Goal: Task Accomplishment & Management: Manage account settings

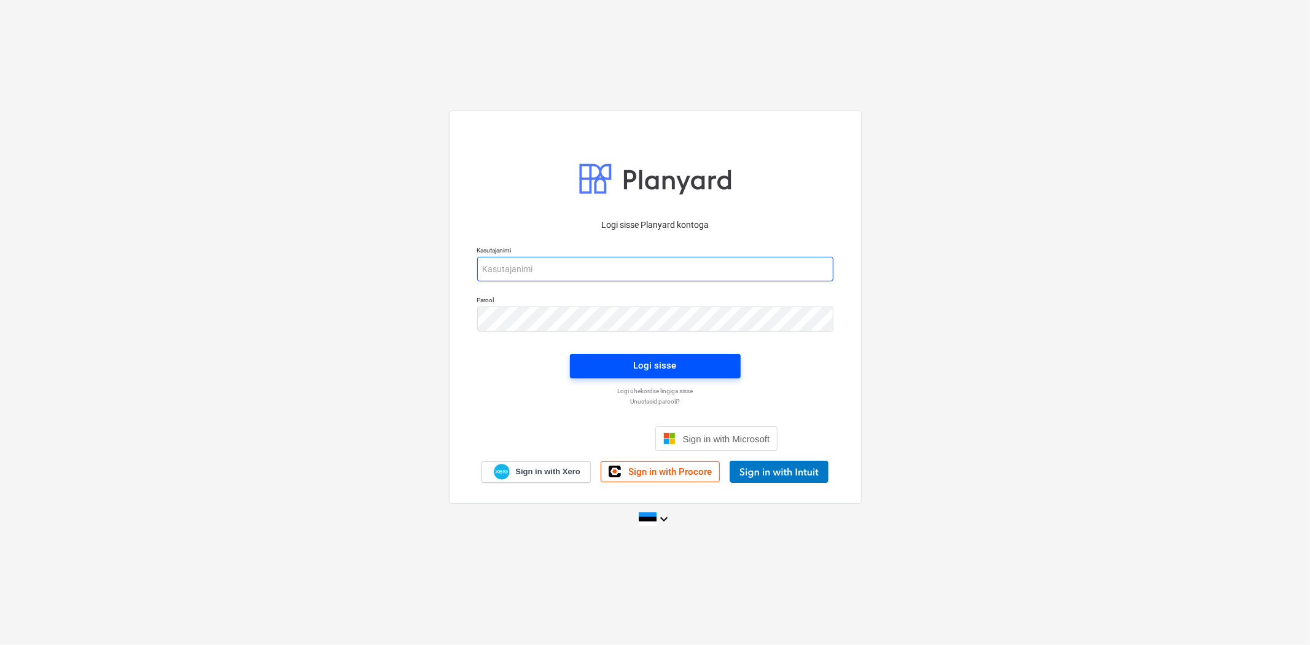
type input "[EMAIL_ADDRESS][DOMAIN_NAME]"
click at [605, 367] on span "Logi sisse" at bounding box center [655, 366] width 141 height 16
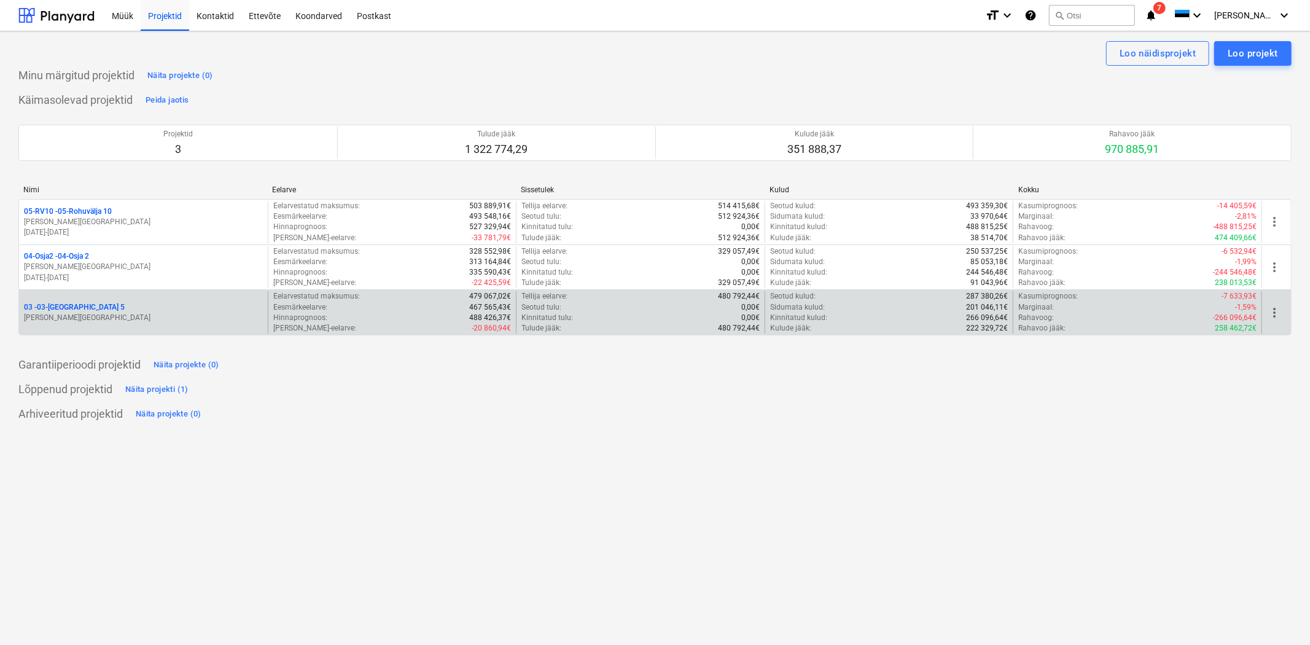
click at [56, 304] on p "03 - 03-[GEOGRAPHIC_DATA] 5" at bounding box center [74, 307] width 101 height 10
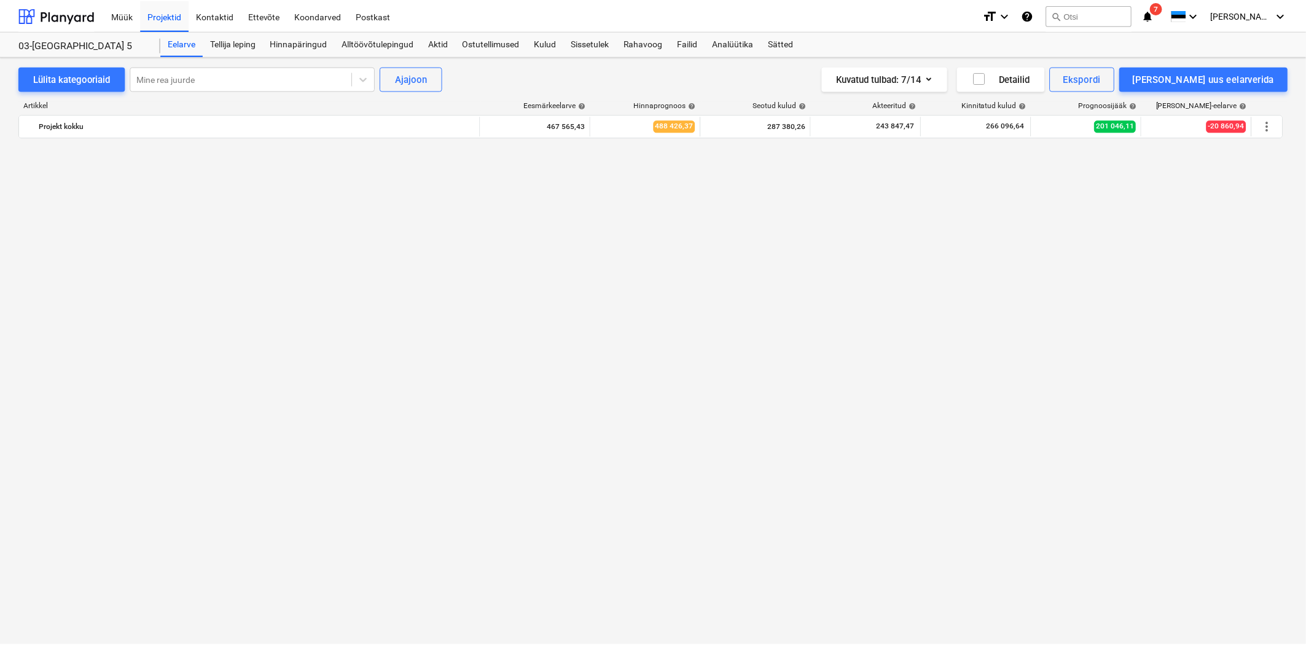
scroll to position [7827, 0]
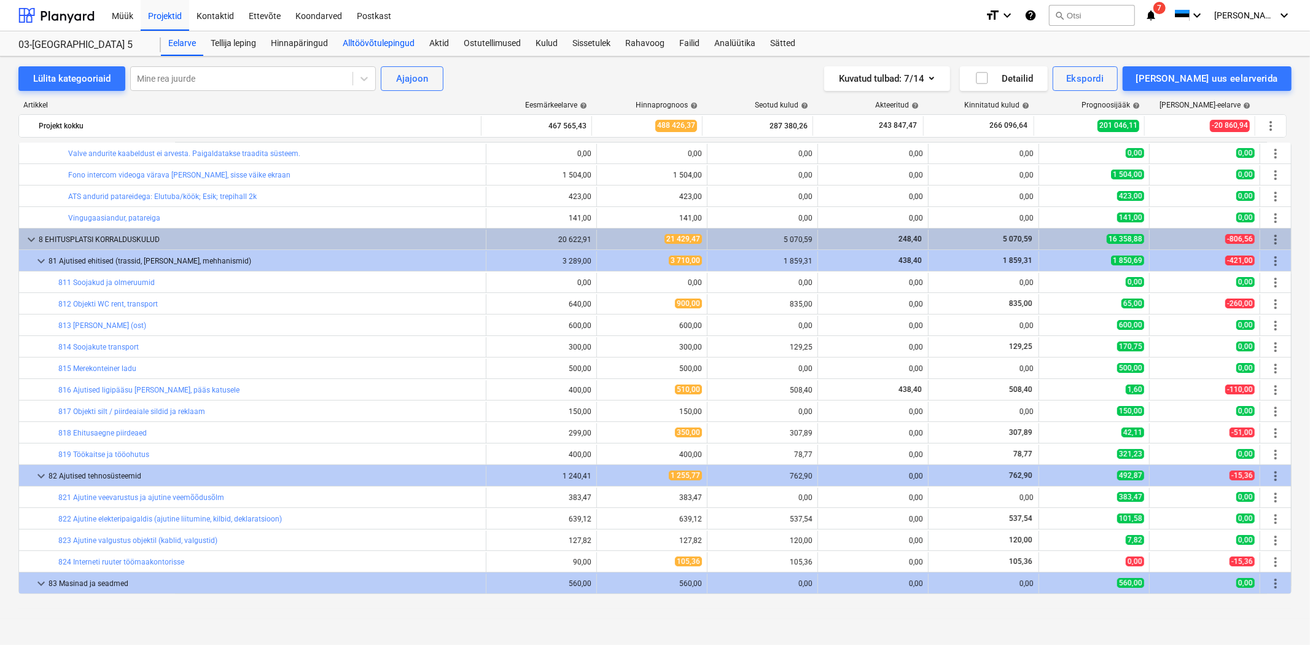
click at [364, 45] on div "Alltöövõtulepingud" at bounding box center [378, 43] width 87 height 25
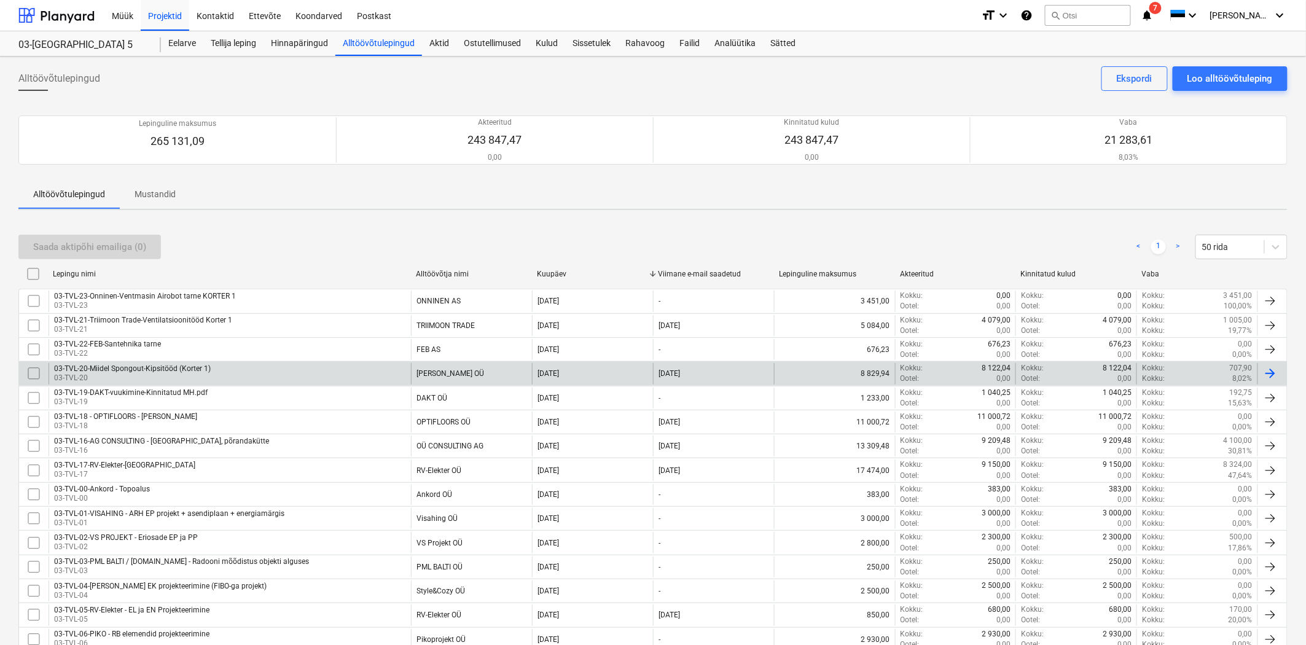
click at [141, 371] on div "03-TVL-20-Miidel Spongout-Kipsitööd (Korter 1)" at bounding box center [132, 368] width 157 height 9
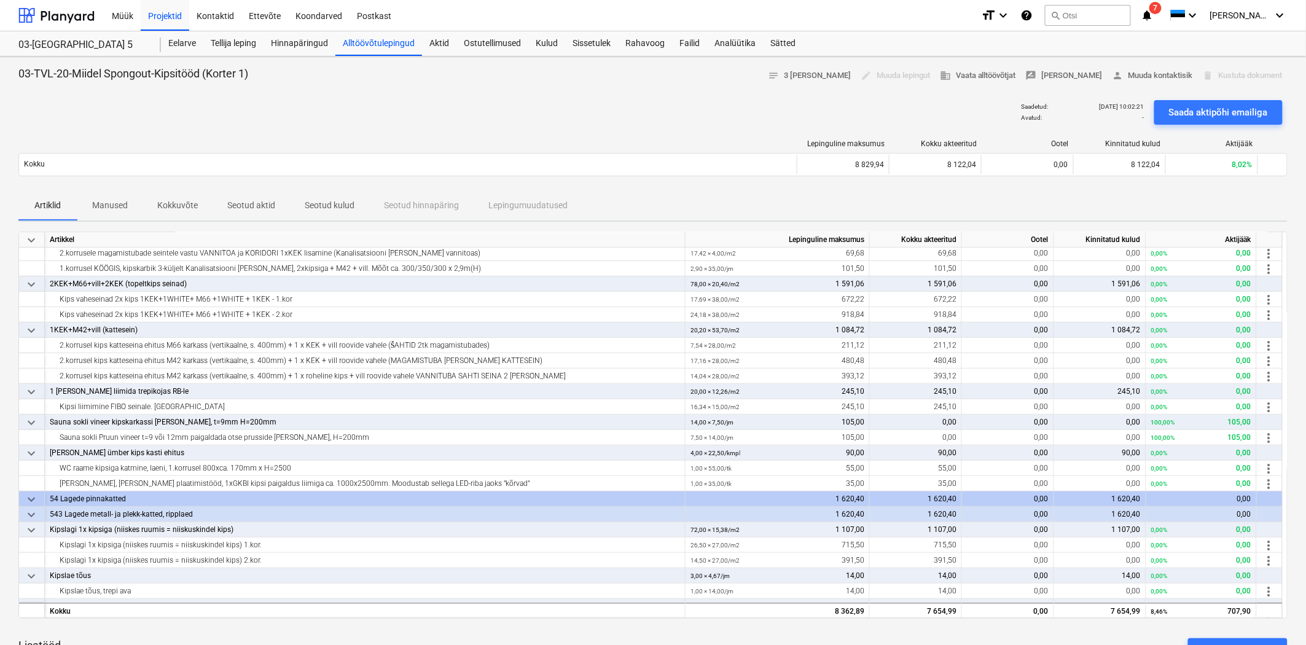
scroll to position [273, 0]
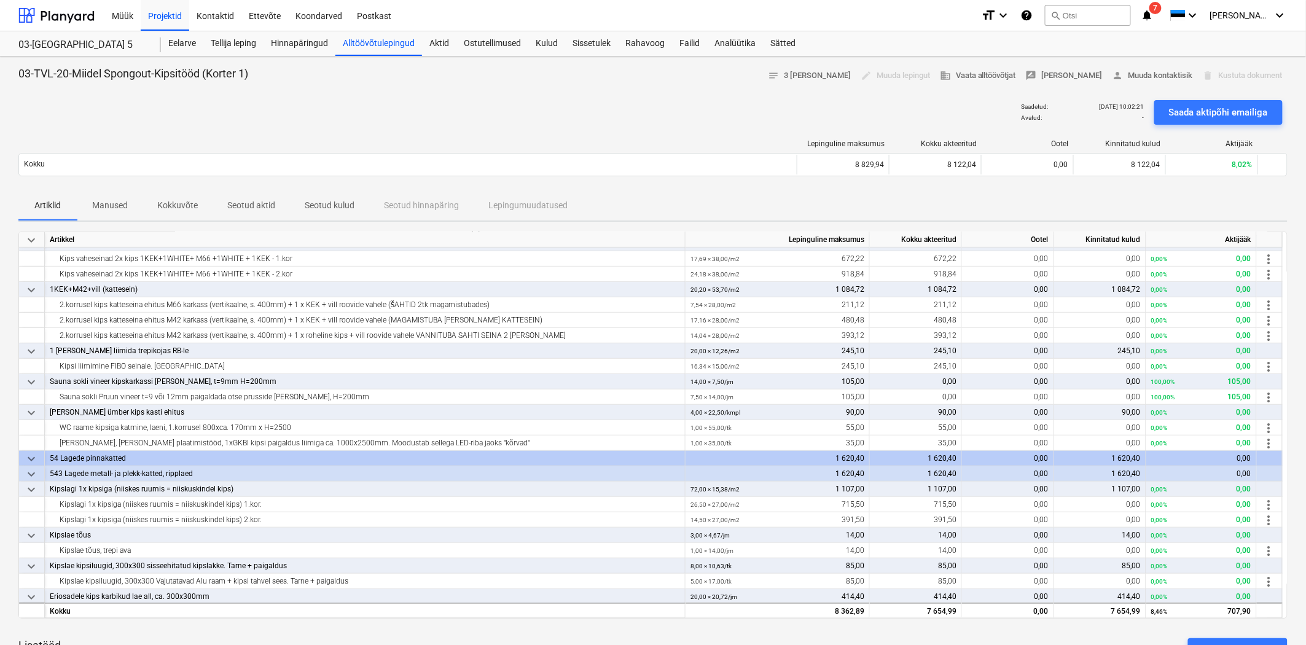
click at [256, 203] on p "Seotud aktid" at bounding box center [251, 205] width 48 height 13
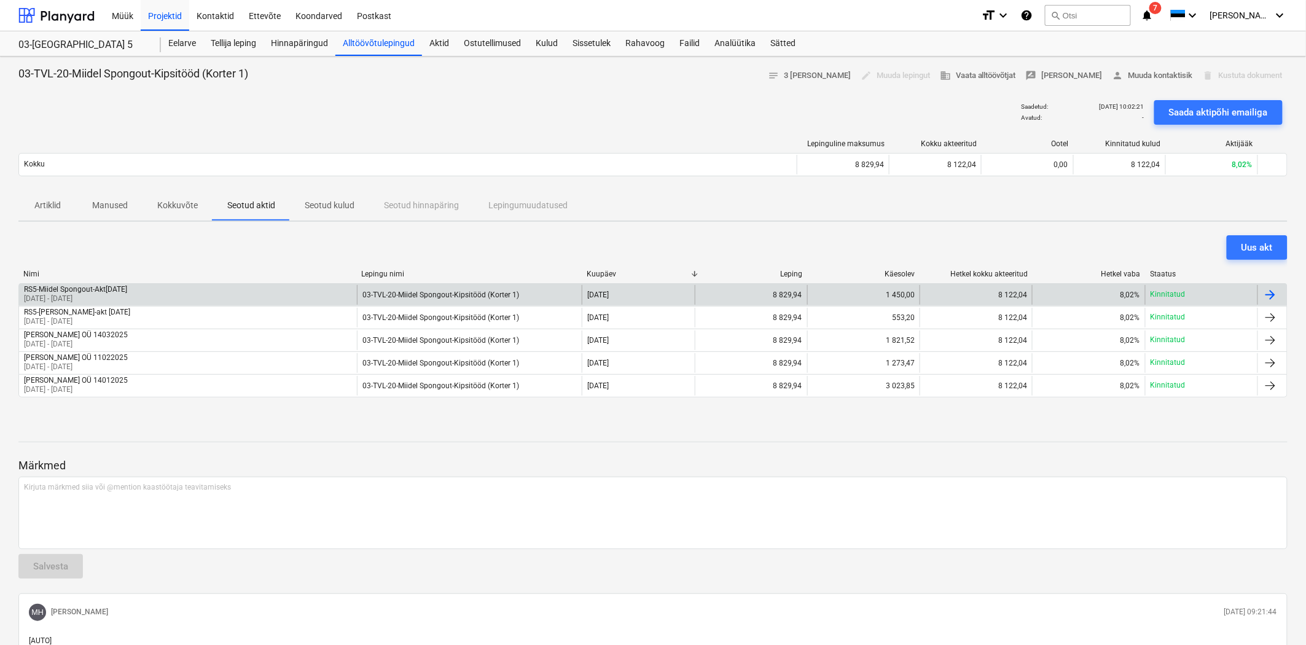
click at [117, 293] on div "RS5-Miidel Spongout-Akt[DATE]" at bounding box center [75, 289] width 103 height 9
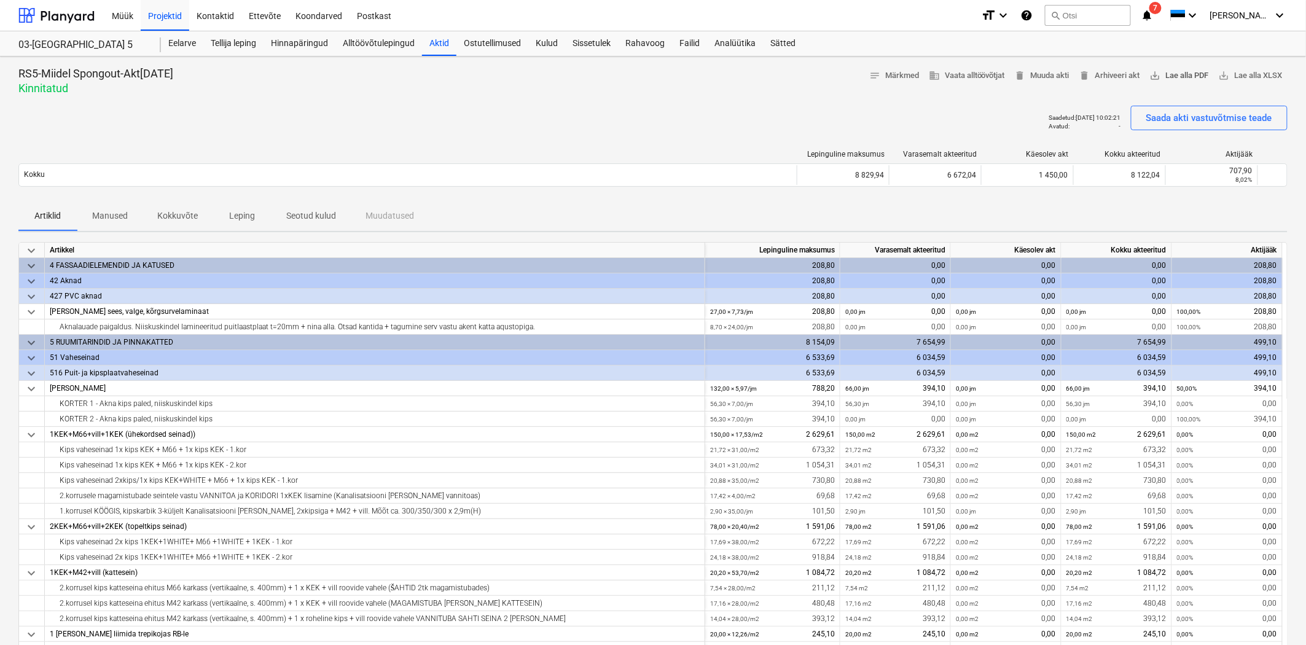
click at [1184, 77] on span "save_alt Lae alla PDF" at bounding box center [1179, 76] width 59 height 14
click at [395, 42] on div "Alltöövõtulepingud" at bounding box center [378, 43] width 87 height 25
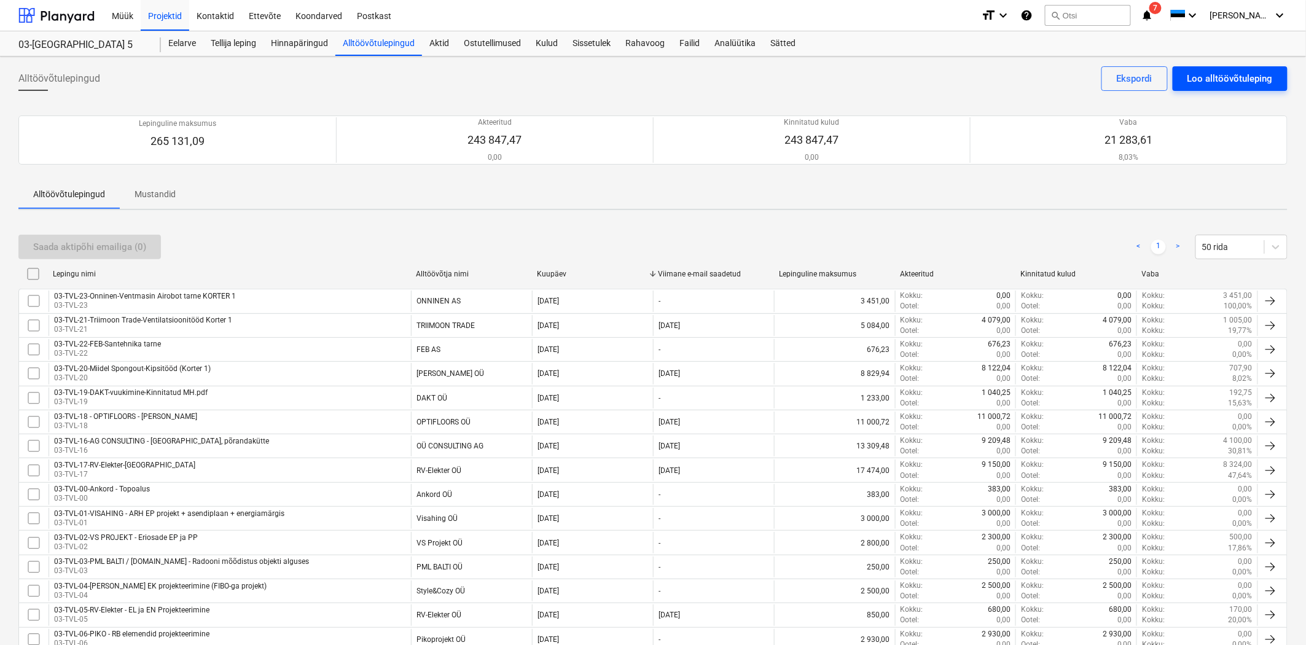
click at [1226, 76] on div "Loo alltöövõtuleping" at bounding box center [1230, 79] width 85 height 16
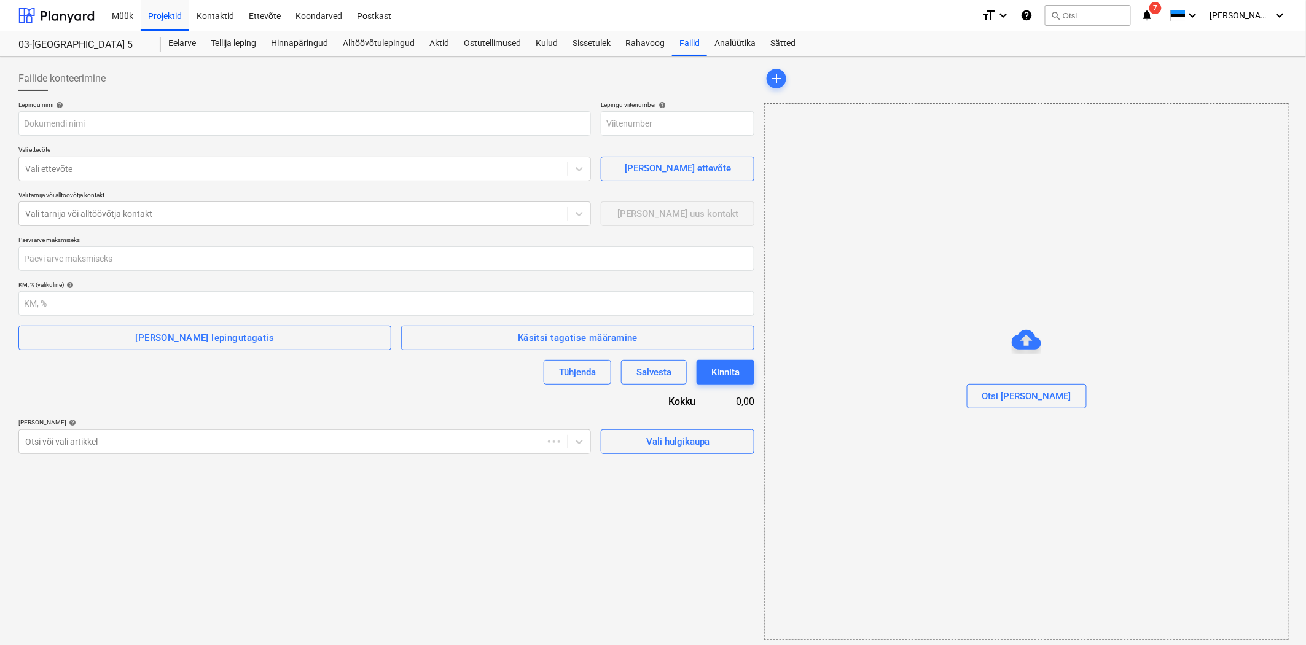
type input "03-SO-023"
click at [101, 124] on input "text" at bounding box center [304, 123] width 573 height 25
type input "20250916 - Miidel - tellimiskiri analoogselt Boks 1-ga.pdf"
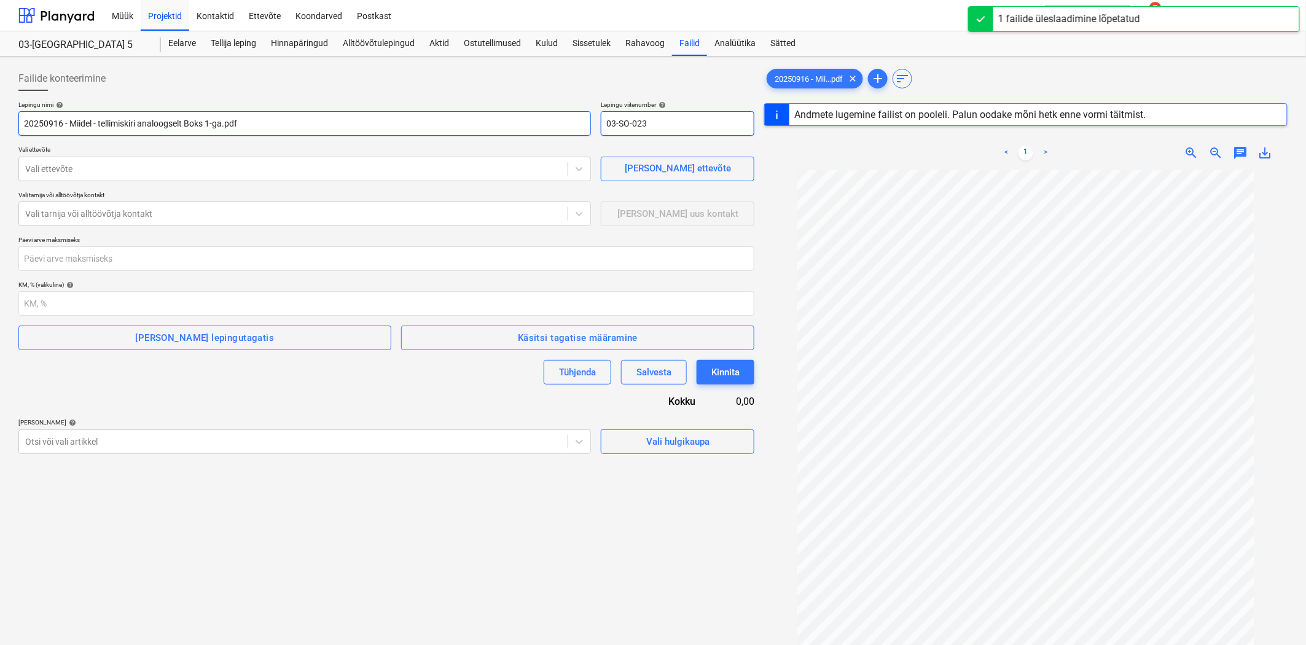
drag, startPoint x: 679, startPoint y: 122, endPoint x: 509, endPoint y: 119, distance: 170.2
click at [509, 119] on div "Lepingu nimi help 20250916 - Miidel - tellimiskiri analoogselt Boks 1-ga.pdf Le…" at bounding box center [386, 118] width 736 height 35
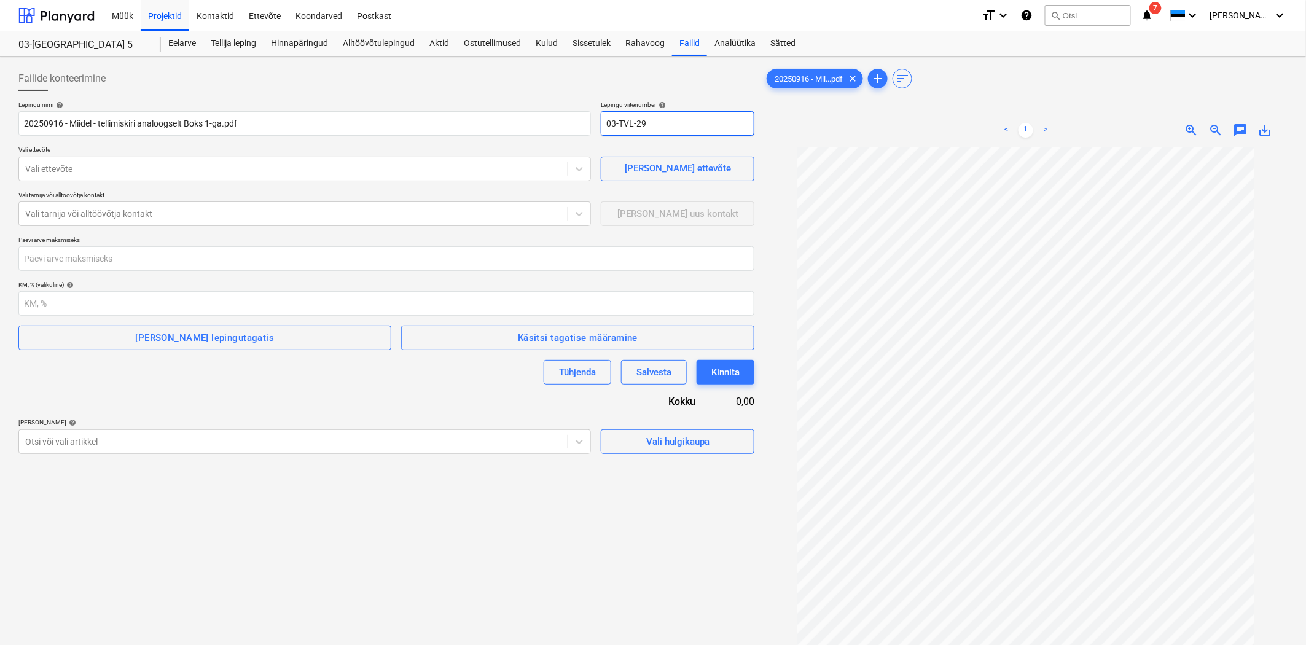
type input "03-TVL-29"
drag, startPoint x: 15, startPoint y: 106, endPoint x: 0, endPoint y: 106, distance: 14.7
click at [0, 106] on div "Failide konteerimine Lepingu nimi help 20250916 - Miidel - tellimiskiri analoog…" at bounding box center [653, 412] width 1306 height 711
type input "03-TVL-29-Miidel Spongout-Kipsitööd (Boks 2)"
click at [79, 167] on div at bounding box center [293, 169] width 536 height 12
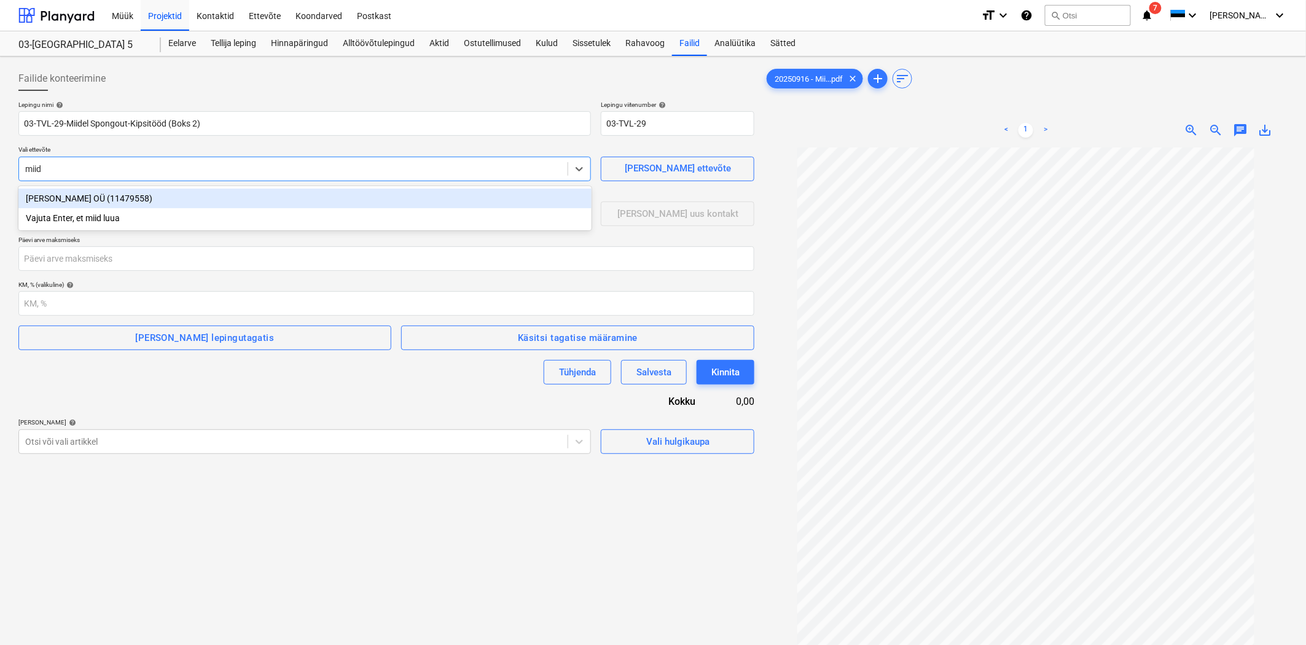
type input "miide"
click at [158, 199] on div "[PERSON_NAME] OÜ (11479558)" at bounding box center [304, 199] width 573 height 20
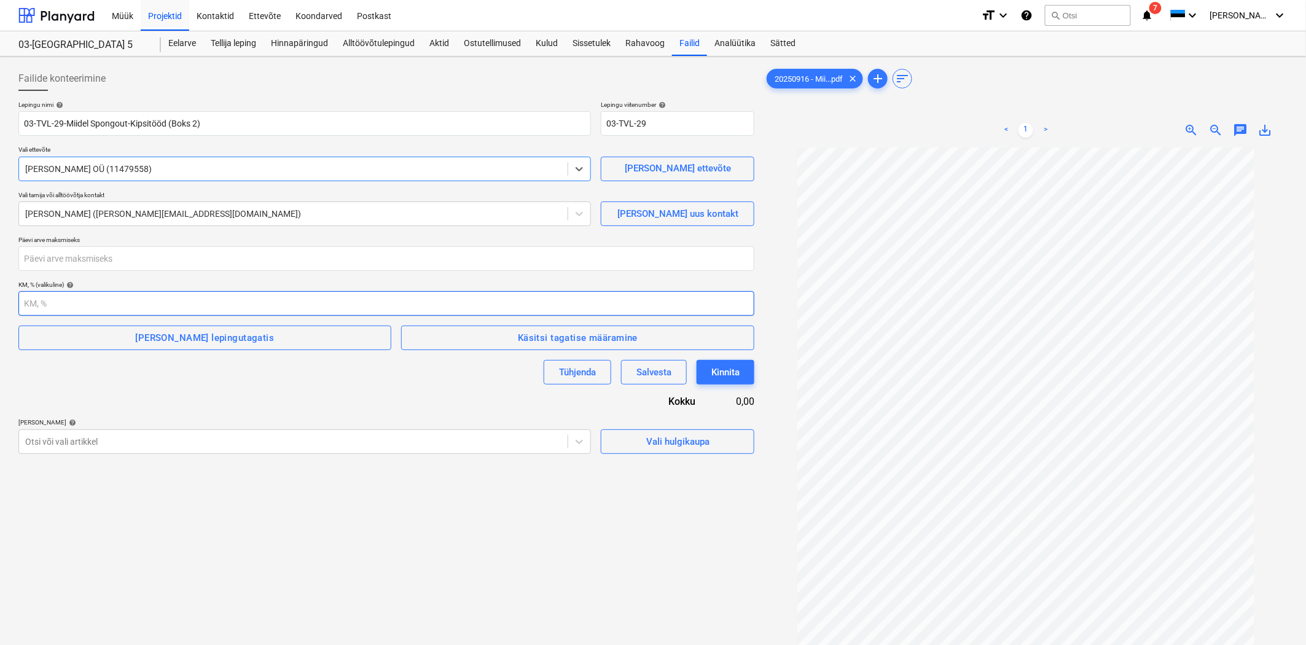
click at [295, 300] on input "number" at bounding box center [386, 303] width 736 height 25
type input "24"
click at [288, 377] on div "Tühjenda Salvesta Kinnita" at bounding box center [386, 372] width 736 height 25
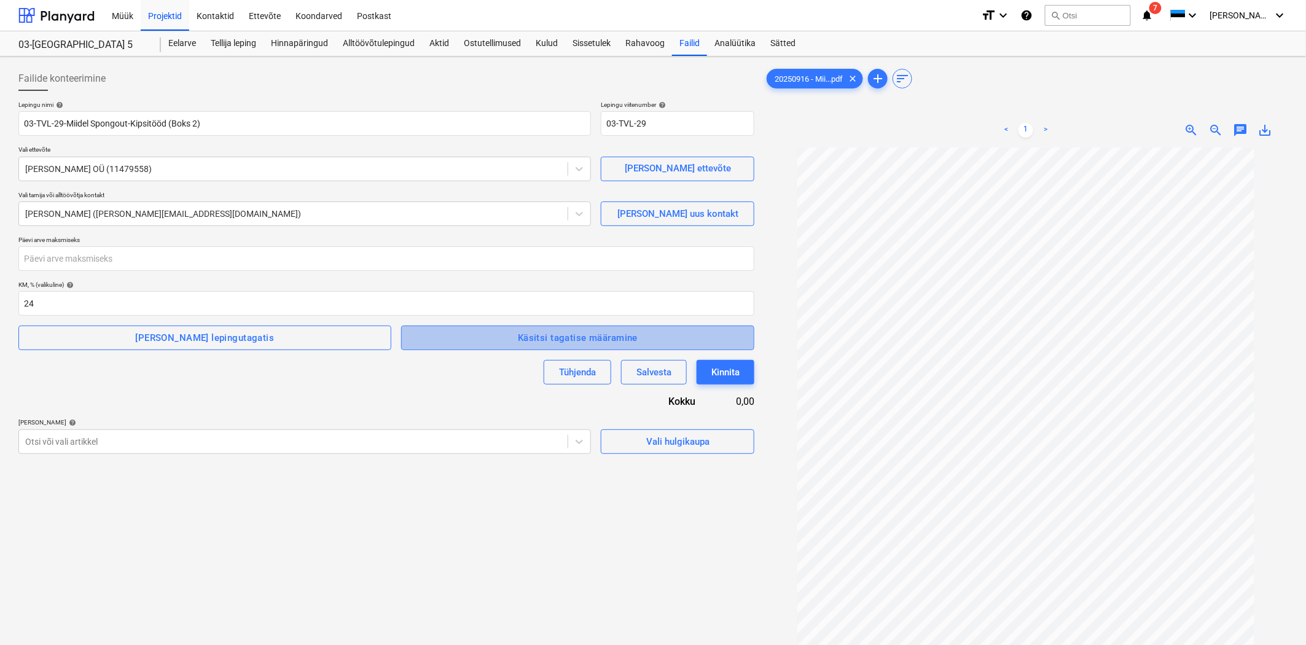
click at [461, 342] on span "Käsitsi tagatise määramine" at bounding box center [578, 338] width 327 height 16
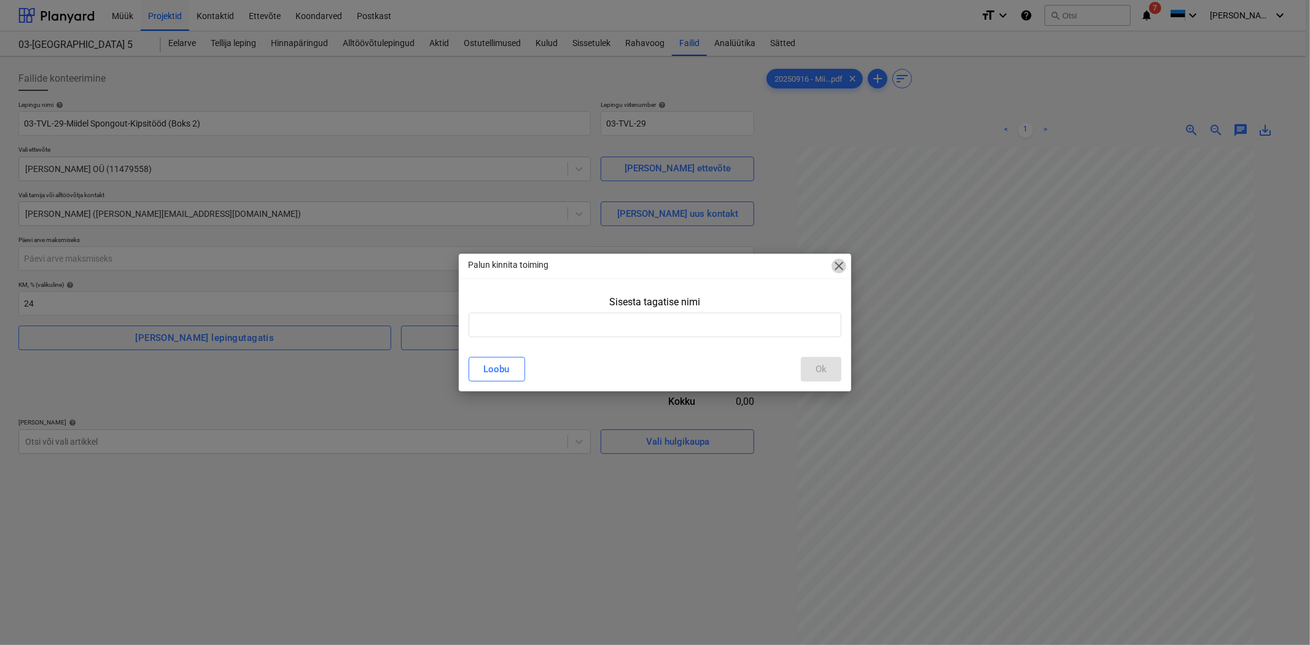
click at [839, 261] on span "close" at bounding box center [839, 266] width 15 height 15
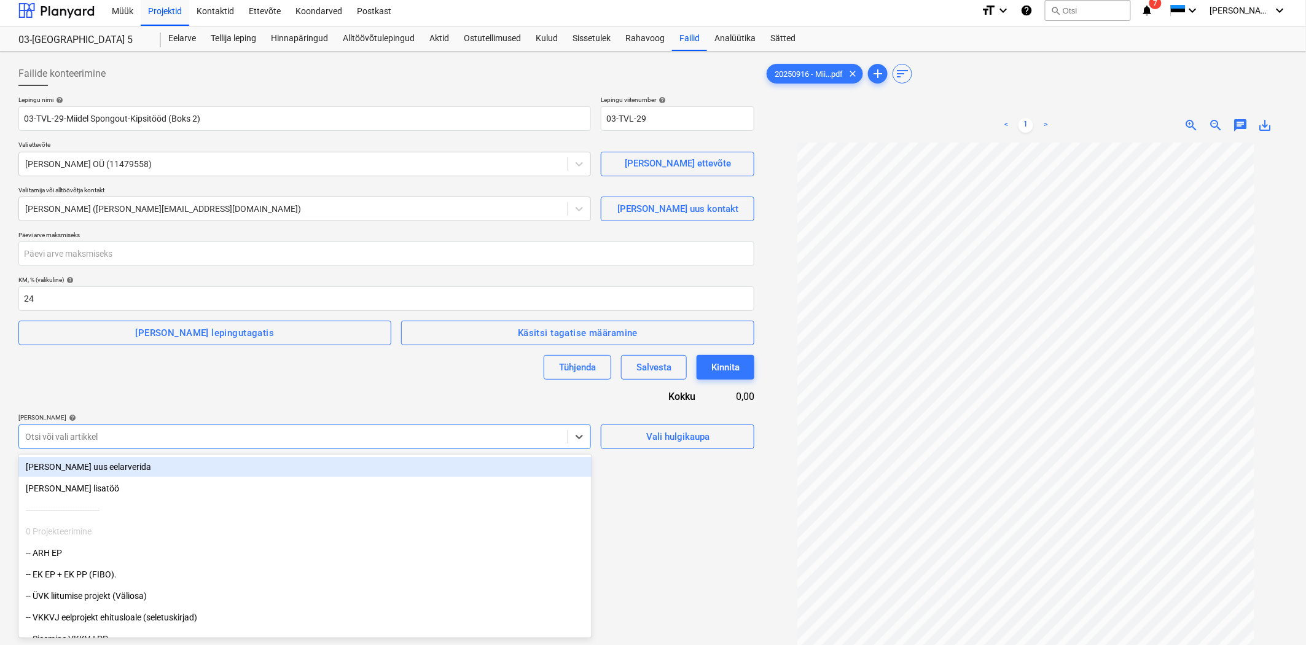
click at [254, 440] on div at bounding box center [293, 437] width 536 height 12
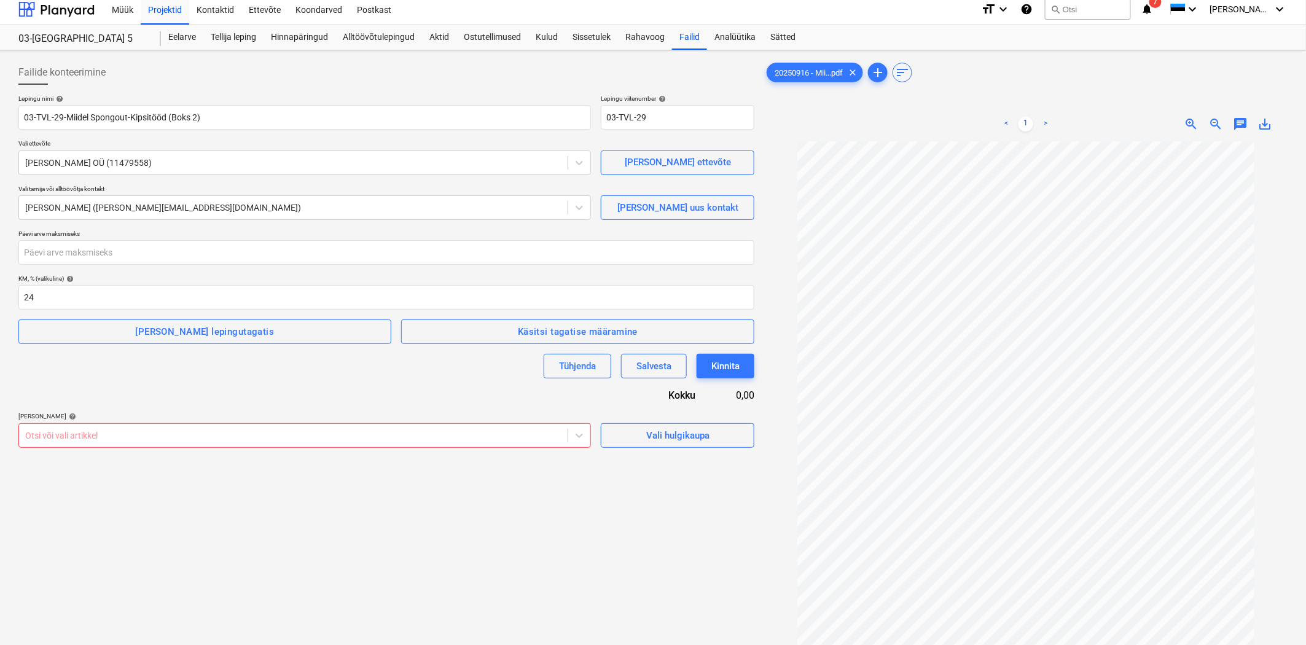
click at [256, 397] on div "Lepingu nimi help 03-TVL-29-Miidel Spongout-Kipsitööd (Boks 2) Lepingu viitenum…" at bounding box center [386, 271] width 736 height 353
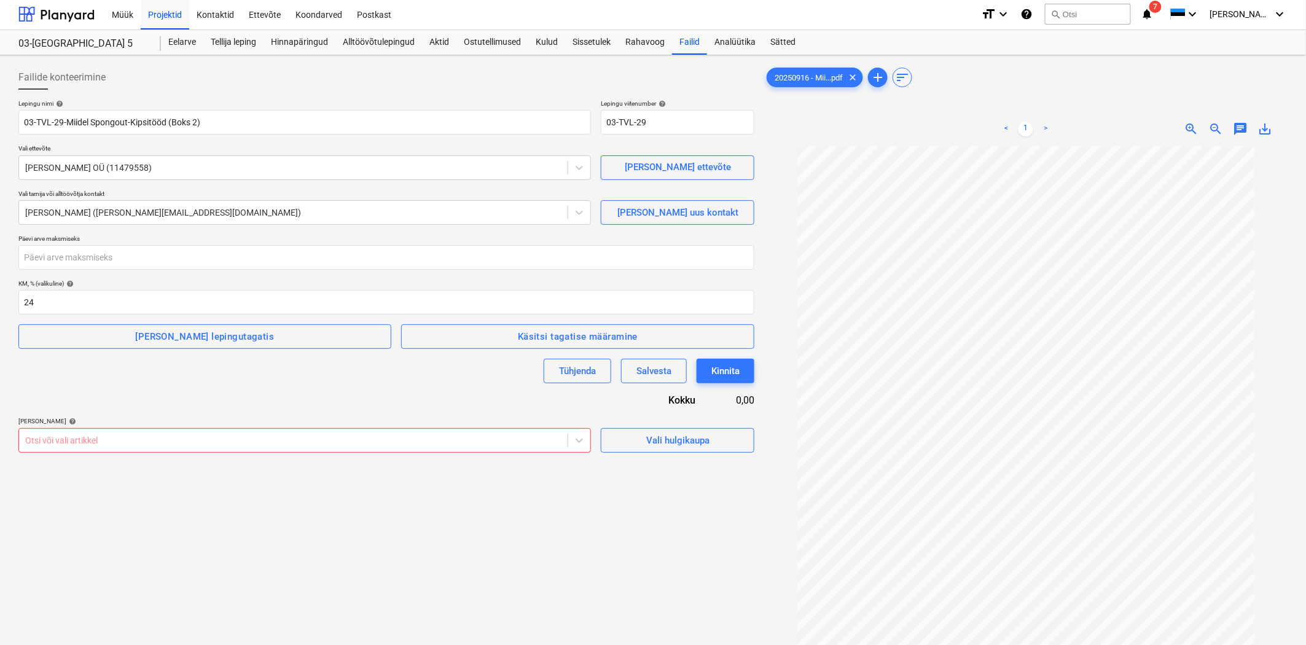
scroll to position [0, 0]
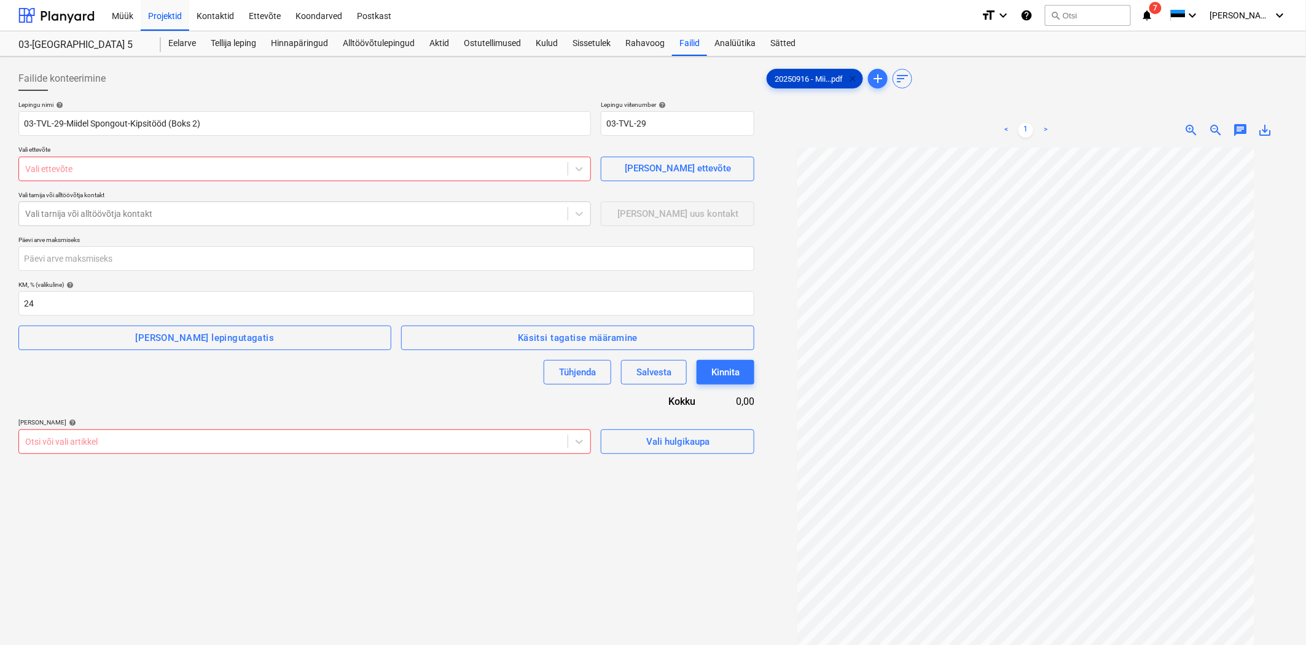
click at [856, 80] on span "clear" at bounding box center [852, 78] width 15 height 15
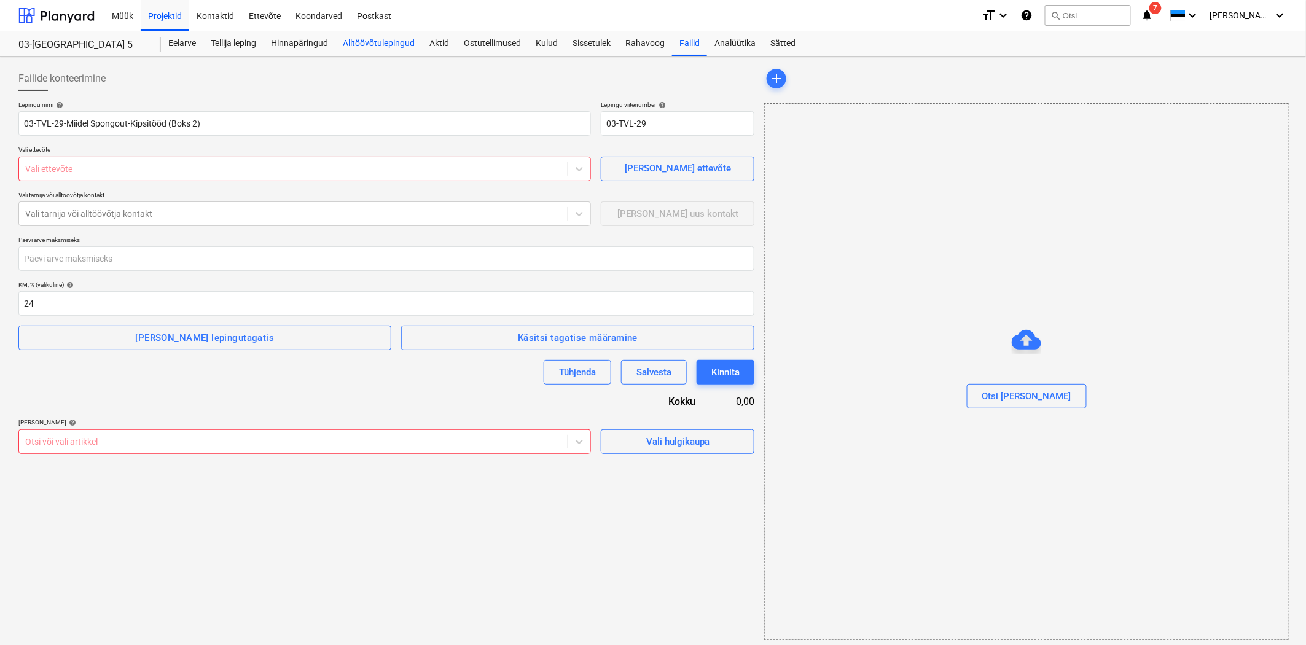
click at [408, 39] on div "Alltöövõtulepingud" at bounding box center [378, 43] width 87 height 25
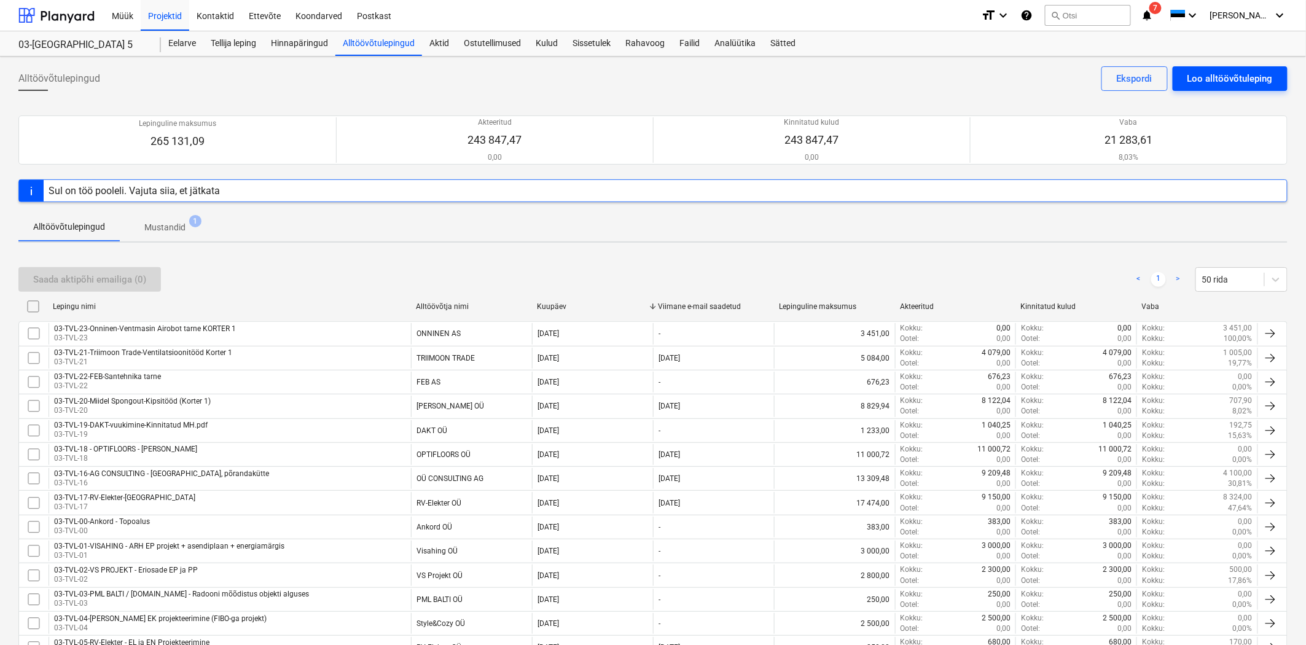
click at [1202, 81] on div "Loo alltöövõtuleping" at bounding box center [1230, 79] width 85 height 16
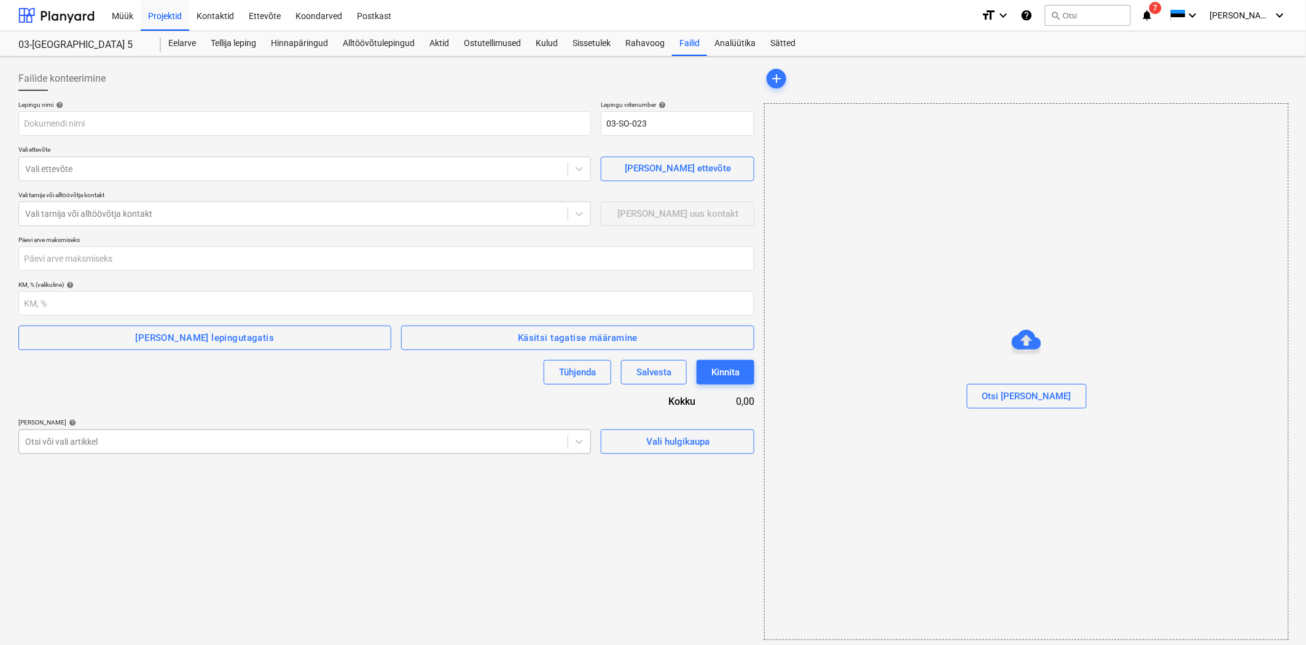
click at [402, 440] on div at bounding box center [293, 442] width 536 height 12
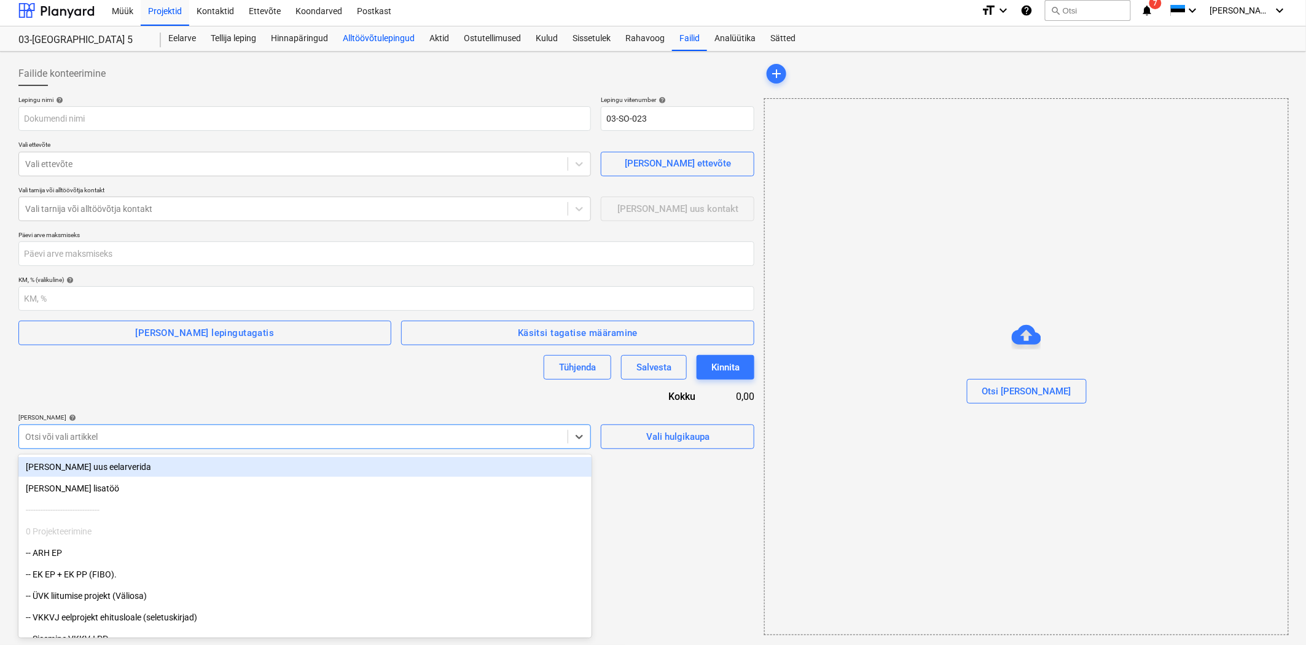
click at [401, 41] on div "Alltöövõtulepingud" at bounding box center [378, 38] width 87 height 25
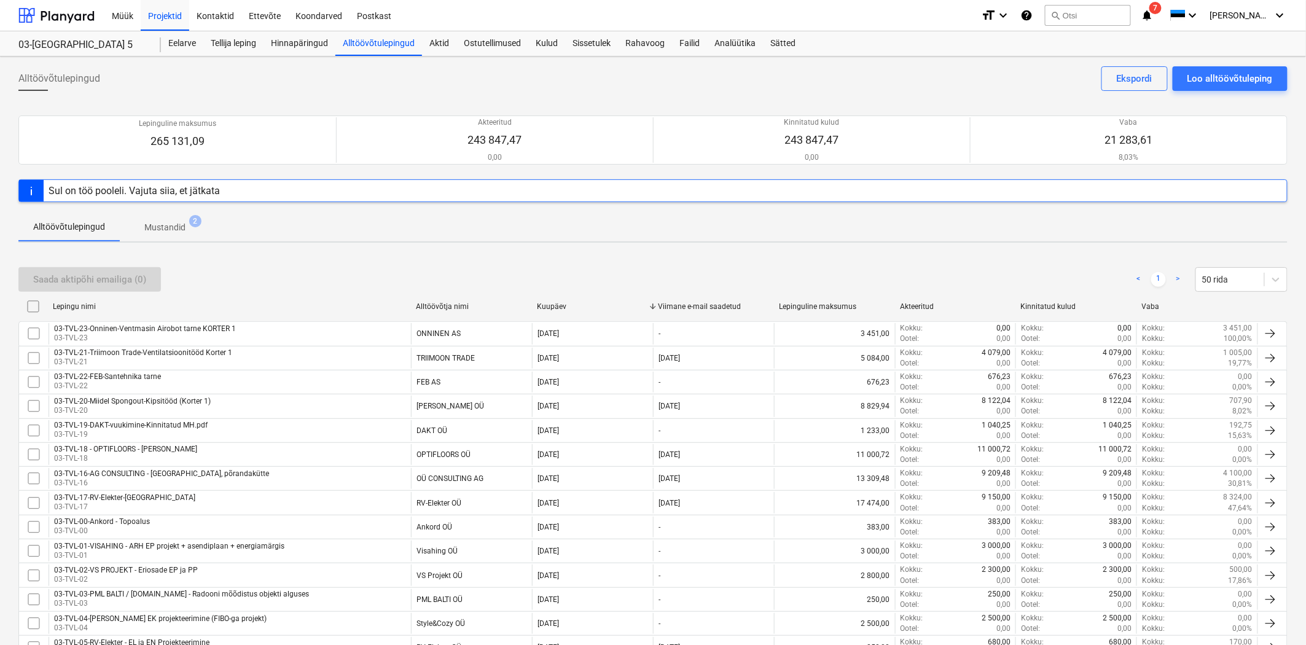
click at [205, 188] on div "Sul on töö pooleli. Vajuta siia, et jätkata" at bounding box center [134, 191] width 171 height 12
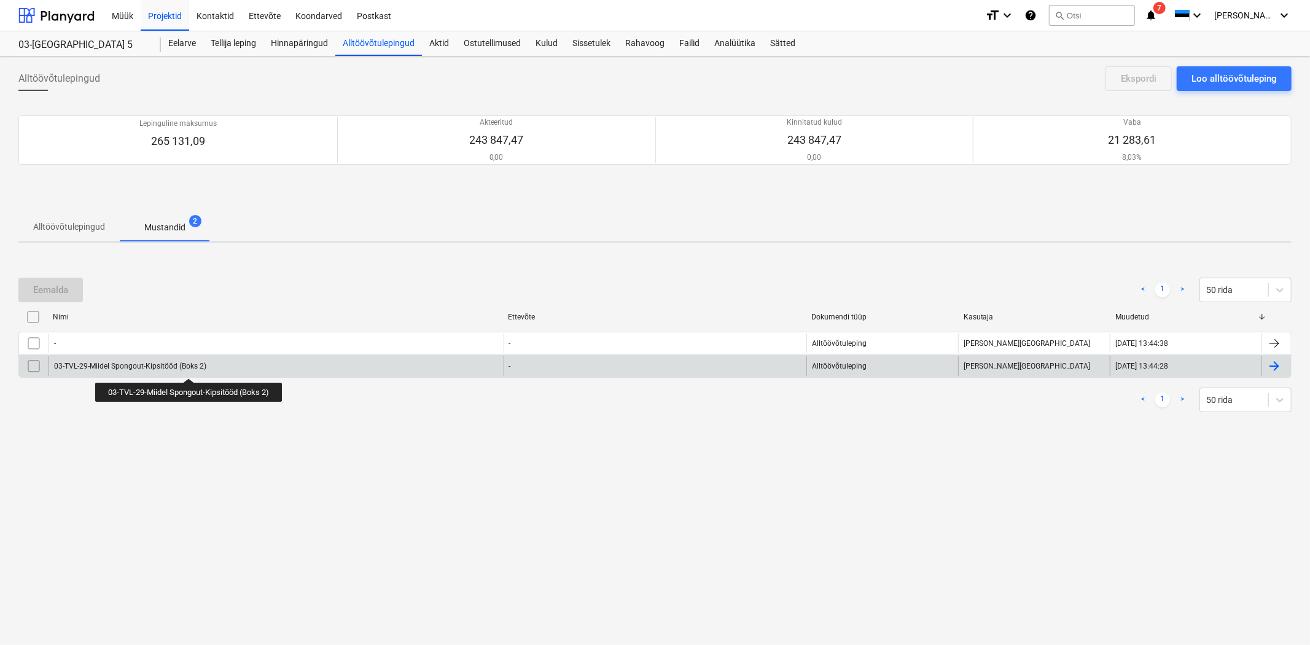
click at [190, 367] on div "03-TVL-29-Miidel Spongout-Kipsitööd (Boks 2)" at bounding box center [130, 366] width 152 height 9
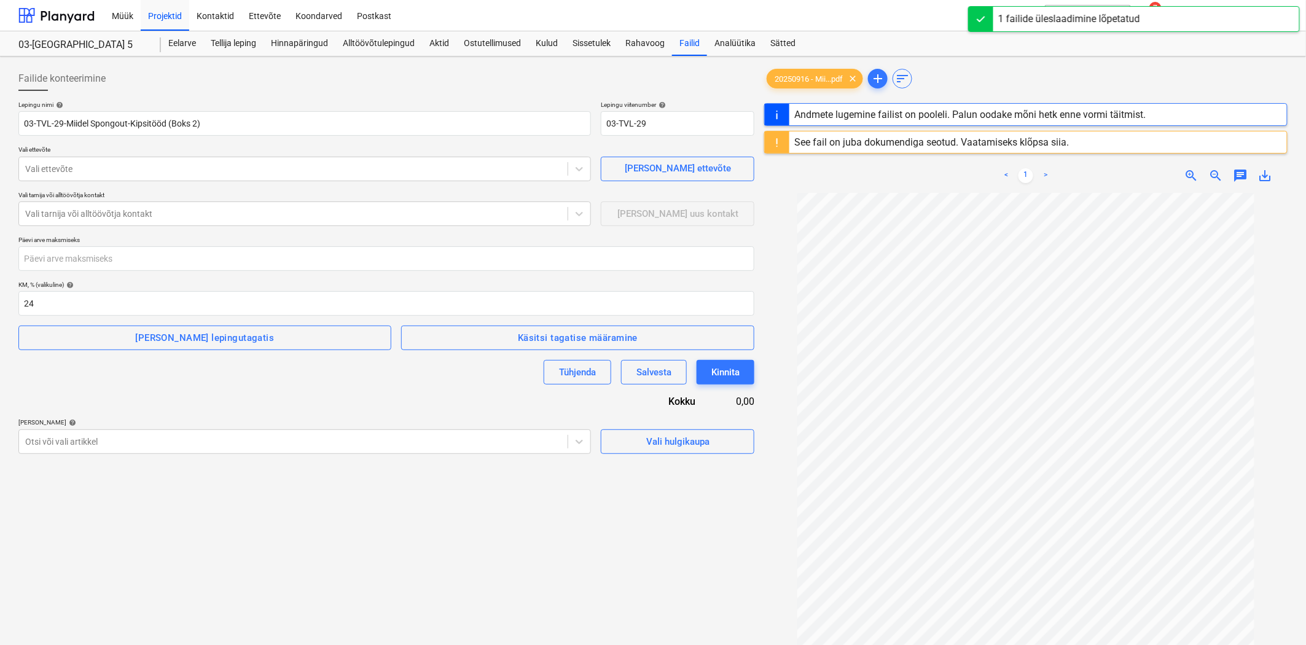
click at [820, 146] on div "See fail on juba dokumendiga seotud. Vaatamiseks klõpsa siia." at bounding box center [931, 142] width 275 height 12
click at [960, 147] on div "See fail on juba dokumendiga seotud. Vaatamiseks klõpsa siia." at bounding box center [931, 142] width 275 height 12
click at [1011, 143] on div "See fail on juba dokumendiga seotud. Vaatamiseks klõpsa siia." at bounding box center [931, 142] width 275 height 12
click at [1004, 143] on div "20250916 - Mii...pdf clear add sort Andmete lugemine failist on pooleli. Palun …" at bounding box center [1025, 434] width 523 height 737
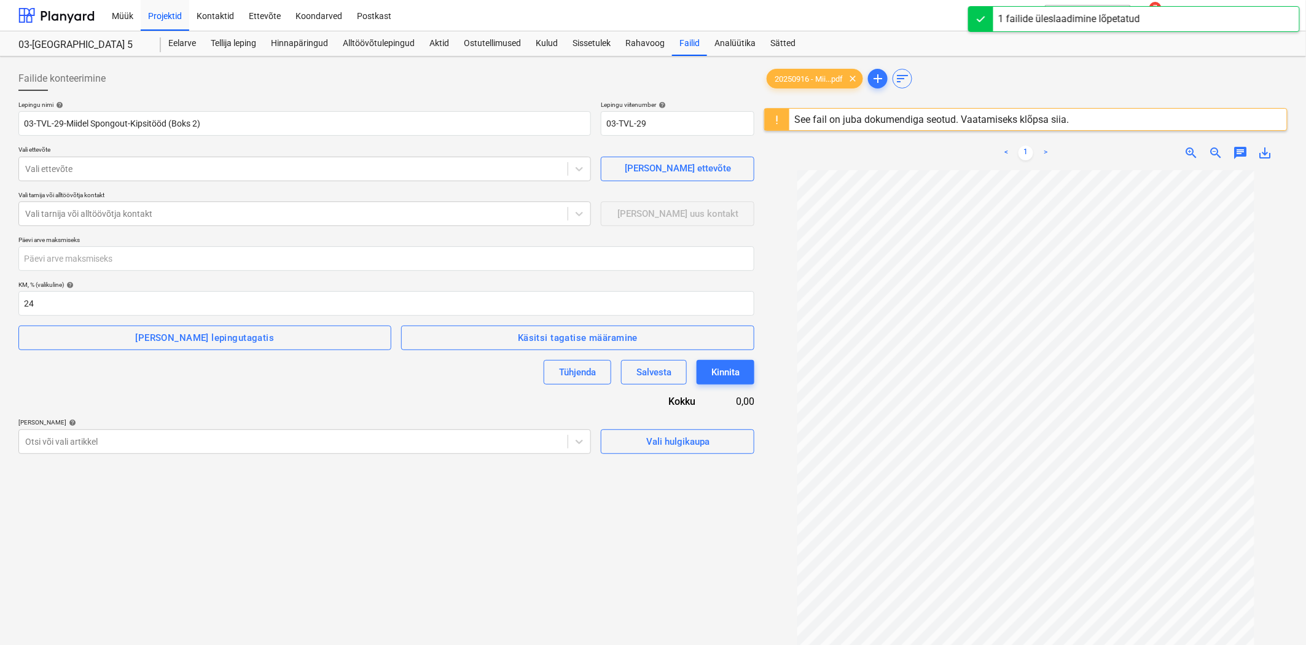
click at [1004, 143] on div "< 1 >" at bounding box center [1026, 153] width 168 height 34
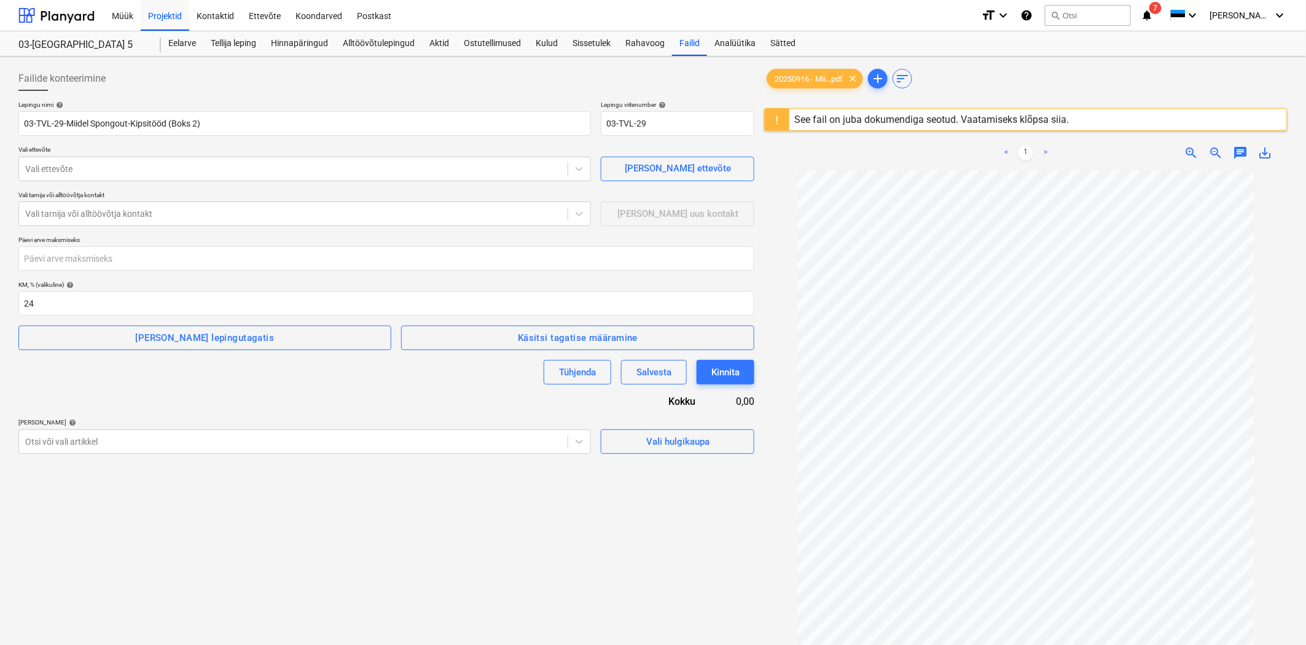
click at [917, 114] on div "See fail on juba dokumendiga seotud. Vaatamiseks klõpsa siia." at bounding box center [931, 120] width 275 height 12
click at [832, 66] on div "20250916 - Mii...pdf clear add sort" at bounding box center [1025, 78] width 523 height 25
click at [826, 79] on span "20250916 - Mii...pdf" at bounding box center [808, 78] width 83 height 9
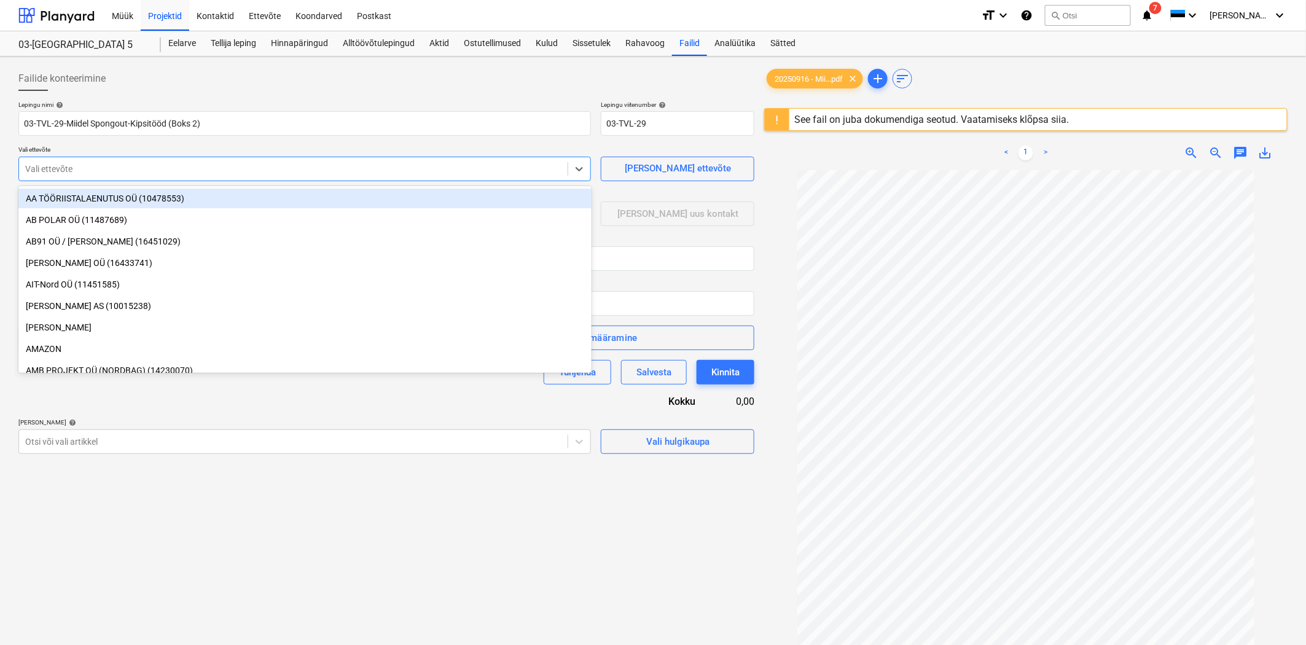
click at [424, 165] on div at bounding box center [293, 169] width 536 height 12
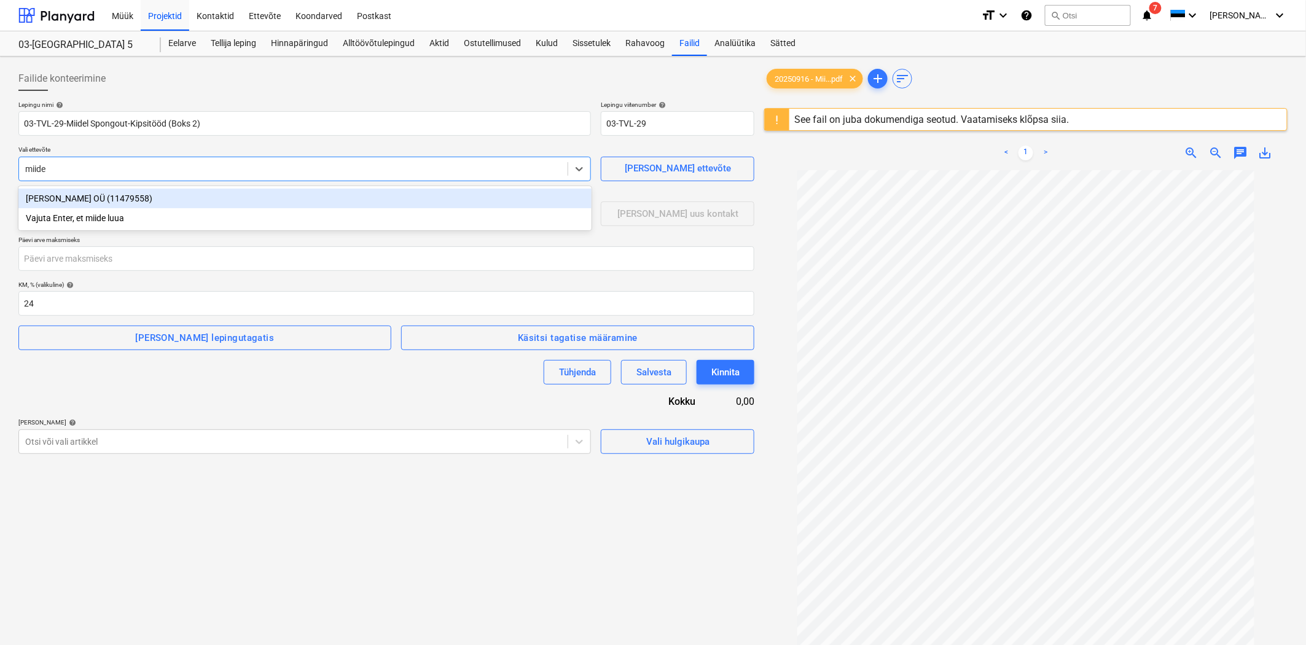
type input "miidel"
click at [144, 194] on div "[PERSON_NAME] OÜ (11479558)" at bounding box center [304, 199] width 573 height 20
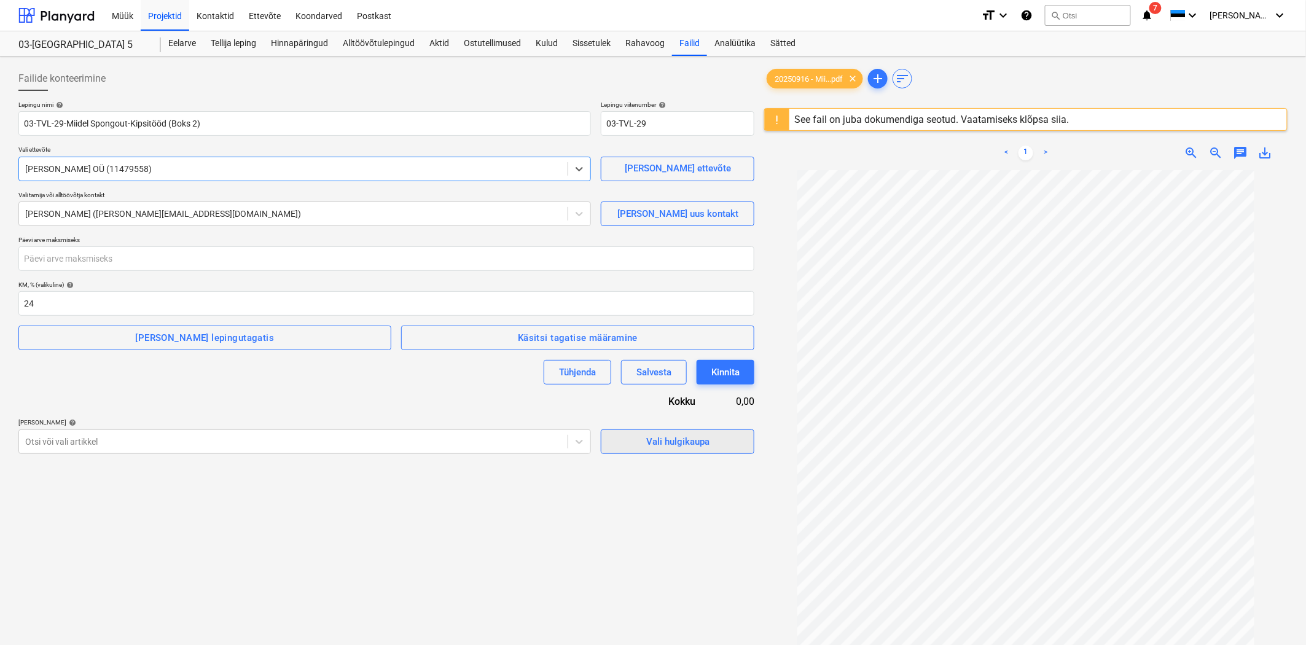
click at [671, 440] on div "Vali hulgikaupa" at bounding box center [677, 442] width 63 height 16
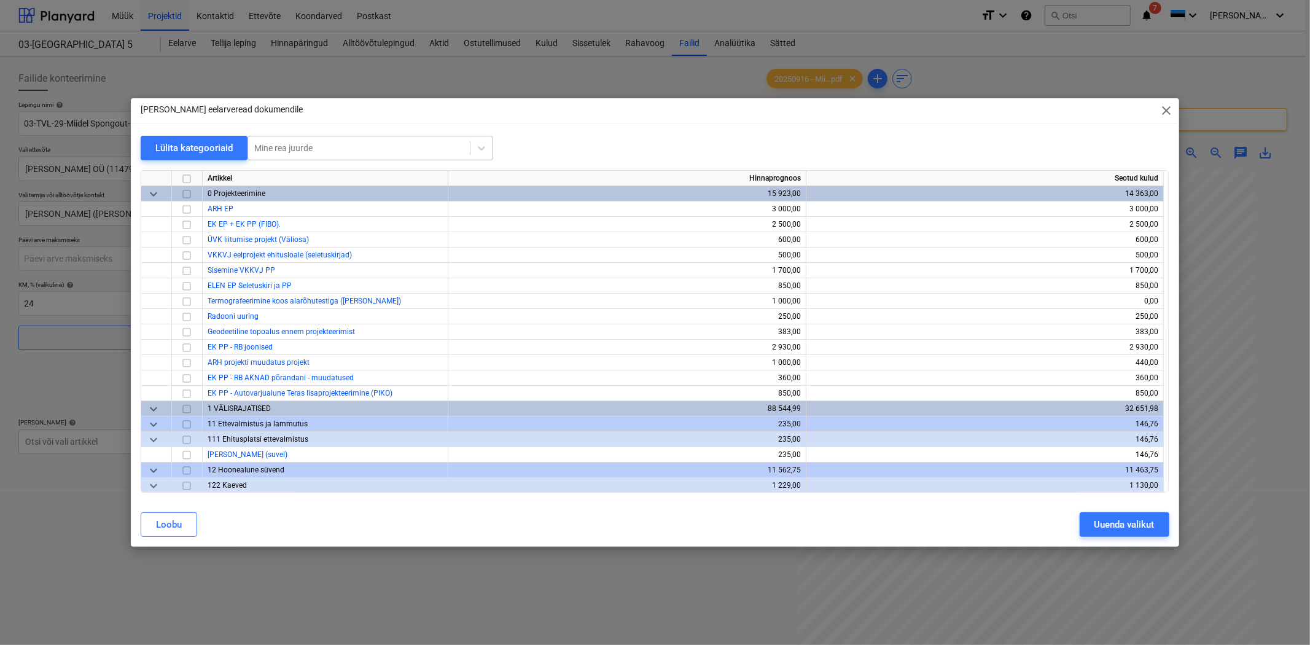
click at [284, 145] on div at bounding box center [358, 148] width 209 height 12
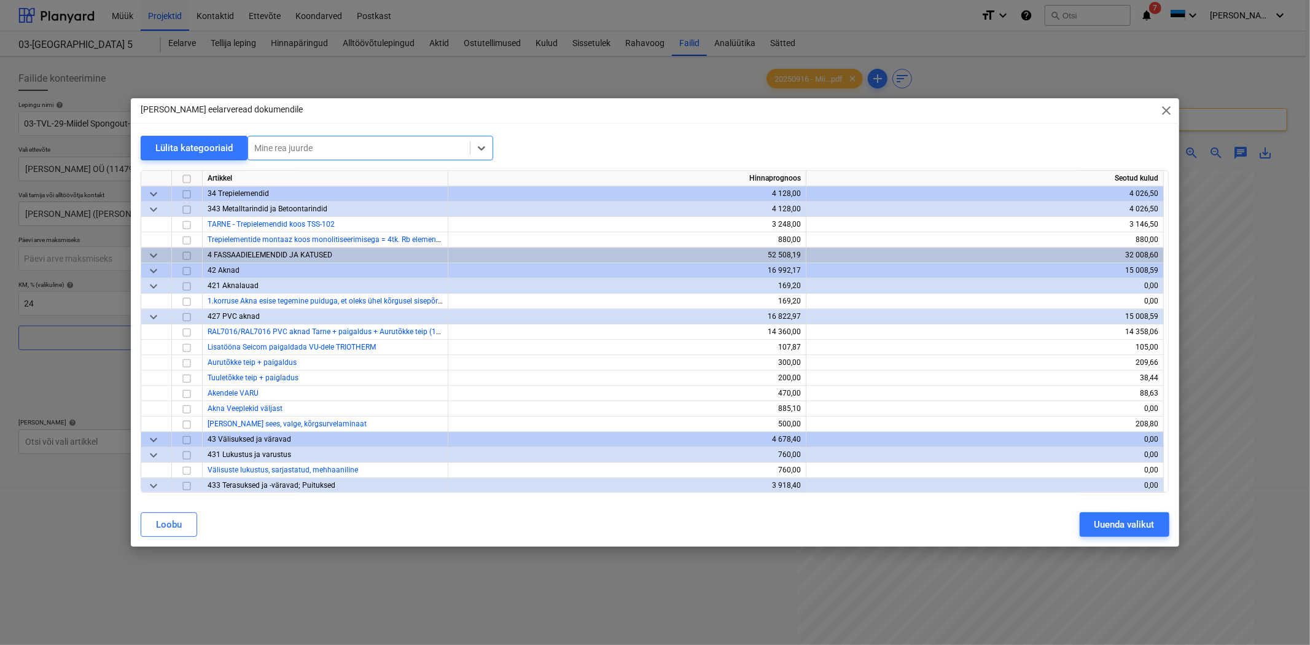
scroll to position [2821, 0]
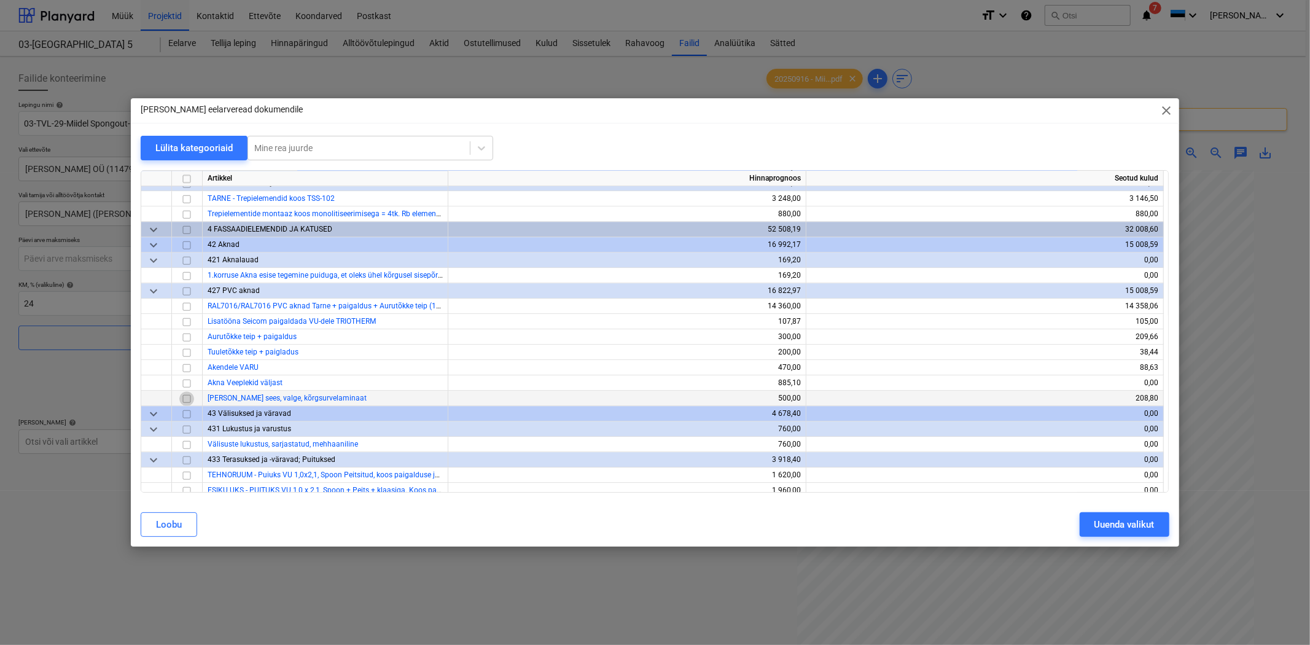
click at [183, 397] on input "checkbox" at bounding box center [186, 398] width 15 height 15
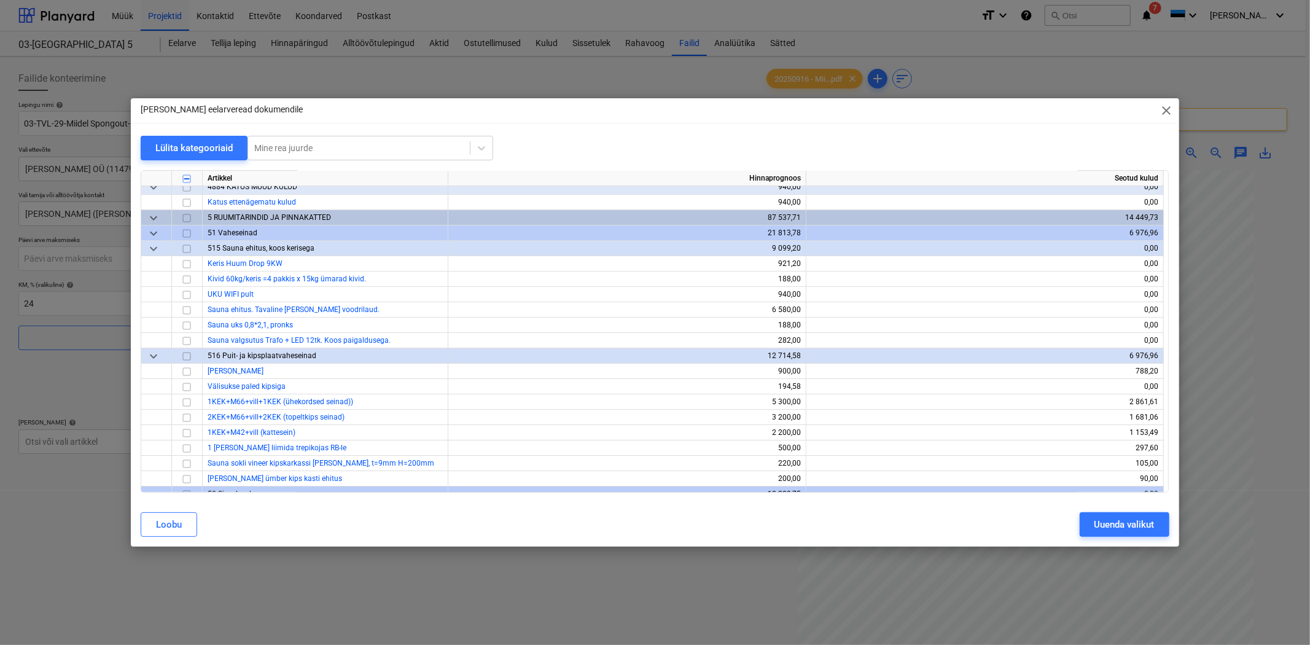
scroll to position [3640, 0]
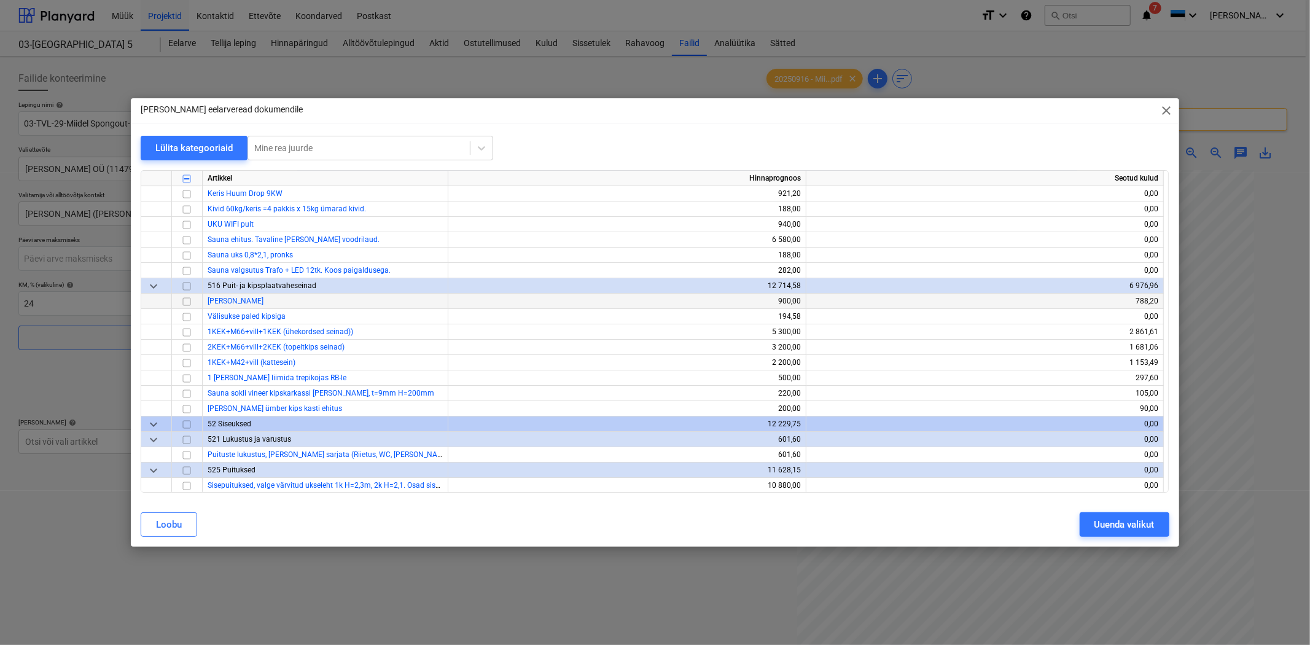
click at [184, 299] on input "checkbox" at bounding box center [186, 301] width 15 height 15
click at [188, 332] on input "checkbox" at bounding box center [186, 332] width 15 height 15
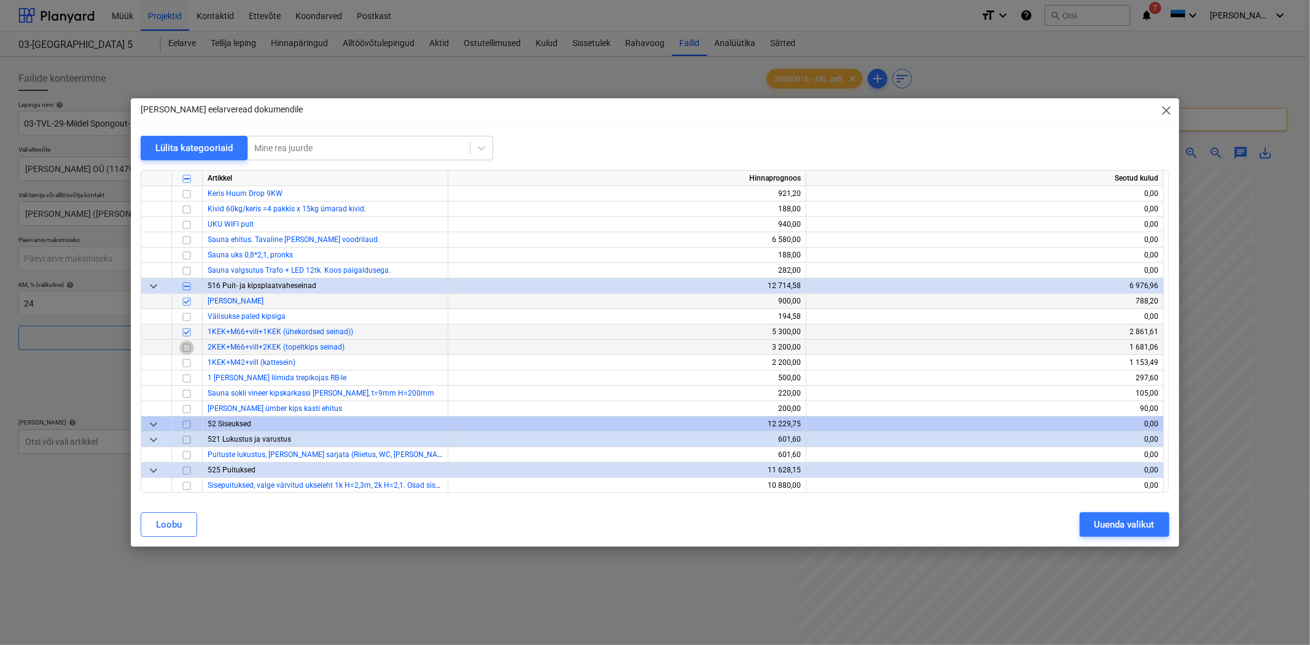
click at [186, 348] on input "checkbox" at bounding box center [186, 347] width 15 height 15
click at [186, 366] on input "checkbox" at bounding box center [186, 363] width 15 height 15
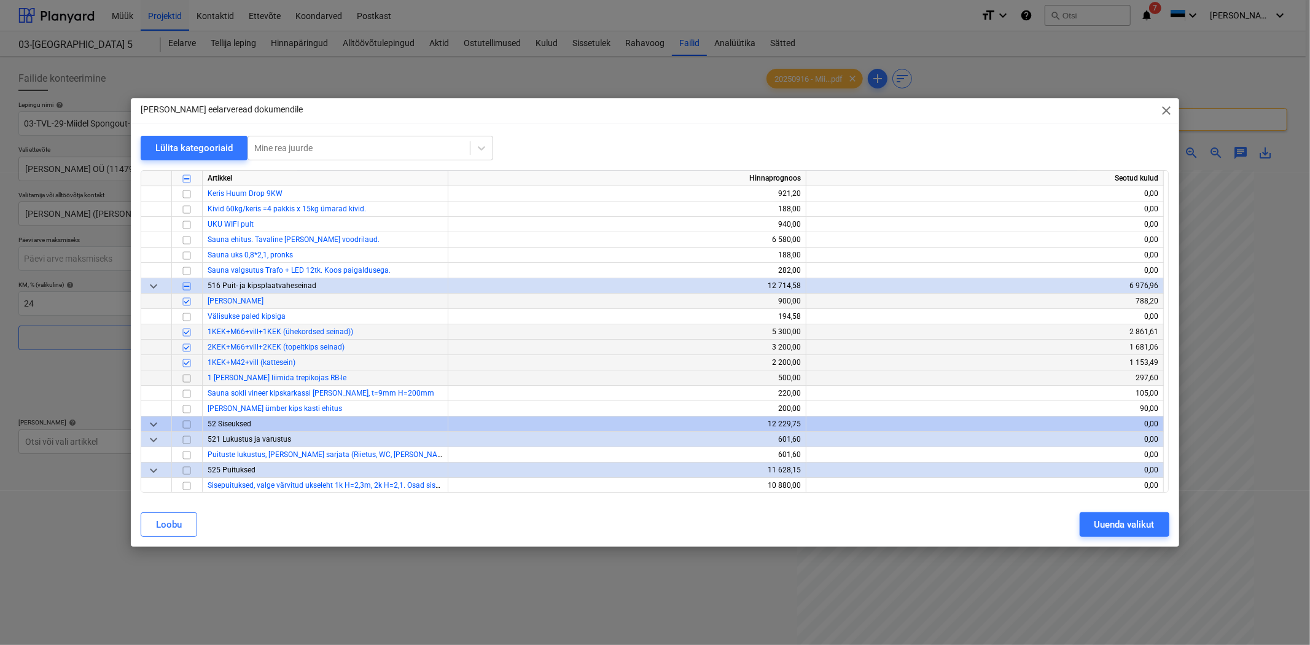
click at [186, 378] on input "checkbox" at bounding box center [186, 378] width 15 height 15
click at [185, 412] on input "checkbox" at bounding box center [186, 409] width 15 height 15
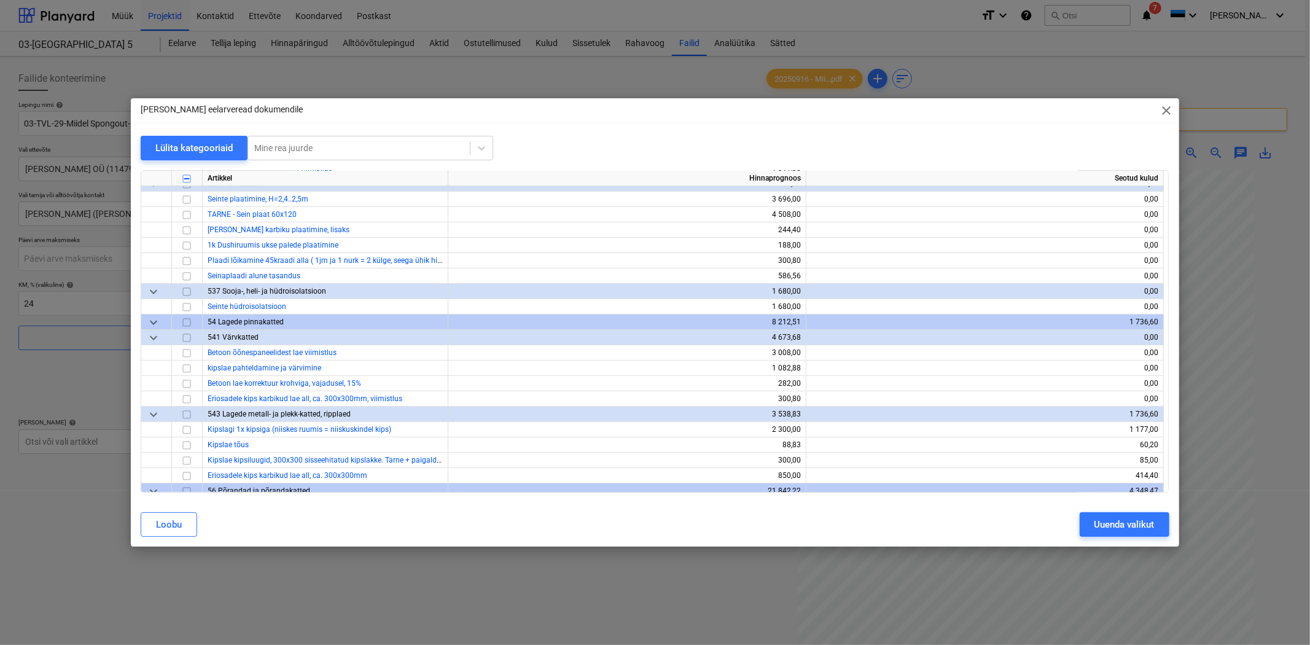
scroll to position [4186, 0]
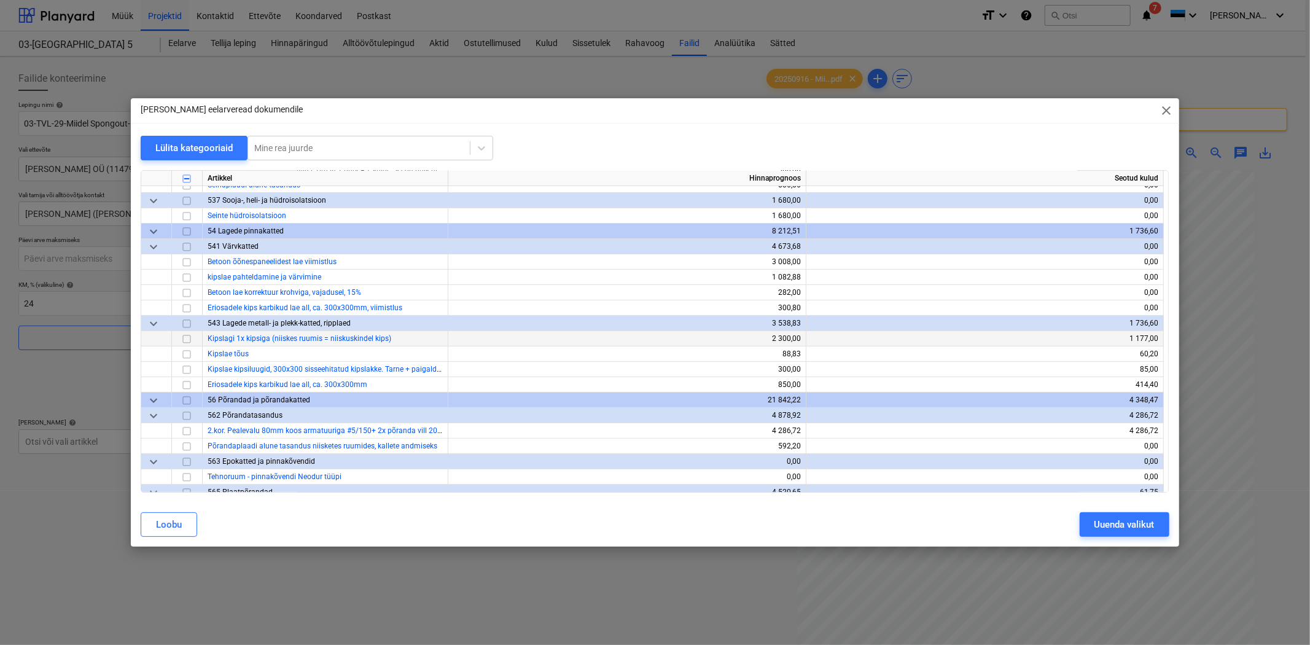
click at [187, 339] on input "checkbox" at bounding box center [186, 339] width 15 height 15
click at [189, 357] on input "checkbox" at bounding box center [186, 354] width 15 height 15
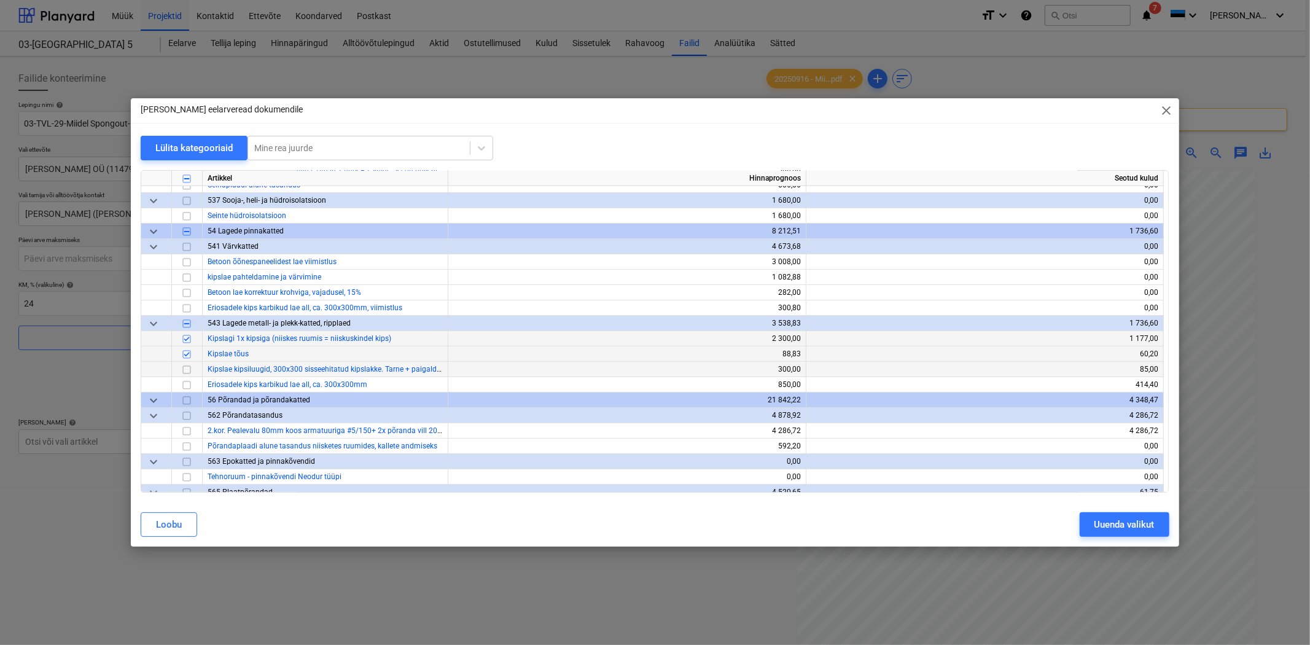
click at [188, 370] on input "checkbox" at bounding box center [186, 369] width 15 height 15
click at [186, 386] on input "checkbox" at bounding box center [186, 385] width 15 height 15
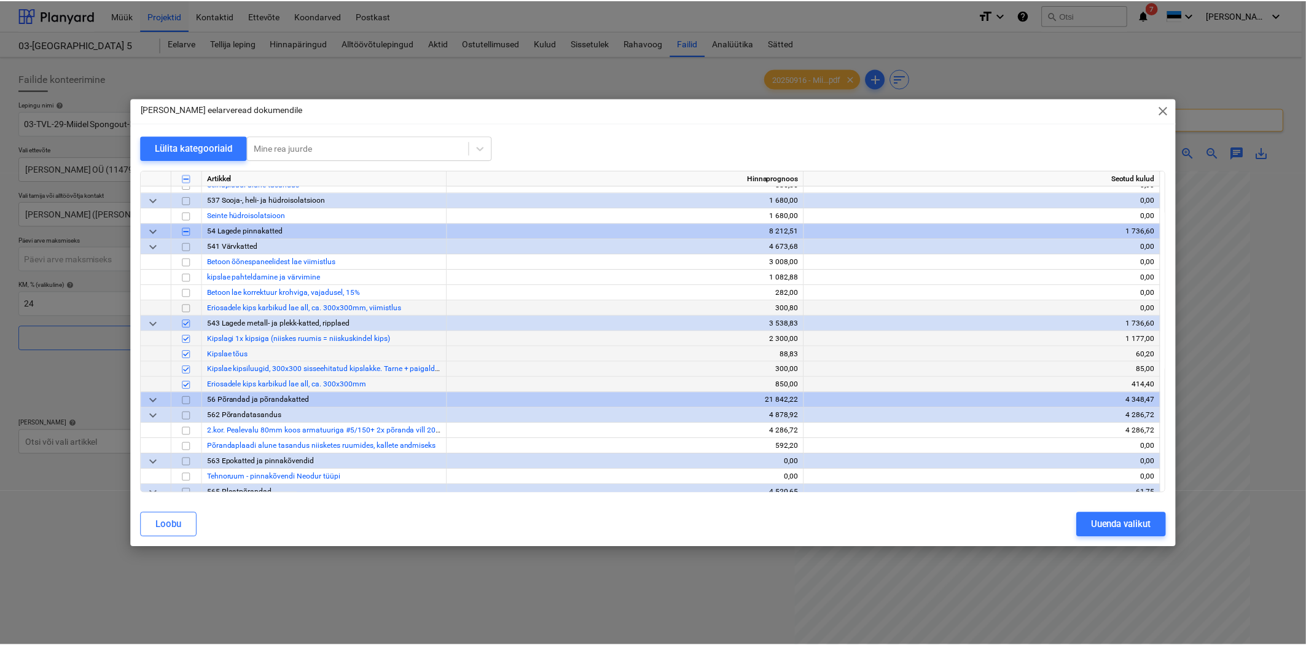
scroll to position [4278, 0]
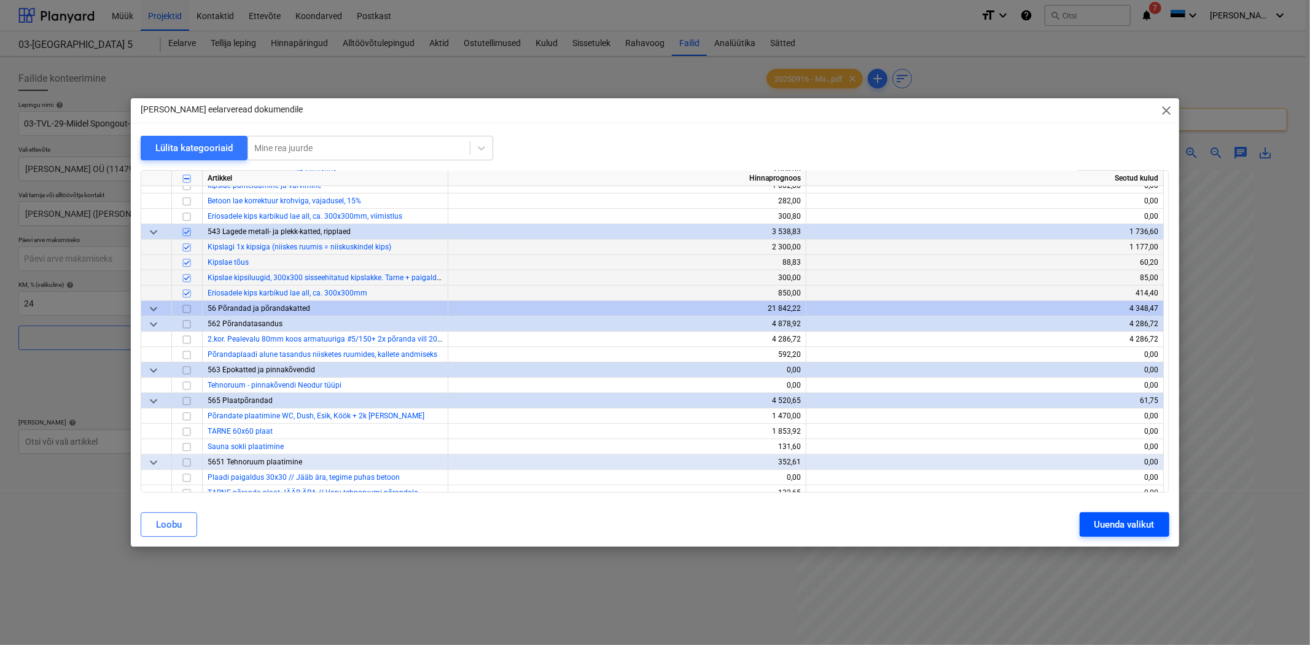
click at [1122, 521] on div "Uuenda valikut" at bounding box center [1125, 525] width 60 height 16
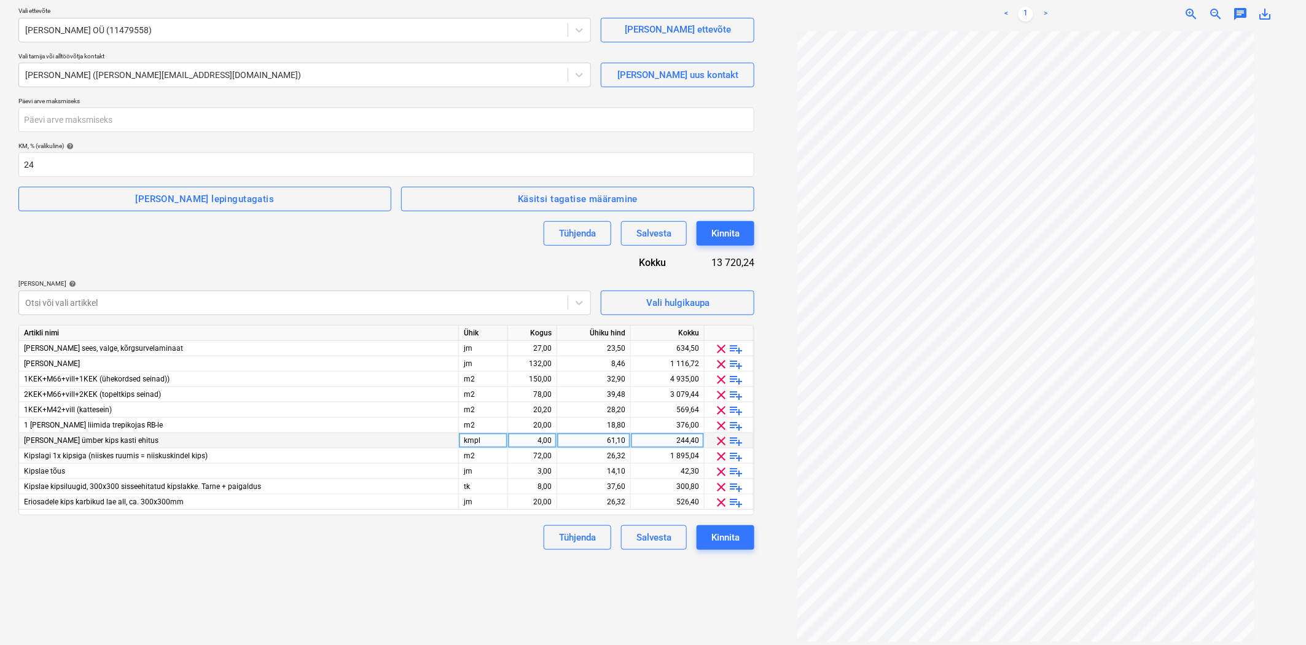
scroll to position [146, 0]
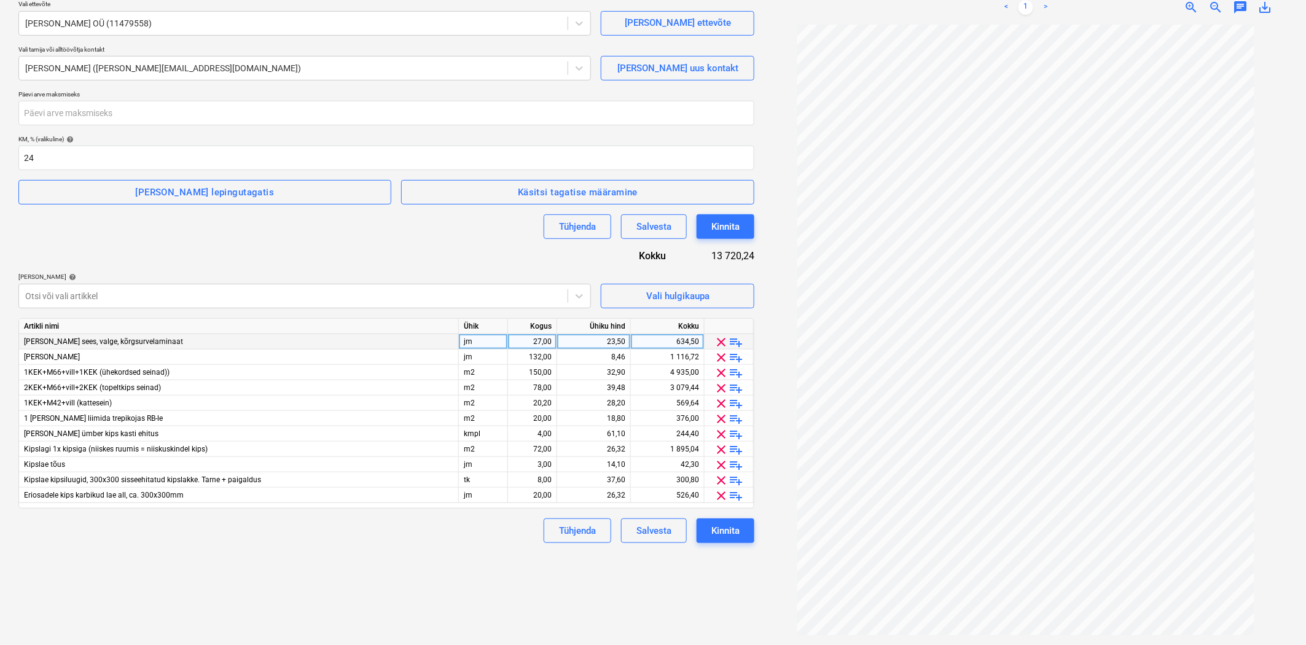
click at [737, 342] on span "playlist_add" at bounding box center [736, 342] width 15 height 15
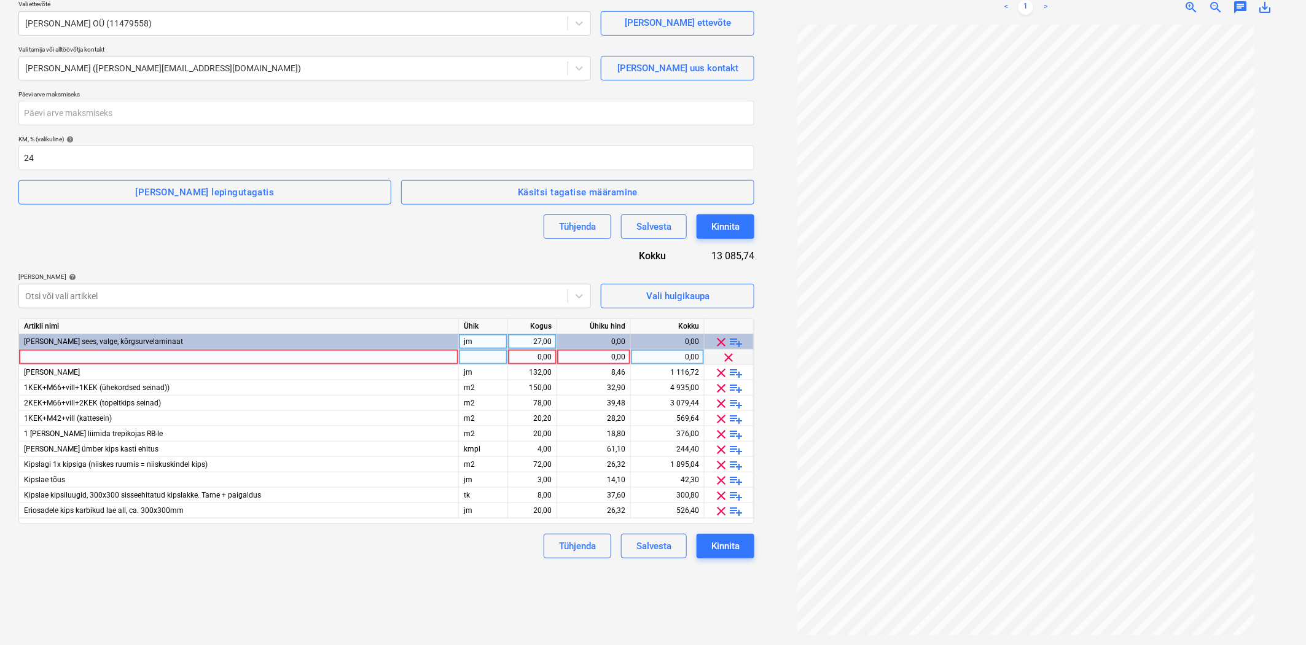
click at [46, 358] on div at bounding box center [239, 357] width 440 height 15
type input "KORTER 2 - Akna kips paled, niiskuskindel kips"
click at [490, 352] on div at bounding box center [483, 357] width 49 height 15
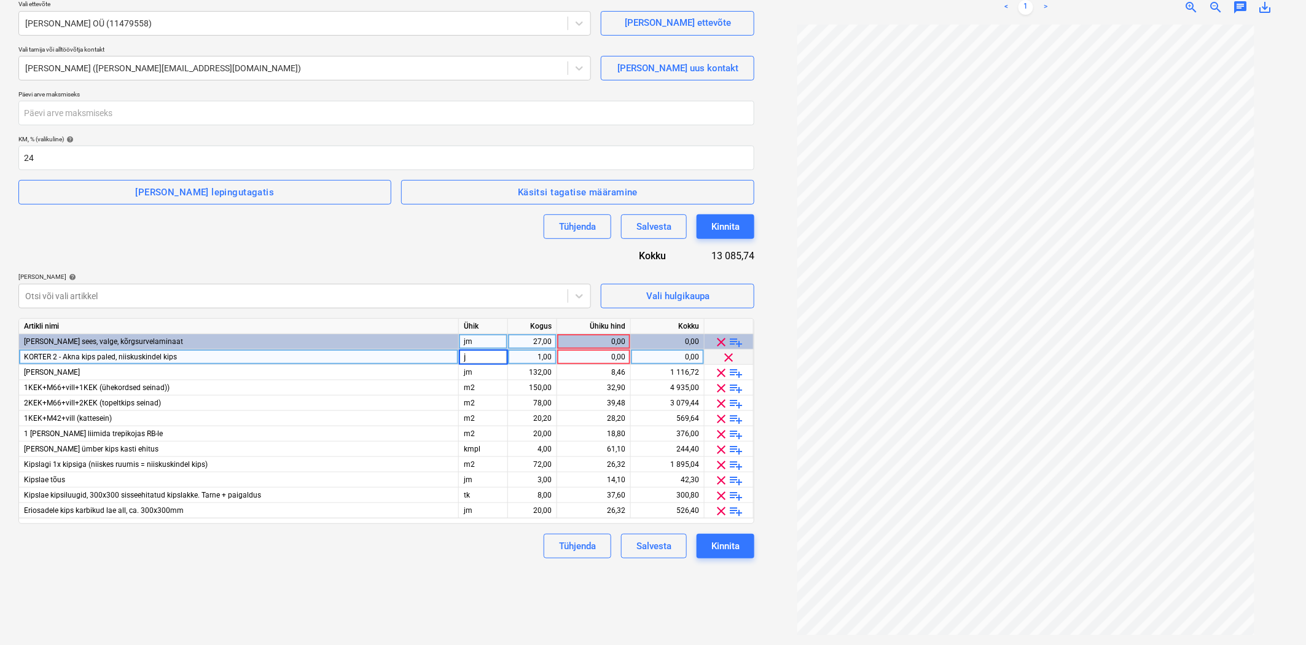
type input "jm"
click at [543, 355] on div "1,00" at bounding box center [532, 357] width 39 height 15
type input "56,30"
click at [597, 353] on div "0,00" at bounding box center [593, 357] width 63 height 15
type input "7"
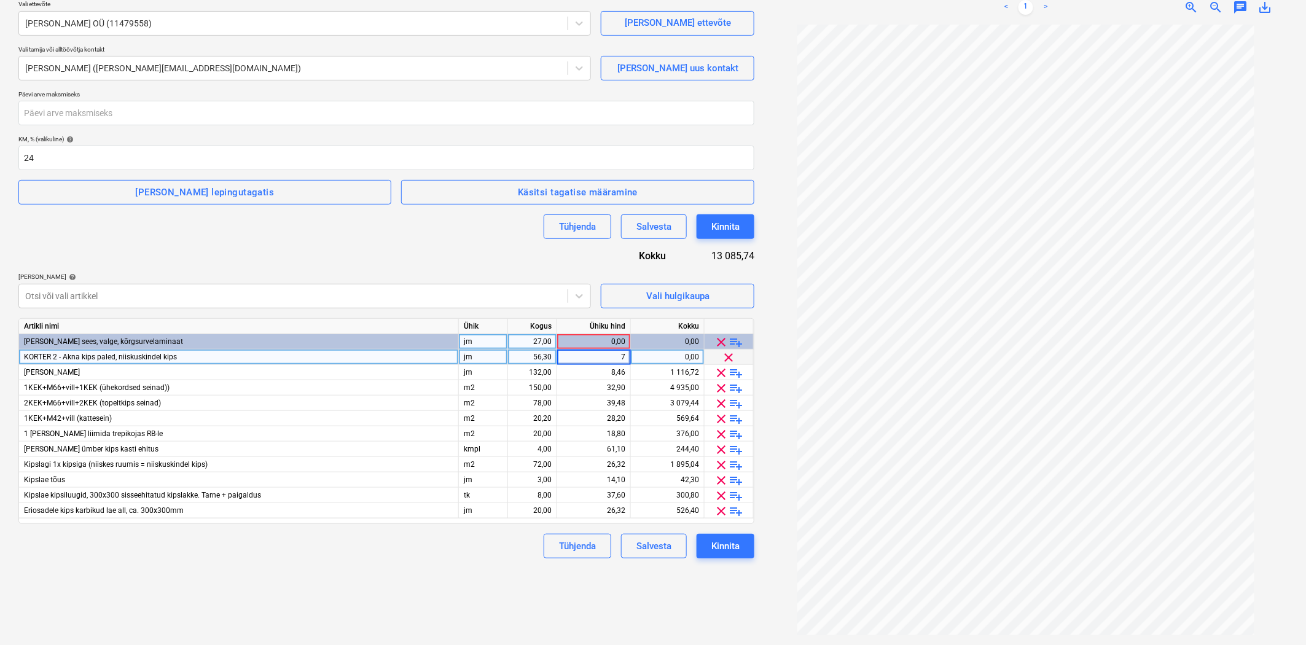
click at [535, 252] on div "Lepingu nimi help 03-TVL-29-Miidel Spongout-Kipsitööd (Boks 2) Lepingu viitenum…" at bounding box center [386, 256] width 736 height 603
click at [539, 342] on div "27,00" at bounding box center [532, 341] width 39 height 15
type input "56,30"
click at [511, 260] on div "Lepingu nimi help 03-TVL-29-Miidel Spongout-Kipsitööd (Boks 2) Lepingu viitenum…" at bounding box center [386, 256] width 736 height 603
click at [736, 372] on span "playlist_add" at bounding box center [736, 373] width 15 height 15
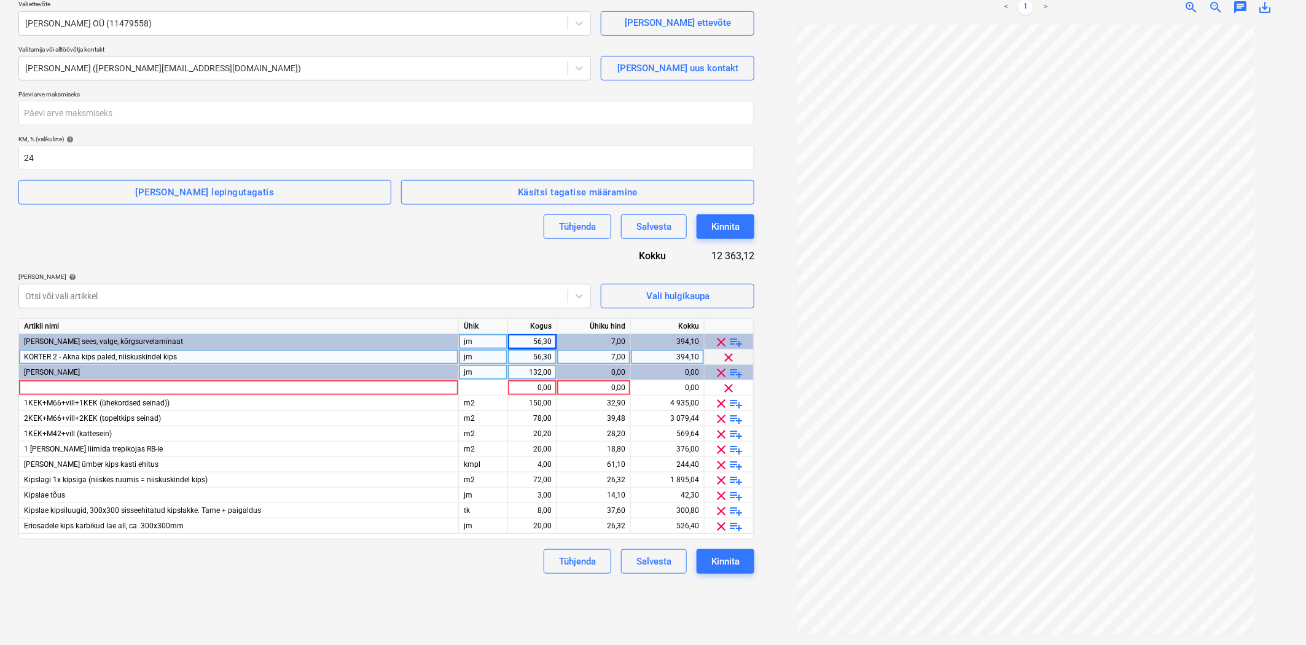
click at [305, 353] on div "KORTER 2 - Akna kips paled, niiskuskindel kips" at bounding box center [239, 357] width 440 height 15
click at [223, 384] on div at bounding box center [239, 387] width 440 height 15
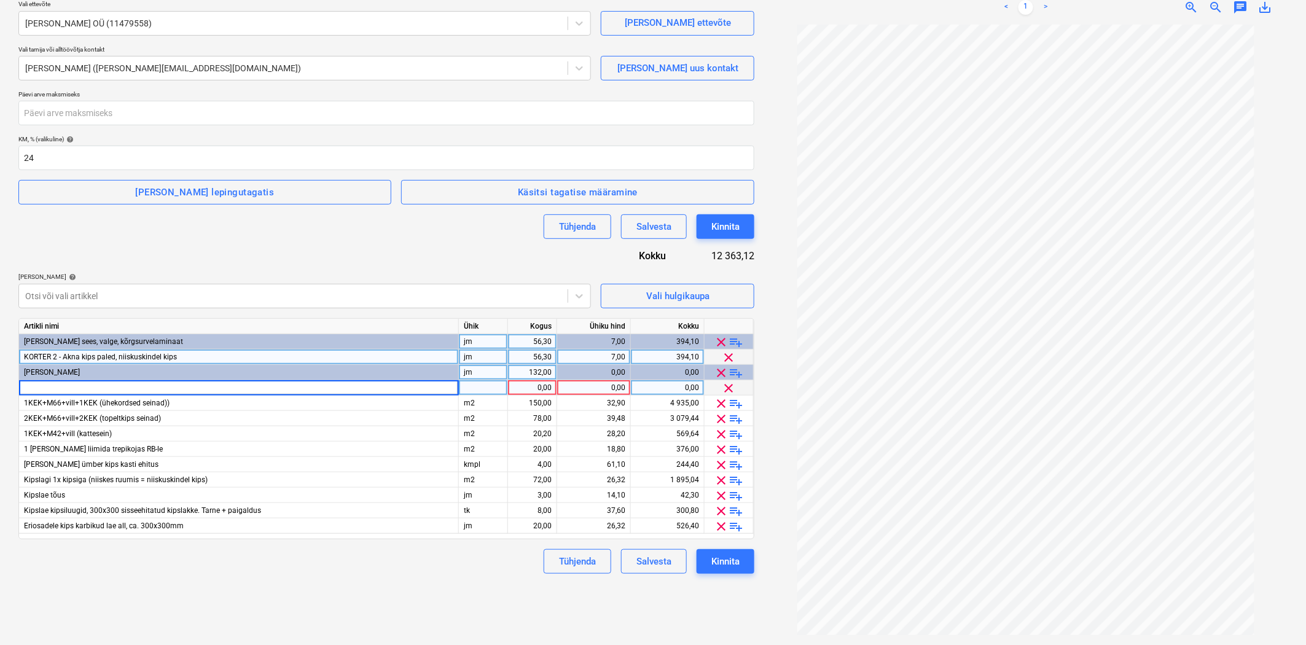
type input "KORTER 2 - Akna kips paled, niiskuskindel kips"
click at [471, 385] on div at bounding box center [483, 387] width 49 height 15
type input "jm"
click at [523, 392] on div "1,00" at bounding box center [532, 387] width 39 height 15
type input "56,30"
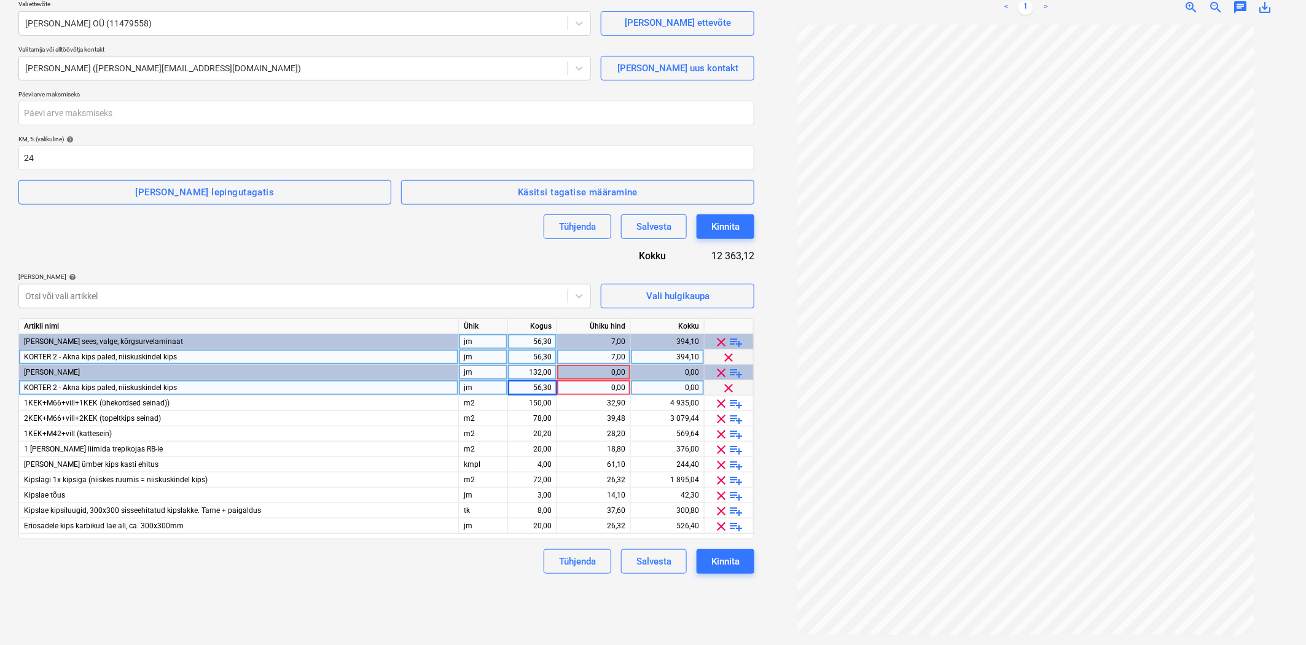
click at [573, 388] on div "0,00" at bounding box center [593, 387] width 63 height 15
type input "7"
click at [39, 354] on span "KORTER 2 - Akna kips paled, niiskuskindel kips" at bounding box center [100, 357] width 153 height 9
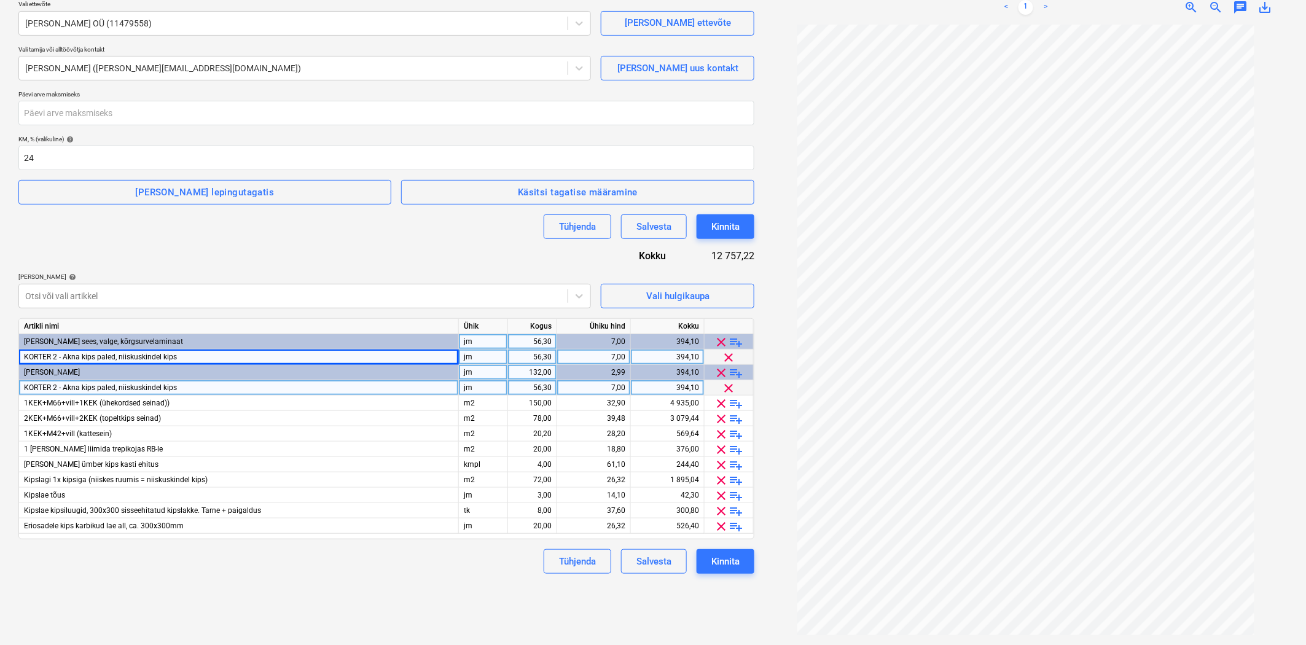
click at [176, 354] on div "KORTER 2 - Akna kips paled, niiskuskindel kips" at bounding box center [239, 357] width 440 height 15
type input "Aknalauade paigaldus. Niiskuskindel lamineeritud puitlaastplaat t=20mm + nina a…"
click at [559, 358] on div "7,00" at bounding box center [594, 357] width 74 height 15
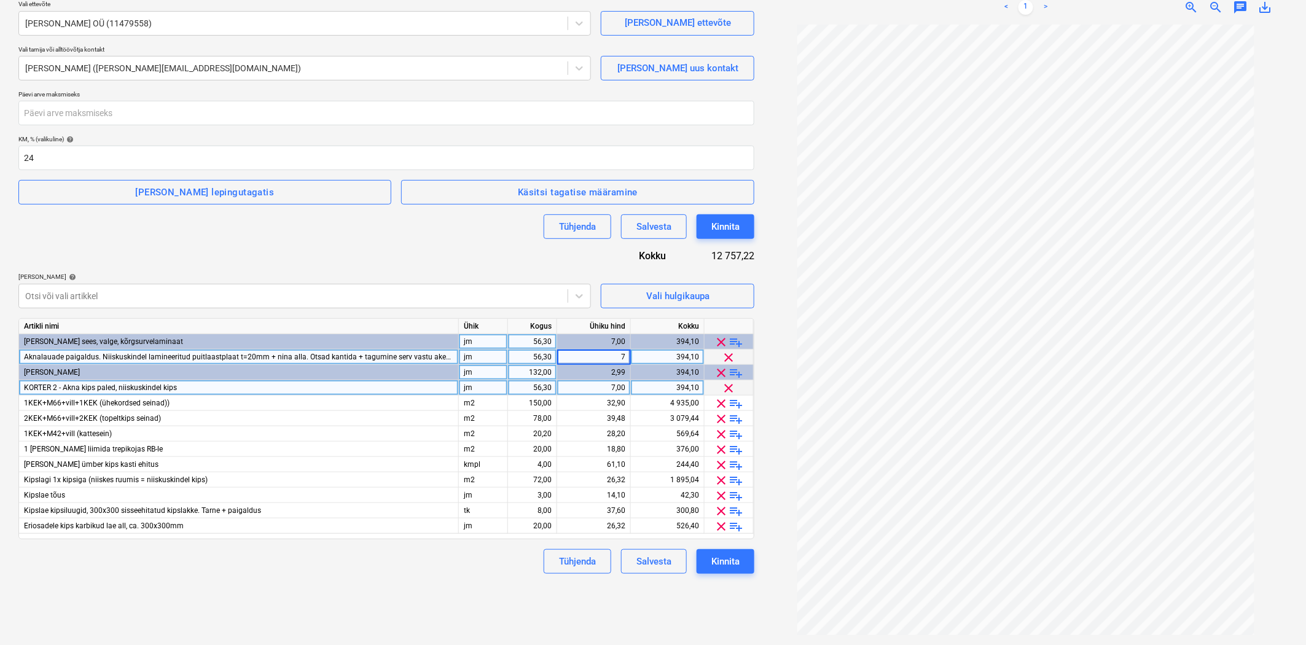
click at [533, 358] on div "56,30" at bounding box center [532, 357] width 39 height 15
type input "8,70"
click at [591, 359] on div "7,00" at bounding box center [593, 357] width 63 height 15
type input "24"
click at [528, 339] on div "56,30" at bounding box center [532, 341] width 39 height 15
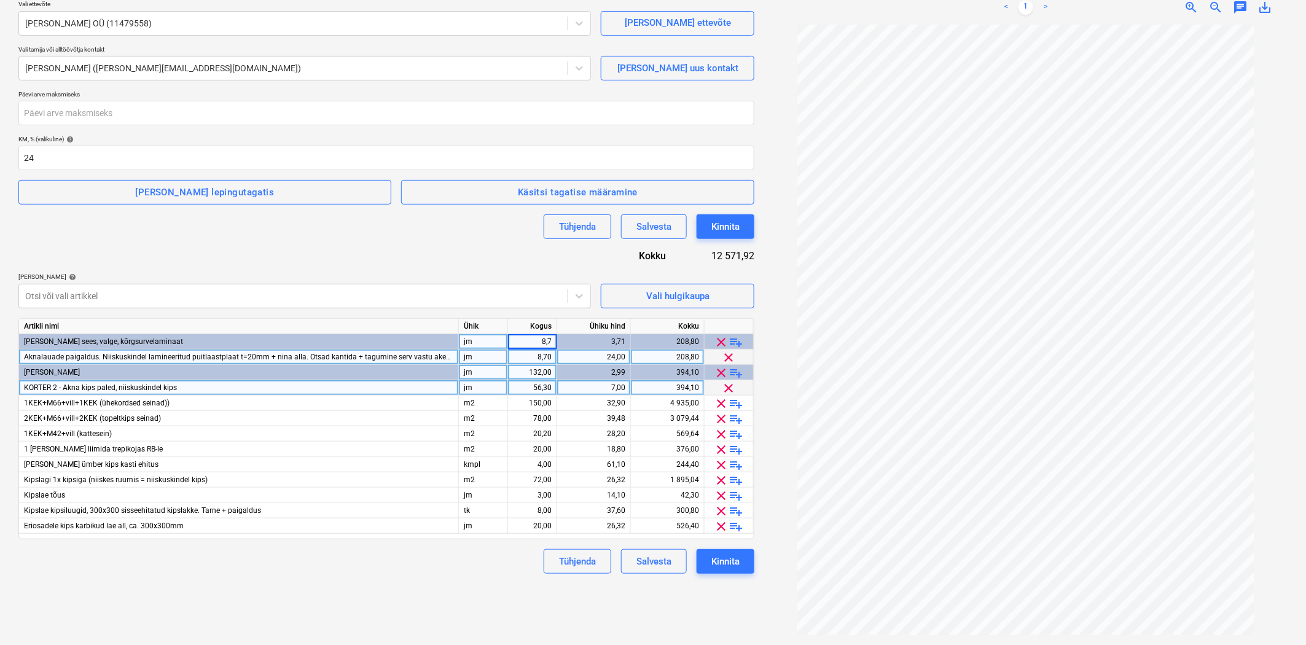
type input "8,70"
click at [484, 246] on div "Lepingu nimi help 03-TVL-29-Miidel Spongout-Kipsitööd (Boks 2) Lepingu viitenum…" at bounding box center [386, 264] width 736 height 619
click at [735, 400] on span "playlist_add" at bounding box center [736, 403] width 15 height 15
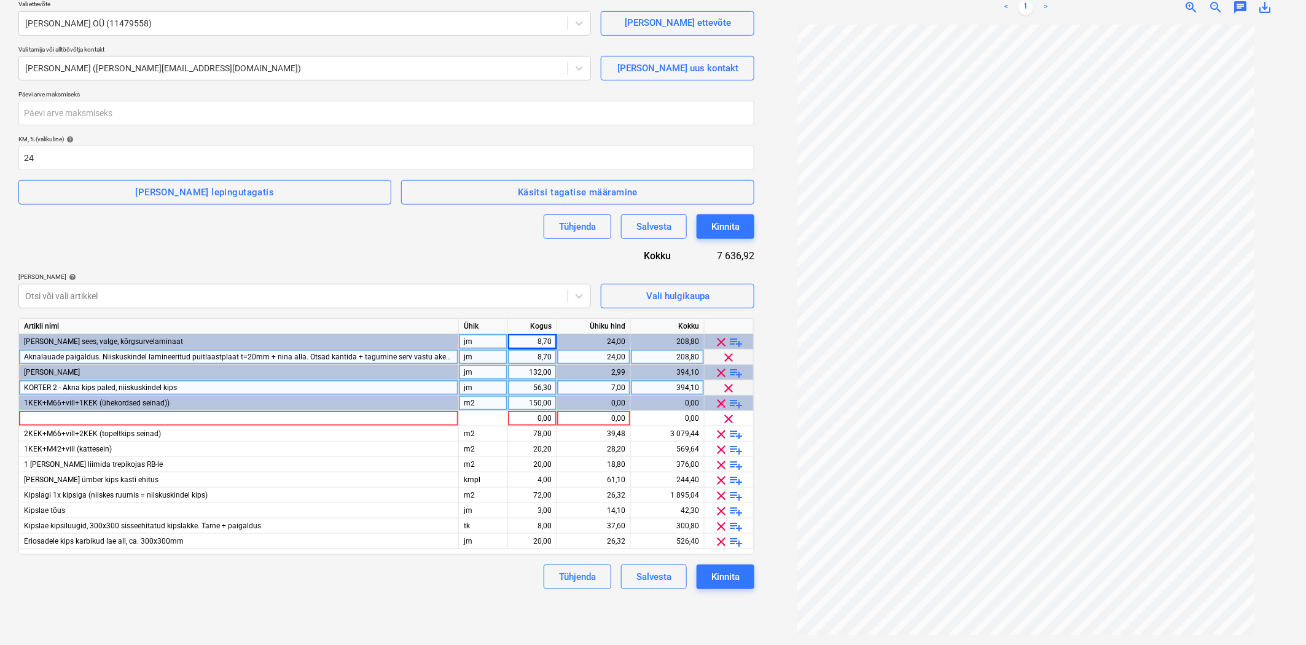
click at [736, 403] on span "playlist_add" at bounding box center [736, 403] width 15 height 15
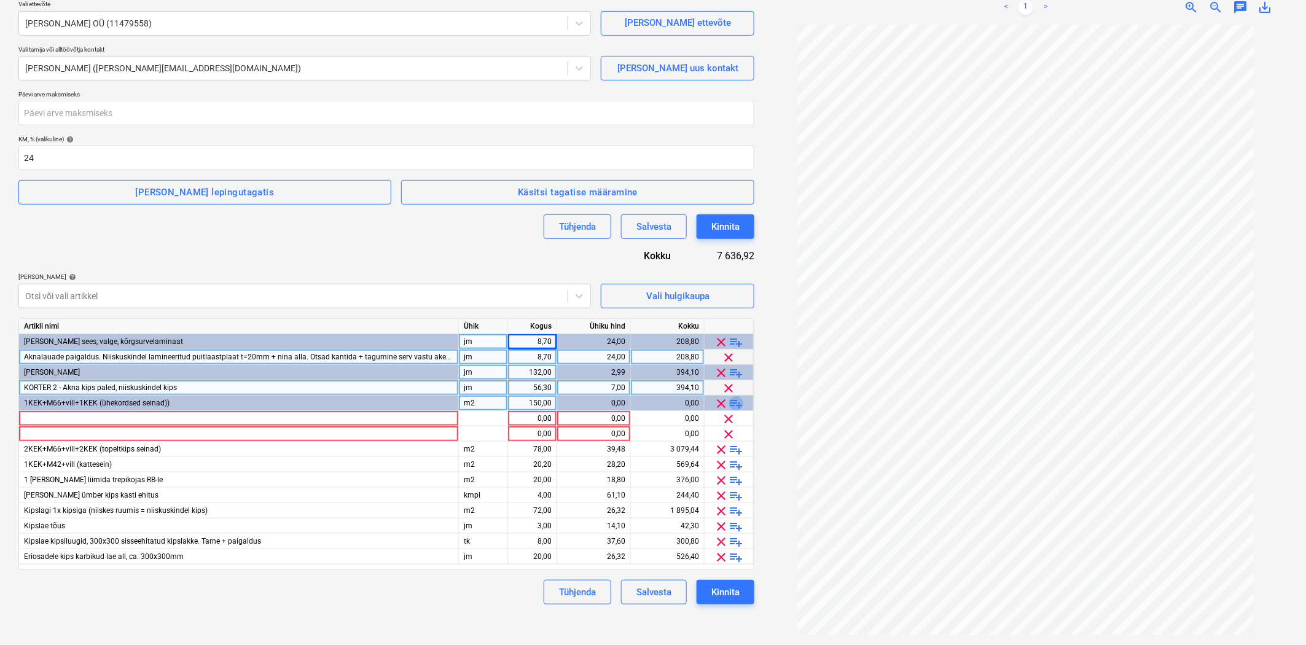
click at [736, 403] on span "playlist_add" at bounding box center [736, 403] width 15 height 15
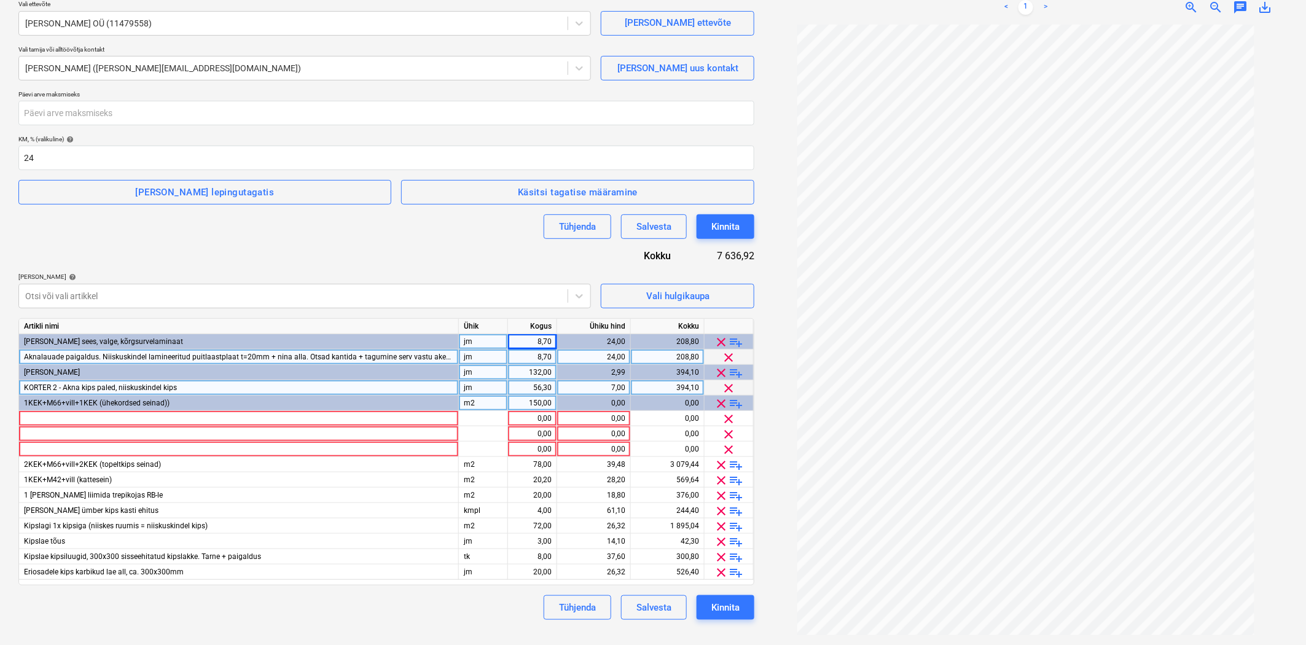
click at [736, 403] on span "playlist_add" at bounding box center [736, 403] width 15 height 15
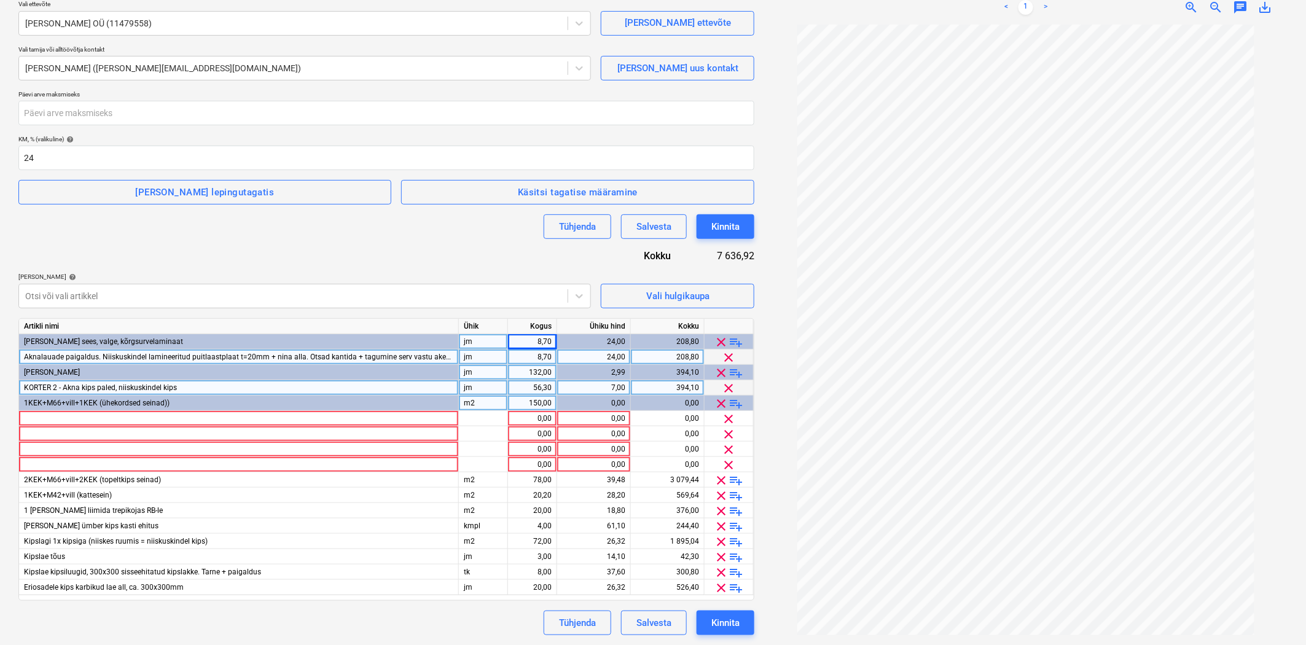
click at [736, 403] on span "playlist_add" at bounding box center [736, 403] width 15 height 15
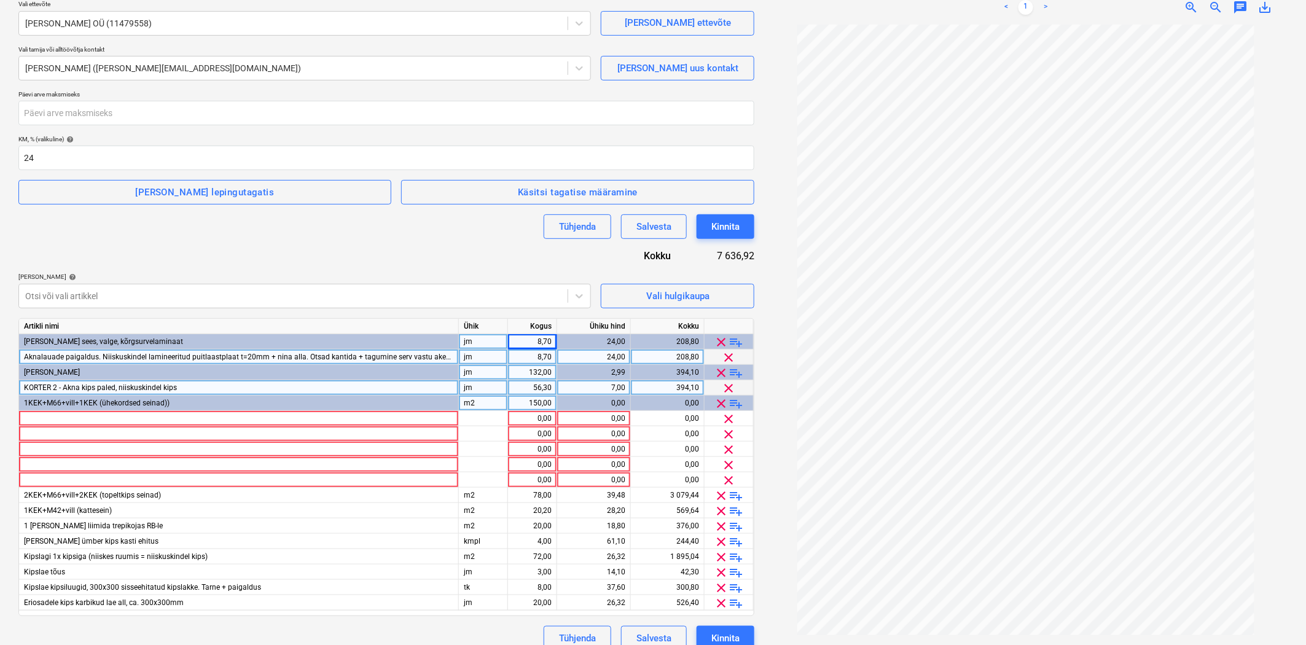
click at [736, 403] on span "playlist_add" at bounding box center [736, 403] width 15 height 15
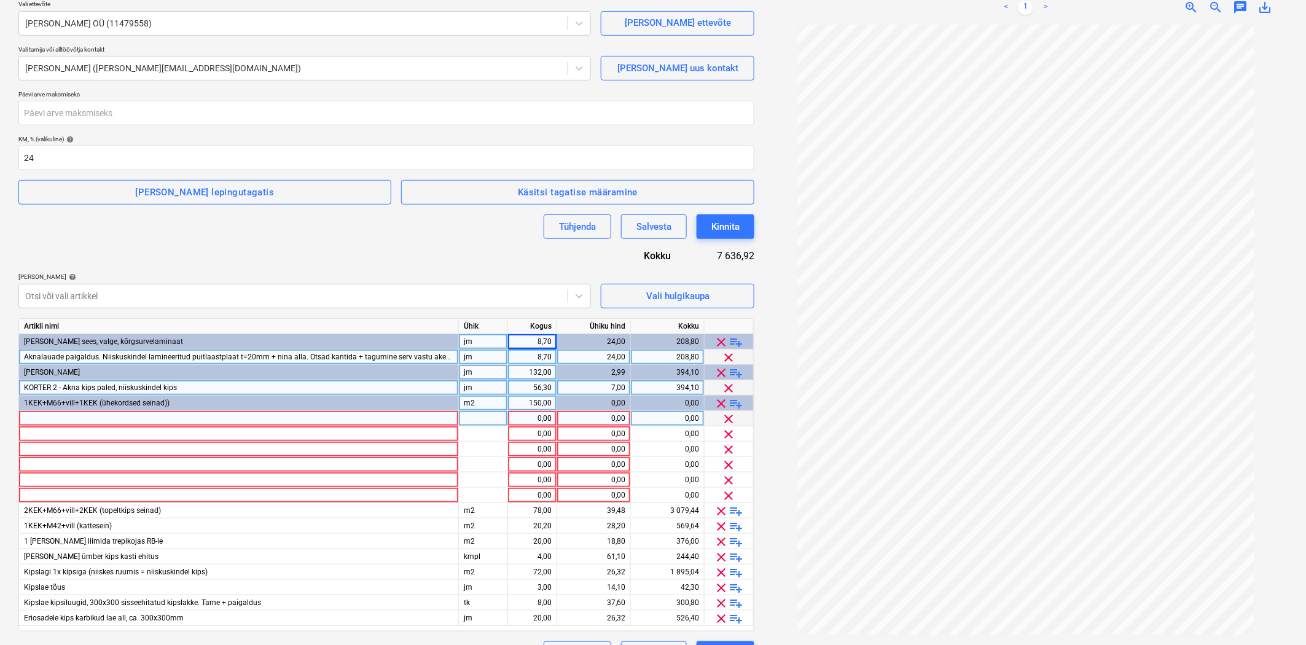
click at [77, 421] on div at bounding box center [239, 418] width 440 height 15
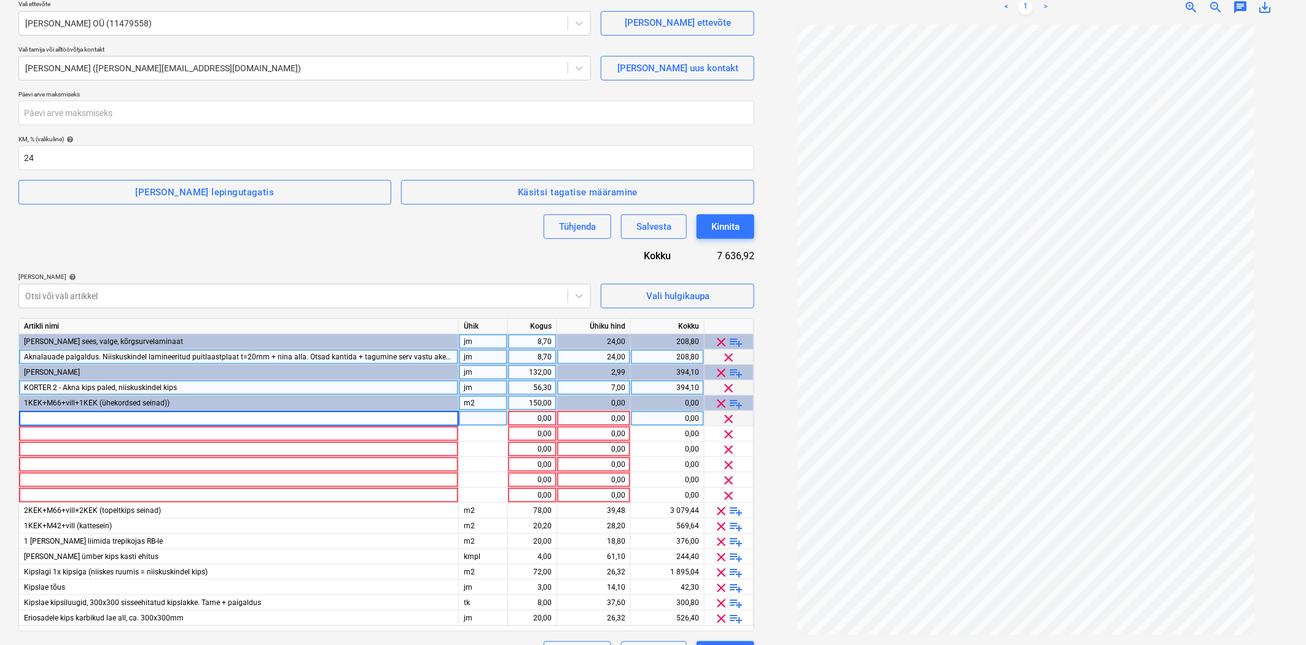
type input "Kips vaheseinad 1x kips KEK + M66 + 1x kips KEK - 1.kor"
click at [493, 418] on div "tk" at bounding box center [483, 418] width 49 height 15
type input "m2"
click at [522, 414] on div "1,00" at bounding box center [532, 418] width 39 height 15
type input "21,72"
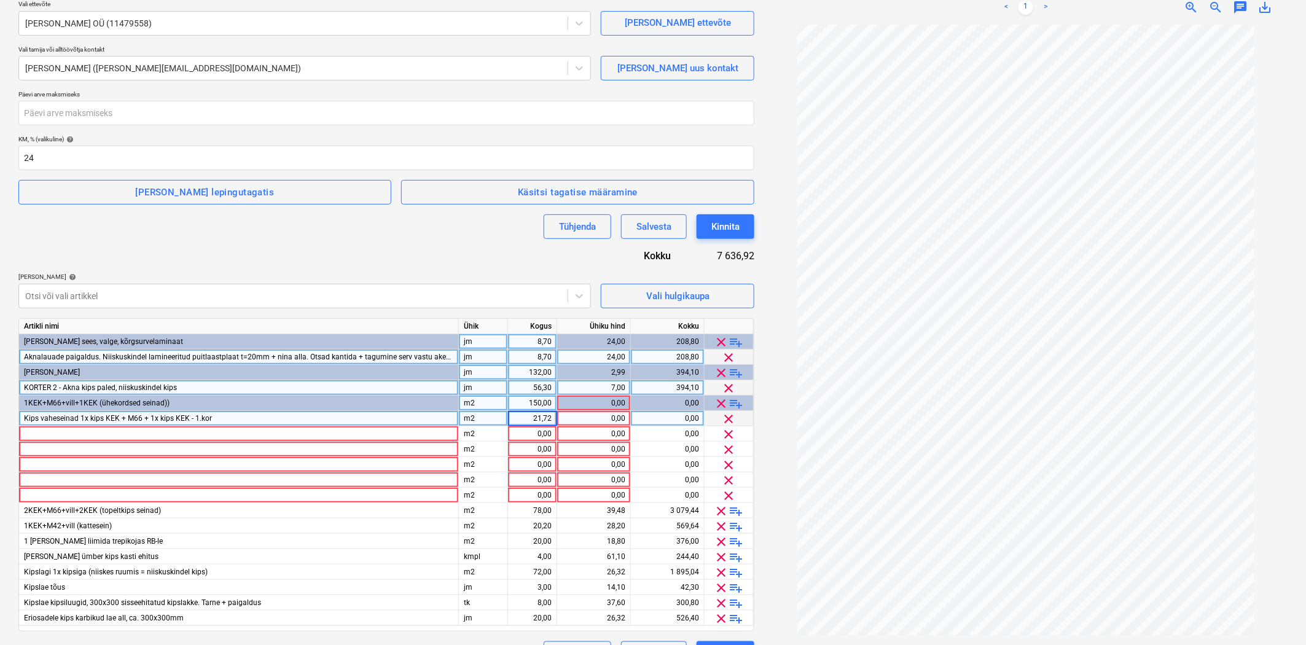
click at [585, 418] on div "0,00" at bounding box center [593, 418] width 63 height 15
type input "31"
click at [86, 432] on div at bounding box center [239, 433] width 440 height 15
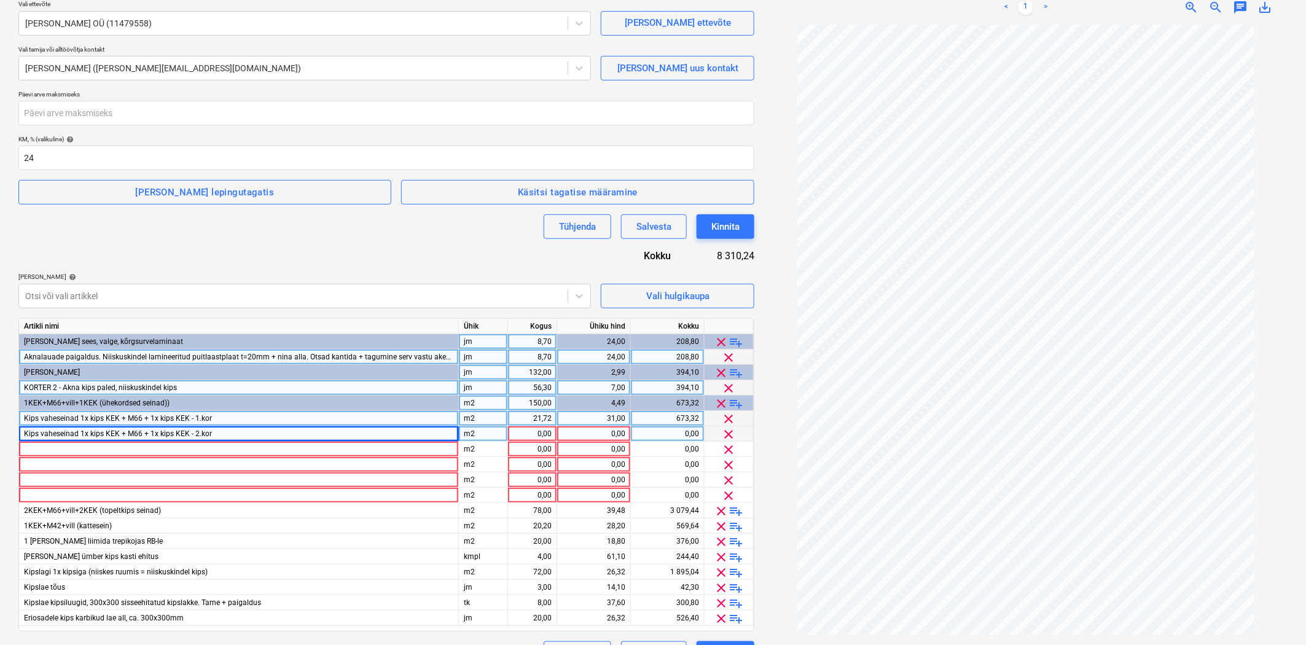
click at [532, 434] on div "0,00" at bounding box center [532, 433] width 39 height 15
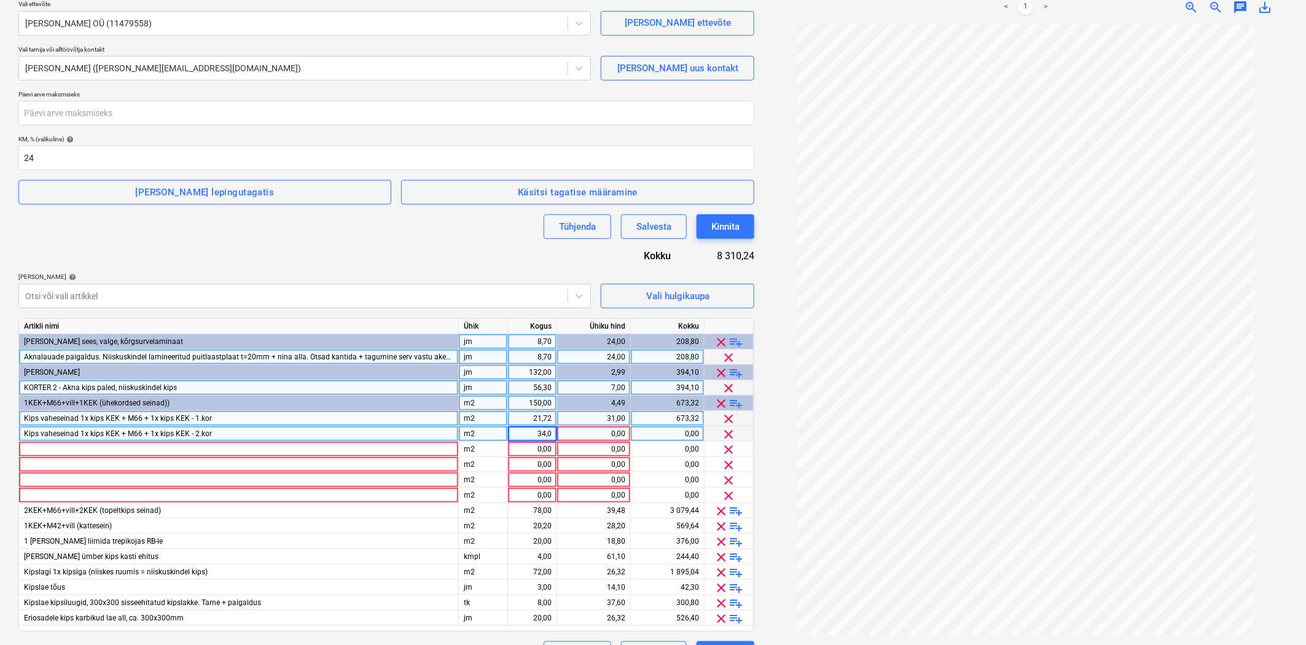
type input "34,01"
click at [603, 432] on div "0,00" at bounding box center [593, 433] width 63 height 15
type input "31"
click at [389, 449] on div at bounding box center [239, 449] width 440 height 15
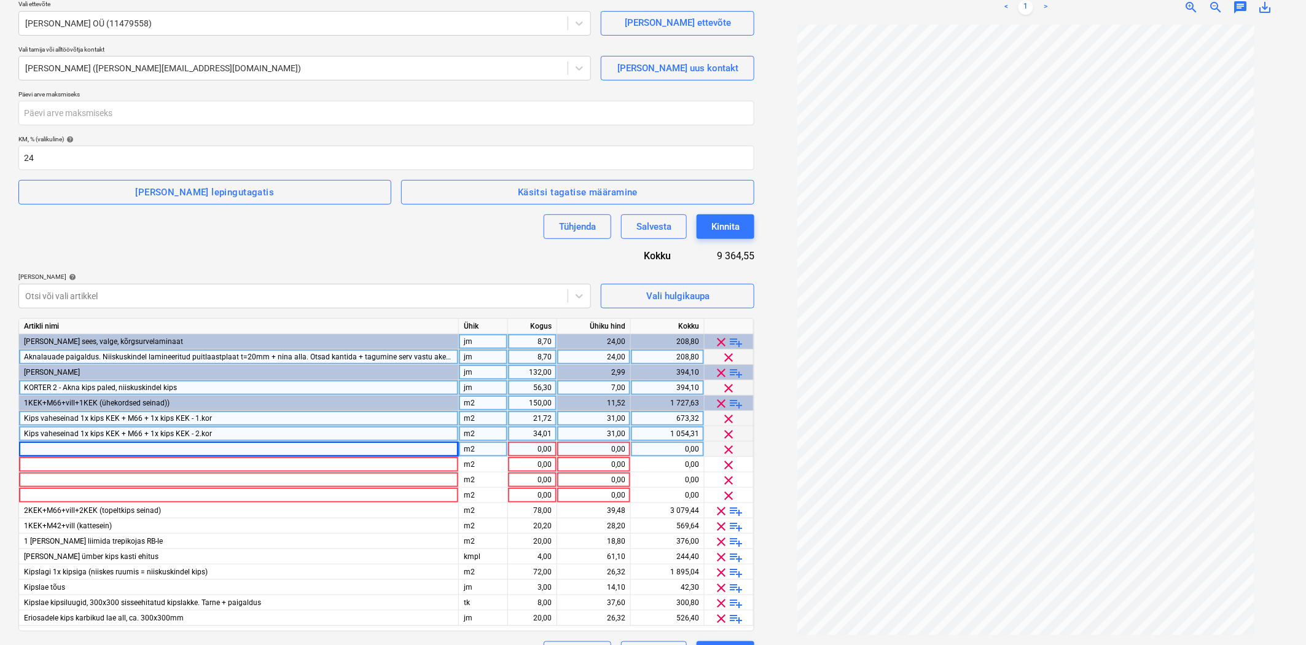
click at [358, 445] on div at bounding box center [239, 449] width 440 height 15
type input "Kips vaheseinad 2xkips/1x kips KEK+WHITE + M66 + 1x kips KEK - 1.kor"
click at [526, 450] on div "0,00" at bounding box center [532, 449] width 39 height 15
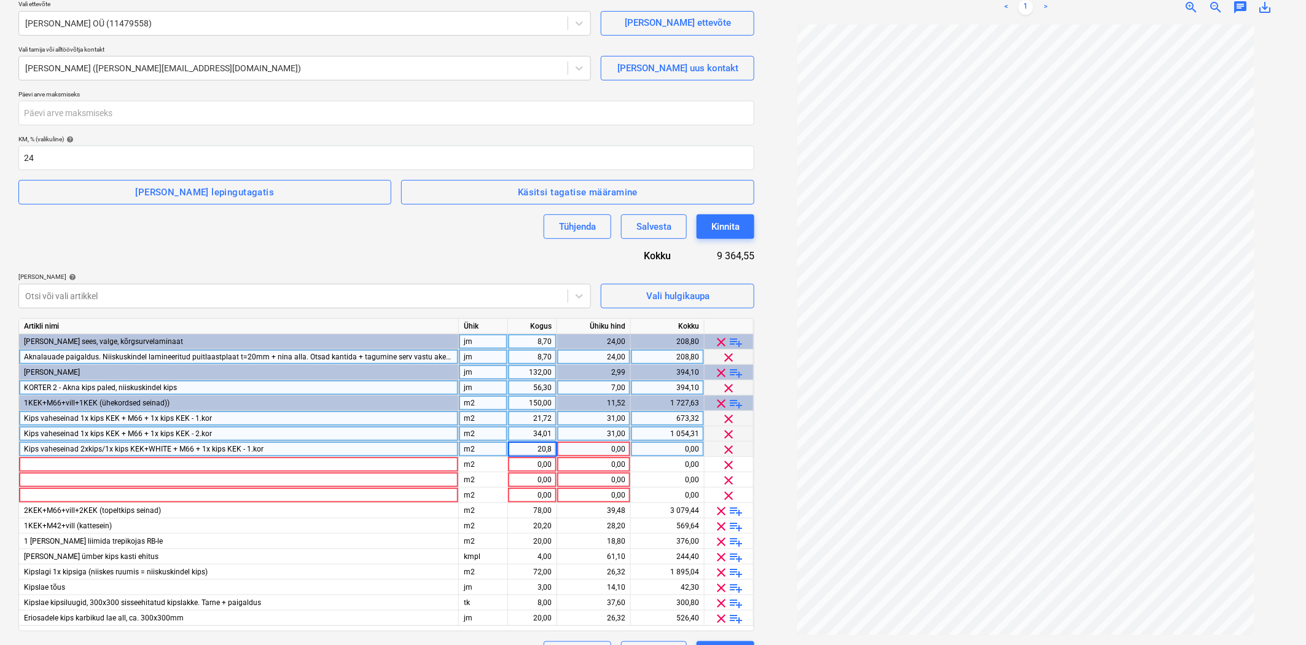
type input "20,88"
click at [604, 452] on div "0,00" at bounding box center [593, 449] width 63 height 15
type input "35"
click at [321, 468] on div at bounding box center [239, 464] width 440 height 15
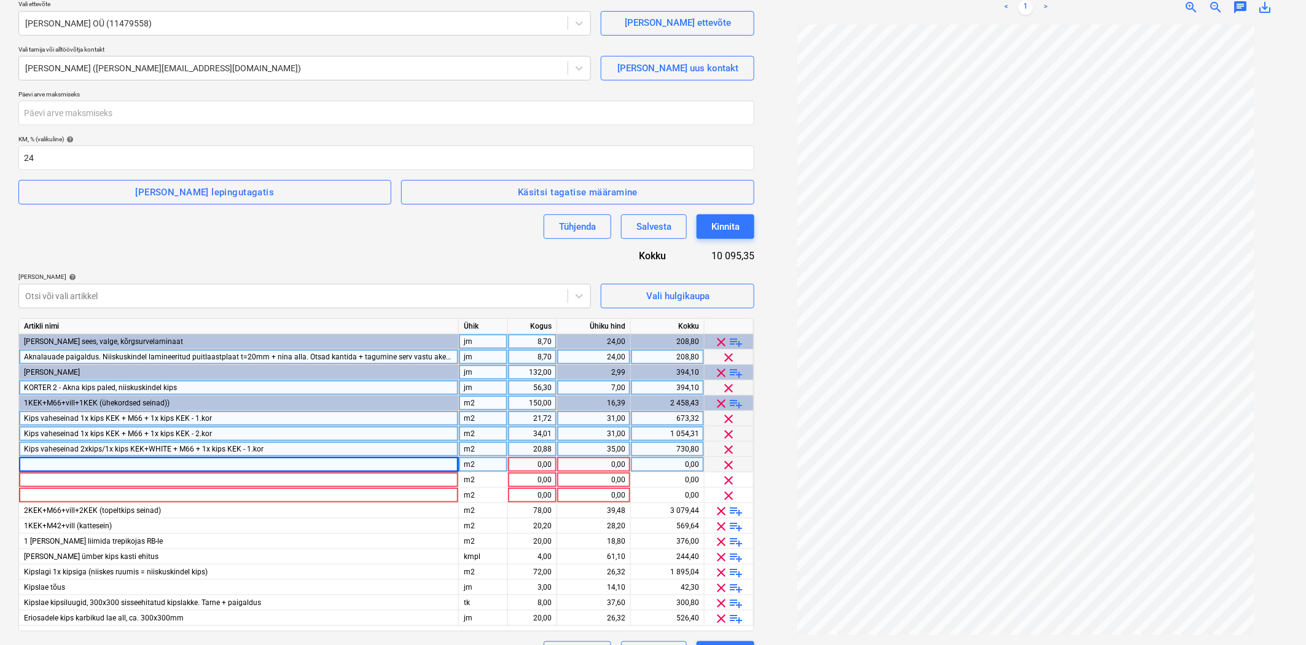
click at [107, 461] on div at bounding box center [239, 464] width 440 height 15
type input "1.korrusel KÖÖGIS, kipskarbik 3-küljelt Kanalisatsiooni [PERSON_NAME], 2xkipsig…"
click at [487, 464] on div "m2" at bounding box center [483, 464] width 49 height 15
type input "jm"
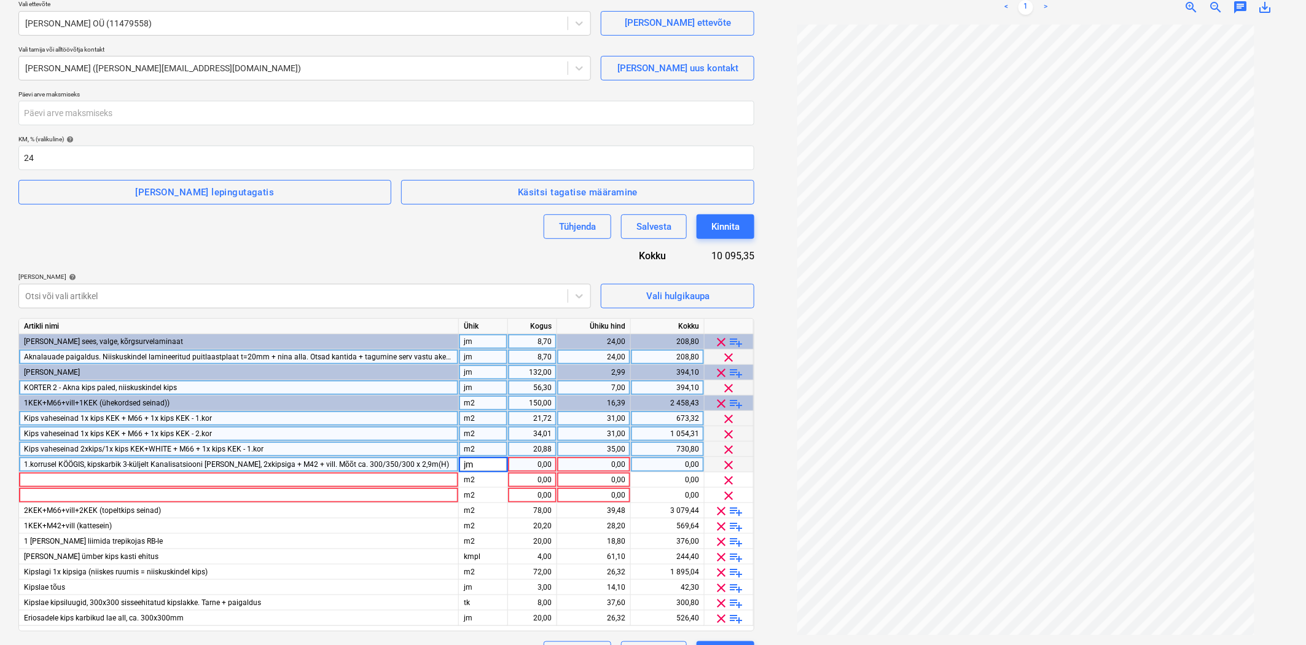
click at [517, 464] on div "0,00" at bounding box center [532, 464] width 39 height 15
type input "2,90"
click at [584, 464] on div "0,00" at bounding box center [593, 464] width 63 height 15
type input "35"
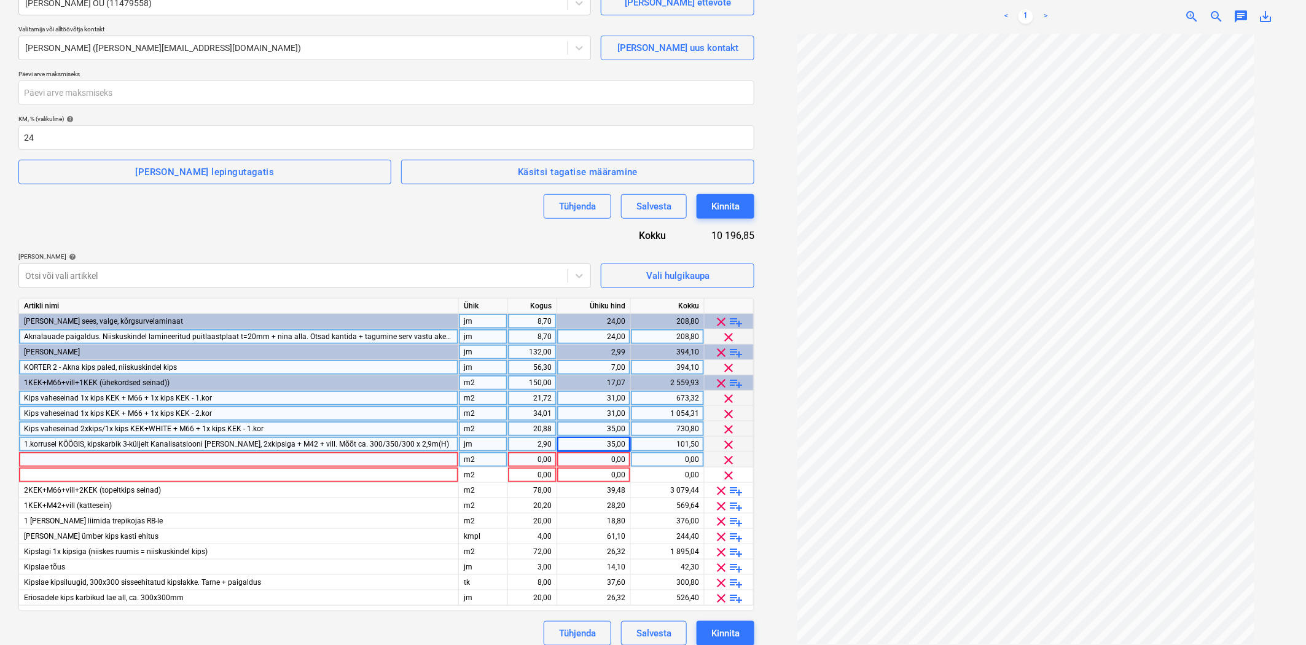
scroll to position [176, 0]
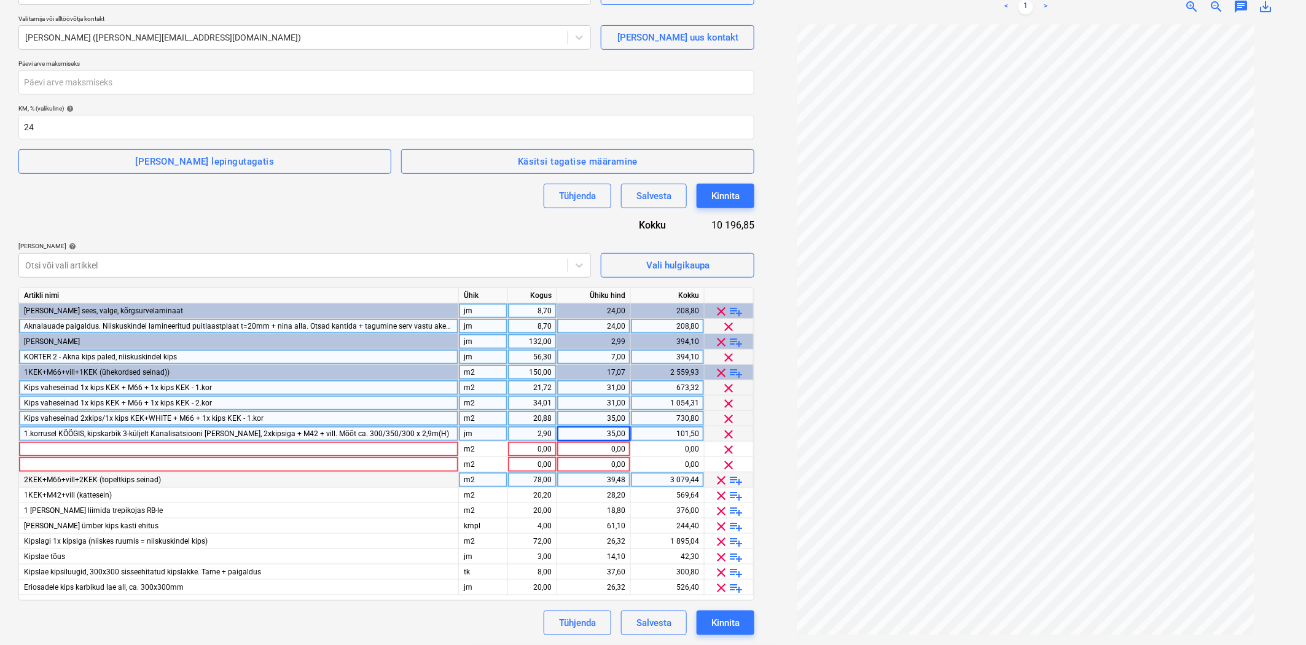
click at [734, 480] on span "playlist_add" at bounding box center [736, 480] width 15 height 15
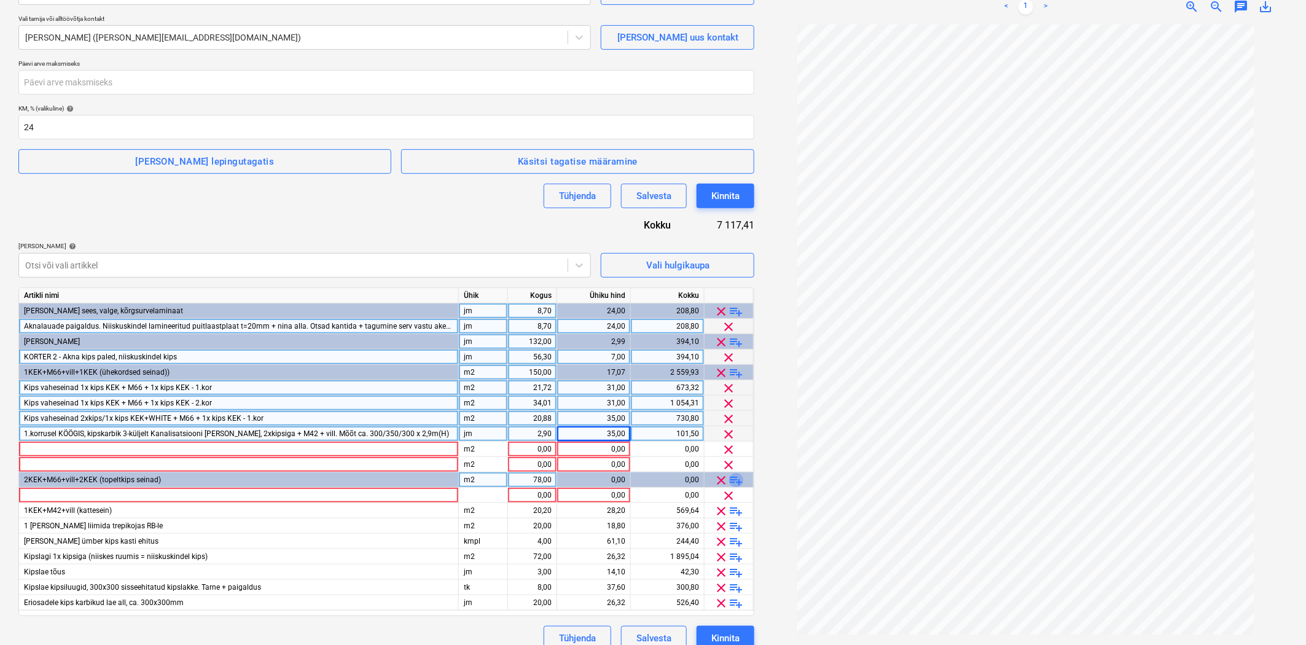
click at [734, 480] on span "playlist_add" at bounding box center [736, 480] width 15 height 15
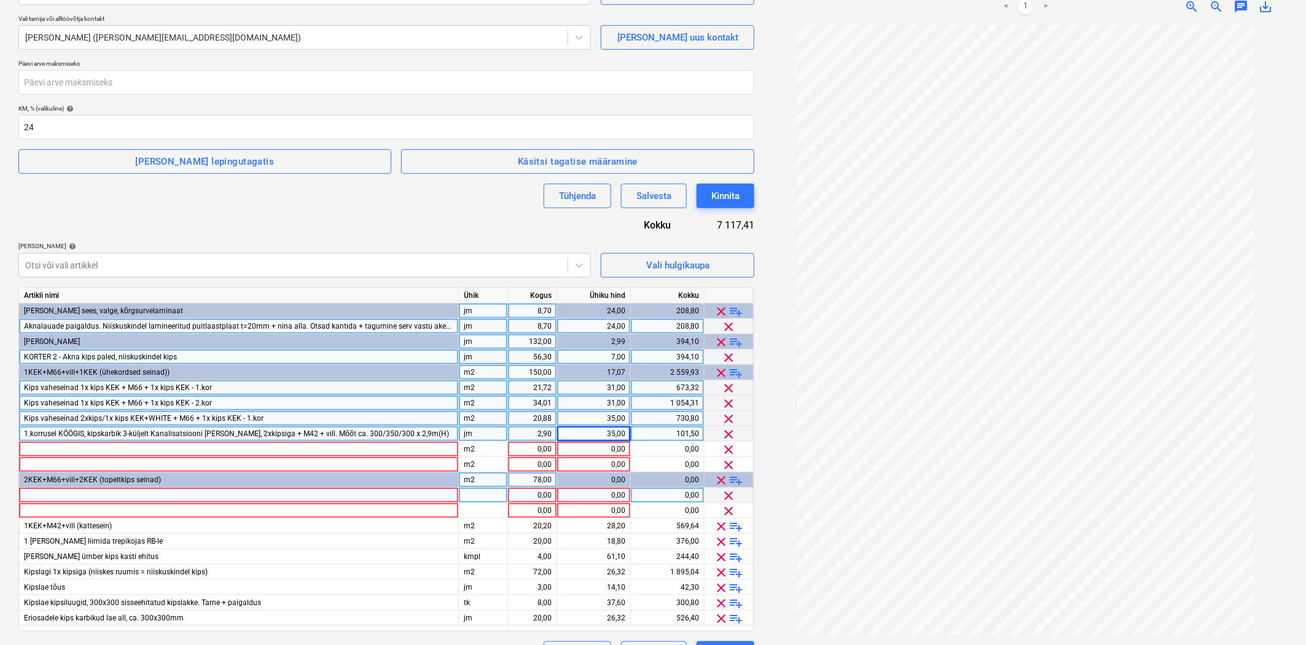
click at [179, 493] on div at bounding box center [239, 495] width 440 height 15
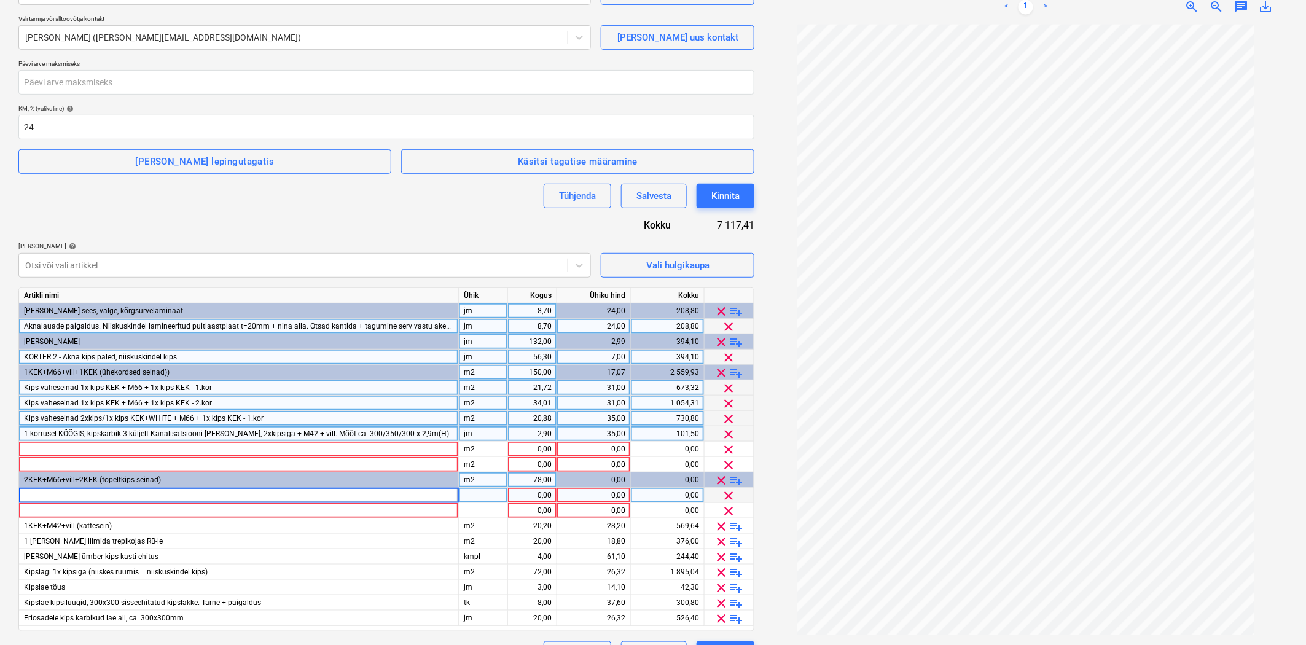
type input "Kips vaheseinad 2x kips 1KEK+1WHITE+ M66 +1WHITE + 1KEK - 1.kor"
click at [493, 493] on div "tk" at bounding box center [483, 495] width 49 height 15
type input "m2"
click at [530, 492] on div "1,00" at bounding box center [532, 495] width 39 height 15
type input "17,69"
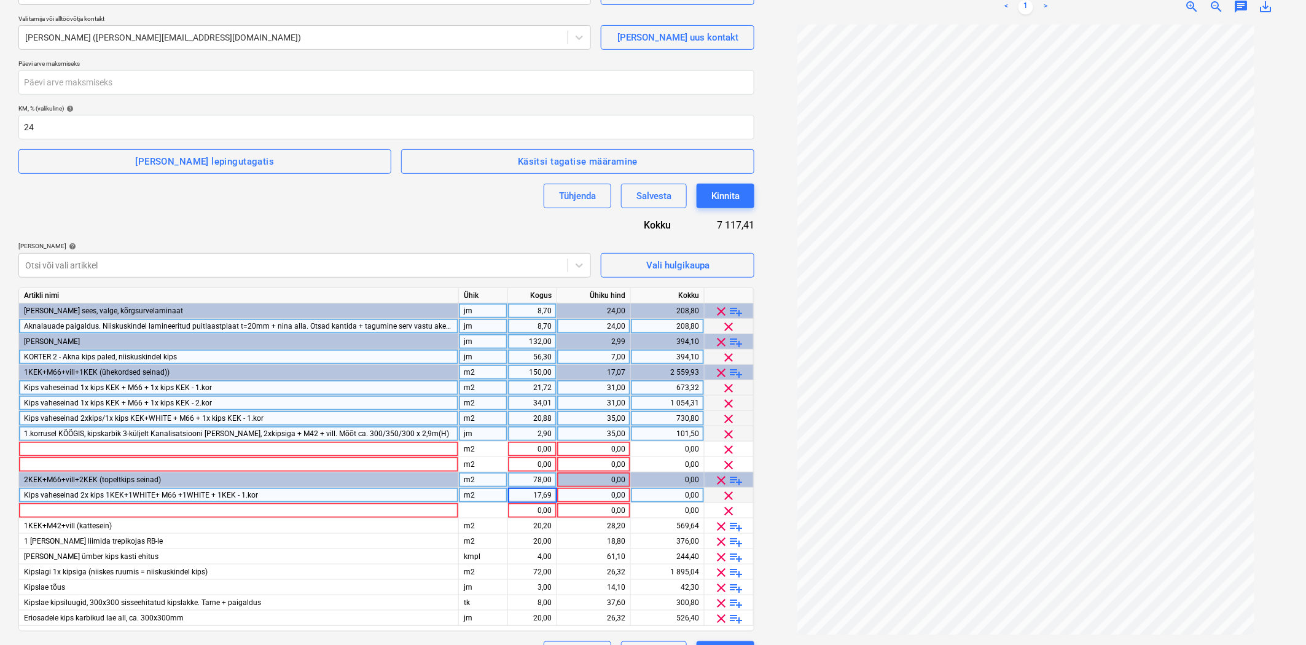
click at [604, 496] on div "0,00" at bounding box center [593, 495] width 63 height 15
type input "38"
click at [534, 496] on div "17,69" at bounding box center [532, 495] width 39 height 15
click at [228, 512] on div at bounding box center [239, 510] width 440 height 15
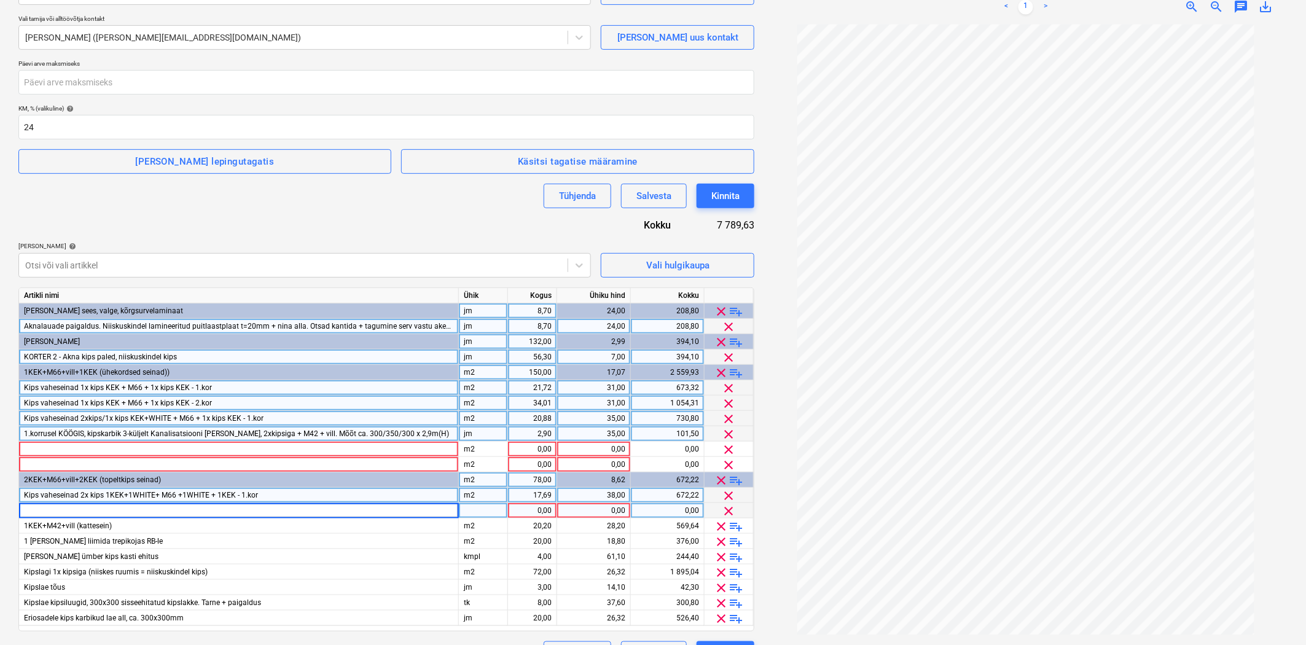
type input "Kips vaheseinad 2x kips 1KEK+1WHITE+ M66 +1WHITE + 1KEK - 2.kor"
click at [477, 510] on div at bounding box center [483, 510] width 49 height 15
type input "m2"
click at [542, 509] on div "1,00" at bounding box center [532, 510] width 39 height 15
type input "24,18"
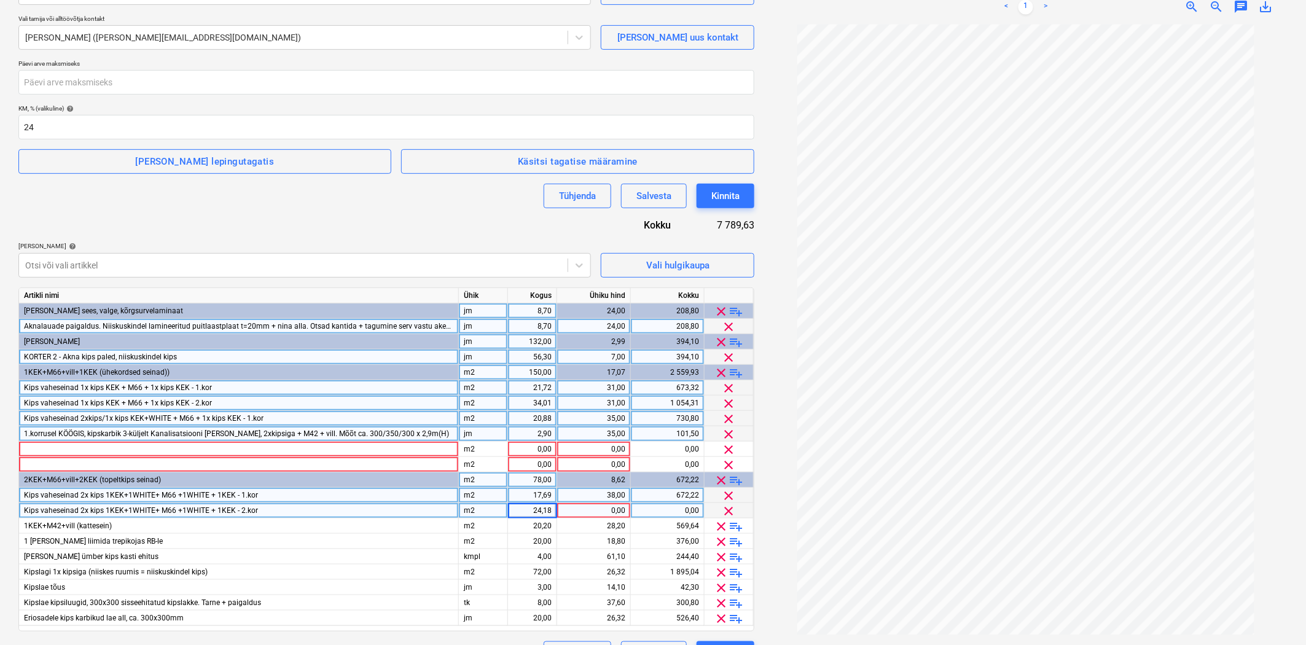
click at [600, 512] on div "0,00" at bounding box center [593, 510] width 63 height 15
type input "38"
click at [377, 506] on div "Kips vaheseinad 2x kips 1KEK+1WHITE+ M66 +1WHITE + 1KEK - 2.kor" at bounding box center [239, 510] width 440 height 15
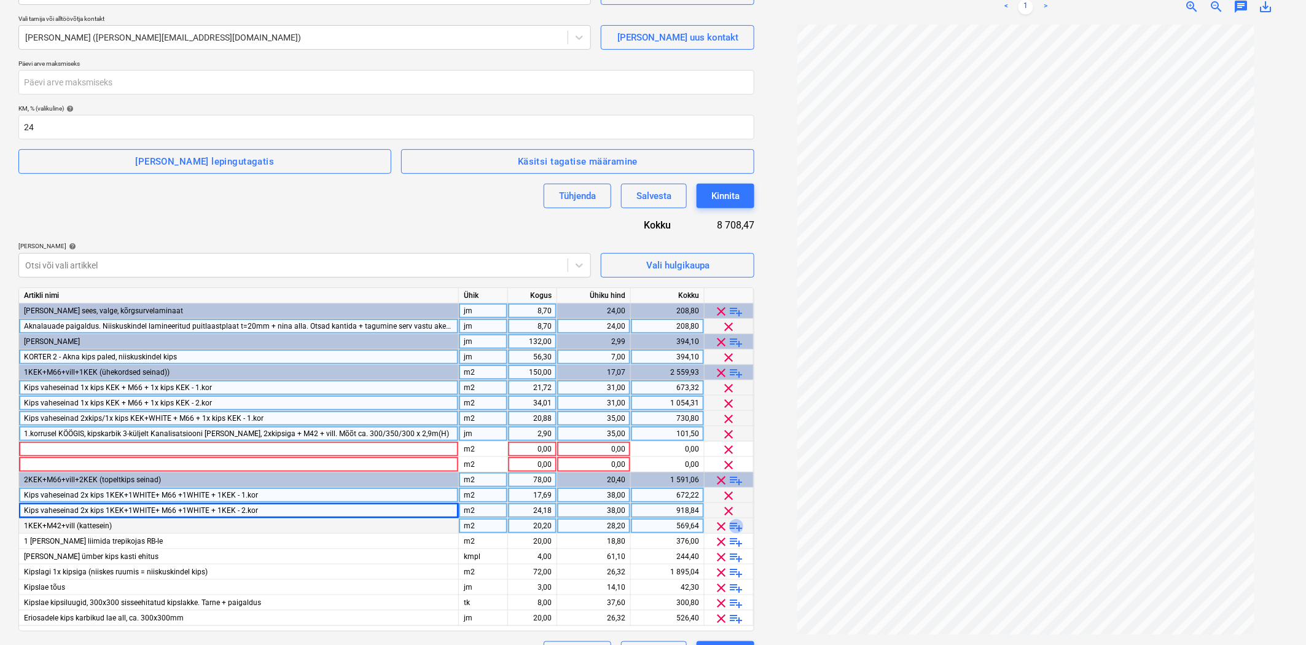
click at [735, 527] on span "playlist_add" at bounding box center [736, 526] width 15 height 15
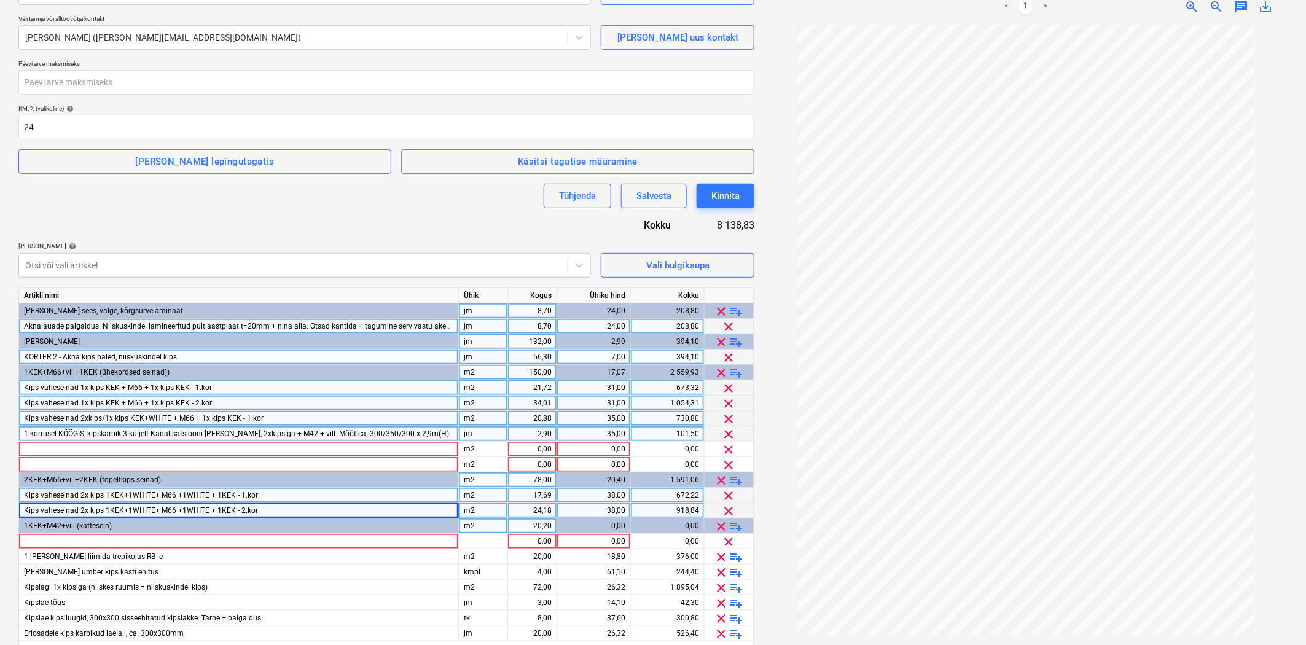
click at [735, 527] on span "playlist_add" at bounding box center [736, 526] width 15 height 15
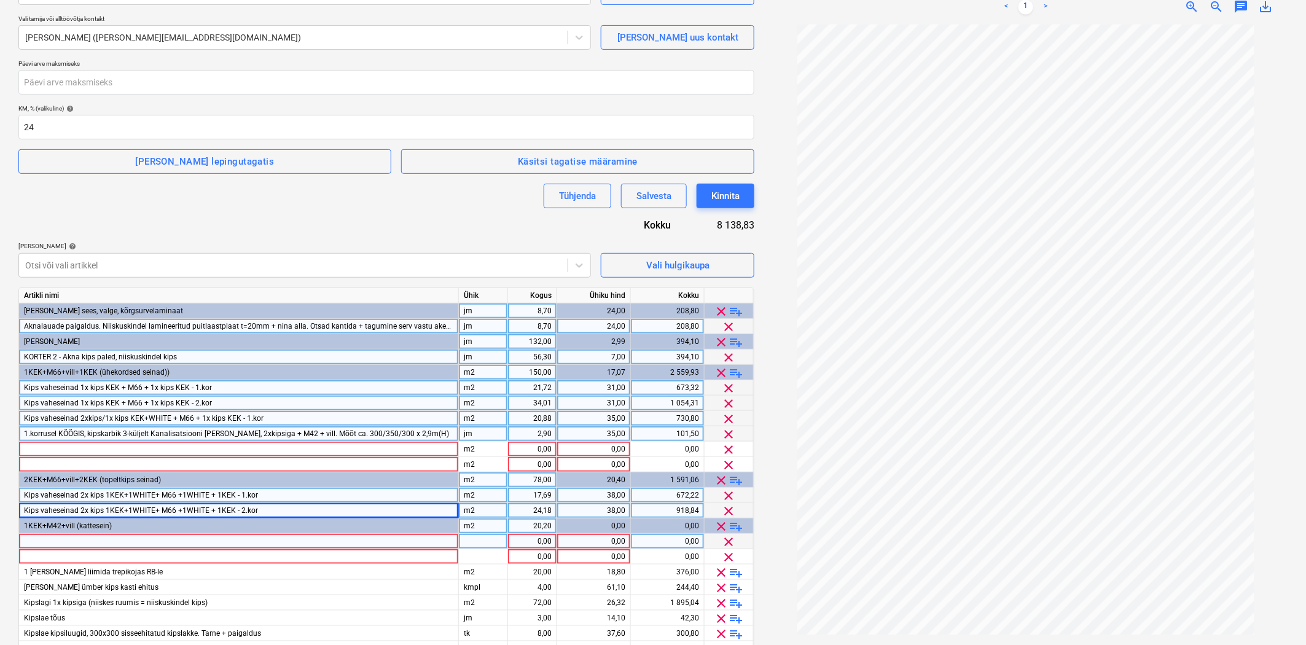
click at [97, 534] on div at bounding box center [239, 541] width 440 height 15
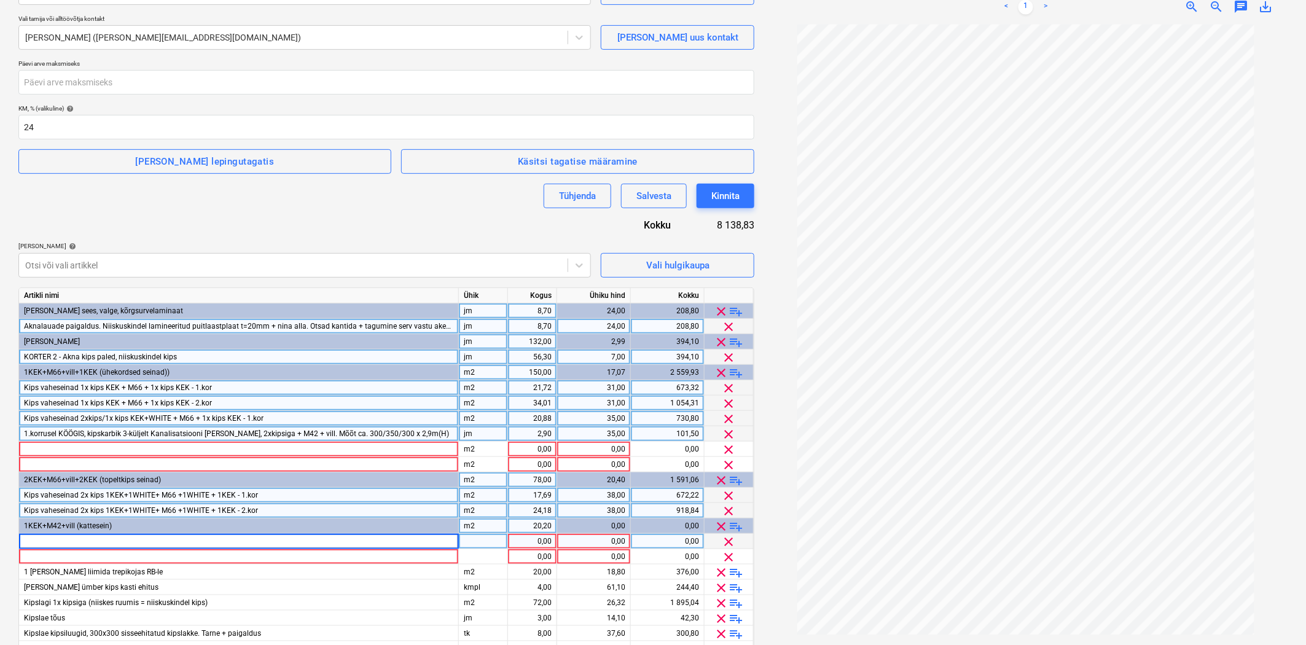
type input "2.korrusel kips katteseina ehitus M42 karkass (vertikaalne, s. 400mm) + 1 x KEK…"
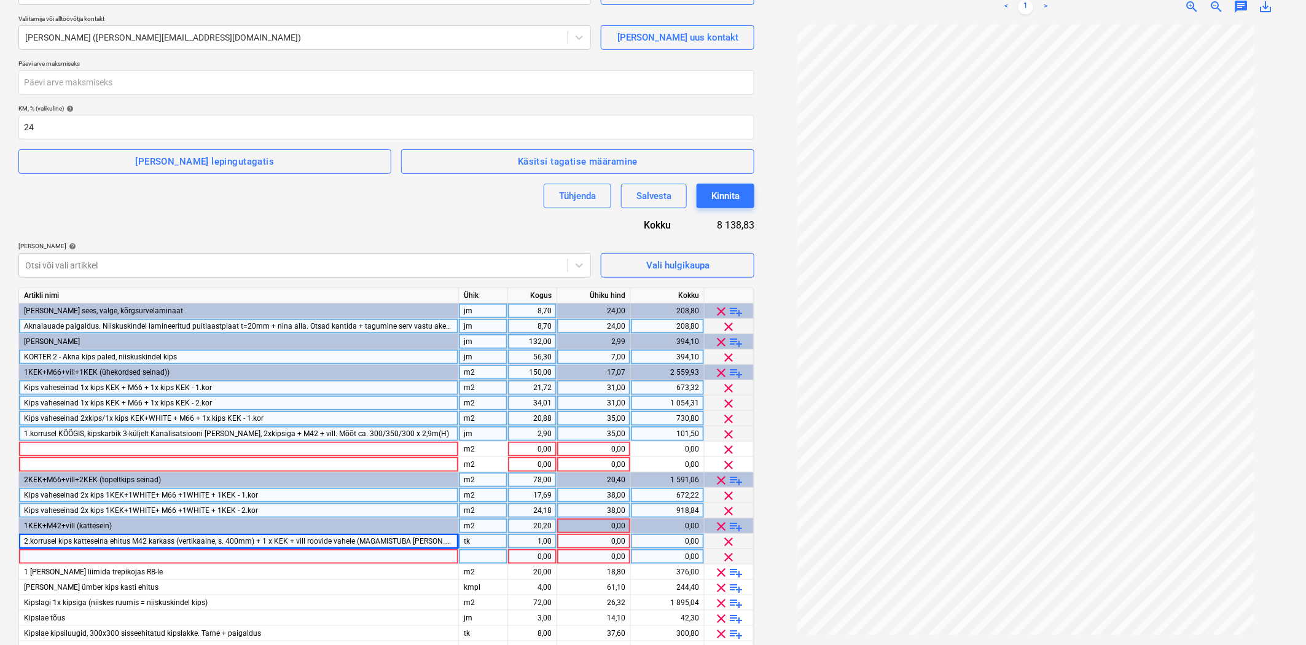
click at [90, 557] on div at bounding box center [239, 556] width 440 height 15
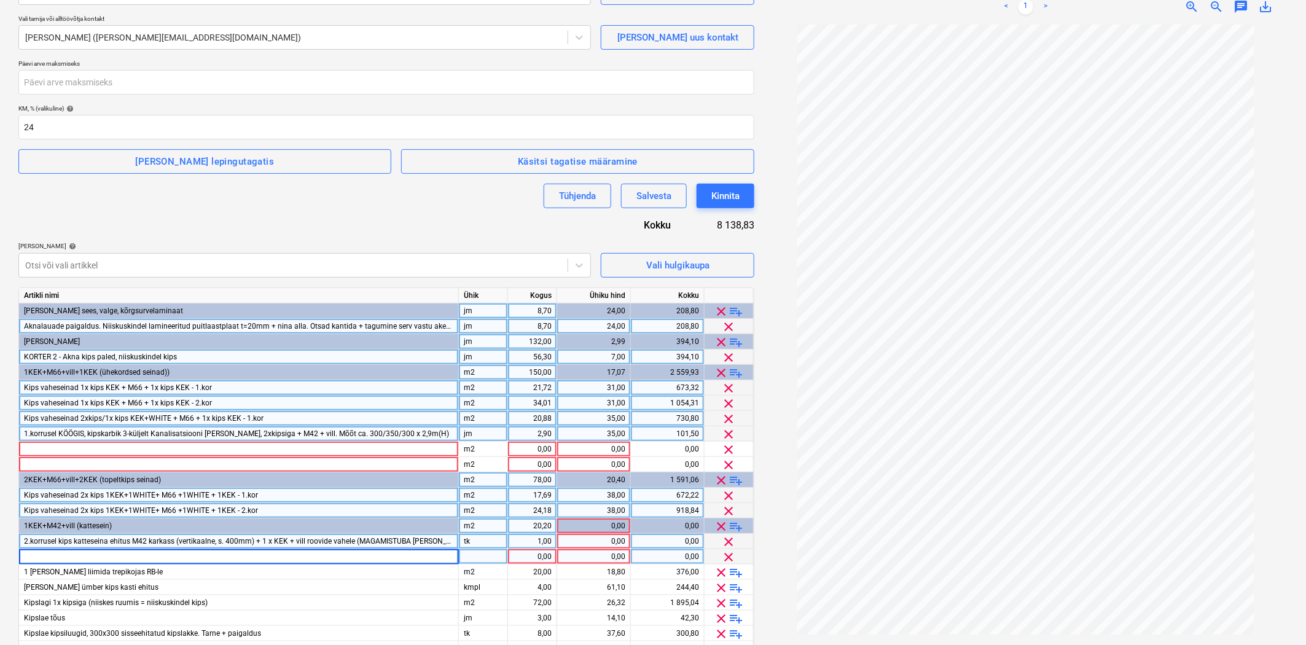
type input "2.korrusel kips katteseina ehitus M42 karkass (vertikaalne, s. 400mm) + 1 x roh…"
click at [482, 542] on div "tk" at bounding box center [483, 541] width 49 height 15
type input "m2"
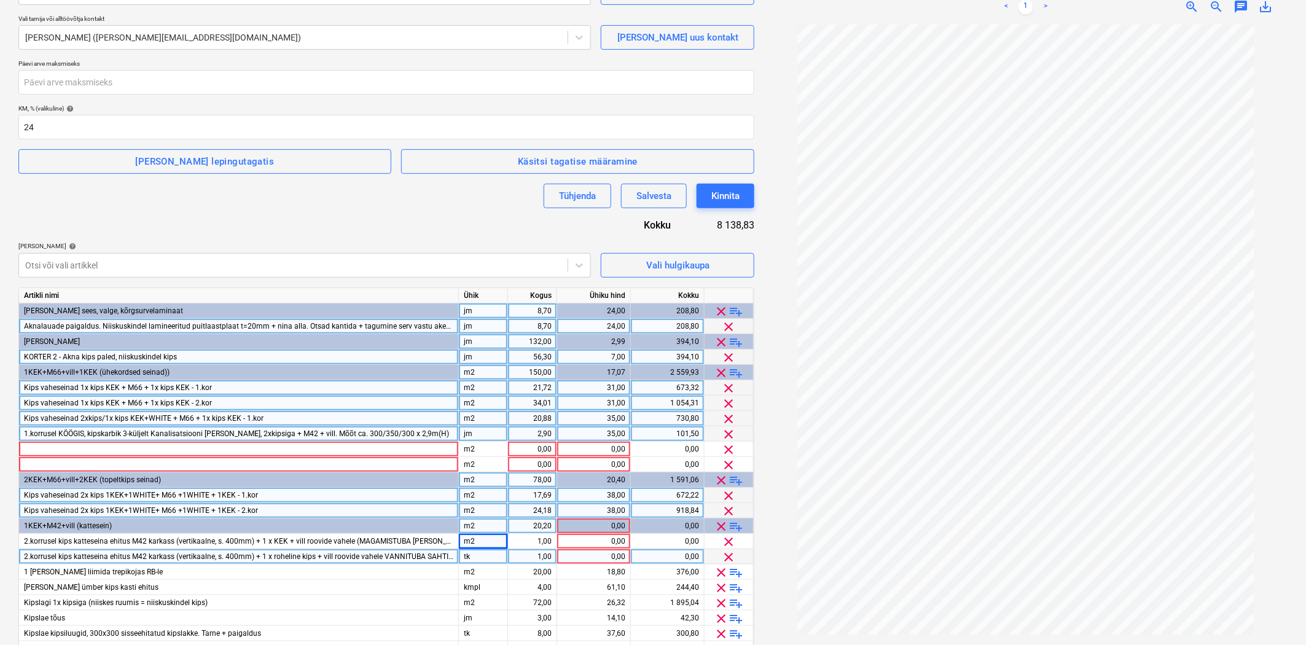
click at [477, 560] on div "tk" at bounding box center [483, 556] width 49 height 15
type input "m2"
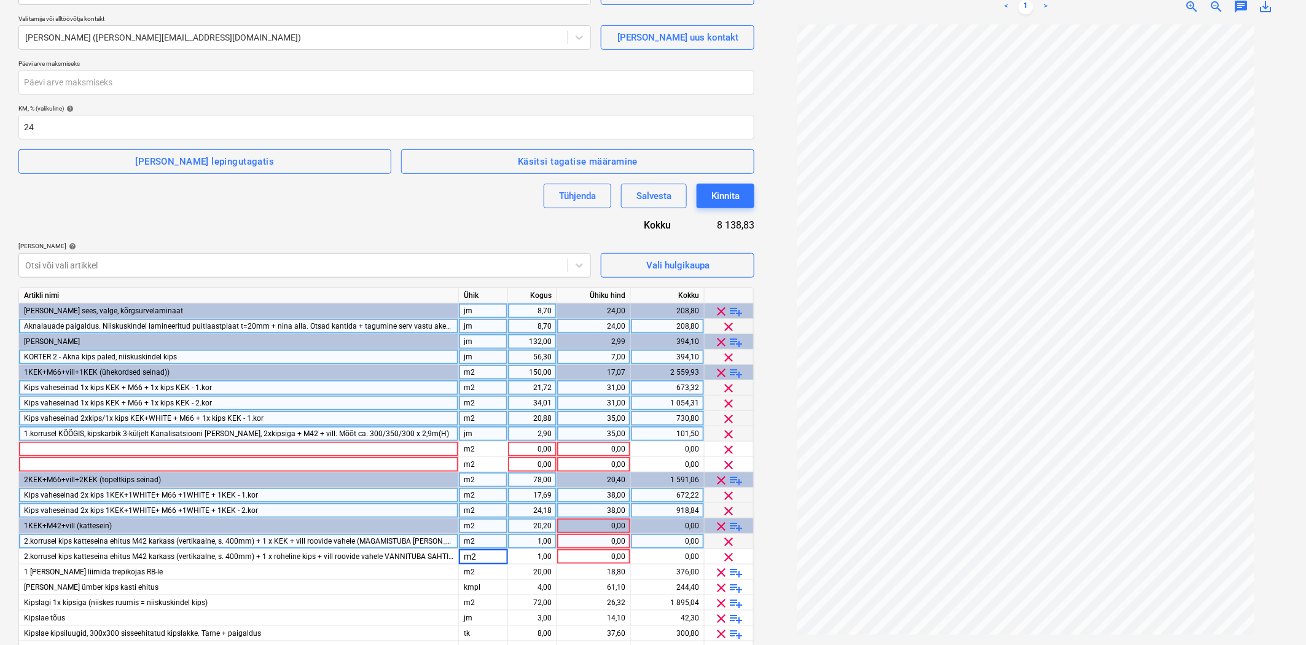
click at [542, 538] on div "1,00" at bounding box center [532, 541] width 39 height 15
type input "17,16"
click at [579, 541] on div "0,00" at bounding box center [593, 541] width 63 height 15
type input "28"
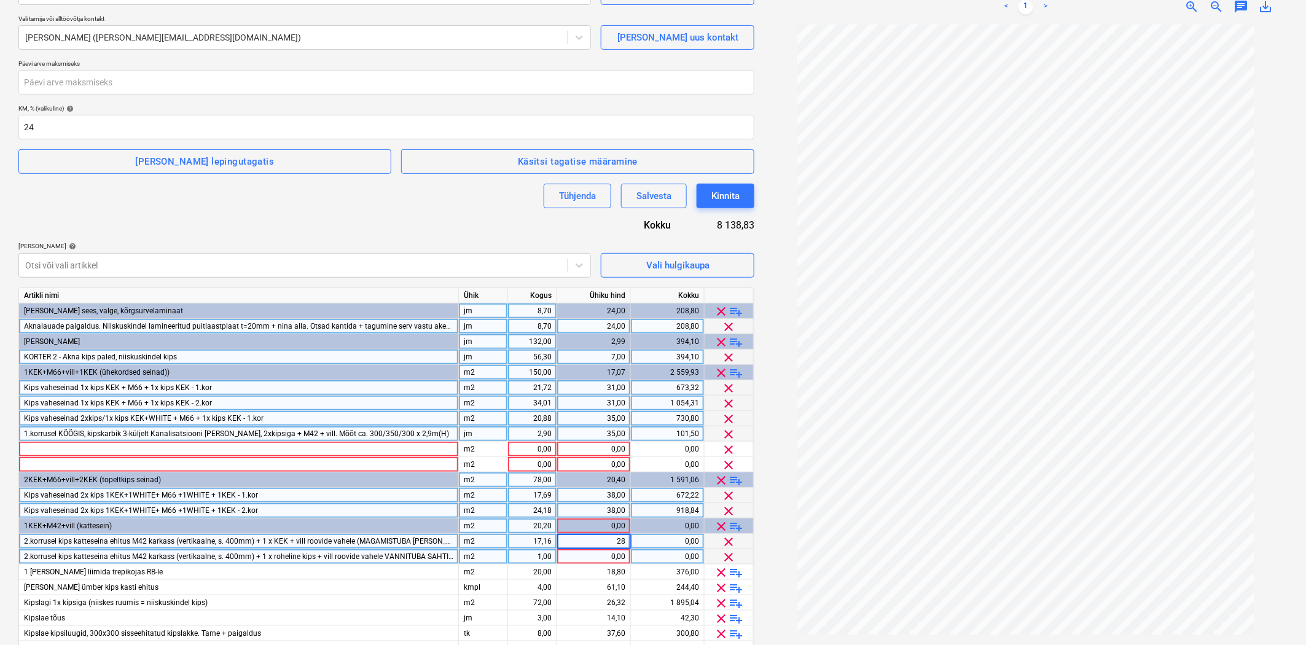
click at [542, 557] on div "1,00" at bounding box center [532, 556] width 39 height 15
type input "14,04"
click at [581, 558] on div "0,00" at bounding box center [593, 556] width 63 height 15
type input "28"
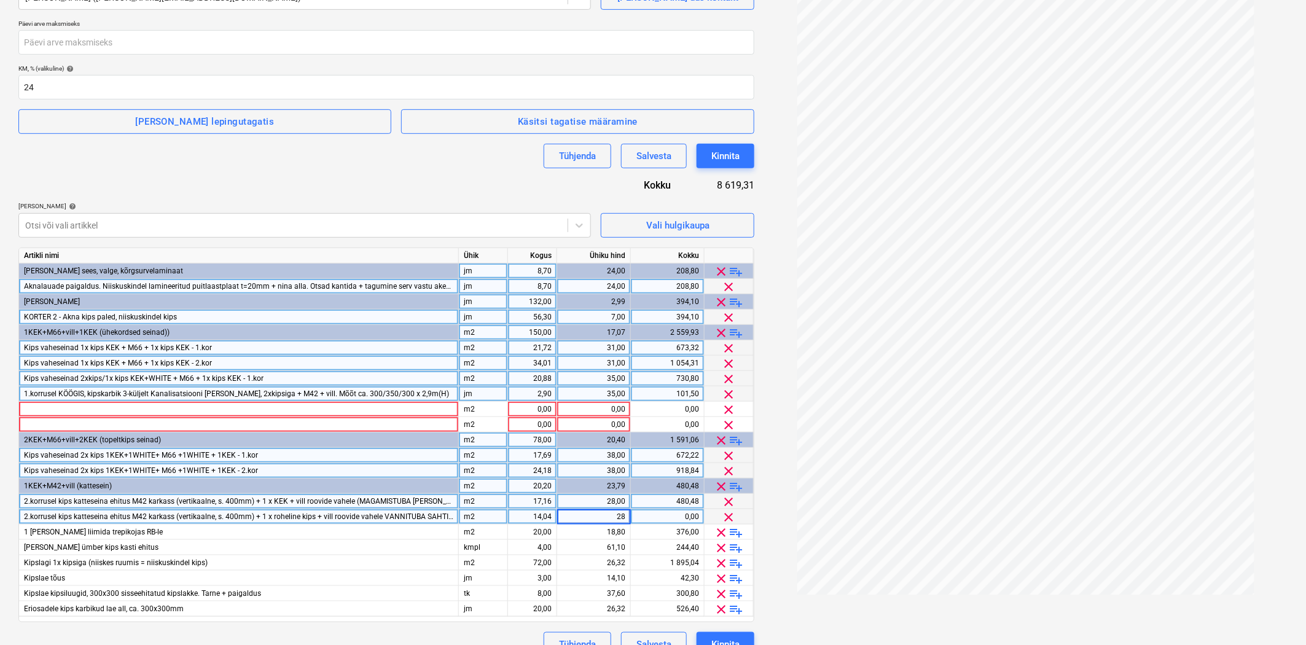
scroll to position [238, 0]
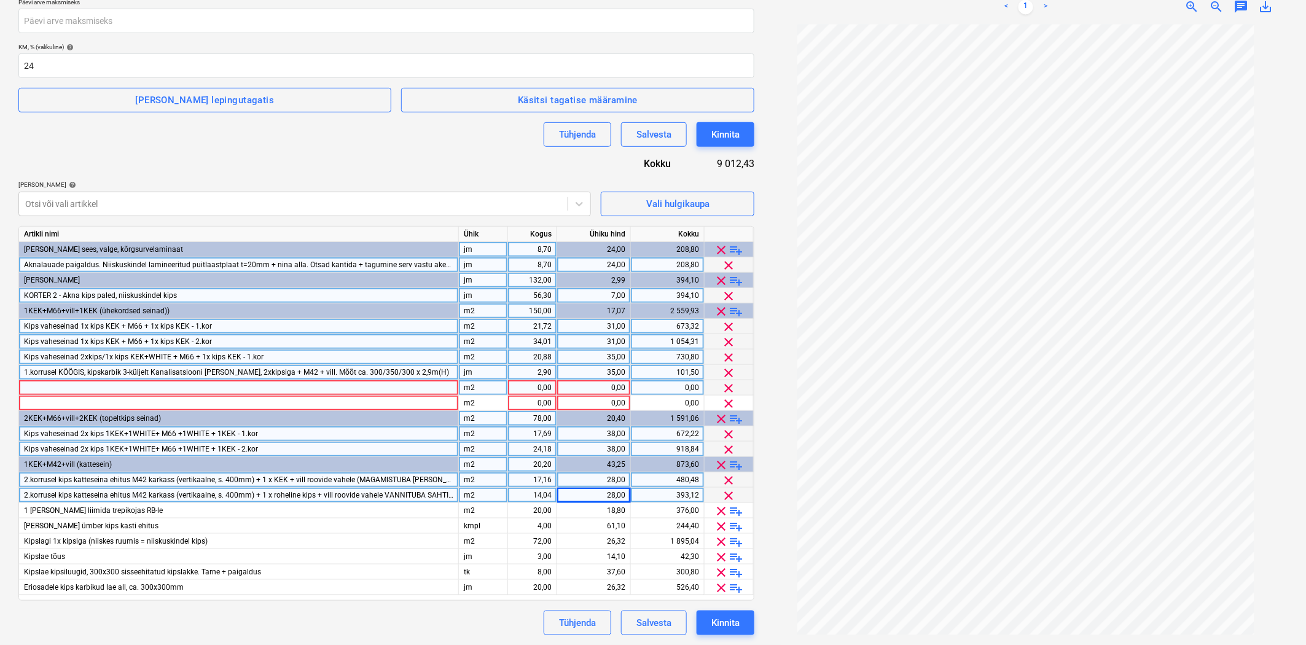
click at [727, 388] on span "clear" at bounding box center [729, 388] width 15 height 15
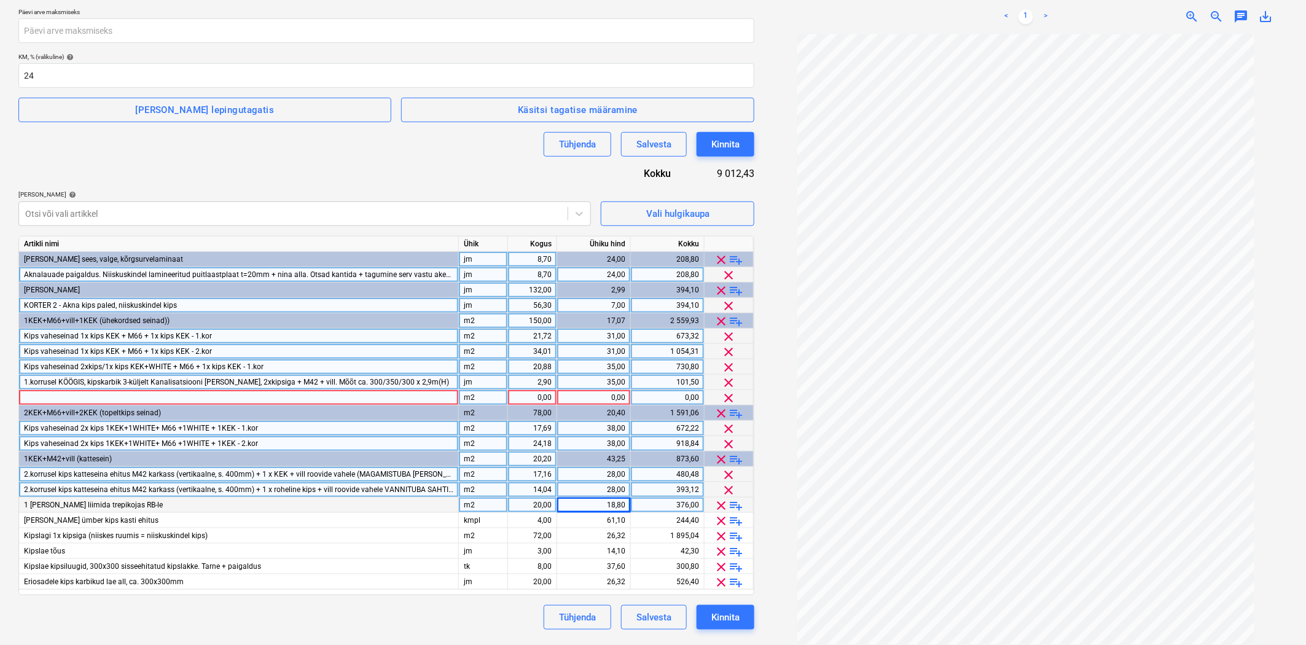
click at [727, 393] on span "clear" at bounding box center [729, 398] width 15 height 15
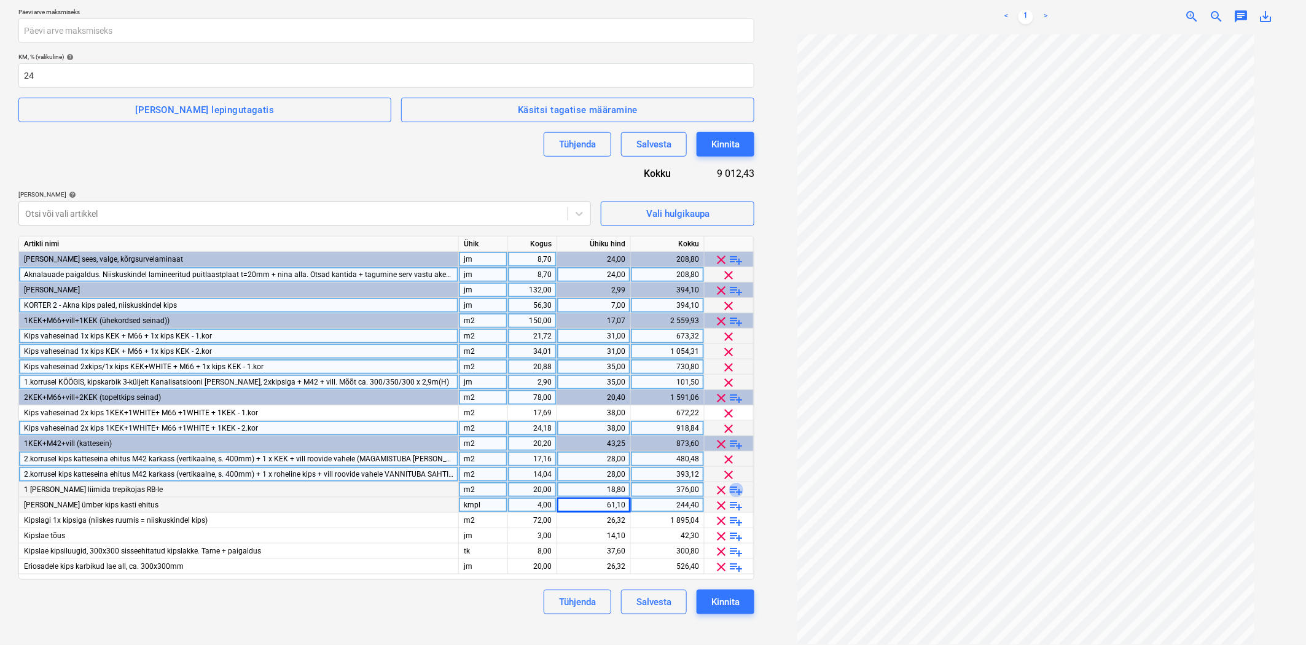
click at [738, 488] on span "playlist_add" at bounding box center [736, 490] width 15 height 15
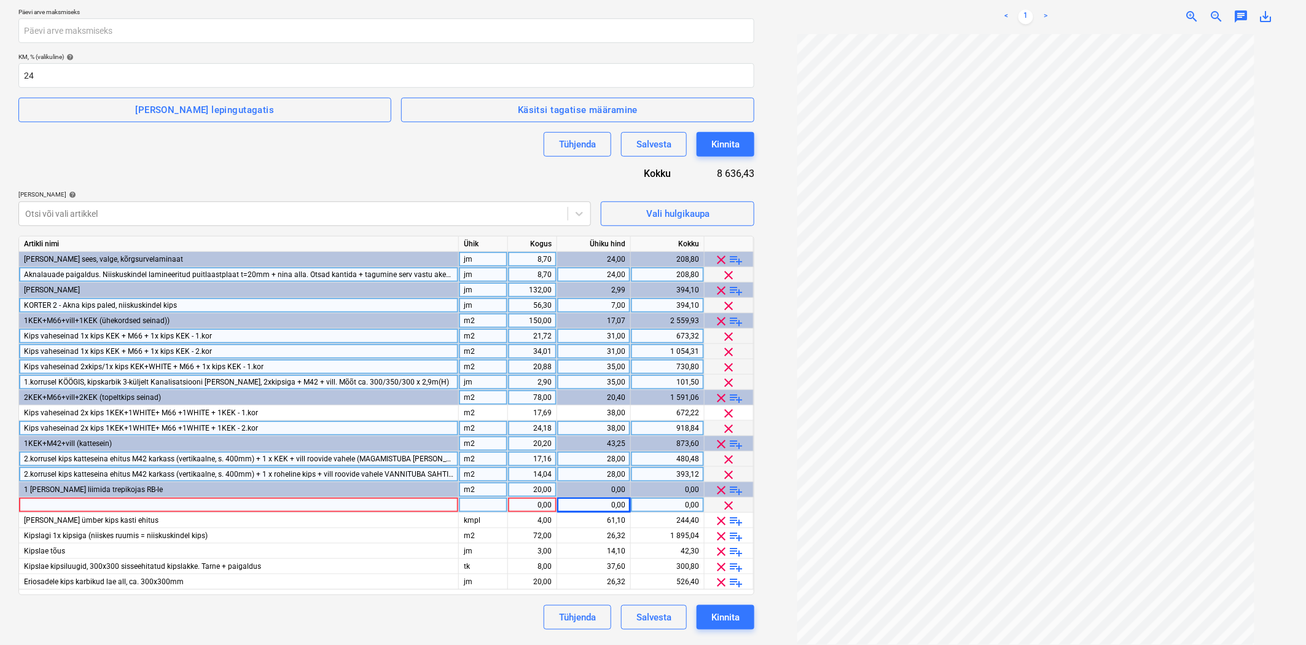
click at [257, 495] on div "1 [PERSON_NAME] liimida trepikojas RB-le" at bounding box center [239, 489] width 440 height 15
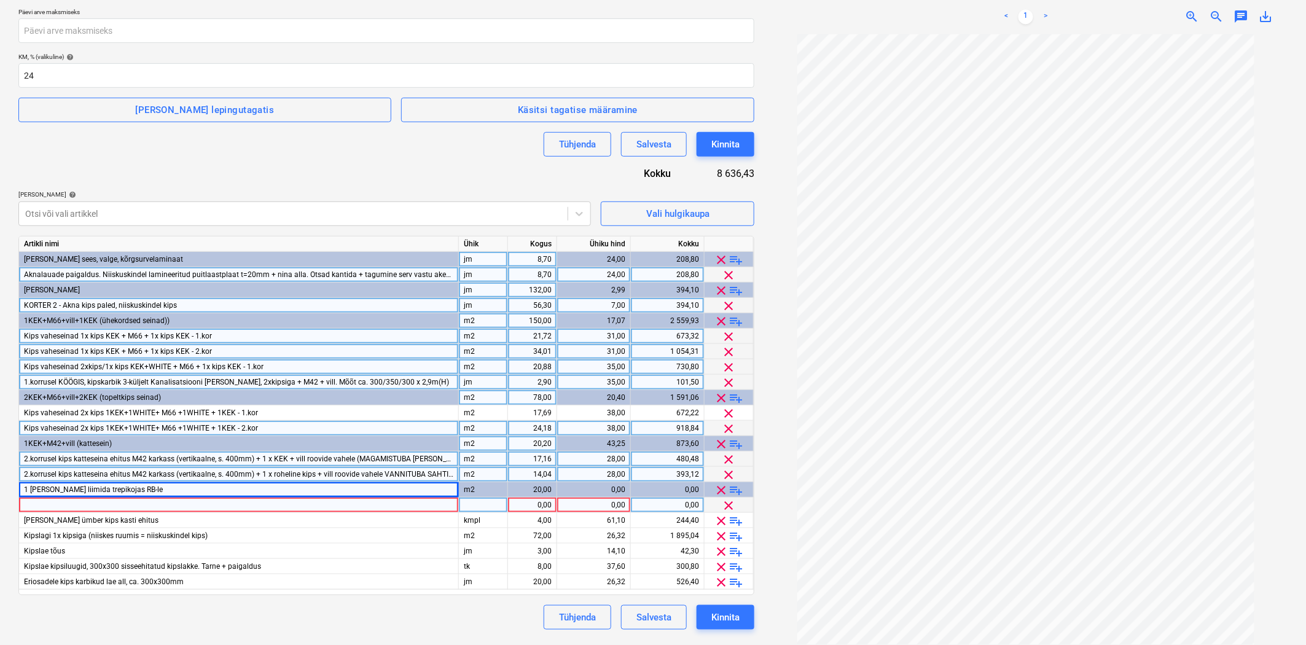
click at [254, 504] on div at bounding box center [239, 505] width 440 height 15
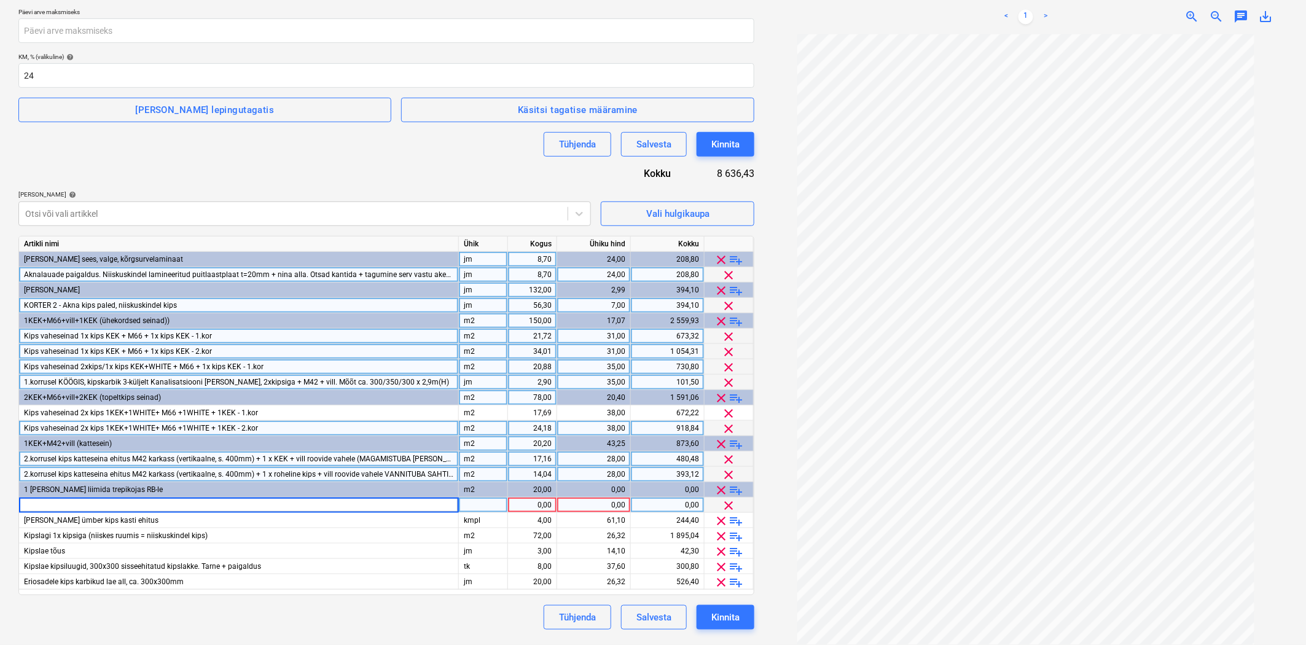
type input "Kipsi liimimine FIBO seinale. [GEOGRAPHIC_DATA]"
click at [470, 508] on div at bounding box center [483, 505] width 49 height 15
type input "m2"
click at [517, 504] on div "1,00" at bounding box center [532, 505] width 39 height 15
type input "16,34"
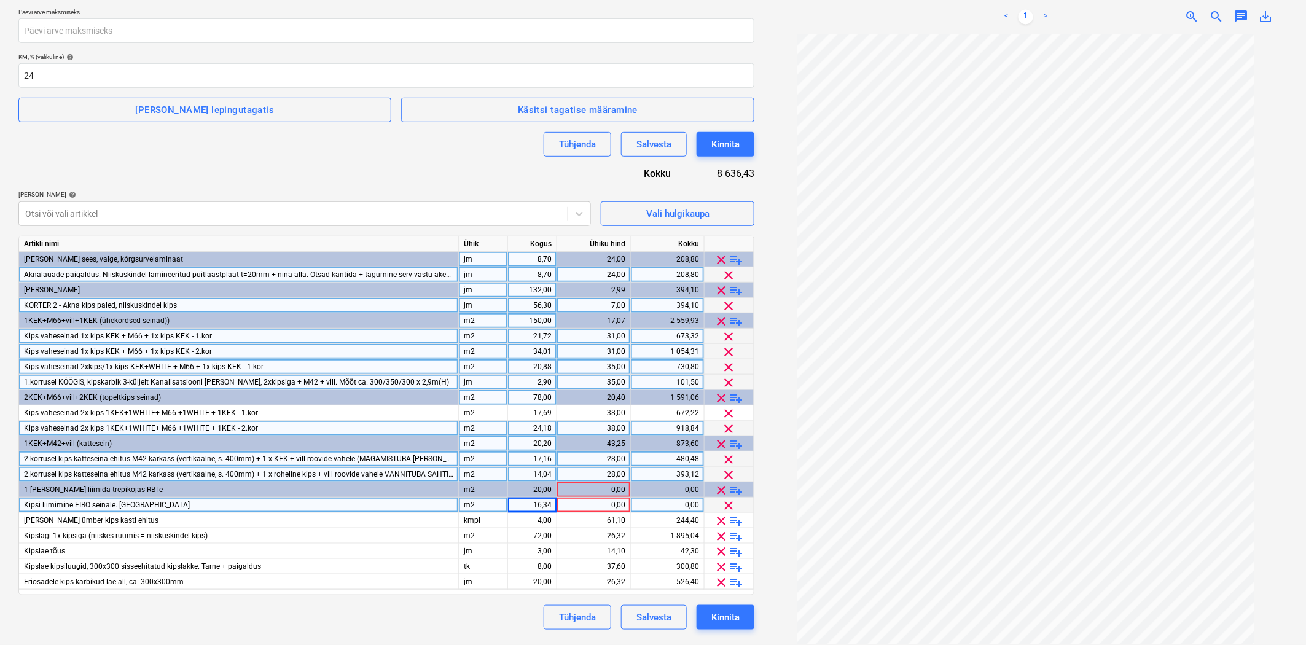
click at [582, 504] on div "0,00" at bounding box center [593, 505] width 63 height 15
type input "15"
click at [234, 515] on div "[PERSON_NAME] ümber kips kasti ehitus" at bounding box center [239, 520] width 440 height 15
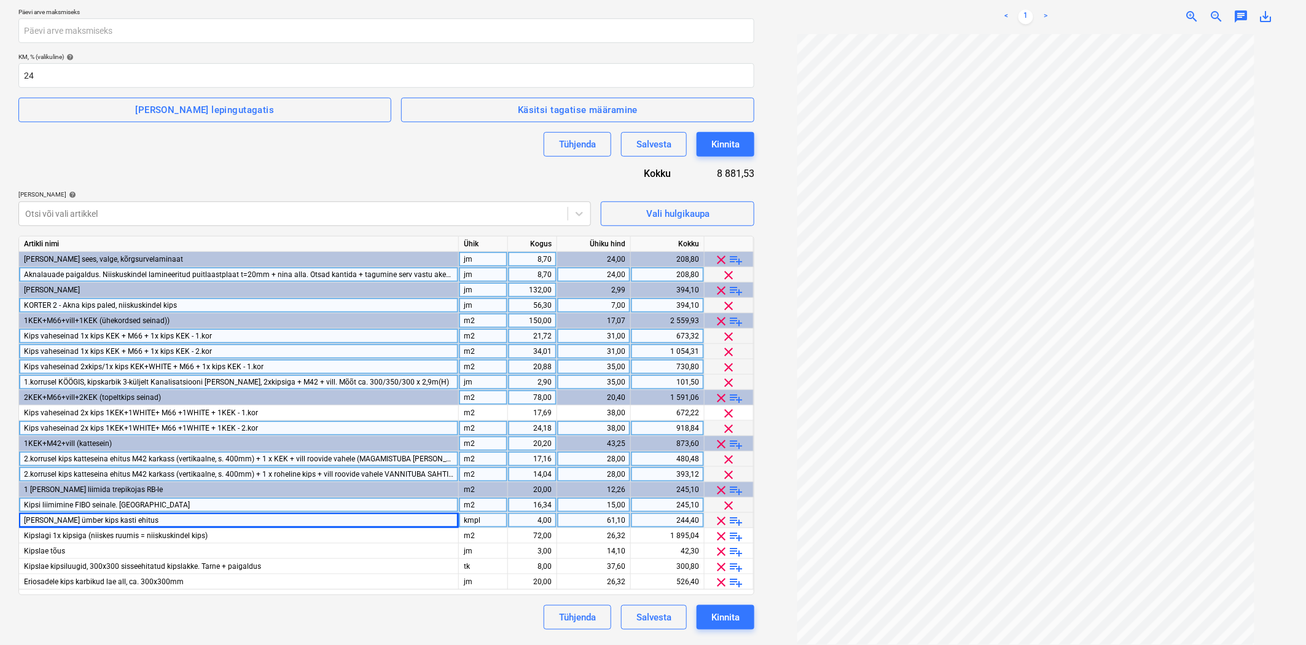
click at [738, 518] on span "playlist_add" at bounding box center [736, 521] width 15 height 15
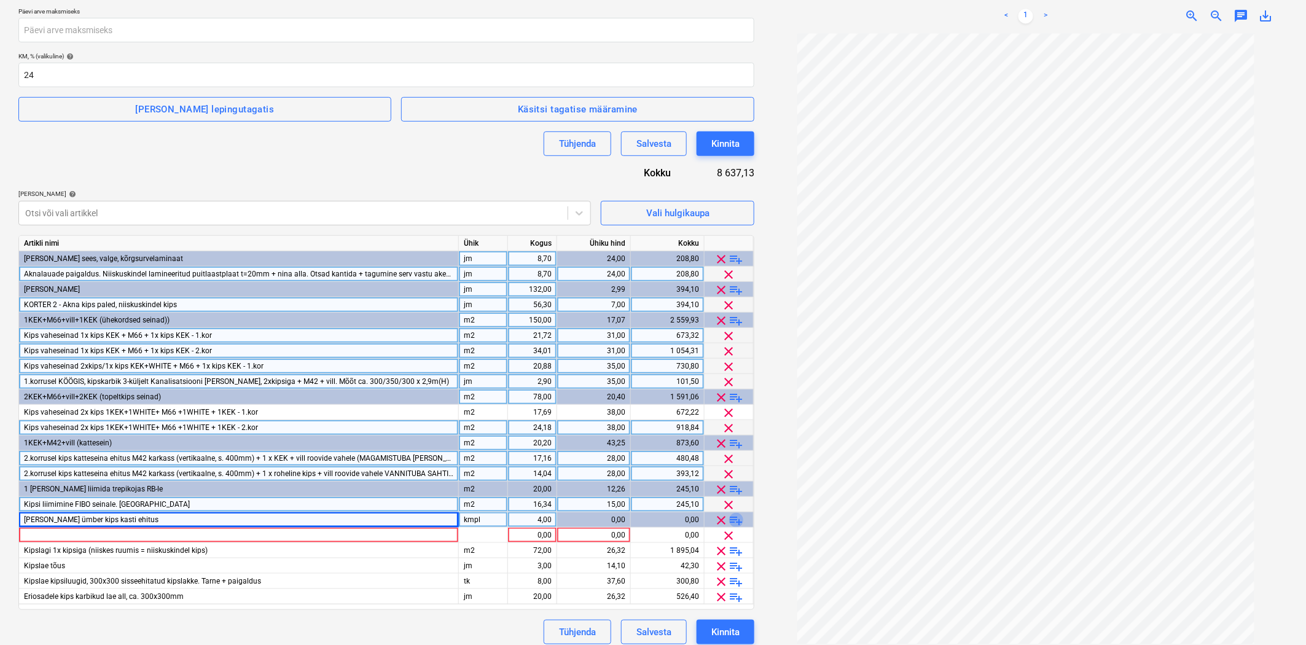
click at [735, 520] on span "playlist_add" at bounding box center [736, 520] width 15 height 15
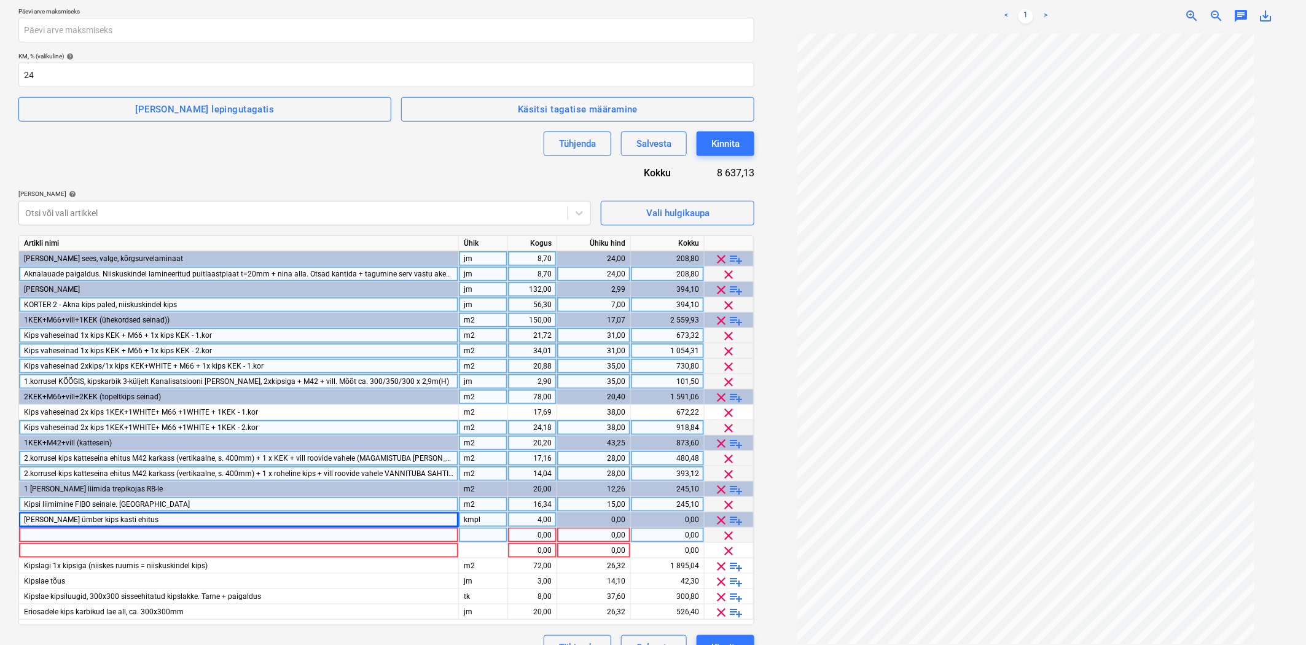
click at [62, 538] on div at bounding box center [239, 535] width 440 height 15
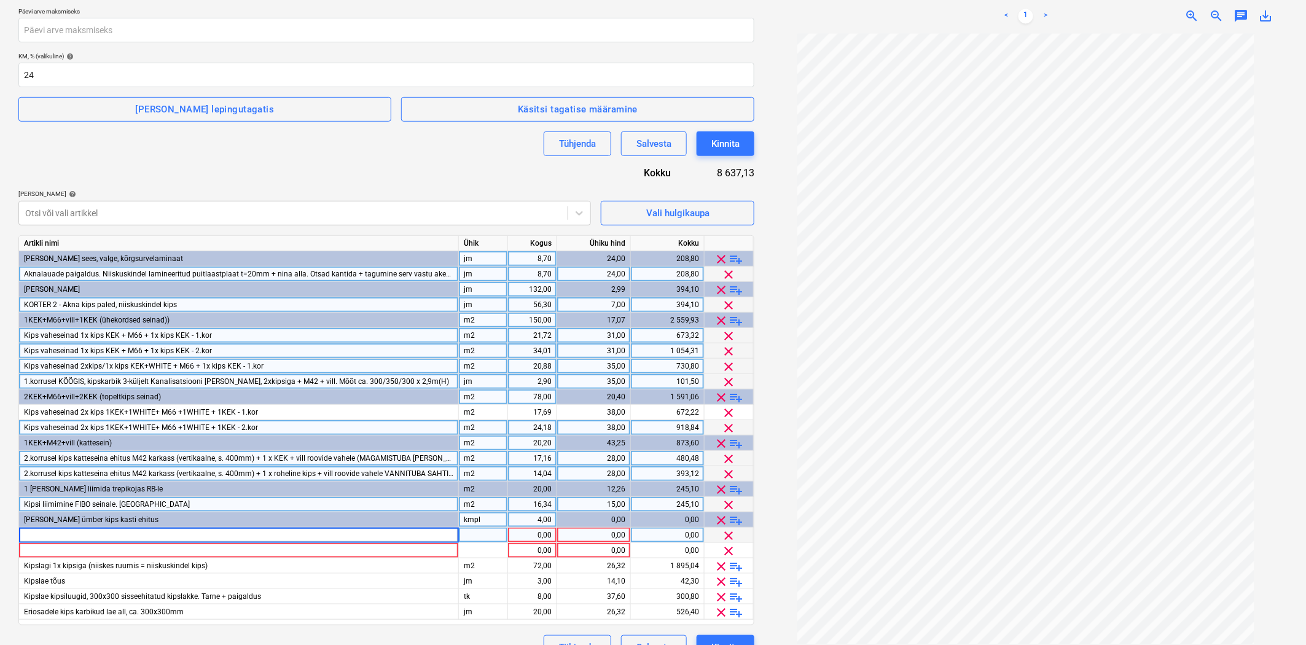
type input "WC raame kipsiga katmine, laeni, 1.korrusel 800xca. 170mm x H=2500"
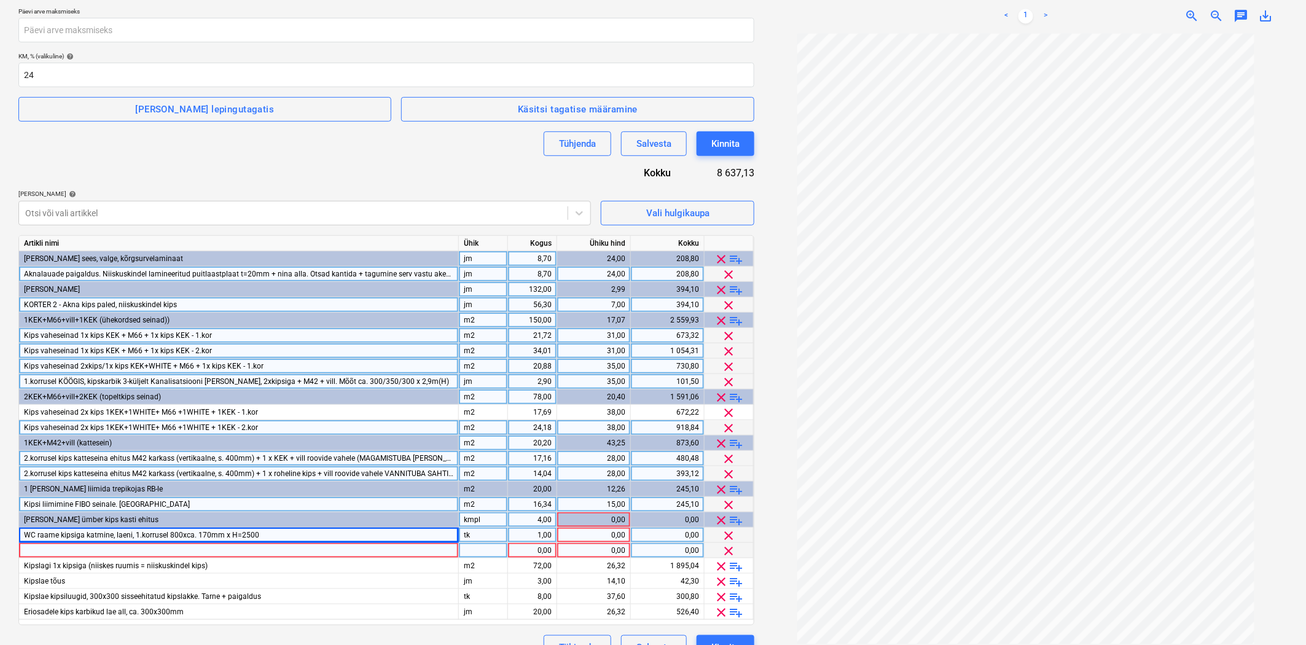
click at [258, 548] on div at bounding box center [239, 550] width 440 height 15
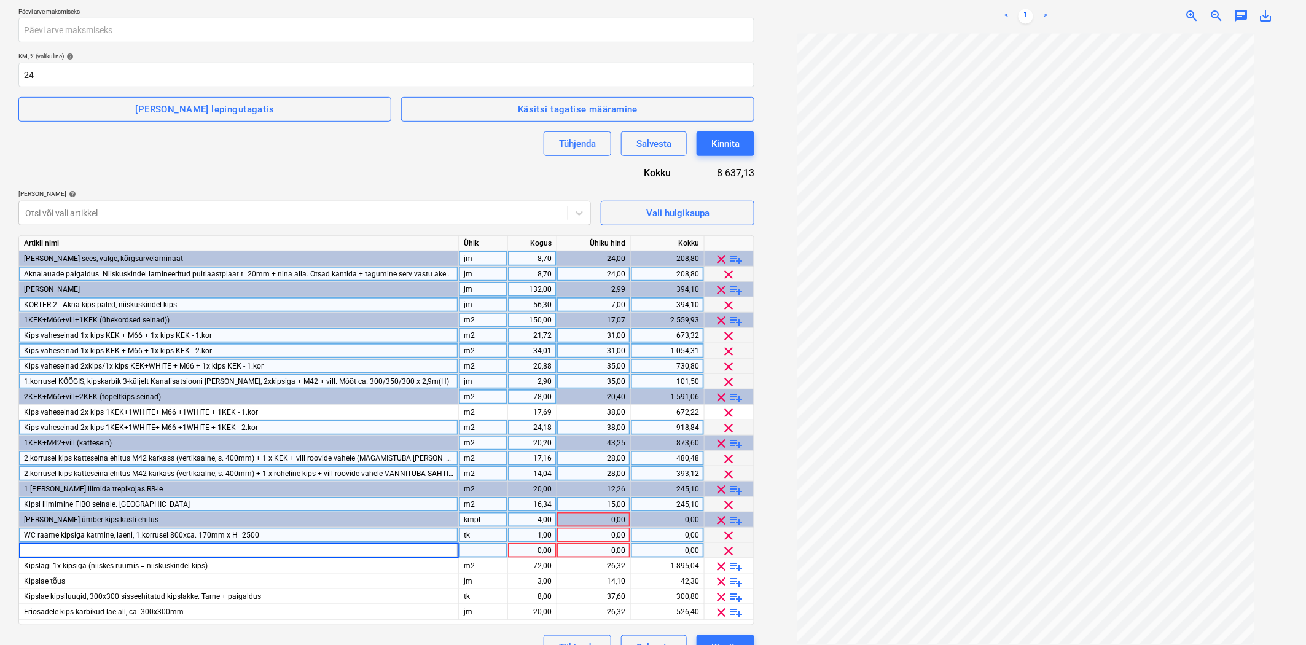
type input "[PERSON_NAME], [PERSON_NAME] plaatimistööd, 1xGKBI kipsi paigaldus liimiga ca. …"
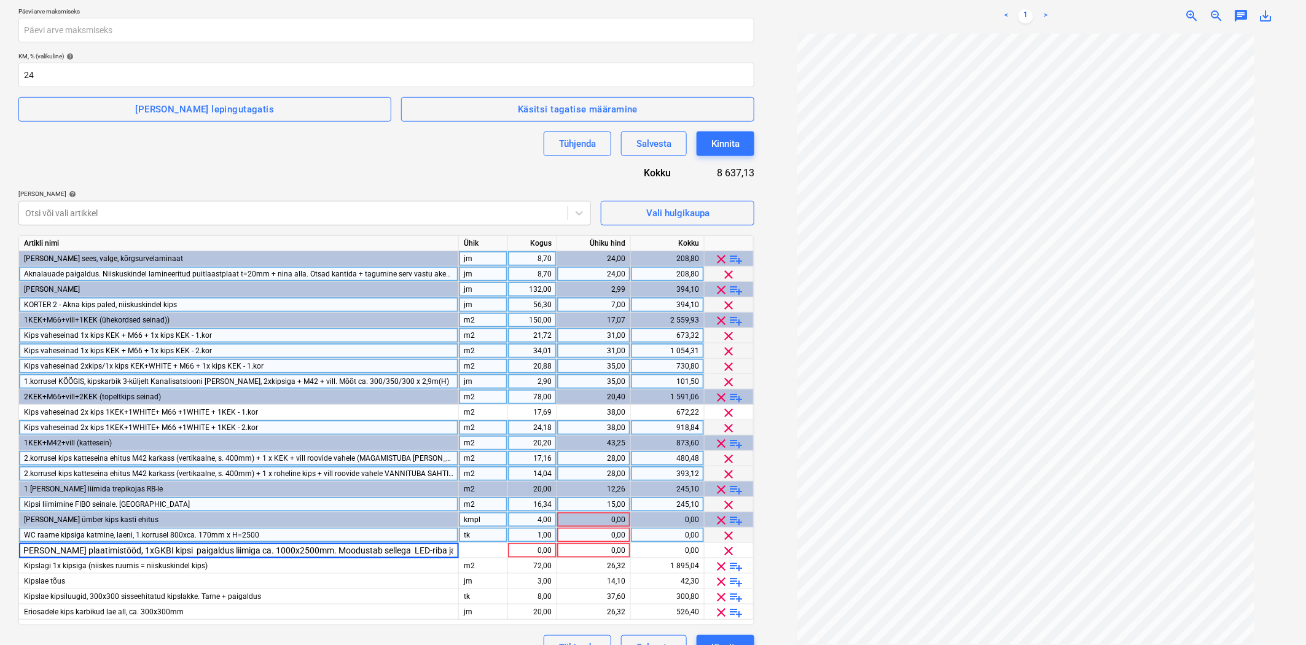
click at [481, 539] on div "tk" at bounding box center [483, 535] width 49 height 15
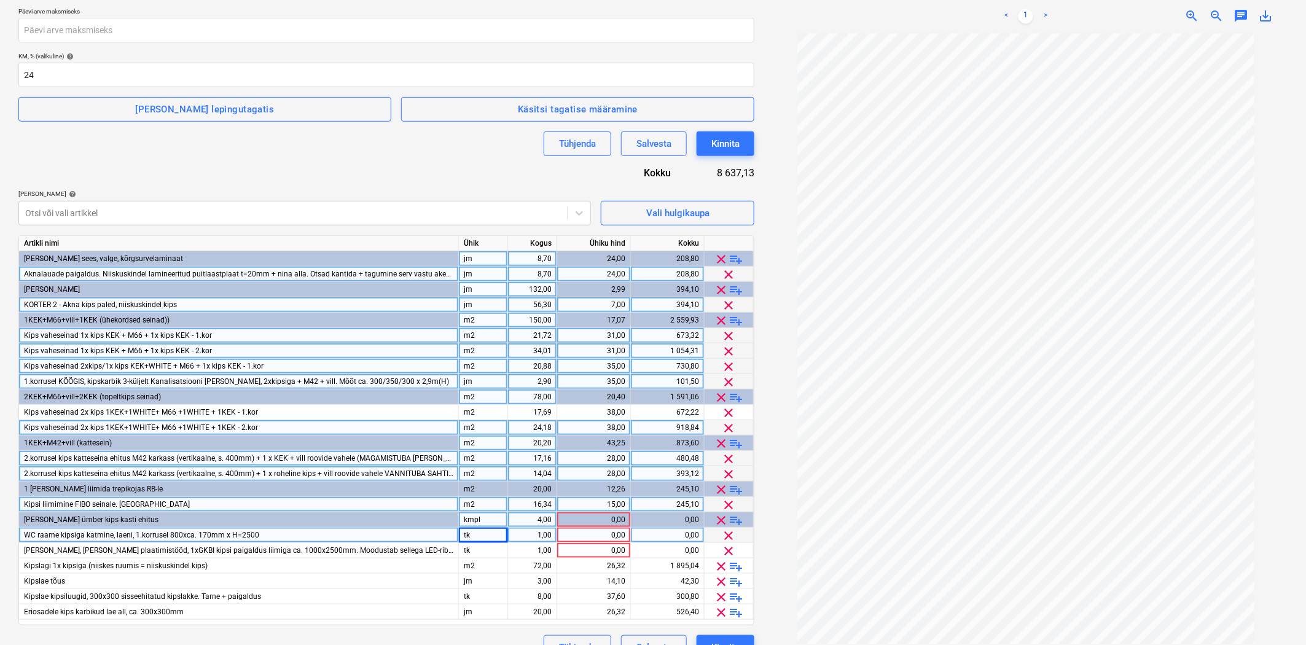
click at [535, 538] on div "1,00" at bounding box center [532, 535] width 39 height 15
click at [584, 538] on div "0,00" at bounding box center [593, 535] width 63 height 15
type input "55"
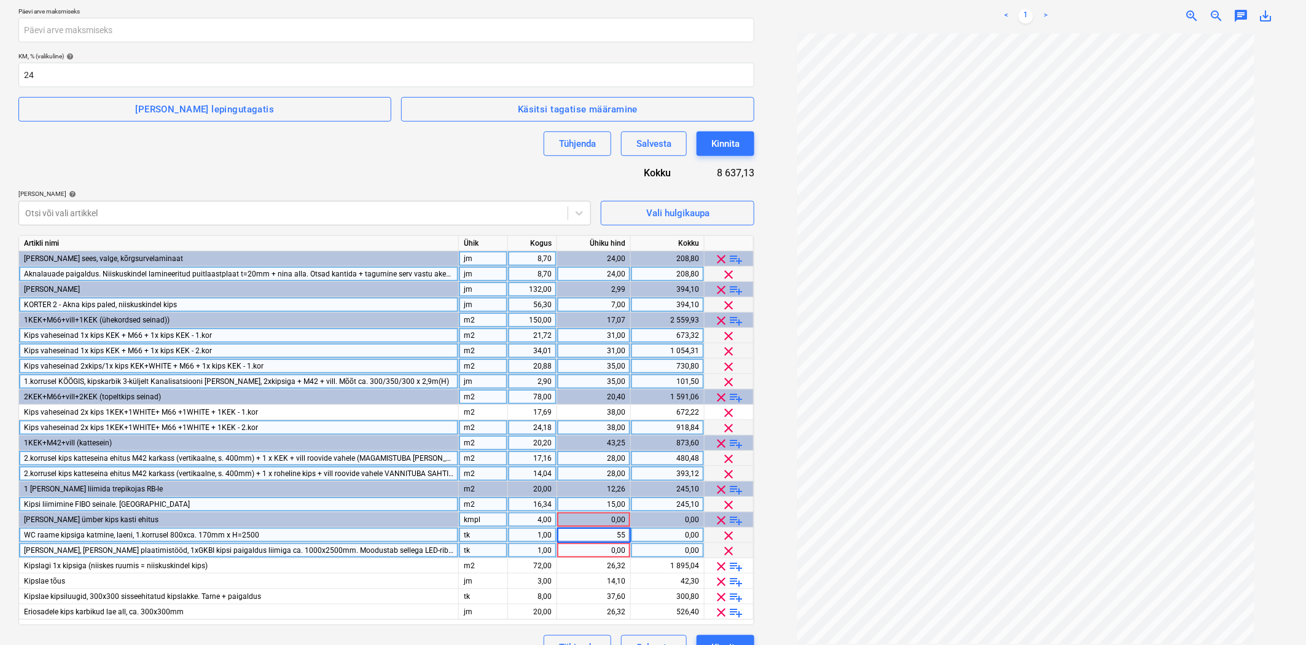
click at [576, 554] on div "0,00" at bounding box center [593, 550] width 63 height 15
type input "35"
click at [546, 554] on div "1,00" at bounding box center [532, 550] width 39 height 15
click at [544, 518] on div "4,00" at bounding box center [532, 519] width 39 height 15
type input "1"
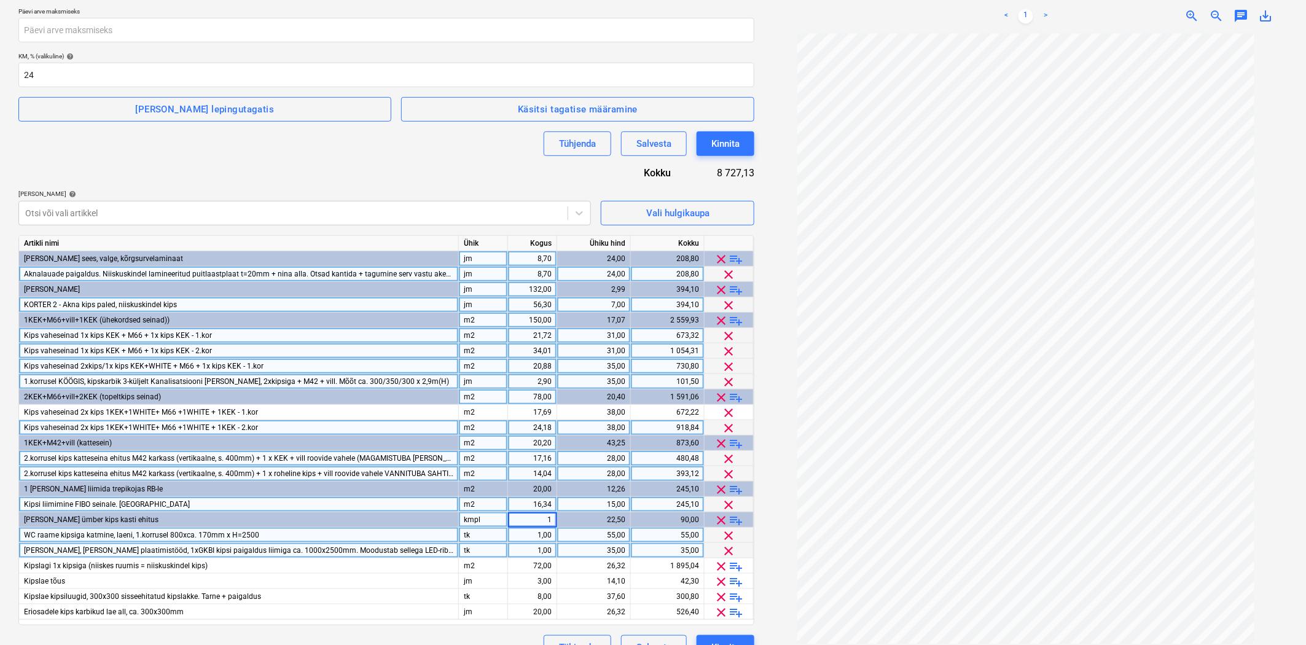
click at [402, 538] on div "WC raame kipsiga katmine, laeni, 1.korrusel 800xca. 170mm x H=2500" at bounding box center [239, 535] width 440 height 15
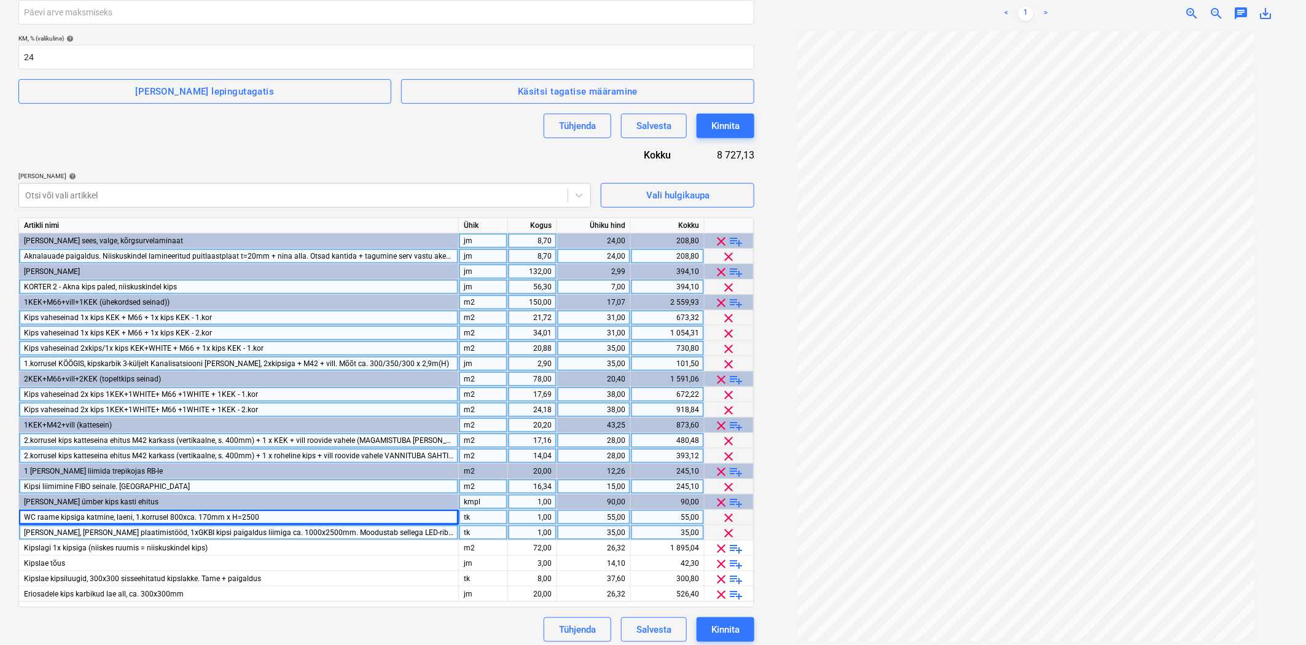
scroll to position [254, 0]
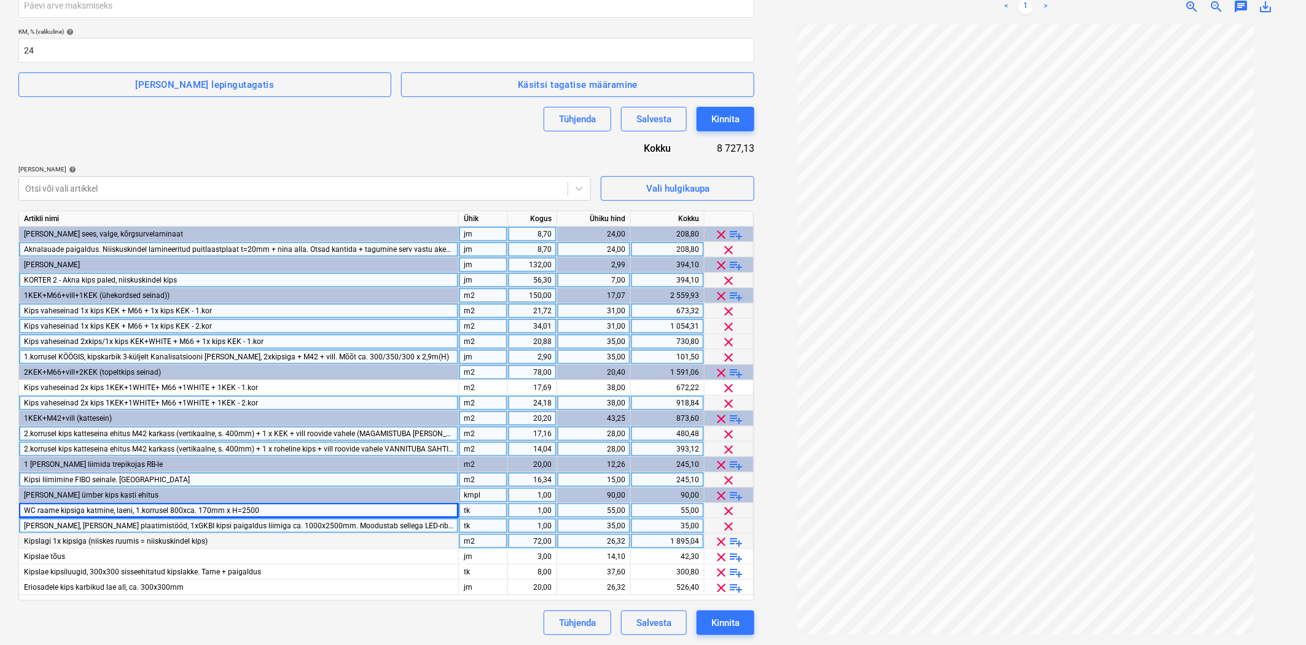
click at [742, 539] on span "playlist_add" at bounding box center [736, 541] width 15 height 15
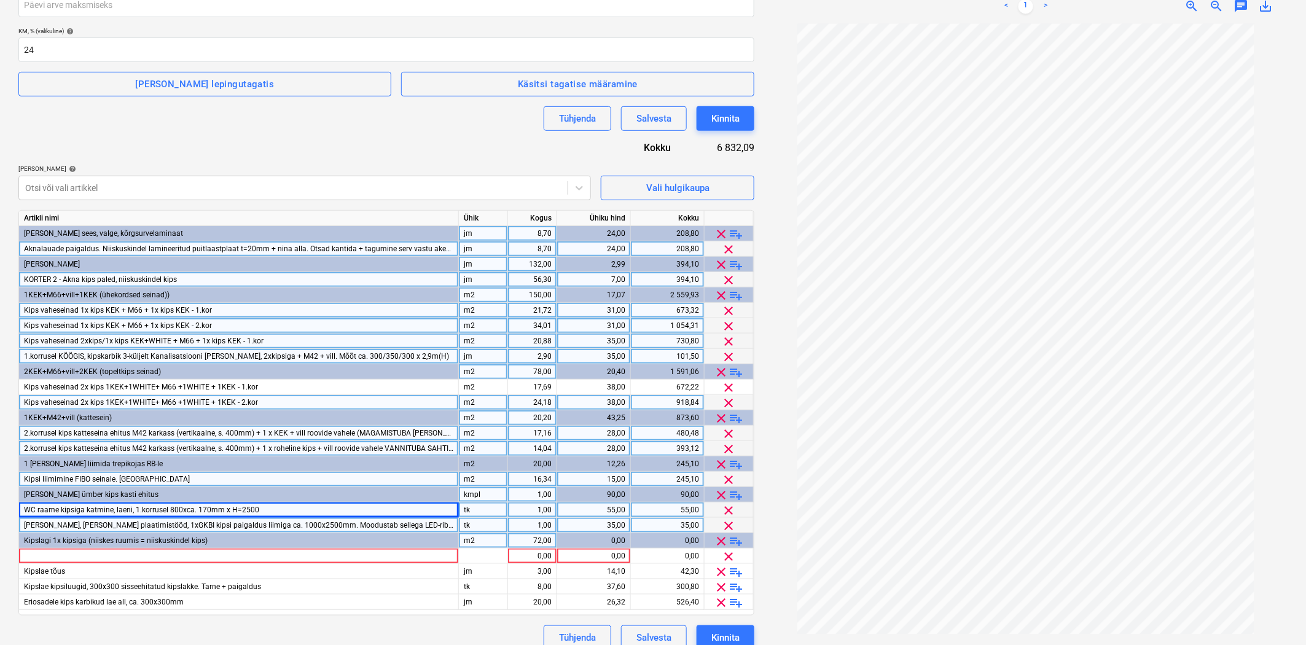
click at [742, 539] on span "playlist_add" at bounding box center [736, 541] width 15 height 15
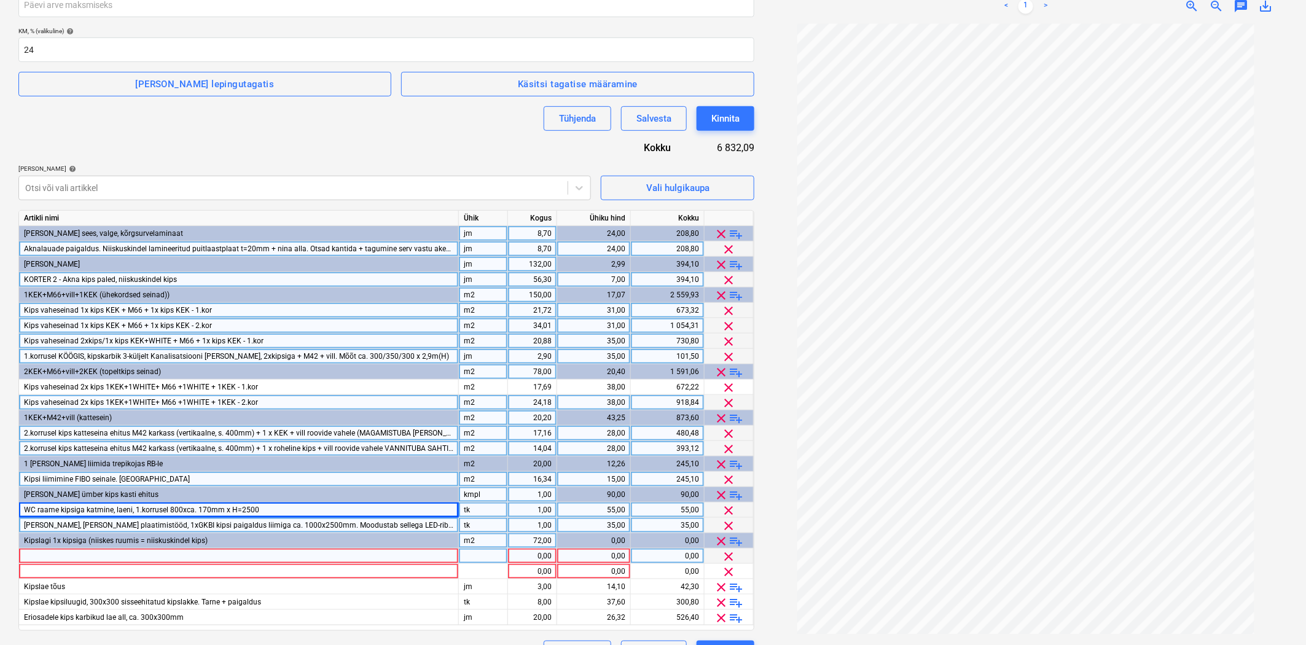
click at [117, 558] on div at bounding box center [239, 556] width 440 height 15
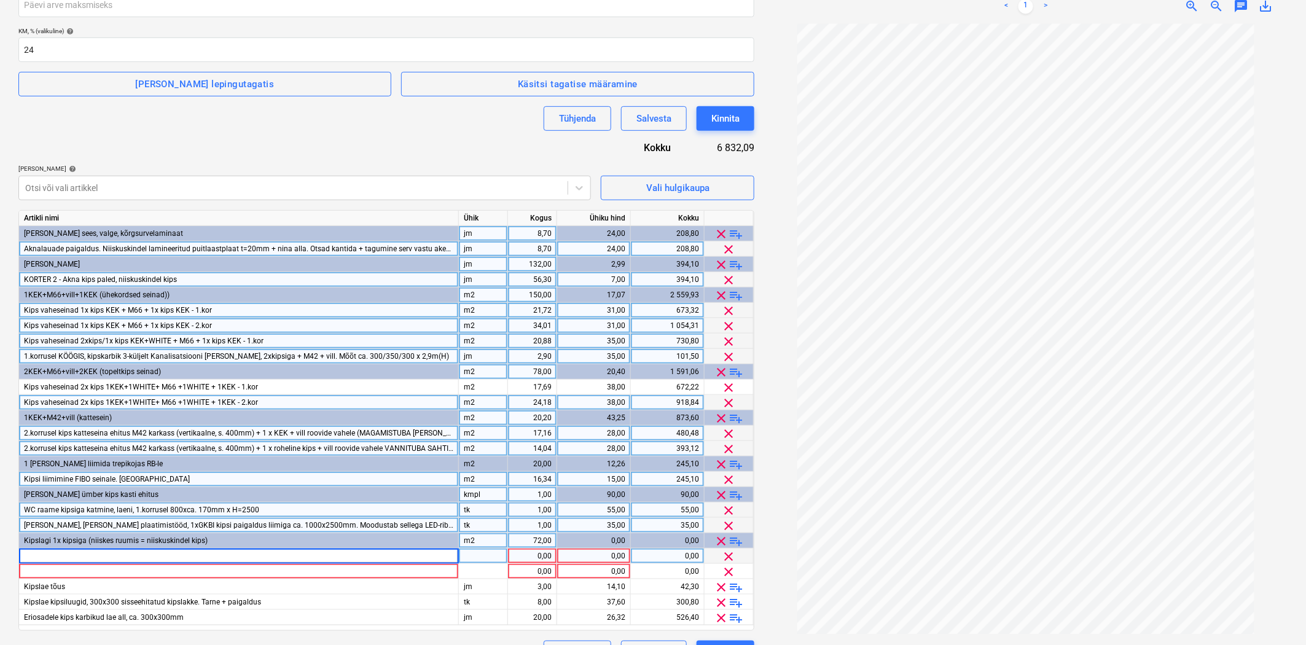
type input "Kipslagi 1x kipsiga (niiskes ruumis = niiskuskindel kips) 1.kor."
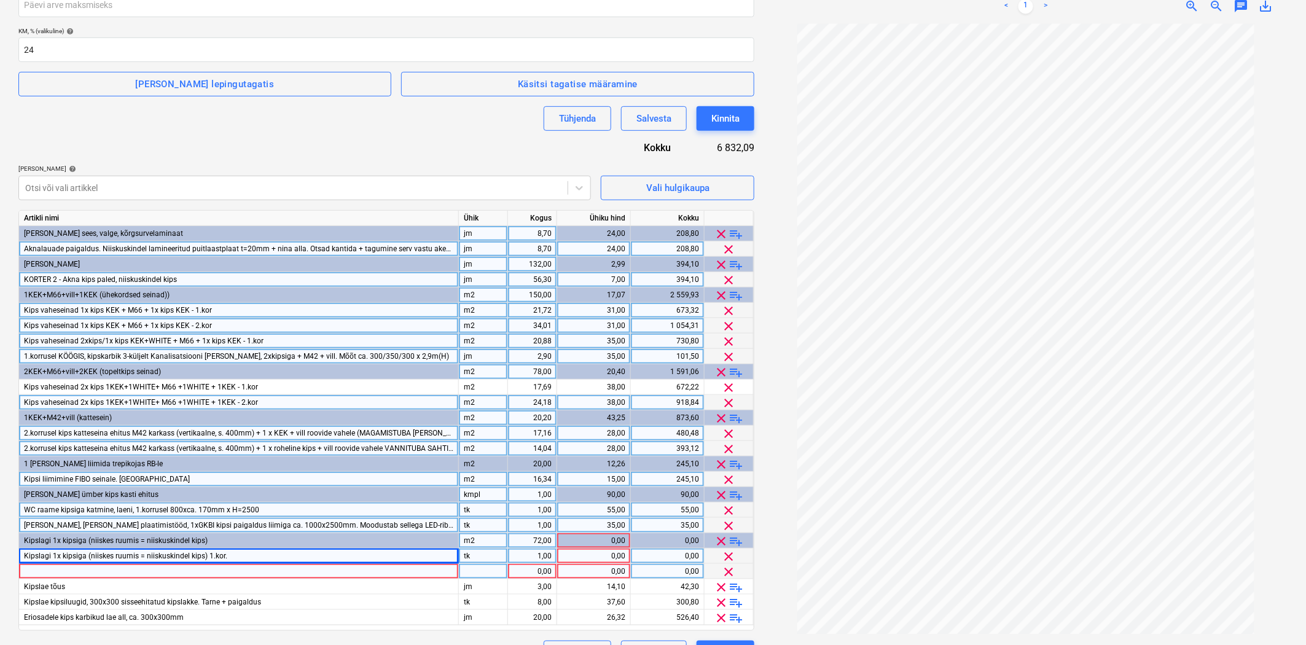
click at [210, 573] on div at bounding box center [239, 571] width 440 height 15
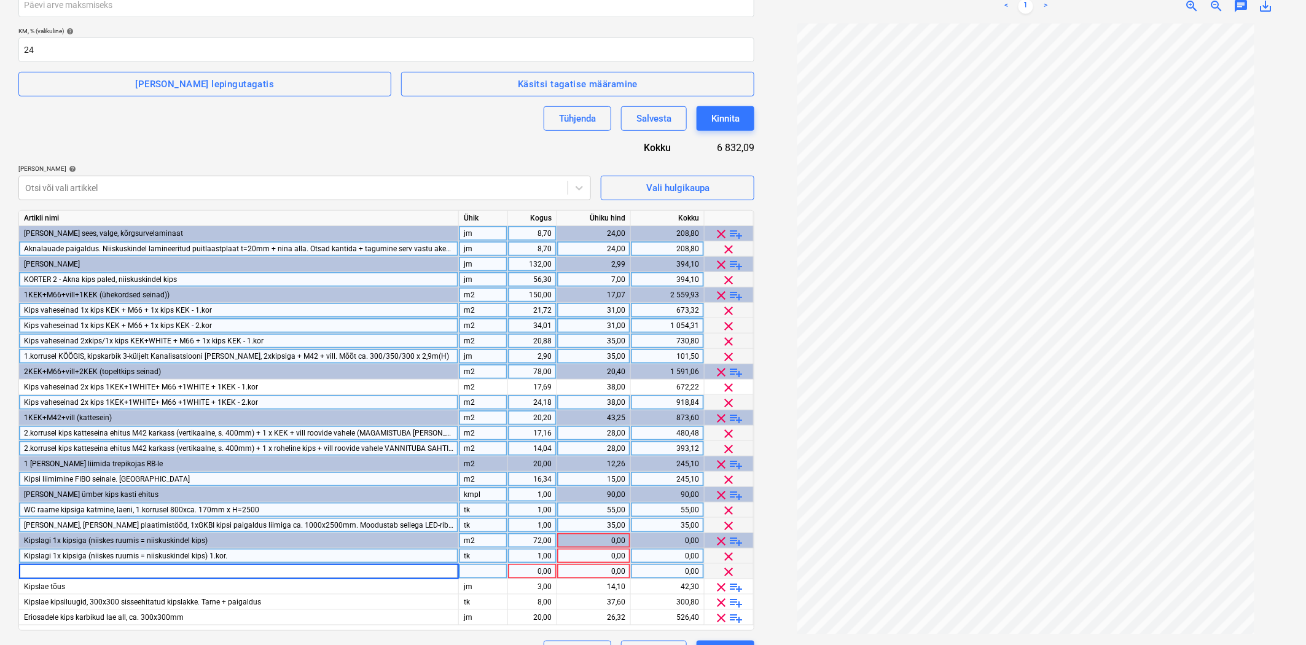
type input "Kipslagi 1x kipsiga (niiskes ruumis = niiskuskindel kips) 2.kor."
click at [477, 558] on div "tk" at bounding box center [483, 556] width 49 height 15
type input "m2"
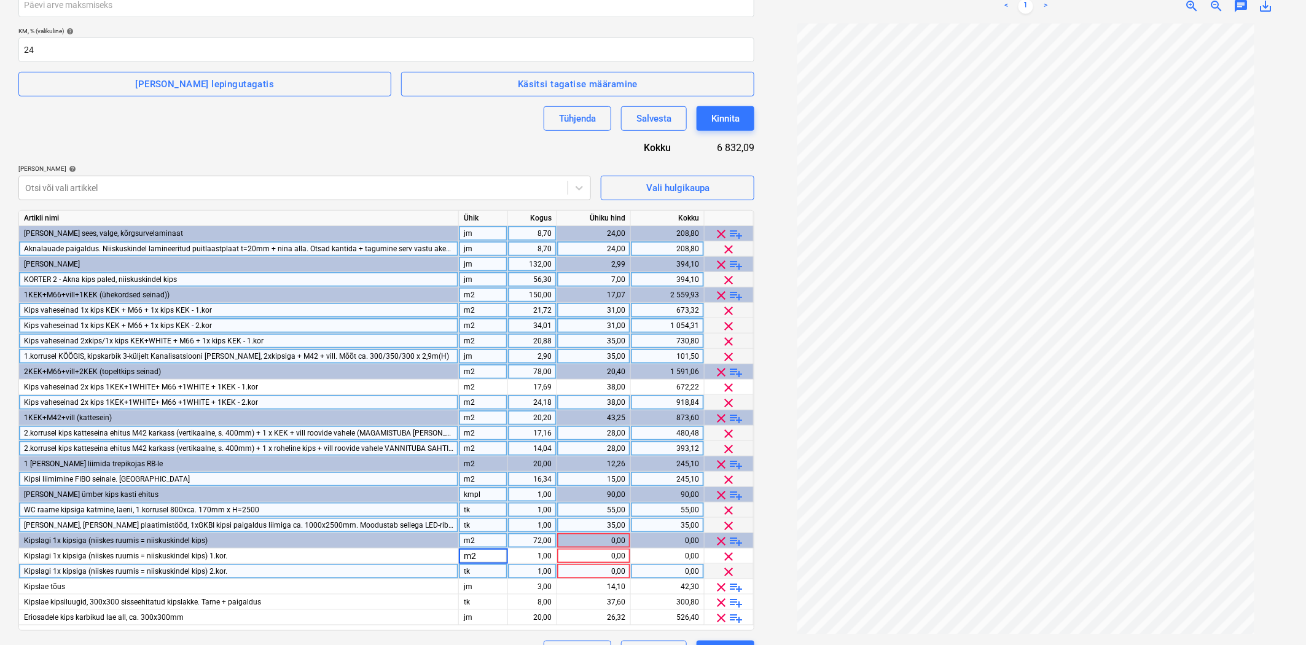
click at [474, 569] on div "tk" at bounding box center [483, 571] width 49 height 15
type input "m2"
click at [533, 562] on div "1,00" at bounding box center [532, 556] width 39 height 15
type input "26,50"
click at [581, 562] on div "0,00" at bounding box center [593, 556] width 63 height 15
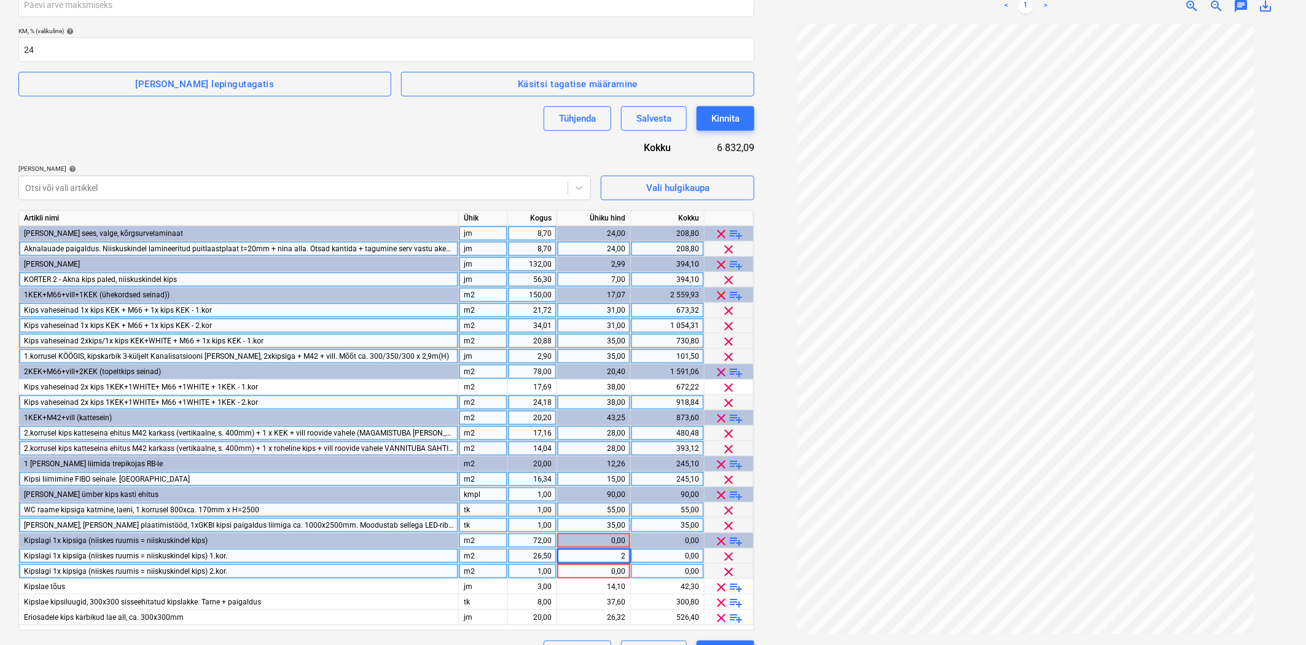
type input "27"
click at [505, 572] on div "m2" at bounding box center [483, 571] width 49 height 15
click at [531, 567] on div "1,00" at bounding box center [532, 571] width 39 height 15
type input "14,50"
click at [588, 568] on div "0,00" at bounding box center [593, 571] width 63 height 15
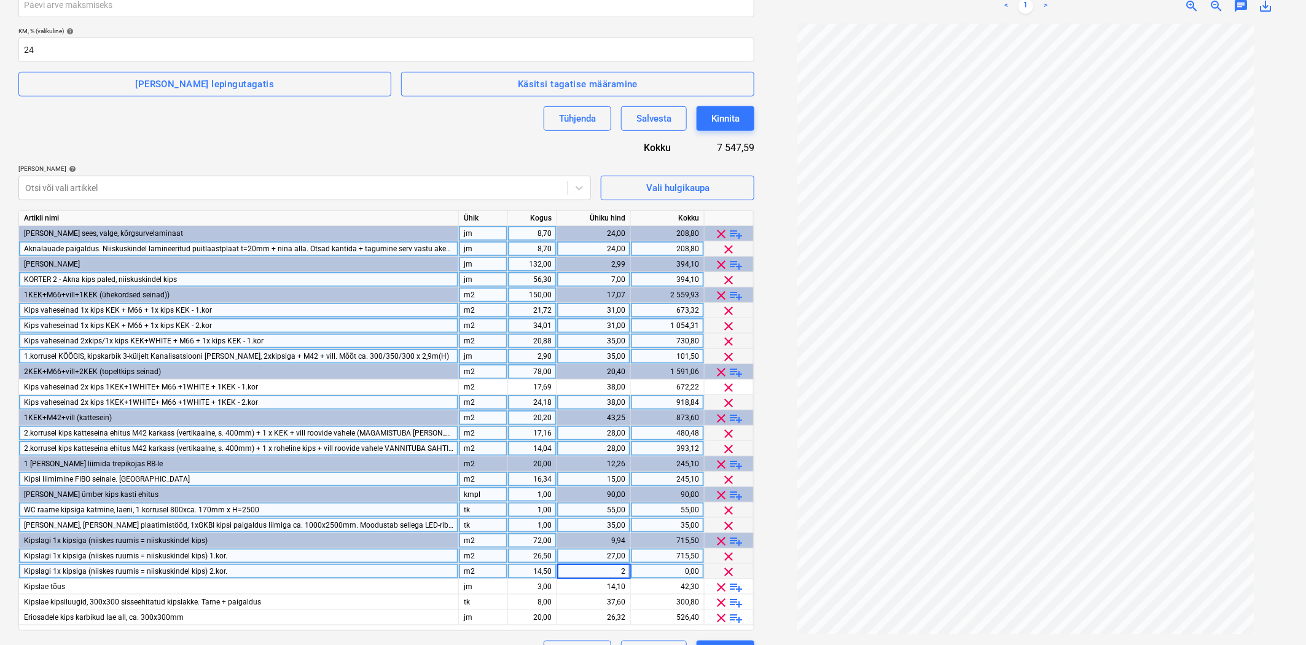
type input "27"
click at [536, 575] on div "14,50" at bounding box center [532, 571] width 39 height 15
drag, startPoint x: 737, startPoint y: 584, endPoint x: 618, endPoint y: 582, distance: 119.2
click at [737, 584] on span "playlist_add" at bounding box center [736, 587] width 15 height 15
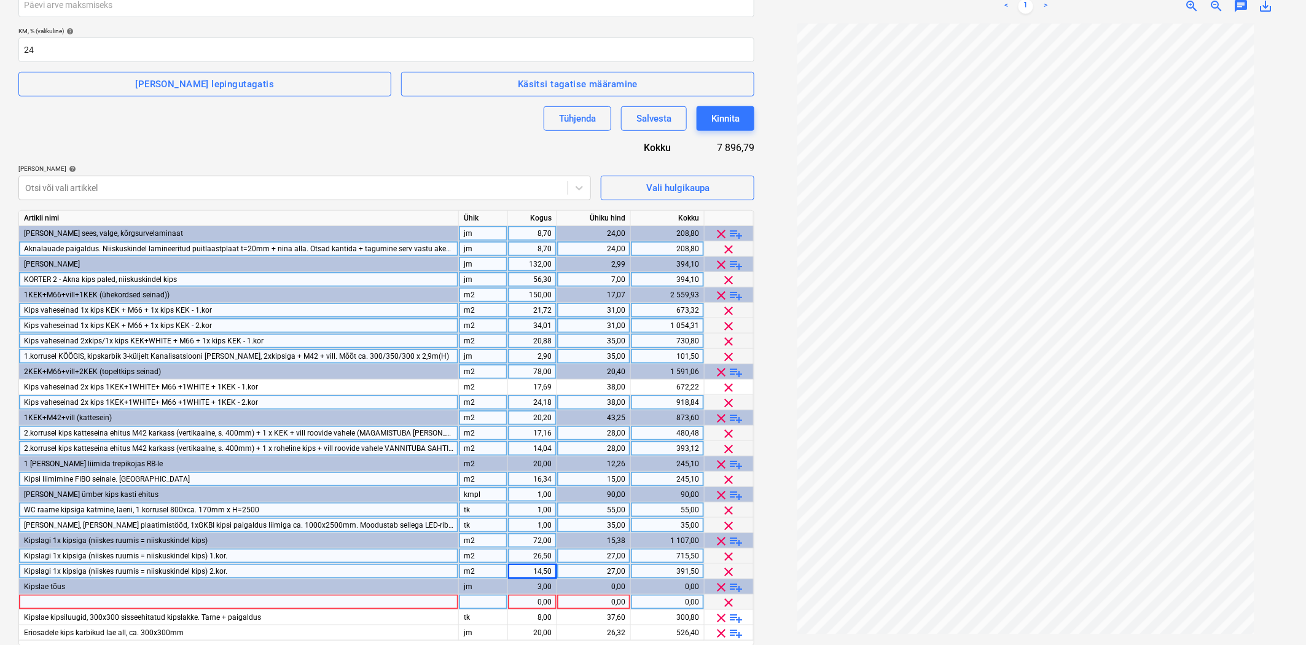
click at [189, 602] on div at bounding box center [239, 602] width 440 height 15
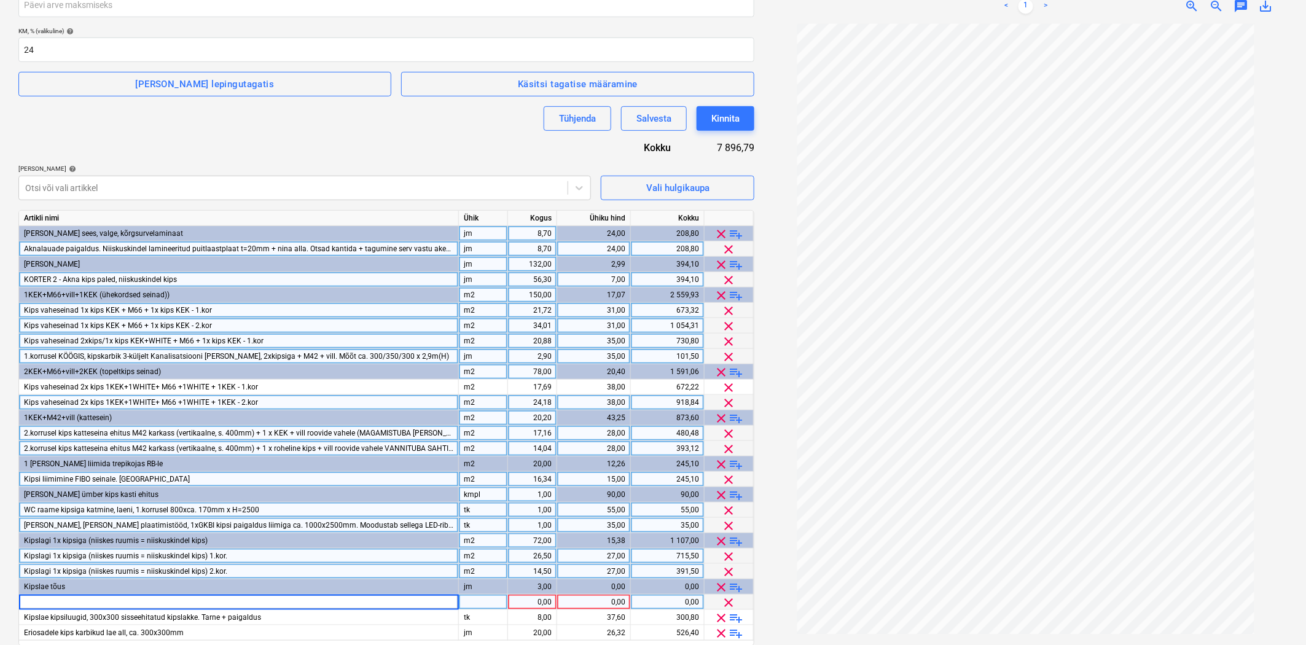
type input "Kipslae tõus, trepi ava"
click at [476, 602] on div at bounding box center [483, 602] width 49 height 15
type input "m"
type input "jm"
click at [527, 606] on div "1,00" at bounding box center [532, 602] width 39 height 15
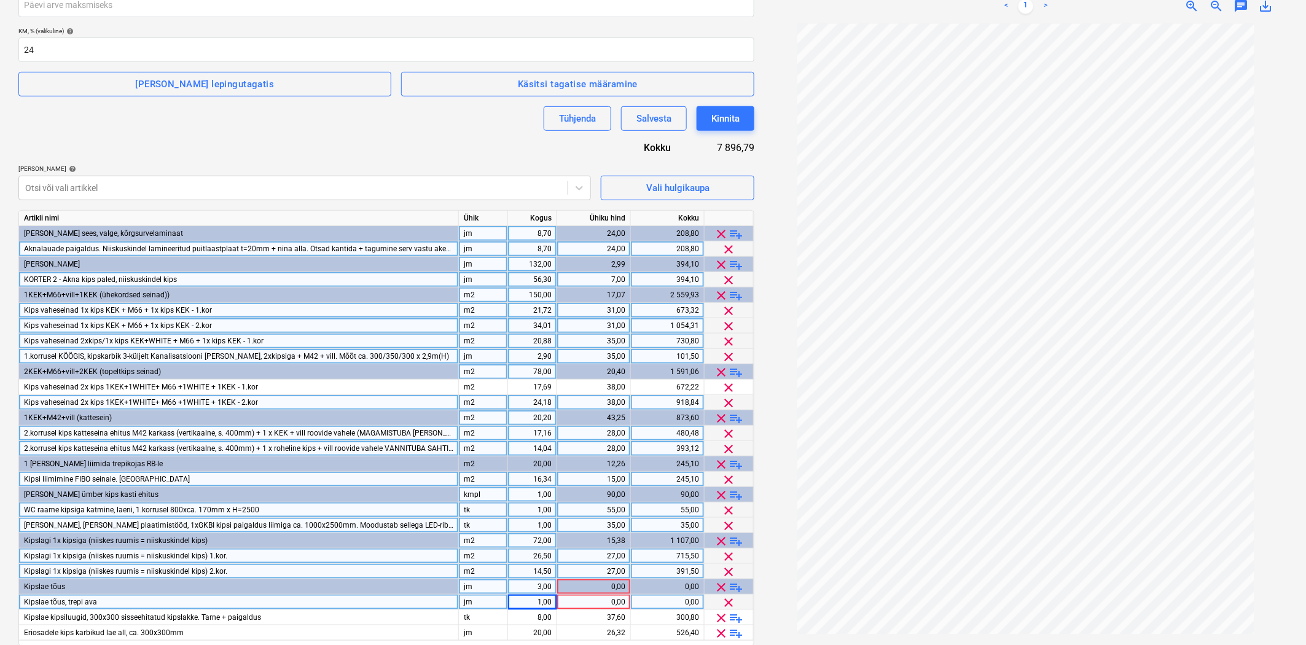
click at [525, 588] on div "3,00" at bounding box center [532, 586] width 39 height 15
click at [584, 605] on div "0,00" at bounding box center [593, 602] width 63 height 15
type input "14"
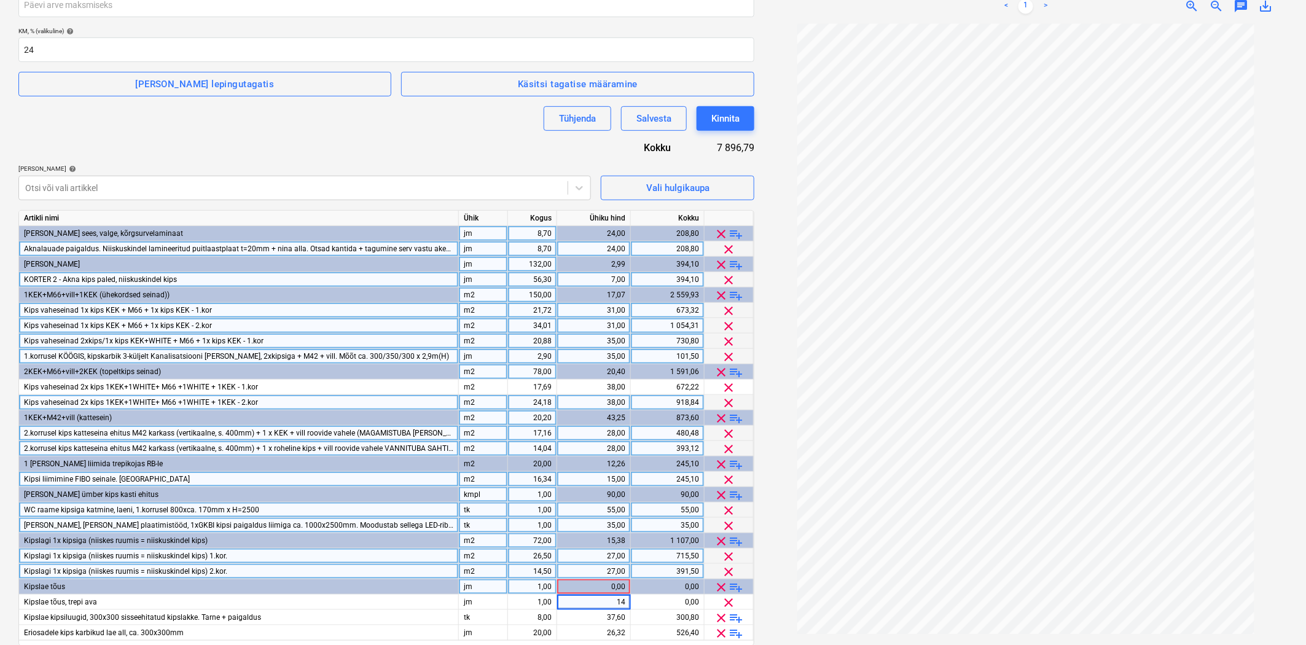
click at [541, 584] on div "1,00" at bounding box center [532, 586] width 39 height 15
click at [531, 539] on div "72,00" at bounding box center [532, 540] width 39 height 15
type input "41"
click at [536, 419] on div "20,20" at bounding box center [532, 417] width 39 height 15
type input "31,21"
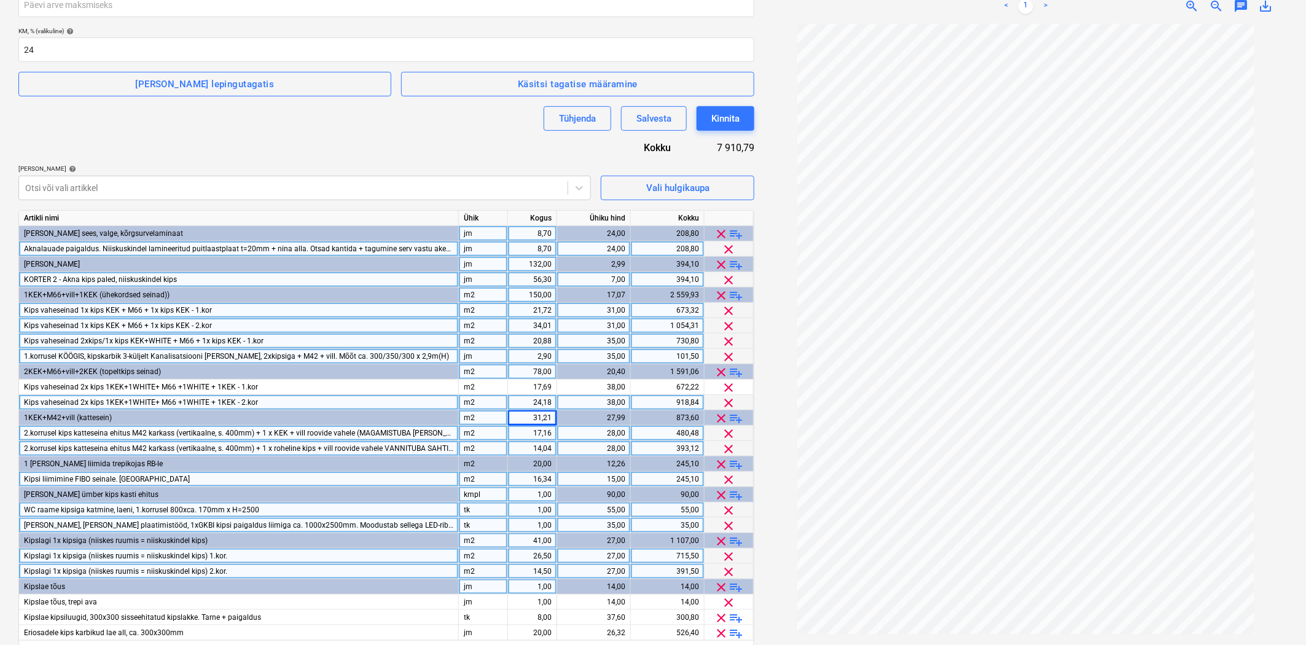
click at [530, 372] on div "78,00" at bounding box center [532, 371] width 39 height 15
click at [538, 377] on div "78,00" at bounding box center [532, 371] width 39 height 15
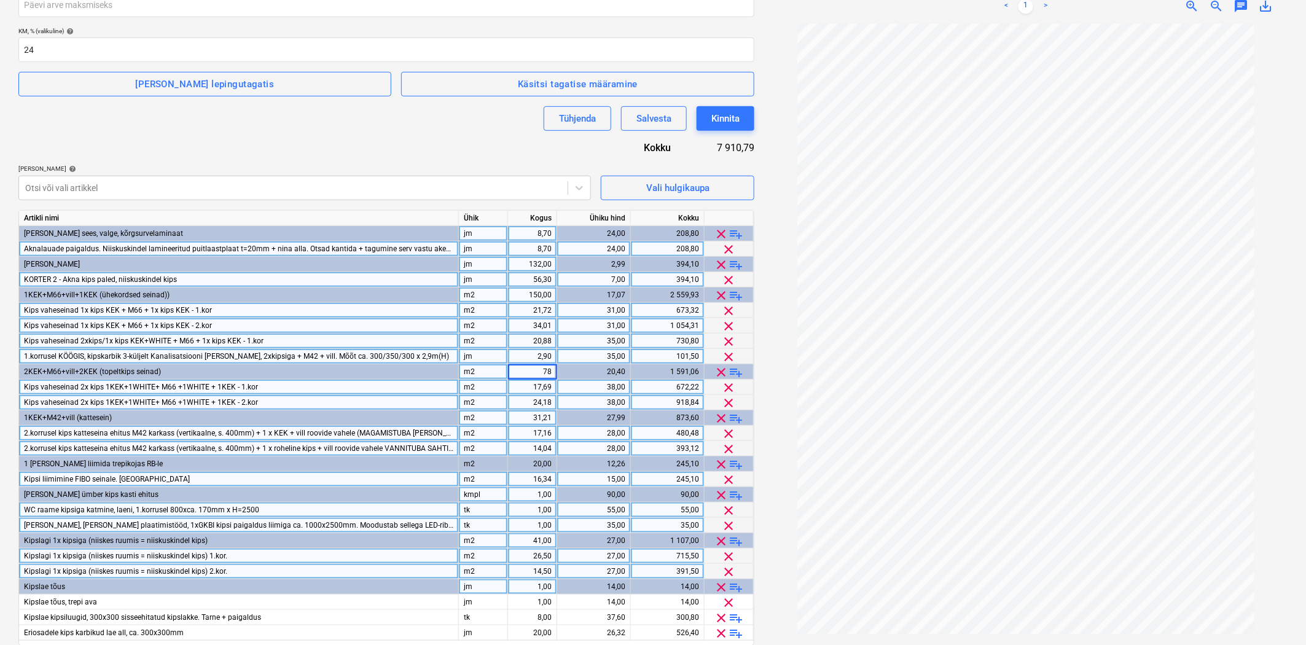
type input "41,87"
click at [525, 392] on div "17,69" at bounding box center [532, 387] width 39 height 15
click at [536, 298] on div "150,00" at bounding box center [532, 295] width 39 height 15
click at [529, 295] on div "150,00" at bounding box center [532, 295] width 39 height 15
type input "79,51"
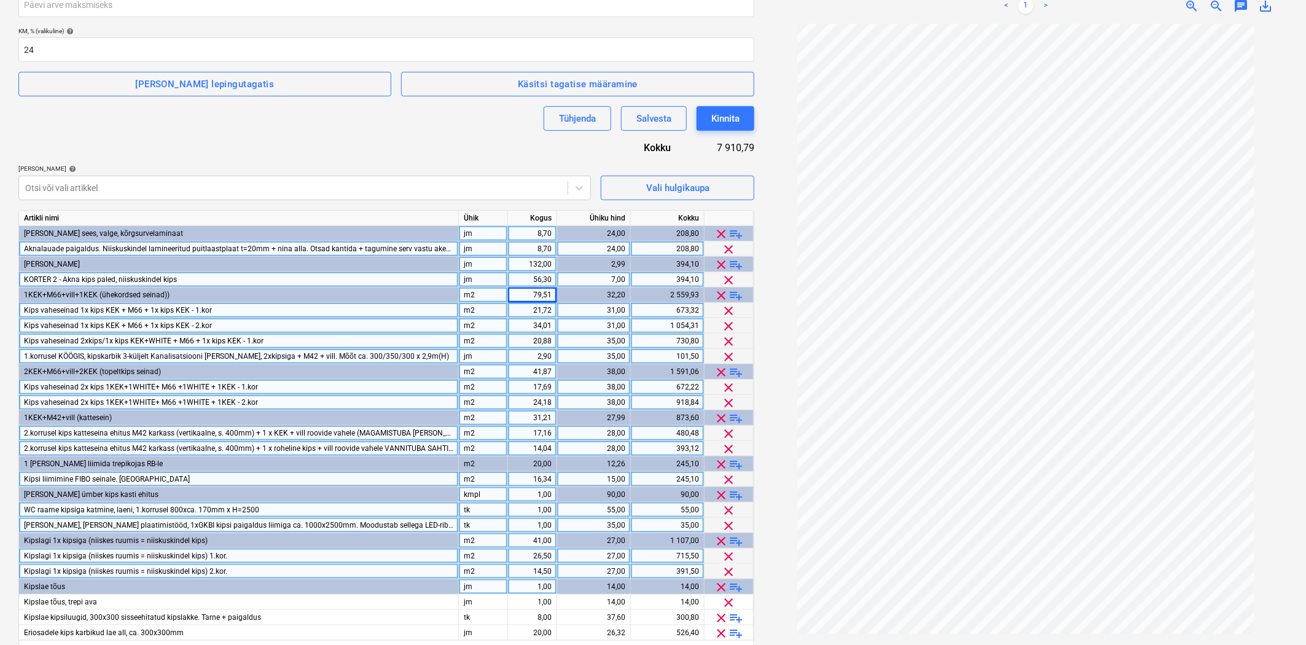
click at [538, 311] on div "21,72" at bounding box center [532, 310] width 39 height 15
click at [530, 275] on div "56,30" at bounding box center [532, 279] width 39 height 15
click at [522, 262] on div "132,00" at bounding box center [532, 264] width 39 height 15
type input "56,30"
click at [544, 246] on div "8,70" at bounding box center [532, 248] width 39 height 15
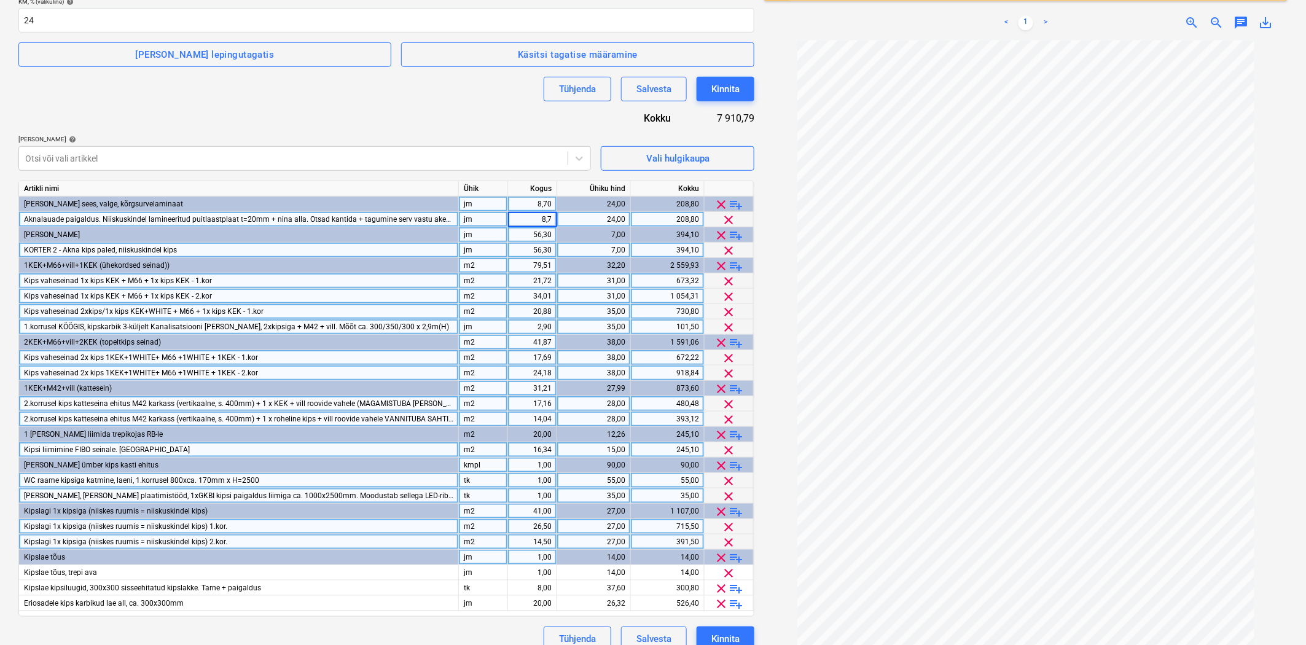
scroll to position [299, 0]
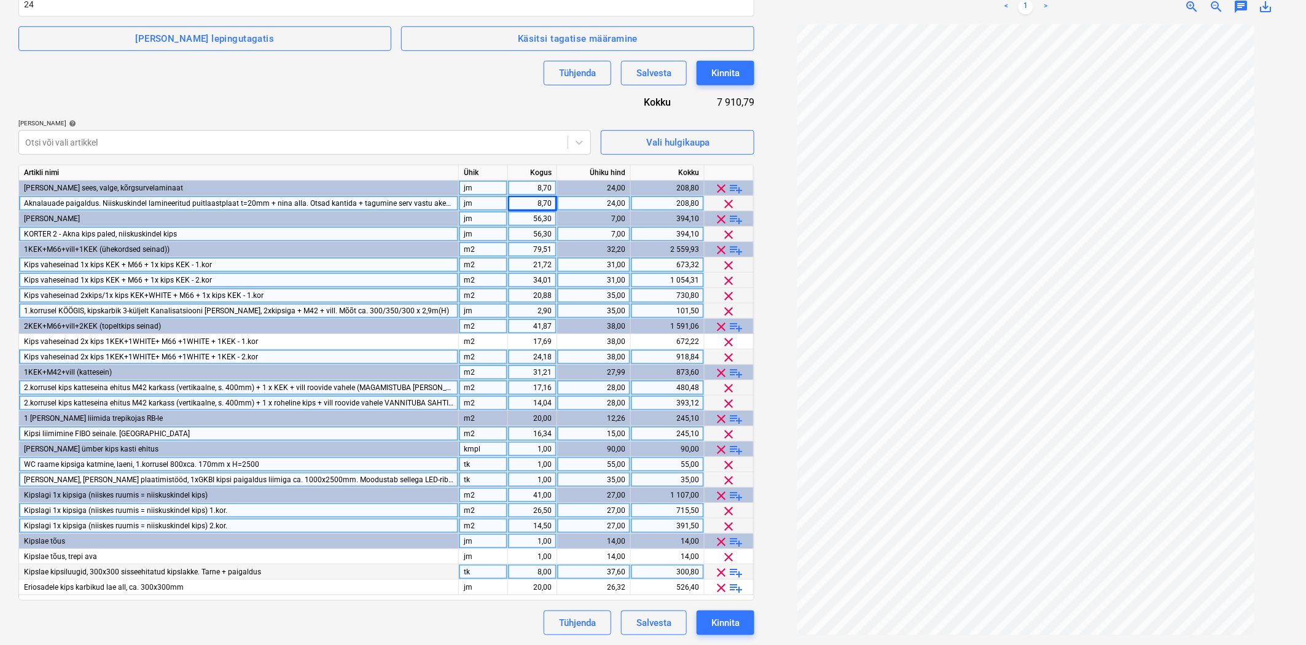
click at [730, 568] on span "playlist_add" at bounding box center [736, 572] width 15 height 15
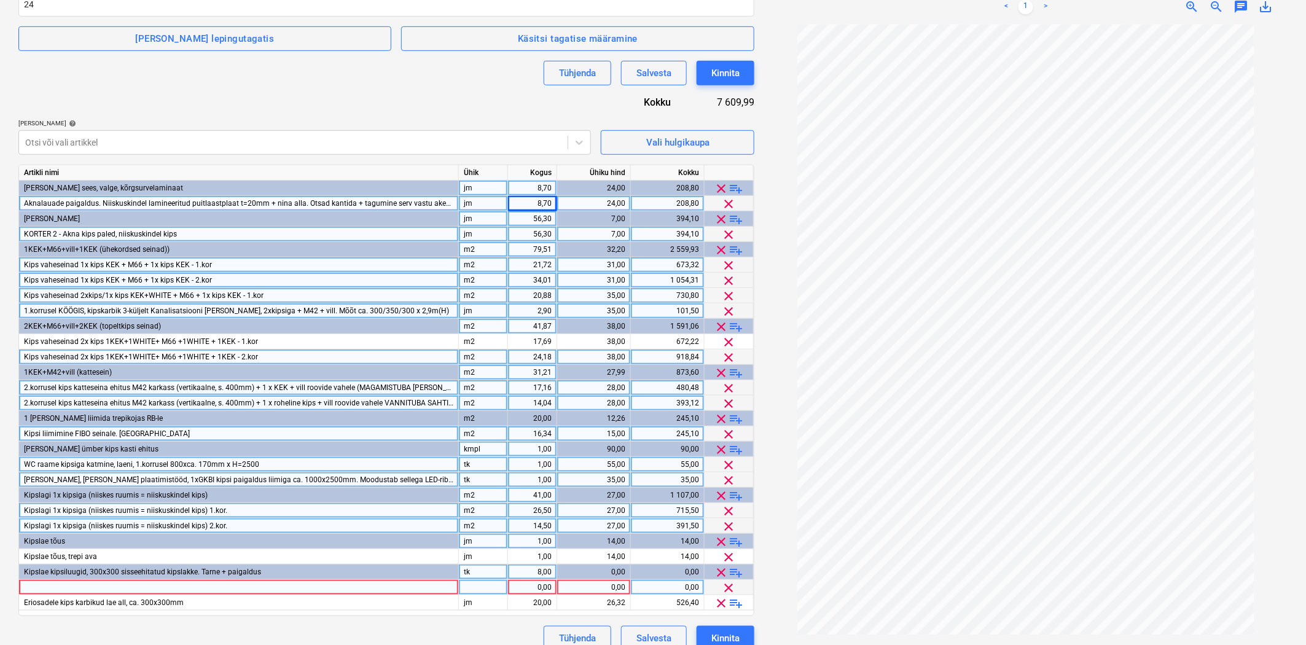
click at [212, 592] on div at bounding box center [239, 587] width 440 height 15
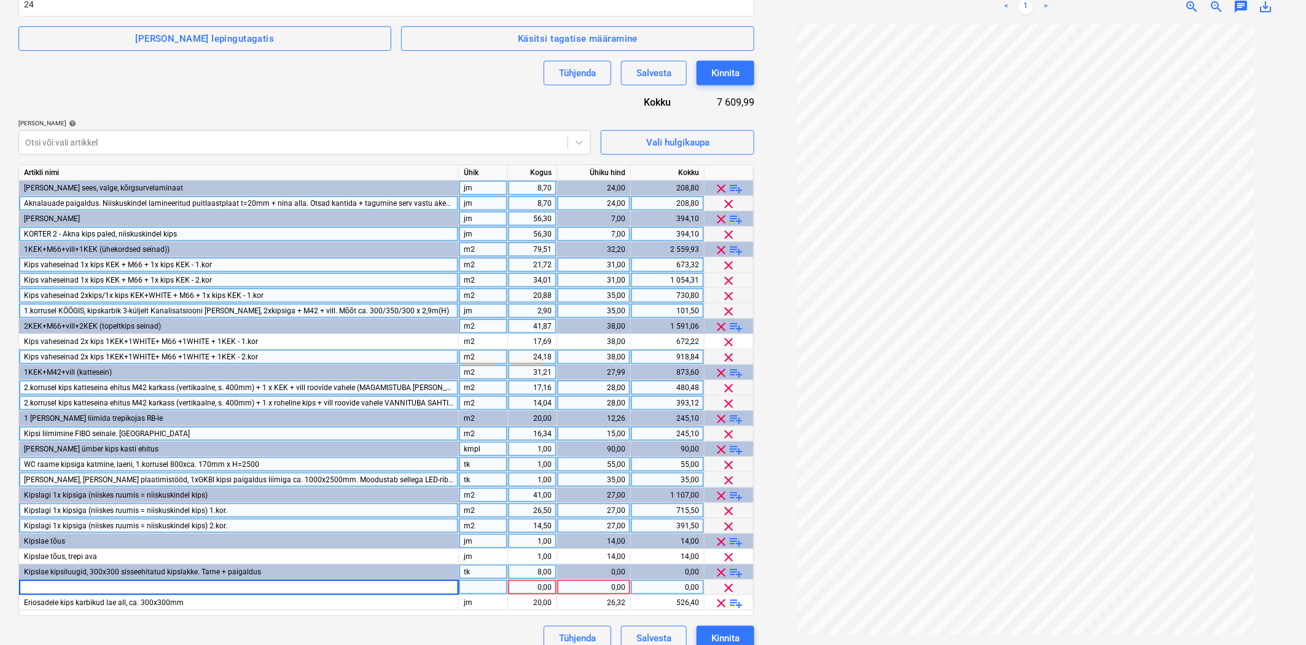
type input "Kipslae kipsiluugid, 300x300 Vajutatavad Alu raam + kipsi tahvel sees. Tarne + …"
click at [464, 585] on div at bounding box center [483, 587] width 49 height 15
type input "tk"
click at [519, 585] on div "1,00" at bounding box center [532, 587] width 39 height 15
type input "5"
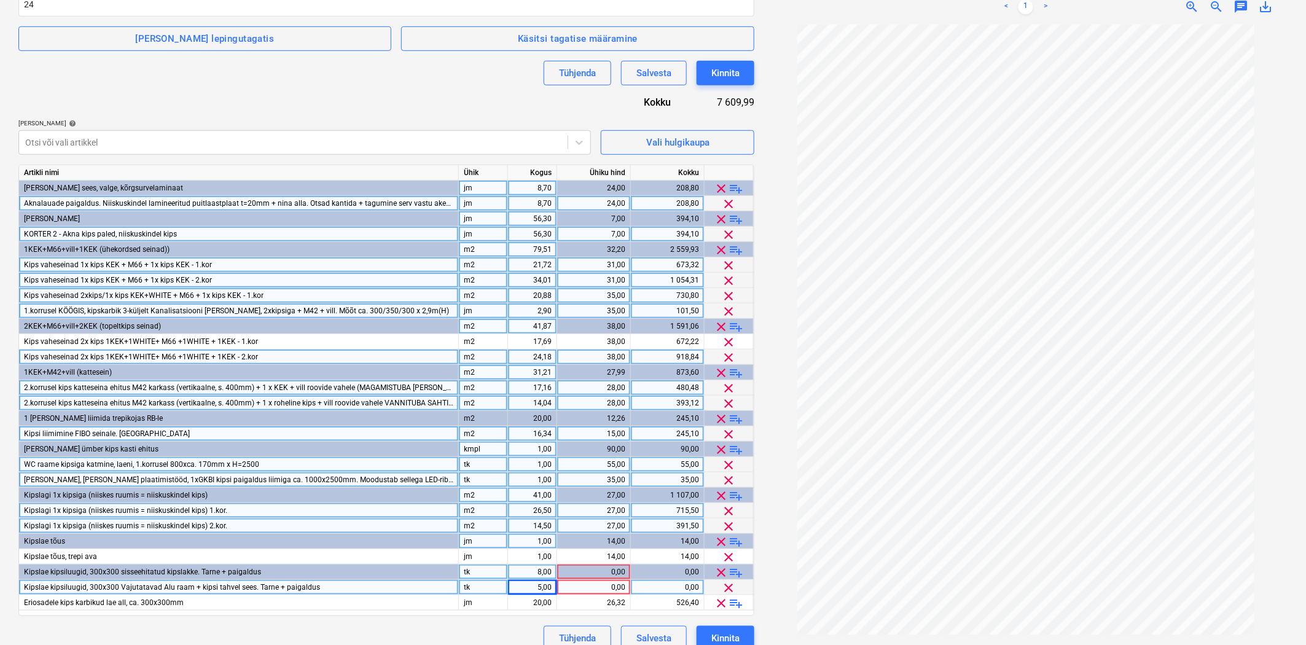
click at [587, 588] on div "0,00" at bounding box center [593, 587] width 63 height 15
type input "17"
click at [535, 567] on div "8,00" at bounding box center [532, 572] width 39 height 15
type input "5"
click at [531, 587] on div "5,00" at bounding box center [532, 587] width 39 height 15
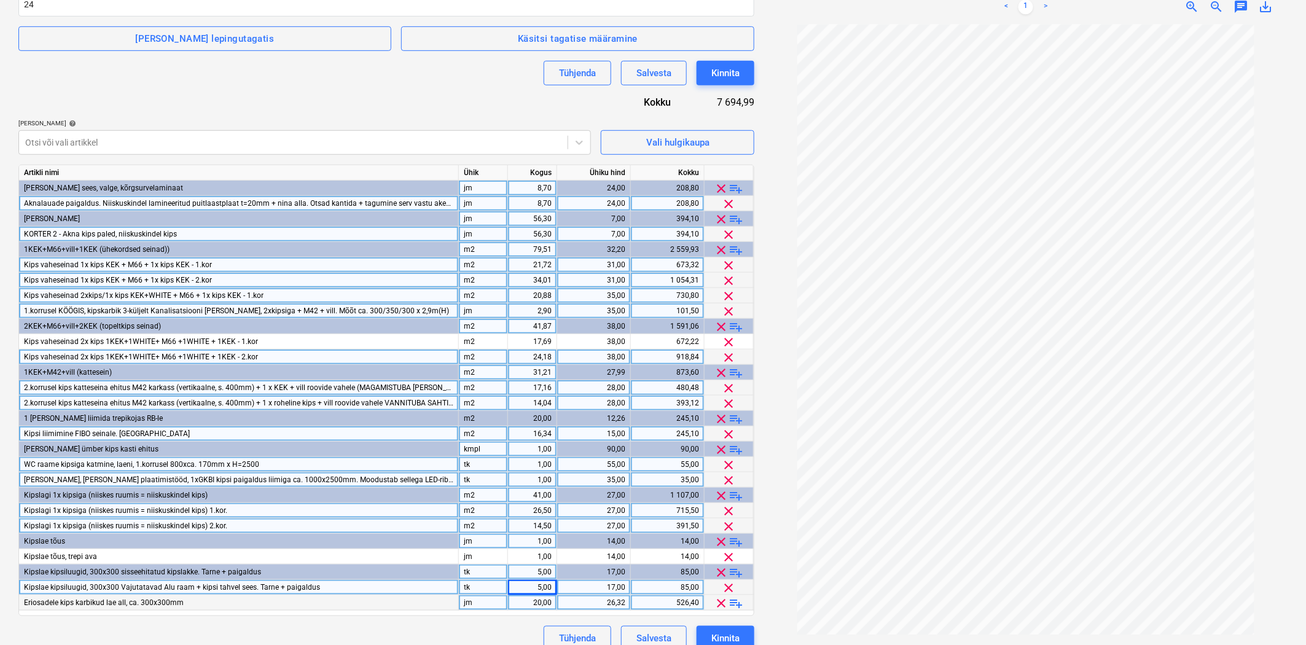
click at [733, 606] on span "playlist_add" at bounding box center [736, 603] width 15 height 15
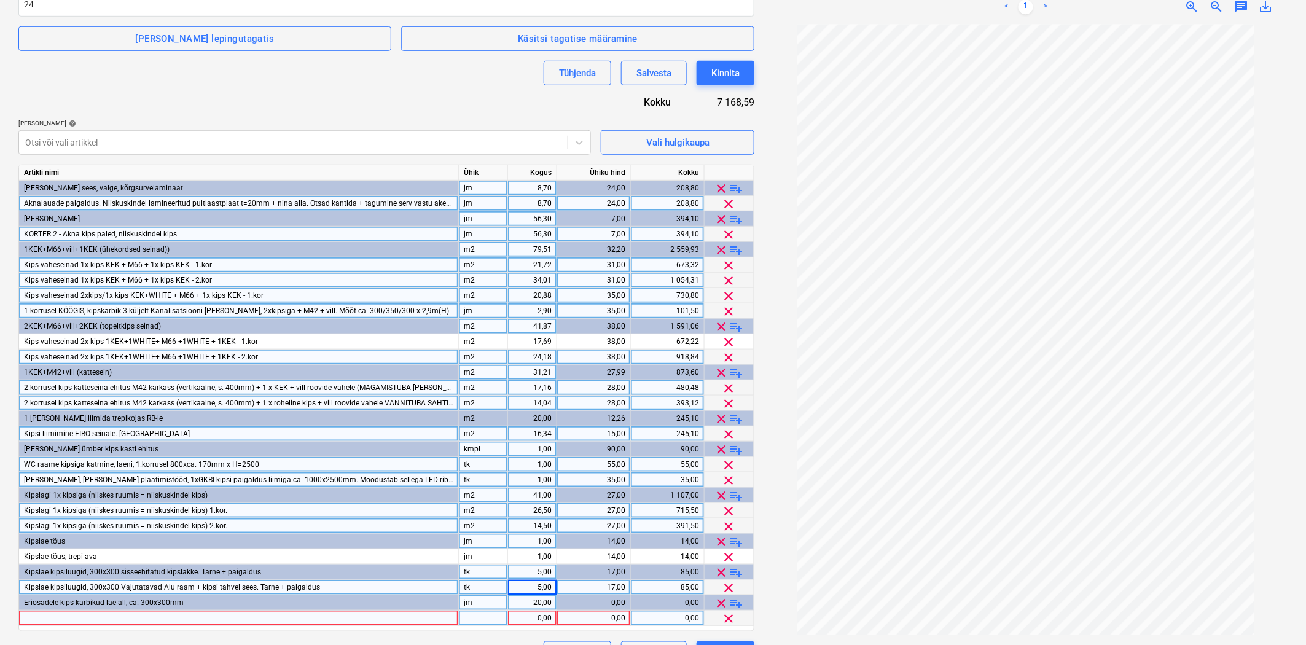
click at [42, 621] on div at bounding box center [239, 618] width 440 height 15
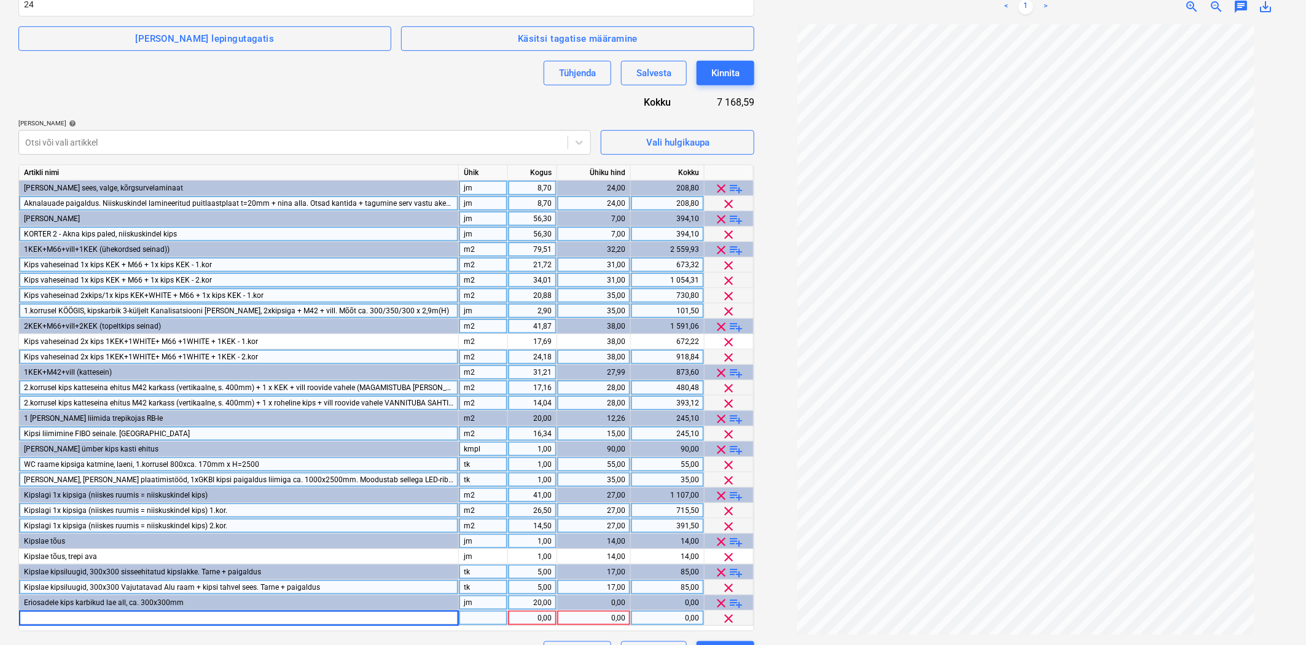
type input "Eriosadele kips karbikud lae all, ca. 300x300mm (2.korrus, ventilatsiooni torud…"
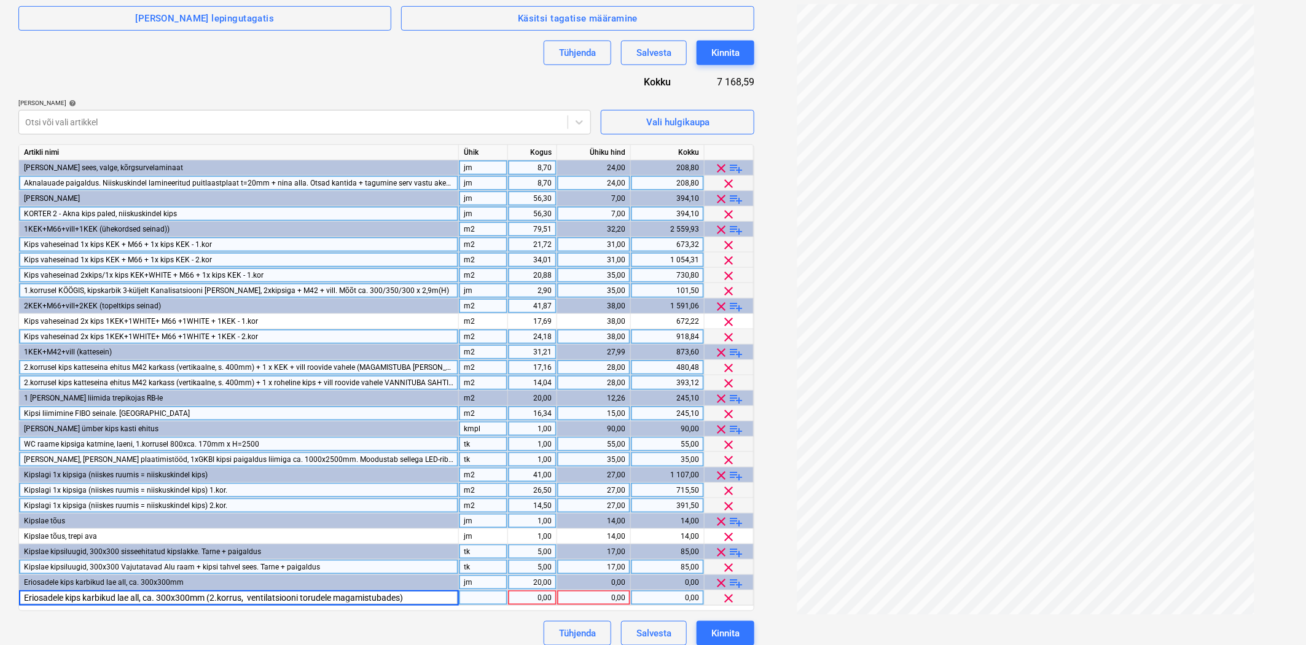
scroll to position [330, 0]
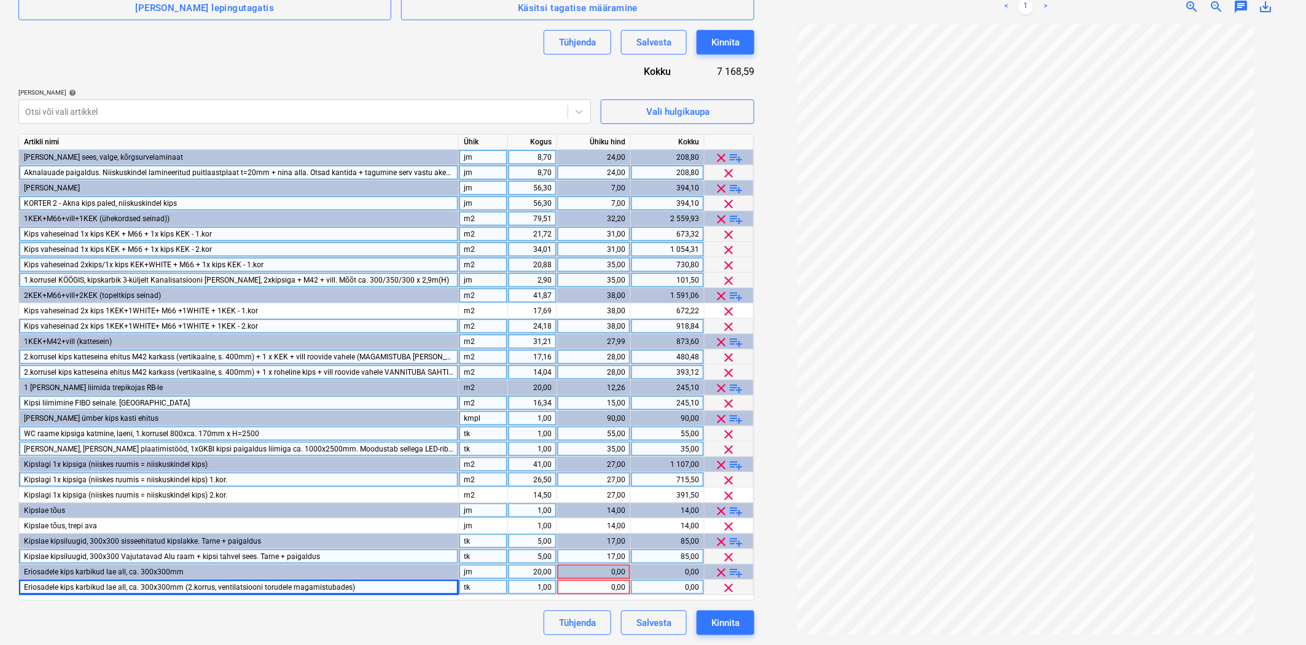
click at [488, 587] on div "tk" at bounding box center [483, 587] width 49 height 15
type input "jm"
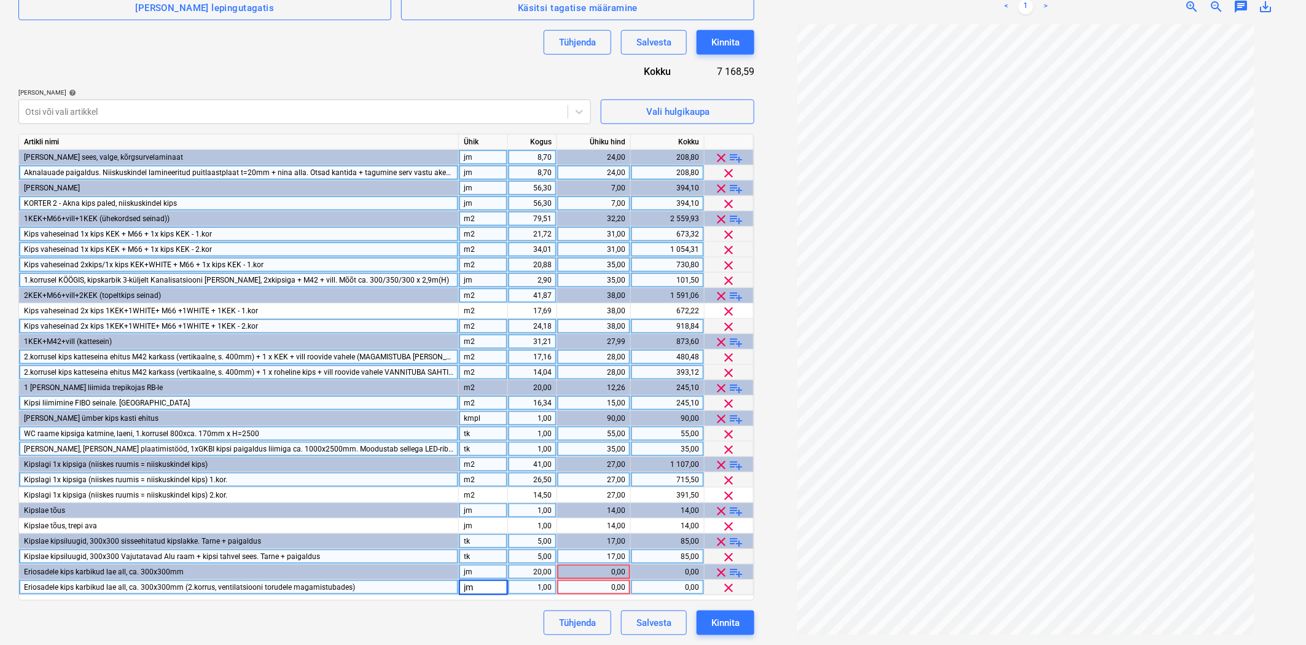
click at [529, 586] on div "1,00" at bounding box center [532, 587] width 39 height 15
type input "14,80"
click at [577, 586] on div "0,00" at bounding box center [593, 587] width 63 height 15
type input "28"
click at [523, 577] on div "20,00" at bounding box center [532, 572] width 39 height 15
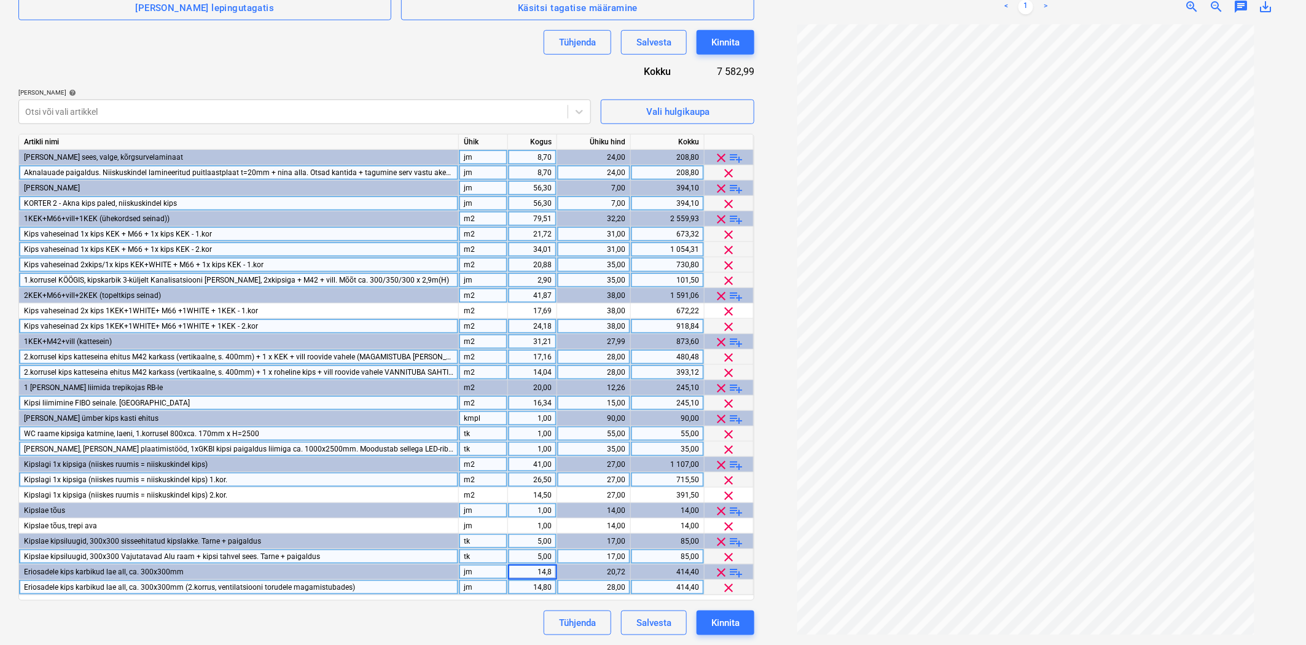
type input "14,80"
click at [481, 634] on div "Tühjenda Salvesta Kinnita" at bounding box center [386, 623] width 736 height 25
click at [732, 571] on span "playlist_add" at bounding box center [736, 572] width 15 height 15
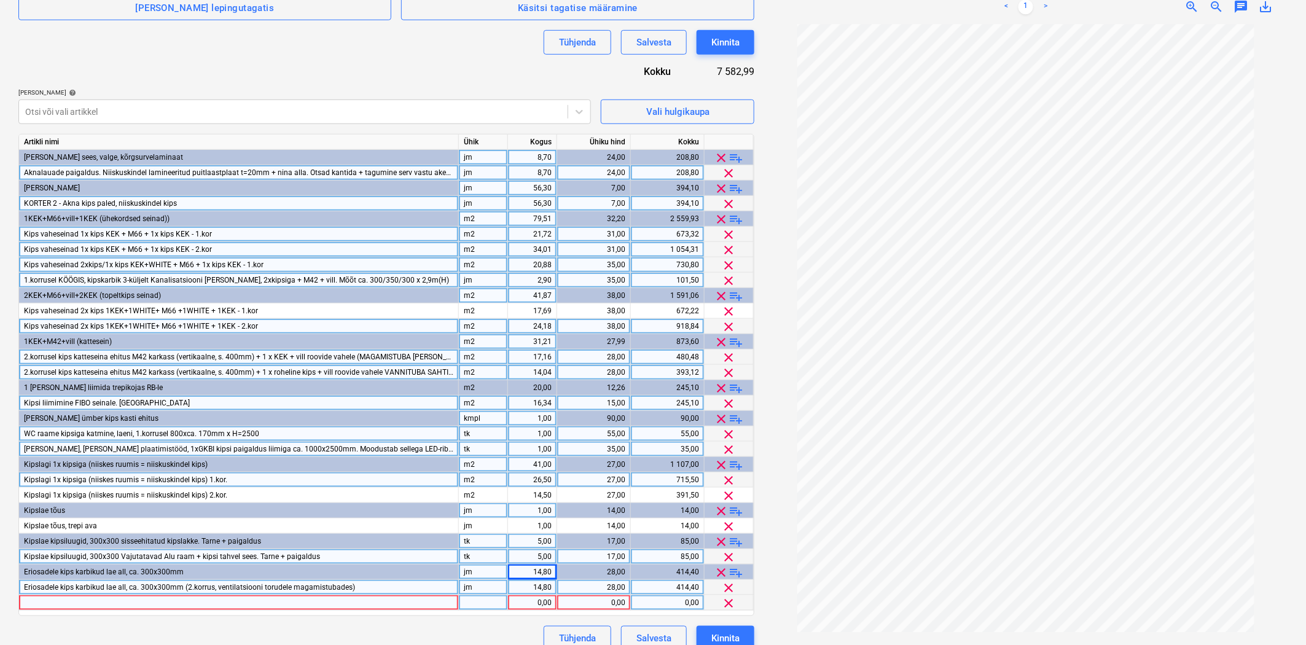
click at [179, 605] on div at bounding box center [239, 602] width 440 height 15
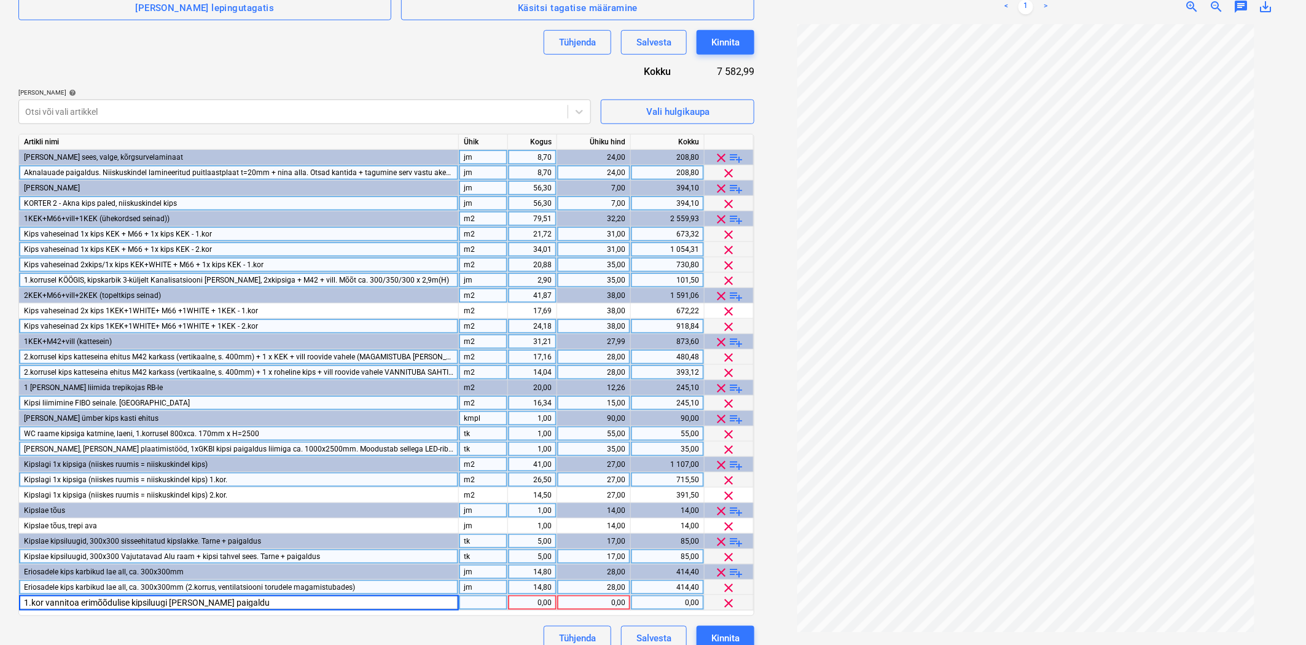
type input "1.kor vannitoa erimõõdulise kipsiluugi [PERSON_NAME] paigaldus"
click at [465, 603] on div at bounding box center [483, 602] width 49 height 15
type input "tk"
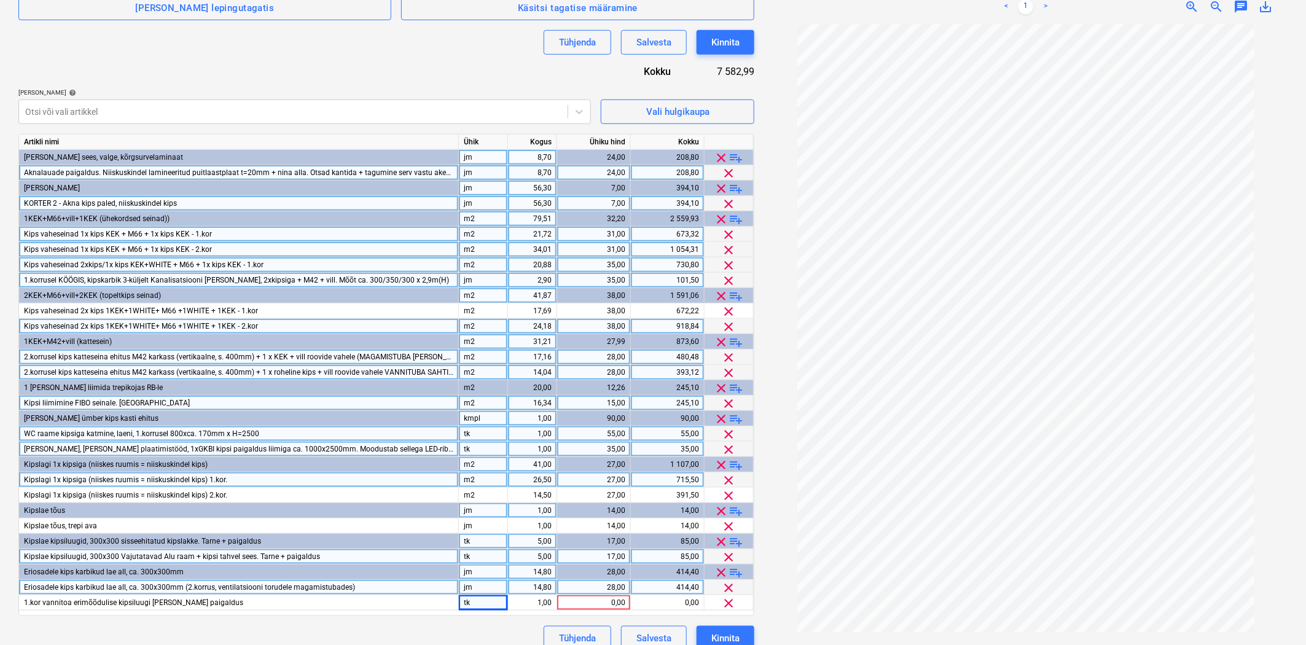
click at [734, 541] on span "playlist_add" at bounding box center [736, 541] width 15 height 15
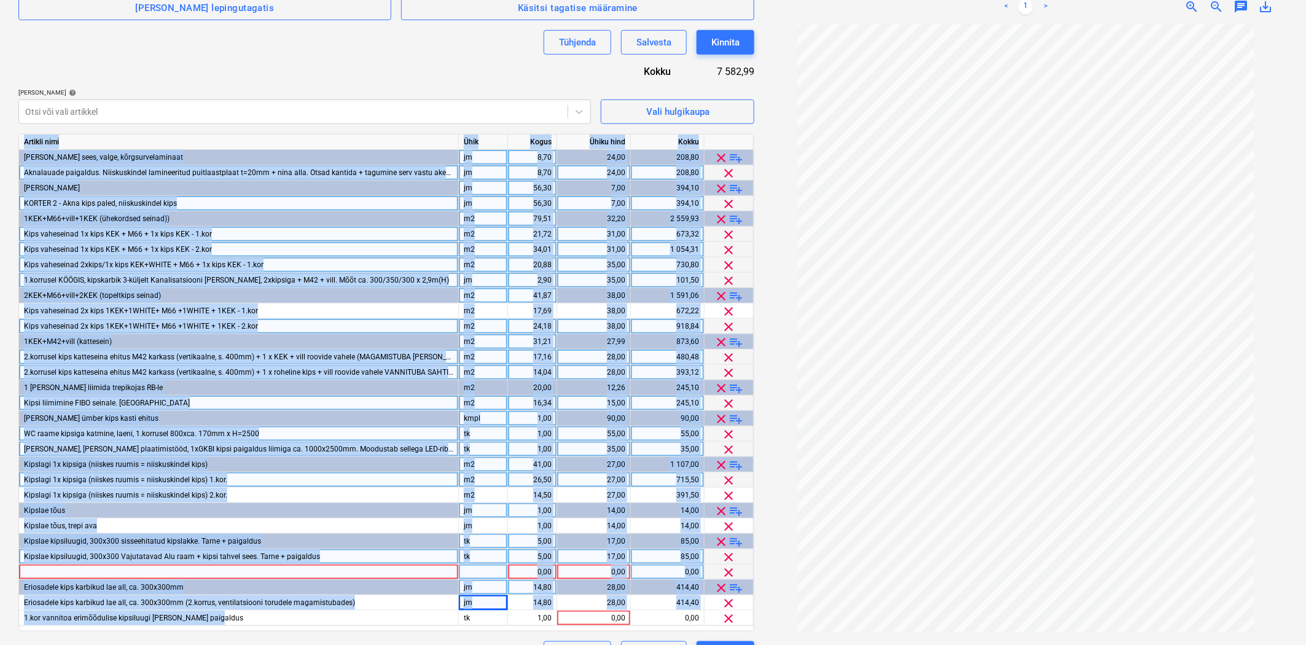
drag, startPoint x: 234, startPoint y: 620, endPoint x: 6, endPoint y: 617, distance: 227.9
click at [6, 617] on div "Failide konteerimine Lepingu nimi help 03-TVL-29-Miidel Spongout-Kipsitööd (Bok…" at bounding box center [653, 201] width 1306 height 949
click at [61, 616] on span "1.kor vannitoa erimõõdulise kipsiluugi [PERSON_NAME] paigaldus" at bounding box center [133, 618] width 219 height 9
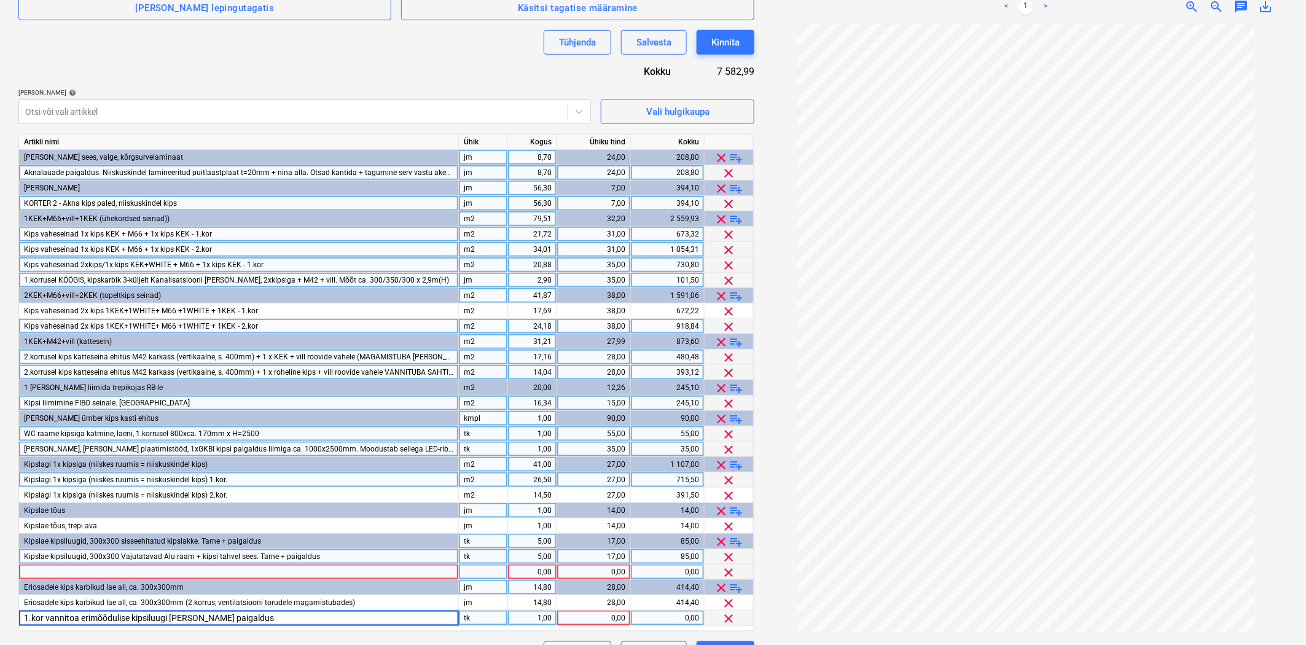
click at [123, 569] on div at bounding box center [239, 572] width 440 height 15
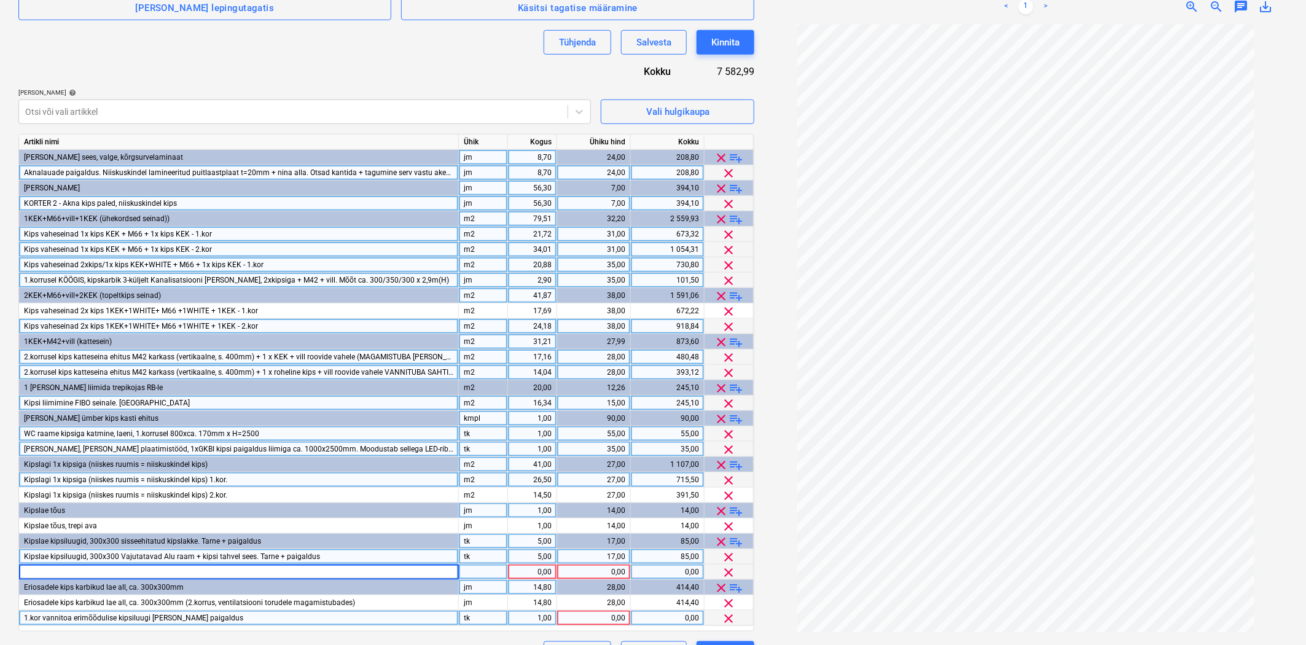
type input "1.kor vannitoa erimõõdulise kipsiluugi [PERSON_NAME] paigaldus"
click at [522, 572] on div "1,00" at bounding box center [532, 572] width 39 height 15
click at [584, 569] on div "0,00" at bounding box center [593, 572] width 63 height 15
type input "30"
click at [727, 614] on span "clear" at bounding box center [729, 618] width 15 height 15
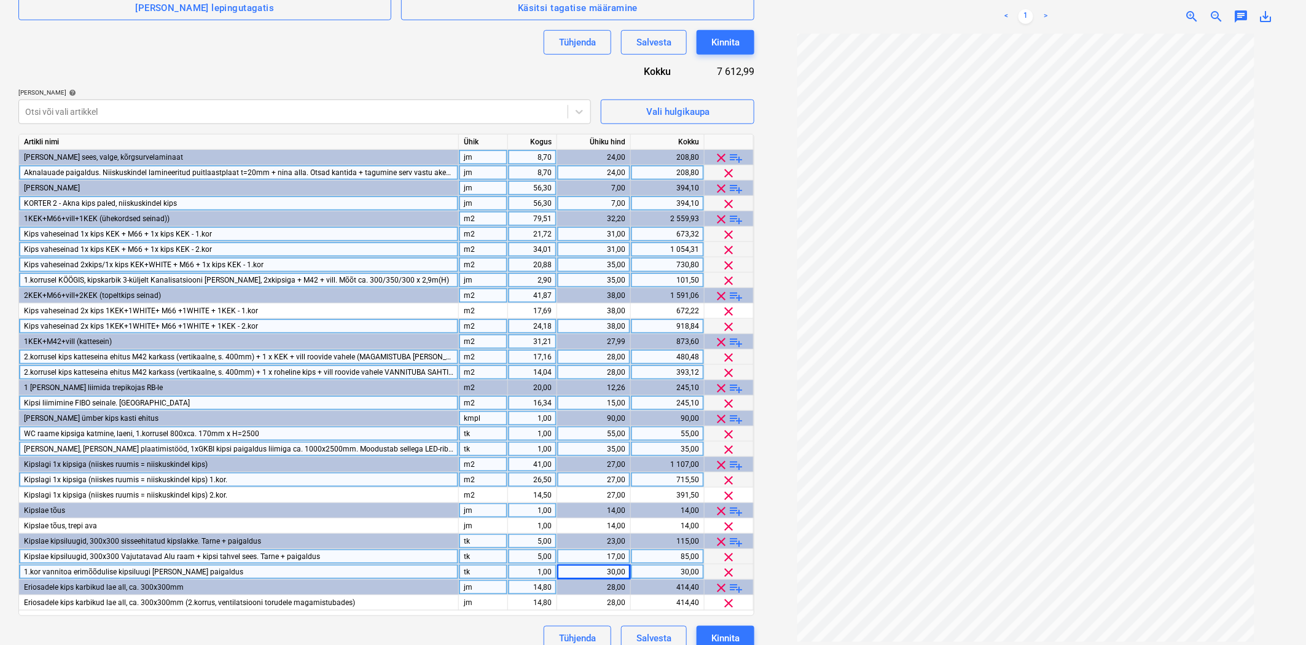
scroll to position [346, 0]
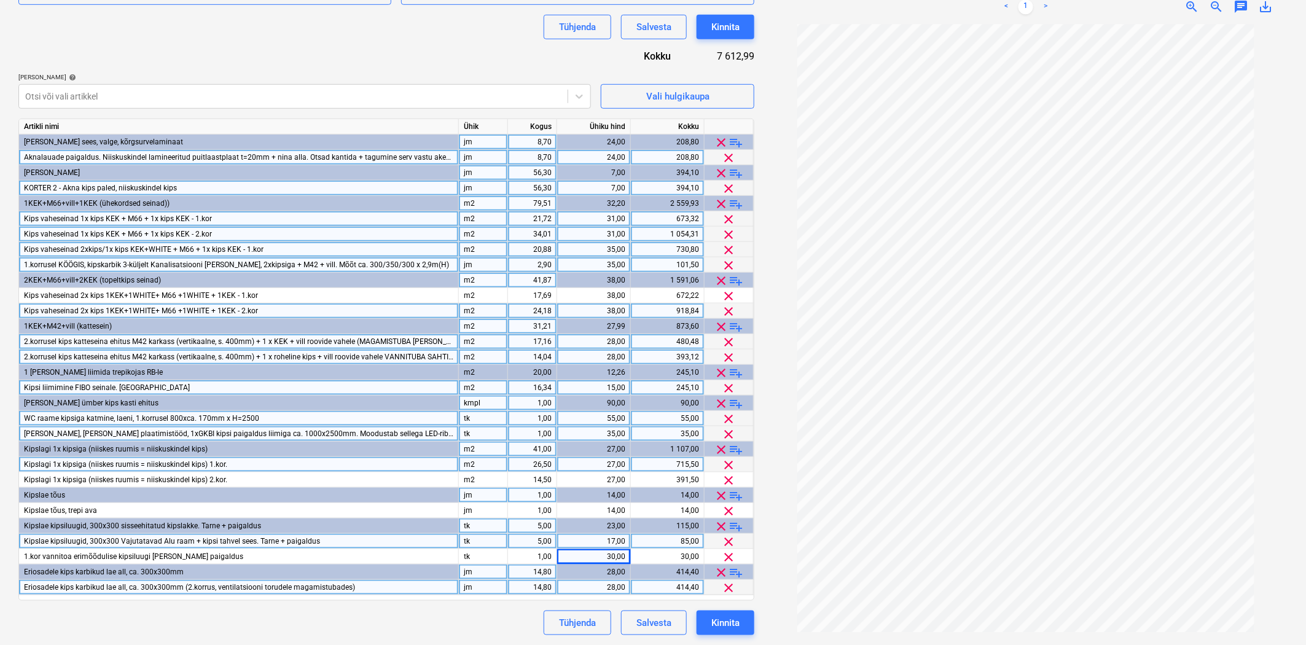
click at [143, 587] on span "Eriosadele kips karbikud lae all, ca. 300x300mm (2.korrus, ventilatsiooni torud…" at bounding box center [189, 587] width 331 height 9
click at [142, 587] on input "Eriosadele kips karbikud lae all, ca. 300x300mm (2.korrus, ventilatsiooni torud…" at bounding box center [238, 587] width 439 height 15
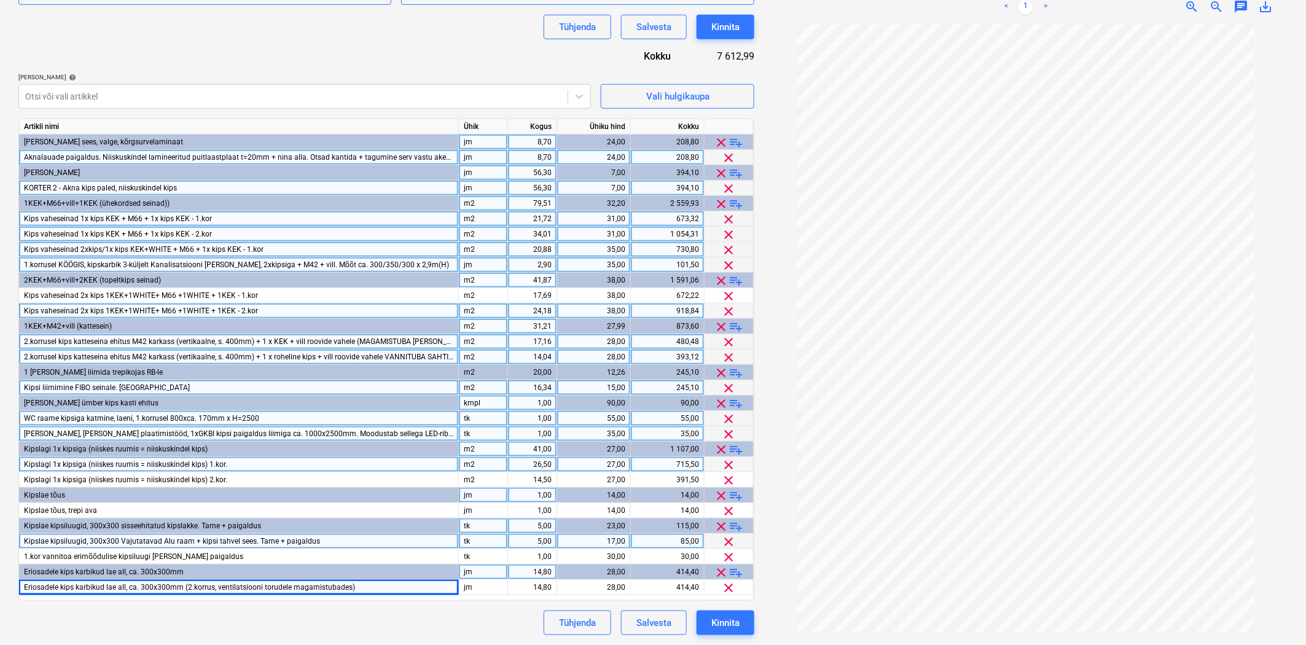
click at [525, 539] on div "5,00" at bounding box center [532, 541] width 39 height 15
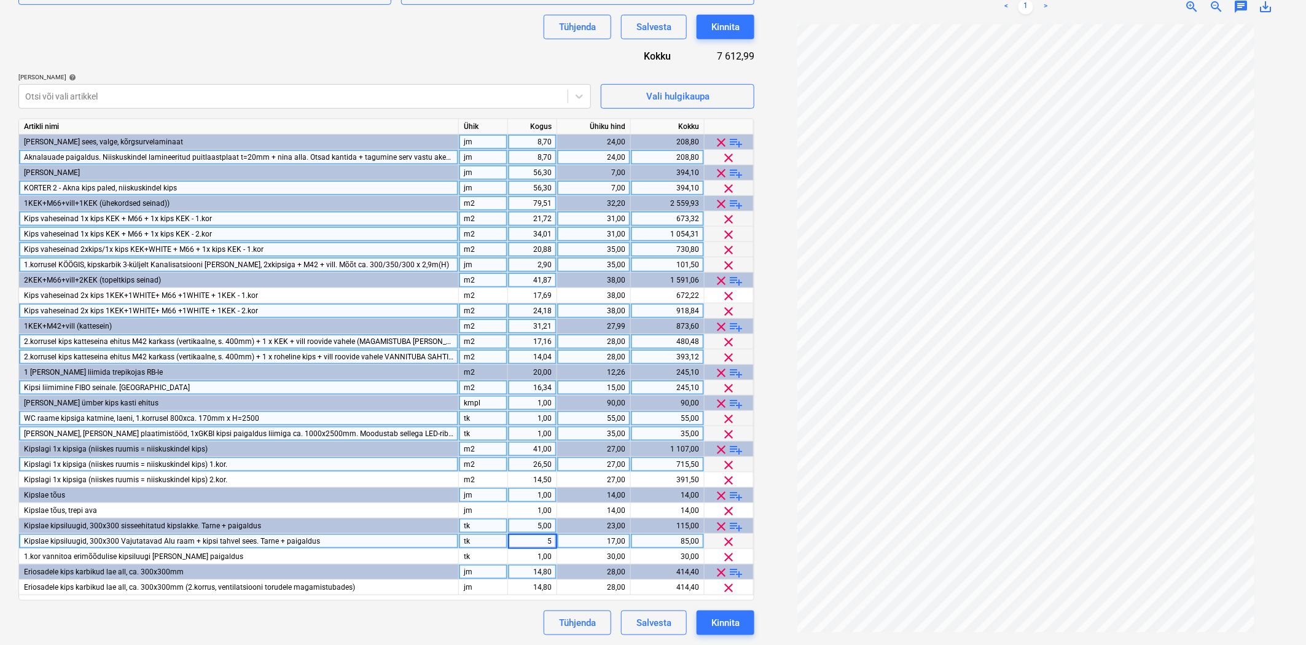
type input "2"
click at [738, 522] on span "playlist_add" at bounding box center [736, 526] width 15 height 15
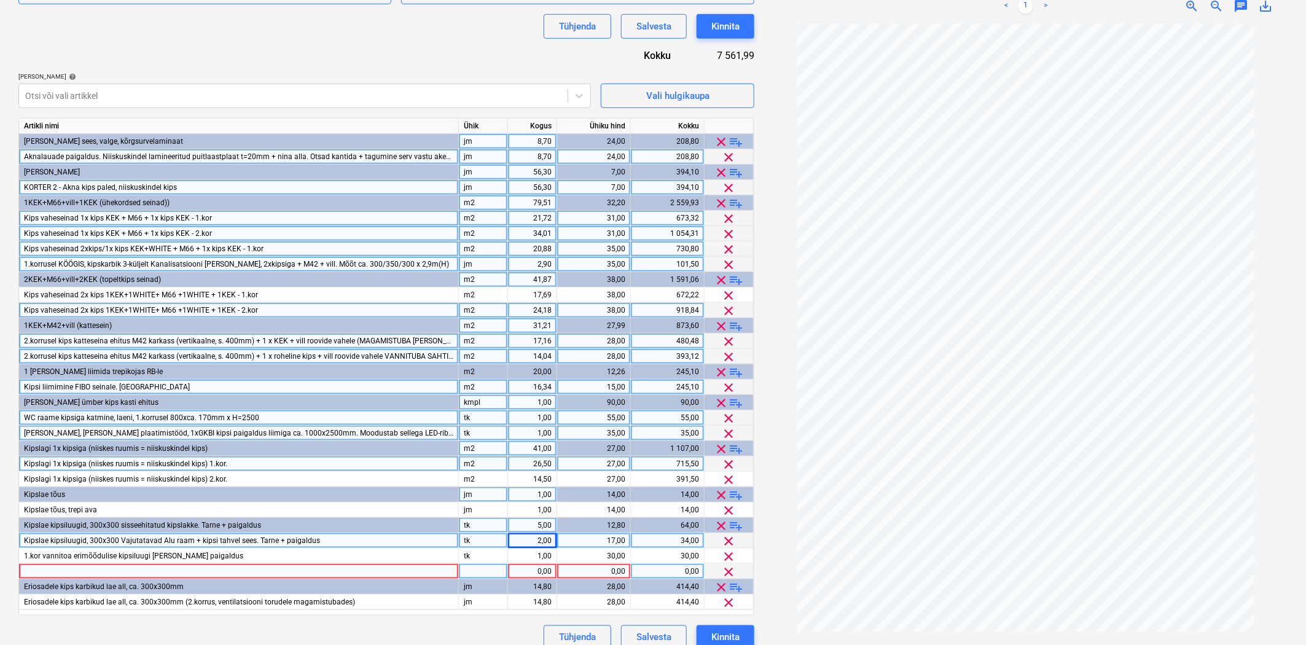
click at [100, 575] on div at bounding box center [239, 571] width 440 height 15
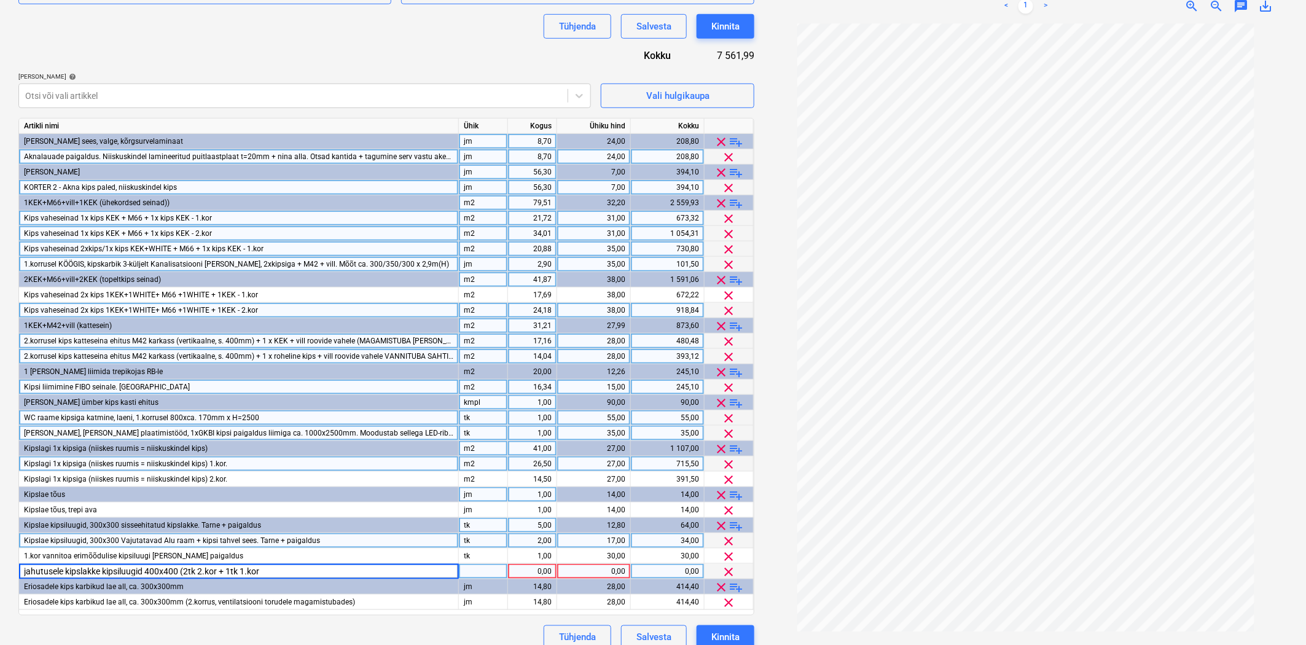
type input "jahutusele kipslakke kipsiluugid 400x400 (2tk 2.kor + 1tk 1.kor)"
click at [478, 572] on div at bounding box center [483, 571] width 49 height 15
type input "tk"
click at [530, 575] on div "1,00" at bounding box center [532, 571] width 39 height 15
type input "3"
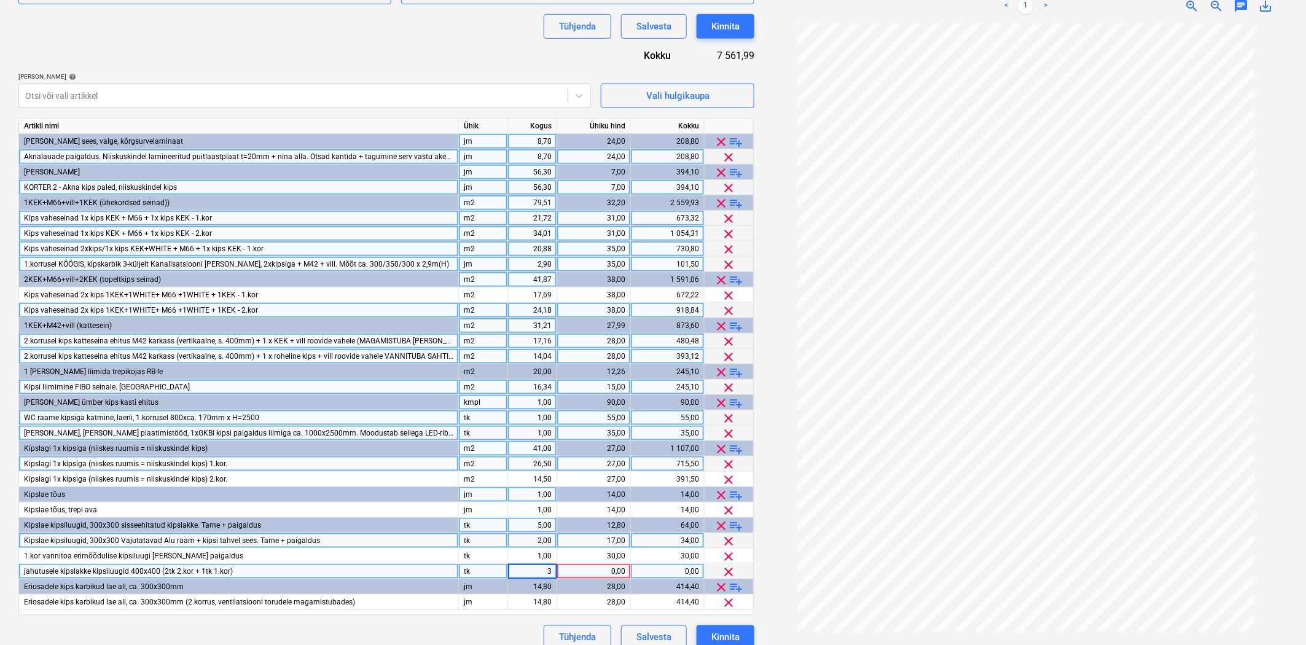
click at [593, 573] on div "0,00" at bounding box center [593, 571] width 63 height 15
click at [574, 569] on div "0,00" at bounding box center [593, 571] width 63 height 15
type input "34,50"
click at [238, 569] on div "jahutusele kipslakke kipsiluugid 400x400 (2tk 2.kor + 1tk 1.kor)" at bounding box center [239, 571] width 440 height 15
click at [263, 569] on input "jahutusele kipslakke kipsiluugid 400x400 (2tk 2.kor + 1tk 1.kor)" at bounding box center [238, 571] width 439 height 15
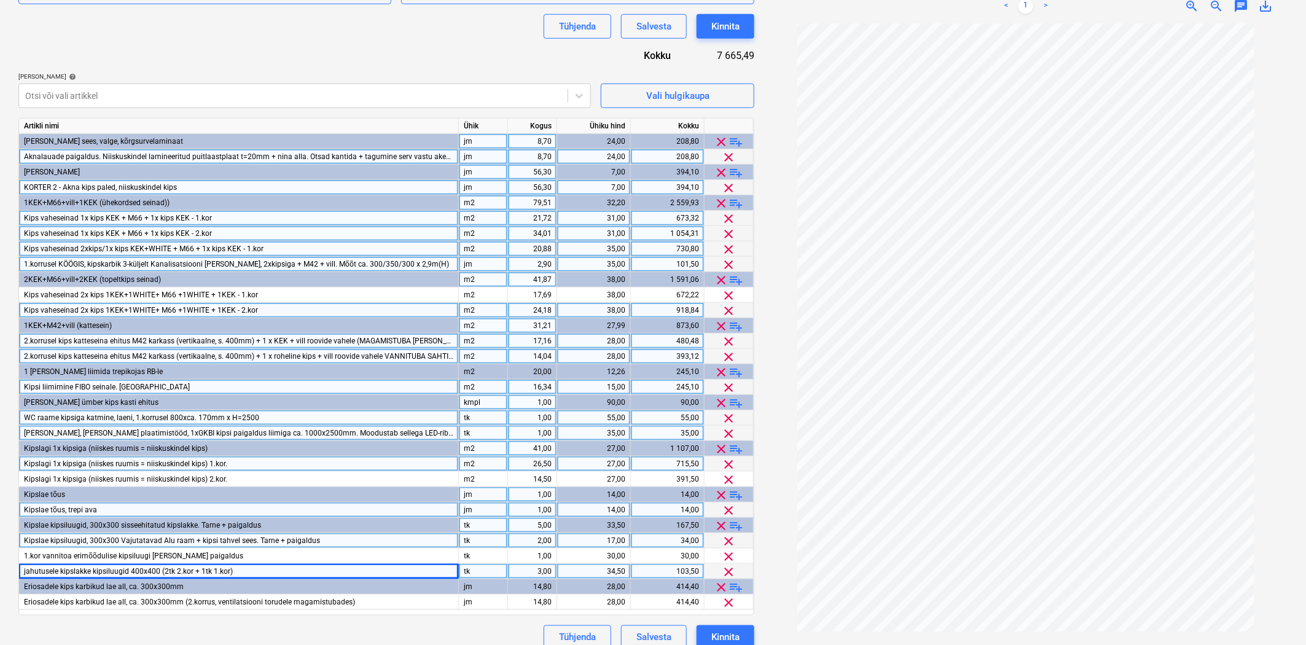
click at [121, 507] on div "Kipslae tõus, trepi ava" at bounding box center [239, 510] width 440 height 15
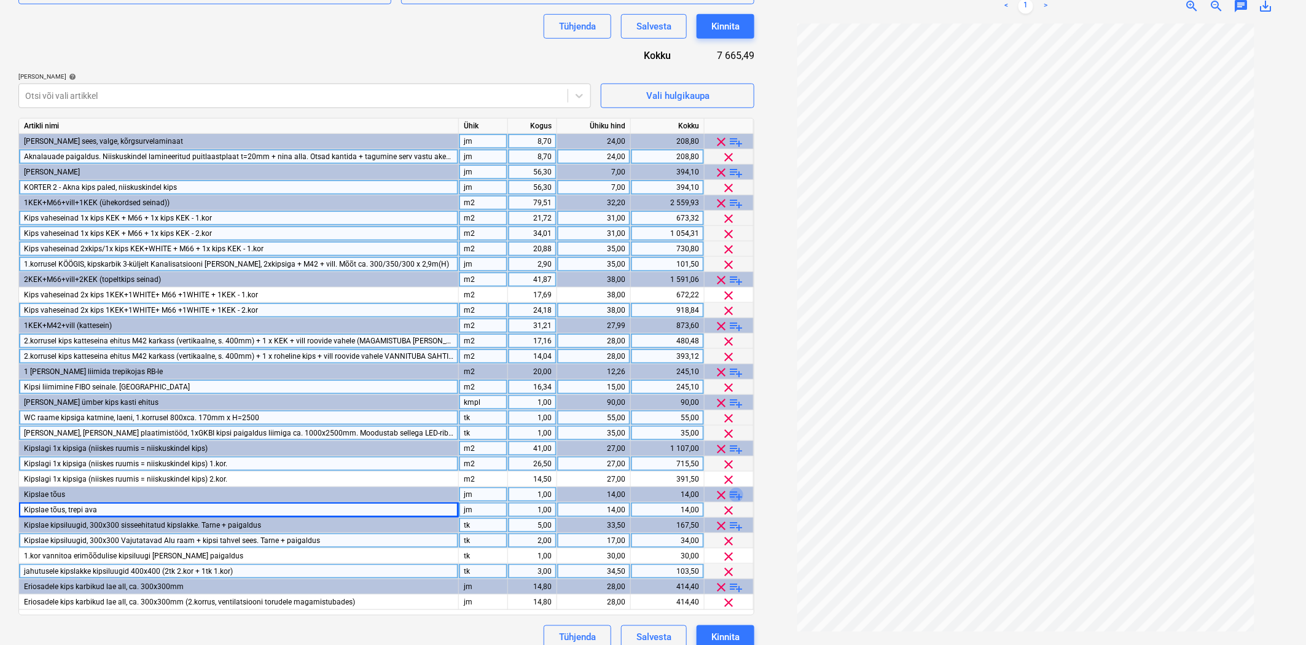
click at [738, 492] on span "playlist_add" at bounding box center [736, 495] width 15 height 15
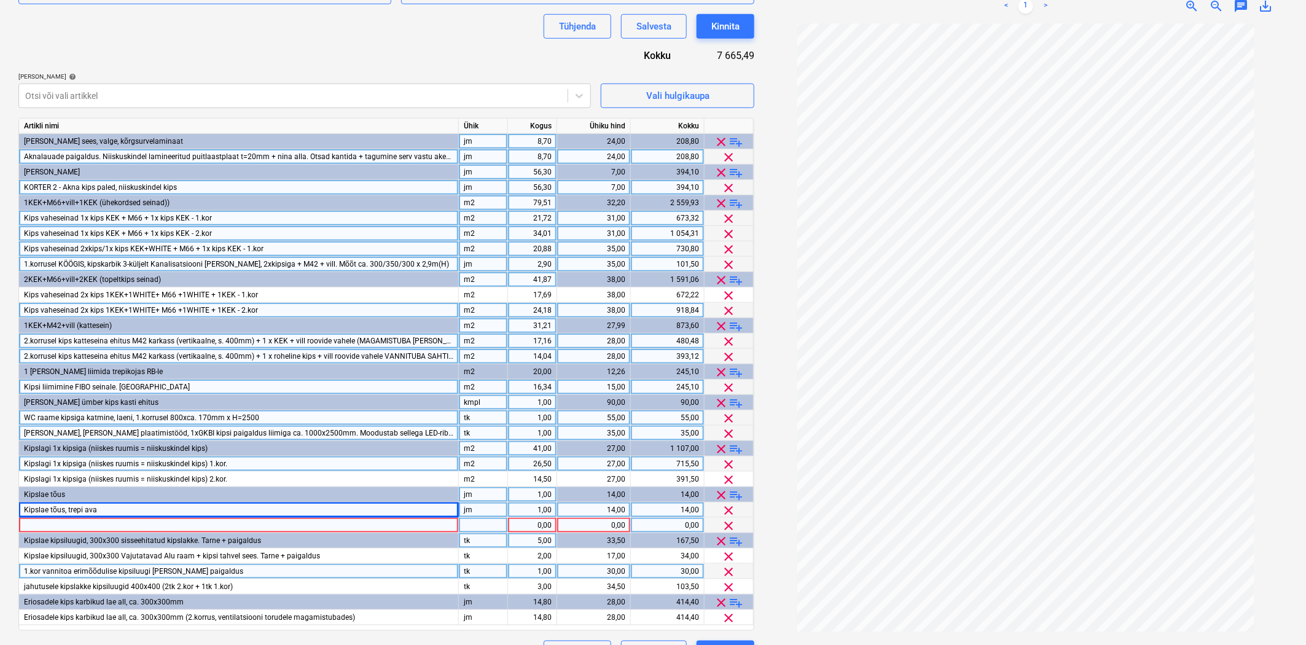
click at [71, 523] on div at bounding box center [239, 525] width 440 height 15
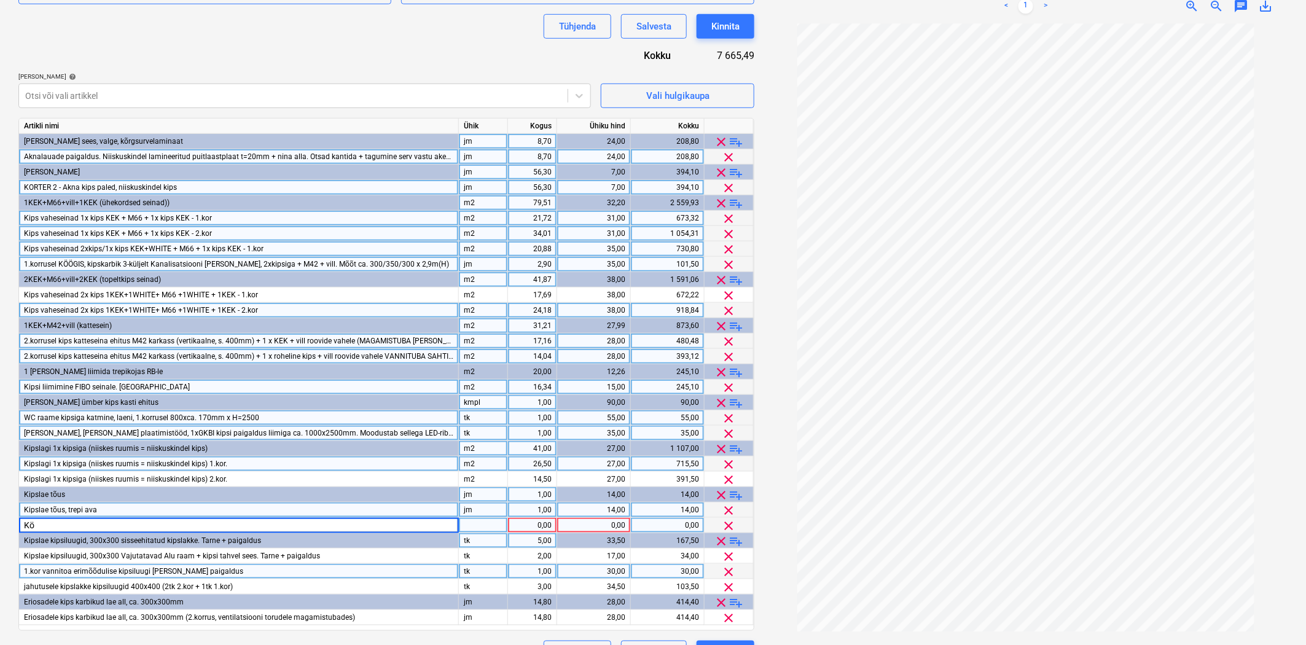
type input "K"
type input "1.korrusel elutoas laesirmid"
click at [488, 526] on div "tk" at bounding box center [483, 525] width 49 height 15
type input "jm"
click at [549, 533] on div "5,00" at bounding box center [532, 540] width 39 height 15
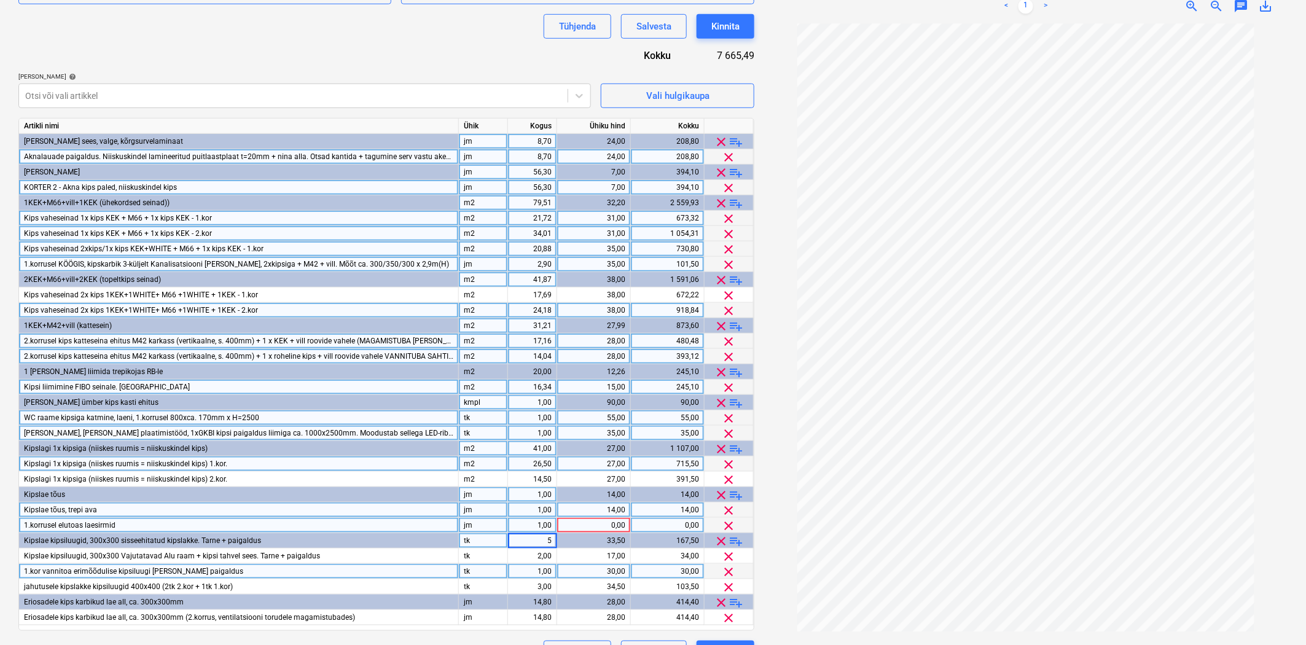
click at [546, 527] on div "1,00" at bounding box center [532, 525] width 39 height 15
type input "3,3"
click at [582, 525] on div "0,00" at bounding box center [593, 525] width 63 height 15
type input "14"
click at [544, 493] on div "1,00" at bounding box center [532, 494] width 39 height 15
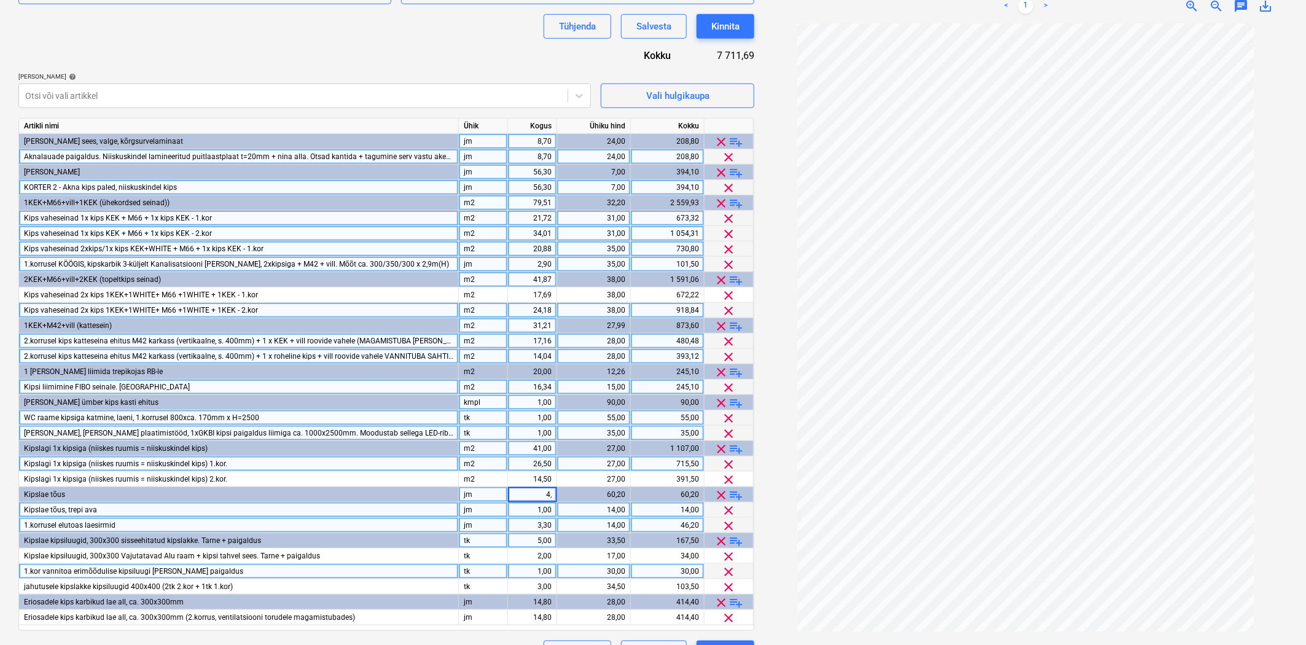
type input "4,3"
click at [541, 511] on div "1,00" at bounding box center [532, 510] width 39 height 15
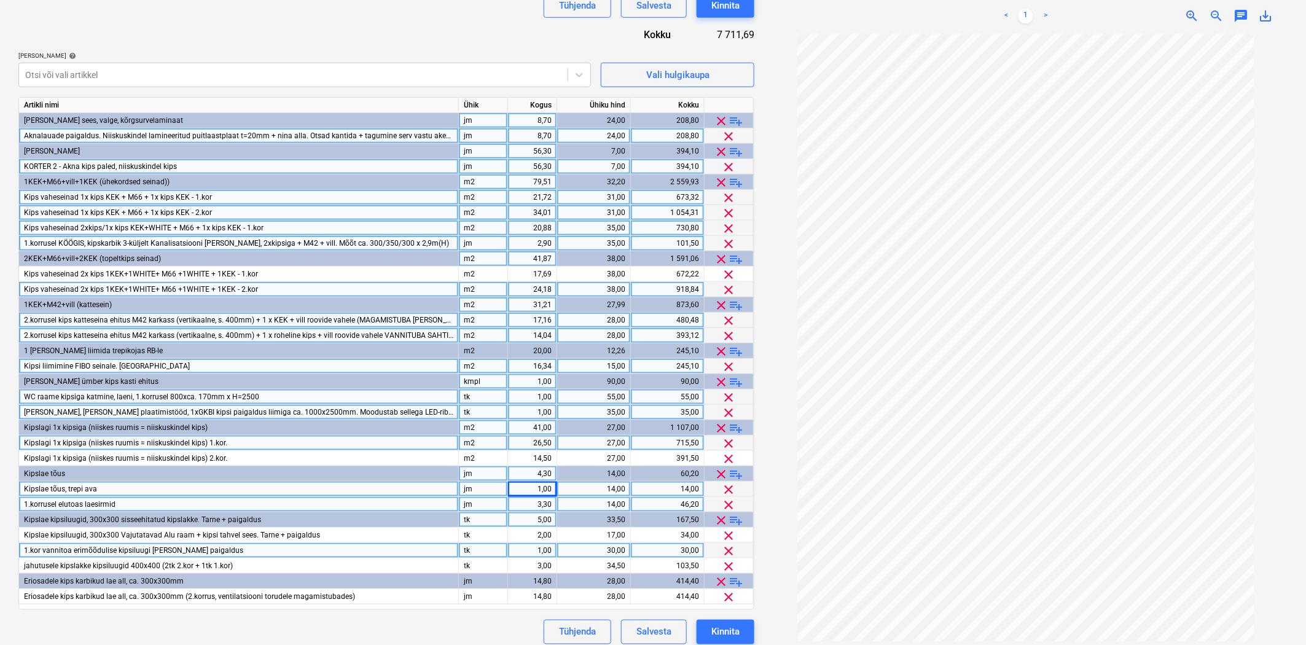
scroll to position [377, 0]
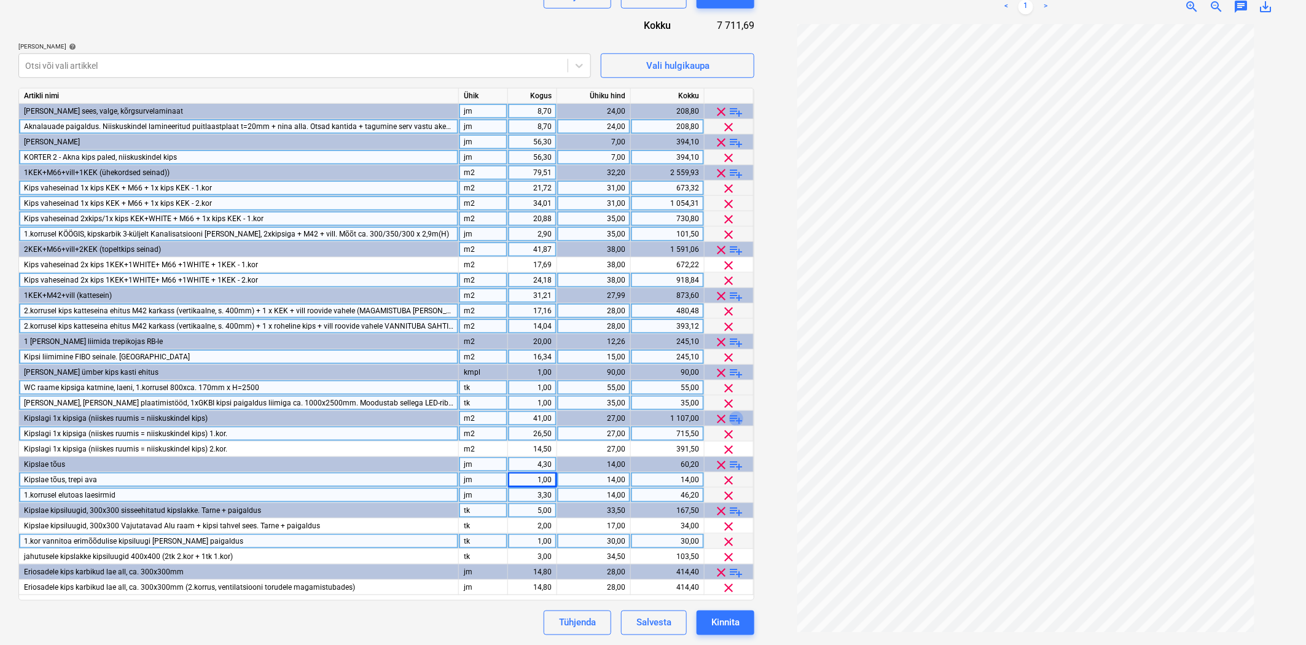
click at [738, 419] on span "playlist_add" at bounding box center [736, 419] width 15 height 15
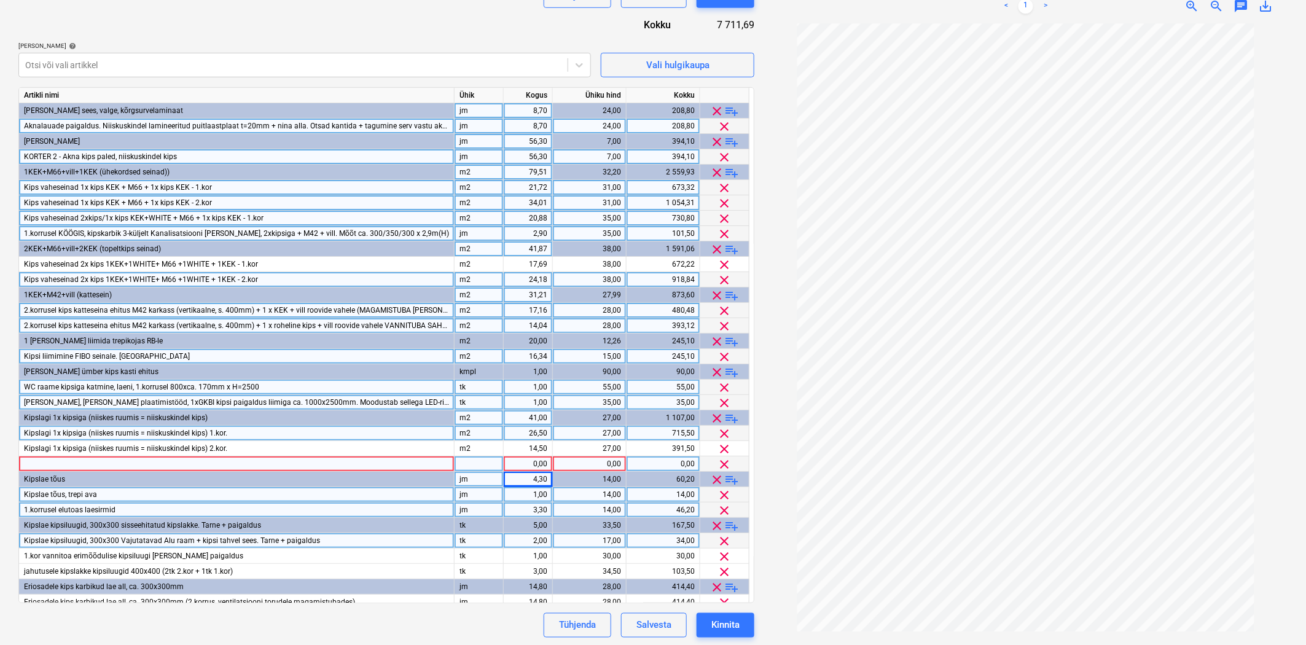
click at [151, 464] on div at bounding box center [237, 463] width 436 height 15
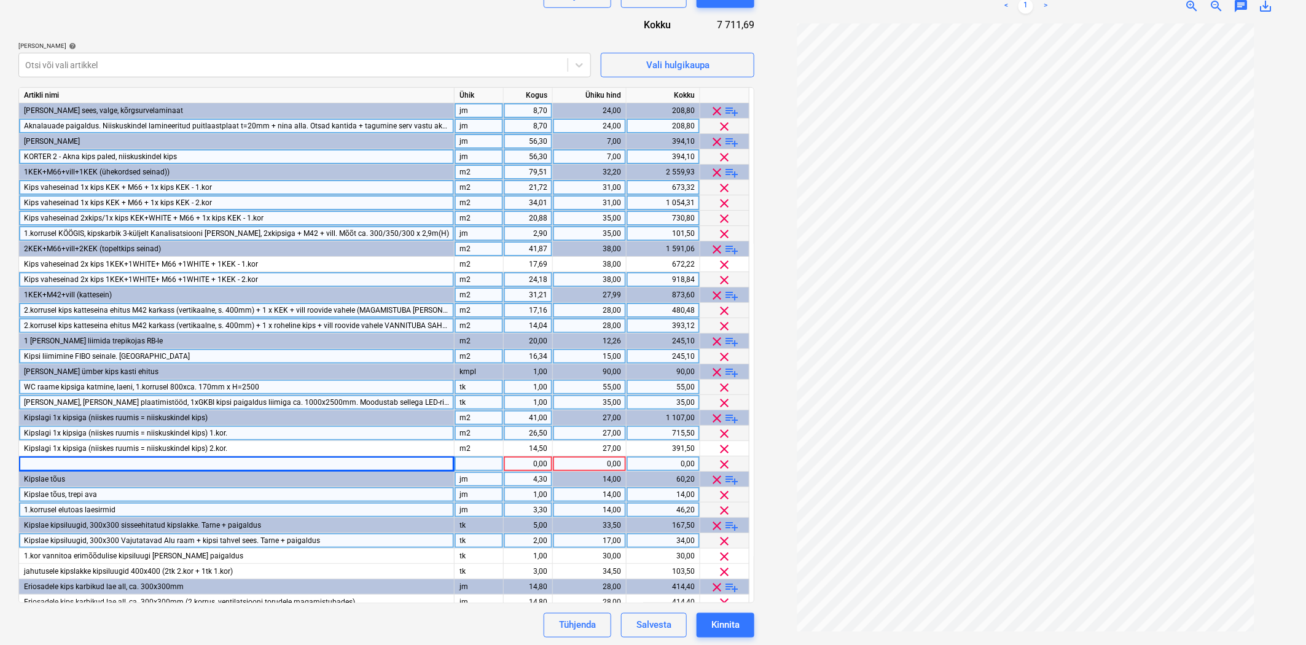
click at [55, 463] on div at bounding box center [237, 463] width 436 height 15
click at [25, 463] on input "Valgustitele [PERSON_NAME] [PERSON_NAME]. Korter 1 TRACK valgustitte avad 4jm" at bounding box center [236, 463] width 435 height 15
type input "TRACK valgustitele [PERSON_NAME] [PERSON_NAME]. Korter 2. Esik [PERSON_NAME]. k…"
click at [489, 467] on div "tk" at bounding box center [479, 463] width 49 height 15
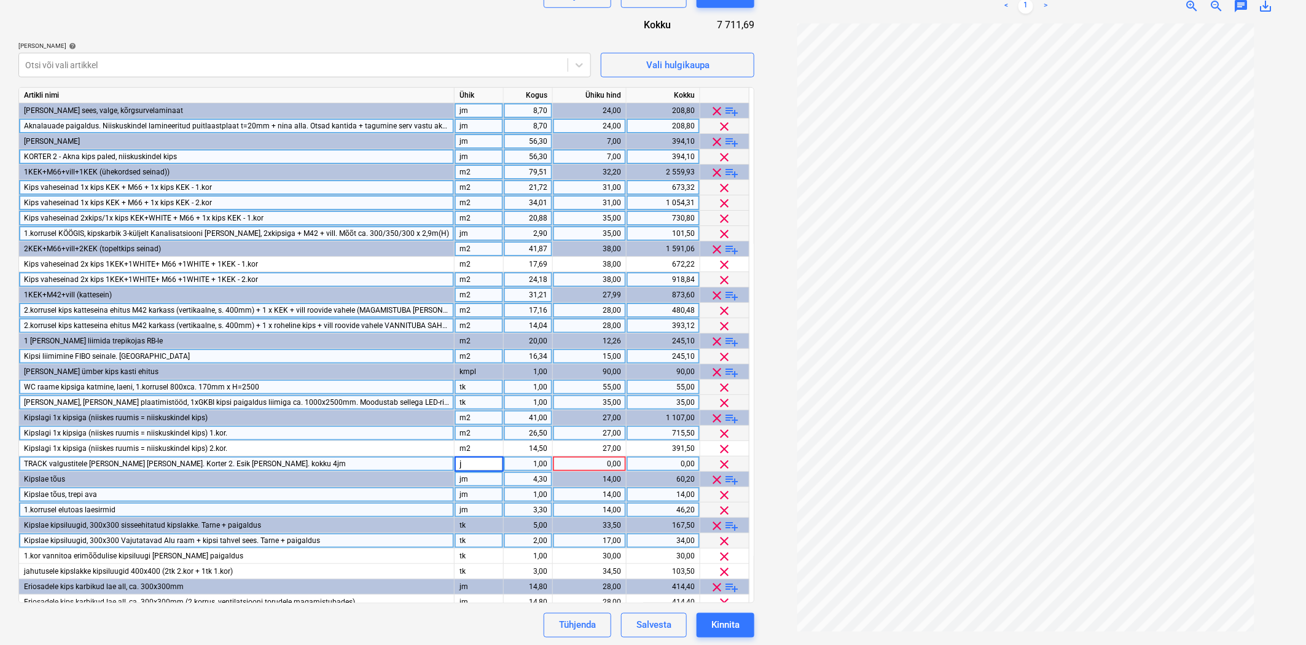
type input "jm"
click at [532, 466] on div "1,00" at bounding box center [528, 463] width 39 height 15
type input "4"
click at [592, 467] on div "0,00" at bounding box center [589, 463] width 63 height 15
type input "17,50"
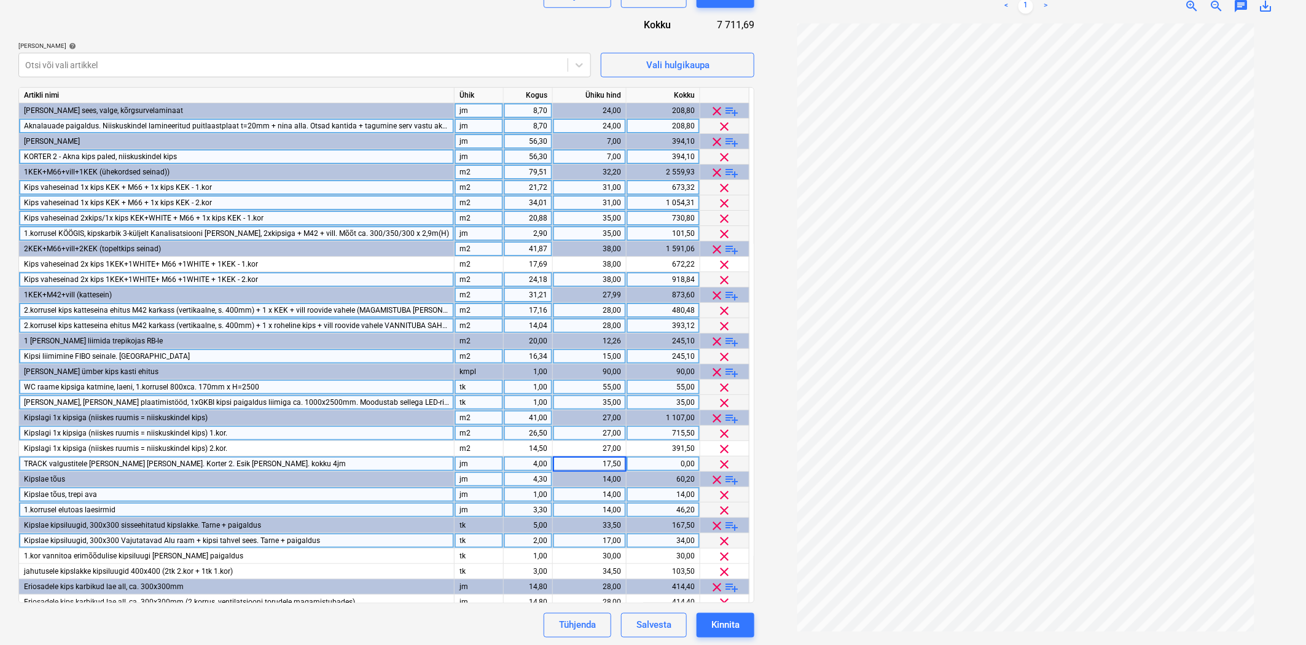
click at [396, 465] on div "TRACK valgustitele [PERSON_NAME] [PERSON_NAME]. Korter 2. Esik [PERSON_NAME]. k…" at bounding box center [237, 463] width 436 height 15
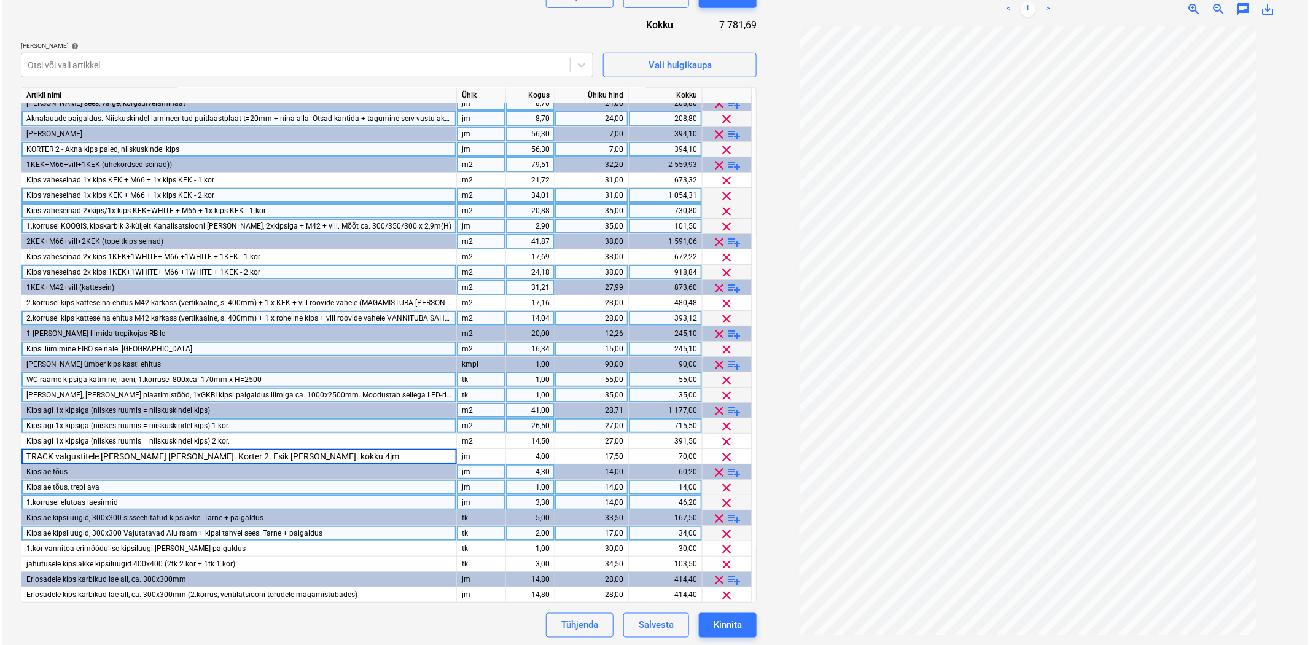
scroll to position [379, 0]
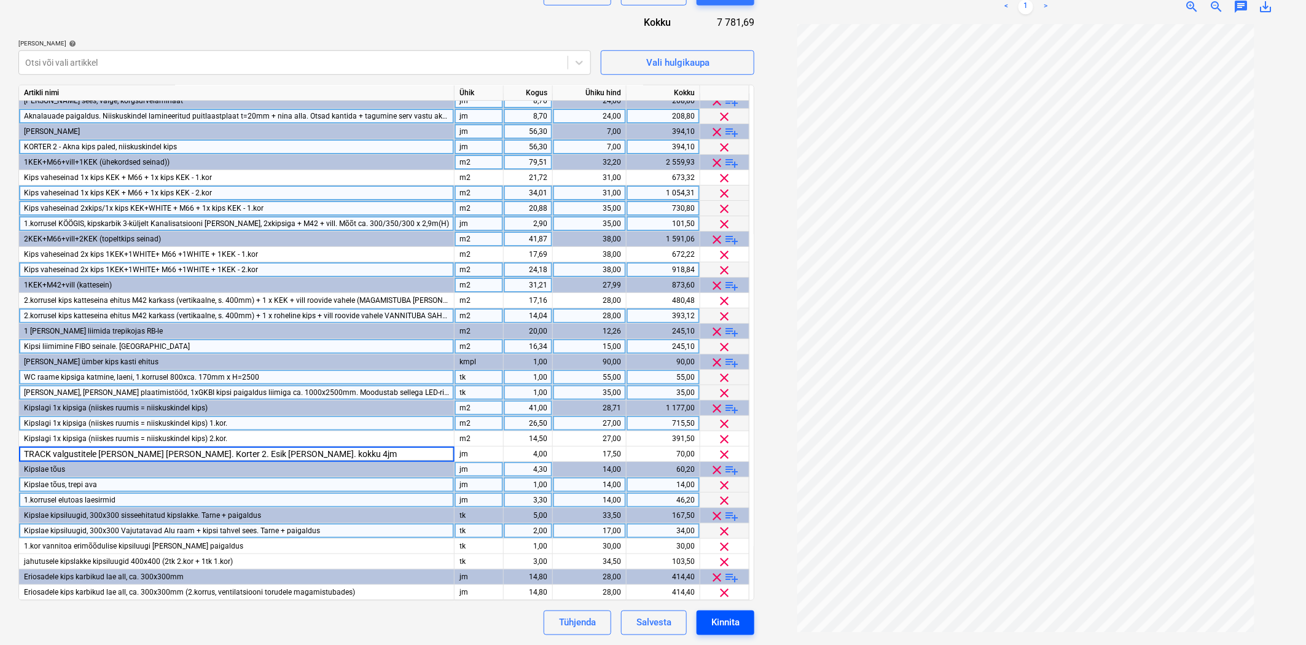
click at [710, 620] on button "Kinnita" at bounding box center [726, 623] width 58 height 25
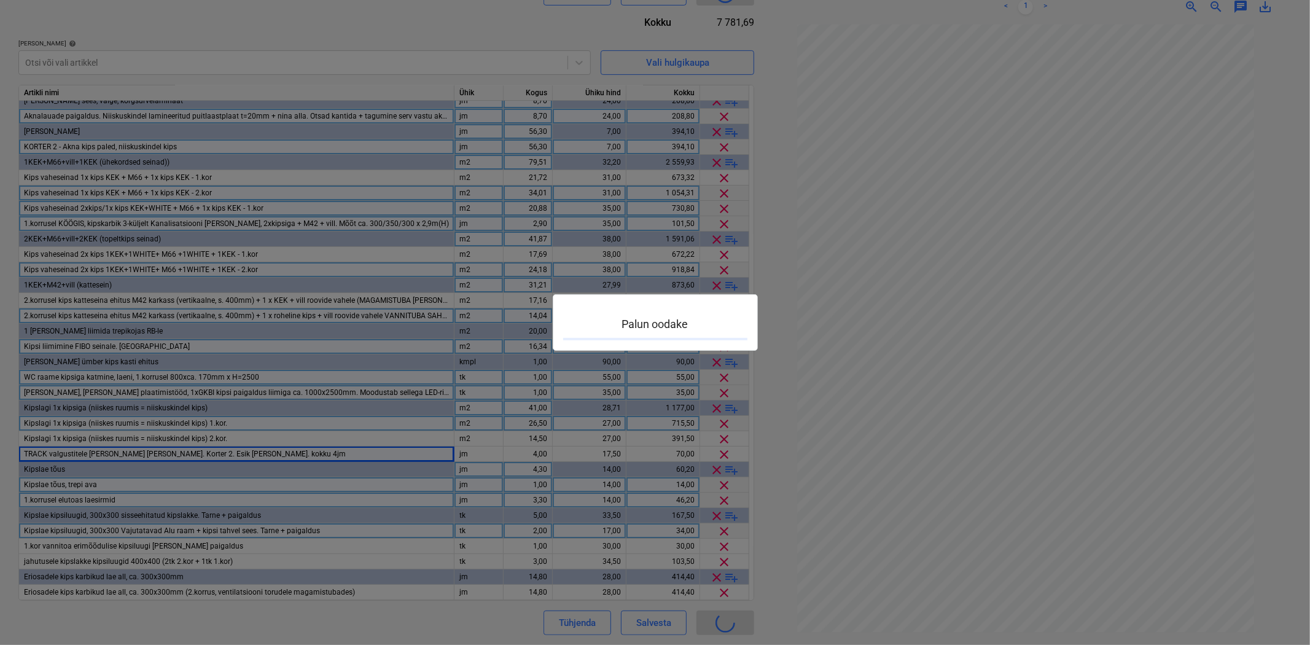
type input "03-SO-024"
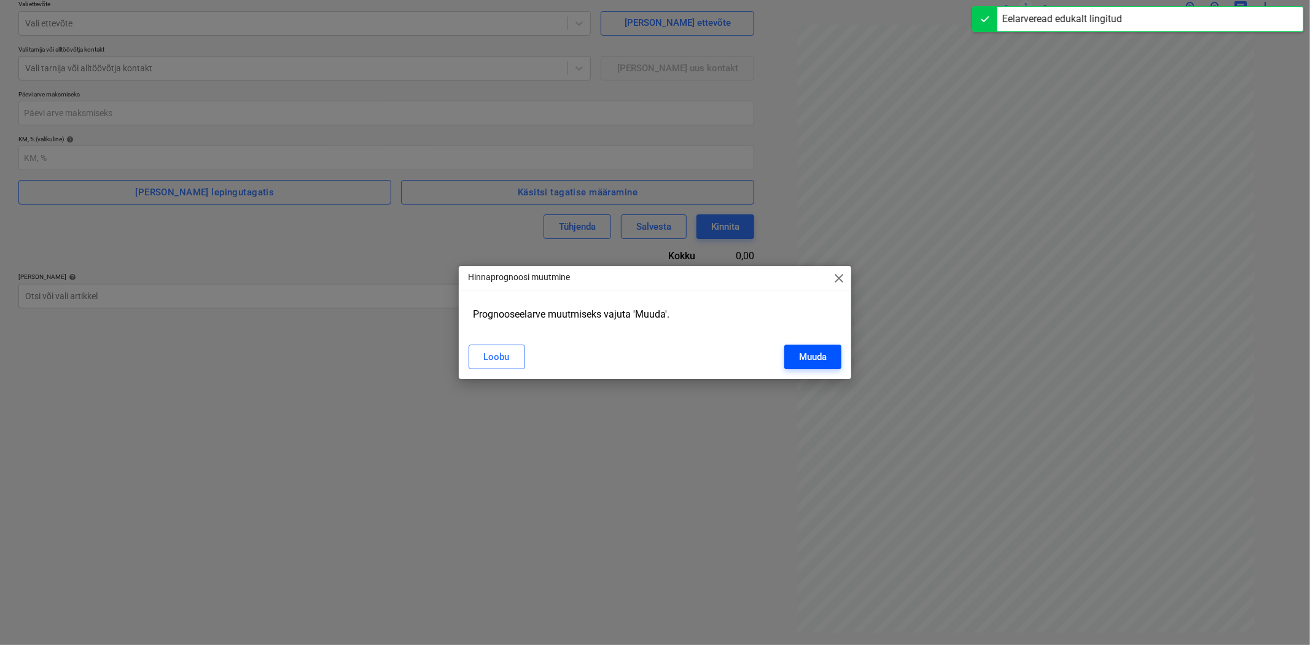
click at [816, 354] on div "Muuda" at bounding box center [813, 357] width 28 height 16
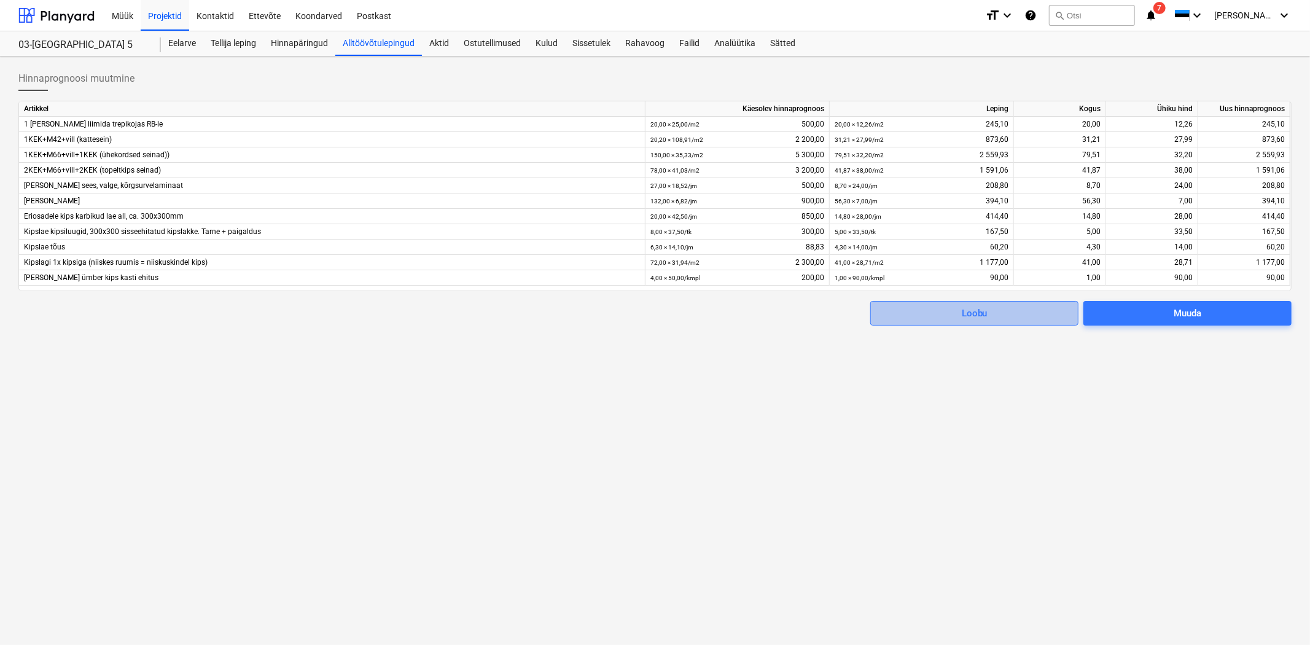
click at [1009, 311] on span "Loobu" at bounding box center [975, 313] width 178 height 16
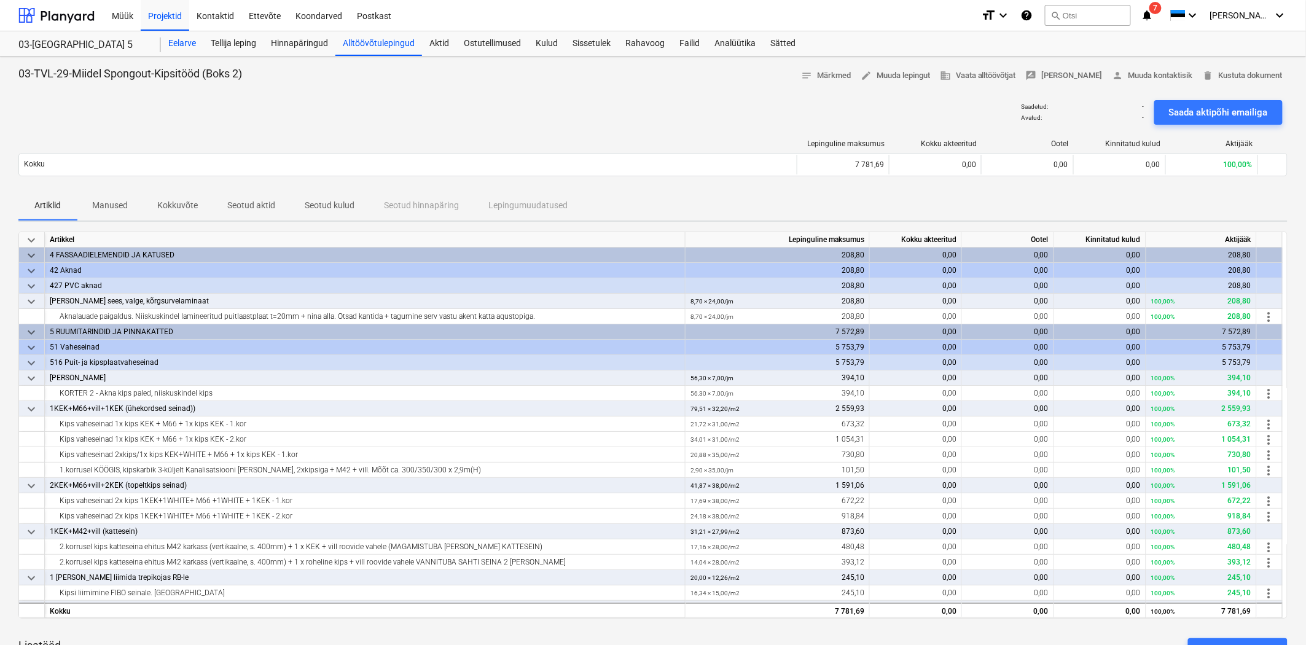
click at [190, 39] on div "Eelarve" at bounding box center [182, 43] width 42 height 25
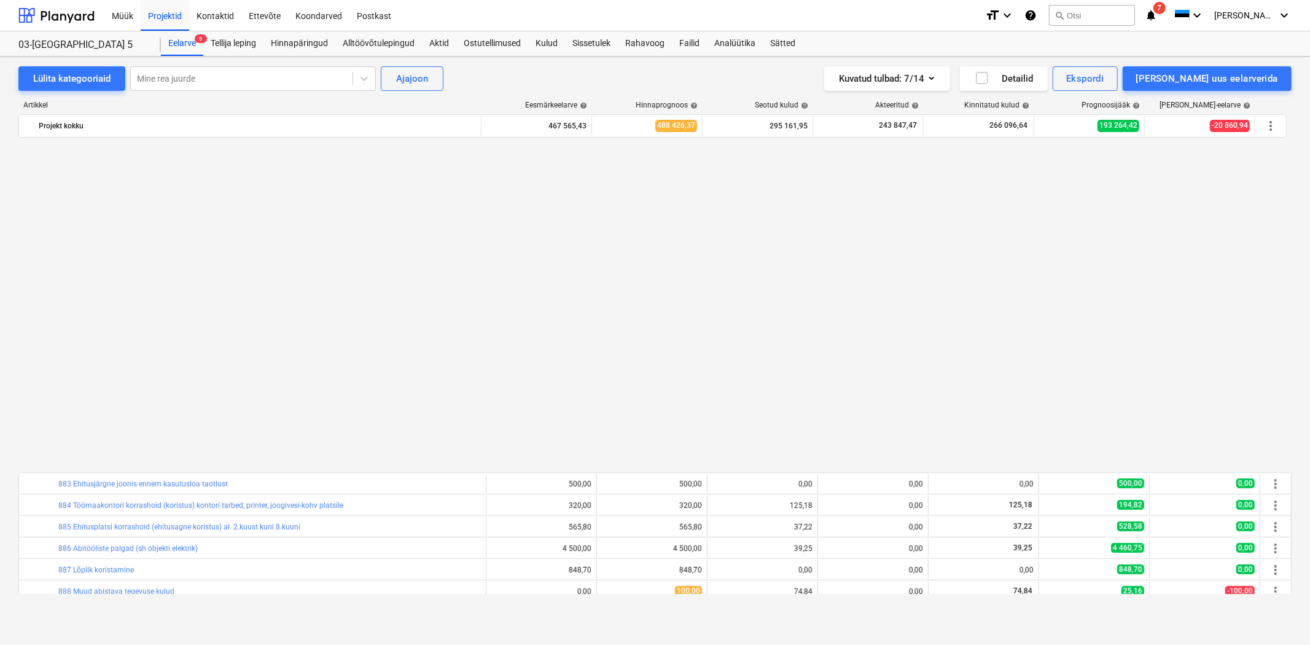
scroll to position [8687, 0]
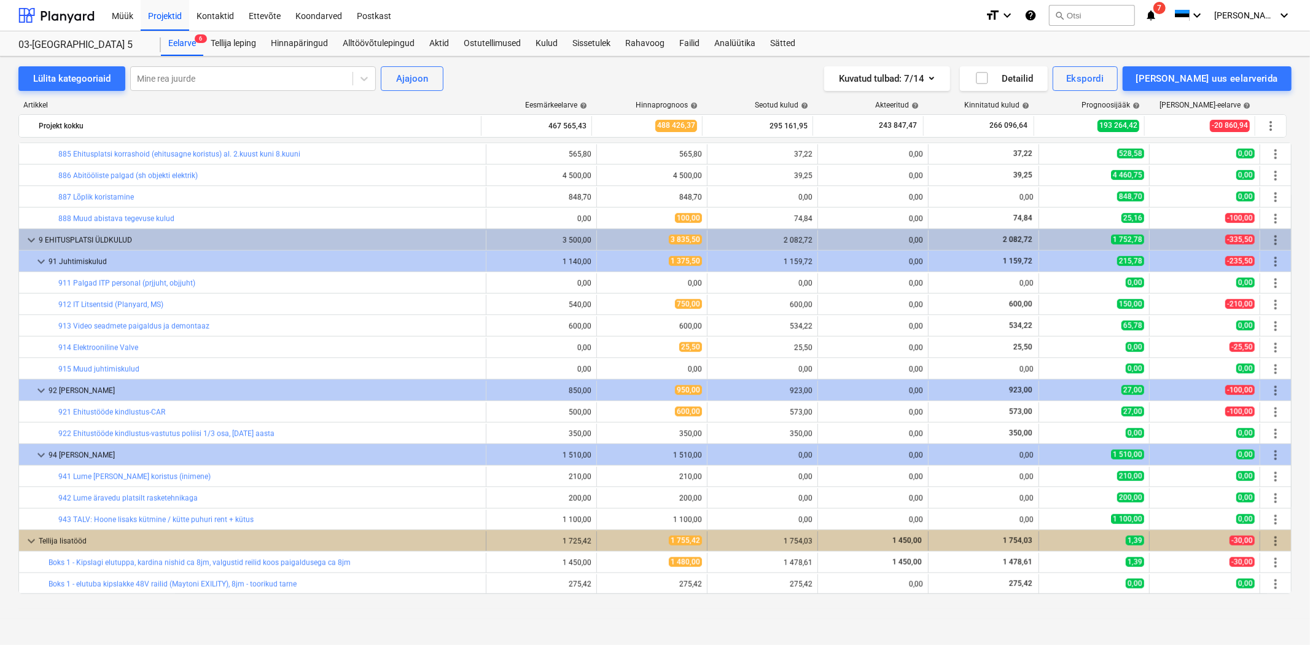
click at [1269, 543] on span "more_vert" at bounding box center [1276, 541] width 15 height 15
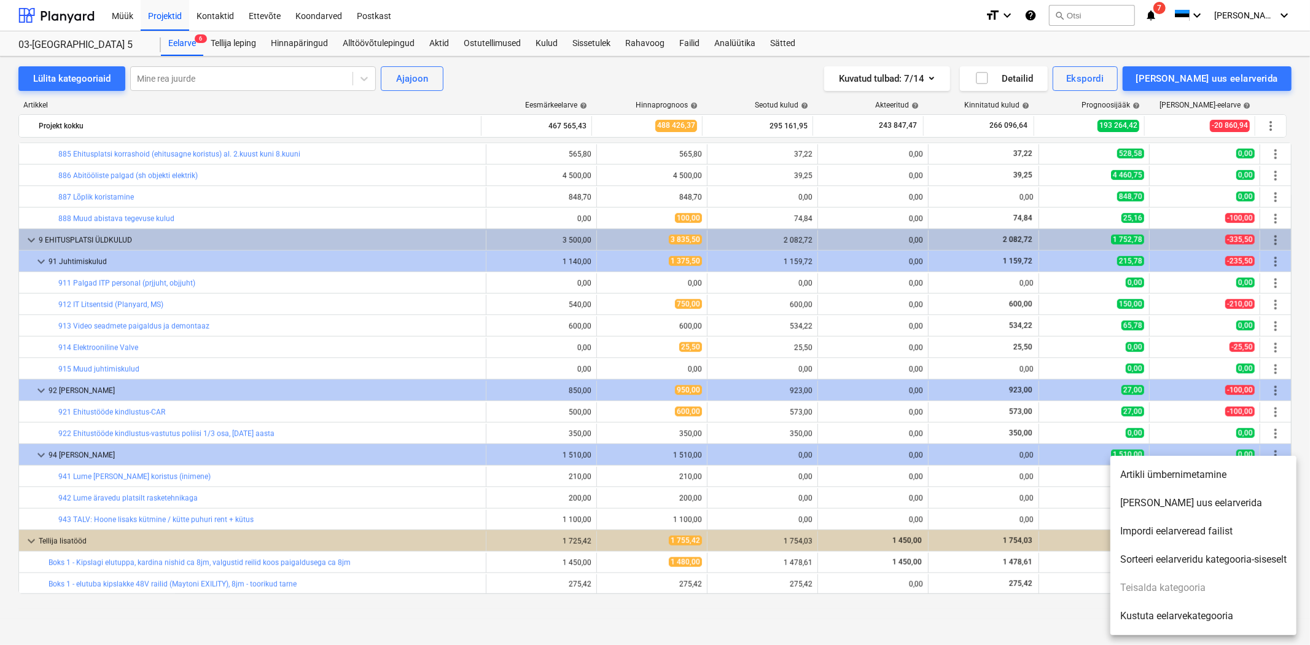
click at [1224, 80] on div at bounding box center [655, 322] width 1310 height 645
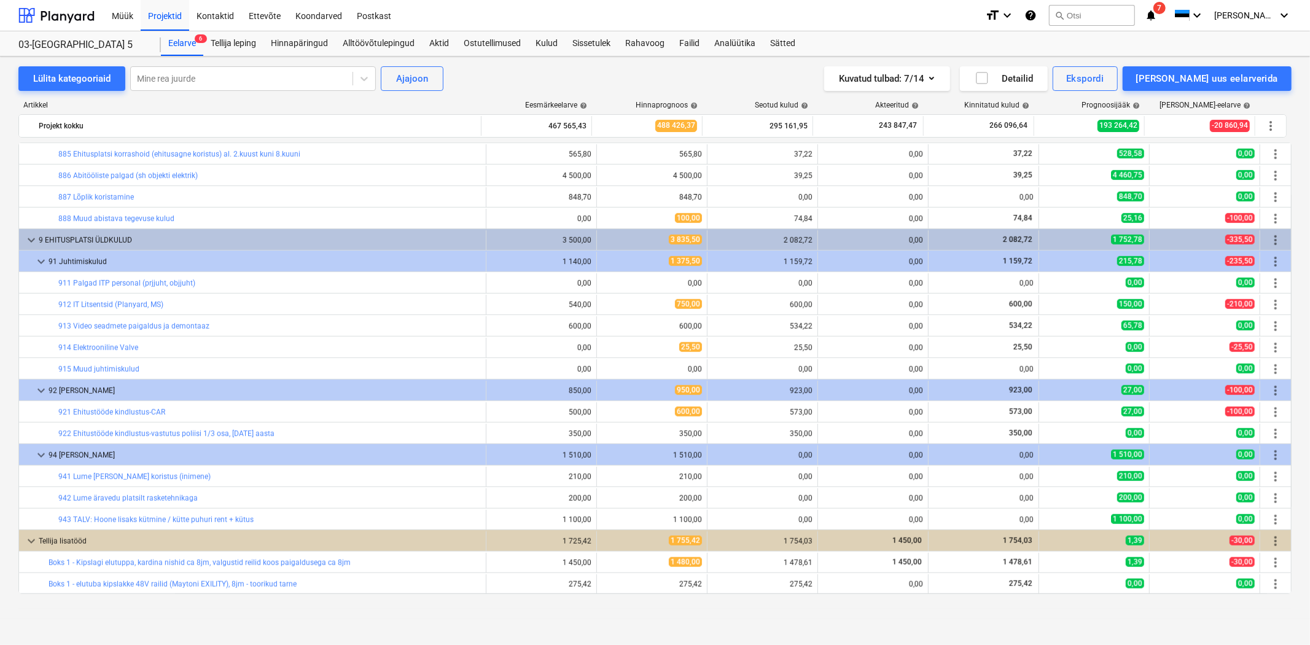
click at [1224, 80] on div "[PERSON_NAME] uus eelarverida" at bounding box center [1208, 79] width 142 height 16
click at [1224, 150] on div "[PERSON_NAME] lisatöö" at bounding box center [1216, 152] width 152 height 22
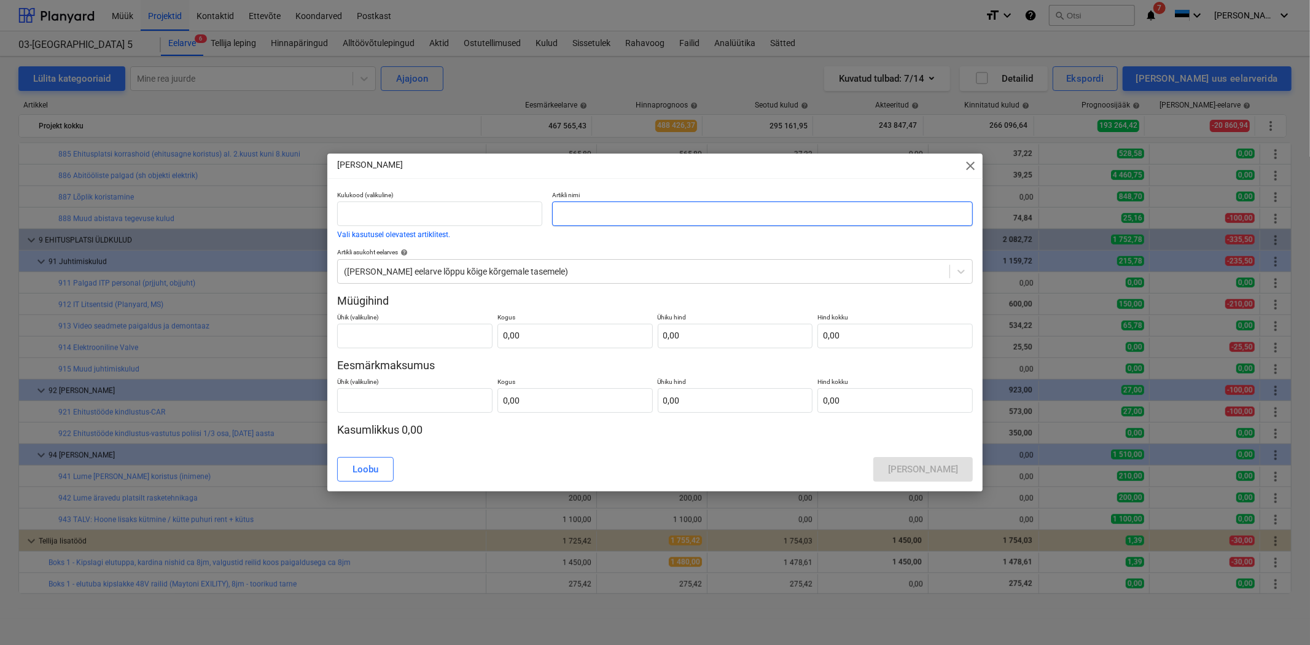
click at [578, 211] on input "text" at bounding box center [762, 214] width 420 height 25
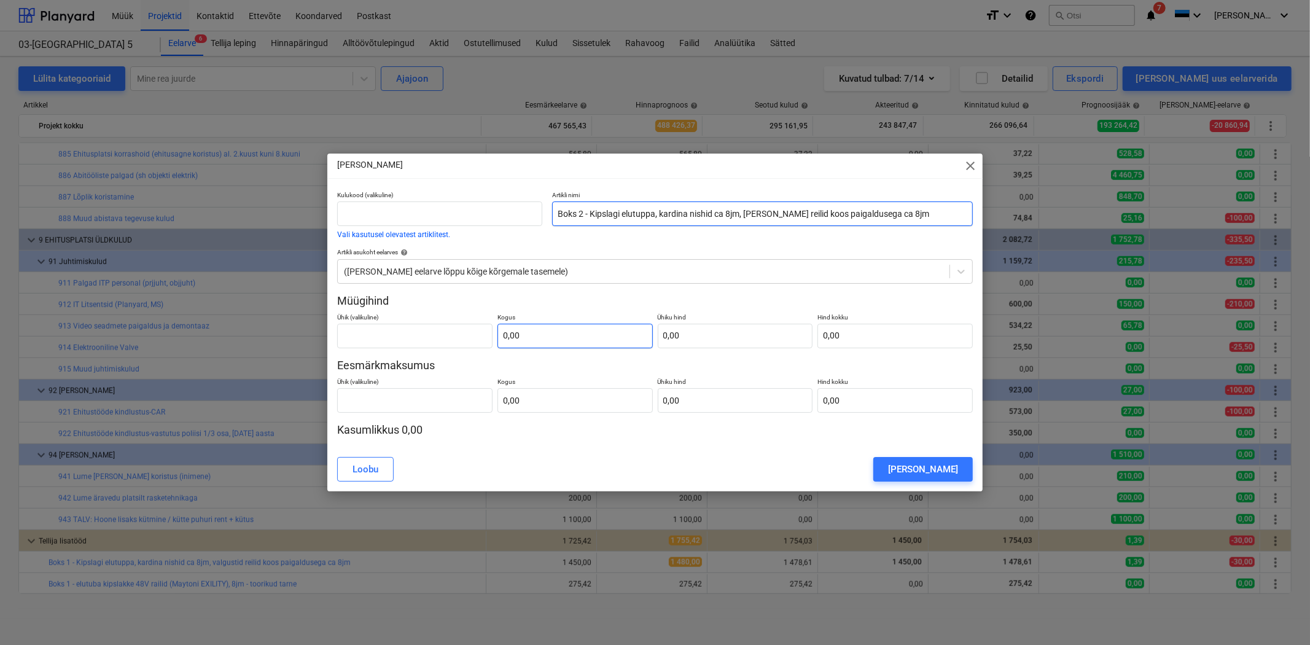
type input "Boks 2 - Kipslagi elutuppa, kardina nishid ca 8jm, [PERSON_NAME] reilid koos pa…"
click at [541, 332] on input "text" at bounding box center [575, 336] width 155 height 25
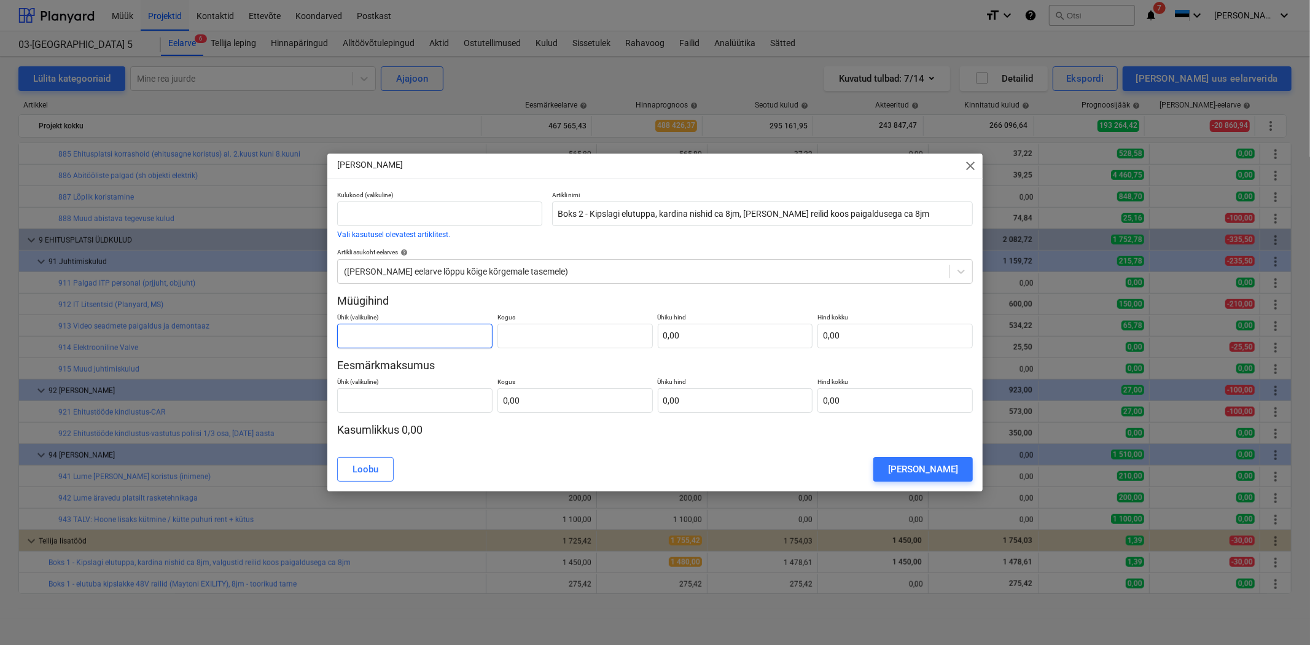
type input "0,00"
click at [395, 330] on input "text" at bounding box center [414, 336] width 155 height 25
type input "m2"
click at [545, 327] on input "text" at bounding box center [575, 336] width 155 height 25
type input "33,00"
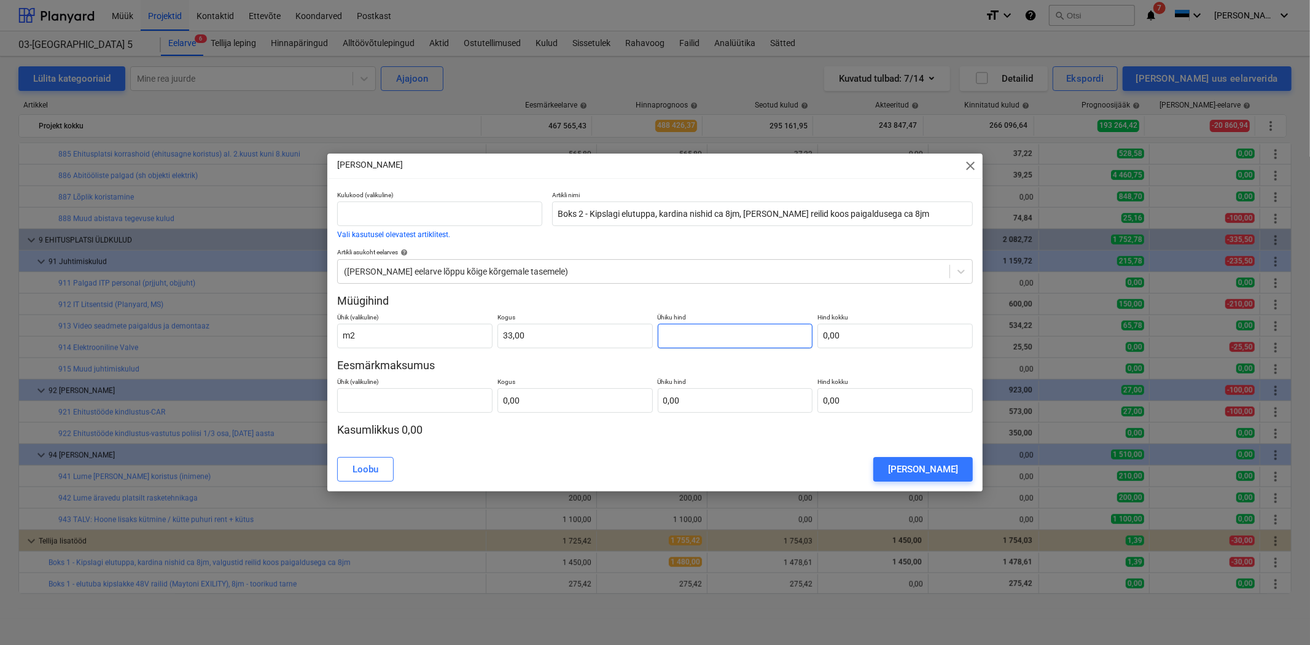
click at [729, 332] on input "text" at bounding box center [735, 336] width 155 height 25
type input "0,00"
click at [821, 332] on input "text" at bounding box center [895, 336] width 155 height 25
type input "1"
type input "0,03"
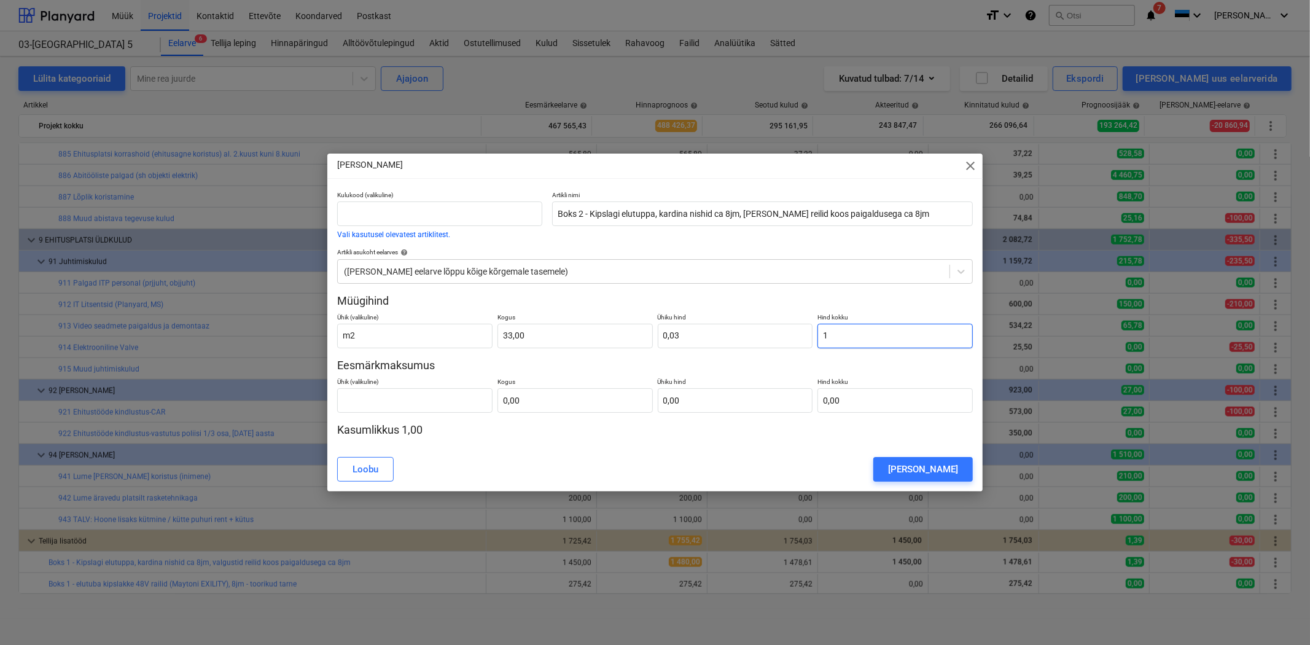
type input "14"
type input "0,42"
type input "145"
type input "4,39"
type input "1450"
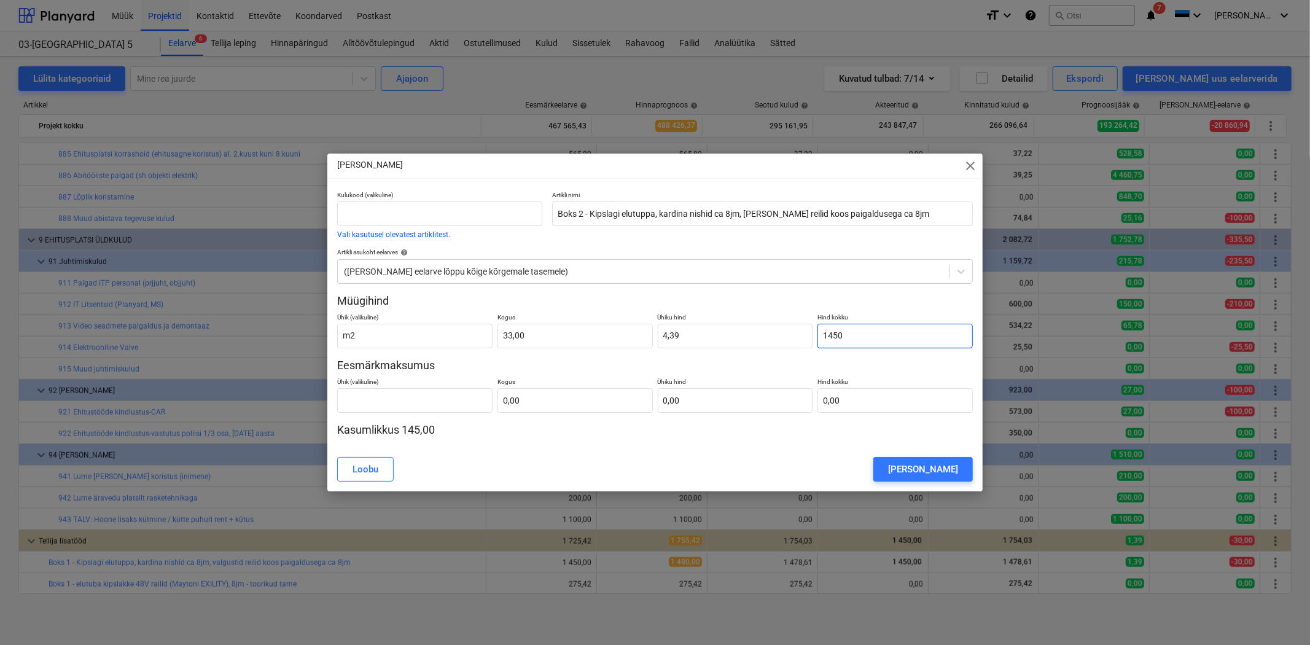
type input "43,94"
type input "1 450,00"
click at [377, 398] on input "text" at bounding box center [414, 400] width 155 height 25
type input "m2"
click at [523, 402] on input "text" at bounding box center [575, 400] width 155 height 25
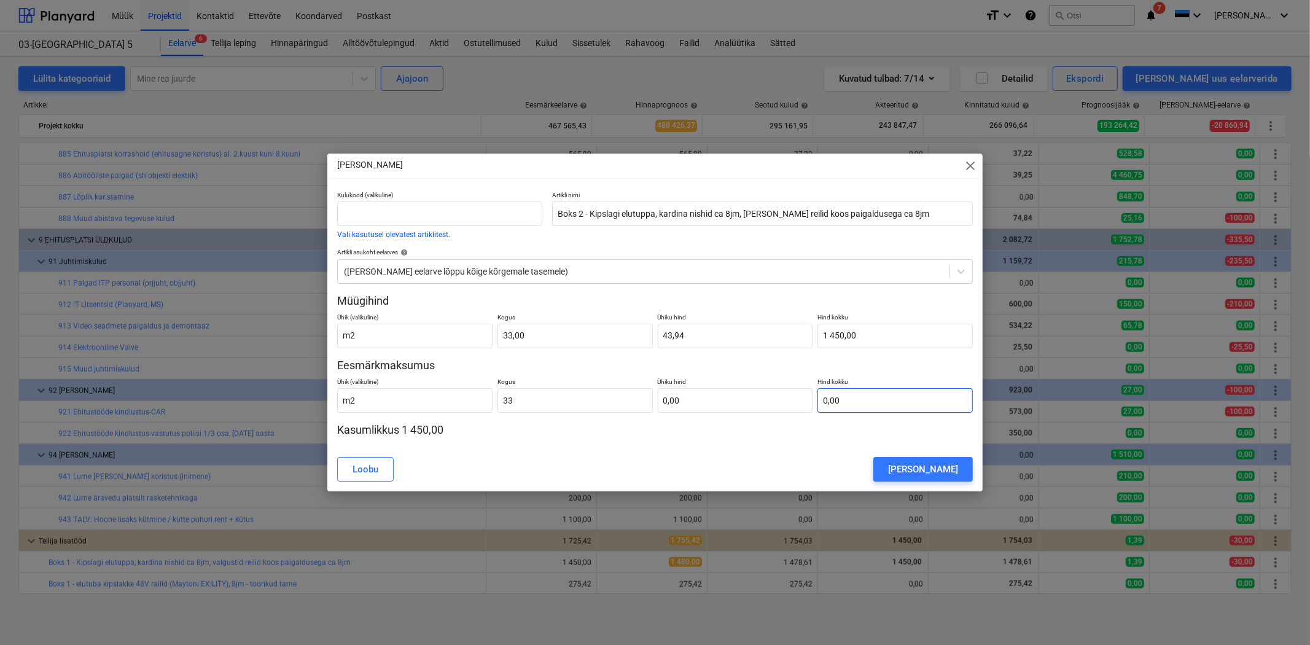
type input "33,00"
click at [879, 404] on input "text" at bounding box center [895, 400] width 155 height 25
type input "1"
type input "0,03"
type input "14"
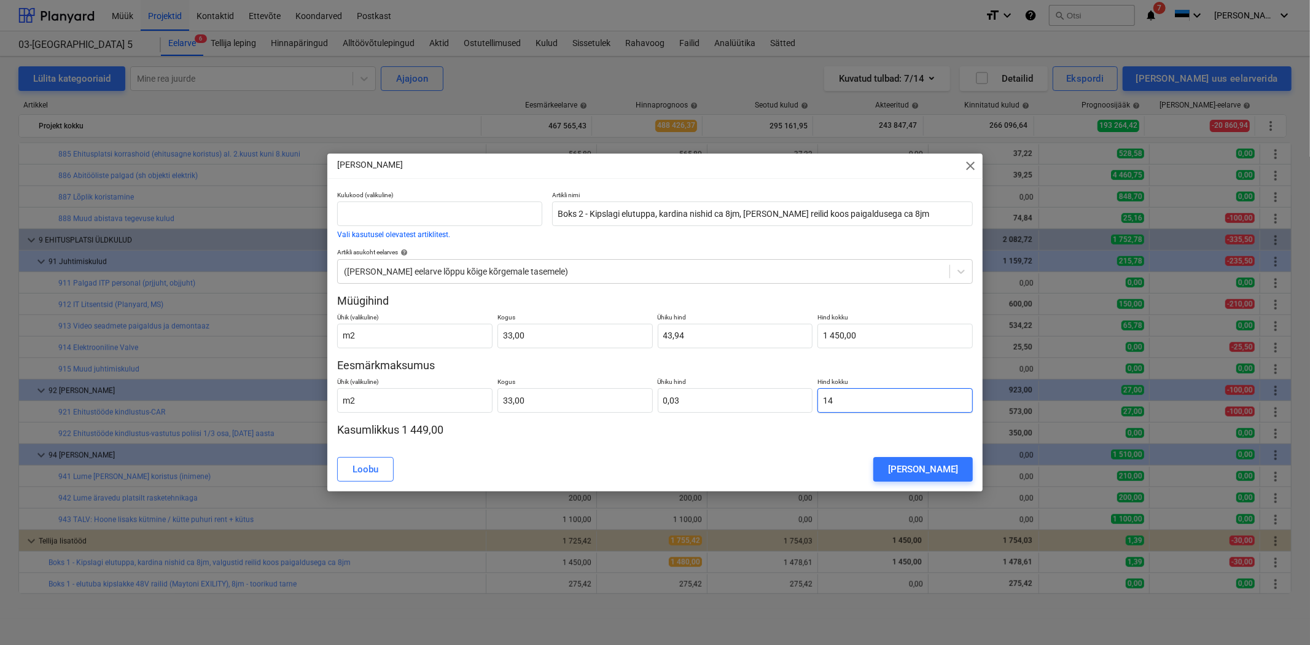
type input "0,42"
type input "145"
type input "4,39"
type input "1450"
type input "43,94"
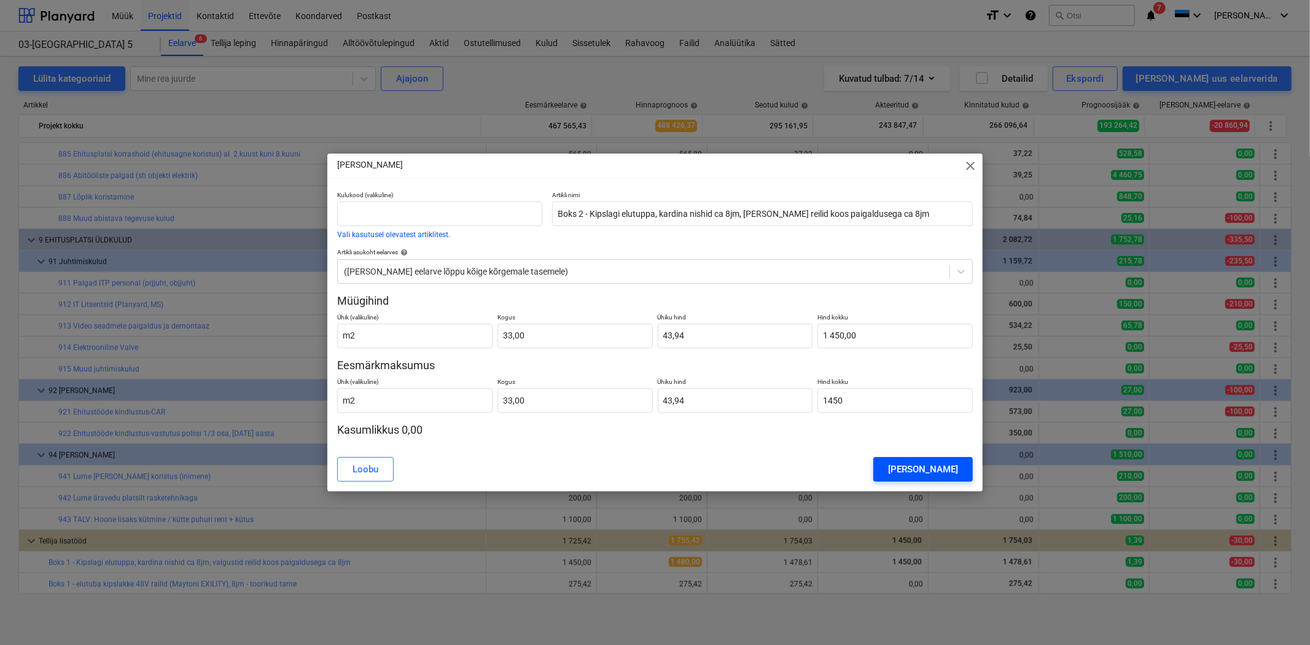
click at [942, 466] on div "[PERSON_NAME]" at bounding box center [923, 469] width 70 height 16
type input "1 450,00"
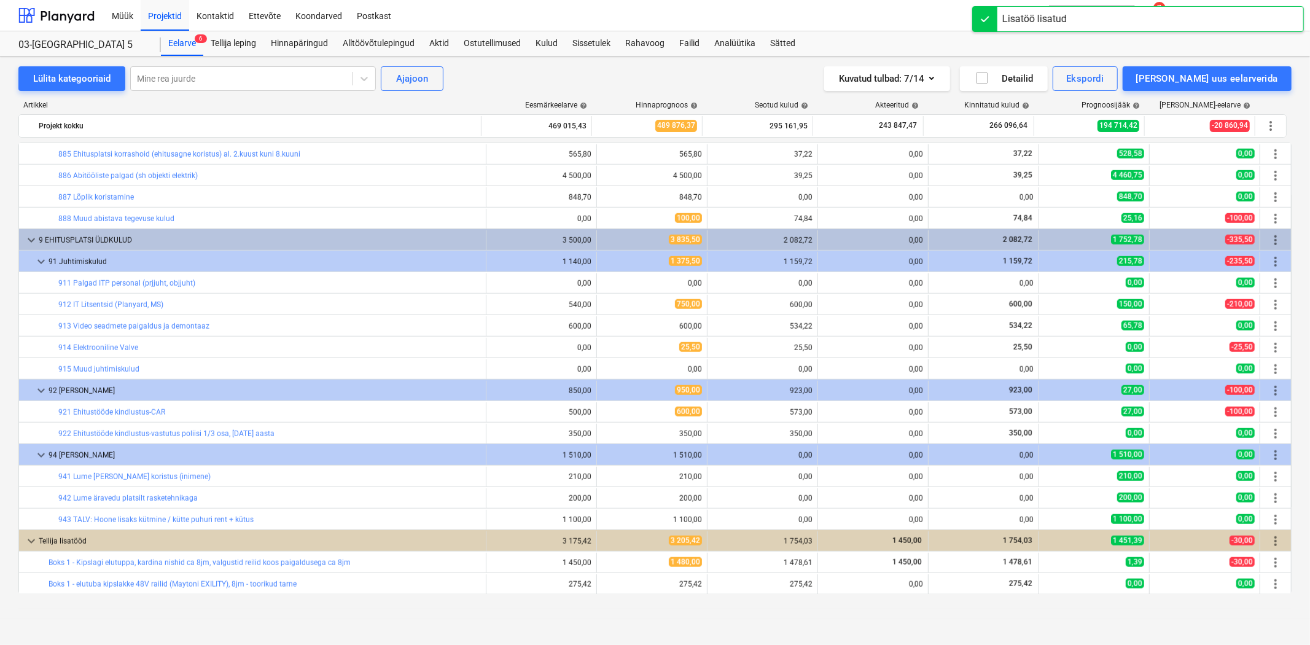
scroll to position [8708, 0]
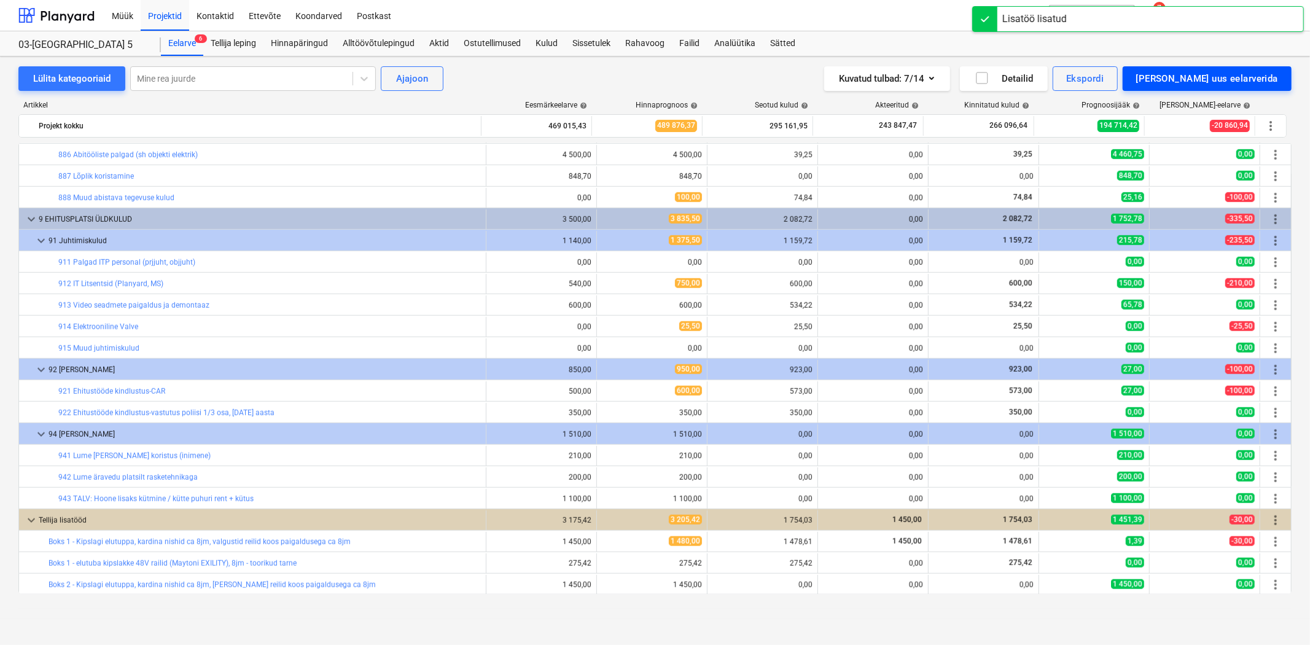
click at [1236, 83] on div "[PERSON_NAME] uus eelarverida" at bounding box center [1208, 79] width 142 height 16
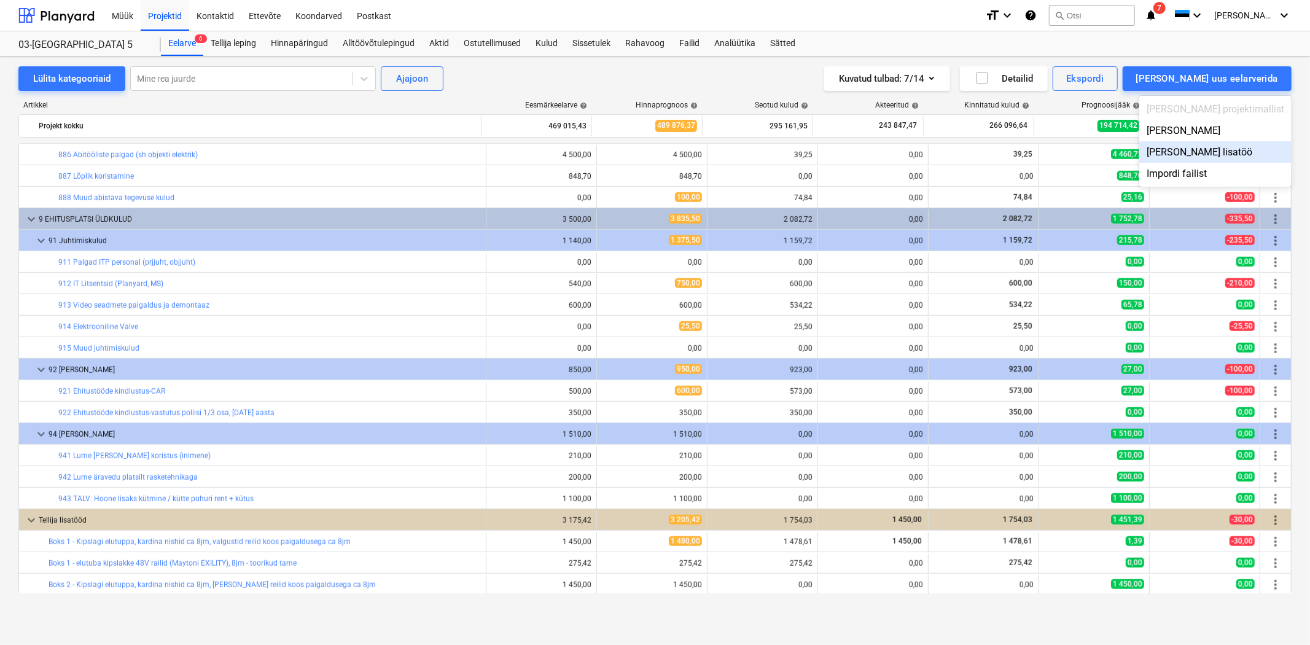
click at [1235, 150] on div "[PERSON_NAME] lisatöö" at bounding box center [1216, 152] width 152 height 22
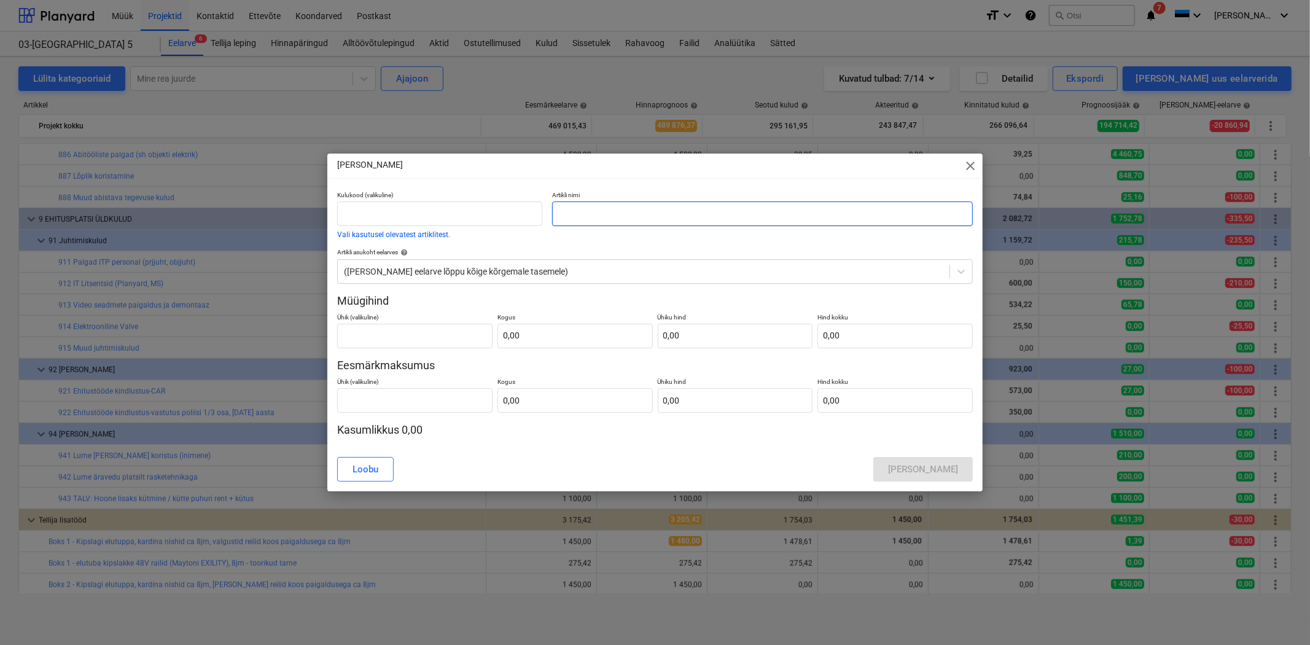
click at [574, 215] on input "text" at bounding box center [762, 214] width 420 height 25
type input "Boks 2 - elutuba kipslakke 48V railid Maytoni EXILITY, 8jm - toorikud tarne"
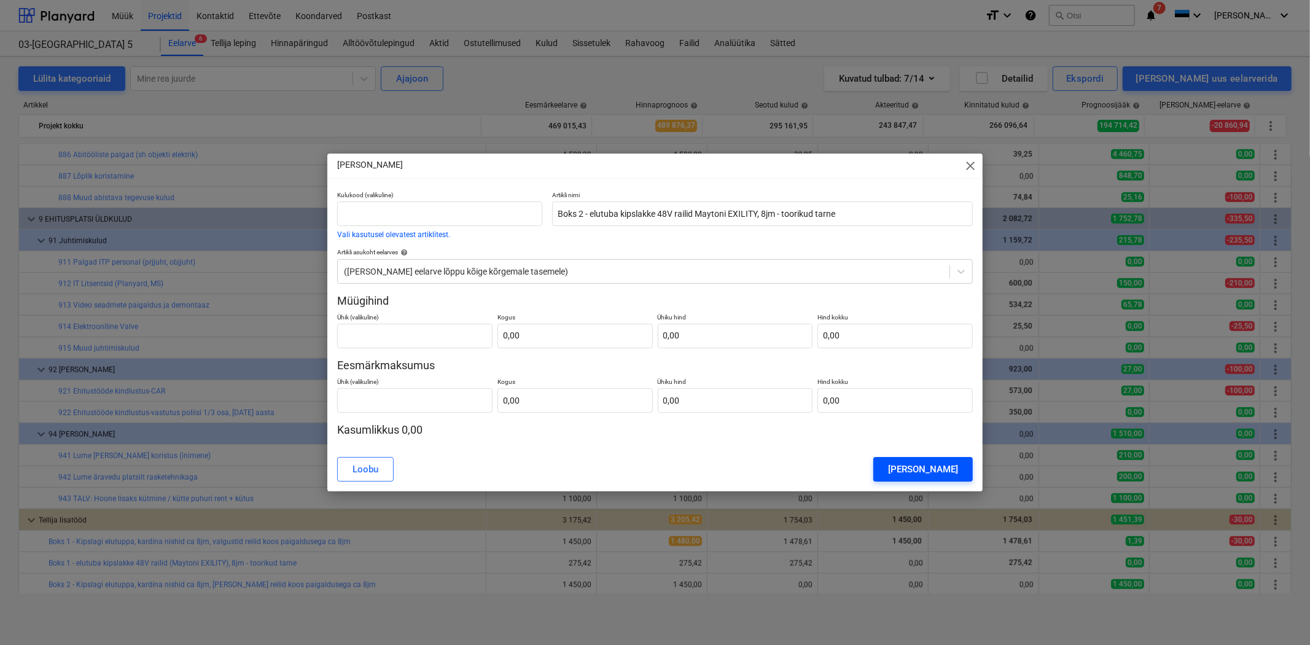
click at [956, 467] on div "[PERSON_NAME]" at bounding box center [923, 469] width 70 height 16
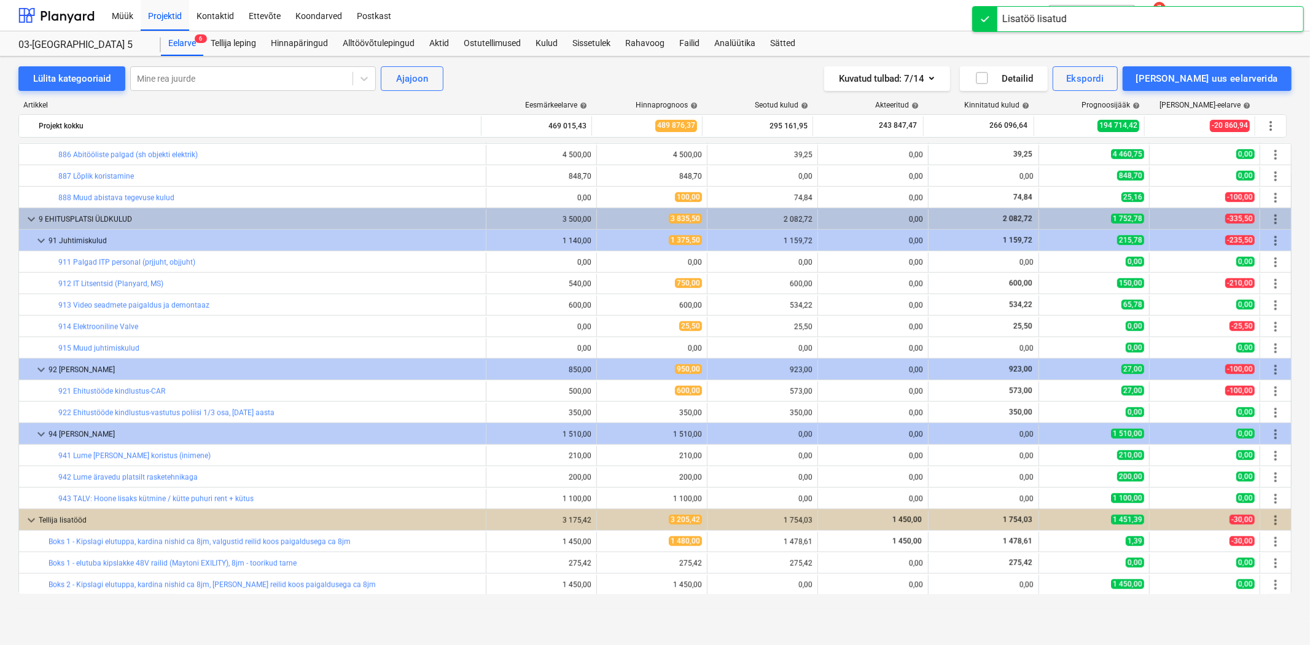
scroll to position [8730, 0]
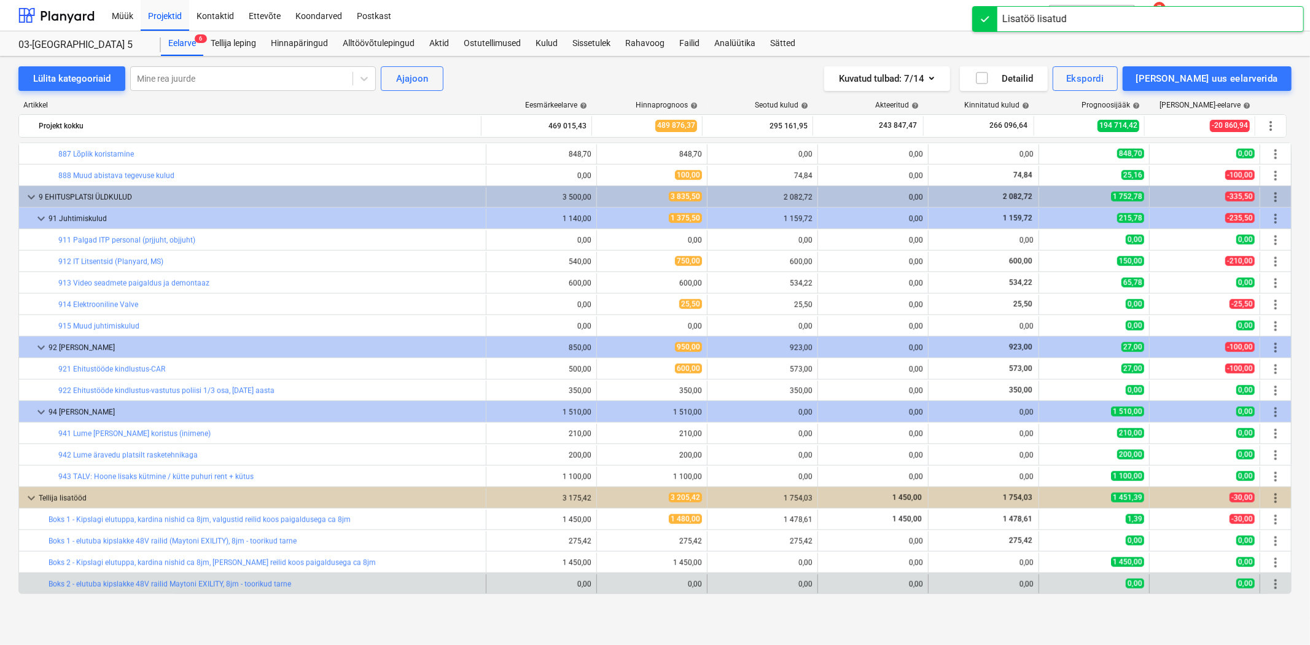
click at [1269, 581] on span "more_vert" at bounding box center [1276, 584] width 15 height 15
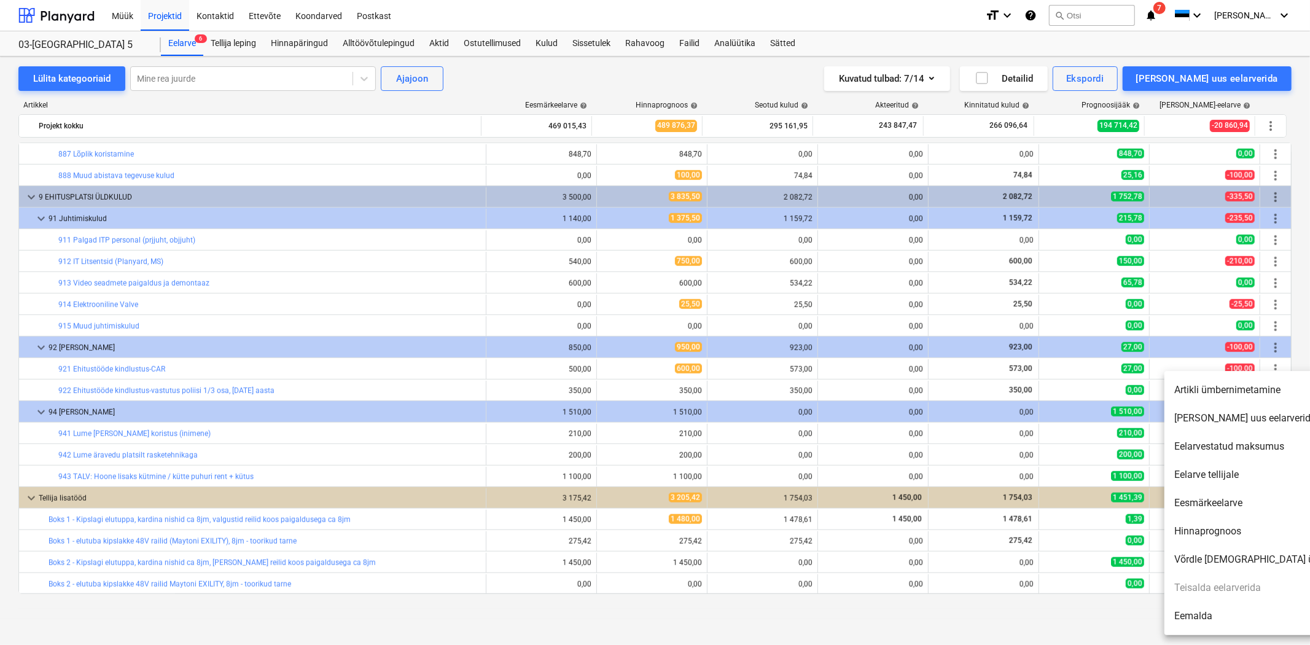
click at [1208, 535] on li "Hinnaprognoos" at bounding box center [1270, 531] width 211 height 28
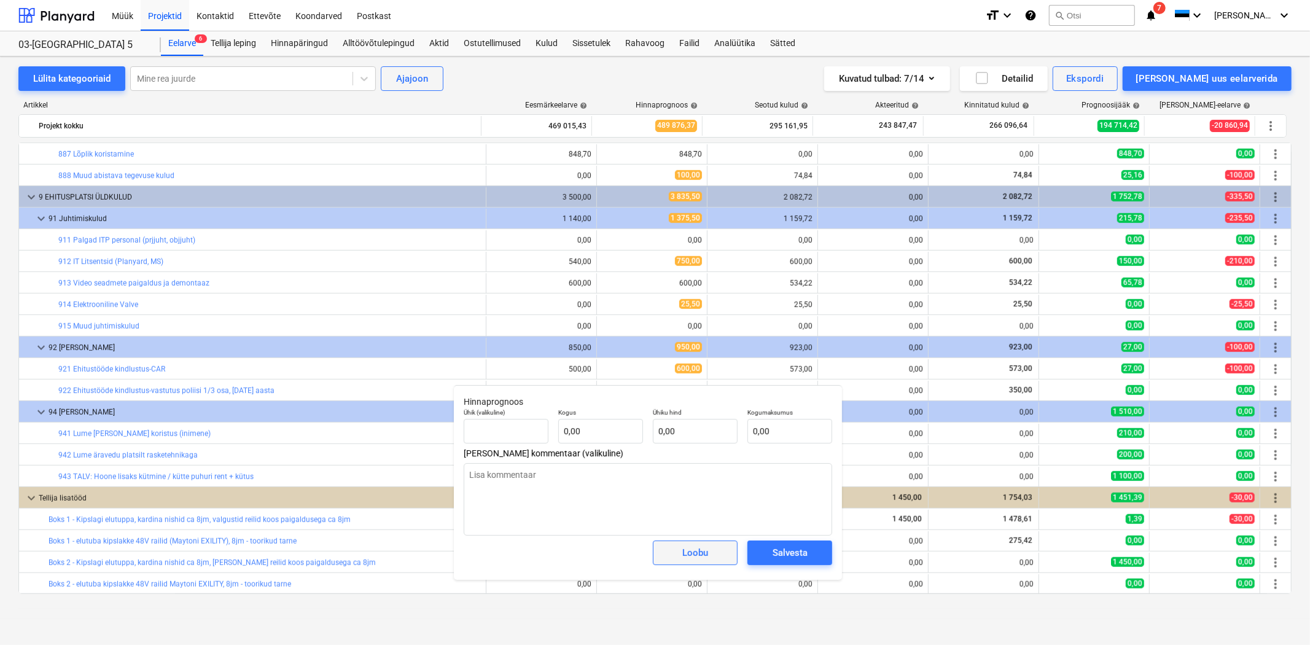
click at [723, 558] on button "Loobu" at bounding box center [695, 553] width 85 height 25
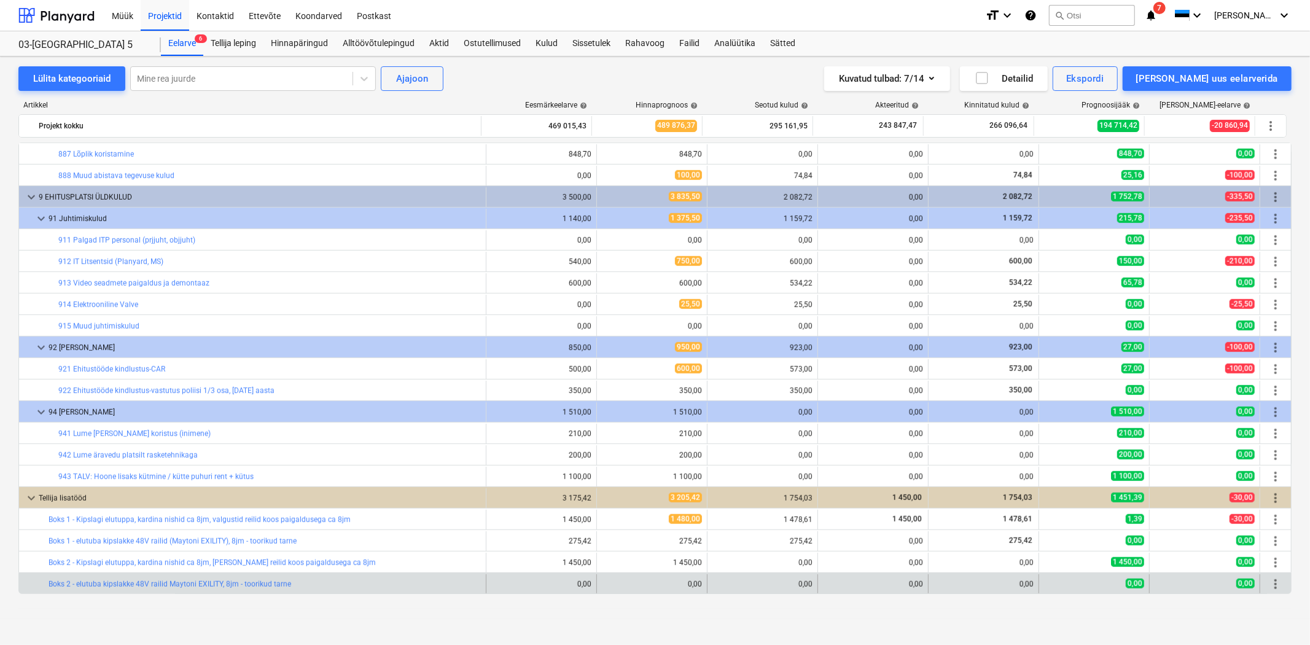
click at [1269, 578] on span "more_vert" at bounding box center [1276, 584] width 15 height 15
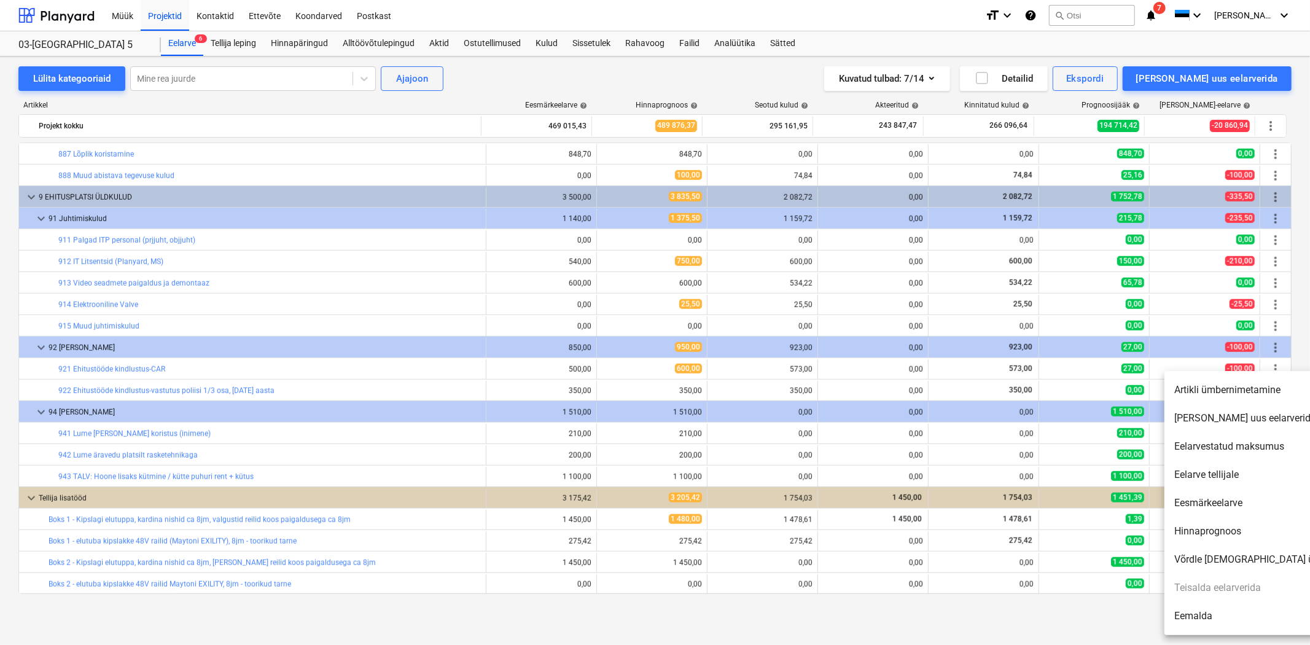
drag, startPoint x: 295, startPoint y: 587, endPoint x: 87, endPoint y: 586, distance: 208.3
click at [98, 589] on div at bounding box center [655, 322] width 1310 height 645
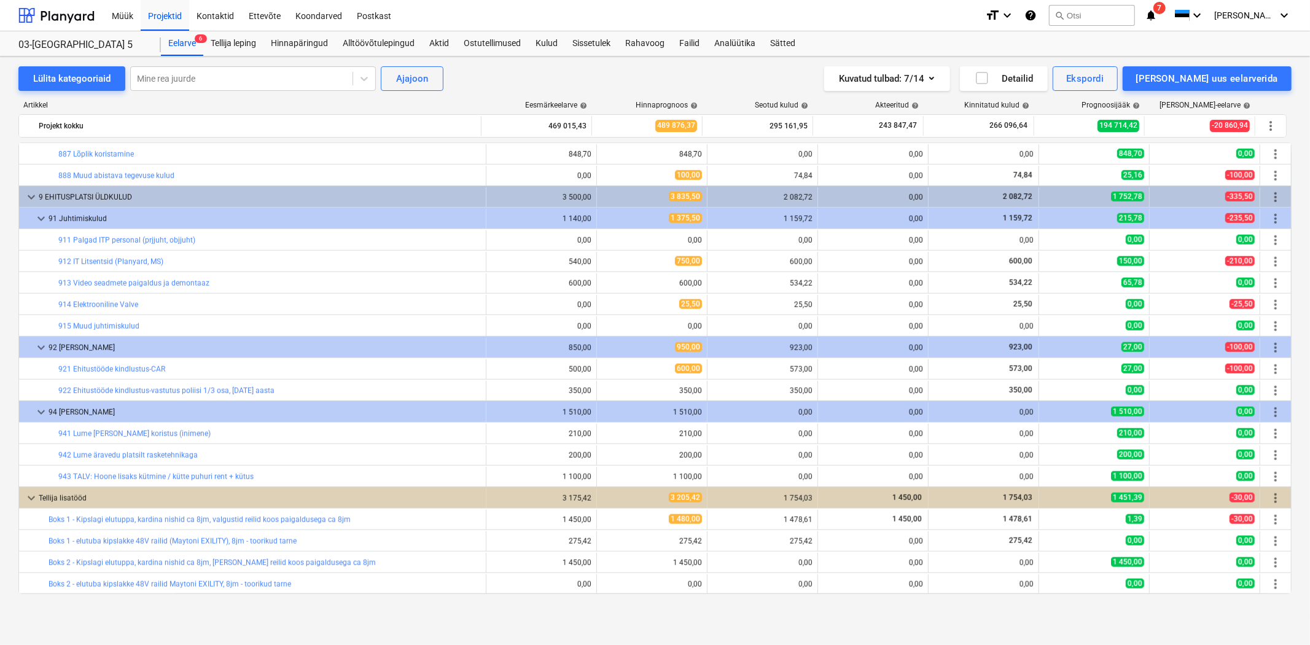
click at [82, 586] on div at bounding box center [655, 322] width 1310 height 645
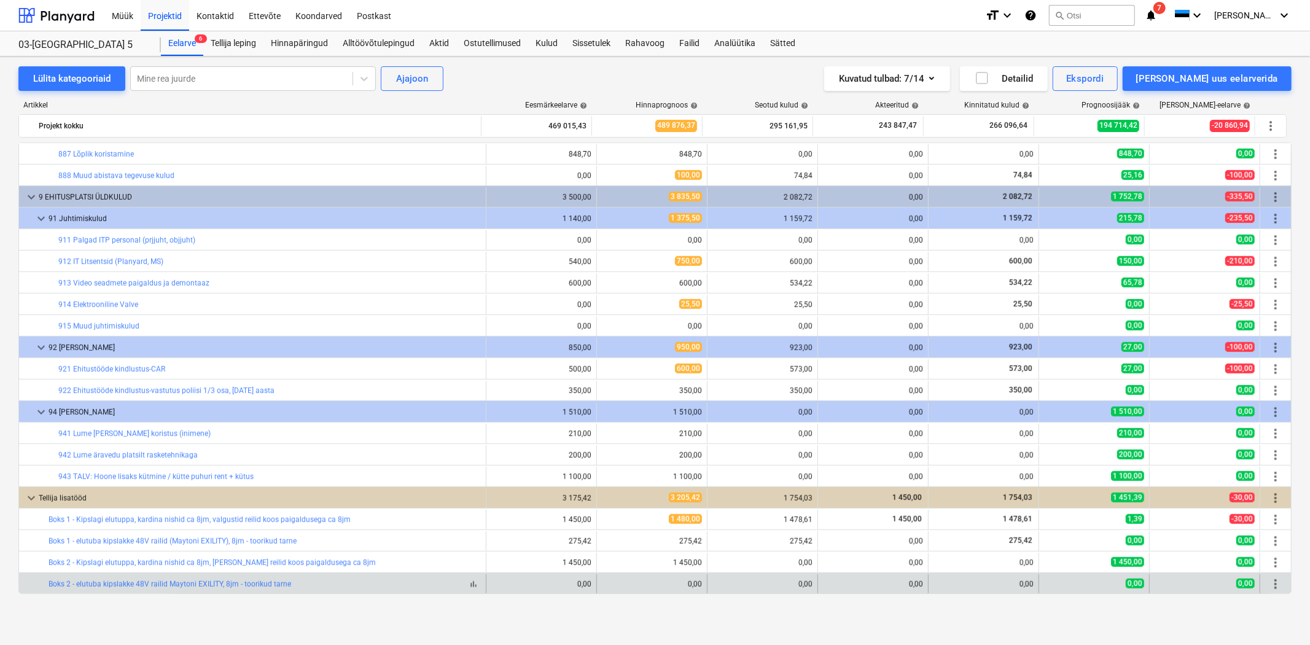
drag, startPoint x: 33, startPoint y: 585, endPoint x: 336, endPoint y: 587, distance: 303.5
click at [332, 588] on div "bar_chart Boks 2 - elutuba kipslakke 48V railid Maytoni EXILITY, 8jm - toorikud…" at bounding box center [253, 584] width 468 height 20
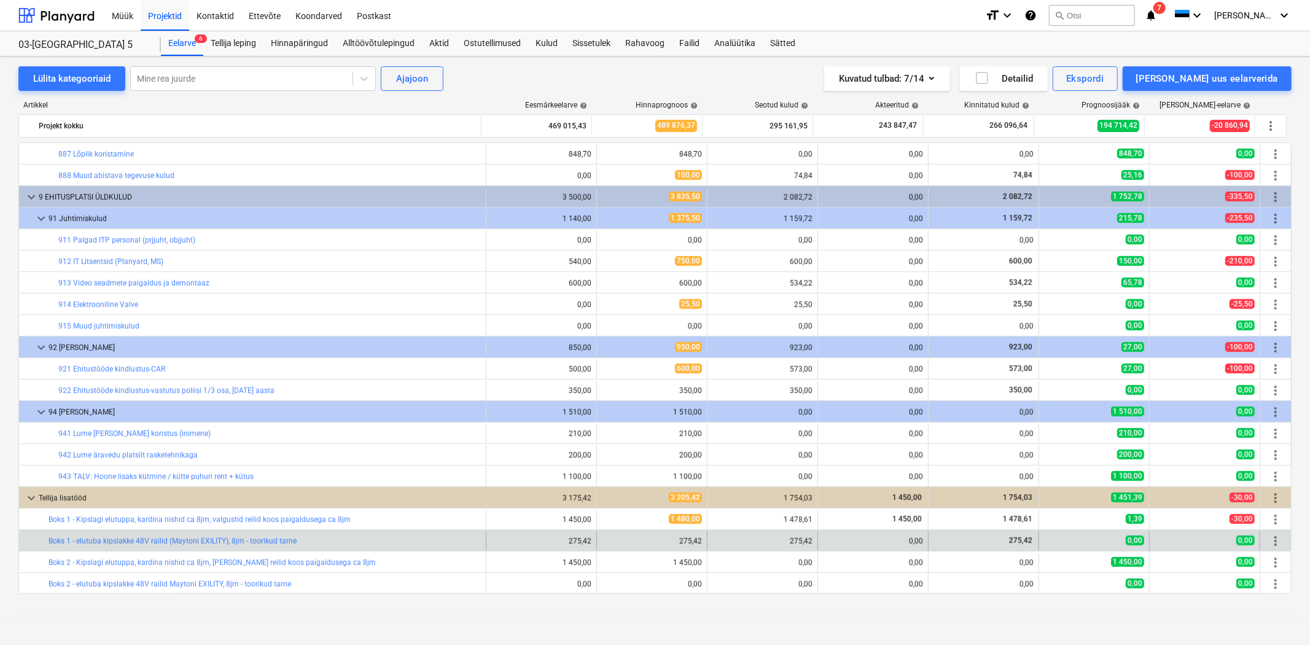
copy div "bar_chart Boks 2 - elutuba kipslakke 48V railid Maytoni EXILITY, 8jm - toorikud…"
click at [241, 541] on link "Boks 1 - elutuba kipslakke 48V railid (Maytoni EXILITY), 8jm - toorikud tarne" at bounding box center [173, 541] width 248 height 9
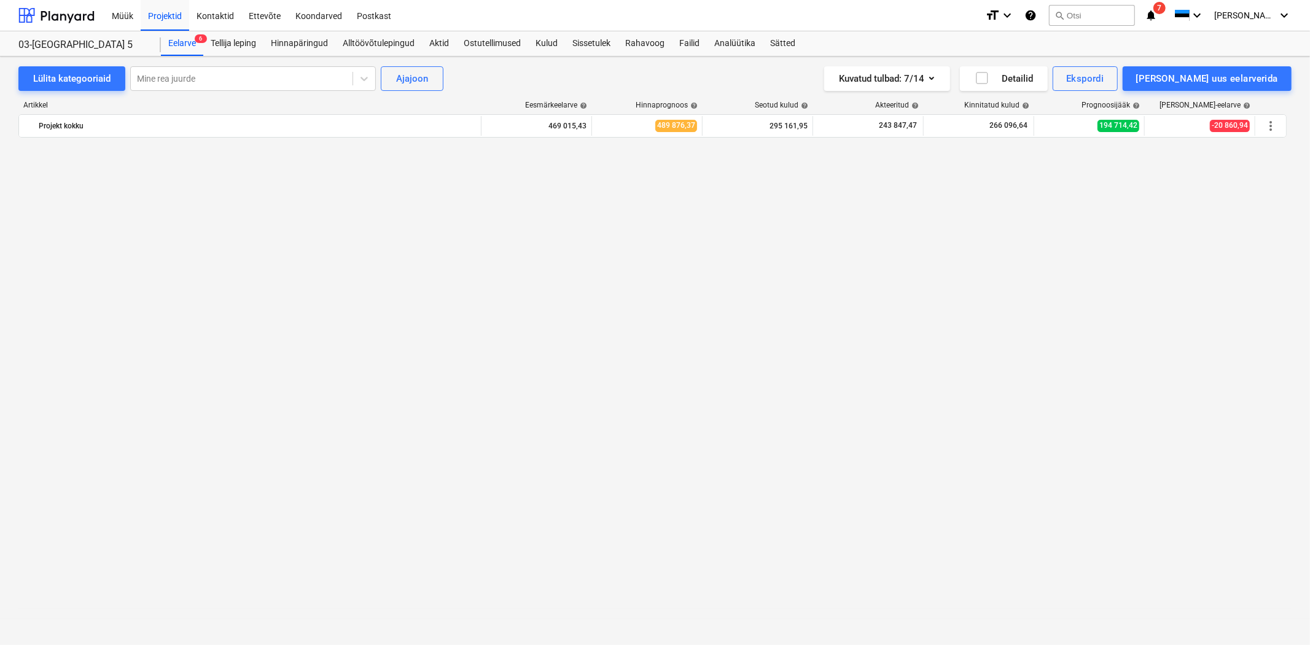
scroll to position [8730, 0]
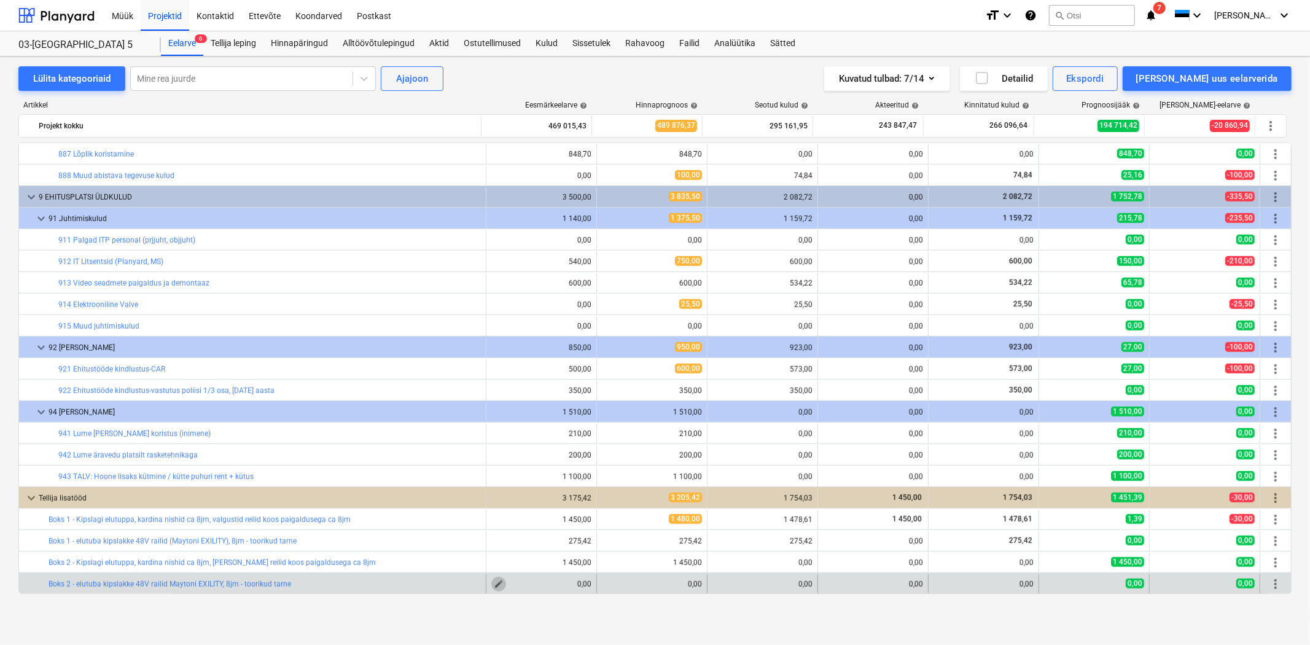
click at [494, 584] on span "edit" at bounding box center [499, 584] width 10 height 10
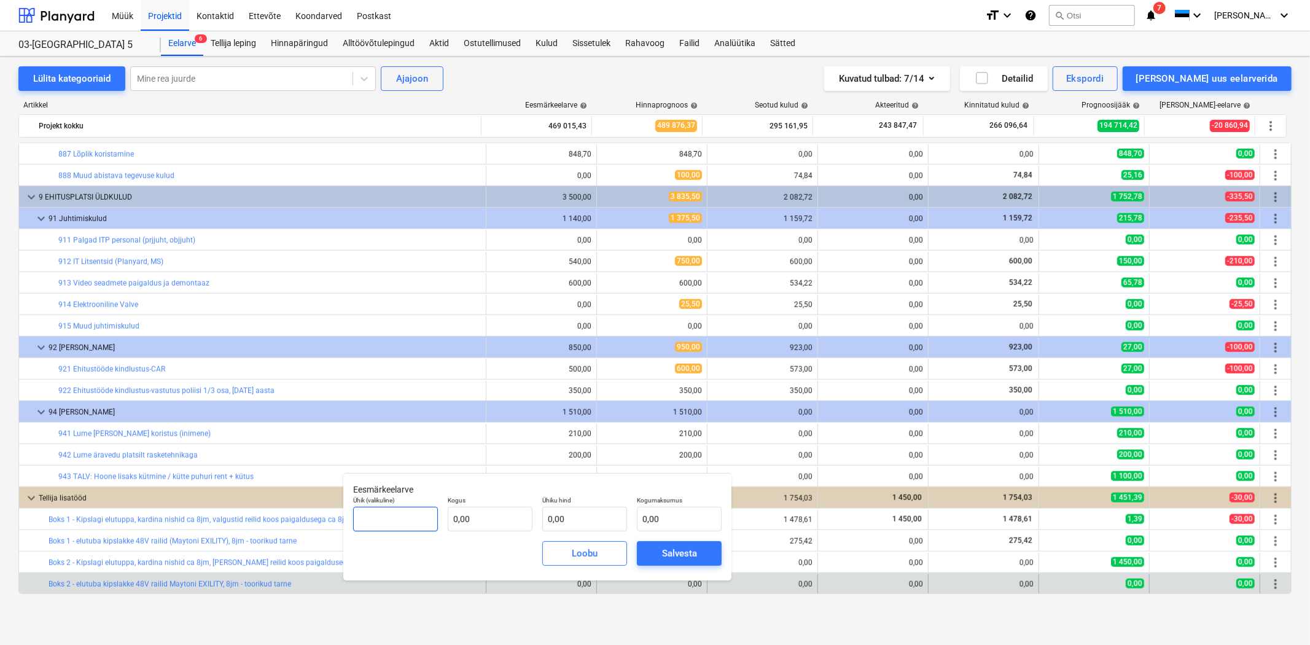
click at [388, 514] on input "text" at bounding box center [395, 519] width 85 height 25
type input "jm"
click at [462, 521] on input "text" at bounding box center [490, 519] width 85 height 25
type input "8,00"
click at [666, 517] on input "text" at bounding box center [679, 519] width 85 height 25
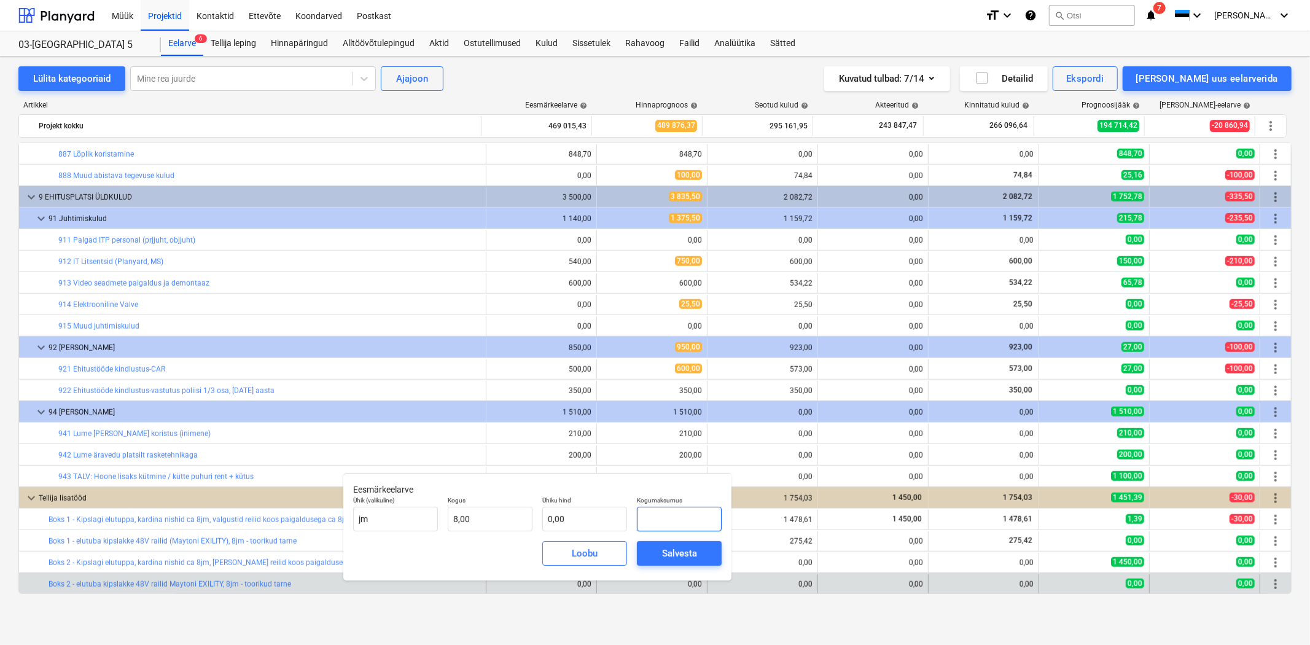
type input "2"
type input "0,25"
type input "28"
type input "3,50"
type input "280"
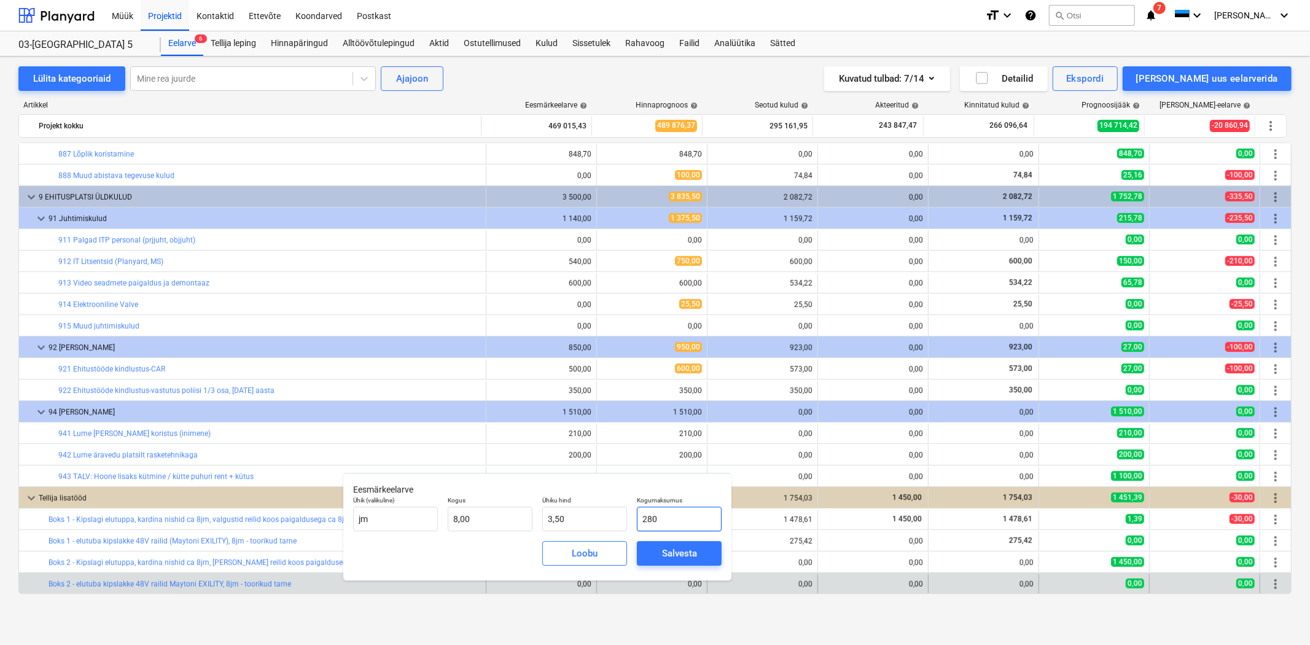
type input "35,00"
type input "280,00"
click at [641, 566] on button "Salvesta" at bounding box center [679, 553] width 85 height 25
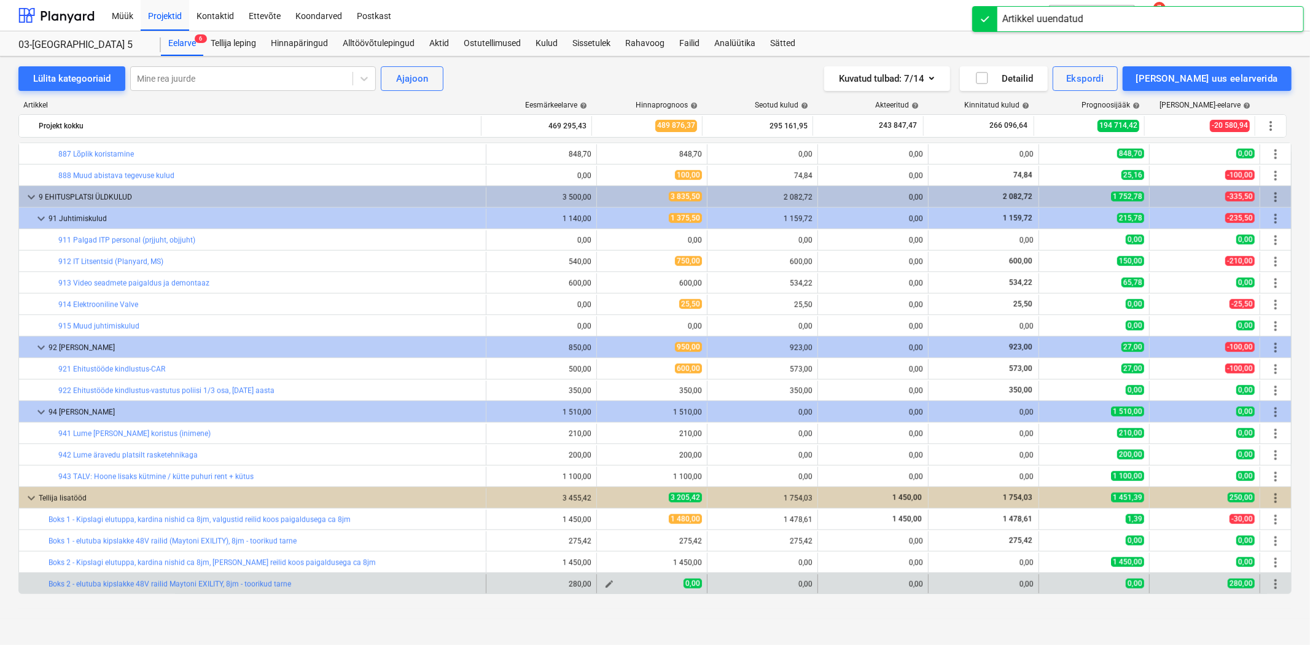
click at [609, 584] on span "edit" at bounding box center [610, 584] width 10 height 10
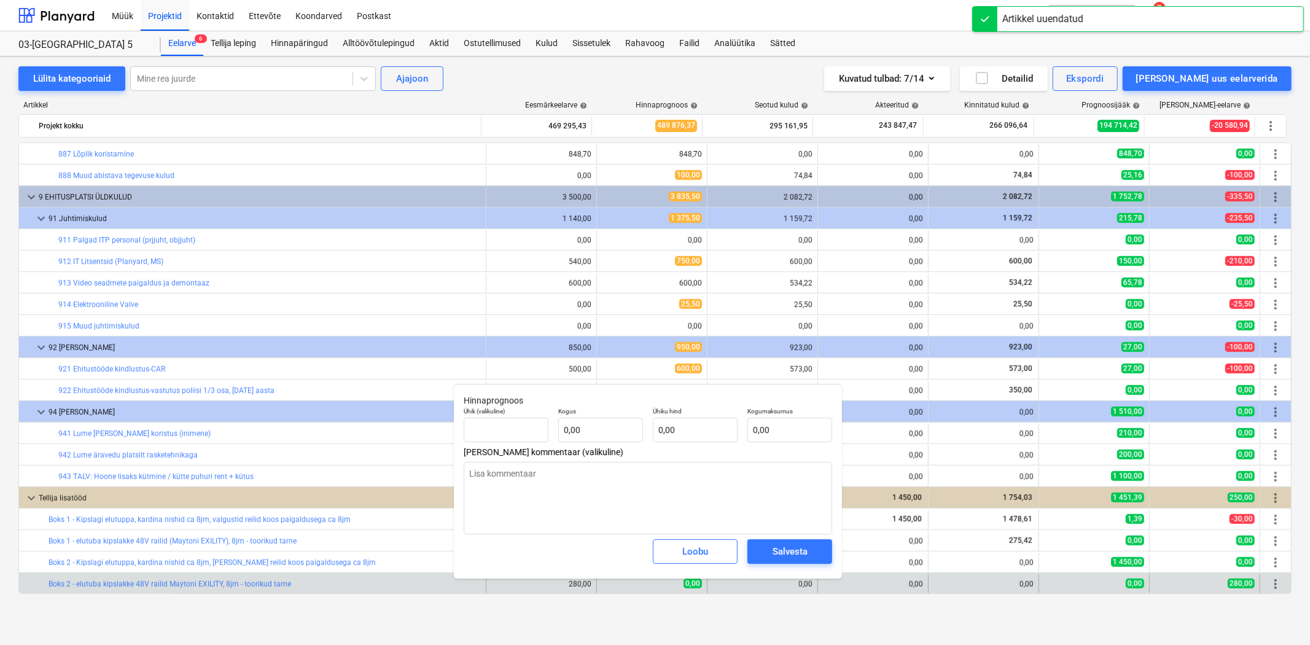
click at [506, 417] on p "Ühik (valikuline)" at bounding box center [506, 412] width 85 height 10
click at [506, 425] on input "text" at bounding box center [506, 430] width 85 height 25
type textarea "x"
type input "jm"
type textarea "x"
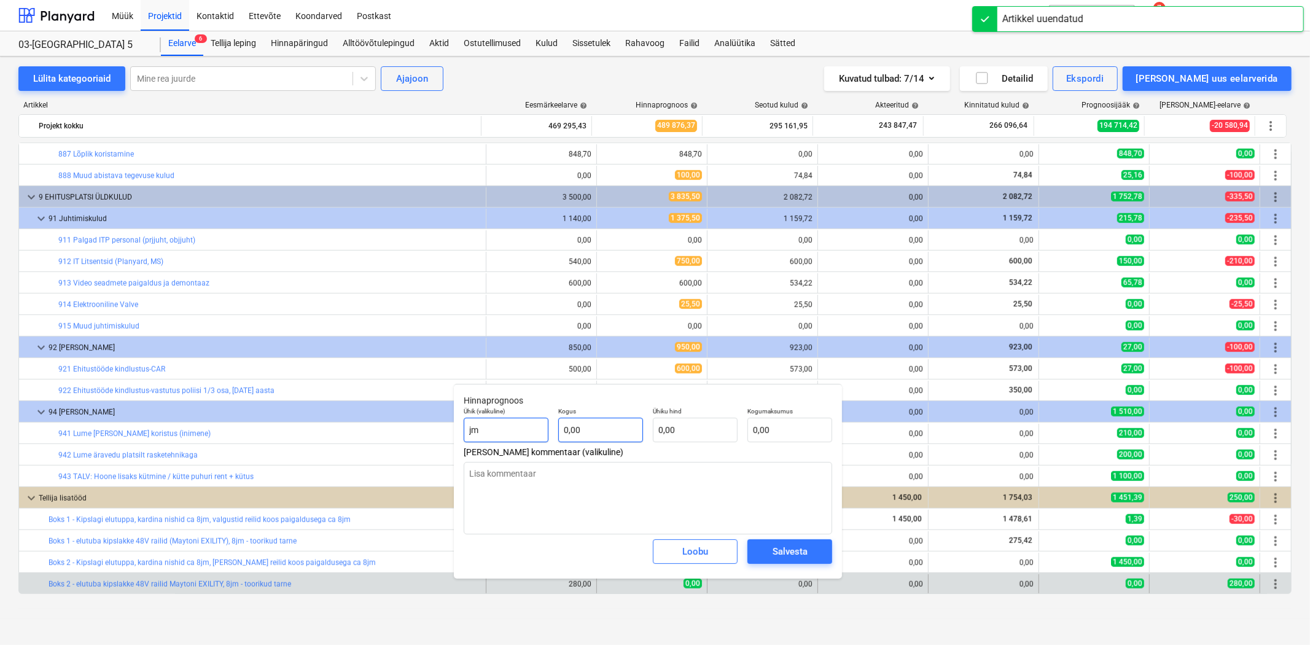
type input "jm"
type textarea "x"
click at [597, 432] on input "text" at bounding box center [600, 430] width 85 height 25
type textarea "x"
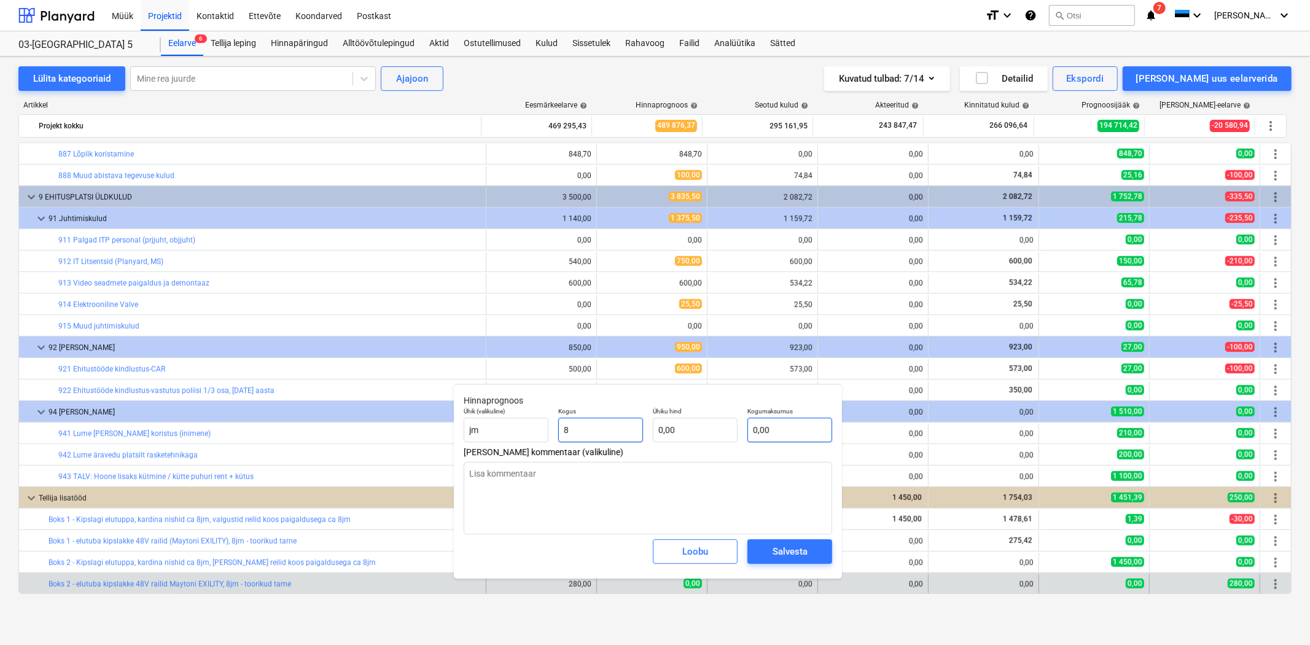
type input "8"
type textarea "x"
type input "8,00"
click at [788, 423] on input "text" at bounding box center [790, 430] width 85 height 25
type textarea "x"
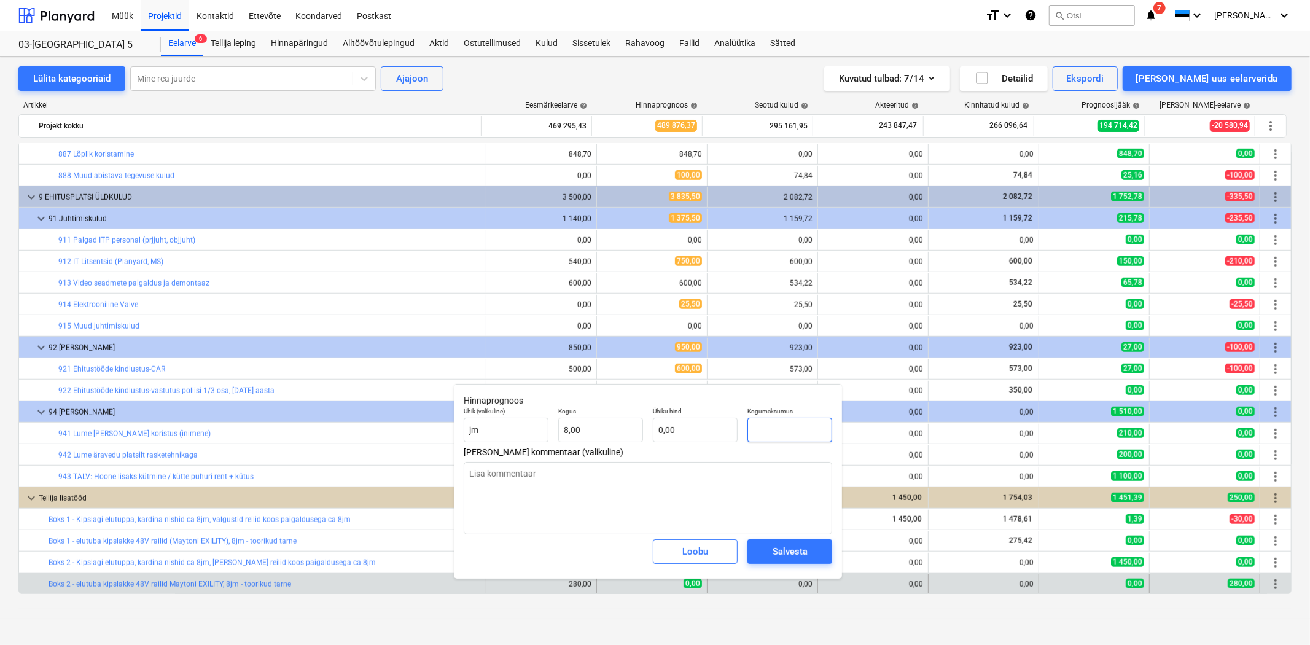
type input "2"
type input "0,25"
type textarea "x"
type input "28"
type input "3,50"
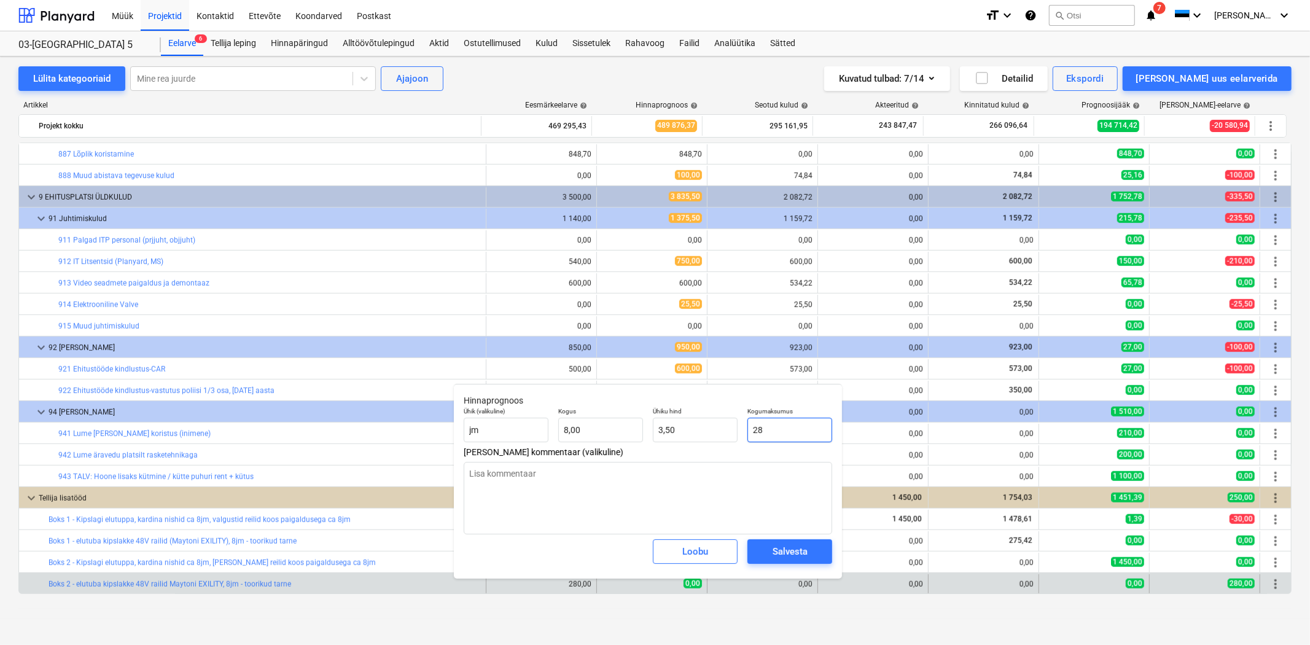
type input "280"
type textarea "x"
type input "35,00"
type input "280"
type textarea "x"
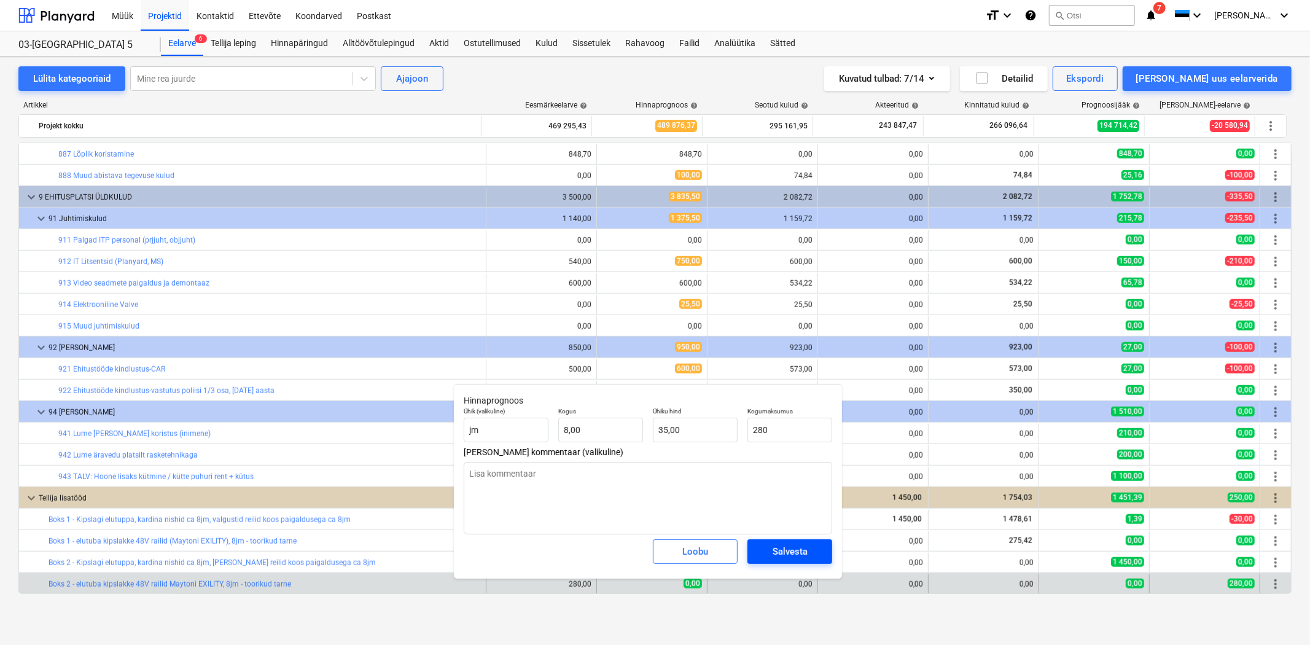
type input "280,00"
click at [783, 550] on div "Salvesta" at bounding box center [790, 552] width 35 height 16
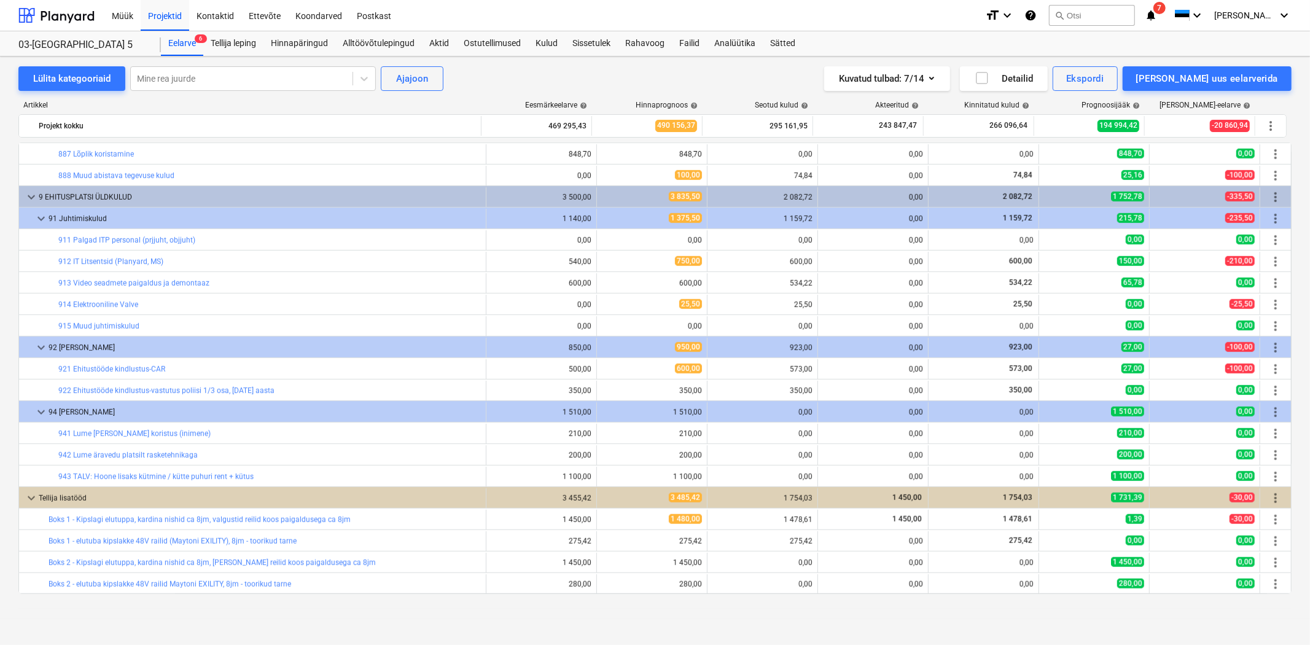
type textarea "x"
type input "8,00"
type input "35,00"
type input "280,00"
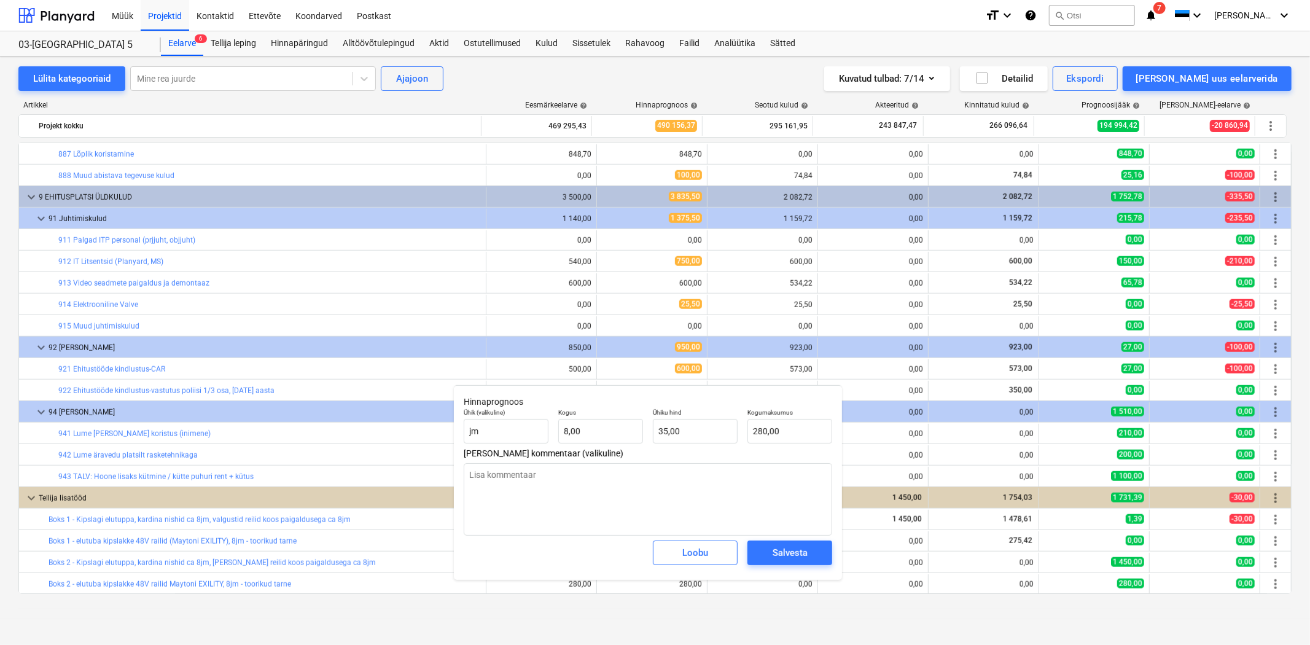
type textarea "x"
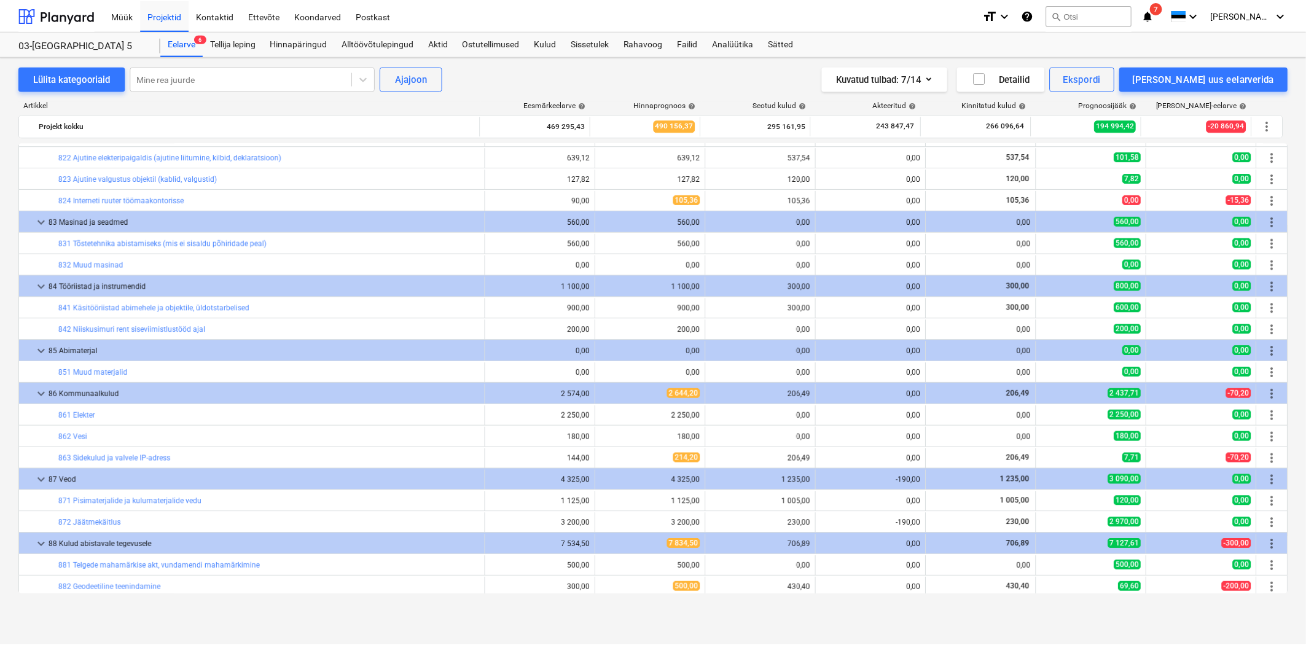
scroll to position [8093, 0]
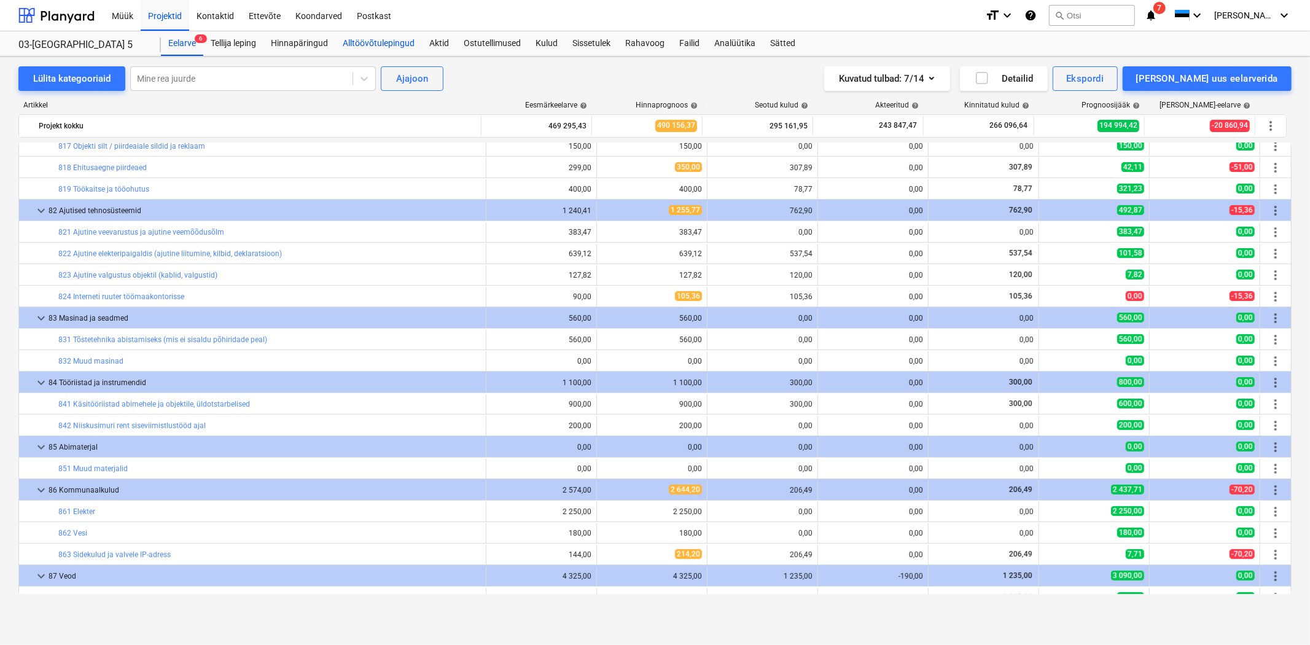
click at [378, 38] on div "Alltöövõtulepingud" at bounding box center [378, 43] width 87 height 25
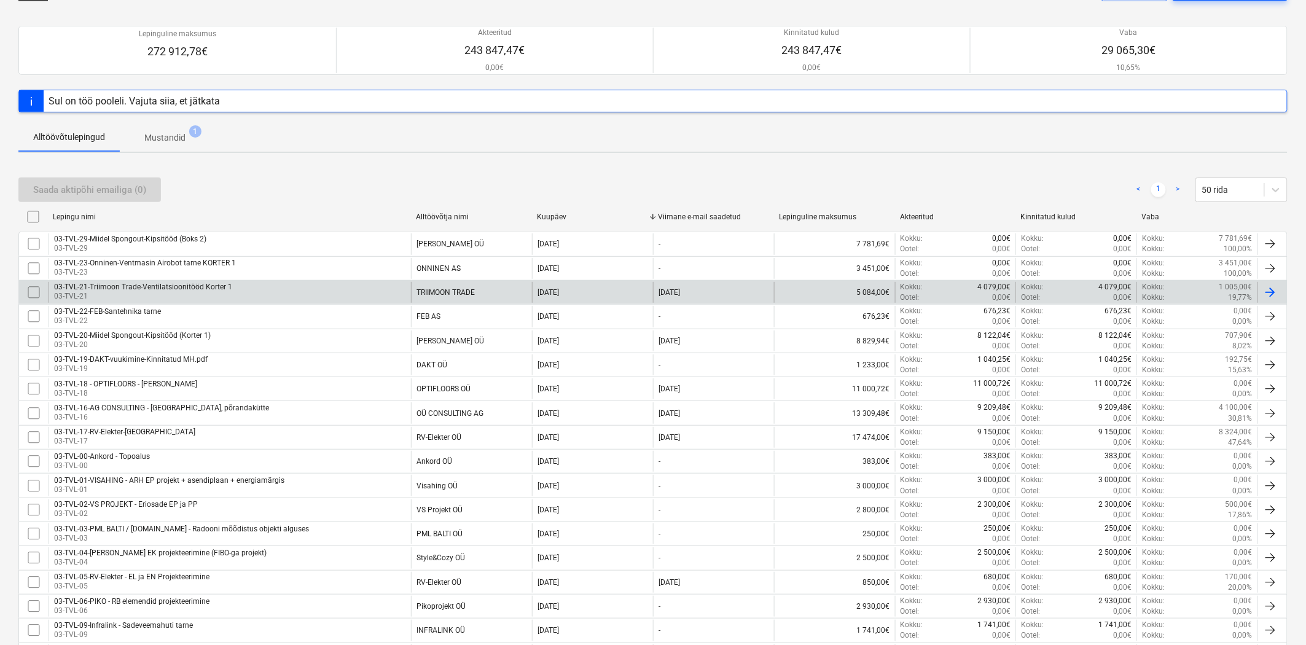
scroll to position [90, 0]
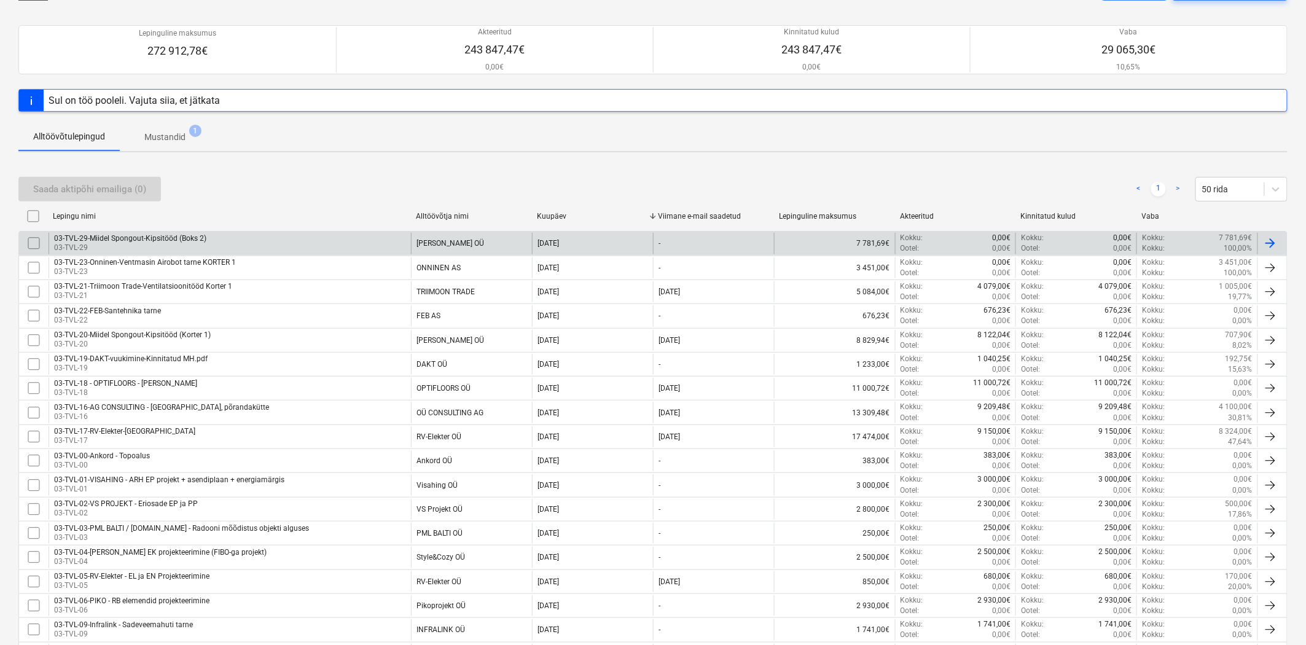
click at [136, 237] on div "03-TVL-29-Miidel Spongout-Kipsitööd (Boks 2)" at bounding box center [130, 238] width 152 height 9
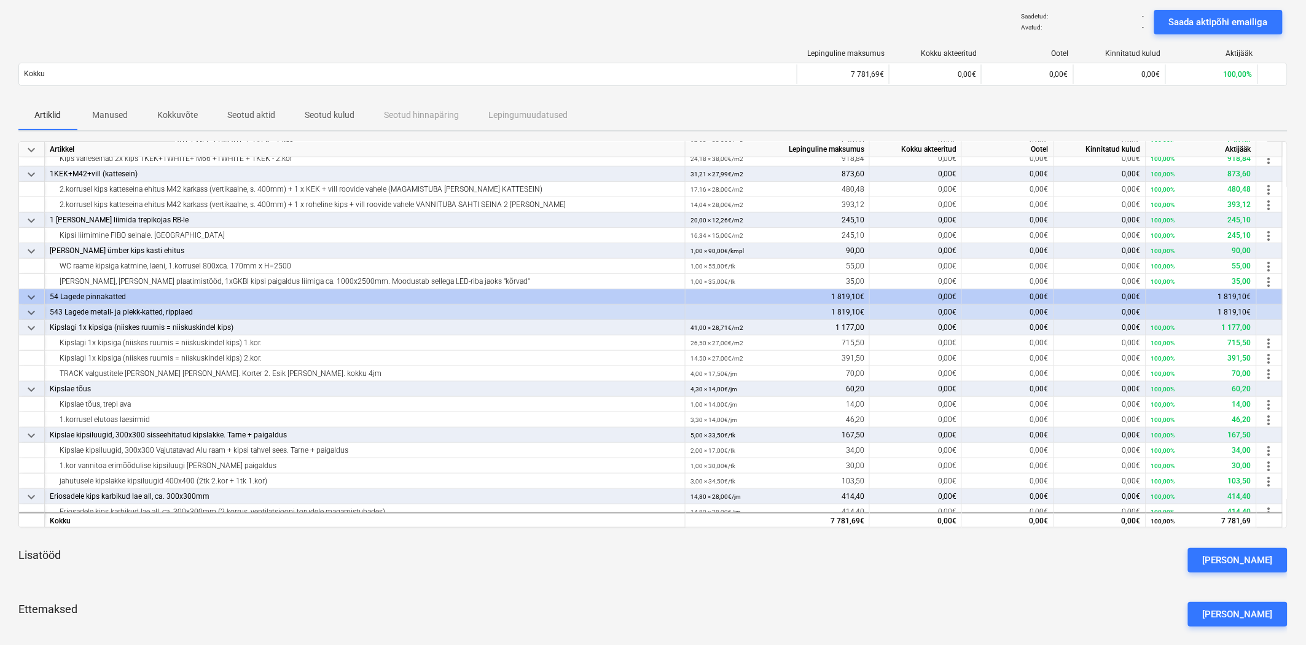
scroll to position [273, 0]
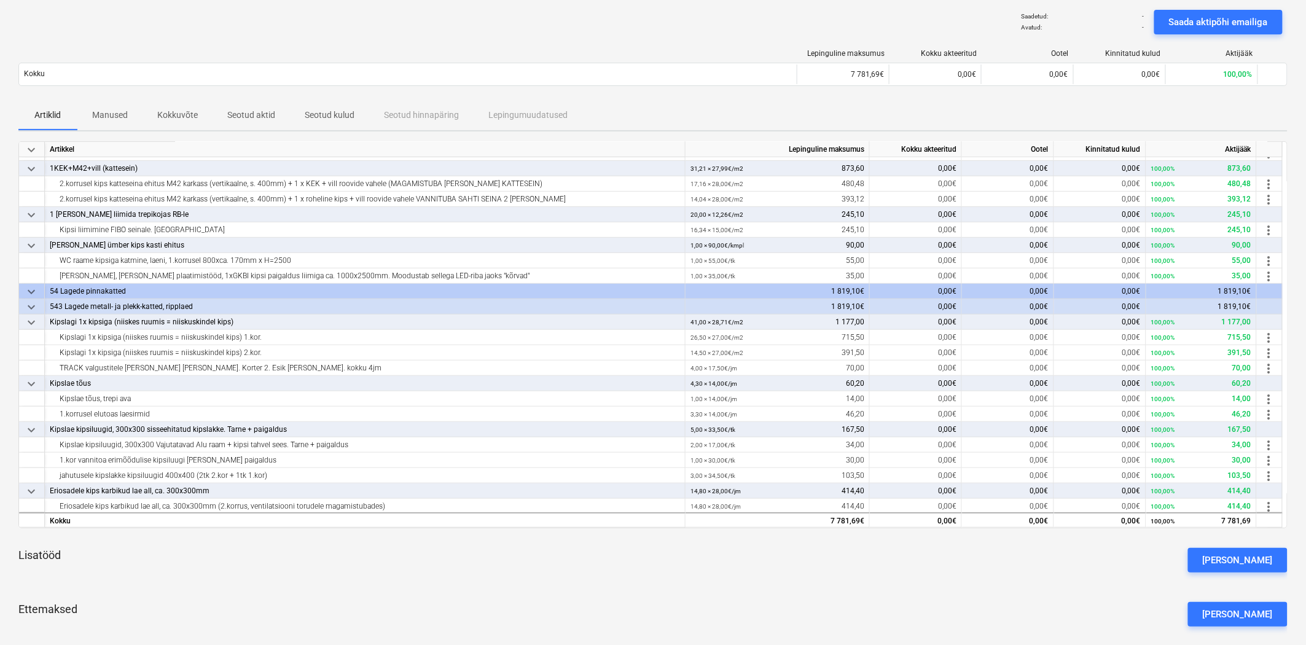
drag, startPoint x: 1253, startPoint y: 559, endPoint x: 1245, endPoint y: 546, distance: 15.7
click at [1251, 556] on div "[PERSON_NAME]" at bounding box center [1238, 560] width 70 height 16
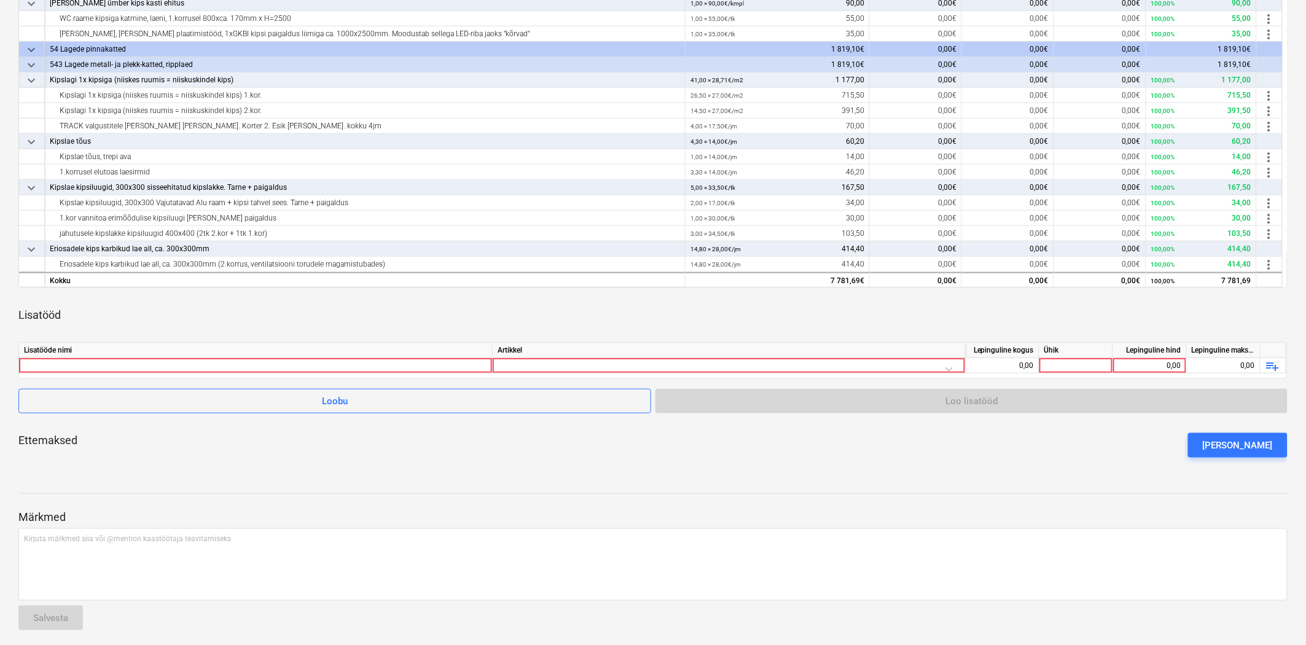
scroll to position [335, 0]
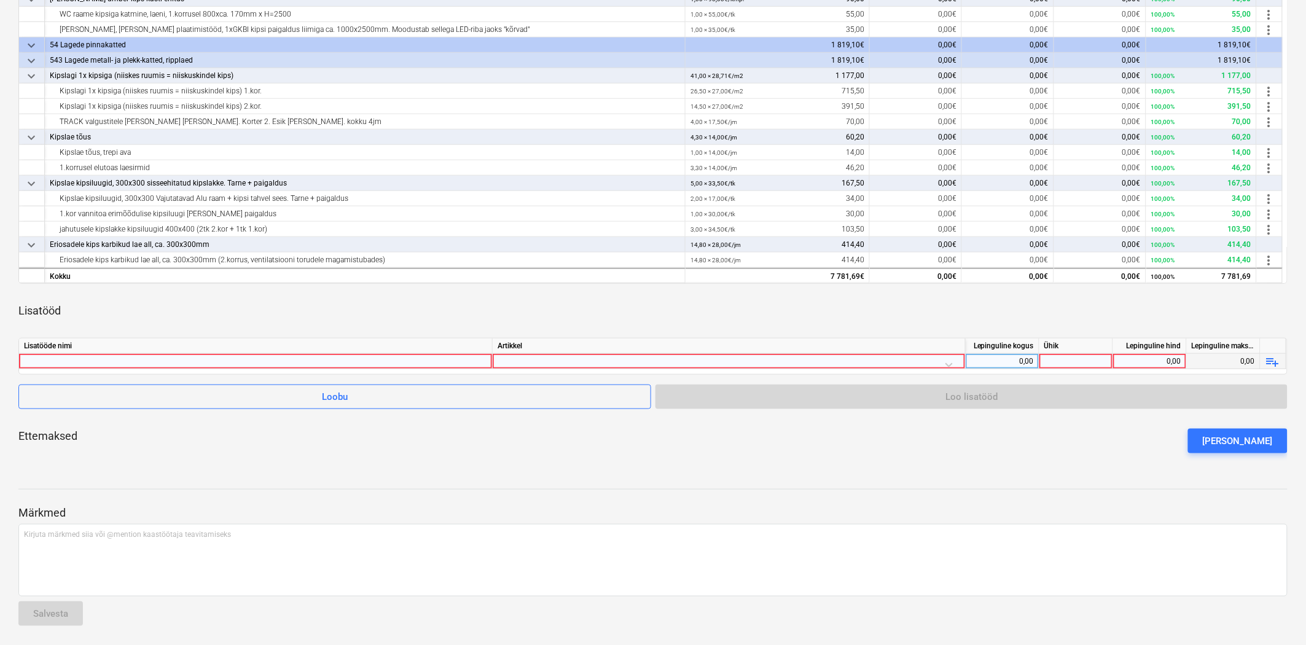
click at [523, 361] on div at bounding box center [729, 365] width 463 height 22
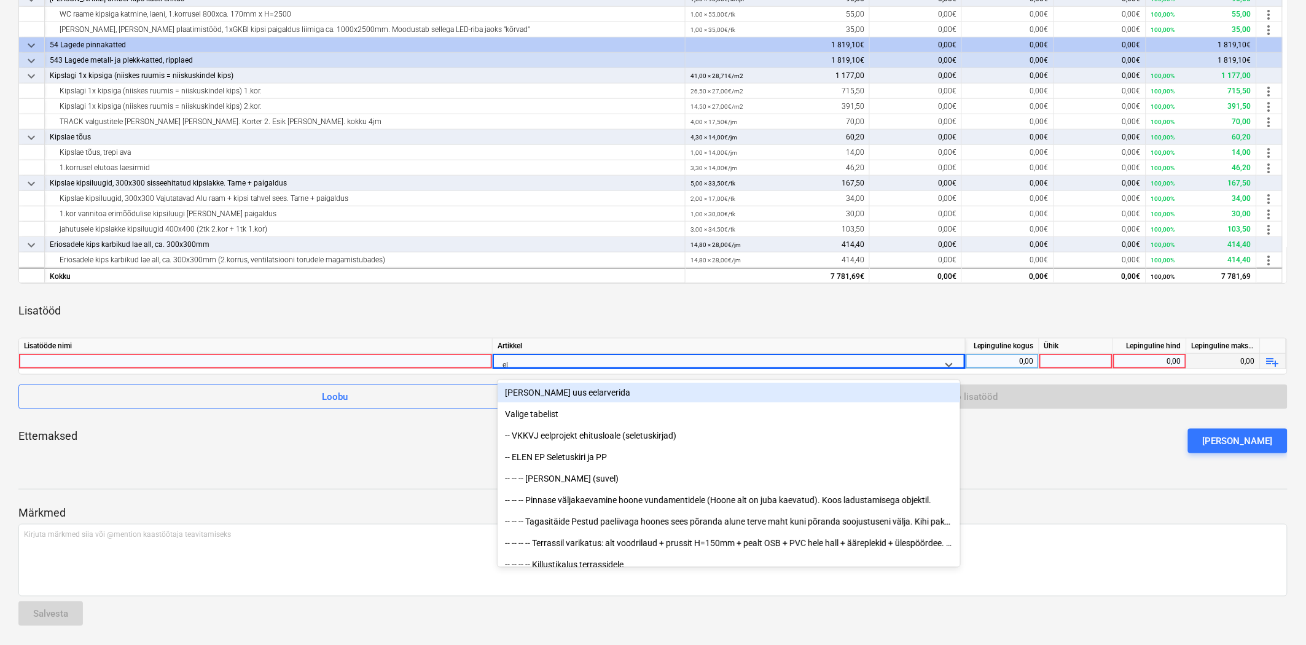
type input "elu"
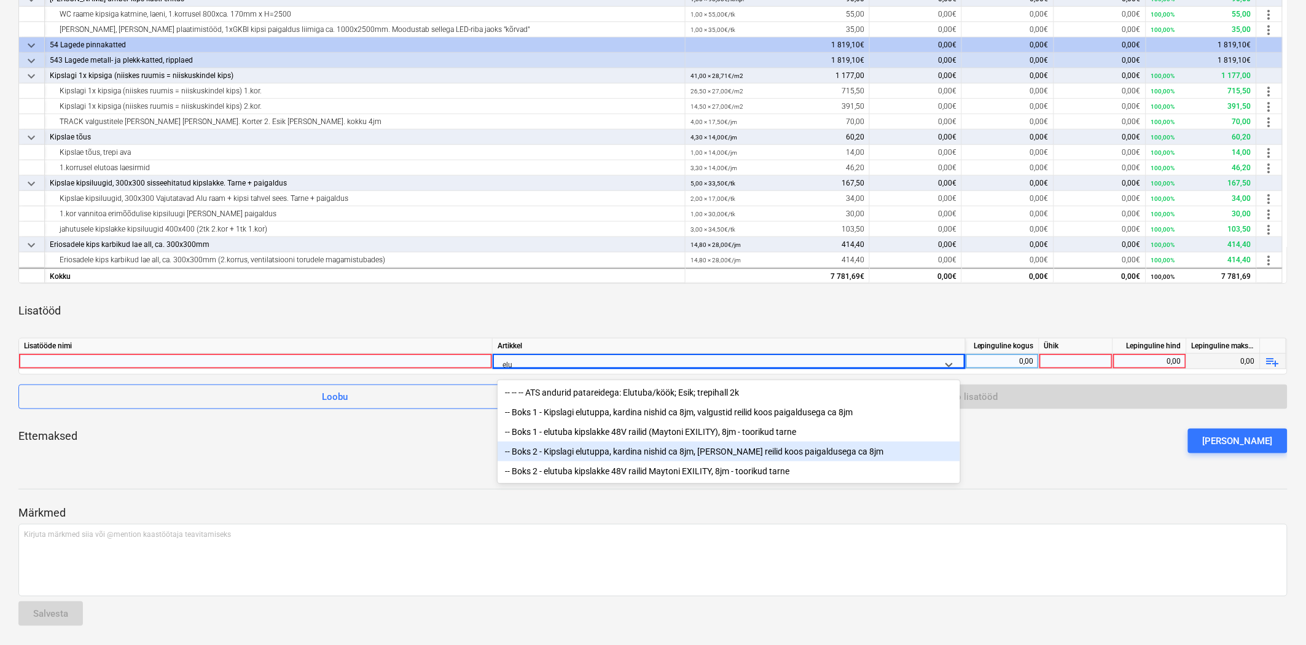
click at [569, 449] on div "-- Boks 2 - Kipslagi elutuppa, kardina nishid ca 8jm, [PERSON_NAME] reilid koos…" at bounding box center [729, 452] width 463 height 20
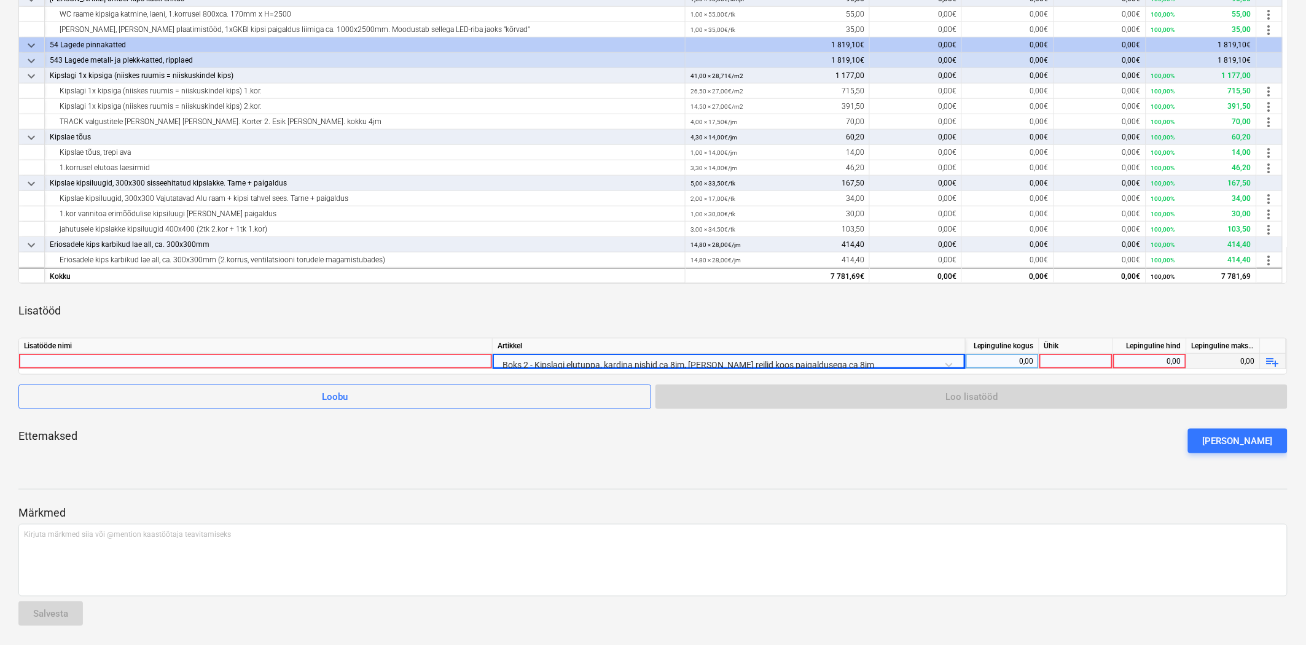
click at [467, 361] on div at bounding box center [255, 361] width 463 height 15
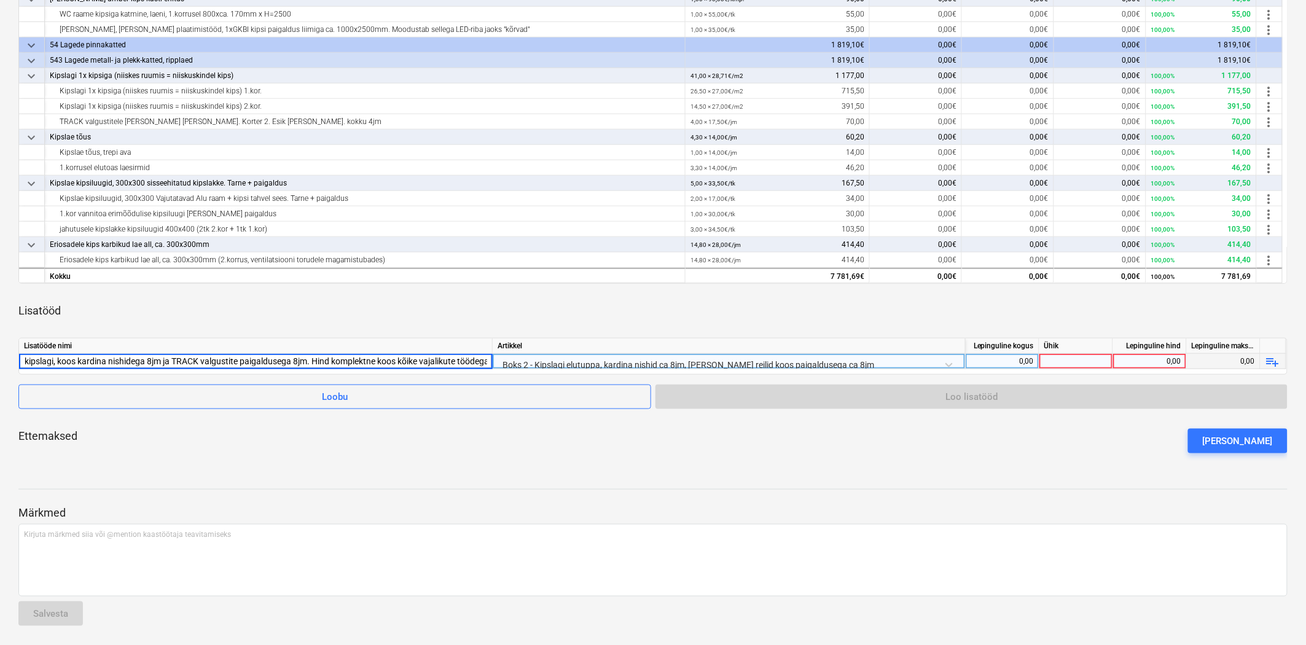
scroll to position [0, 66]
type input "1.kor Elutuppa kipslagi, koos kardina nishidega 8jm ja TRACK valgustite paigald…"
click at [1017, 359] on div "0,00" at bounding box center [1002, 361] width 63 height 15
click at [987, 361] on div "0,00" at bounding box center [1002, 361] width 63 height 15
type input "33"
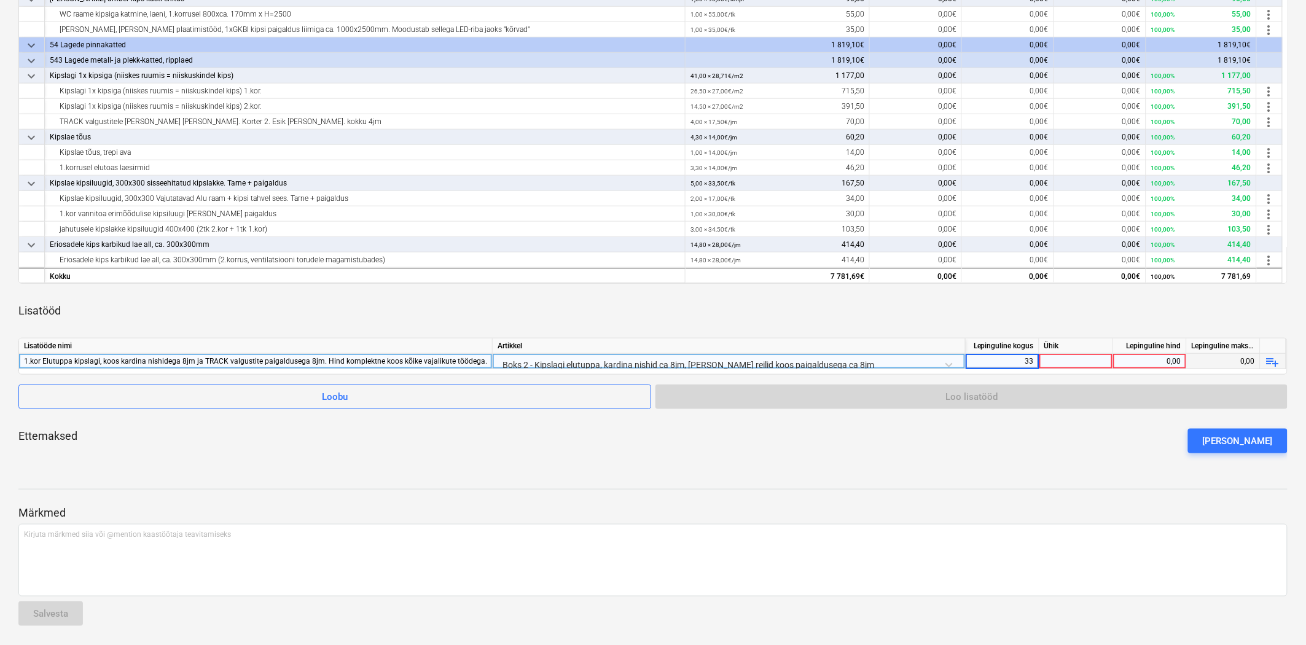
click at [1054, 364] on div at bounding box center [1076, 361] width 74 height 15
type input "m2"
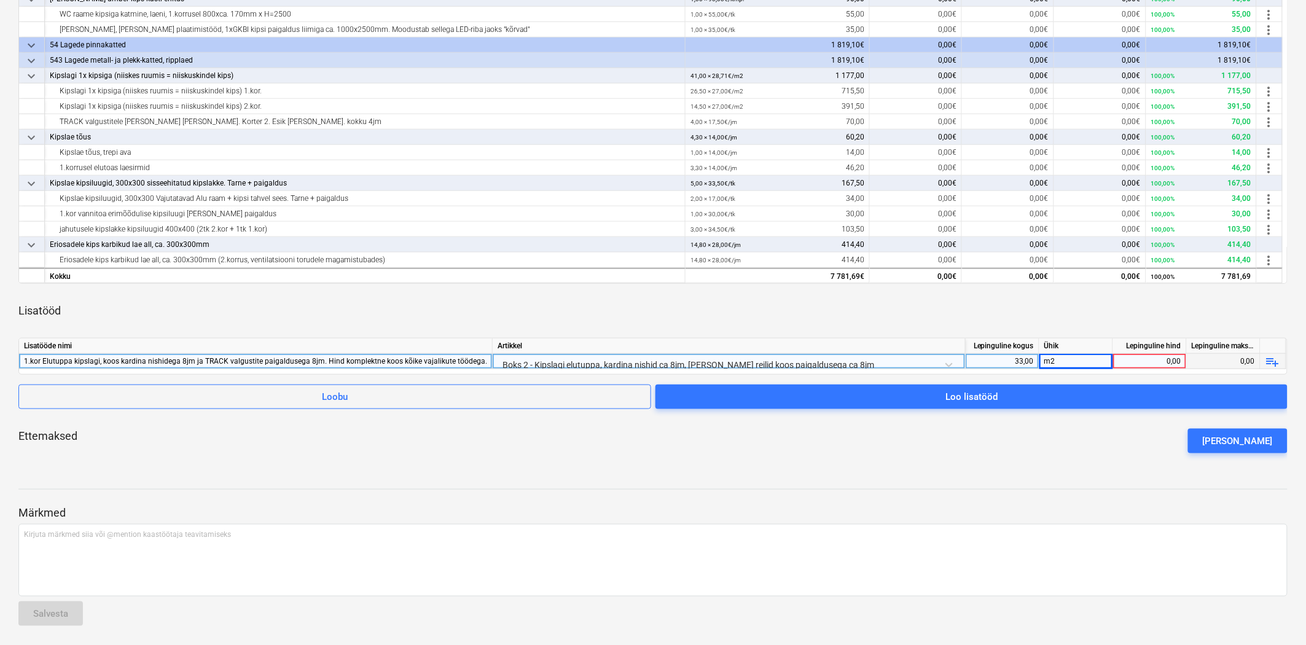
click at [1162, 360] on div "0,00" at bounding box center [1149, 361] width 63 height 15
type input "43,94"
click at [1129, 426] on div "Ettemaksed [PERSON_NAME] ettemaks" at bounding box center [652, 441] width 1269 height 44
click at [1232, 356] on div "1 450,02" at bounding box center [1224, 361] width 74 height 15
click at [1169, 358] on div "43,94" at bounding box center [1149, 361] width 63 height 15
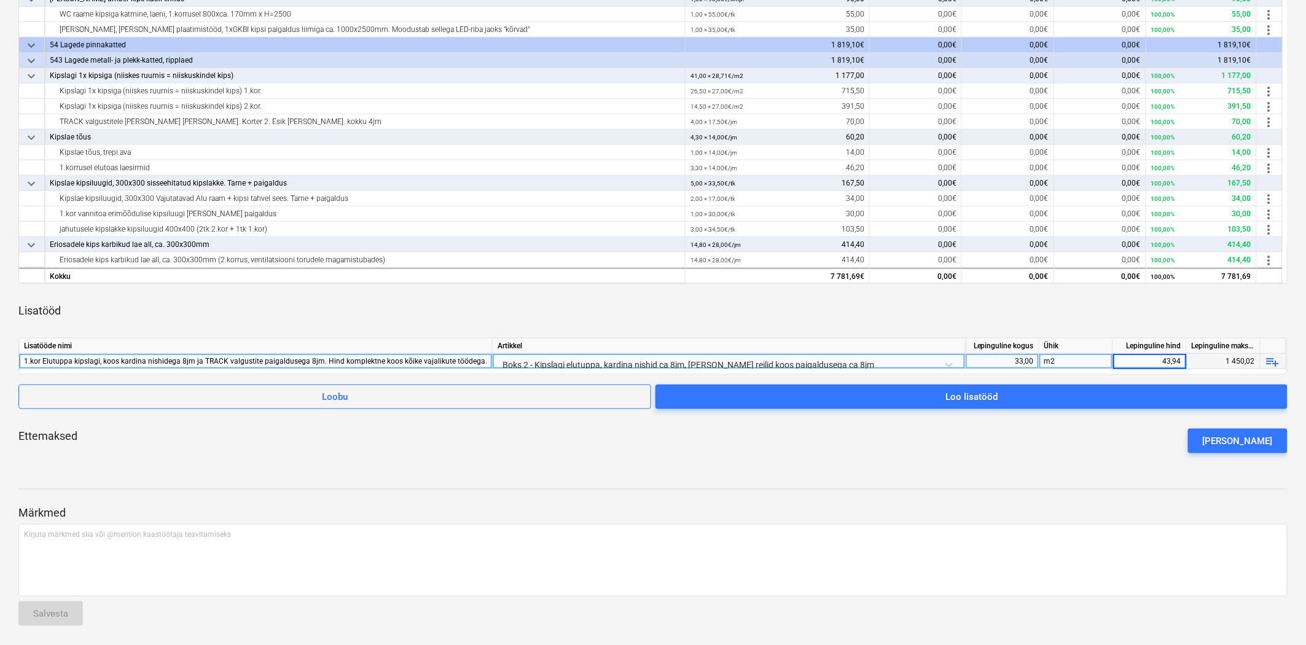
click at [1181, 361] on input "43,94" at bounding box center [1149, 361] width 73 height 15
type input "43,93"
click at [1164, 367] on input "43,93" at bounding box center [1149, 361] width 73 height 15
click at [1215, 358] on div "1 450,02" at bounding box center [1224, 361] width 74 height 15
click at [1163, 359] on div "43,93" at bounding box center [1149, 361] width 63 height 15
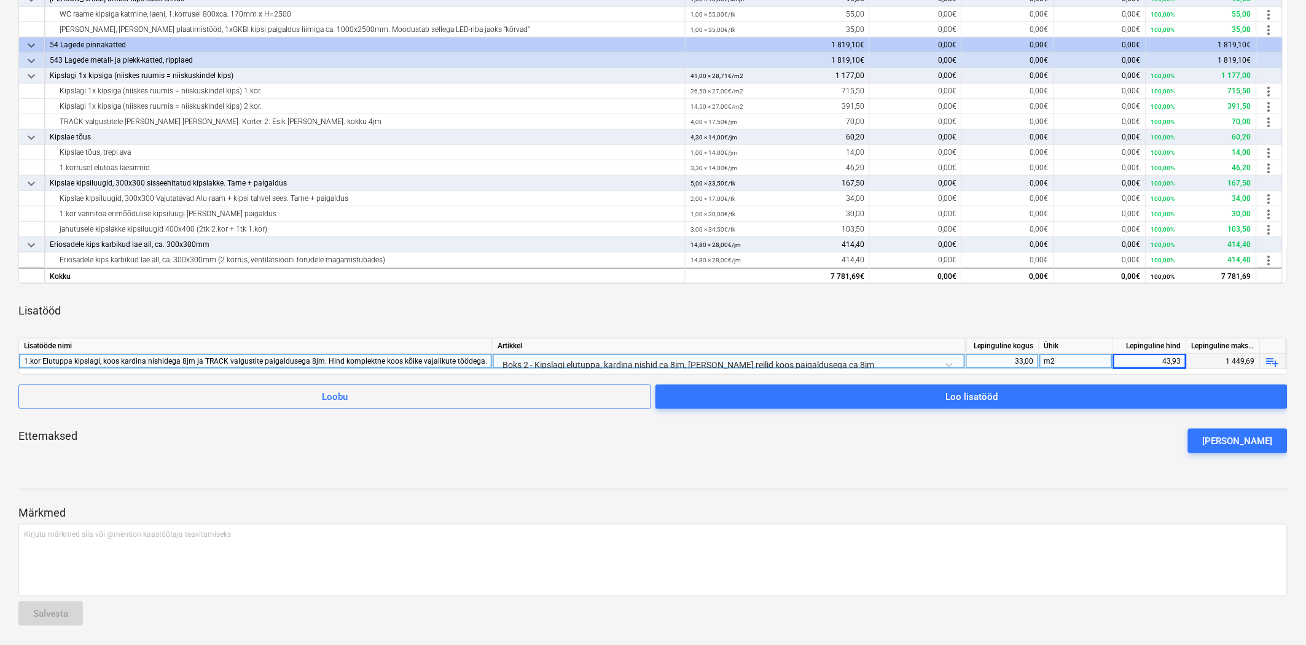
click at [1151, 364] on div "43,93" at bounding box center [1149, 361] width 63 height 15
type input "43,939393939393939393939393939394"
click at [1125, 441] on div "Ettemaksed [PERSON_NAME] ettemaks" at bounding box center [652, 441] width 1269 height 44
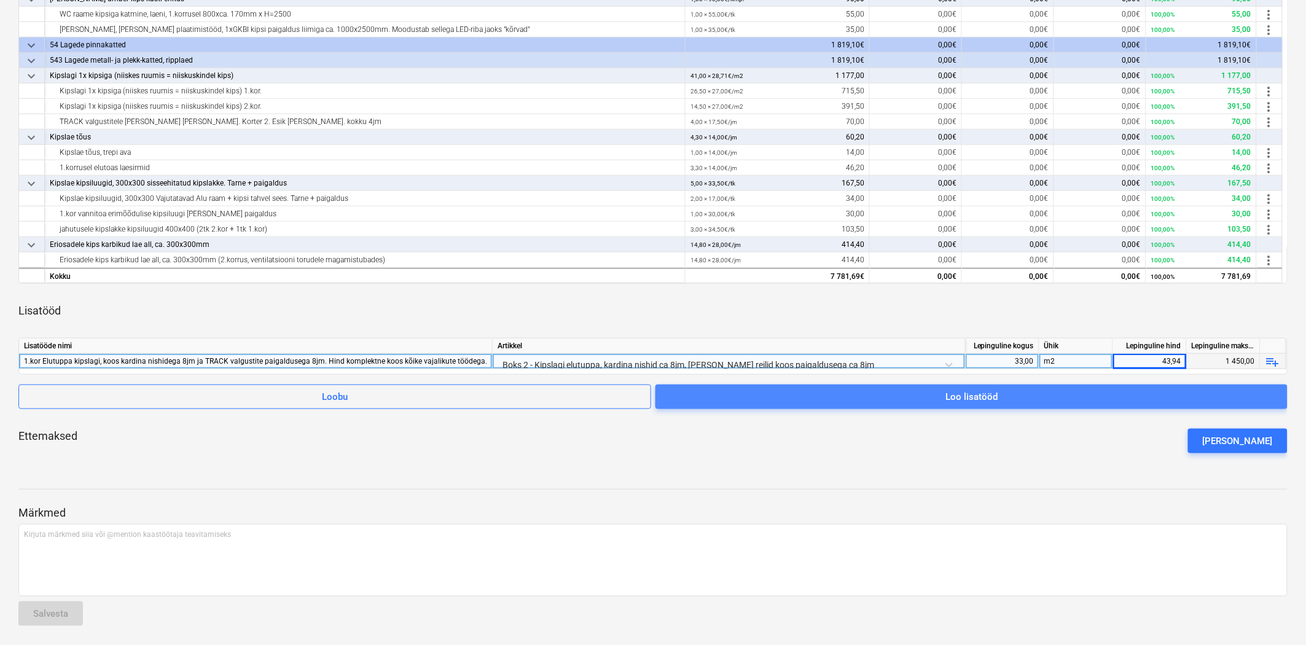
click at [1017, 396] on span "Loo lisatööd" at bounding box center [971, 397] width 603 height 16
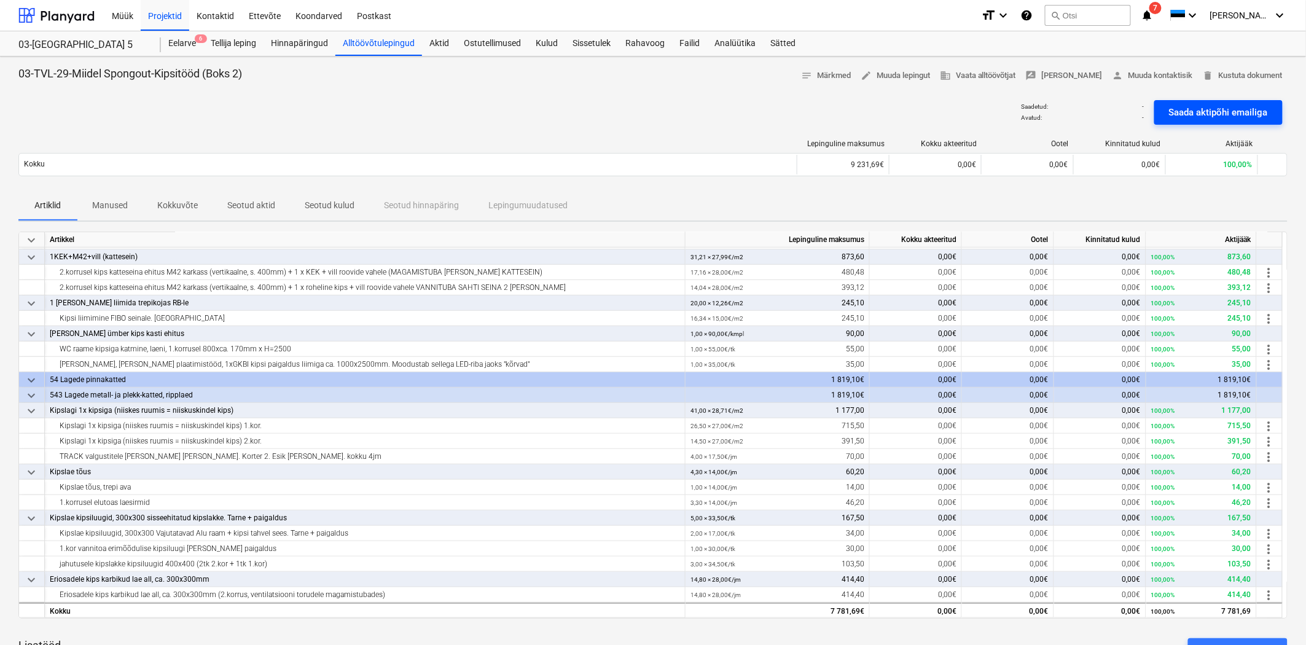
click at [1176, 118] on div "Saada aktipõhi emailiga" at bounding box center [1218, 112] width 99 height 16
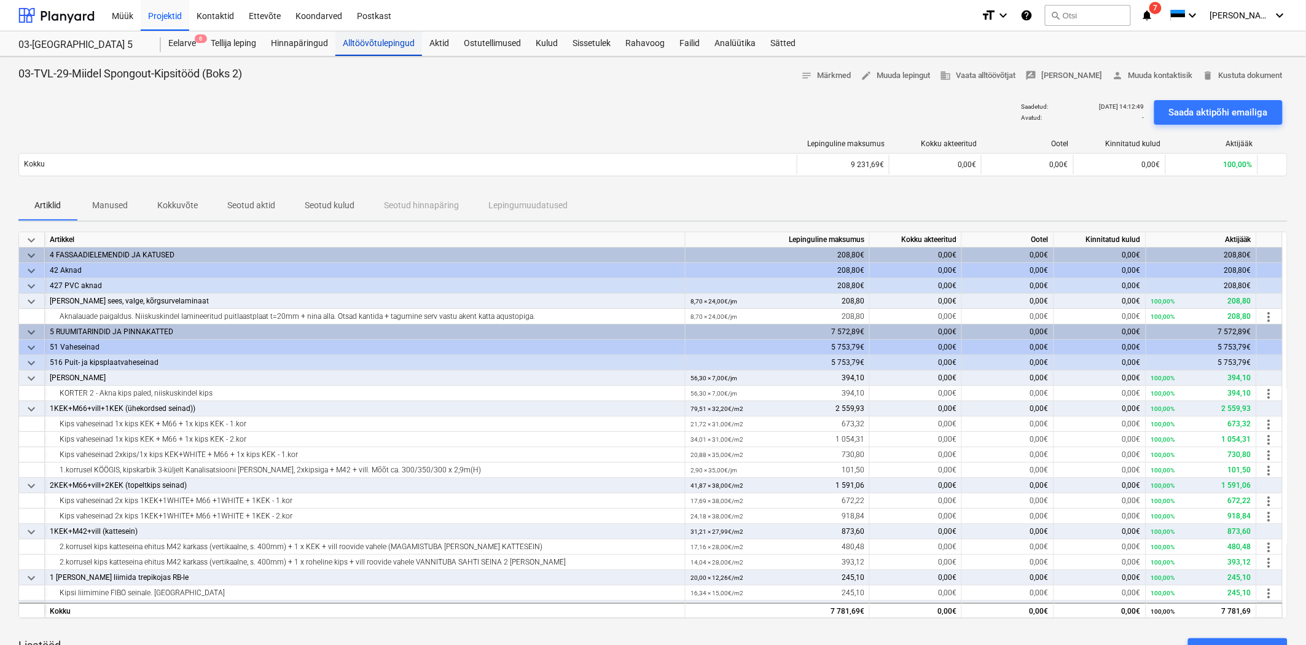
click at [366, 42] on div "Alltöövõtulepingud" at bounding box center [378, 43] width 87 height 25
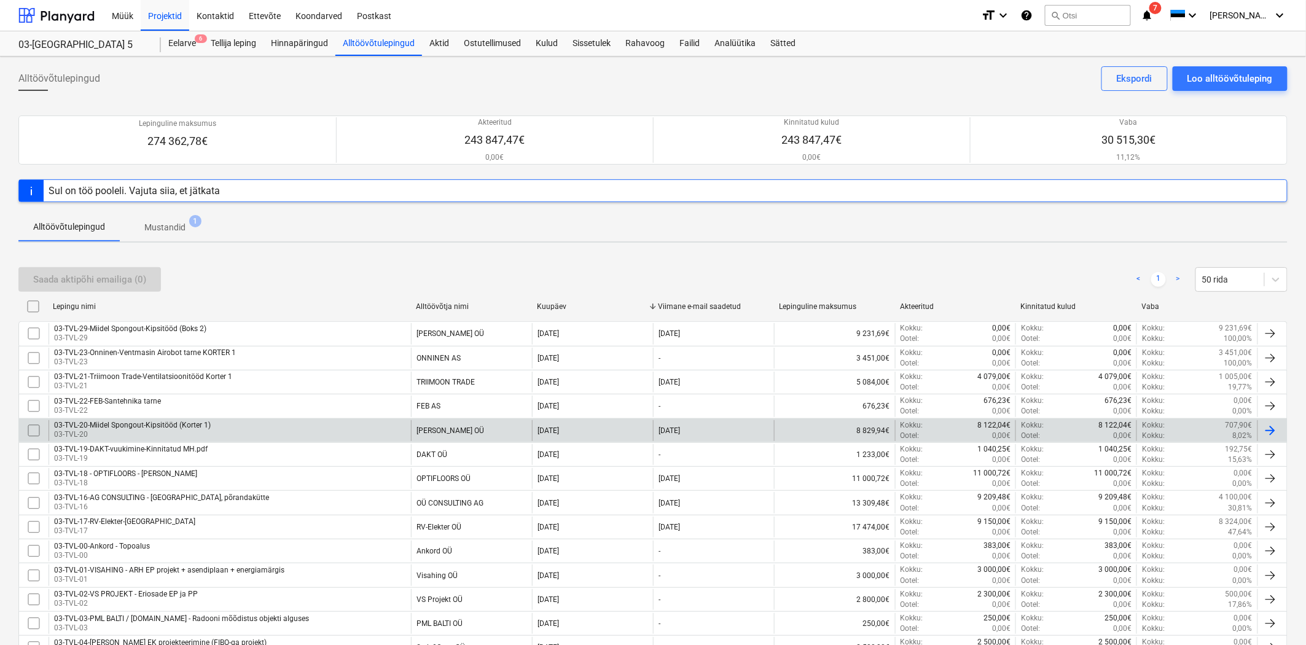
click at [201, 432] on p "03-TVL-20" at bounding box center [132, 434] width 157 height 10
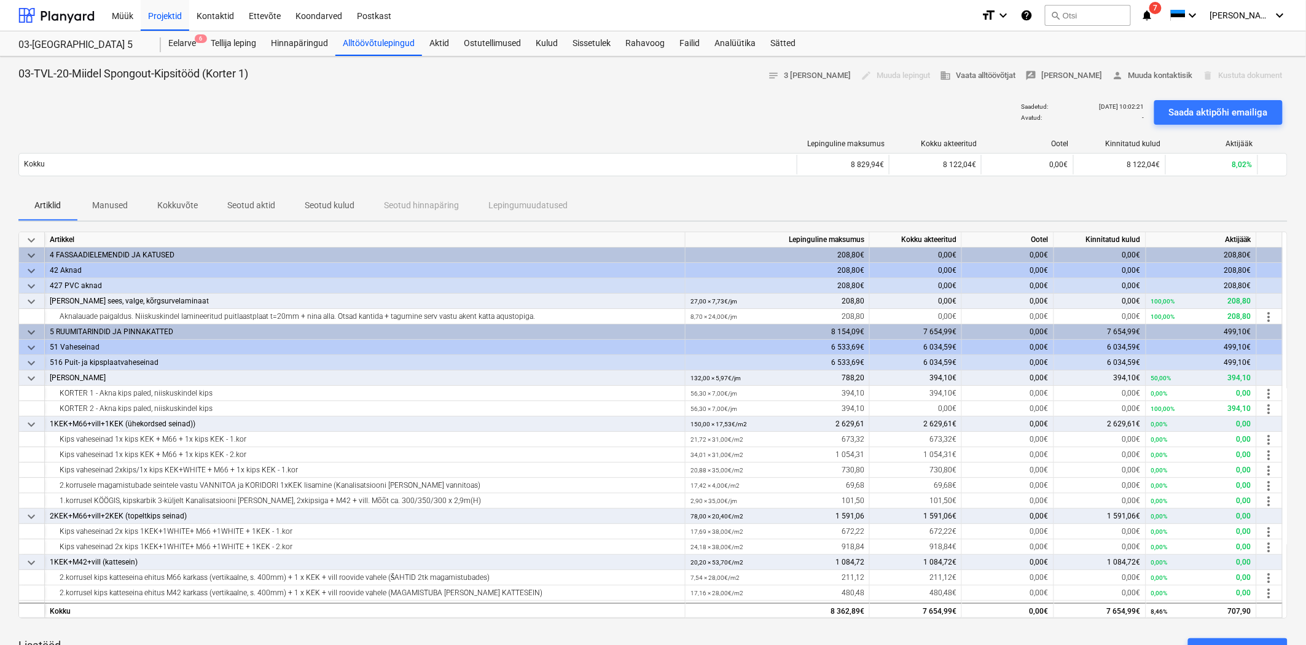
click at [238, 203] on p "Seotud aktid" at bounding box center [251, 205] width 48 height 13
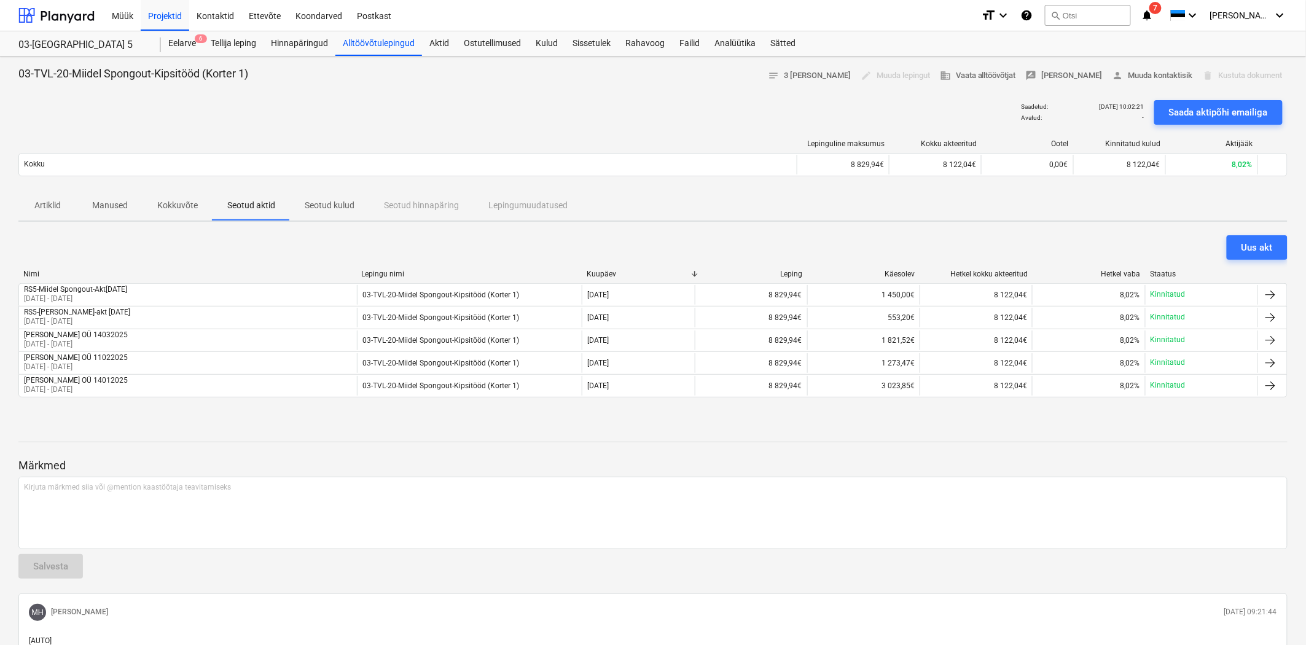
drag, startPoint x: 177, startPoint y: 295, endPoint x: 1, endPoint y: 290, distance: 176.4
click at [1, 290] on div "03-TVL-20-Miidel Spongout-Kipsitööd (Korter 1) notes 3 [PERSON_NAME] edit Muuda…" at bounding box center [653, 523] width 1306 height 933
click at [157, 254] on div "Uus akt" at bounding box center [652, 247] width 1269 height 25
drag, startPoint x: 152, startPoint y: 288, endPoint x: 10, endPoint y: 289, distance: 141.9
click at [10, 289] on div "03-TVL-20-Miidel Spongout-Kipsitööd (Korter 1) notes 3 [PERSON_NAME] edit Muuda…" at bounding box center [653, 523] width 1306 height 933
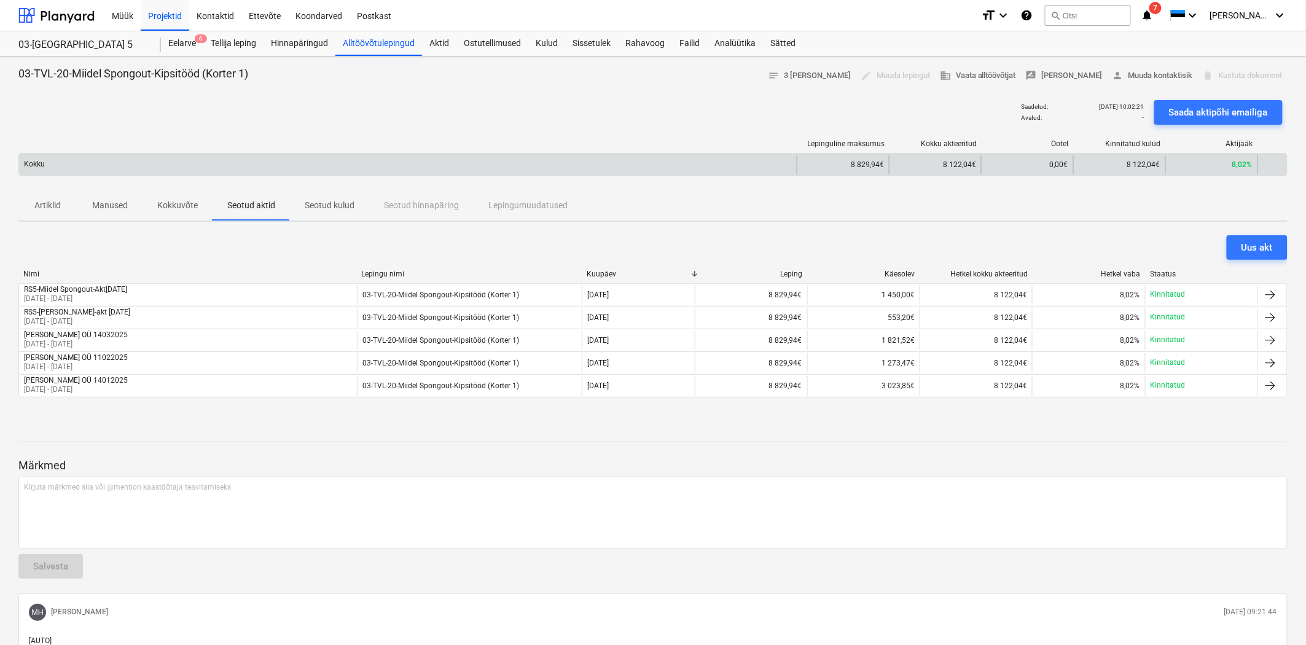
copy div "RS5-Miidel Spongout-Akt[DATE]"
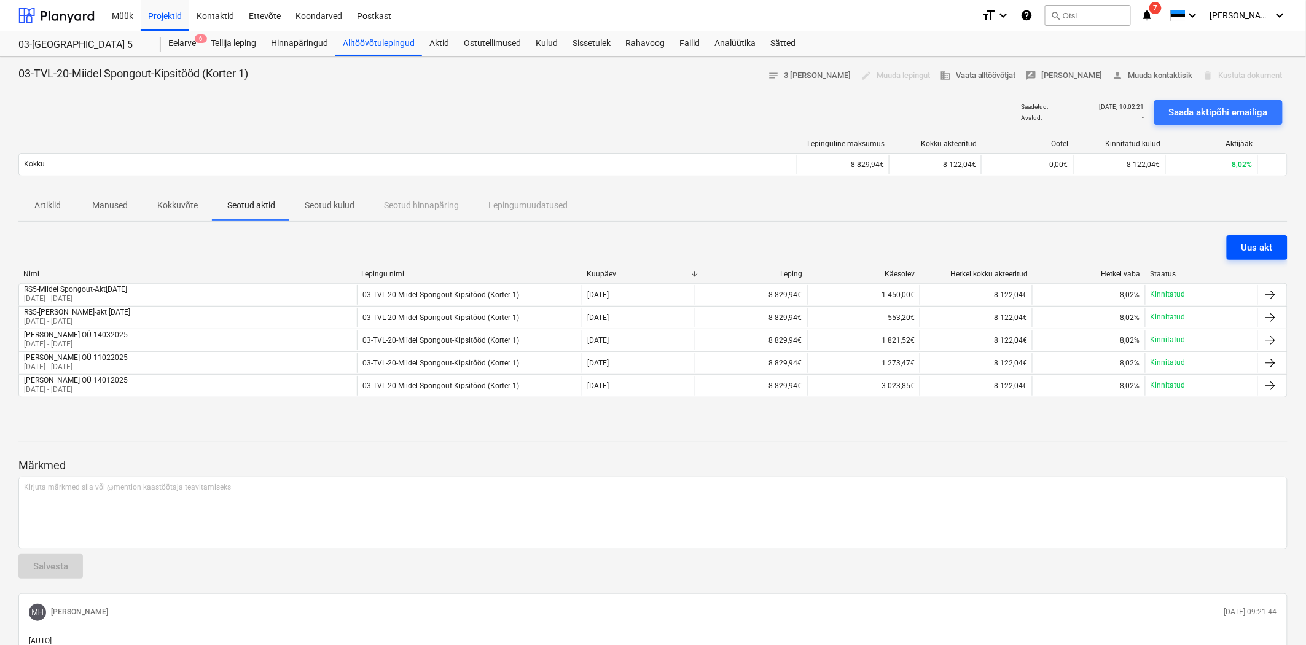
click at [1256, 248] on div "Uus akt" at bounding box center [1257, 248] width 31 height 16
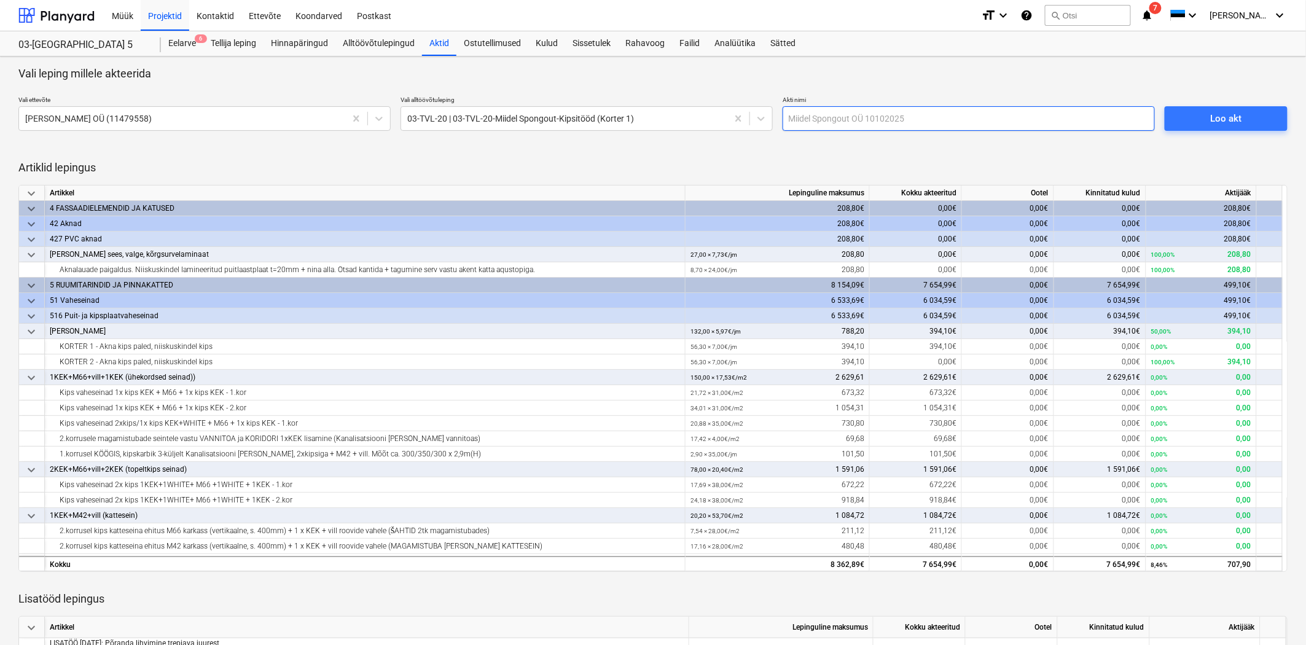
click at [885, 127] on input "text" at bounding box center [969, 118] width 372 height 25
paste input "RS5-Miidel Spongout-Akt[DATE]"
click at [885, 119] on input "RS5-Miidel Spongout-Akt[DATE]" at bounding box center [969, 118] width 372 height 25
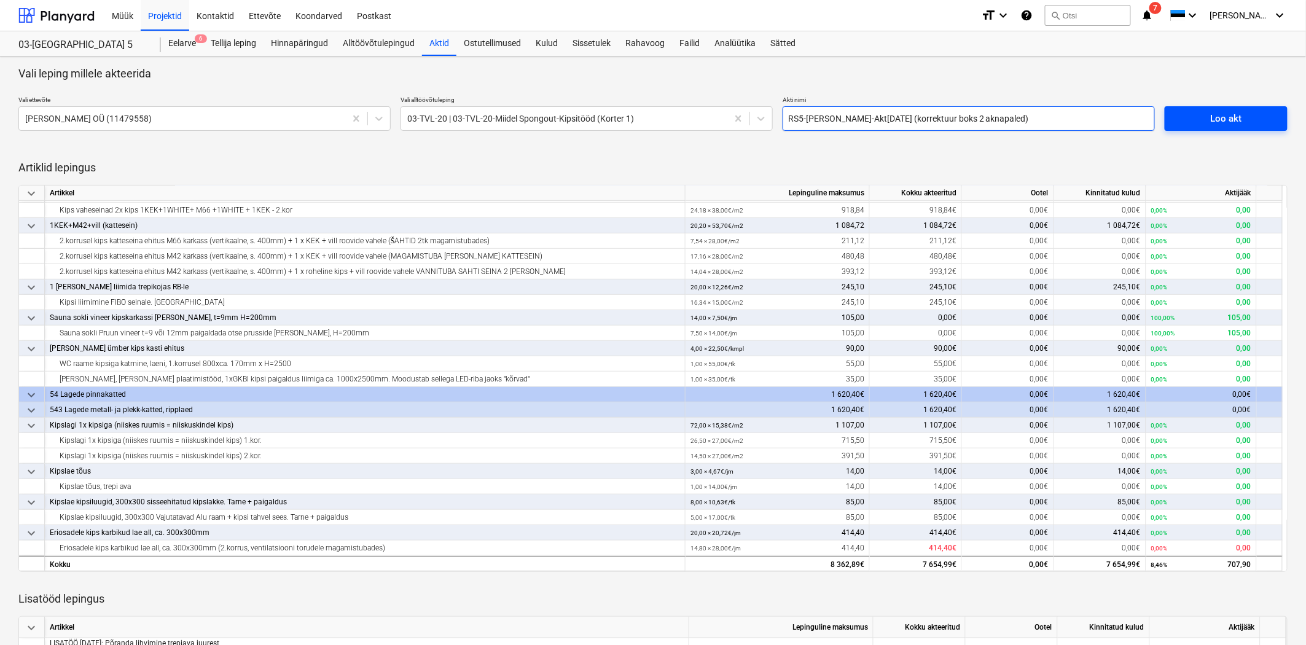
type input "RS5-[PERSON_NAME]-Akt[DATE] (korrektuur boks 2 aknapaled)"
click at [1218, 112] on div "Loo akt" at bounding box center [1226, 119] width 31 height 16
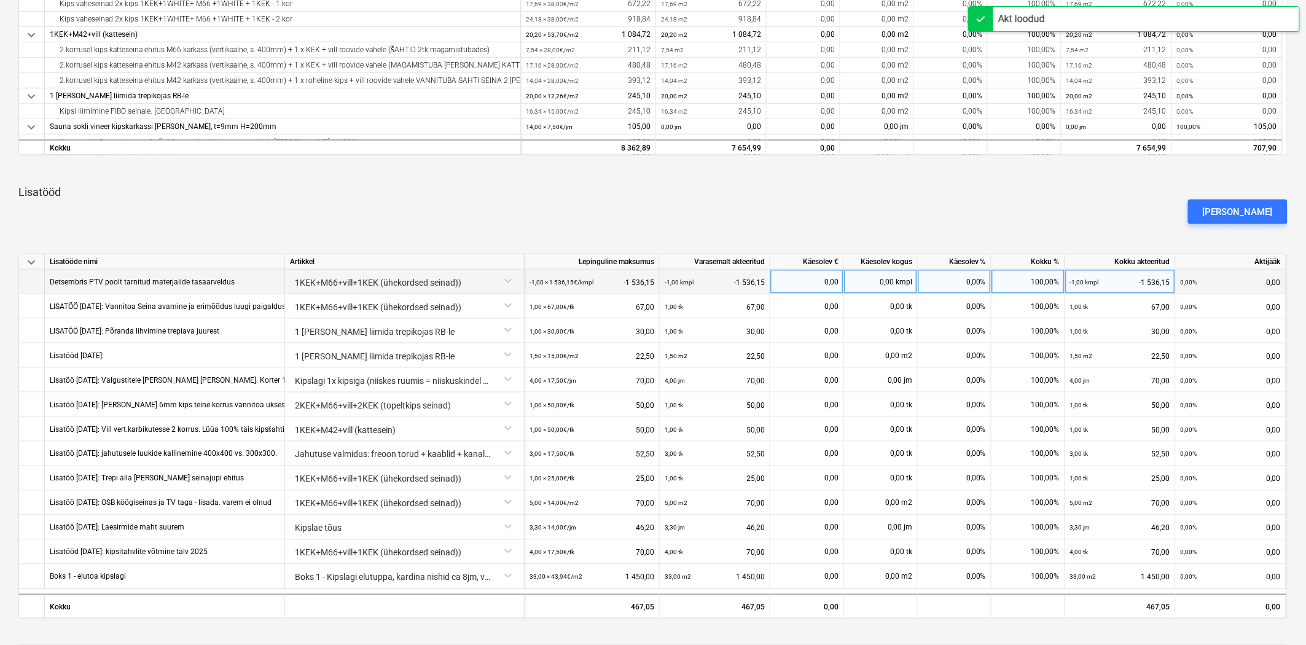
scroll to position [636, 0]
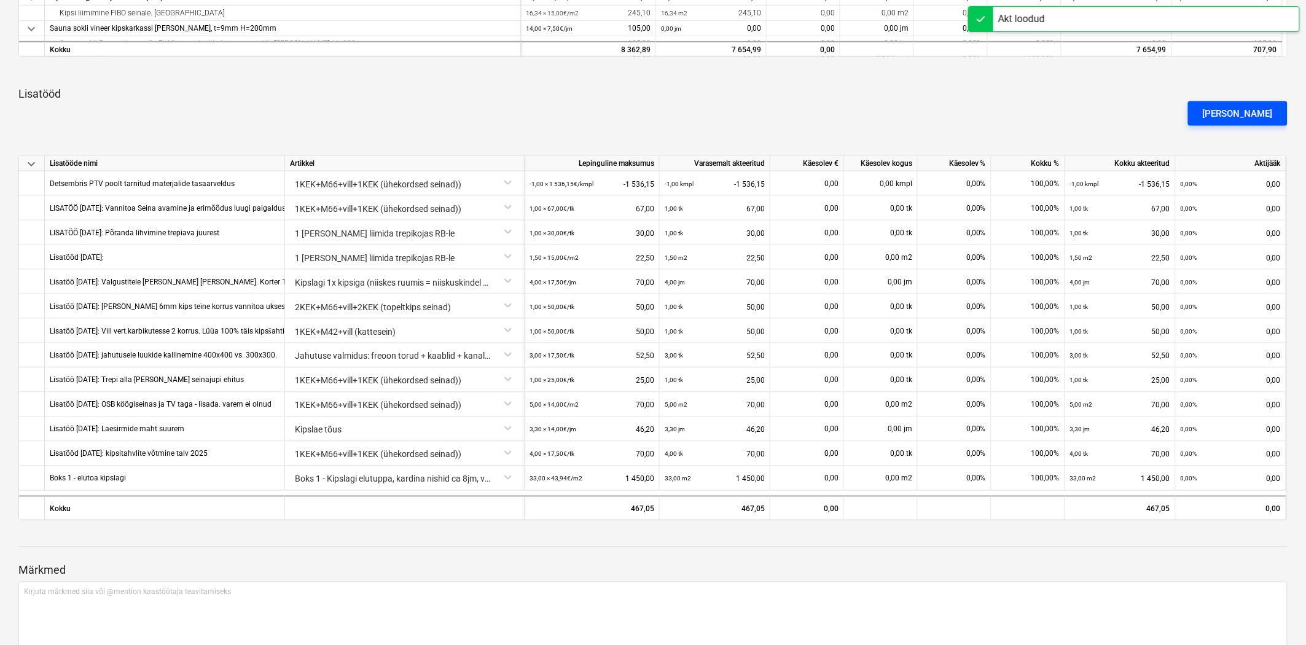
click at [1257, 114] on div "[PERSON_NAME]" at bounding box center [1238, 114] width 70 height 16
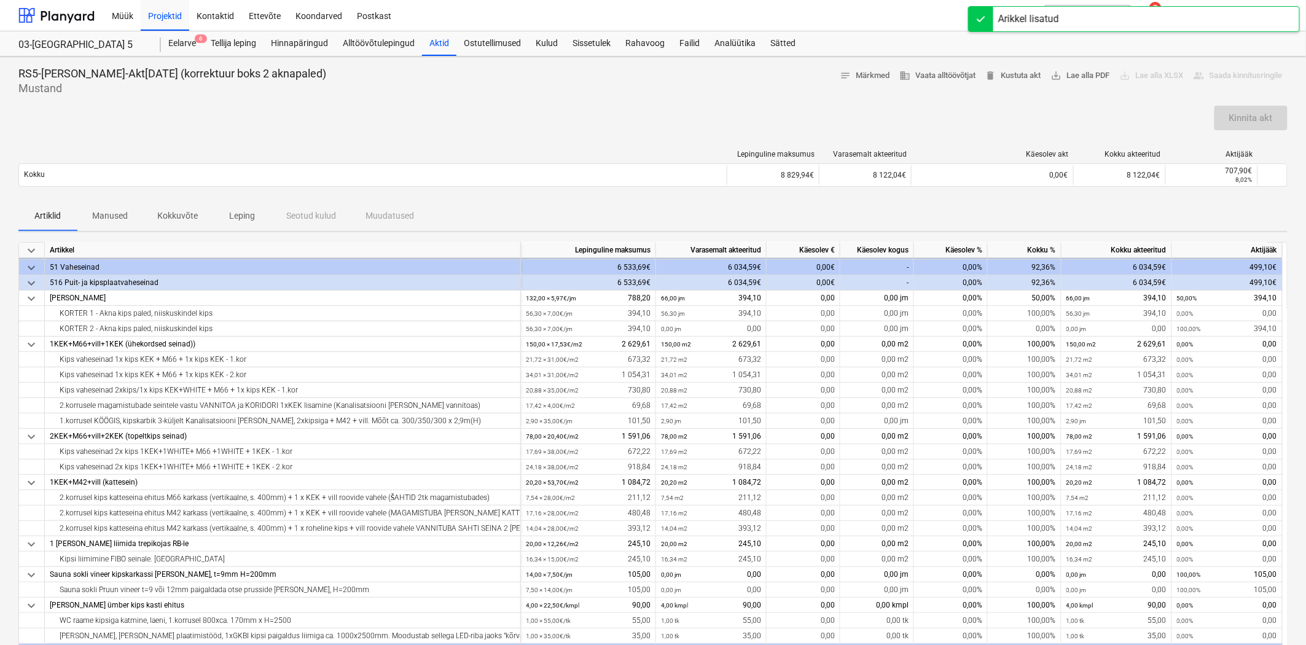
scroll to position [0, 0]
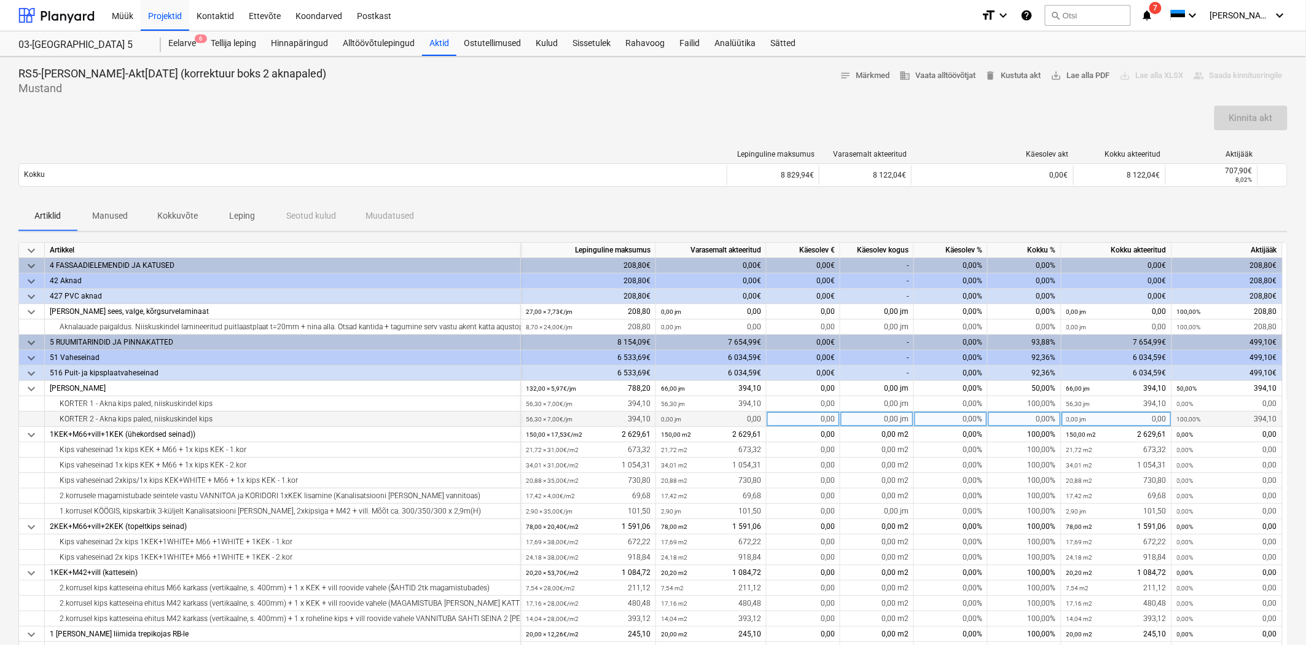
drag, startPoint x: 52, startPoint y: 417, endPoint x: 219, endPoint y: 425, distance: 167.3
click at [219, 425] on div "KORTER 2 - Akna kips paled, niiskuskindel kips" at bounding box center [283, 419] width 466 height 15
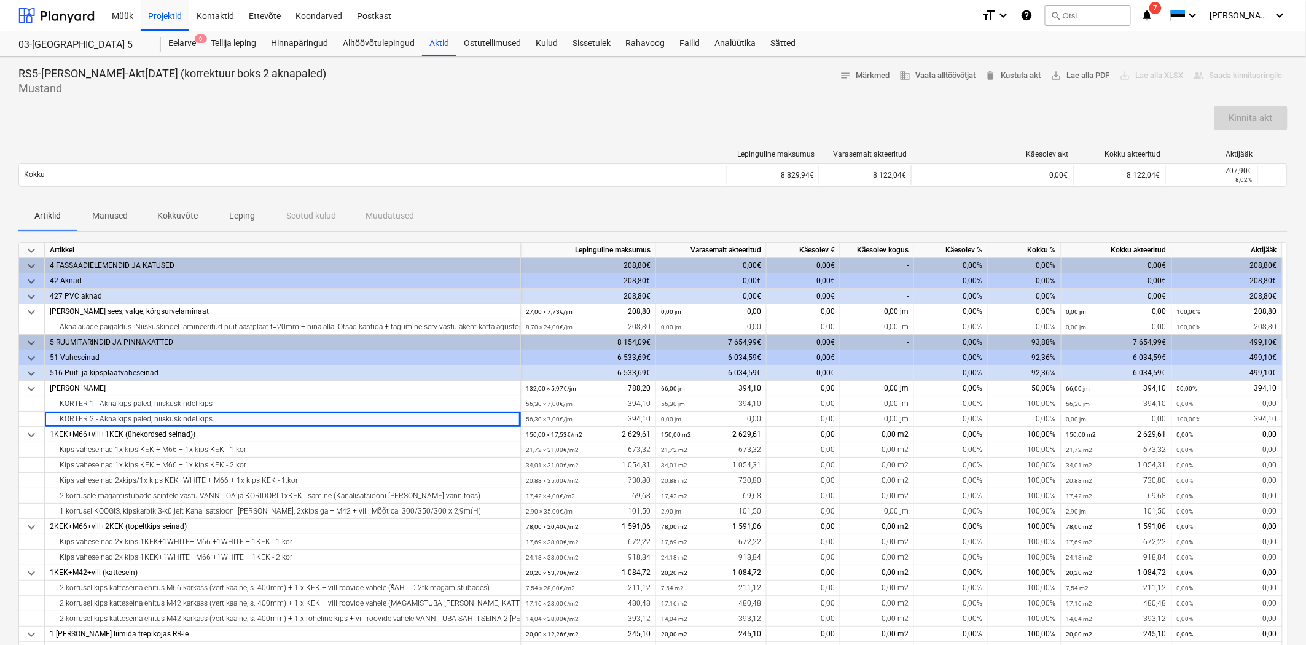
copy div "KORTER 2 - Akna kips paled, niiskuskindel kips"
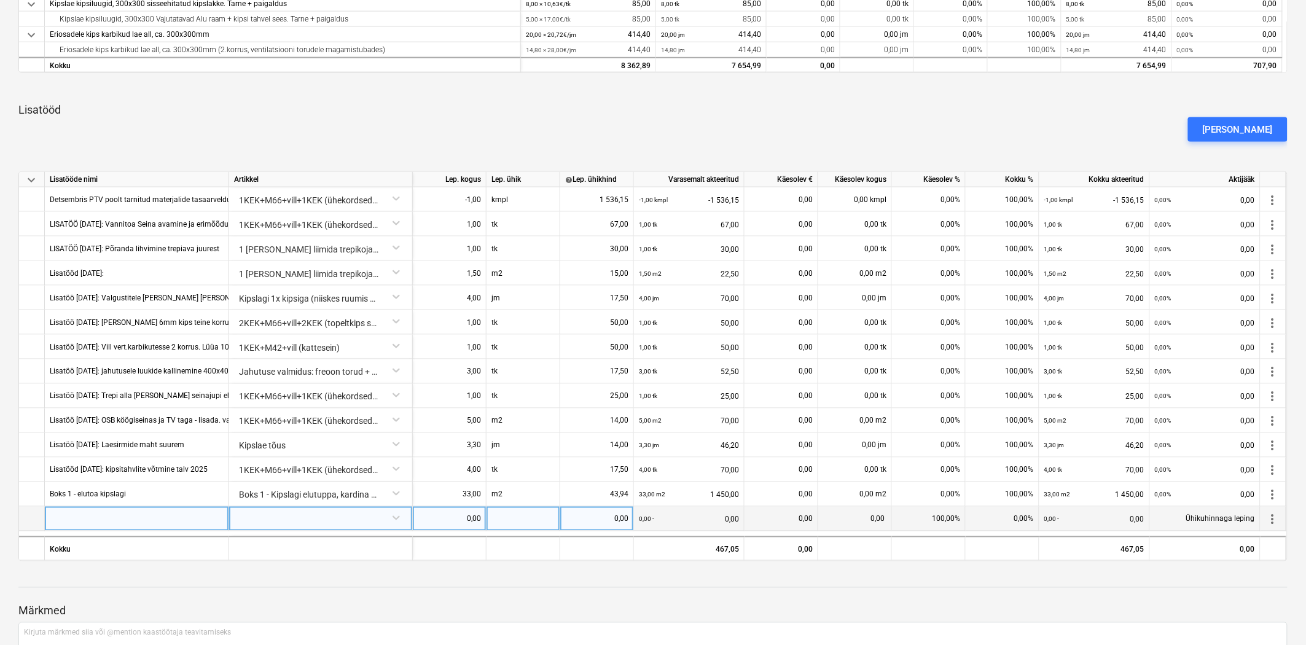
scroll to position [719, 0]
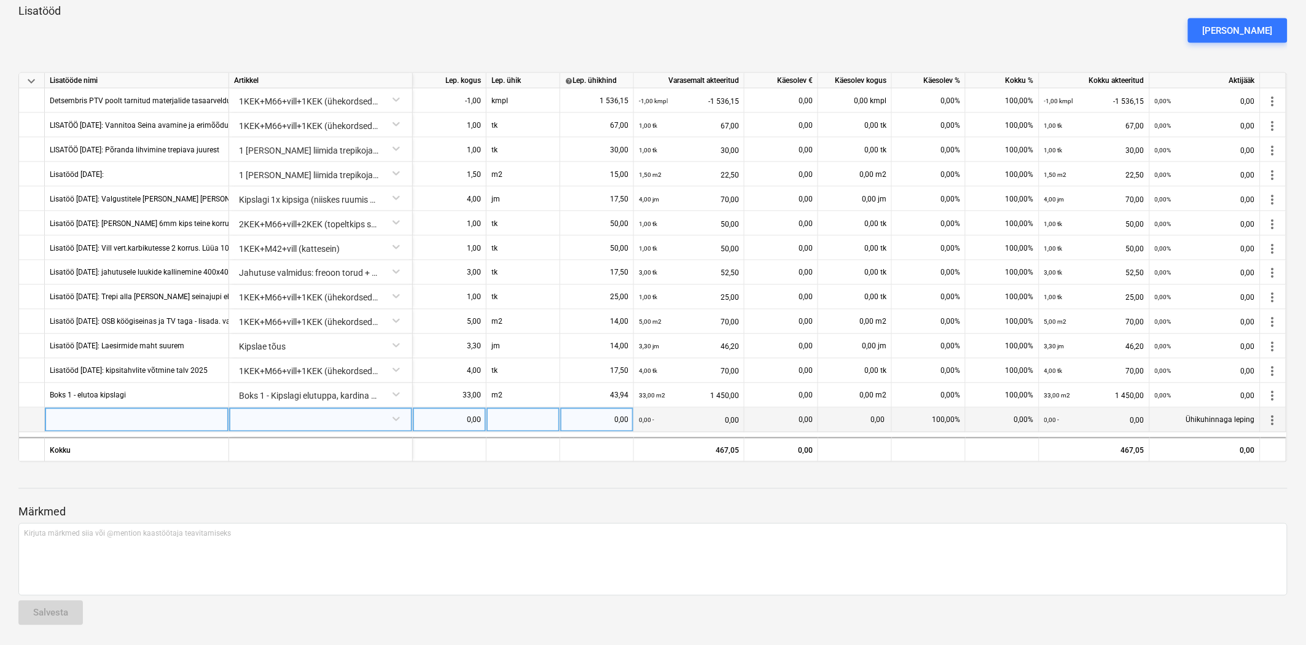
click at [76, 421] on div at bounding box center [137, 420] width 184 height 25
type input "KORTER 2 - Akna kips paled, niiskuskindel kips"
click at [274, 417] on div at bounding box center [320, 419] width 173 height 22
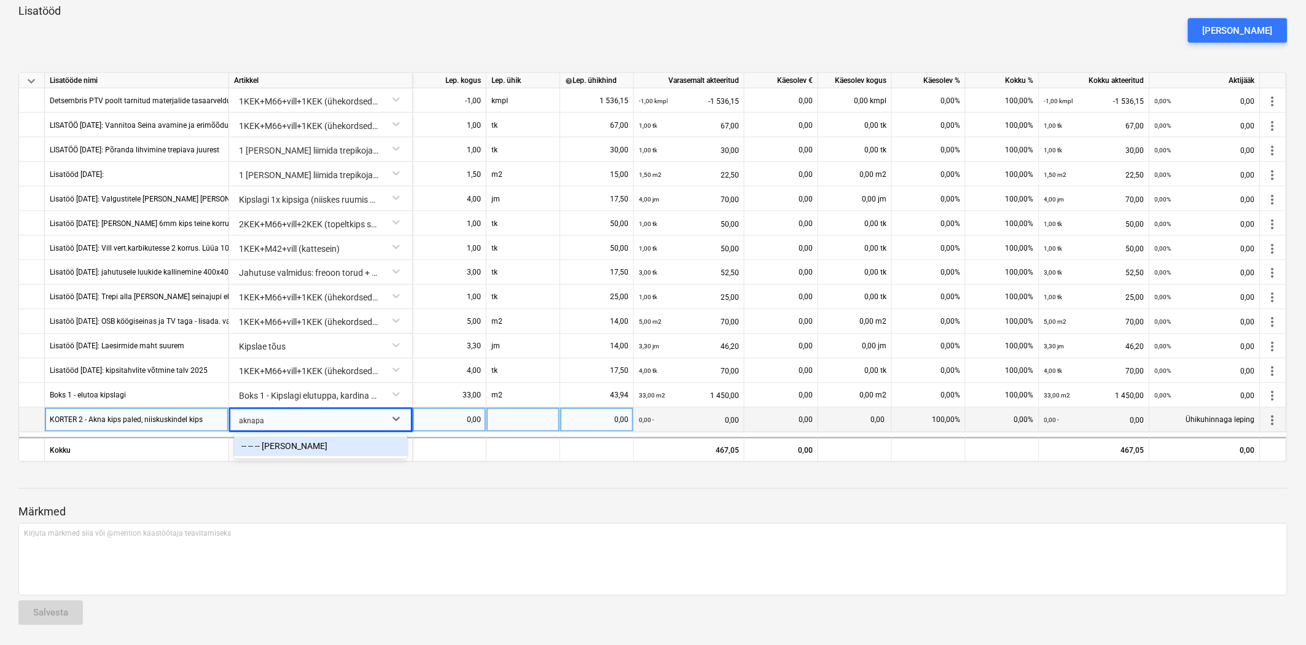
type input "aknapal"
click at [289, 448] on div "-- -- -- [PERSON_NAME]" at bounding box center [320, 447] width 173 height 20
click at [461, 425] on div "0,00" at bounding box center [449, 420] width 63 height 25
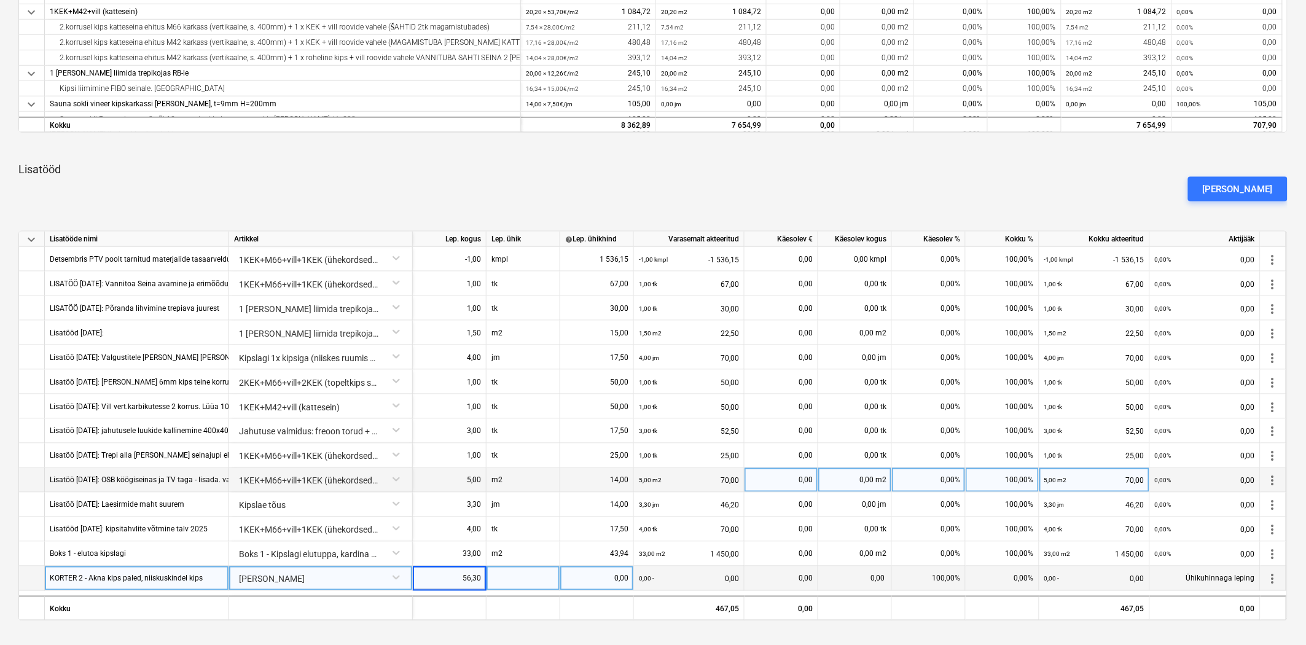
scroll to position [589, 0]
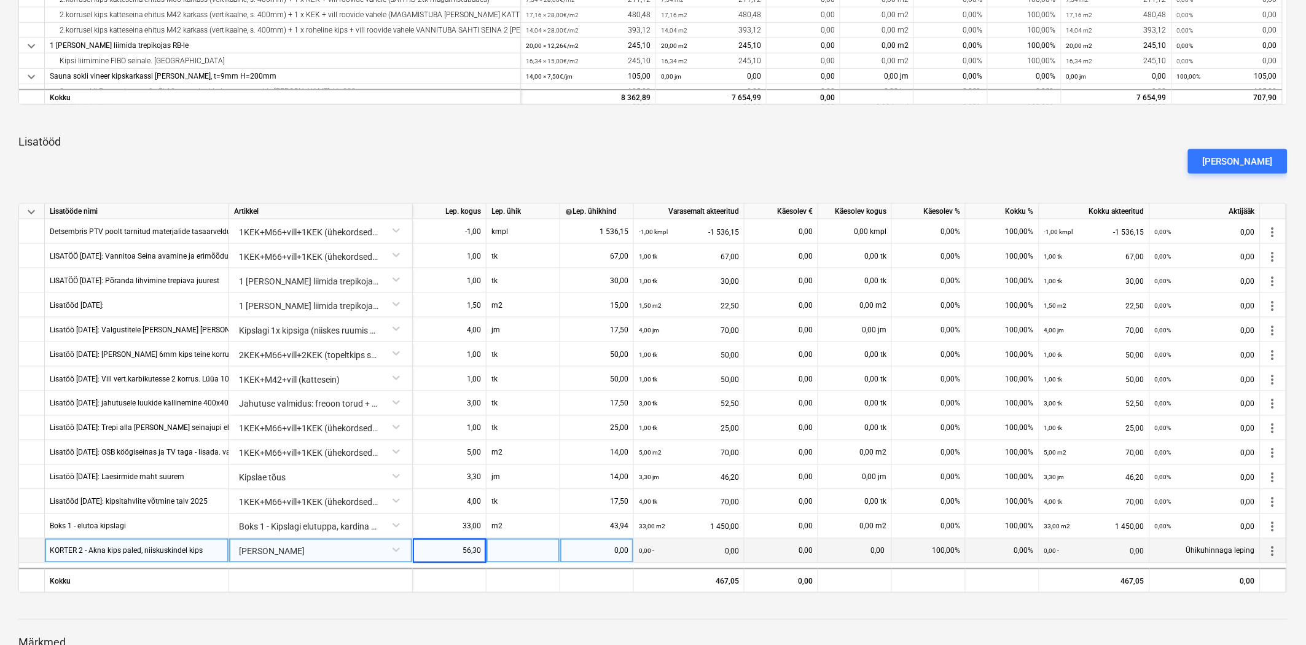
click at [458, 542] on input "56,30" at bounding box center [449, 551] width 73 height 24
type input "-56,30"
click at [495, 545] on div at bounding box center [524, 551] width 74 height 25
click at [504, 607] on div at bounding box center [652, 608] width 1269 height 10
drag, startPoint x: 532, startPoint y: 546, endPoint x: 434, endPoint y: 549, distance: 97.7
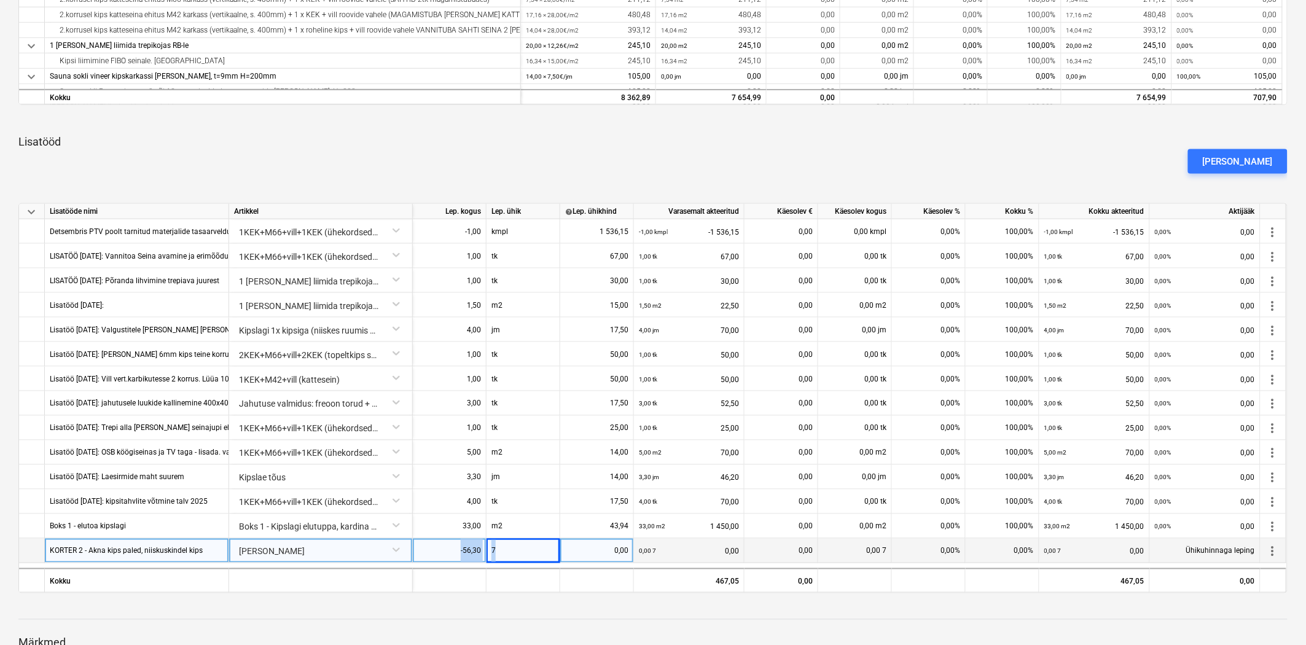
click at [0, 0] on div "KORTER 2 - Akna kips paled, niiskuskindel kips [PERSON_NAME] -56,30 7 0,00 0,00…" at bounding box center [0, 0] width 0 height 0
click at [597, 557] on div "0,00" at bounding box center [596, 551] width 63 height 25
type input "7"
click at [550, 553] on div "7" at bounding box center [524, 551] width 74 height 25
type input "jm"
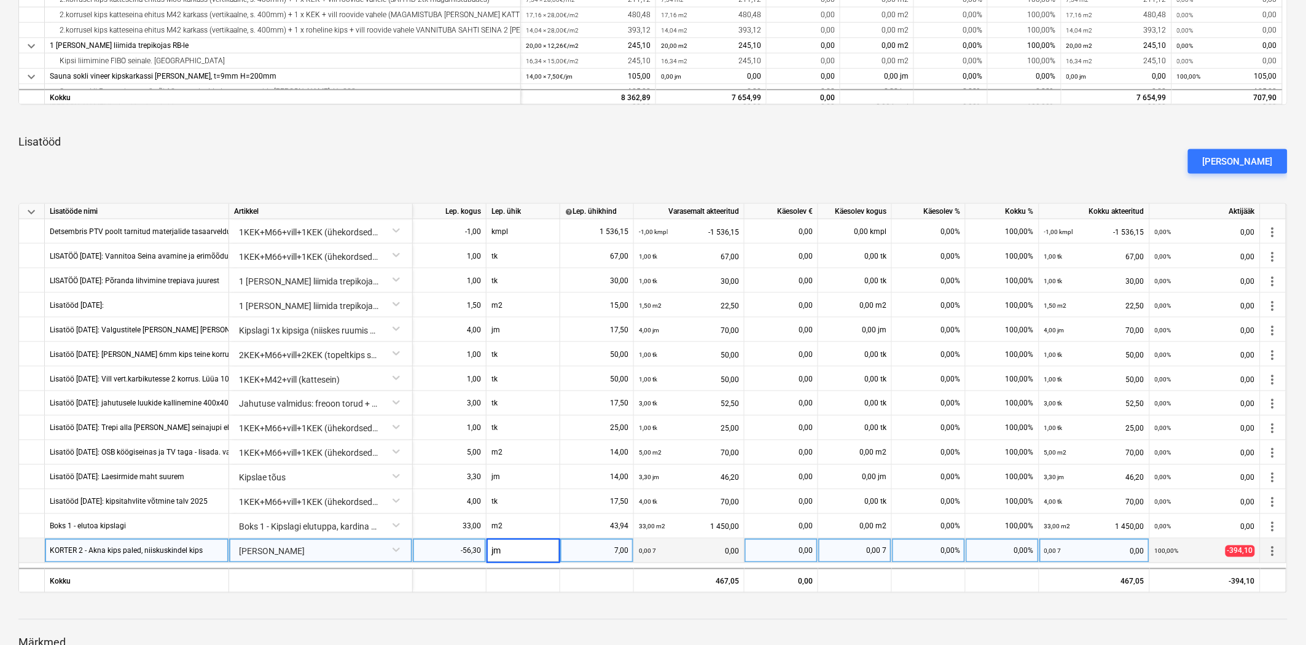
click at [1028, 555] on div "0,00%" at bounding box center [1003, 551] width 74 height 25
type input "100"
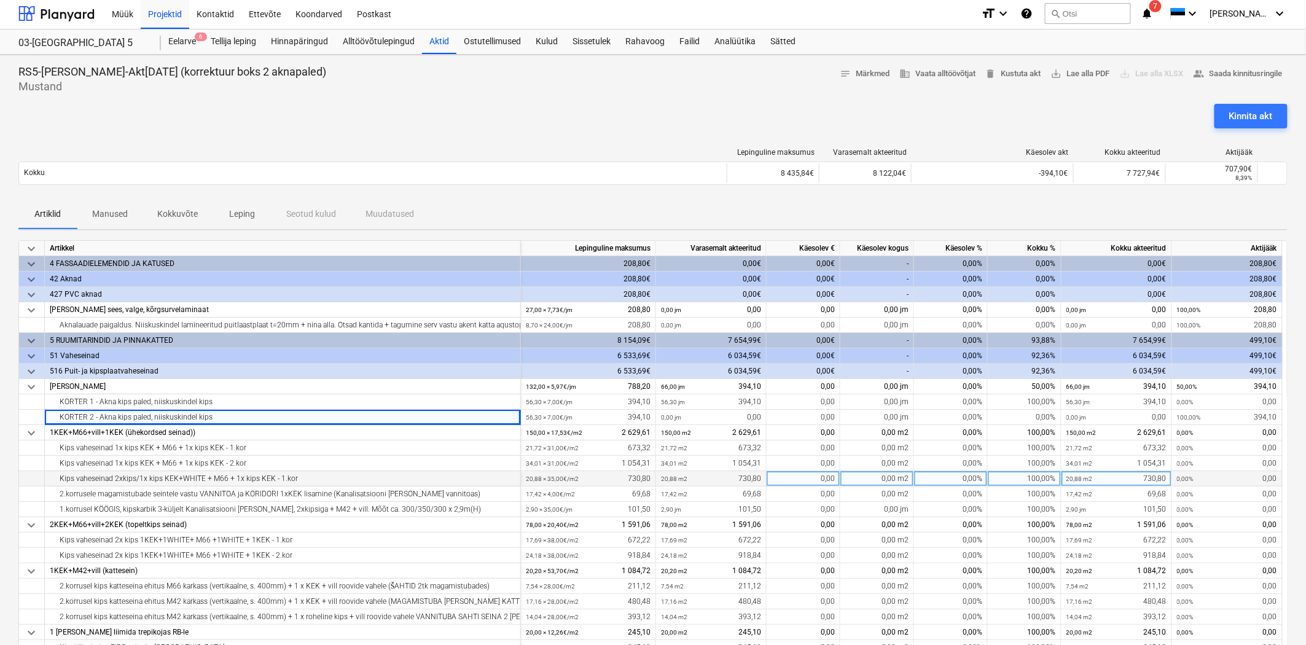
scroll to position [0, 0]
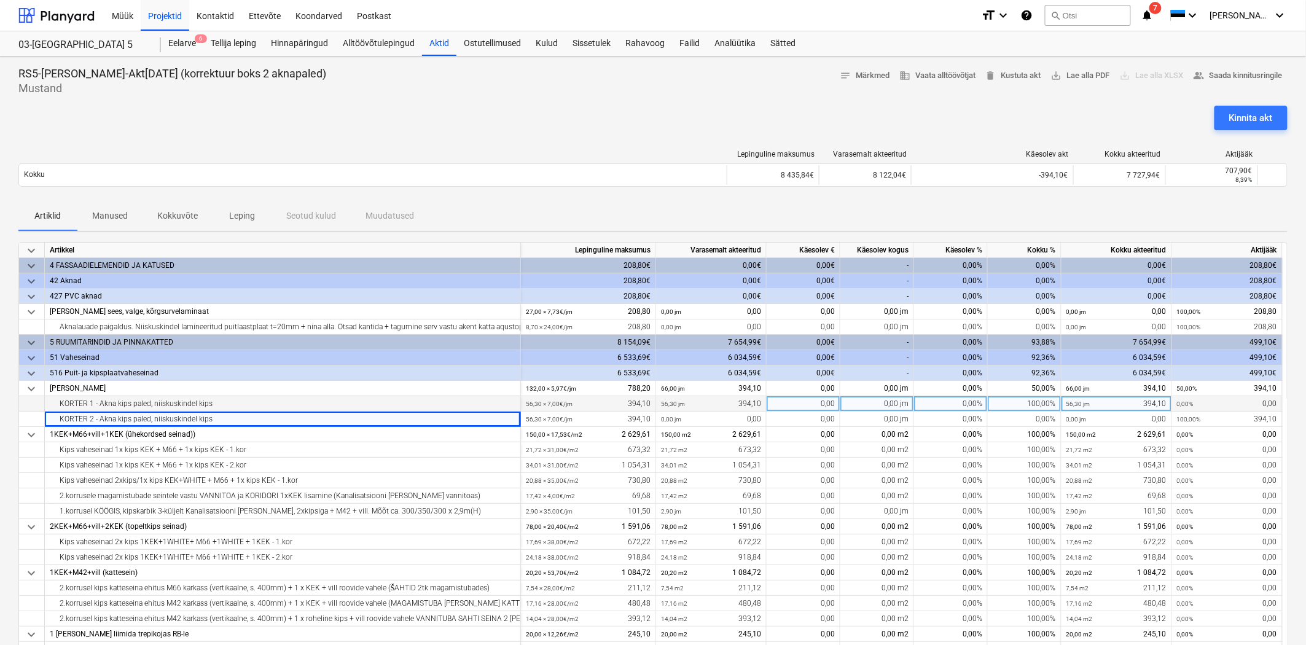
click at [950, 403] on div "0,00%" at bounding box center [951, 403] width 74 height 15
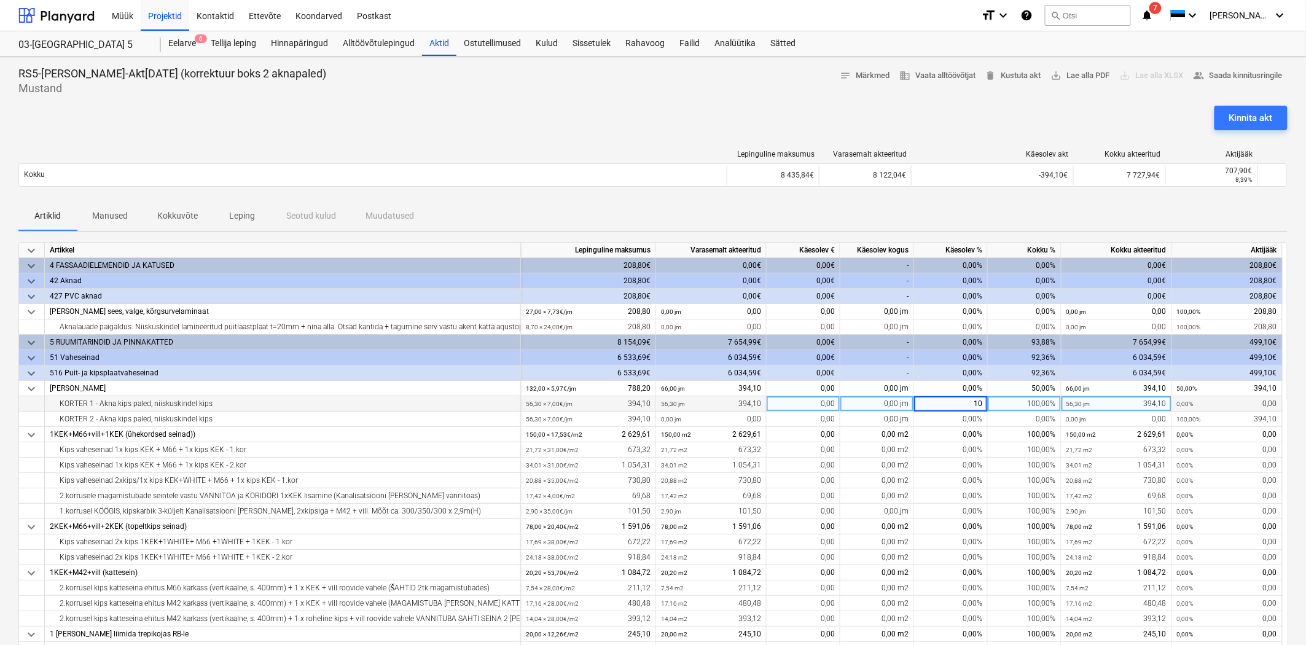
type input "100"
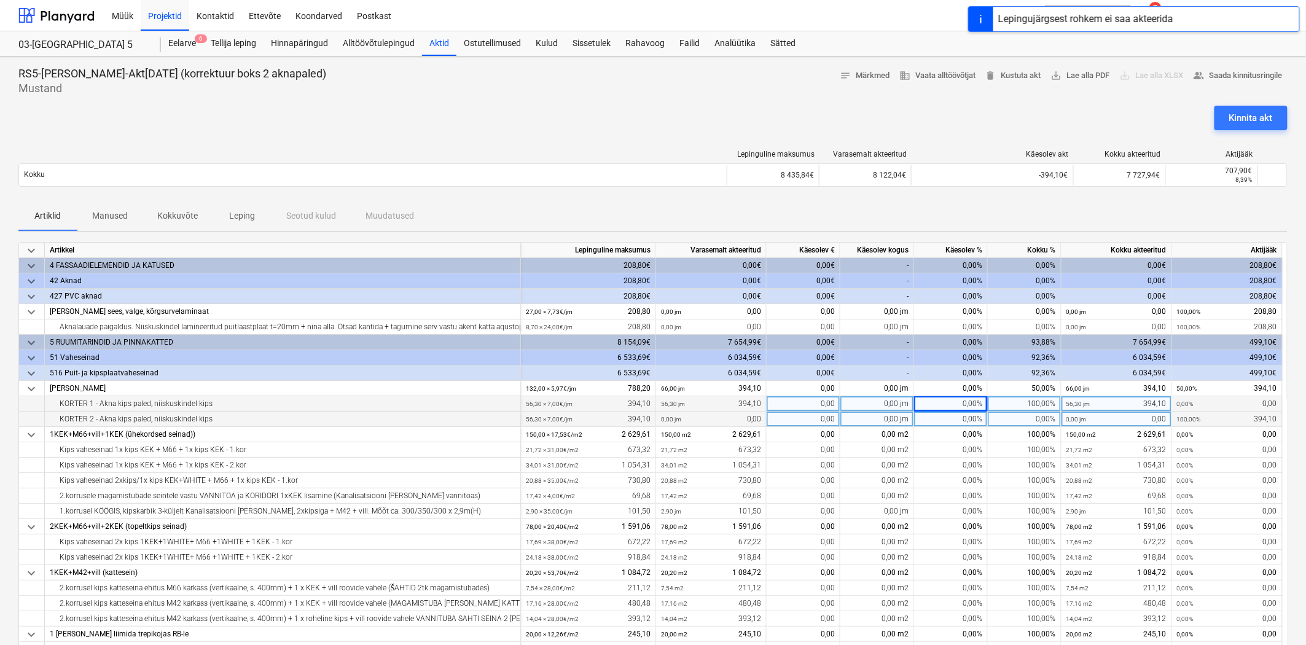
click at [976, 418] on div "0,00%" at bounding box center [951, 419] width 74 height 15
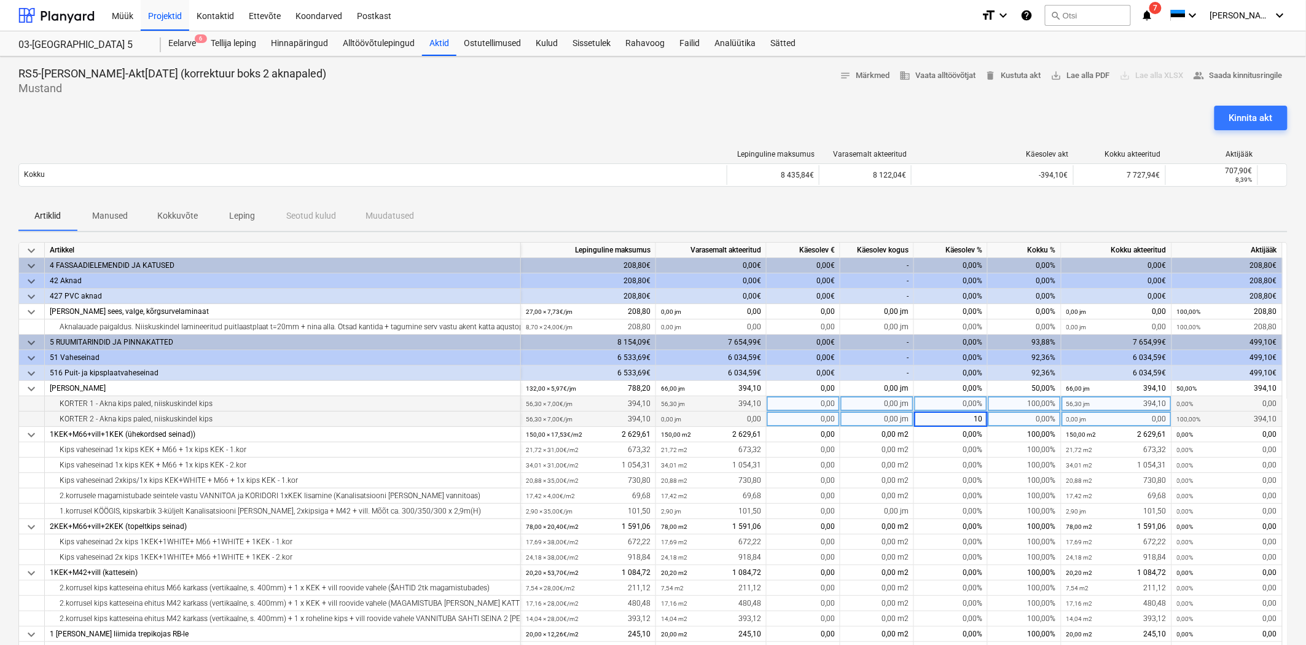
type input "100"
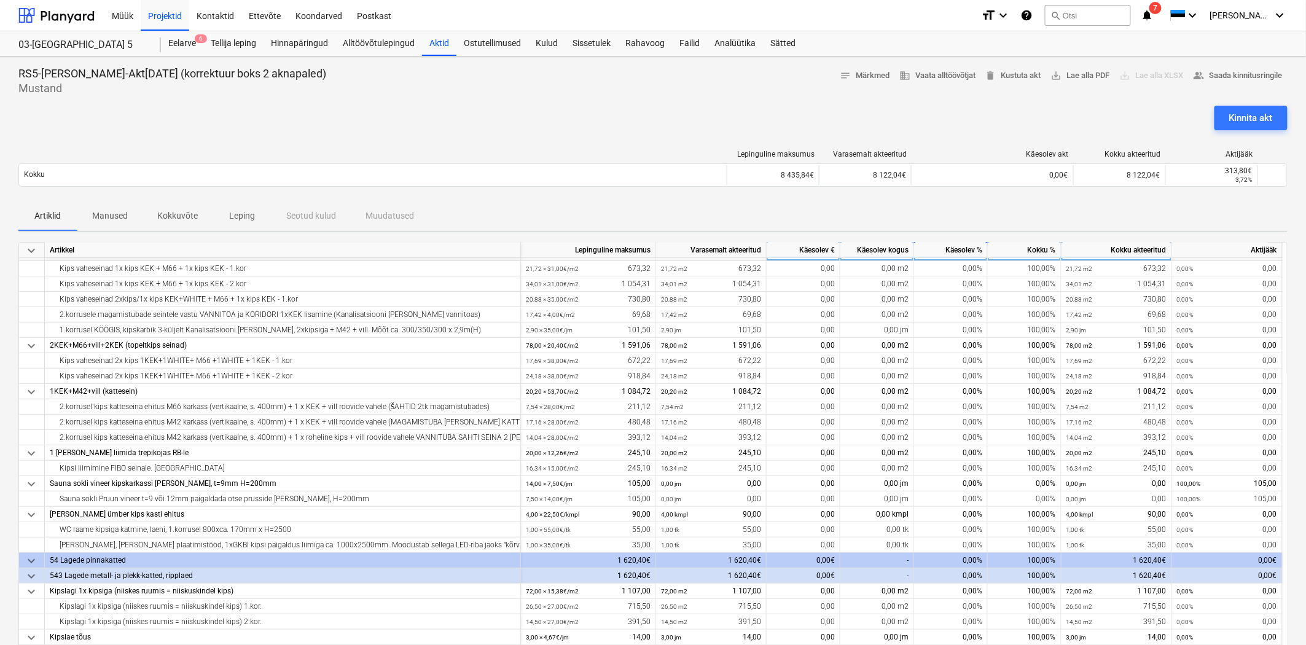
scroll to position [182, 0]
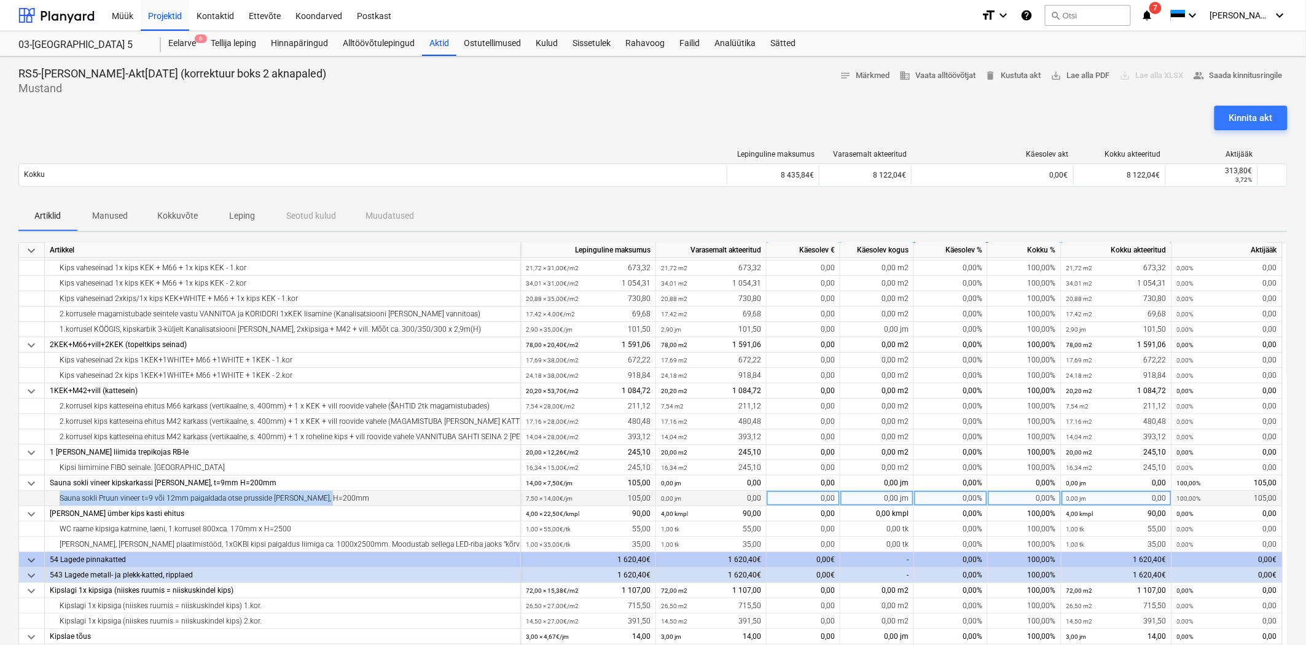
drag, startPoint x: 339, startPoint y: 498, endPoint x: 41, endPoint y: 501, distance: 298.6
click at [0, 0] on div "Sauna sokli Pruun vineer t=9 või 12mm paigaldada otse prusside [PERSON_NAME], H…" at bounding box center [0, 0] width 0 height 0
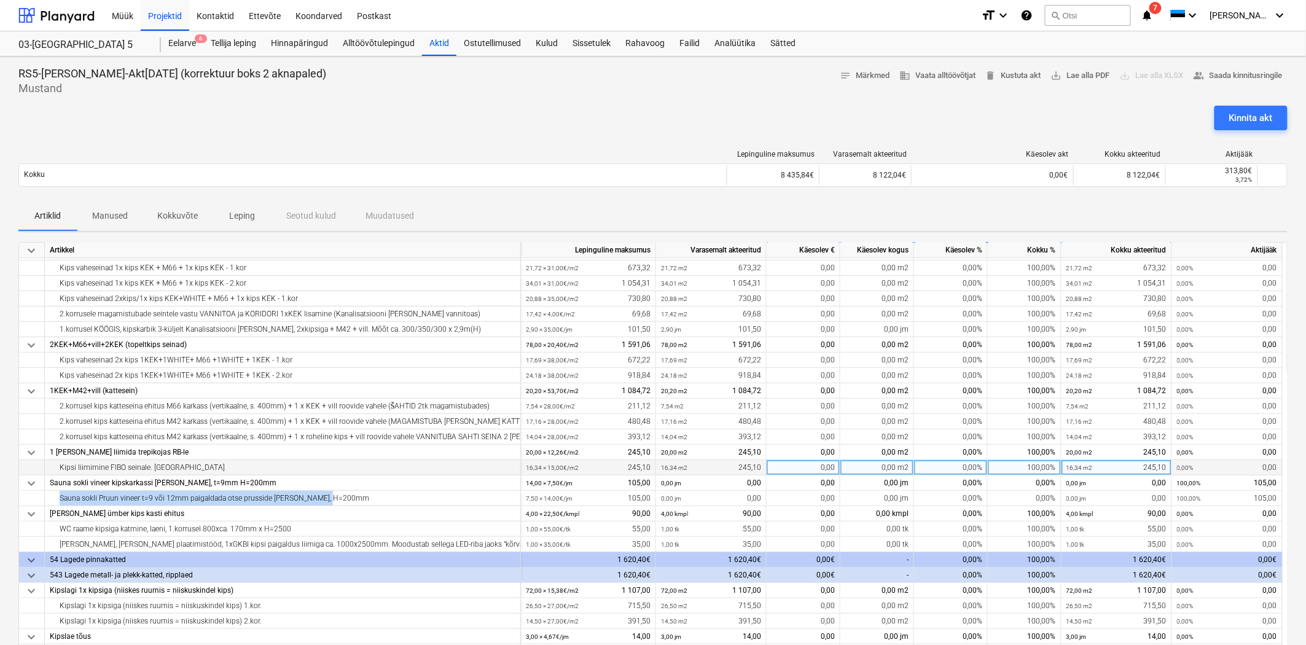
copy div "Sauna sokli Pruun vineer t=9 või 12mm paigaldada otse prusside [PERSON_NAME], H…"
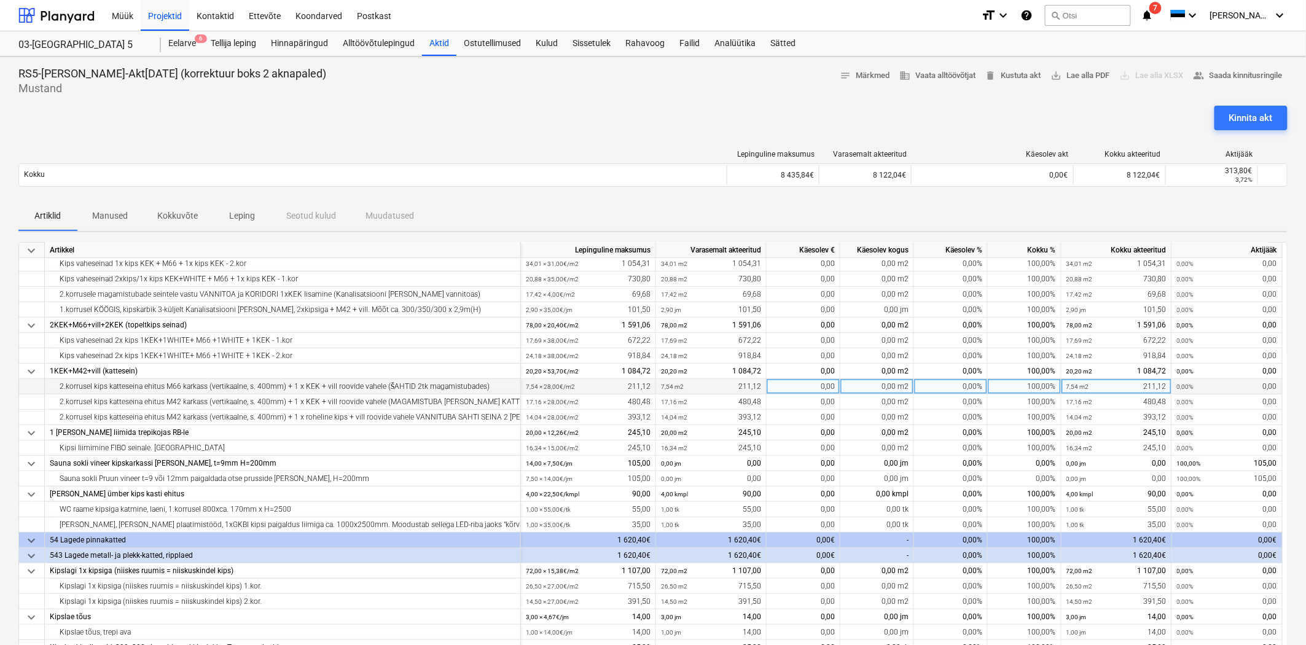
scroll to position [225, 0]
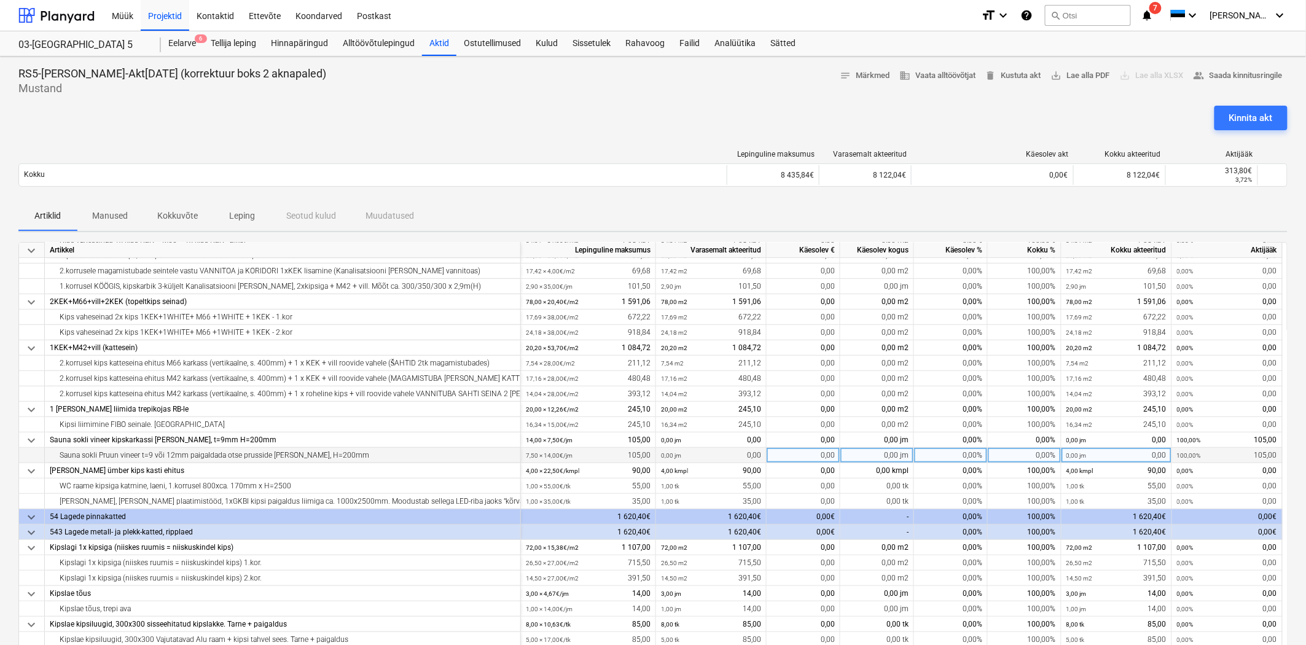
drag, startPoint x: 59, startPoint y: 452, endPoint x: 85, endPoint y: 452, distance: 25.8
click at [135, 452] on div "Sauna sokli Pruun vineer t=9 või 12mm paigaldada otse prusside [PERSON_NAME], H…" at bounding box center [283, 455] width 466 height 15
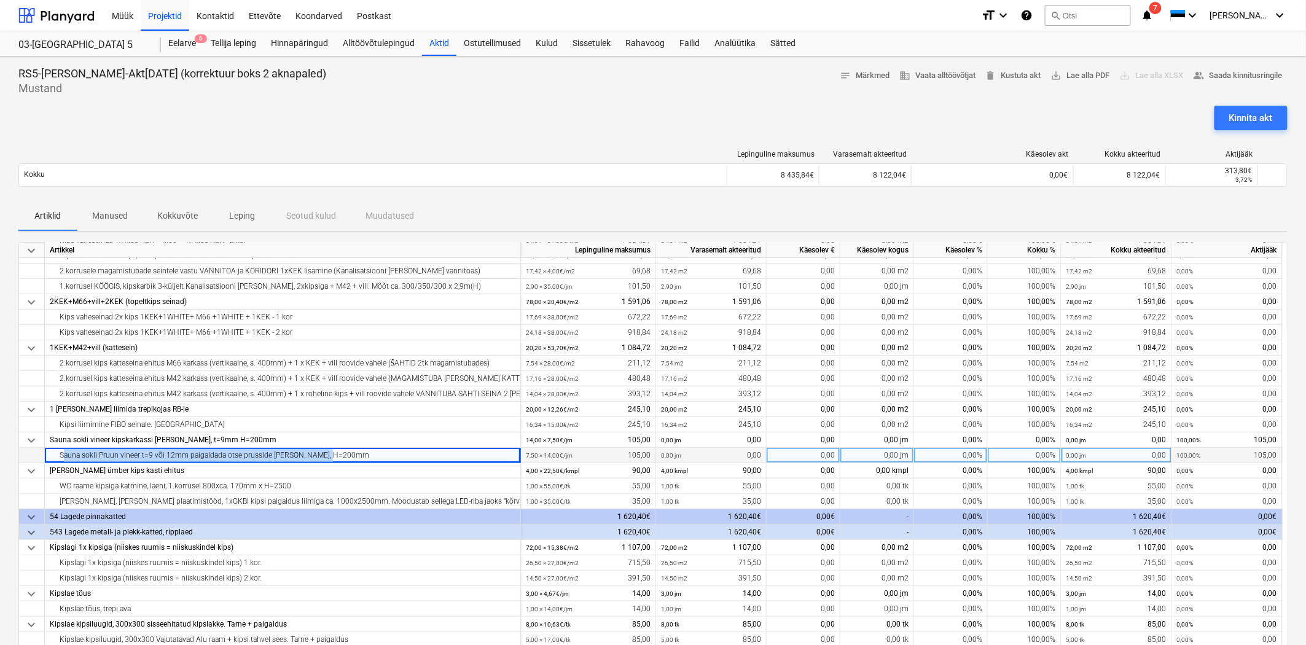
drag, startPoint x: 58, startPoint y: 453, endPoint x: 342, endPoint y: 452, distance: 283.8
click at [342, 452] on div "Sauna sokli Pruun vineer t=9 või 12mm paigaldada otse prusside [PERSON_NAME], H…" at bounding box center [283, 455] width 466 height 15
copy div "Sauna sokli Pruun vineer t=9 või 12mm paigaldada otse prusside [PERSON_NAME], H…"
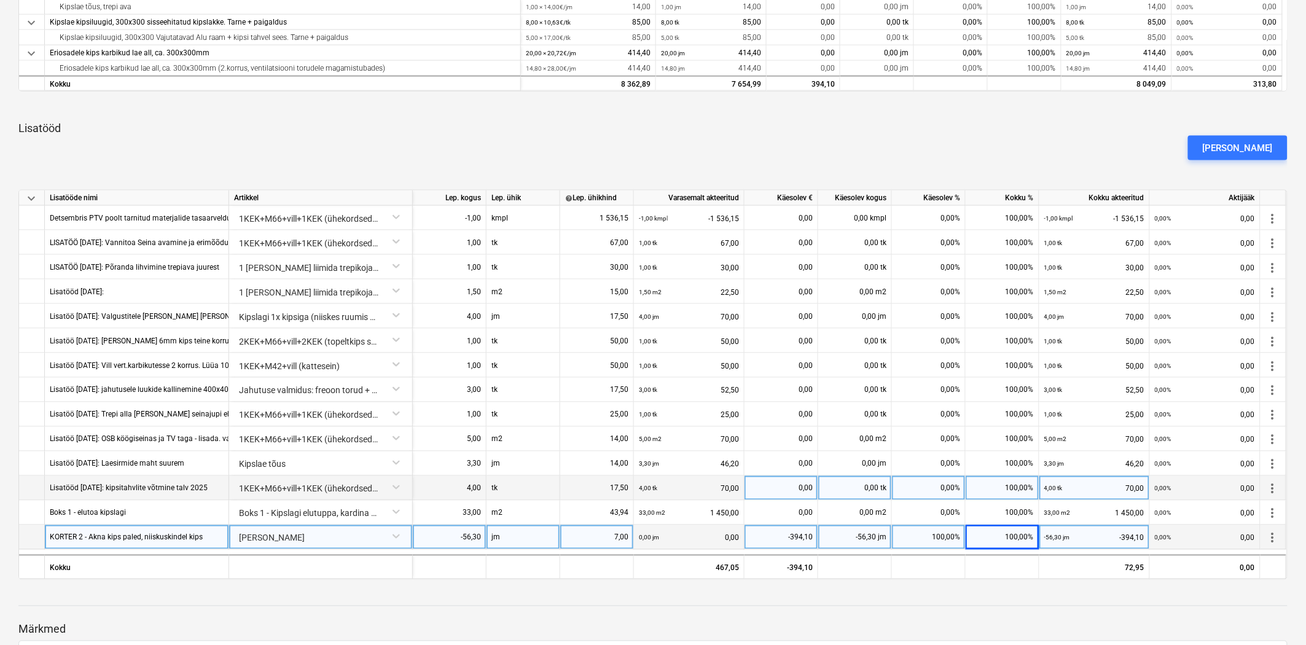
scroll to position [636, 0]
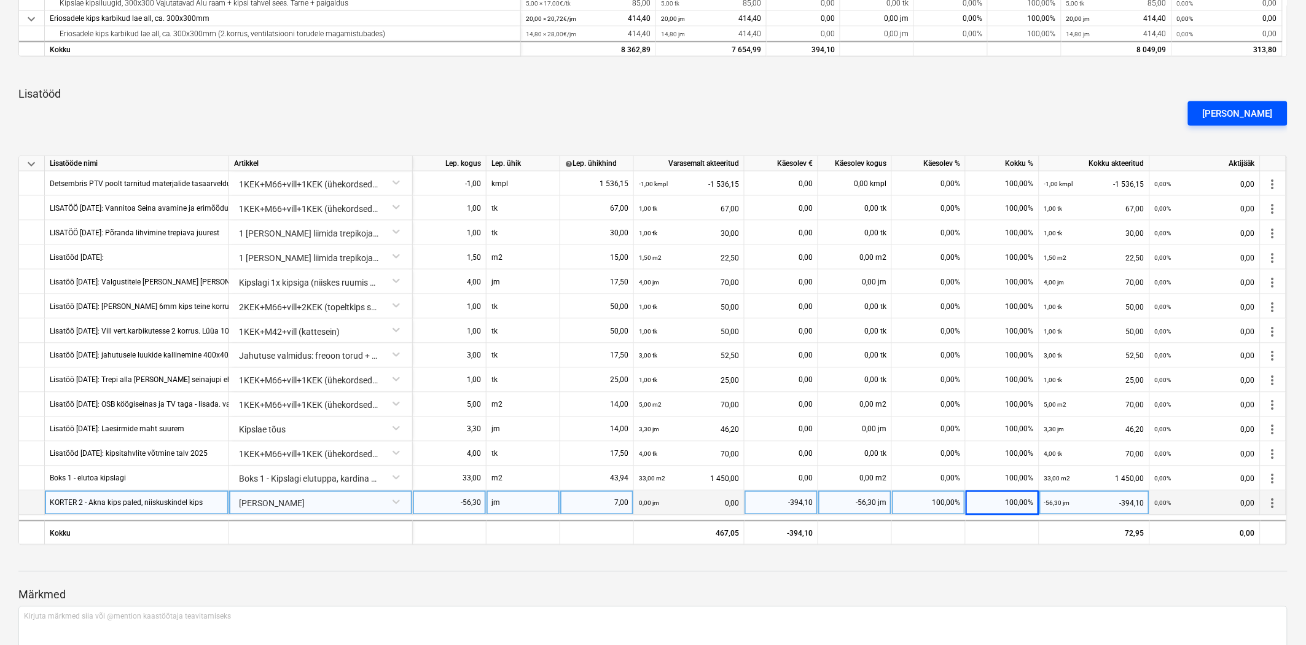
click at [1251, 114] on div "[PERSON_NAME]" at bounding box center [1238, 114] width 70 height 16
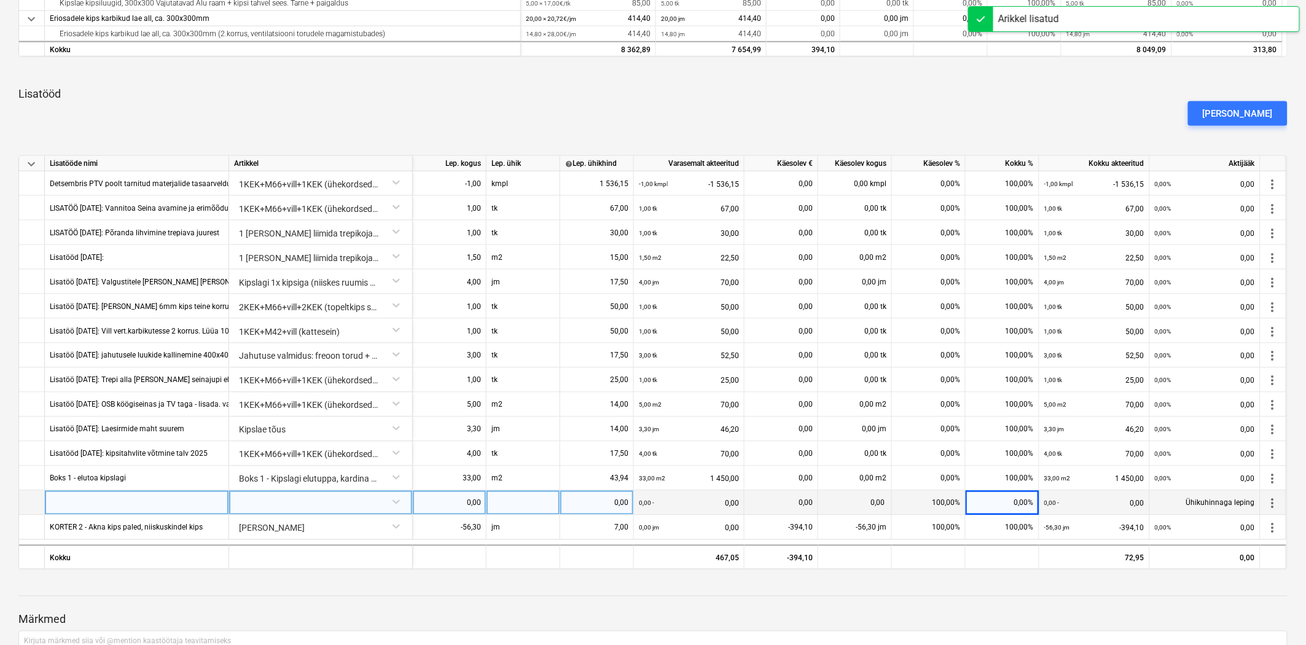
click at [95, 508] on div at bounding box center [137, 503] width 184 height 25
type input "Sauna sokli Pruun vineer t=9 või 12mm paigaldada otse prusside [PERSON_NAME], H…"
click at [271, 499] on div at bounding box center [320, 502] width 173 height 22
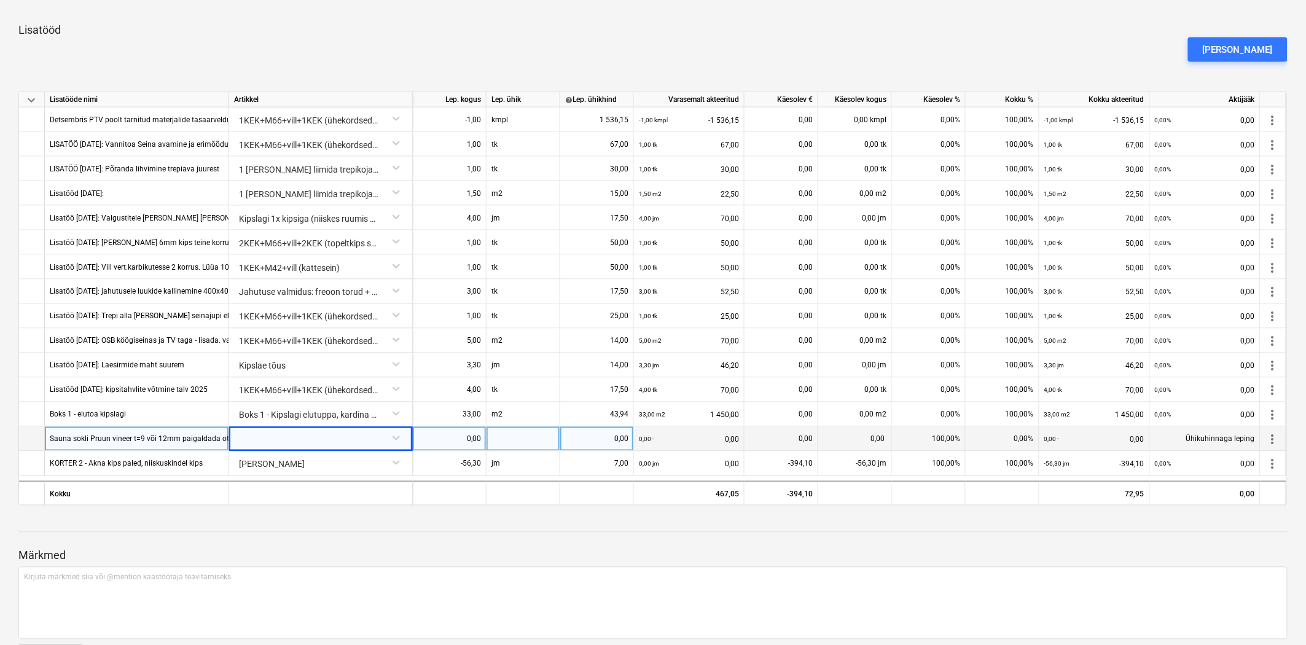
click at [295, 439] on div at bounding box center [320, 438] width 173 height 22
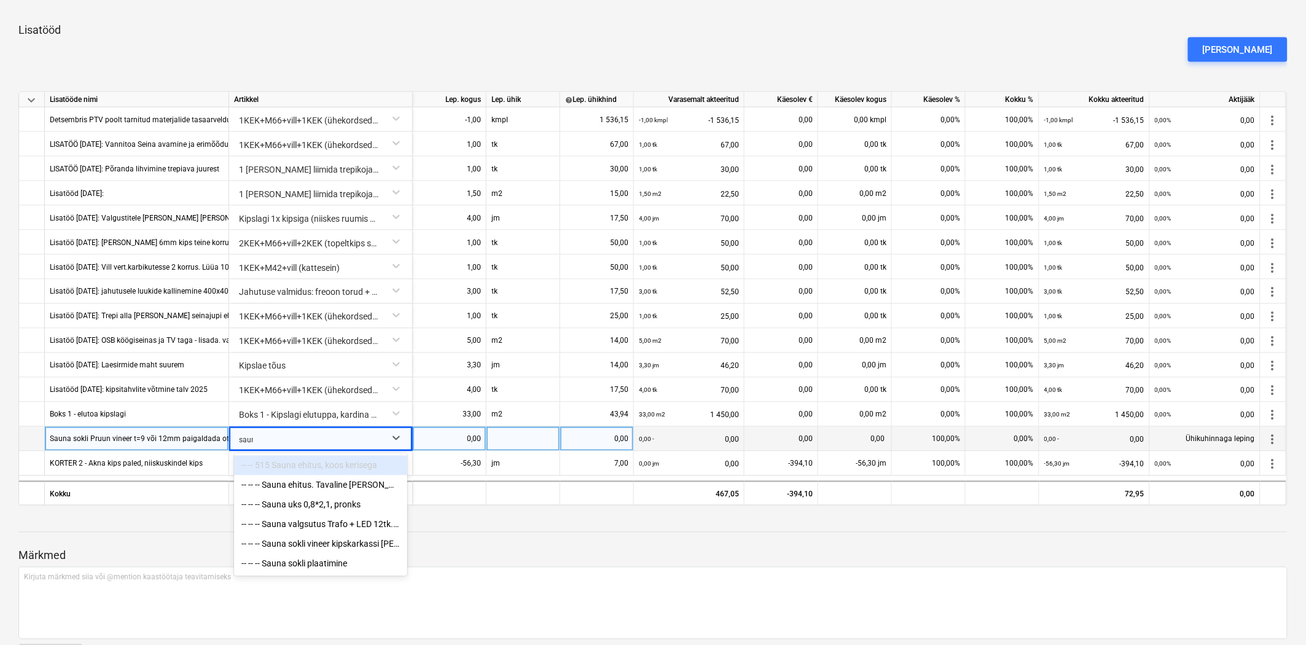
type input "sauna"
click at [312, 549] on div "-- -- -- Sauna sokli vineer kipskarkassi [PERSON_NAME], t=9mm H=200mm" at bounding box center [320, 544] width 173 height 20
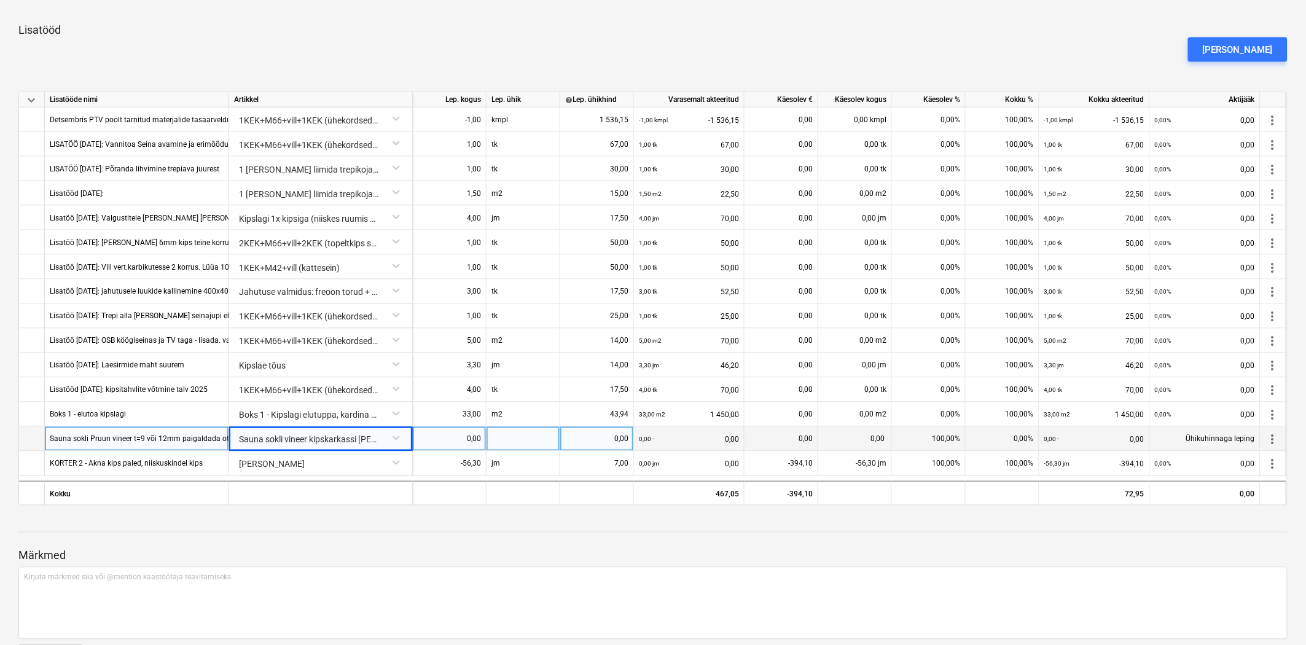
click at [452, 439] on div "0,00" at bounding box center [449, 439] width 63 height 25
click at [562, 438] on div "0,00" at bounding box center [597, 439] width 74 height 25
click at [527, 438] on div at bounding box center [524, 439] width 74 height 25
type input "jm"
click at [437, 438] on div "0,00" at bounding box center [449, 439] width 63 height 25
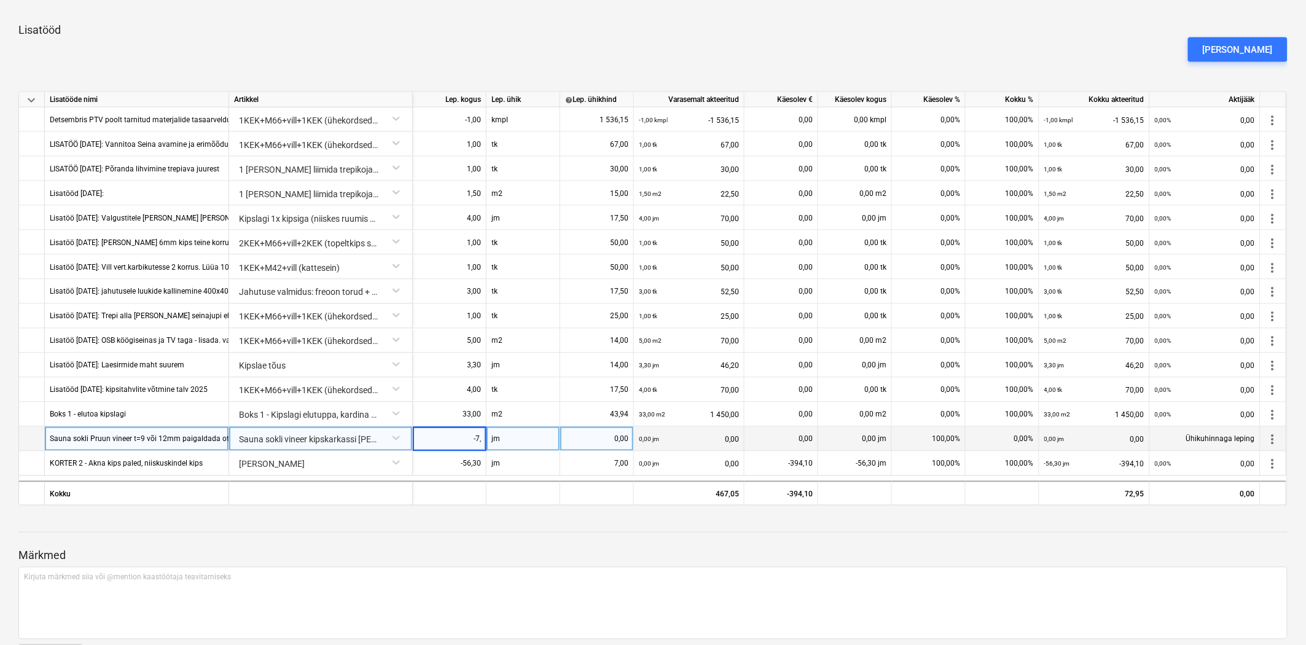
type input "-7,5"
click at [573, 439] on div "0,00" at bounding box center [596, 439] width 63 height 25
type input "14"
click at [555, 507] on div "RS5-Miidel Spongout-Akt[DATE] (korrektuur boks 2 aknapaled) Mustand notes Märkm…" at bounding box center [653, 22] width 1306 height 1333
click at [949, 439] on div "0,00%" at bounding box center [929, 439] width 74 height 25
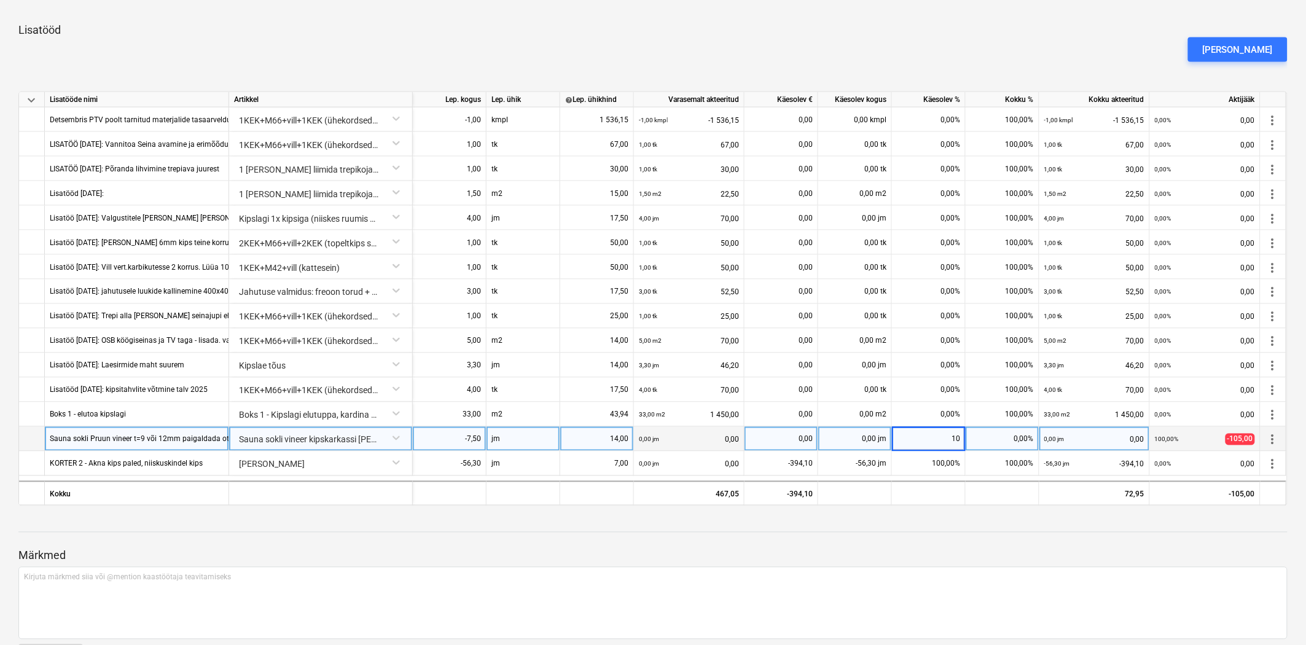
type input "100"
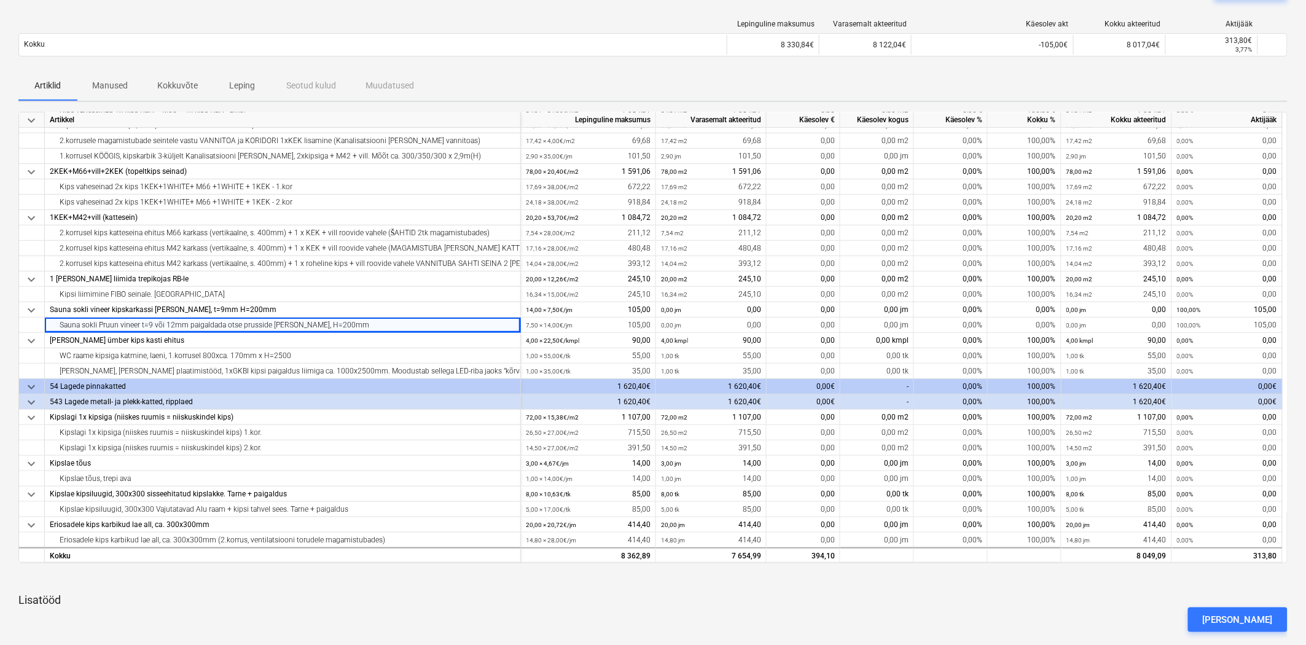
scroll to position [0, 0]
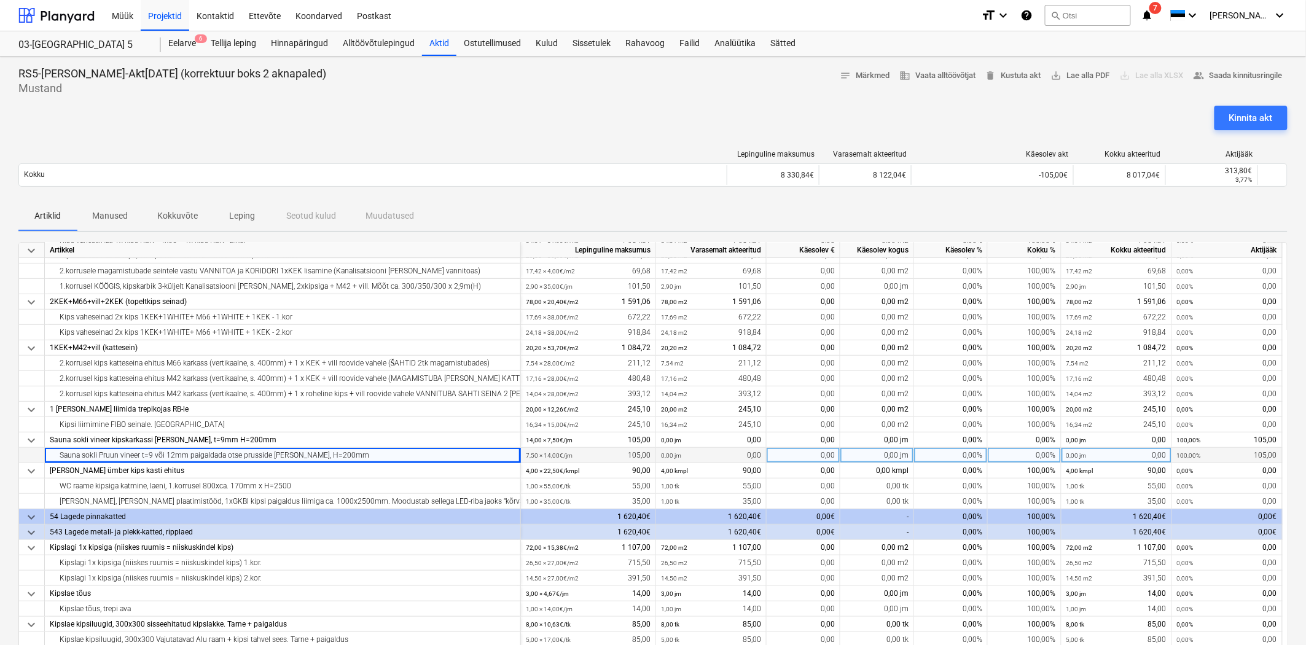
click at [958, 451] on div "0,00%" at bounding box center [951, 455] width 74 height 15
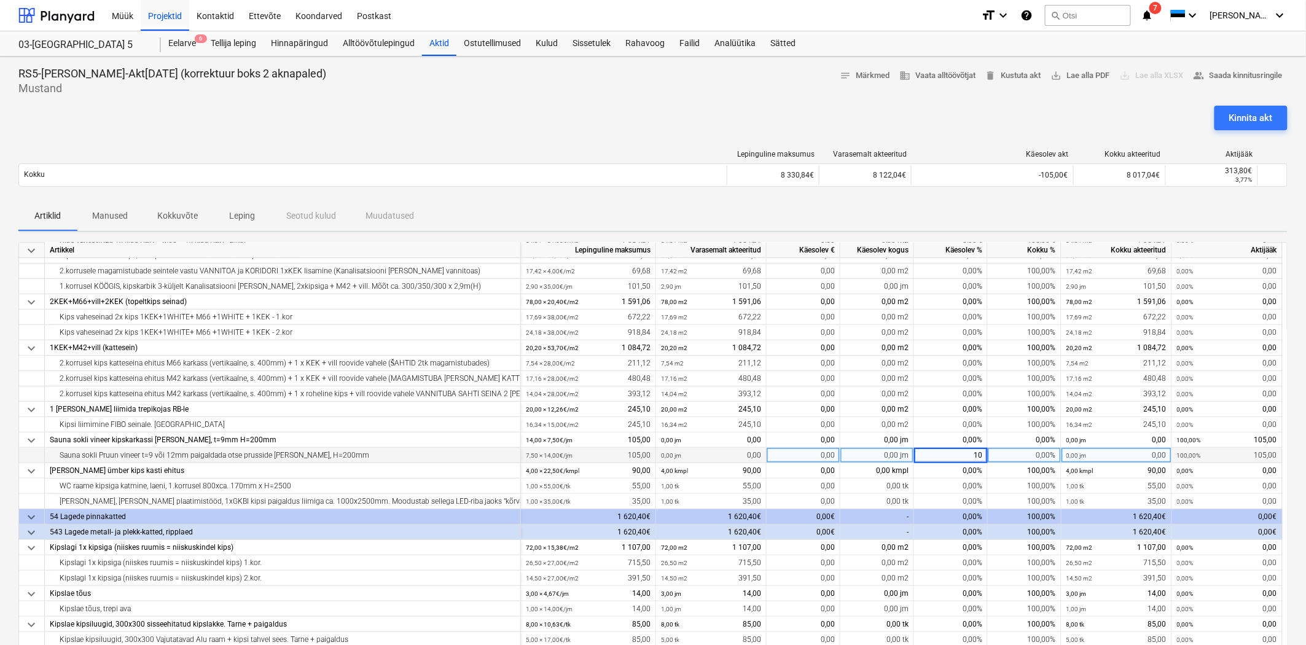
type input "100"
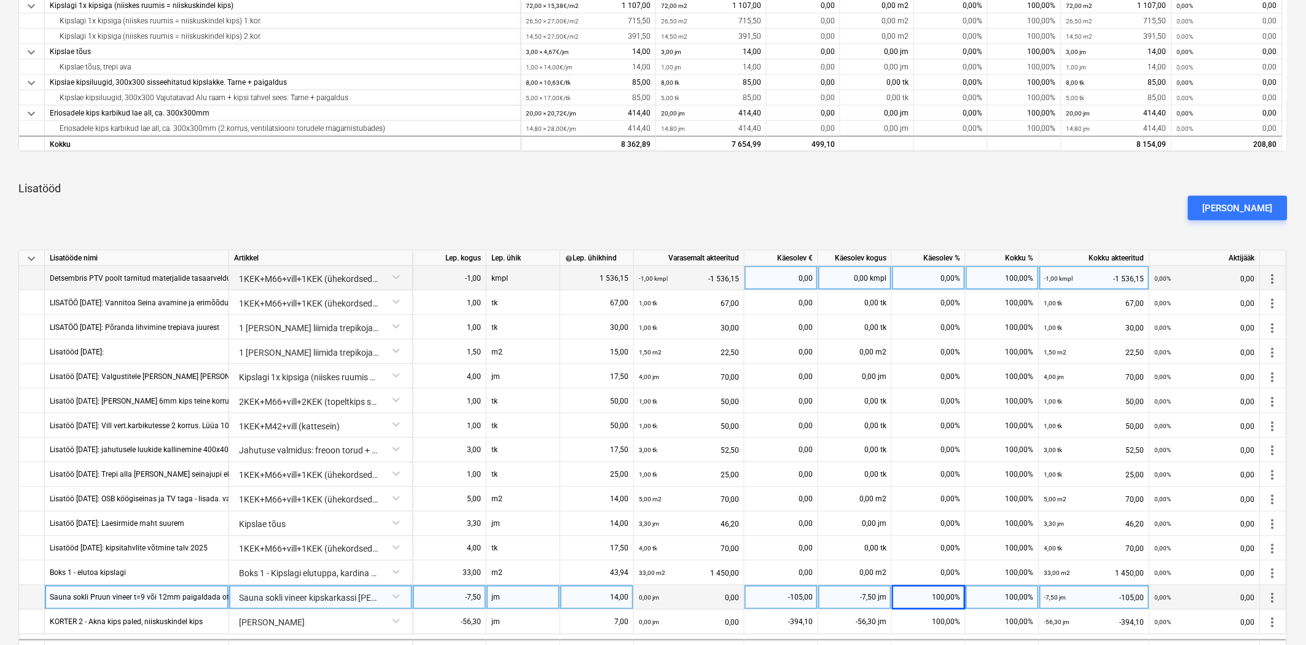
scroll to position [562, 0]
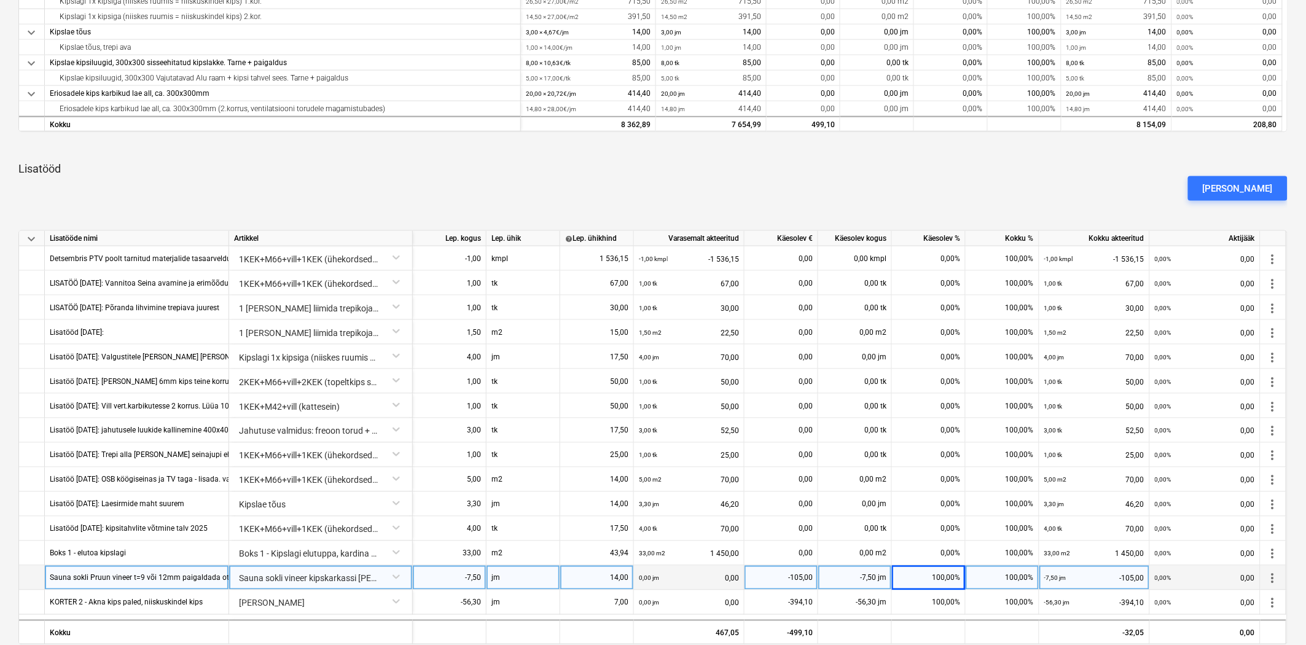
click at [125, 581] on div "Sauna sokli Pruun vineer t=9 või 12mm paigaldada otse prusside [PERSON_NAME], H…" at bounding box center [207, 578] width 314 height 24
type input "JÄÄB ÄRA - Sauna sokli Pruun vineer t=9 või 12mm paigaldada otse prusside [PERS…"
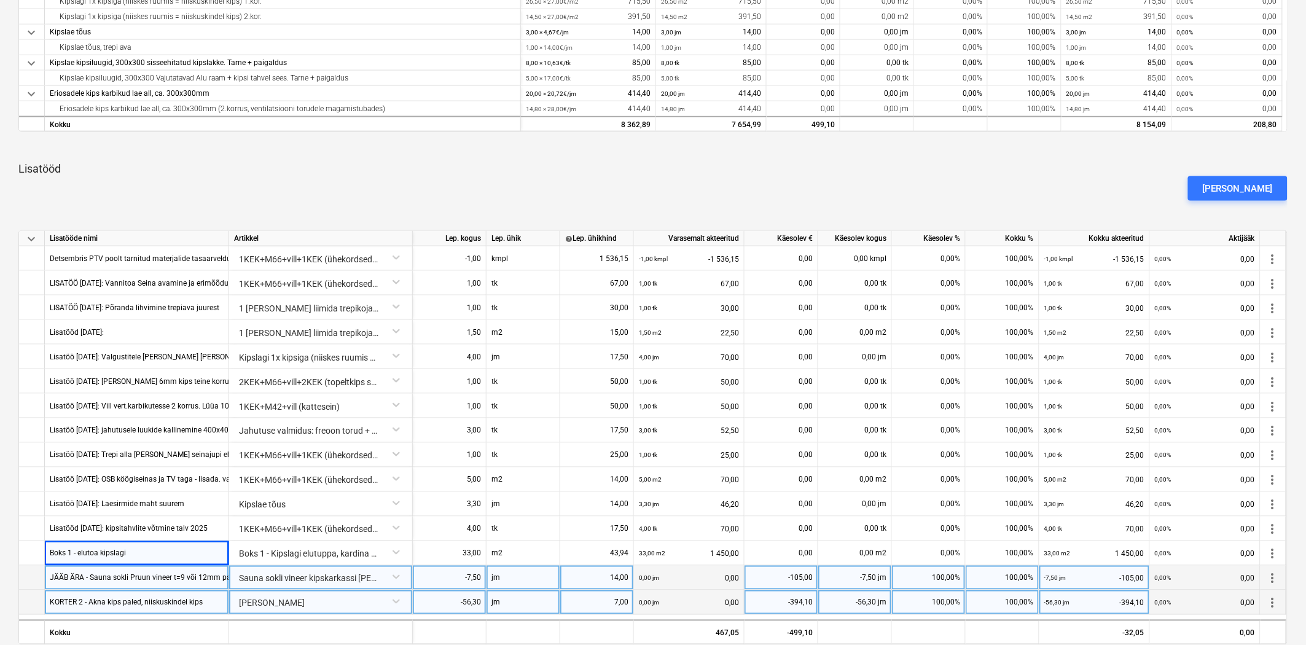
click at [98, 606] on div "KORTER 2 - Akna kips paled, niiskuskindel kips" at bounding box center [126, 602] width 153 height 24
type input "JÄÄB ÄRA - KORTER 2 - Akna kips paled, niiskuskindel kips"
drag, startPoint x: 435, startPoint y: 186, endPoint x: 513, endPoint y: 157, distance: 83.2
click at [438, 181] on div "[PERSON_NAME]" at bounding box center [653, 188] width 1279 height 34
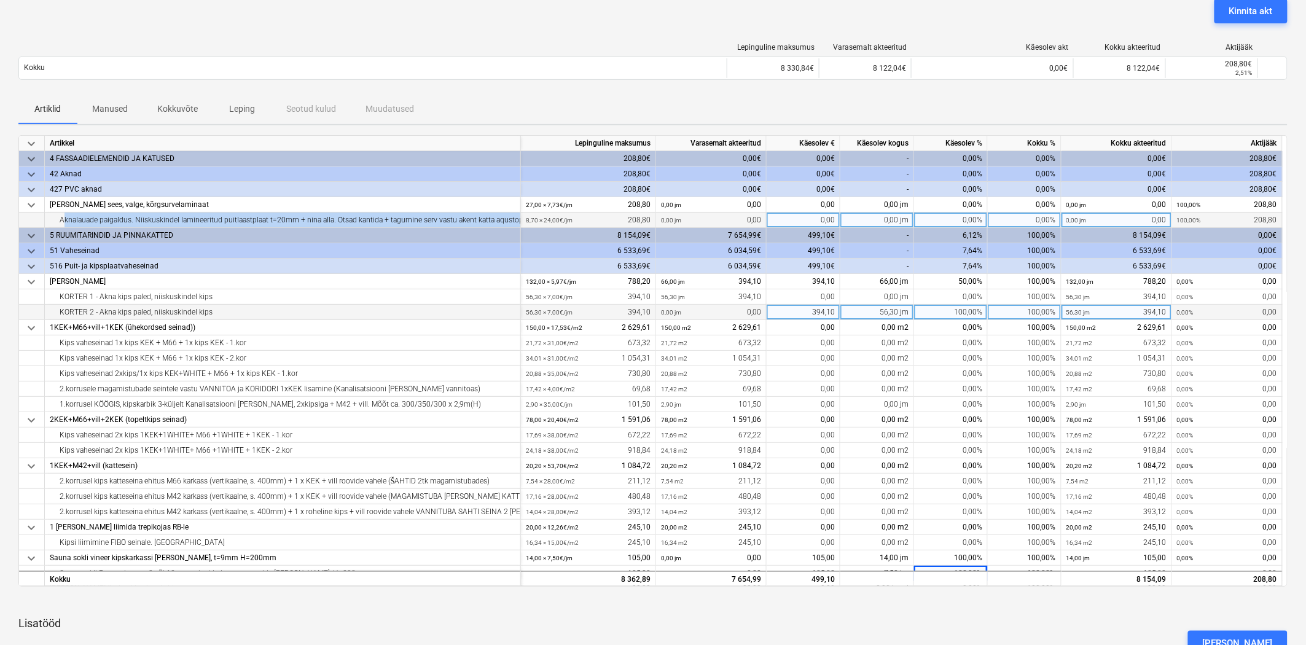
drag, startPoint x: 58, startPoint y: 217, endPoint x: 517, endPoint y: 217, distance: 458.9
click at [515, 217] on div "Aknalauade paigaldus. Niiskuskindel lamineeritud puitlaastplaat t=20mm + nina a…" at bounding box center [283, 220] width 466 height 15
click at [304, 216] on div "Aknalauade paigaldus. Niiskuskindel lamineeritud puitlaastplaat t=20mm + nina a…" at bounding box center [283, 220] width 466 height 15
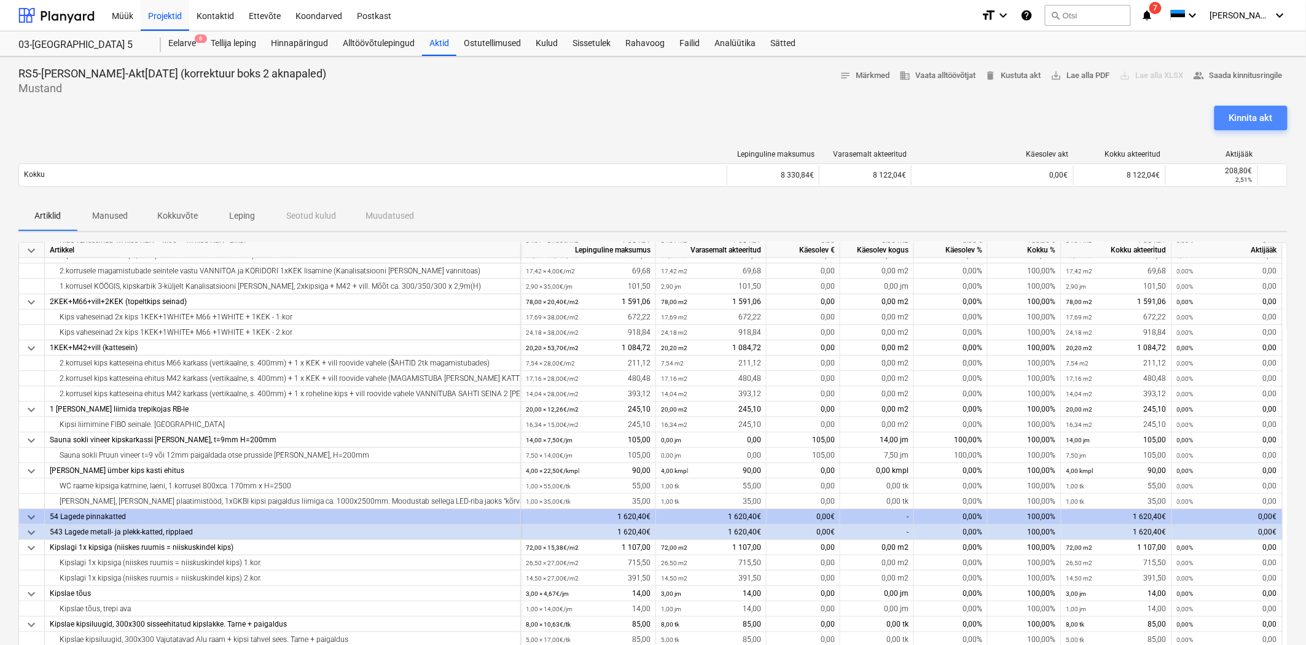
click at [1266, 114] on div "Kinnita akt" at bounding box center [1251, 118] width 44 height 16
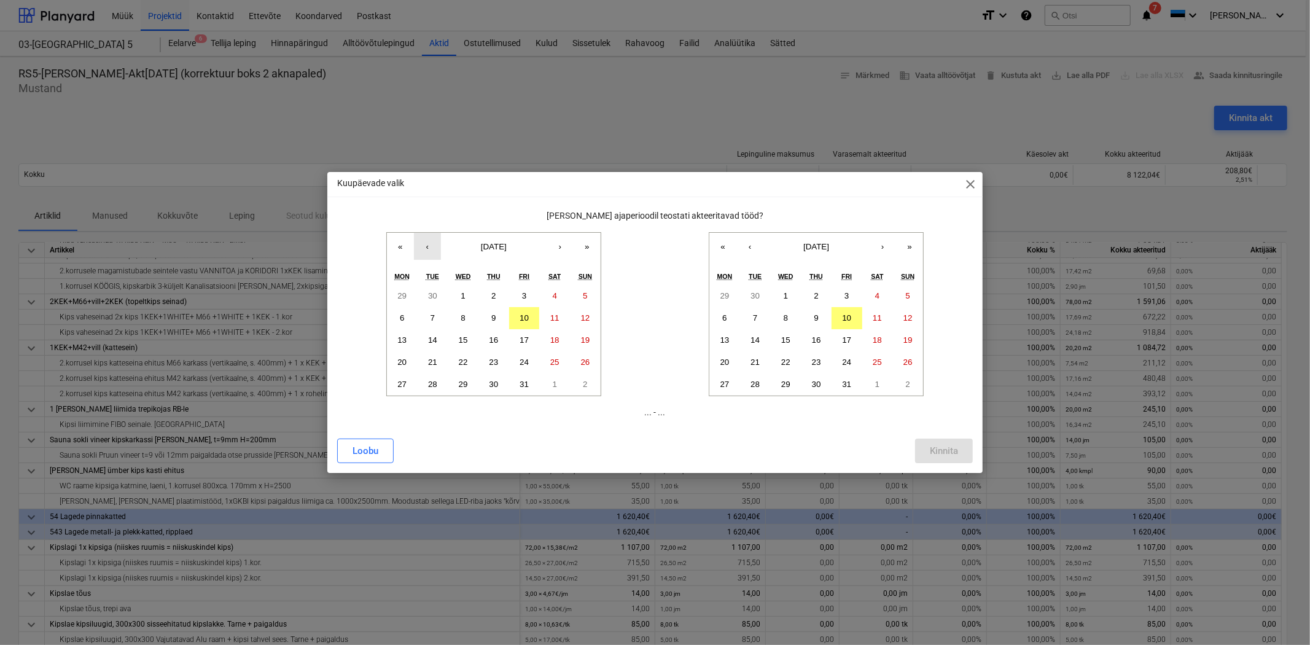
click at [428, 246] on button "‹" at bounding box center [427, 246] width 27 height 27
click at [397, 291] on button "1" at bounding box center [402, 296] width 31 height 22
click at [753, 249] on button "‹" at bounding box center [750, 246] width 27 height 27
click at [756, 381] on abbr "30" at bounding box center [755, 384] width 9 height 9
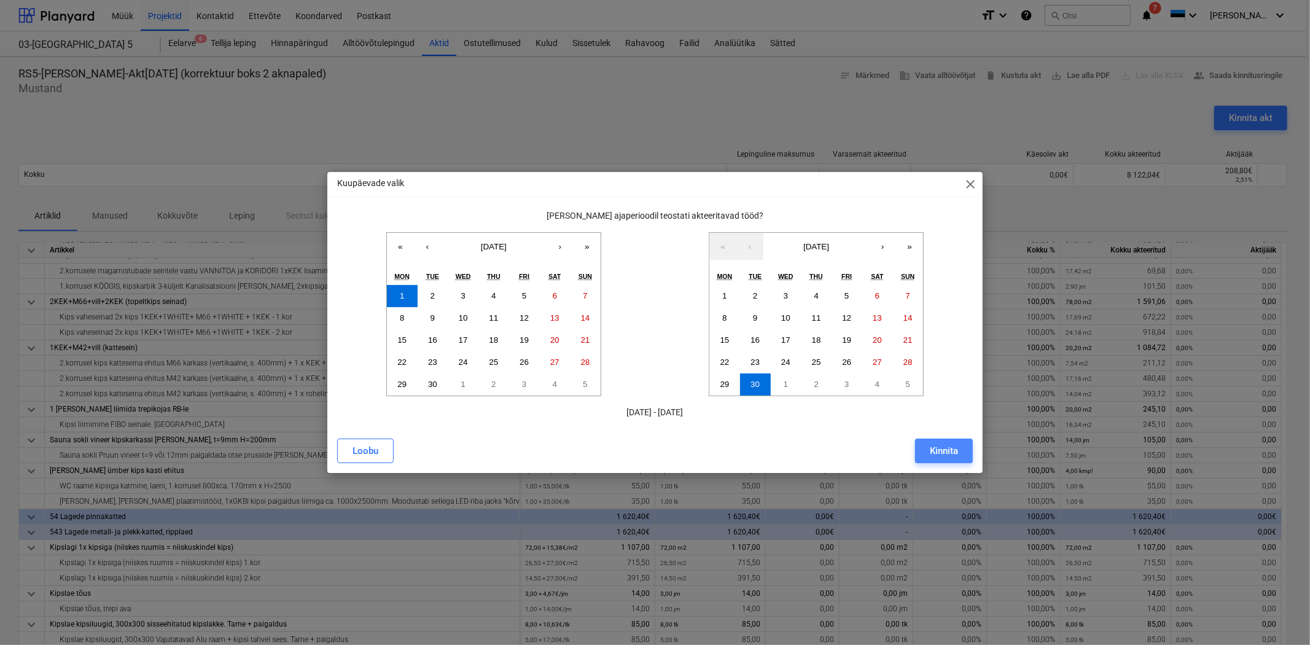
click at [960, 443] on button "Kinnita" at bounding box center [944, 451] width 58 height 25
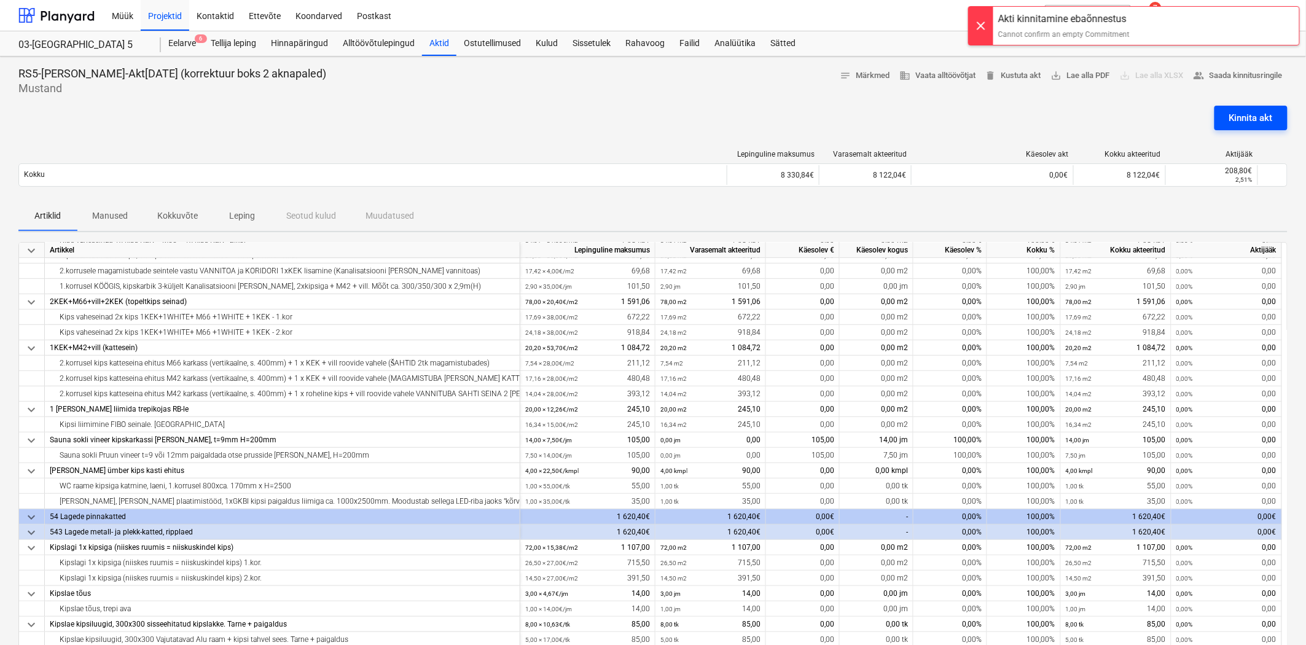
click at [1239, 115] on div "Kinnita akt" at bounding box center [1251, 118] width 44 height 16
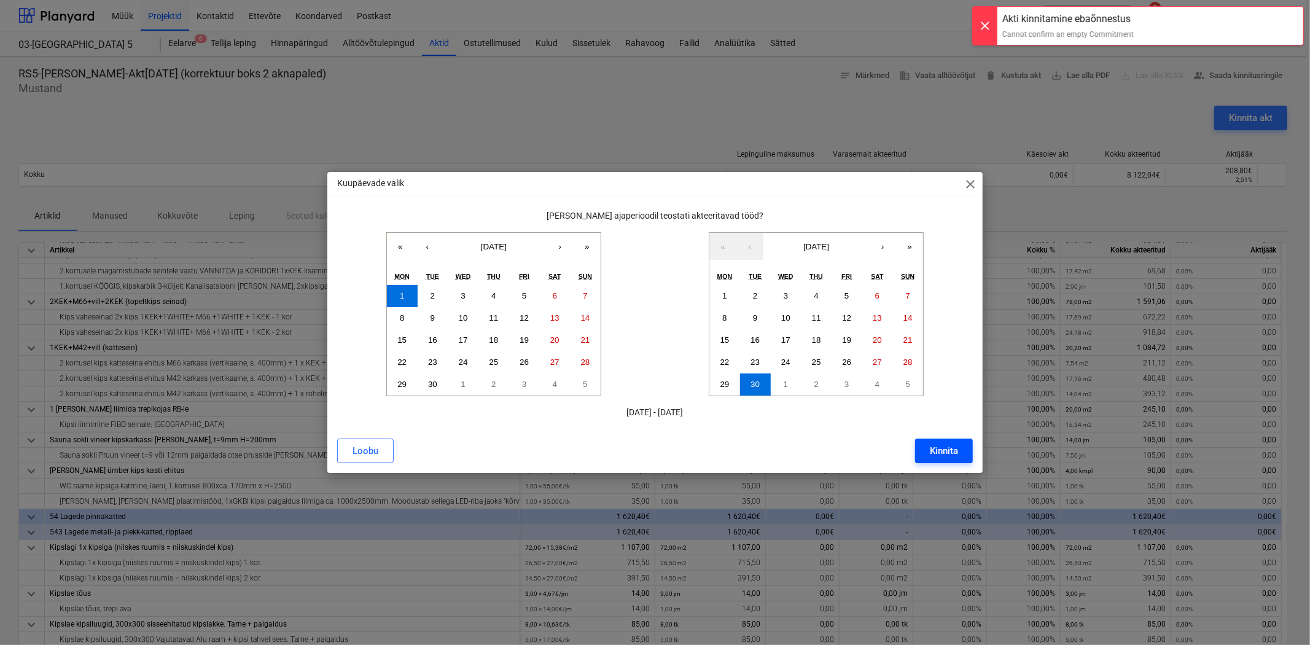
click at [935, 450] on div "Kinnita" at bounding box center [944, 451] width 28 height 16
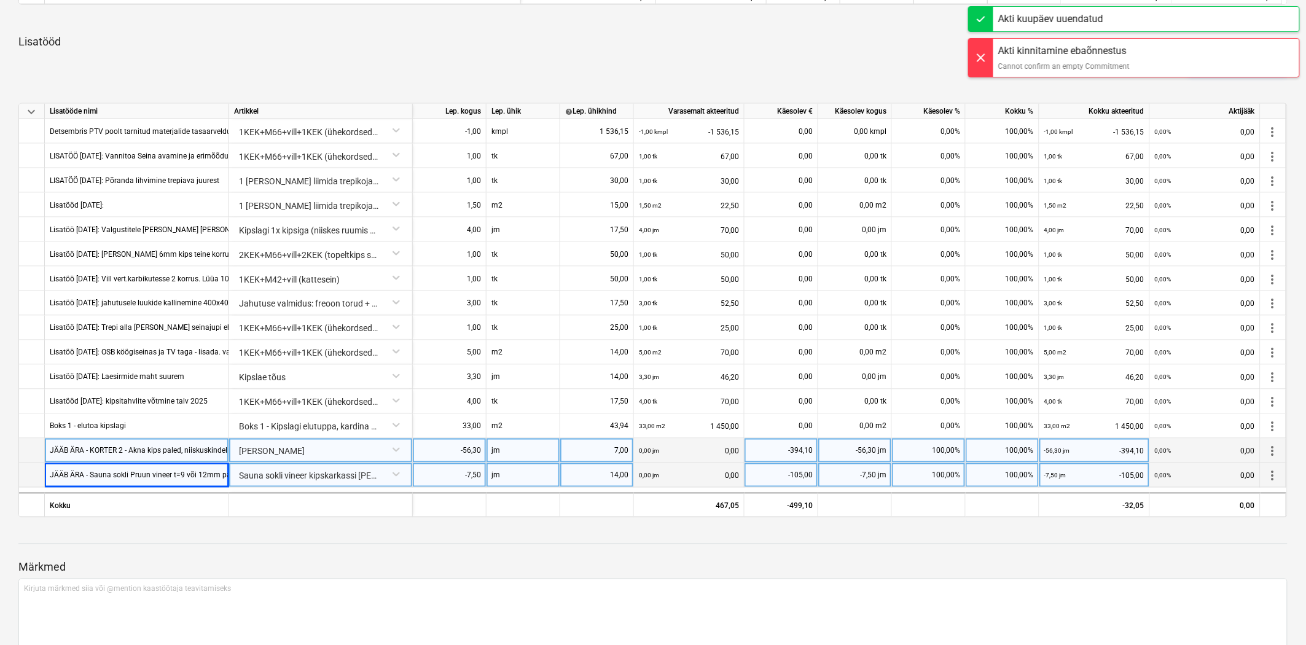
scroll to position [744, 0]
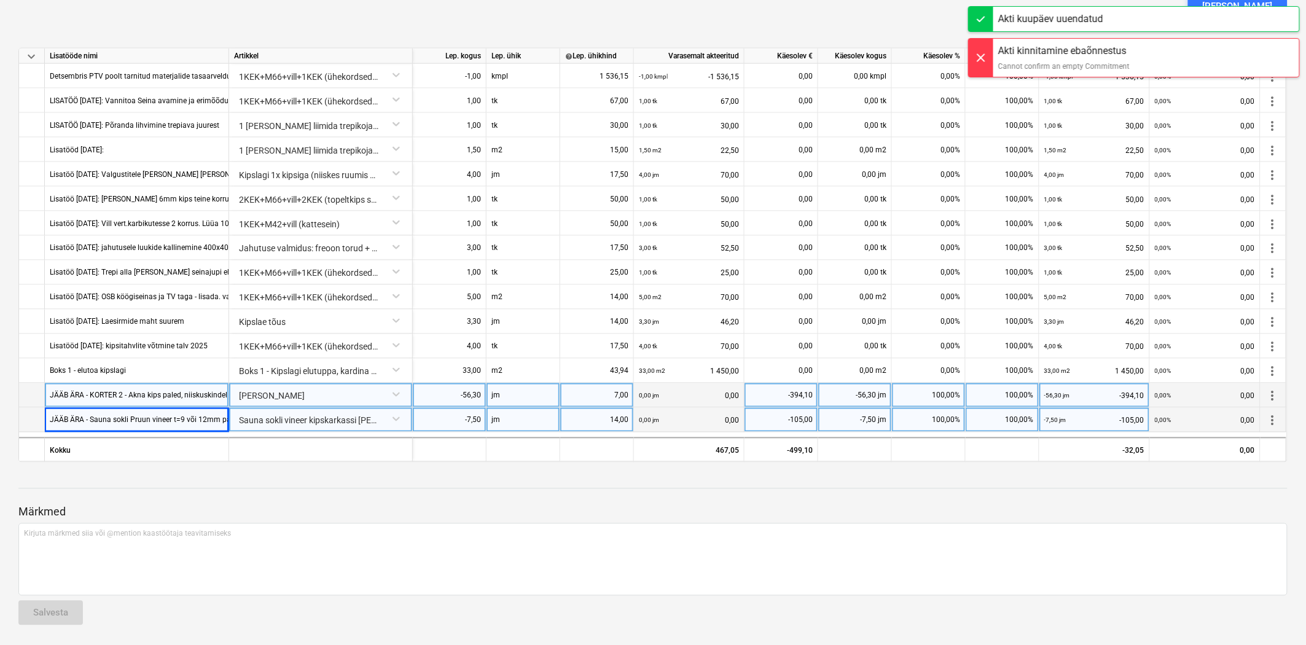
click at [1120, 58] on div "Akti kinnitamine ebaõnnestus" at bounding box center [1063, 51] width 131 height 15
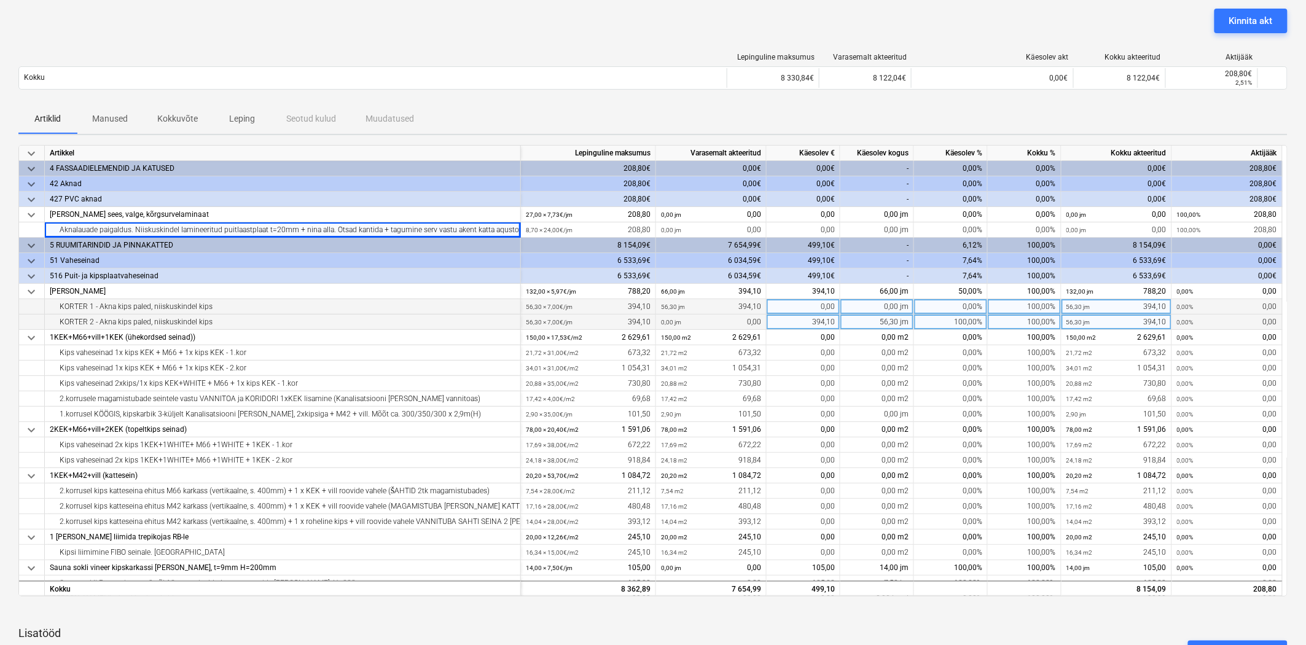
scroll to position [0, 0]
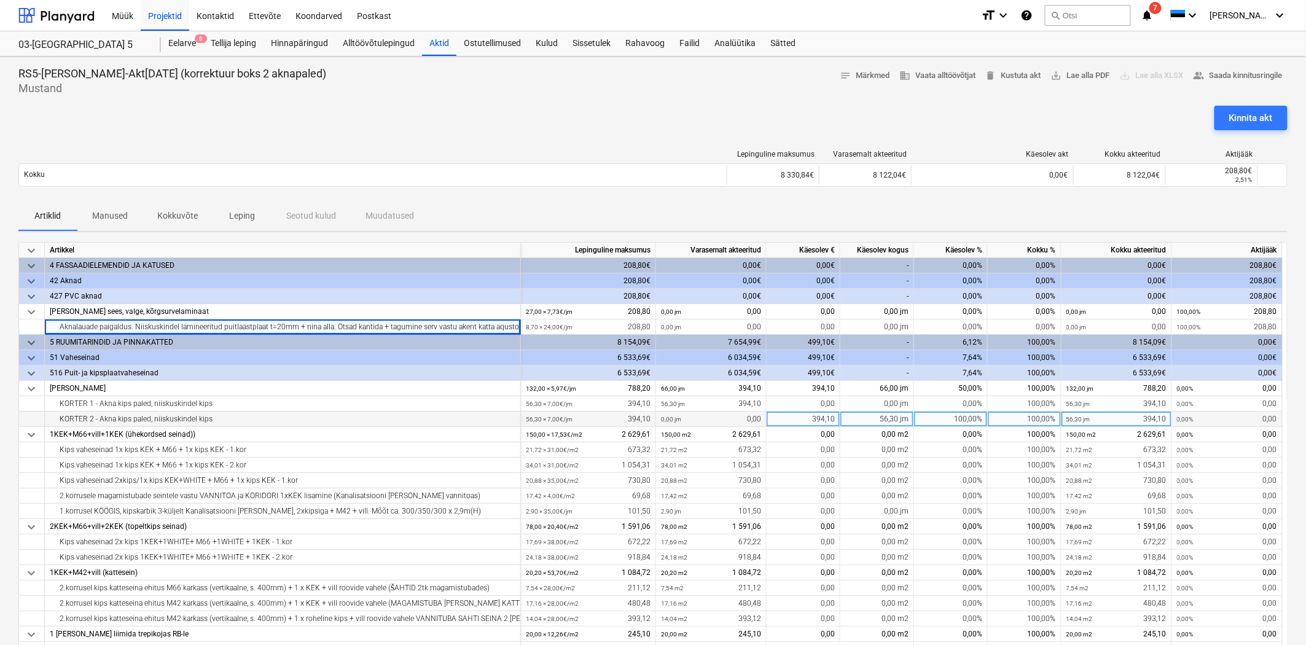
click at [1241, 101] on div at bounding box center [652, 101] width 1269 height 10
click at [1216, 127] on button "Kinnita akt" at bounding box center [1251, 118] width 73 height 25
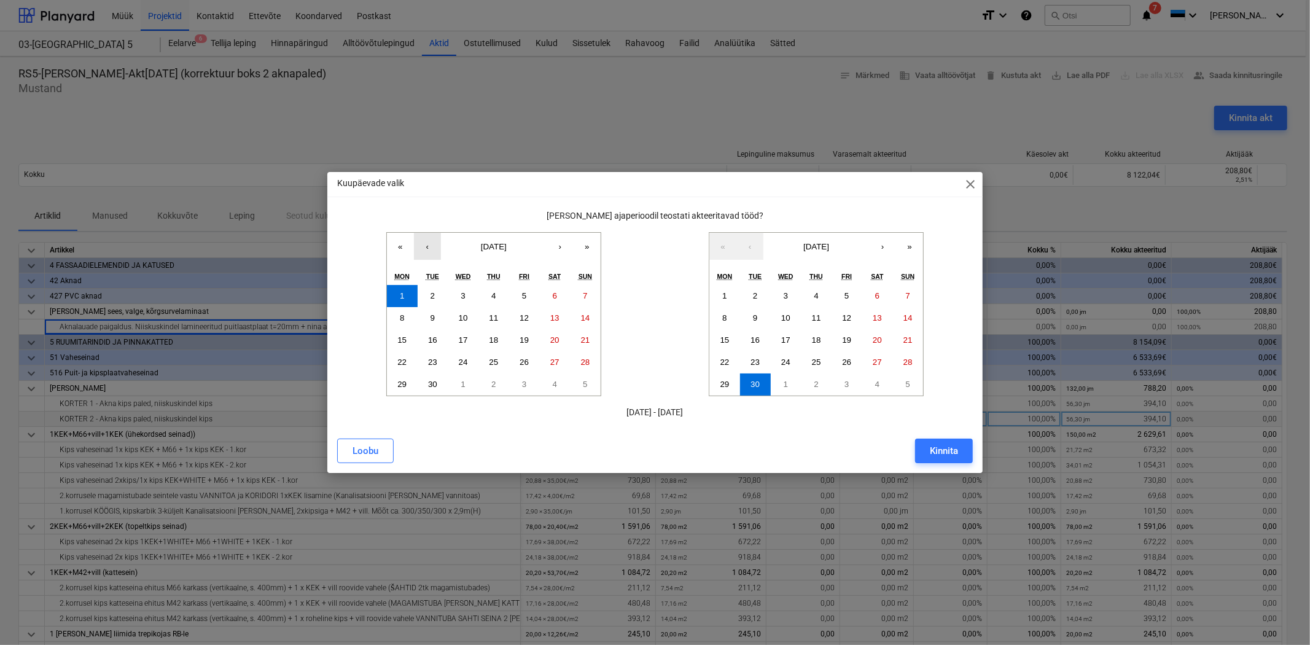
click at [422, 249] on button "‹" at bounding box center [427, 246] width 27 height 27
click at [566, 242] on button "›" at bounding box center [560, 246] width 27 height 27
click at [918, 447] on button "Kinnita" at bounding box center [944, 451] width 58 height 25
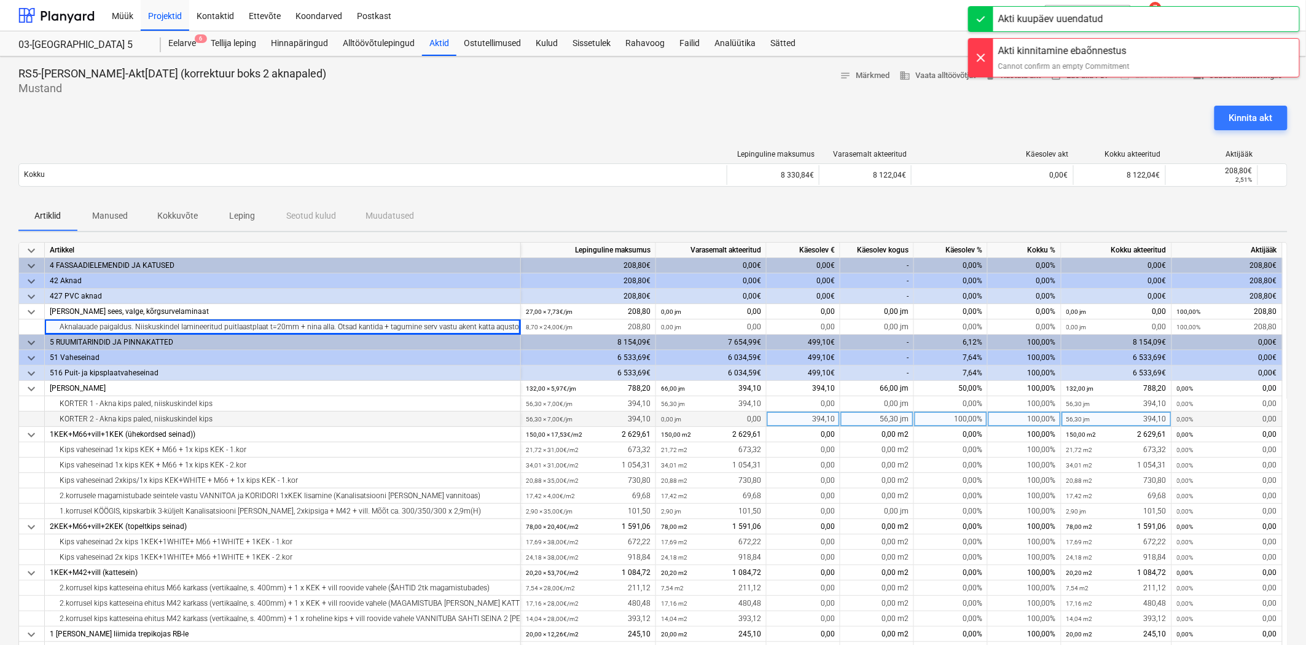
click at [1043, 66] on div "Cannot confirm an empty Commitment" at bounding box center [1063, 66] width 131 height 11
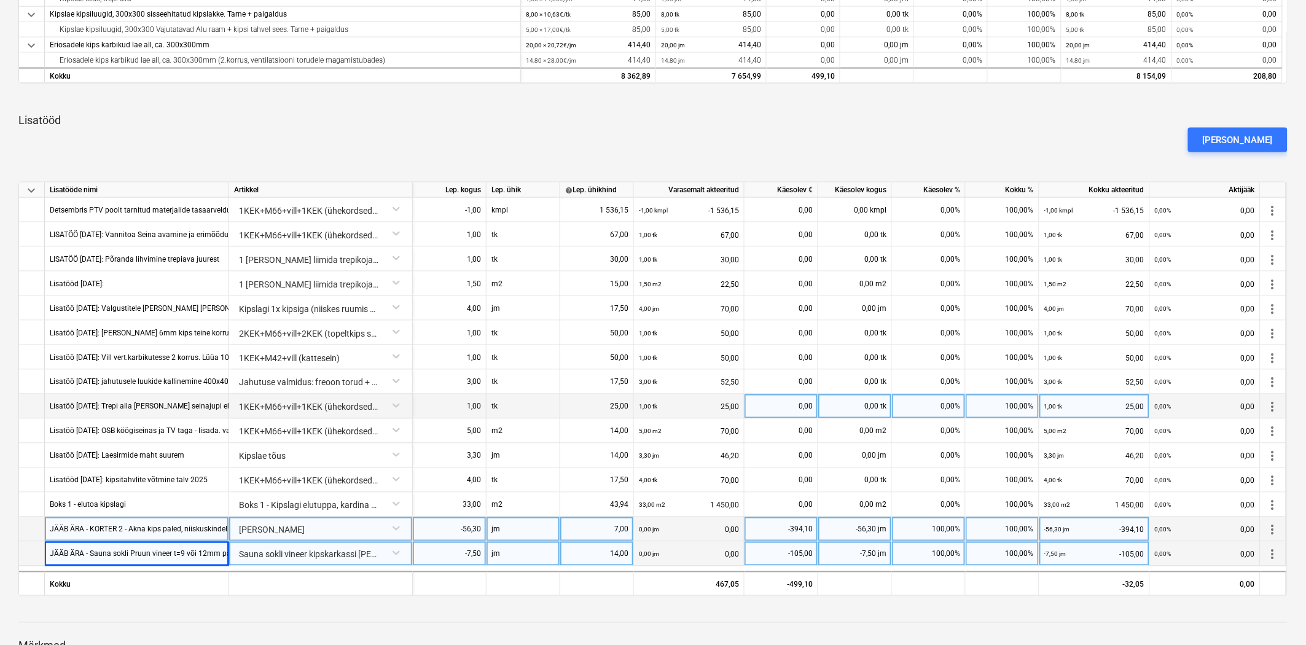
scroll to position [728, 0]
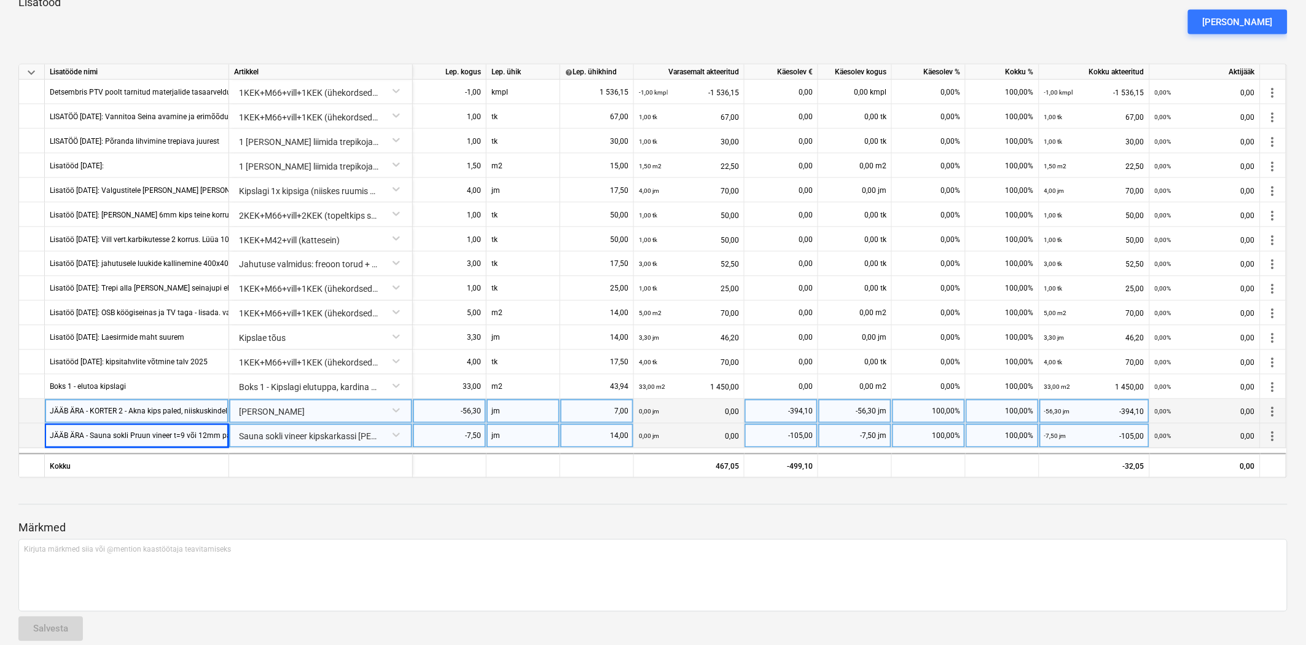
click at [590, 437] on div "14,00" at bounding box center [596, 436] width 63 height 25
click at [727, 435] on div "0,00 jm 0,00" at bounding box center [689, 436] width 100 height 25
click at [799, 434] on div "-105,00" at bounding box center [780, 436] width 63 height 25
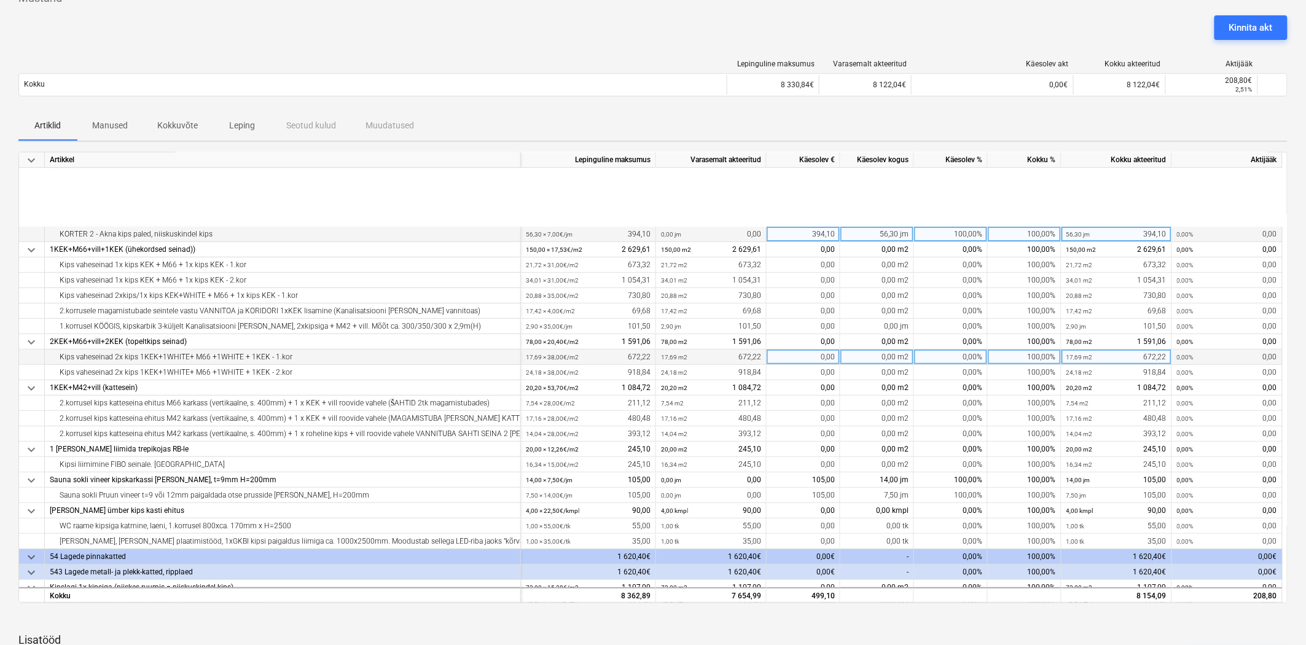
scroll to position [0, 0]
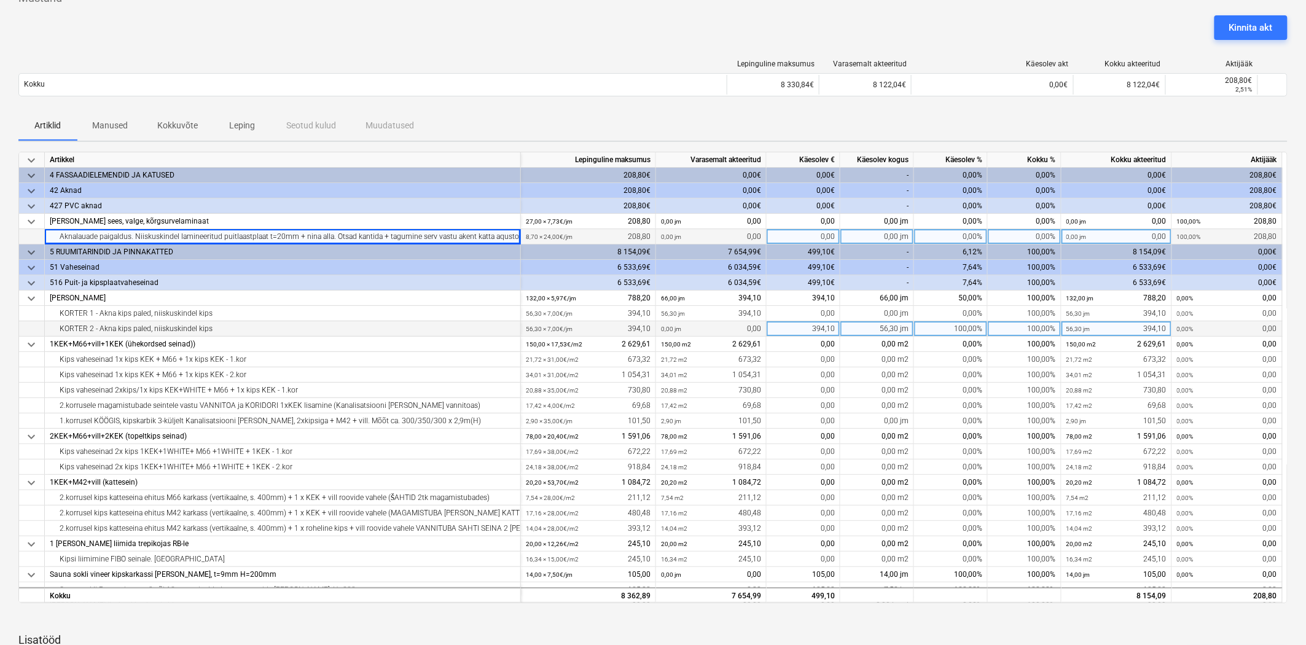
click at [957, 230] on div "0,00%" at bounding box center [951, 236] width 74 height 15
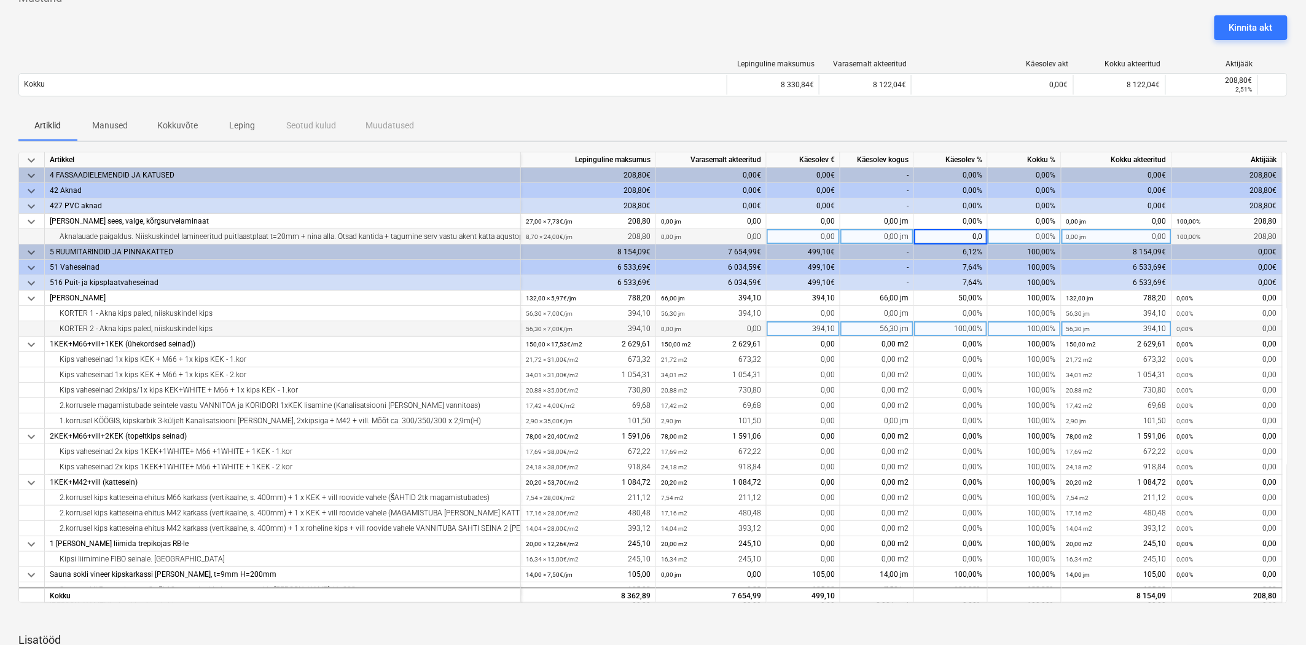
type input "0,01"
click at [829, 236] on div "0,02" at bounding box center [804, 236] width 74 height 15
type input "0,001"
click at [836, 131] on div "Artiklid Manused Kokkuvõte Leping Seotud kulud Muudatused" at bounding box center [652, 125] width 1269 height 29
click at [807, 237] on div "0,00" at bounding box center [804, 236] width 74 height 15
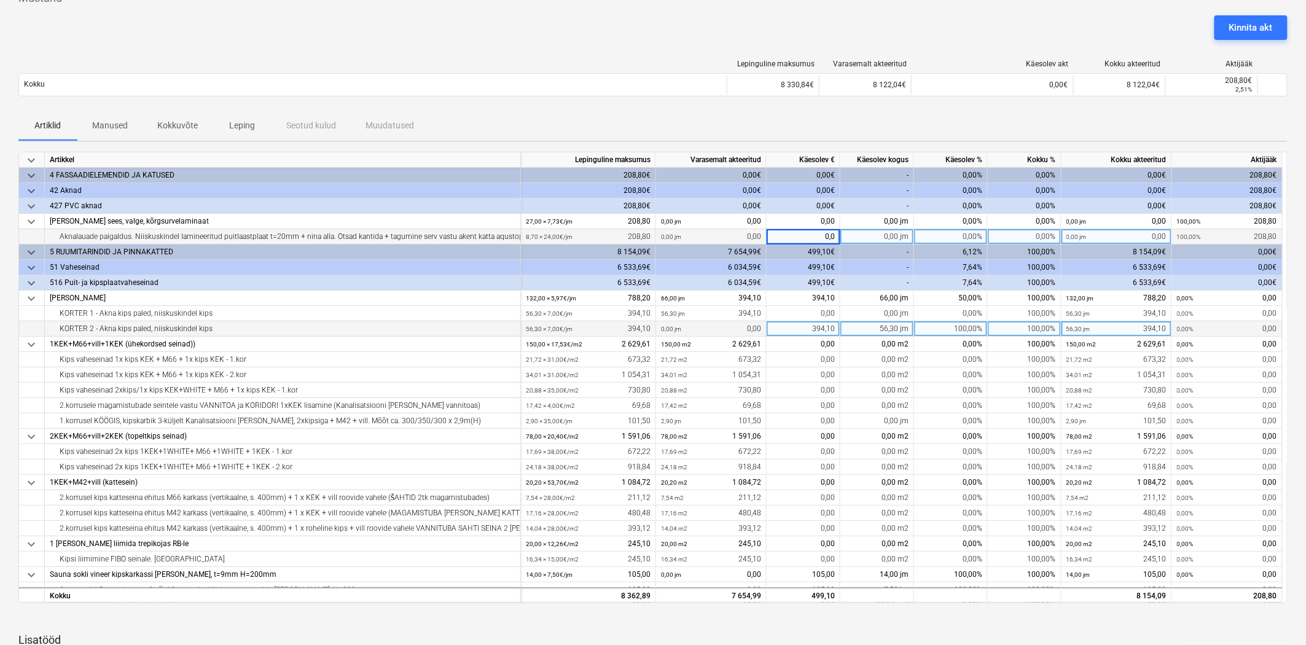
type input "0,01"
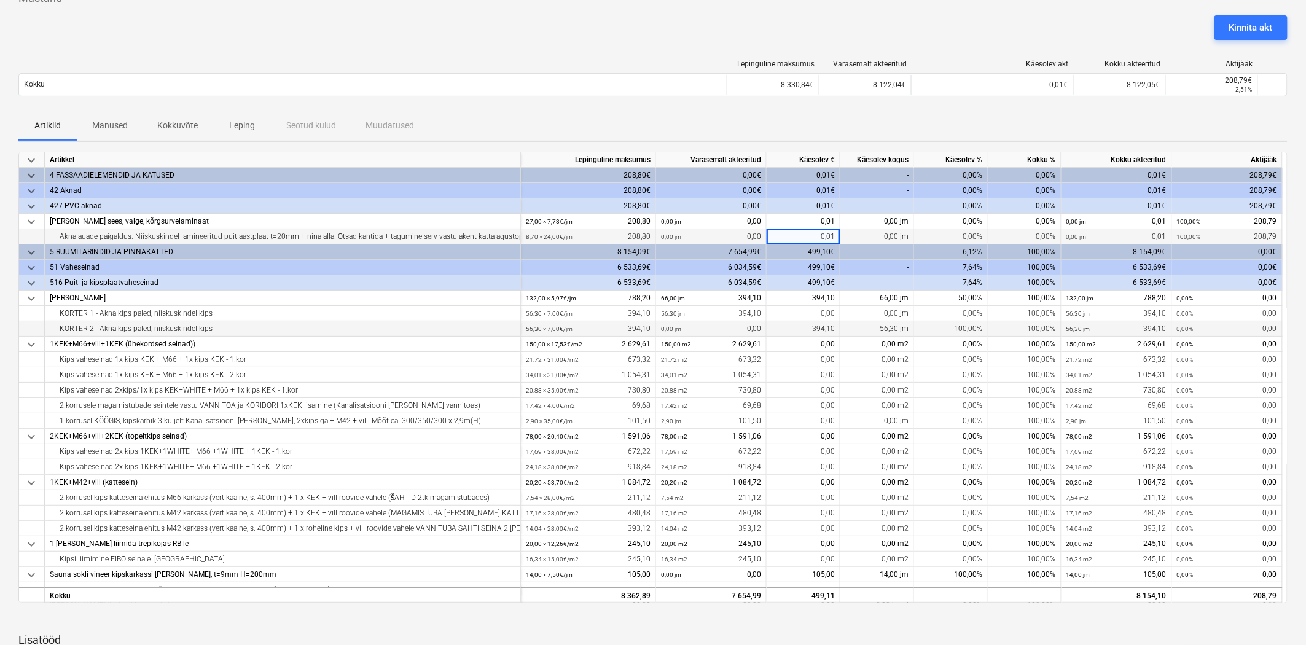
click at [807, 119] on div "Artiklid Manused Kokkuvõte Leping Seotud kulud Muudatused" at bounding box center [652, 125] width 1269 height 29
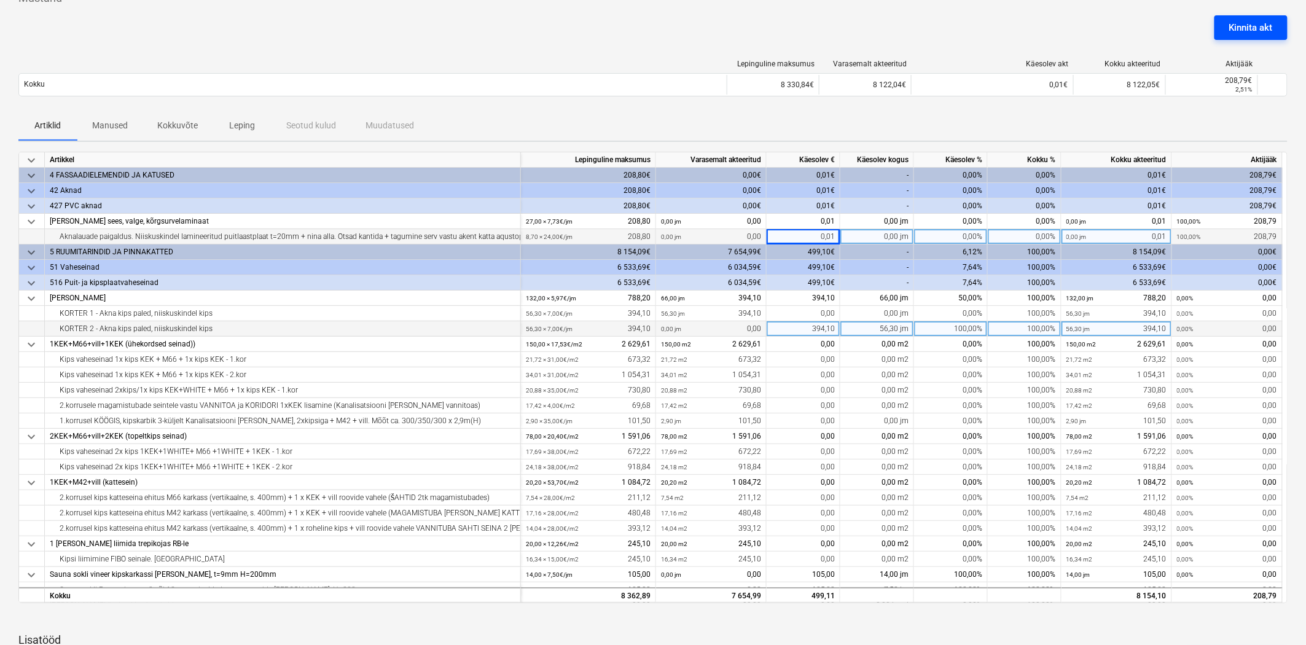
click at [1259, 23] on div "Kinnita akt" at bounding box center [1251, 28] width 44 height 16
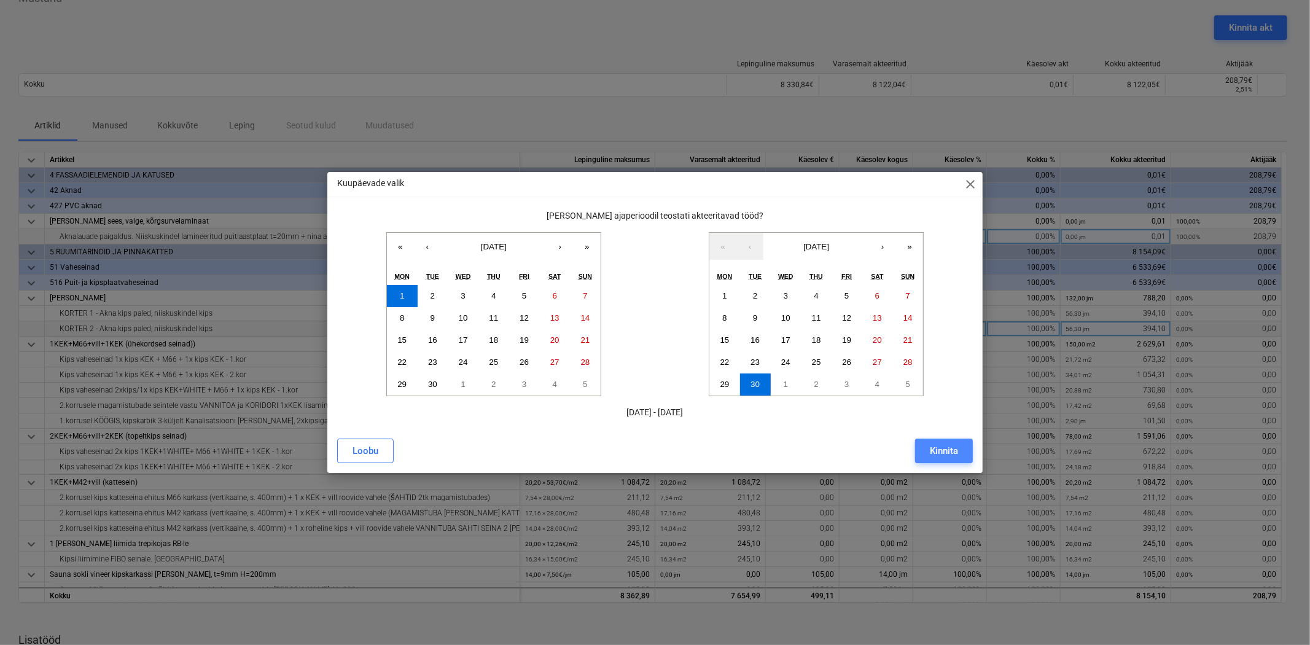
click at [934, 456] on div "Kinnita" at bounding box center [944, 451] width 28 height 16
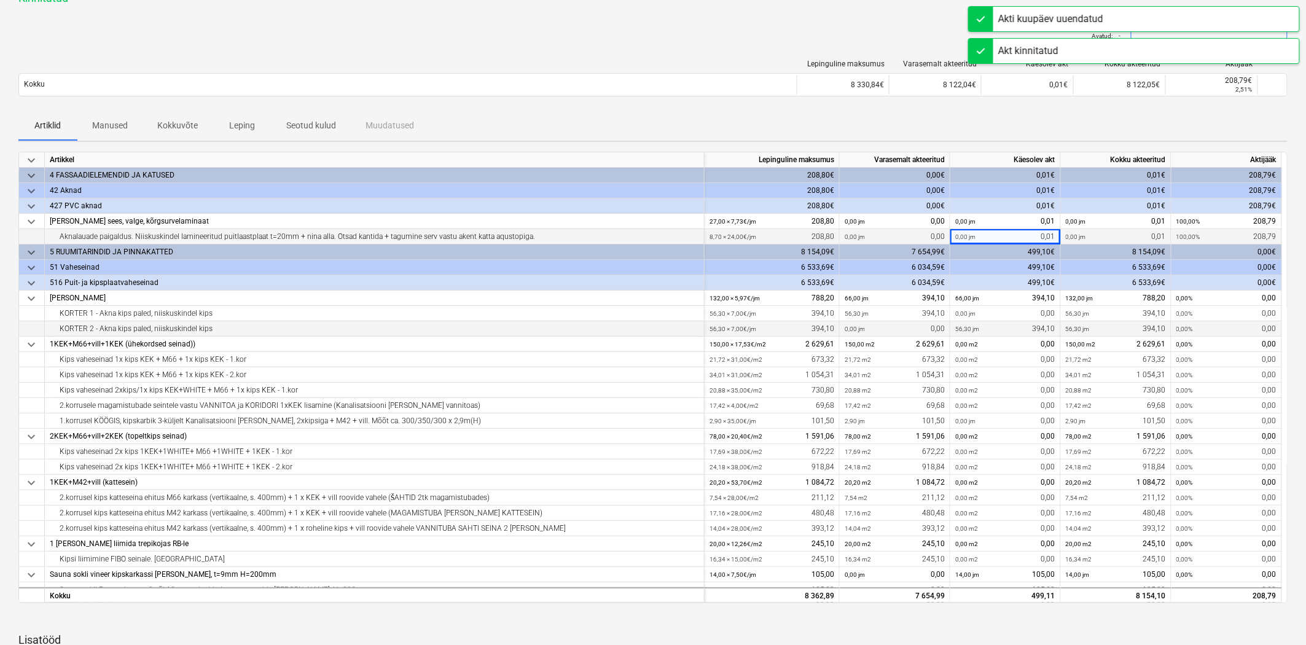
click at [1097, 149] on div "RS5-Miidel Spongout-Akt[DATE] (korrektuur boks 2 aknapaled) Kinnitatud notes Mä…" at bounding box center [653, 632] width 1306 height 1333
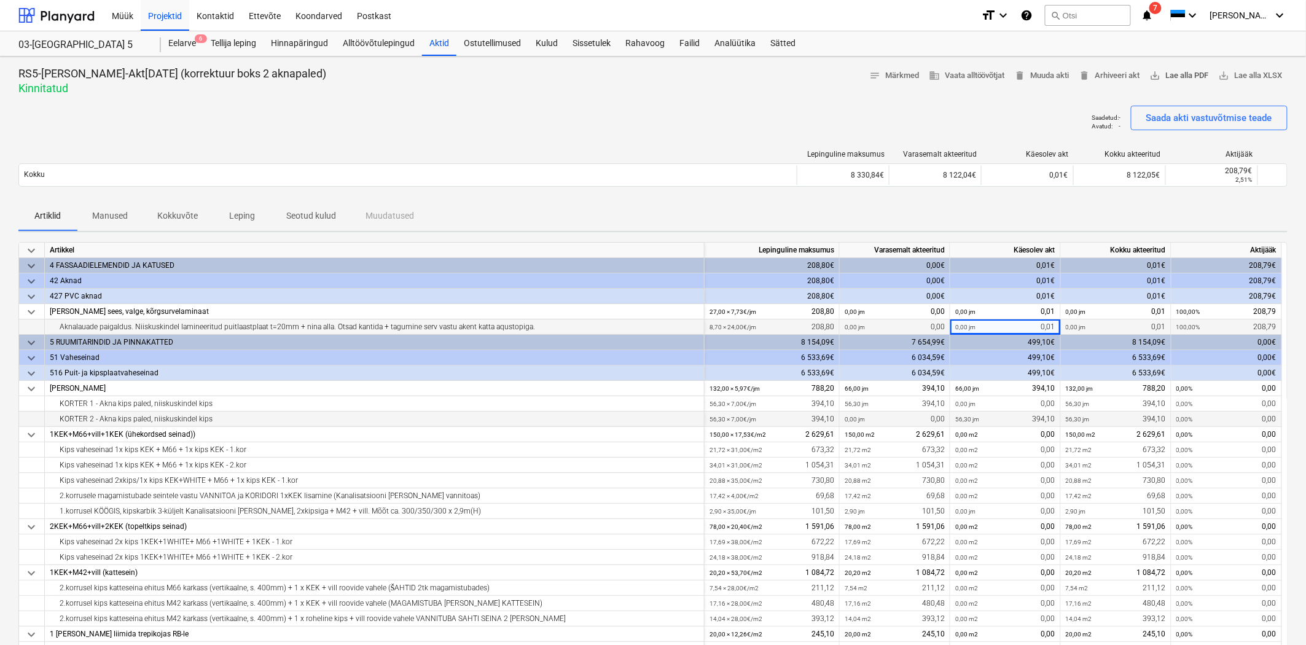
click at [1164, 70] on span "save_alt Lae alla PDF" at bounding box center [1179, 76] width 59 height 14
click at [176, 45] on div "Eelarve 5" at bounding box center [182, 43] width 42 height 25
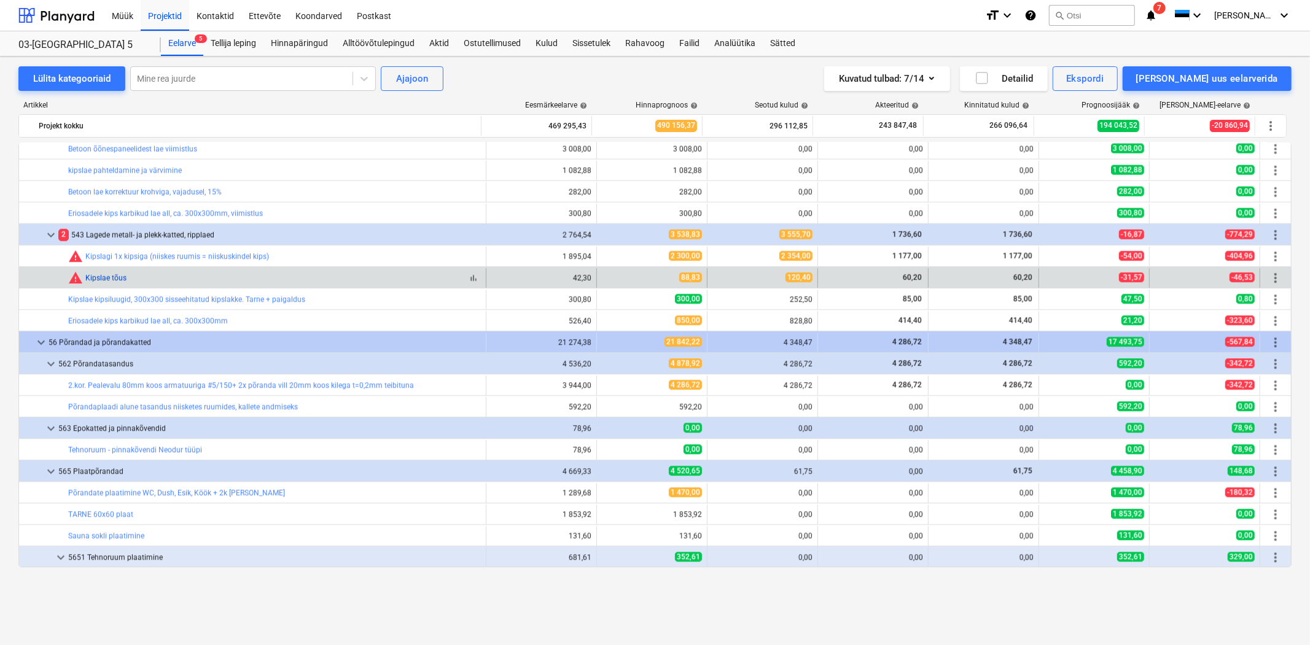
scroll to position [5908, 0]
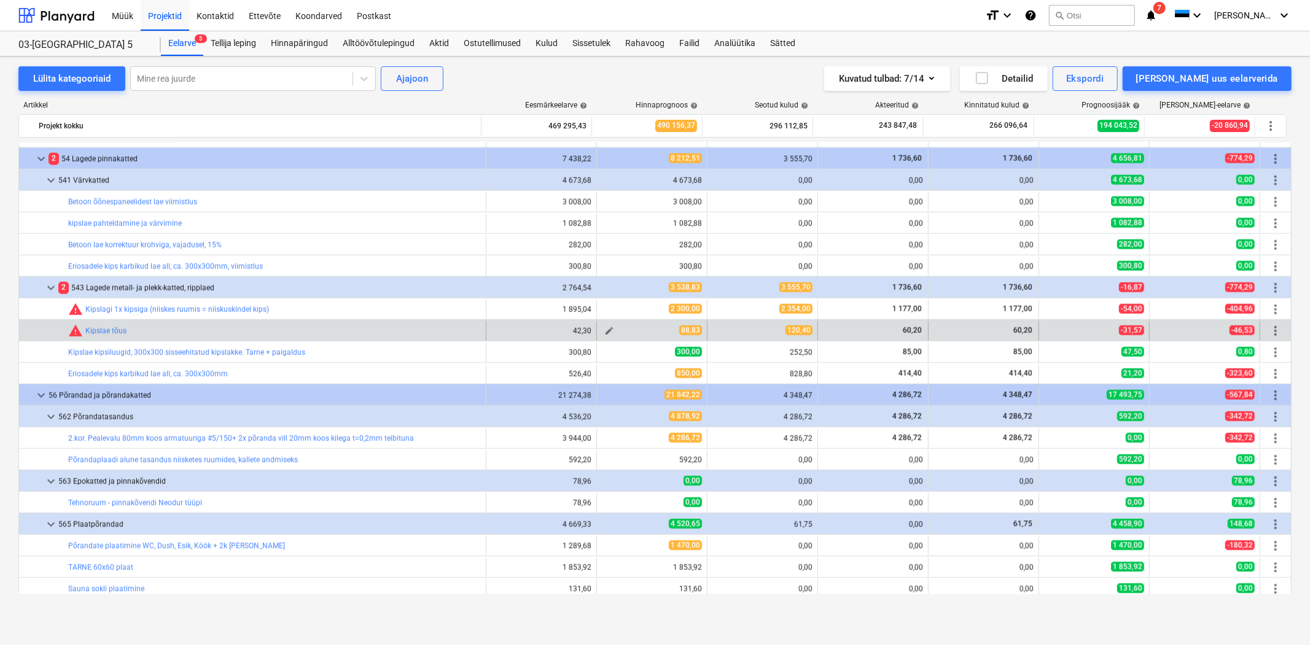
click at [605, 330] on span "edit" at bounding box center [610, 331] width 10 height 10
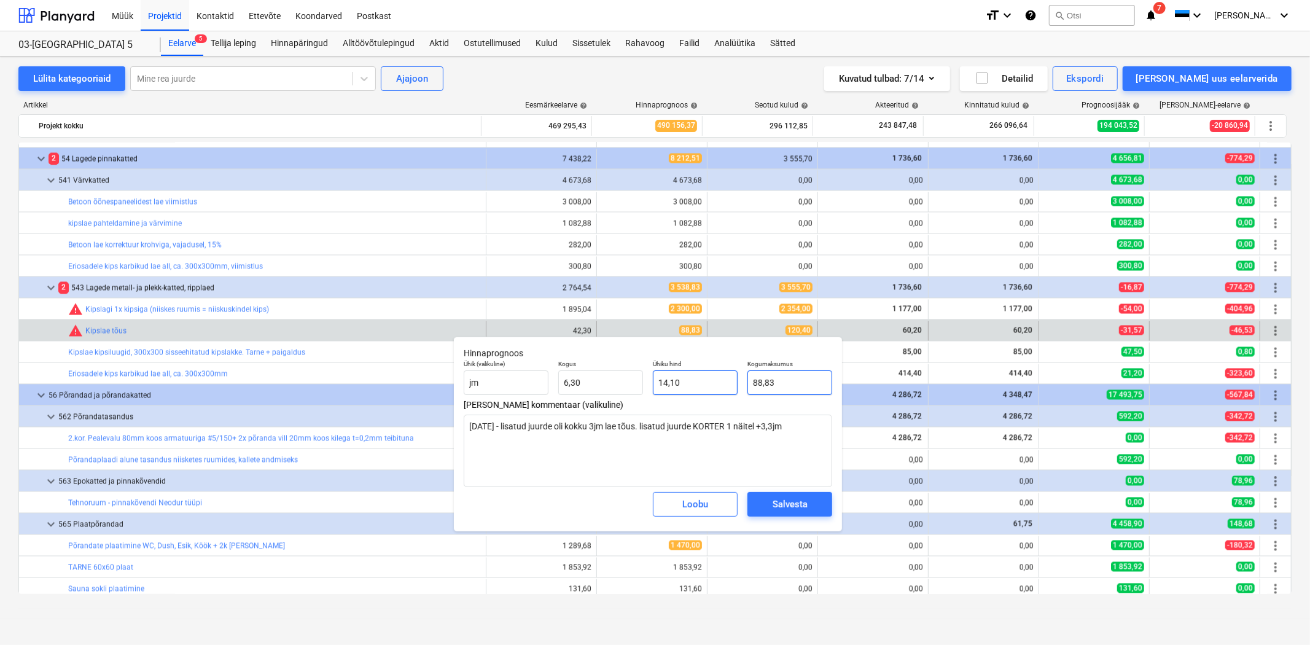
drag, startPoint x: 799, startPoint y: 382, endPoint x: 695, endPoint y: 377, distance: 104.5
click at [697, 377] on div "Ühik (valikuline) [PERSON_NAME] 6,30 Ühiku hind 14,10 Kogumaksumus 88,83" at bounding box center [648, 377] width 378 height 45
click at [514, 428] on textarea "[DATE] - lisatud juurde oli kokku 3jm lae tõus. lisatud juurde KORTER 1 näitel …" at bounding box center [648, 451] width 369 height 72
click at [797, 425] on textarea "[DATE] - lisatud juurde oli kokku 3jm lae tõus. lisatud juurde KORTER 1 näitel …" at bounding box center [648, 451] width 369 height 72
drag, startPoint x: 614, startPoint y: 382, endPoint x: 558, endPoint y: 376, distance: 56.9
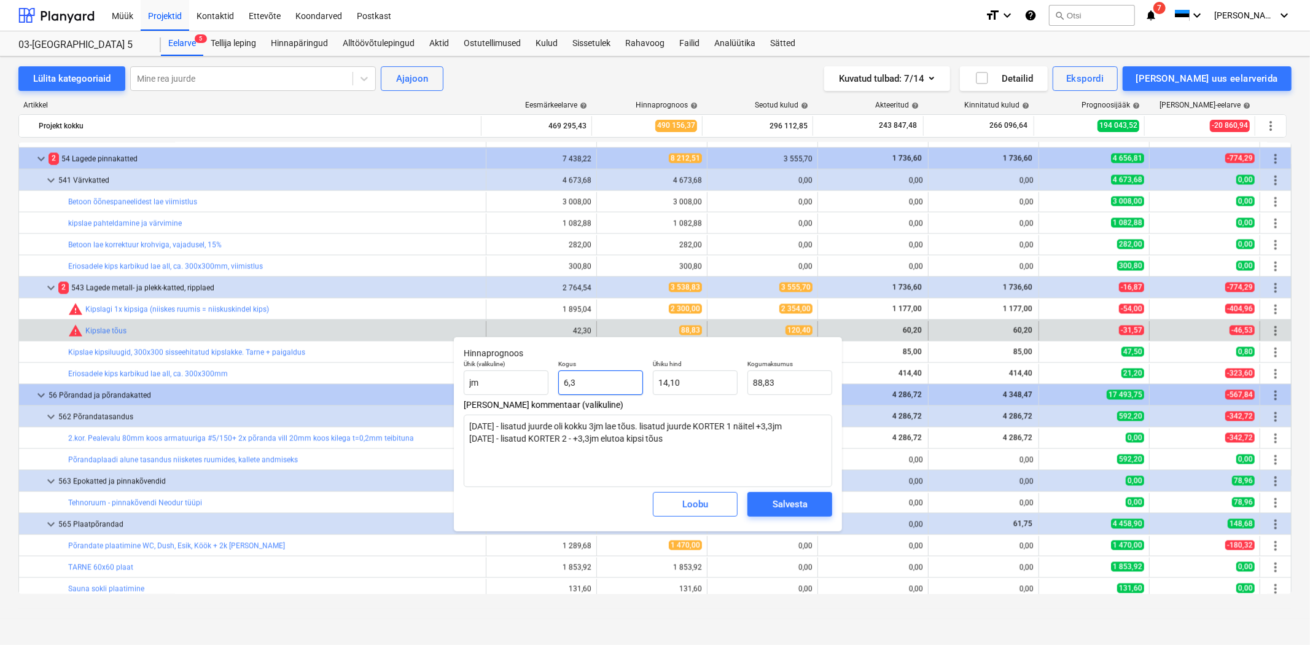
click at [558, 376] on input "6,3" at bounding box center [600, 382] width 85 height 25
click at [640, 474] on textarea "[DATE] - lisatud juurde oli kokku 3jm lae tõus. lisatud juurde KORTER 1 näitel …" at bounding box center [648, 451] width 369 height 72
click at [785, 496] on button "Salvesta" at bounding box center [790, 504] width 85 height 25
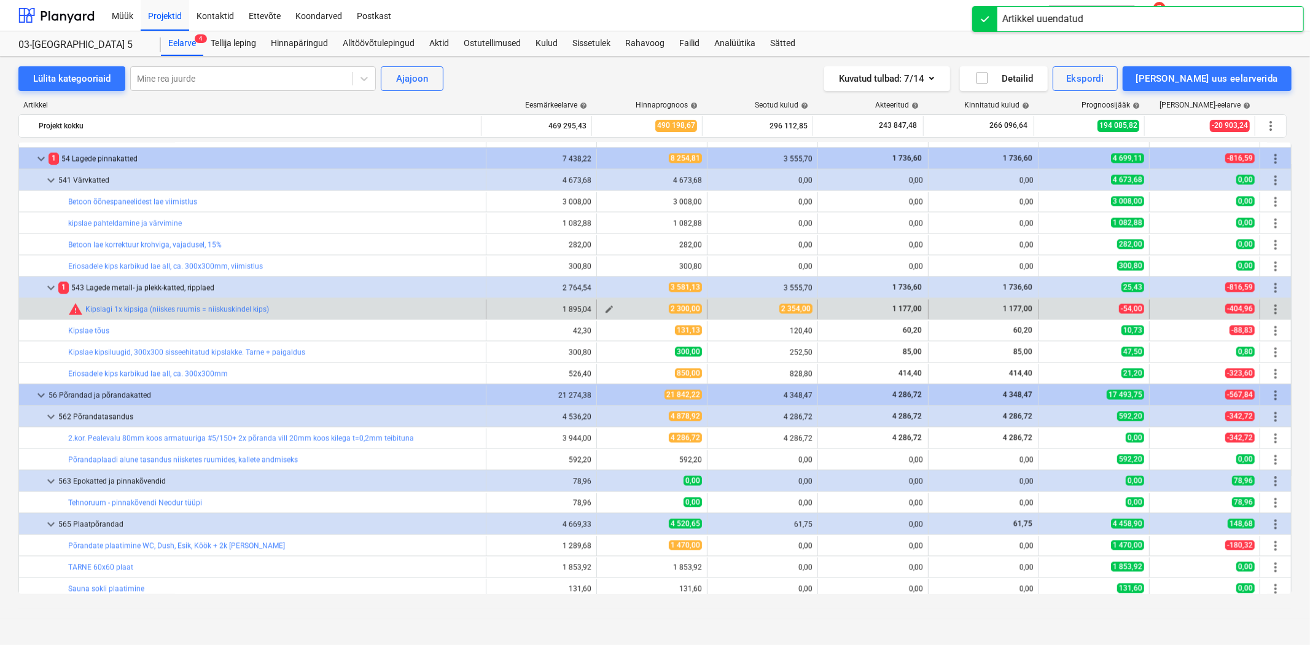
click at [605, 307] on span "edit" at bounding box center [610, 310] width 10 height 10
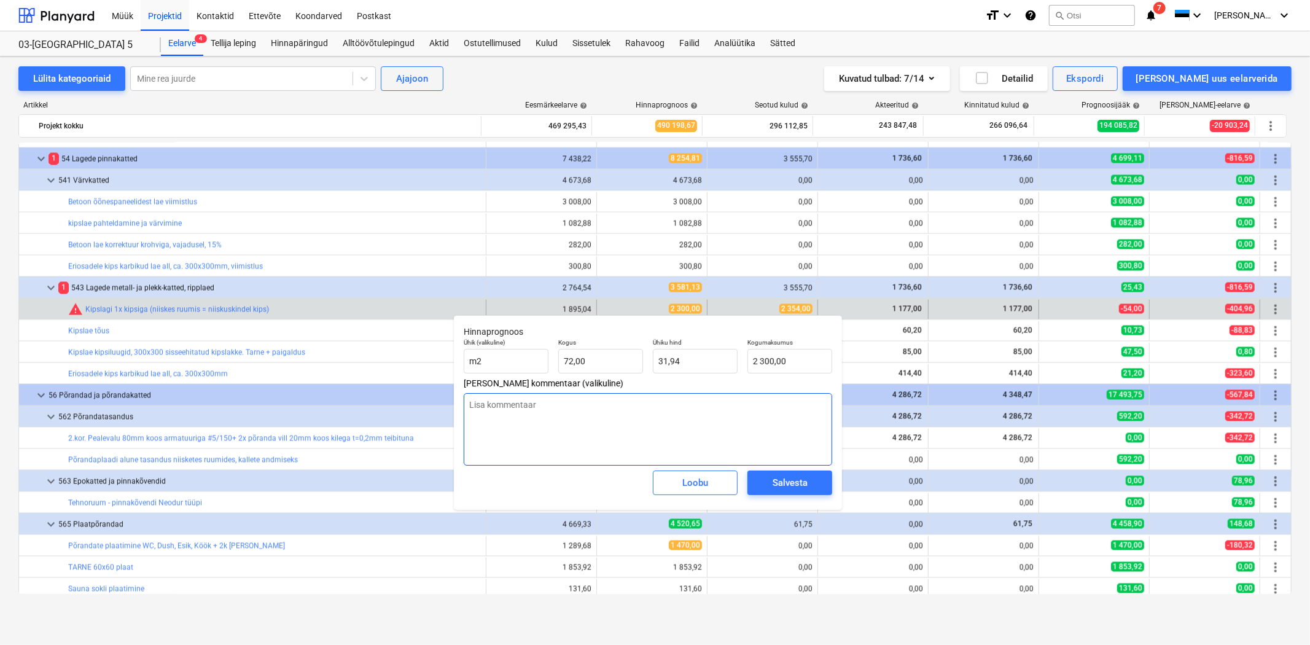
click at [547, 410] on textarea at bounding box center [648, 429] width 369 height 72
click at [809, 362] on input "2300" at bounding box center [790, 361] width 85 height 25
drag, startPoint x: 802, startPoint y: 358, endPoint x: 637, endPoint y: 357, distance: 165.3
click at [637, 357] on div "Ühik (valikuline) m2 Kogus 72,00 Ühiku hind 31,94 Kogumaksumus 2300" at bounding box center [648, 356] width 378 height 45
click at [779, 488] on div "Salvesta" at bounding box center [790, 483] width 35 height 16
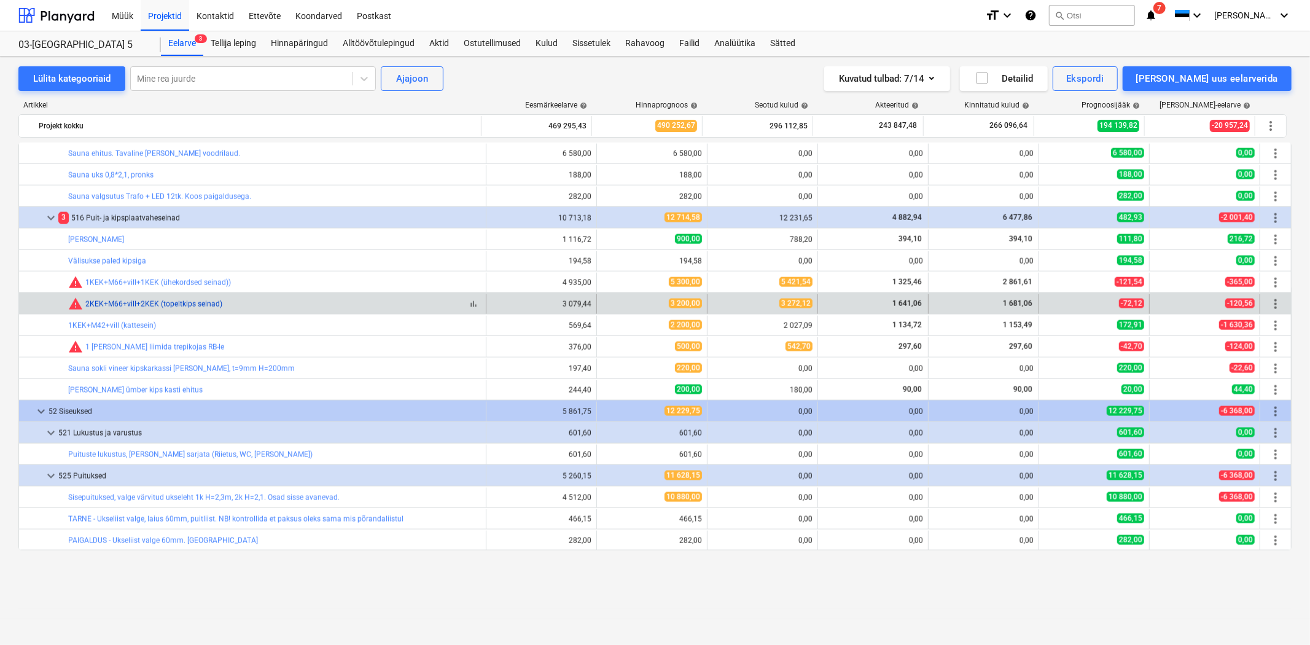
scroll to position [5089, 0]
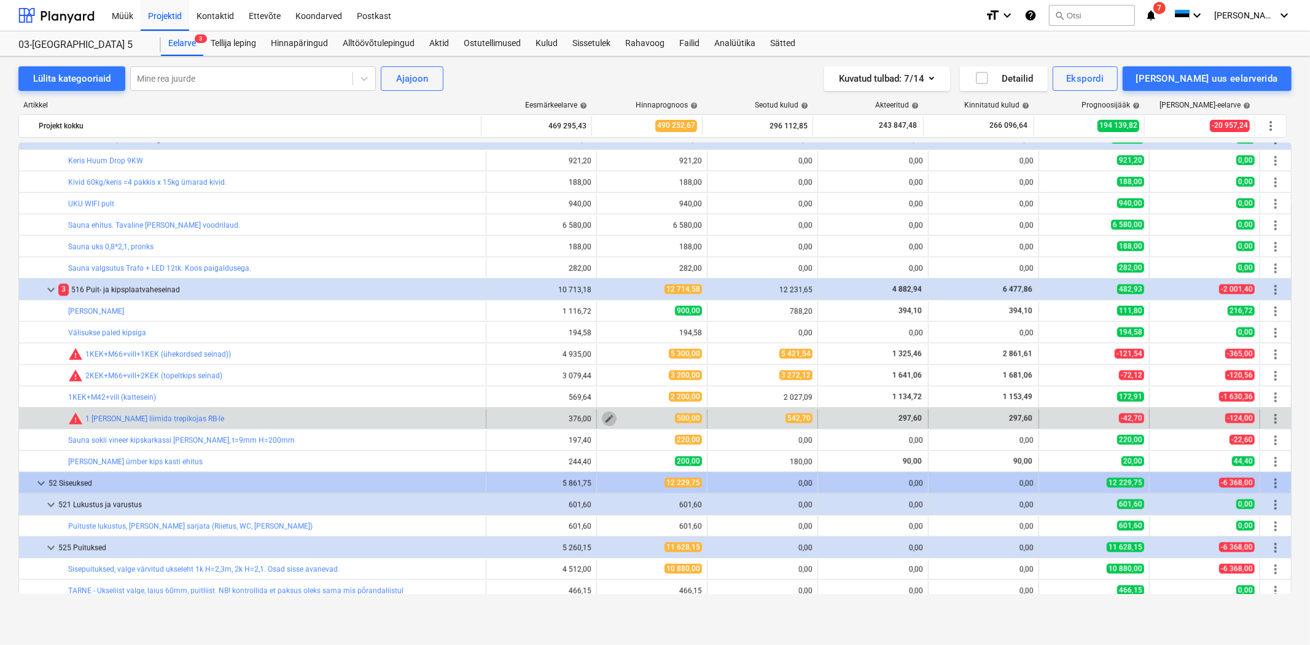
click at [605, 416] on span "edit" at bounding box center [610, 419] width 10 height 10
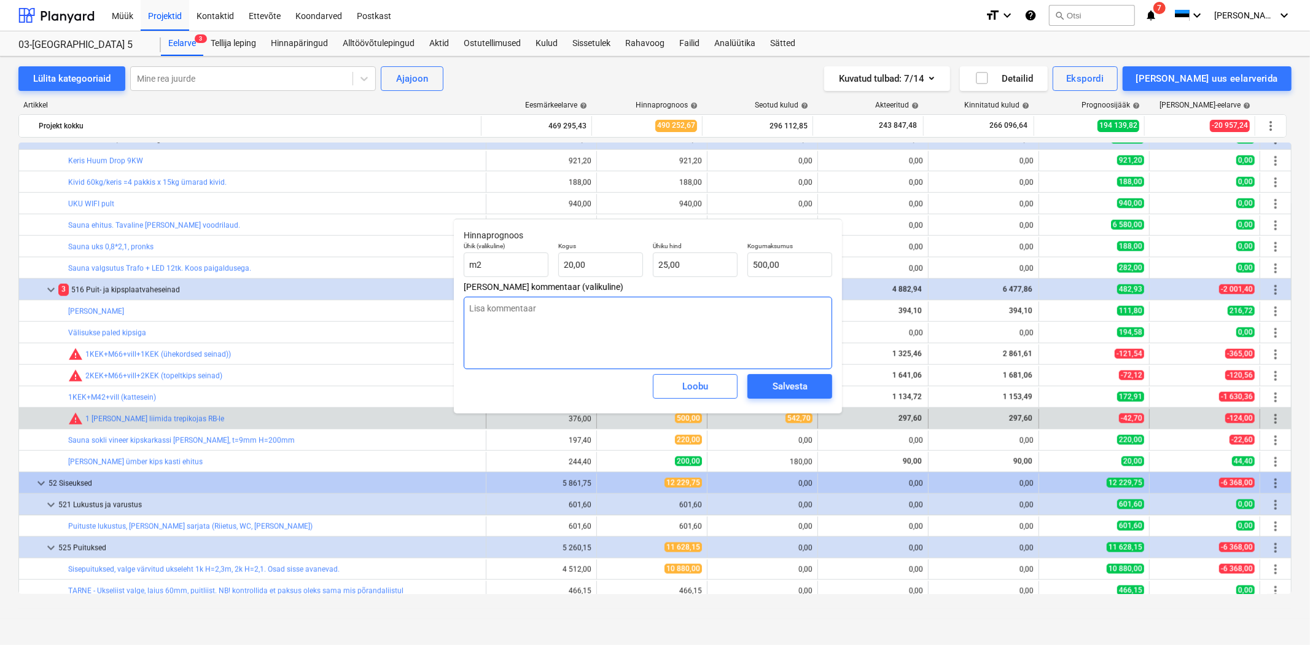
click at [532, 323] on textarea at bounding box center [648, 333] width 369 height 72
click at [726, 265] on div "Ühik (valikuline) m2 Kogus 20,00 Ühiku hind 25,00 Kogumaksumus 500" at bounding box center [648, 259] width 378 height 45
click at [771, 388] on span "Salvesta" at bounding box center [789, 386] width 55 height 16
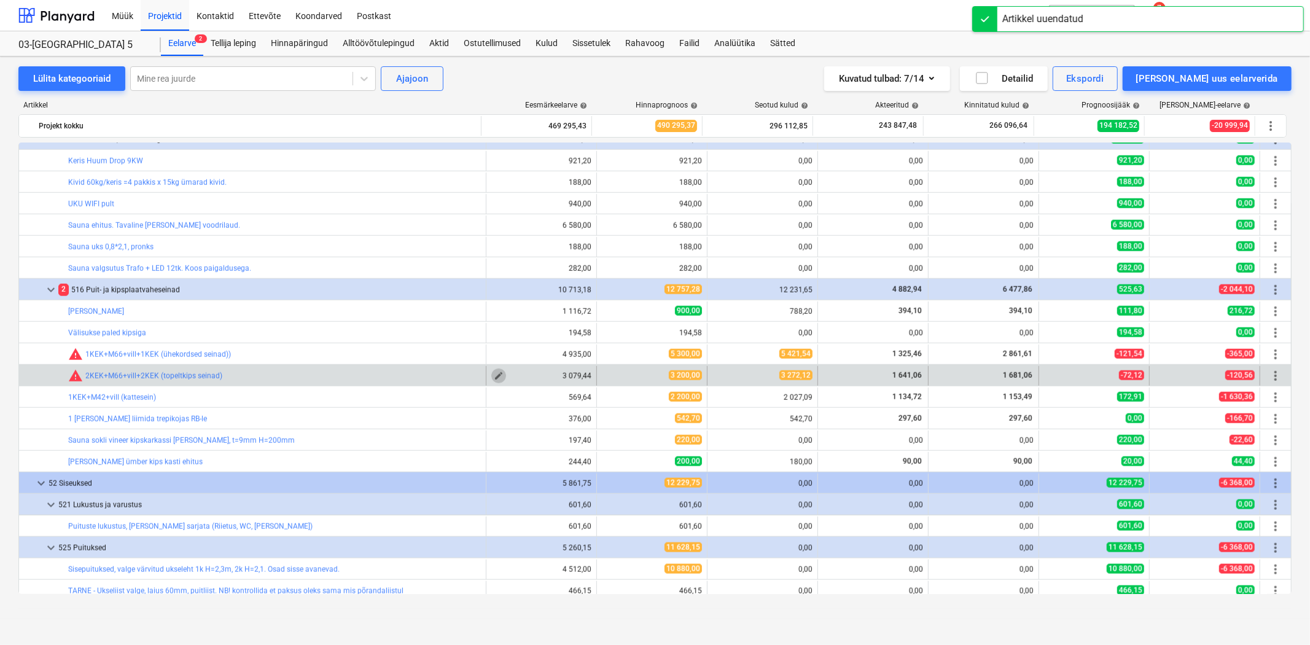
click at [494, 376] on span "edit" at bounding box center [499, 376] width 10 height 10
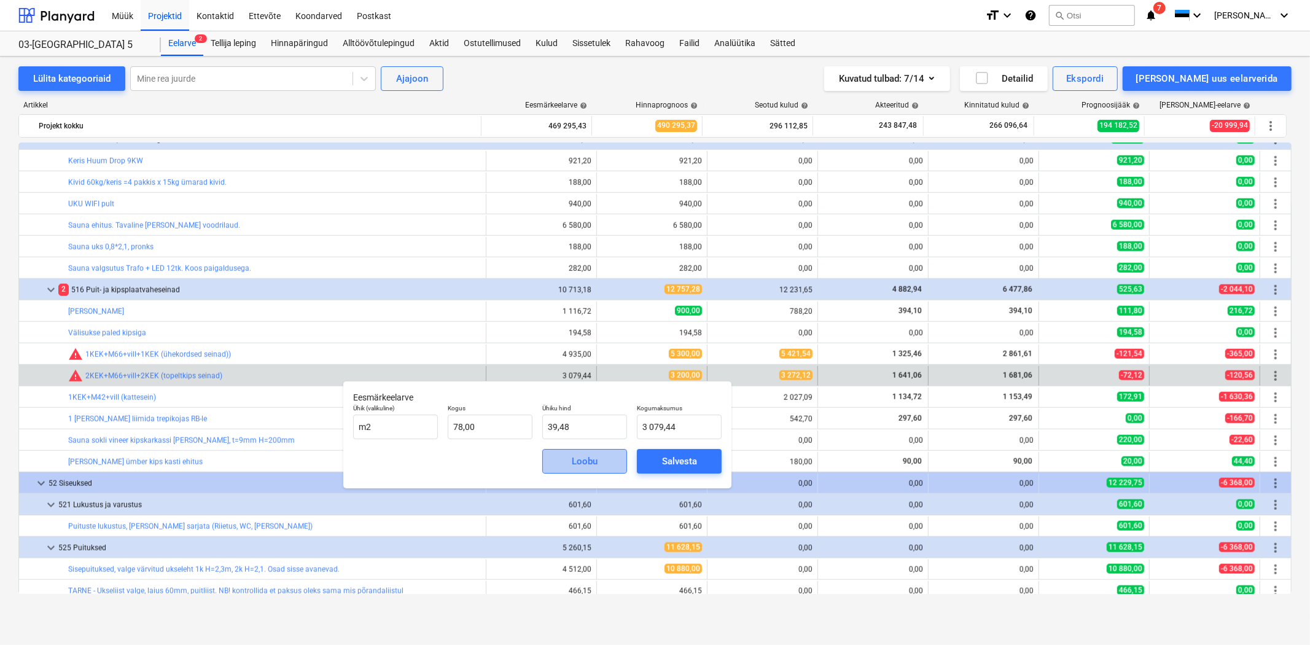
click at [593, 462] on div "Loobu" at bounding box center [585, 461] width 26 height 16
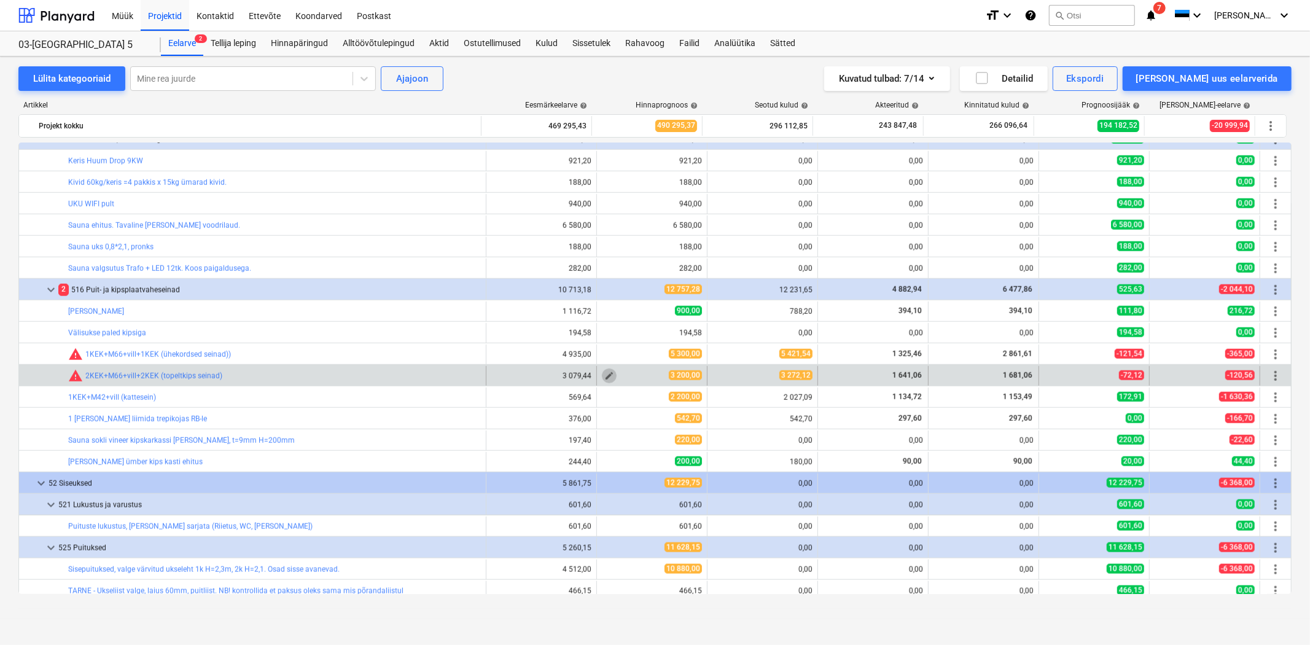
click at [605, 372] on span "edit" at bounding box center [610, 376] width 10 height 10
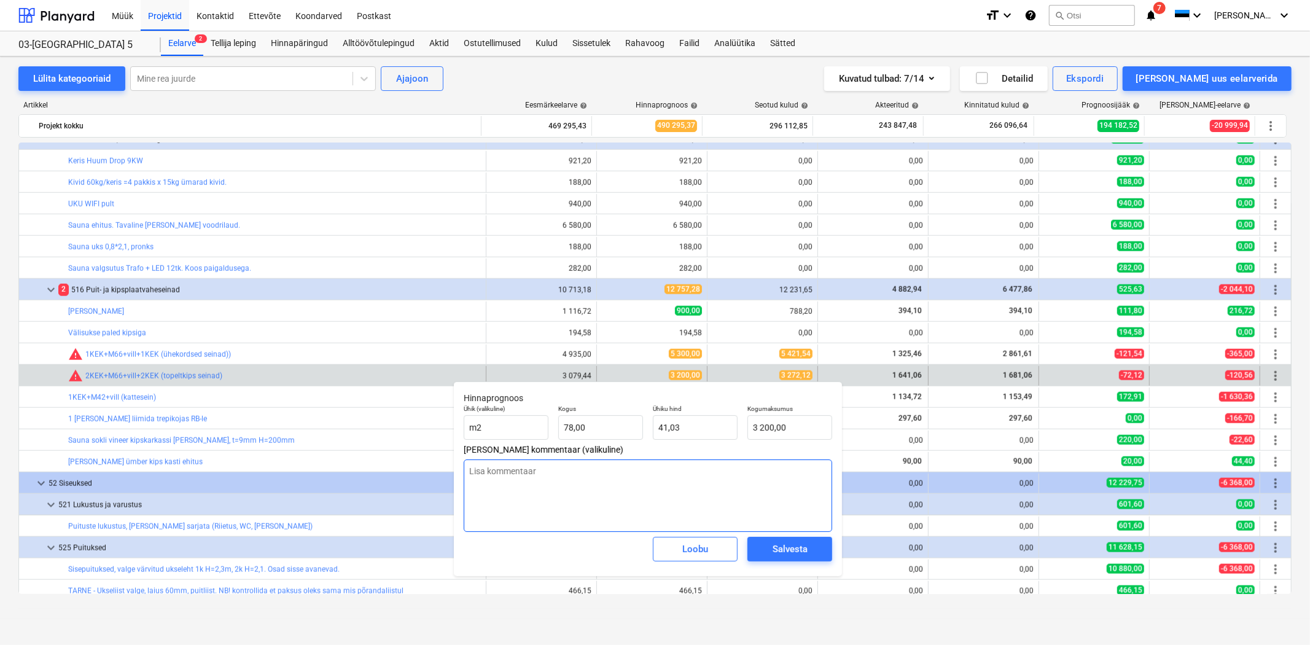
click at [544, 462] on textarea at bounding box center [648, 496] width 369 height 72
click at [765, 546] on span "Salvesta" at bounding box center [789, 549] width 55 height 16
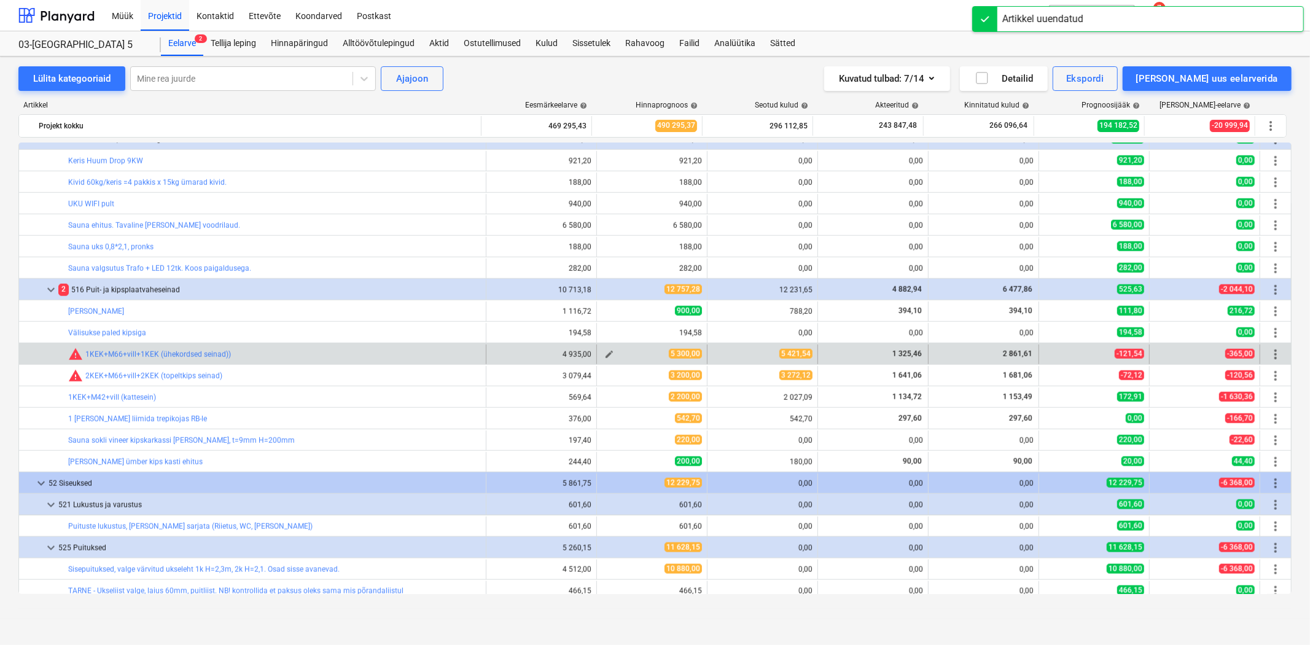
click at [605, 356] on span "edit" at bounding box center [610, 355] width 10 height 10
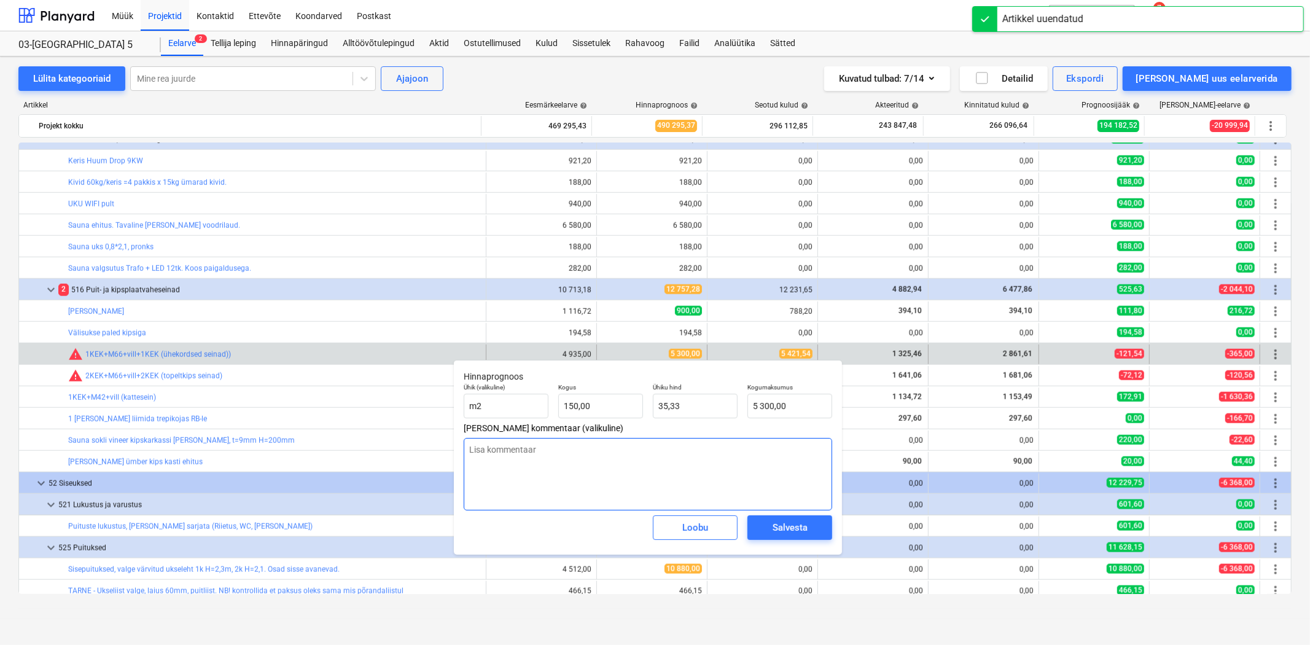
click at [563, 450] on textarea at bounding box center [648, 474] width 369 height 72
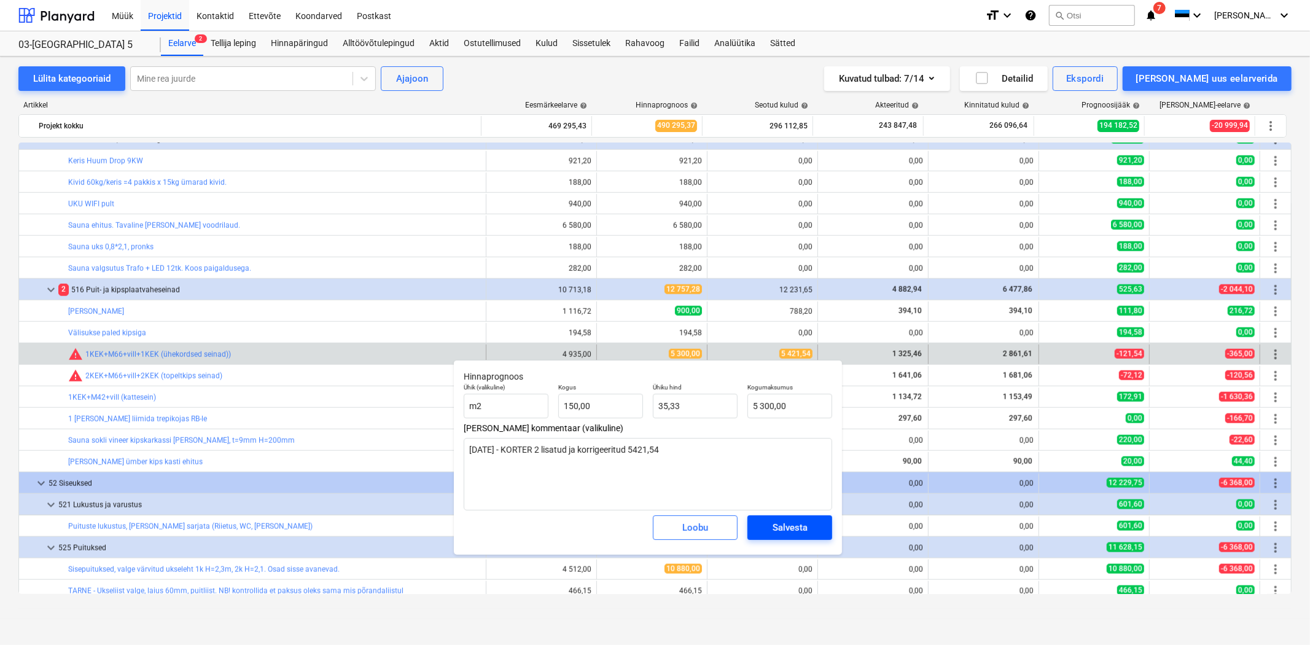
click at [767, 538] on button "Salvesta" at bounding box center [790, 527] width 85 height 25
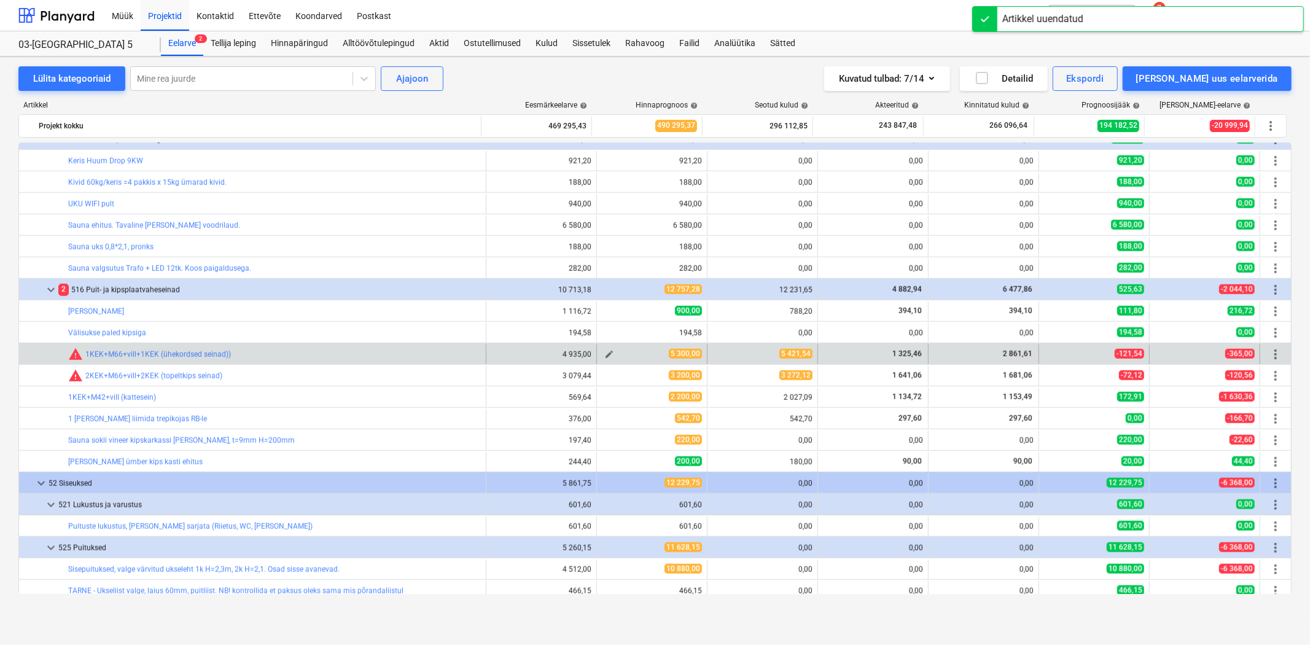
click at [607, 352] on span "edit" at bounding box center [610, 355] width 10 height 10
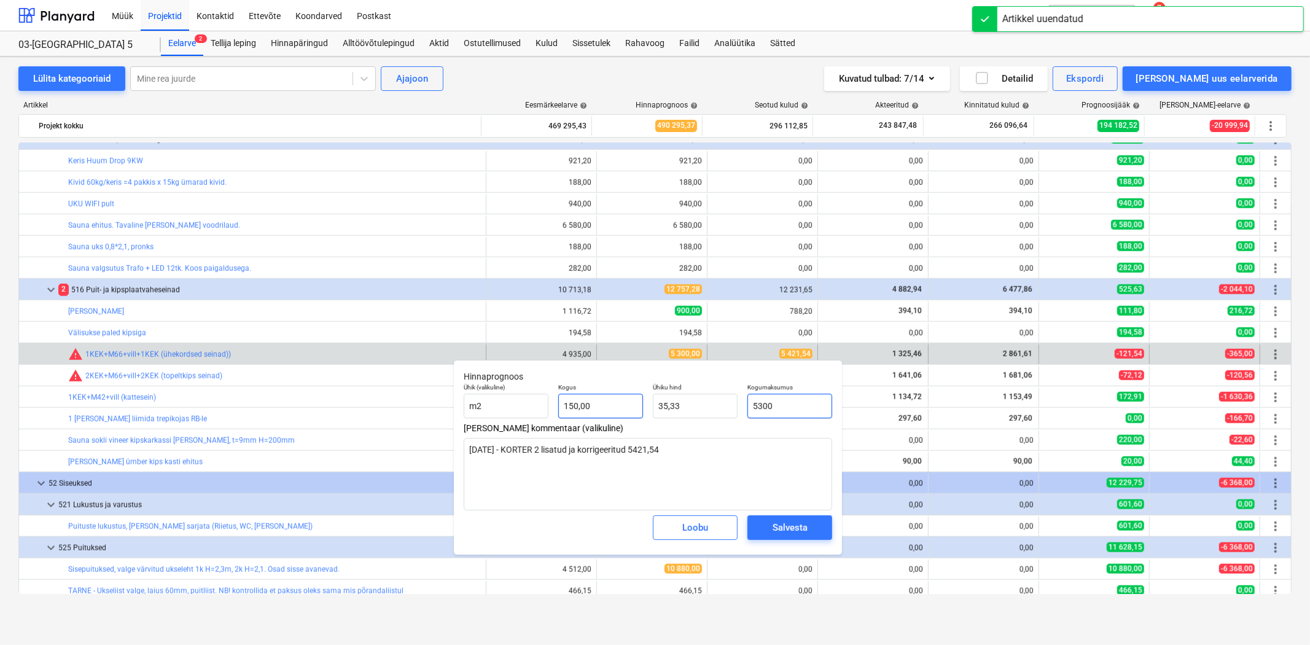
drag, startPoint x: 802, startPoint y: 402, endPoint x: 621, endPoint y: 399, distance: 180.6
click at [621, 399] on div "Ühik (valikuline) m2 Kogus 150,00 Ühiku hind 35,33 Kogumaksumus 5300" at bounding box center [648, 400] width 378 height 45
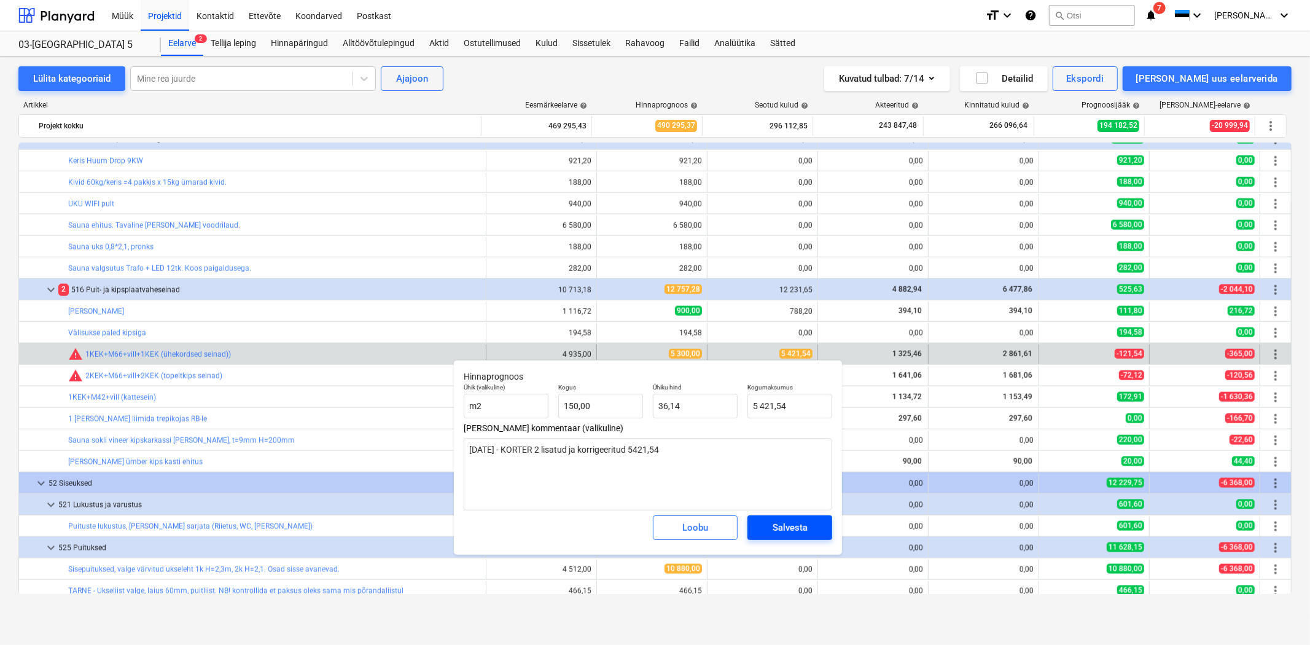
click at [778, 528] on div "Salvesta" at bounding box center [790, 528] width 35 height 16
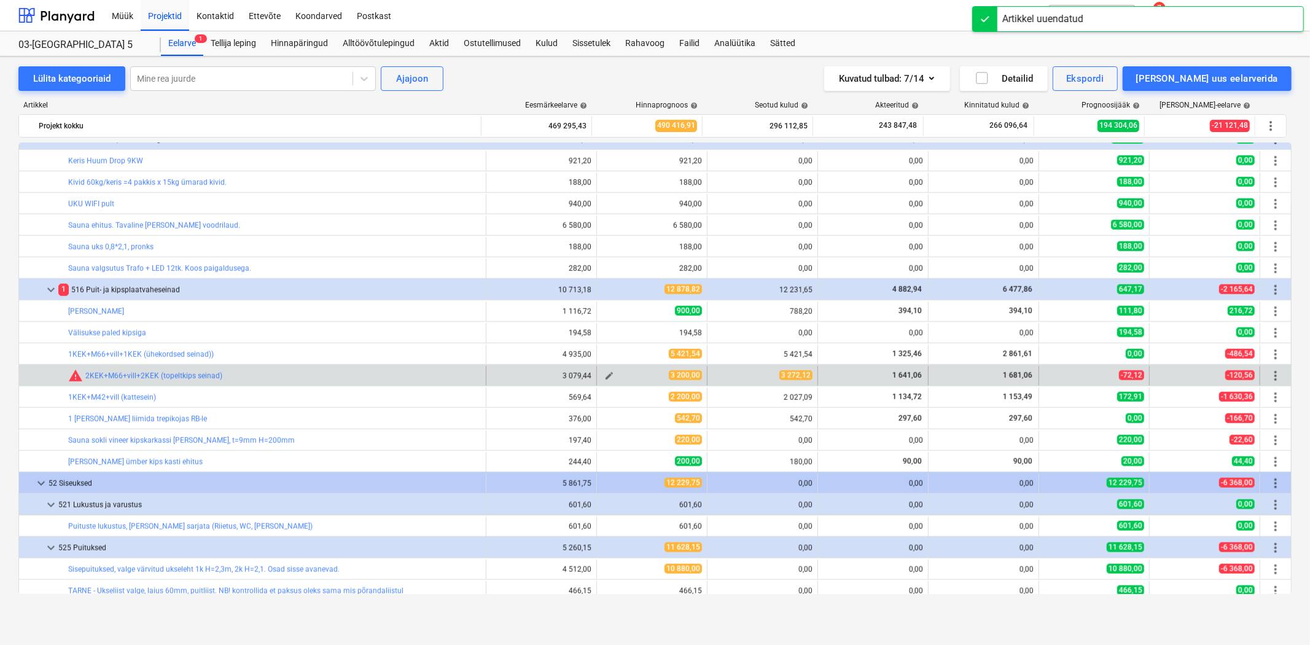
click at [607, 375] on span "edit" at bounding box center [610, 376] width 10 height 10
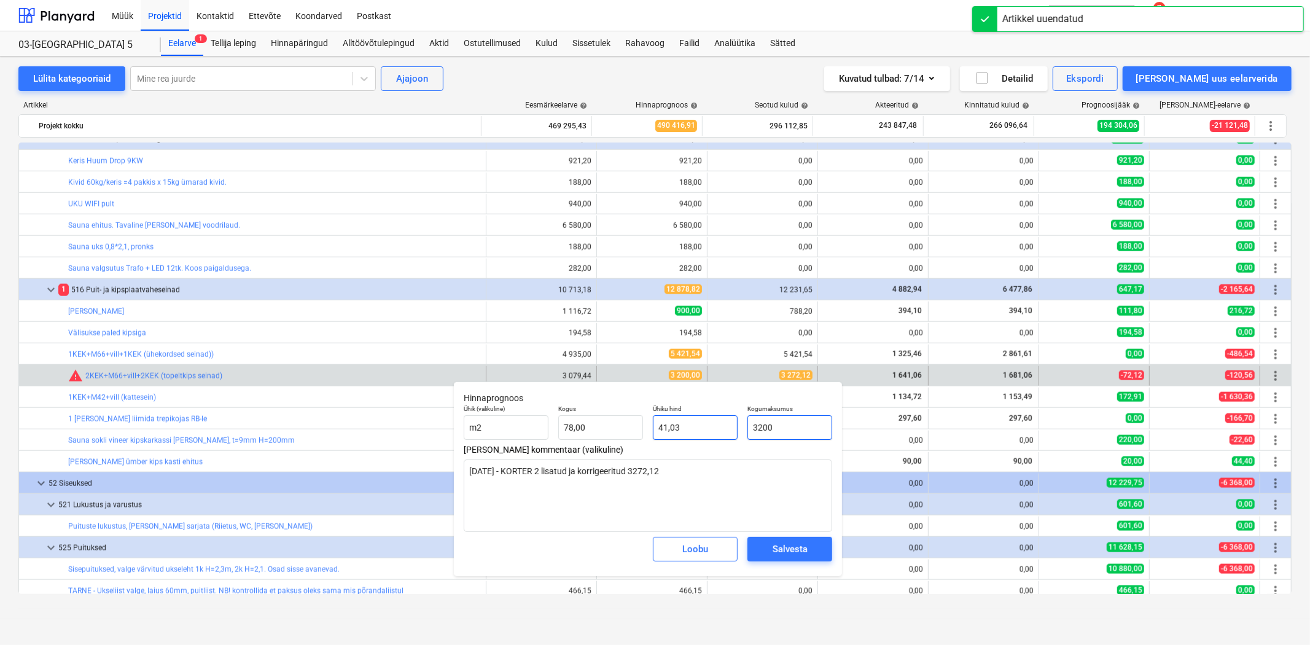
drag, startPoint x: 800, startPoint y: 431, endPoint x: 665, endPoint y: 424, distance: 135.3
click at [665, 424] on div "Ühik (valikuline) m2 Kogus 78,00 Ühiku hind 41,03 Kogumaksumus 3200" at bounding box center [648, 422] width 378 height 45
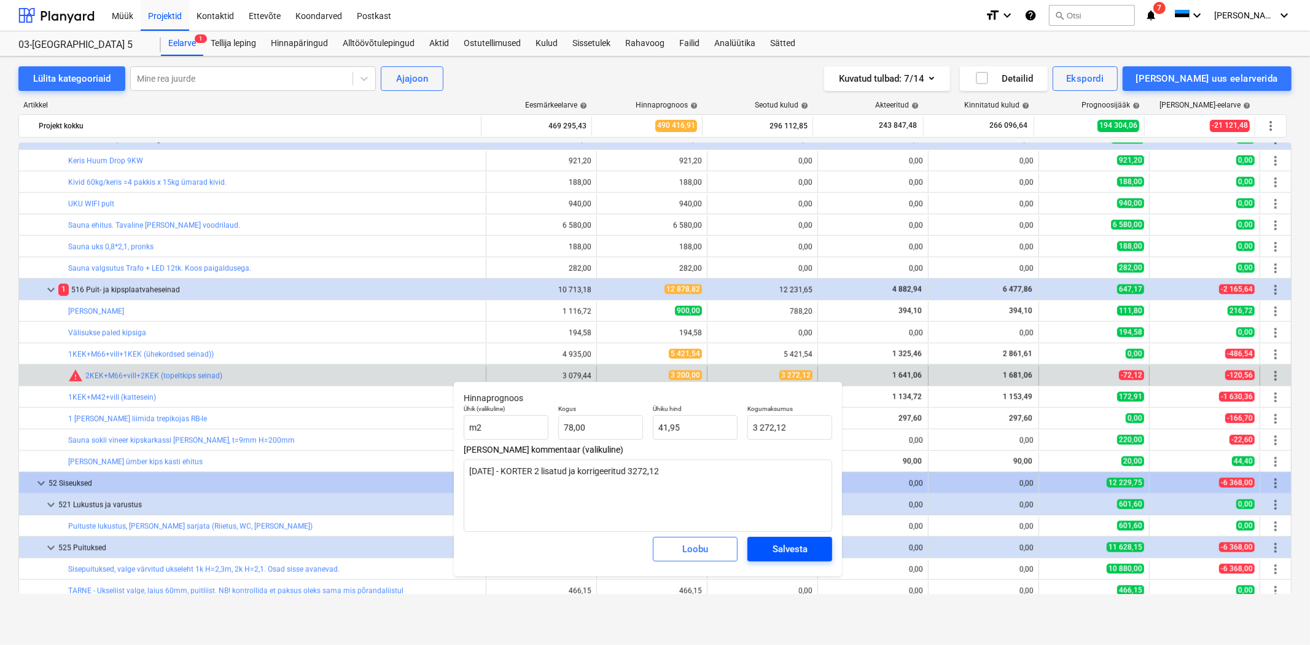
click at [812, 548] on span "Salvesta" at bounding box center [789, 549] width 55 height 16
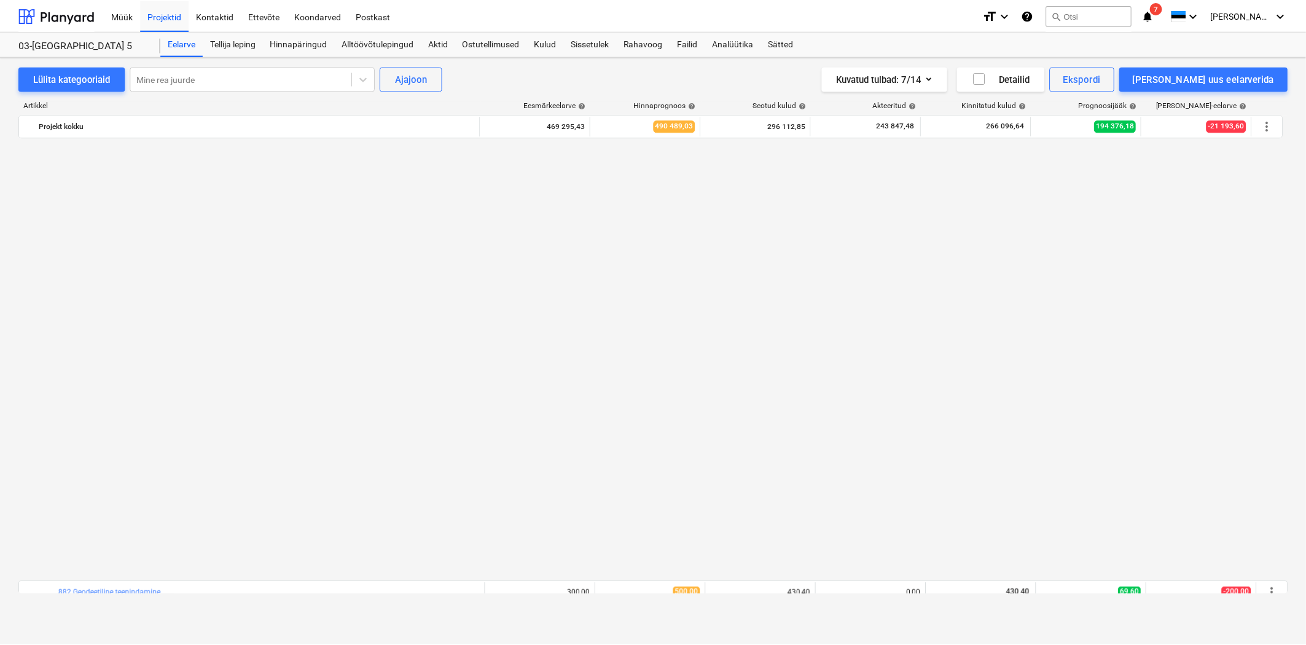
scroll to position [8730, 0]
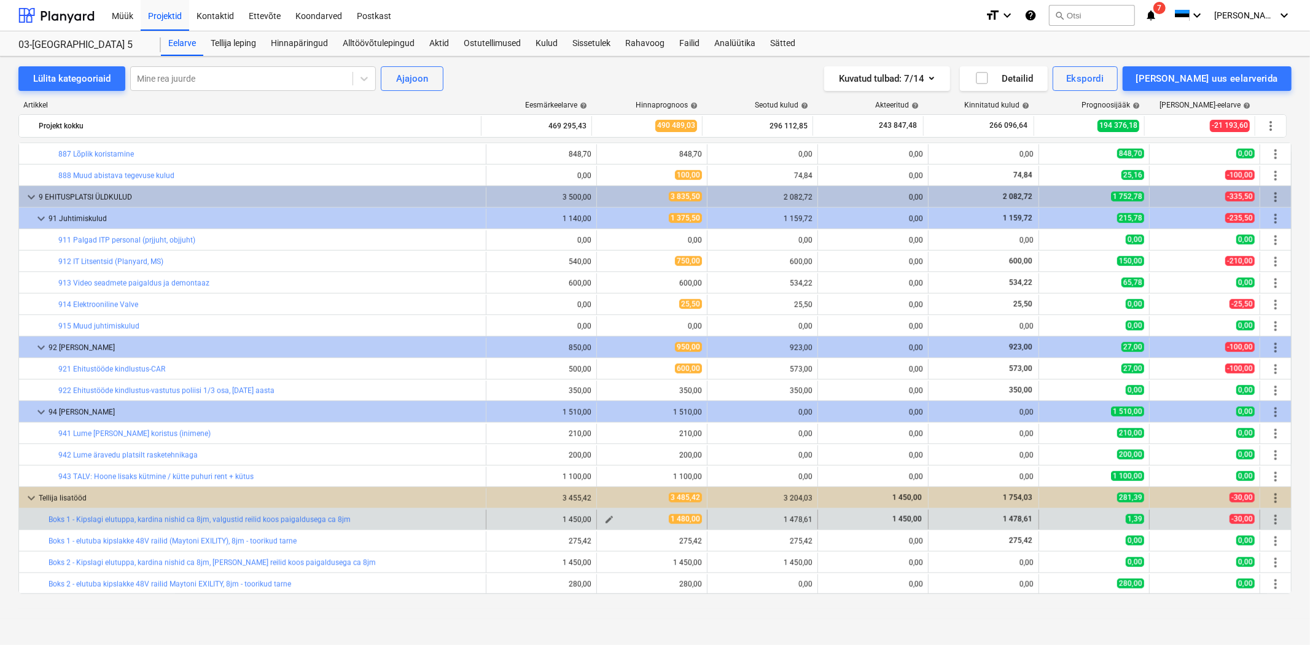
click at [691, 520] on span "1 480,00" at bounding box center [685, 519] width 33 height 10
click at [245, 520] on link "Boks 1 - Kipslagi elutuppa, kardina nishid ca 8jm, valgustid reilid koos paigal…" at bounding box center [200, 519] width 302 height 9
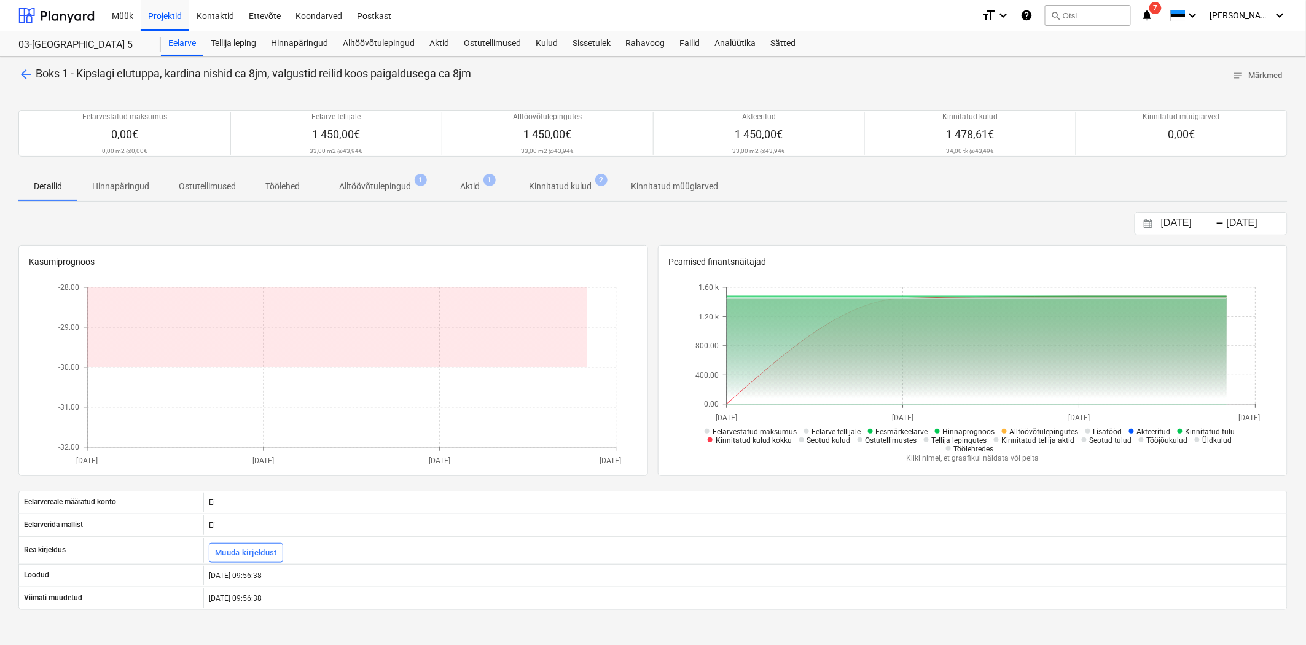
click at [572, 180] on span "Kinnitatud kulud 2" at bounding box center [560, 186] width 82 height 12
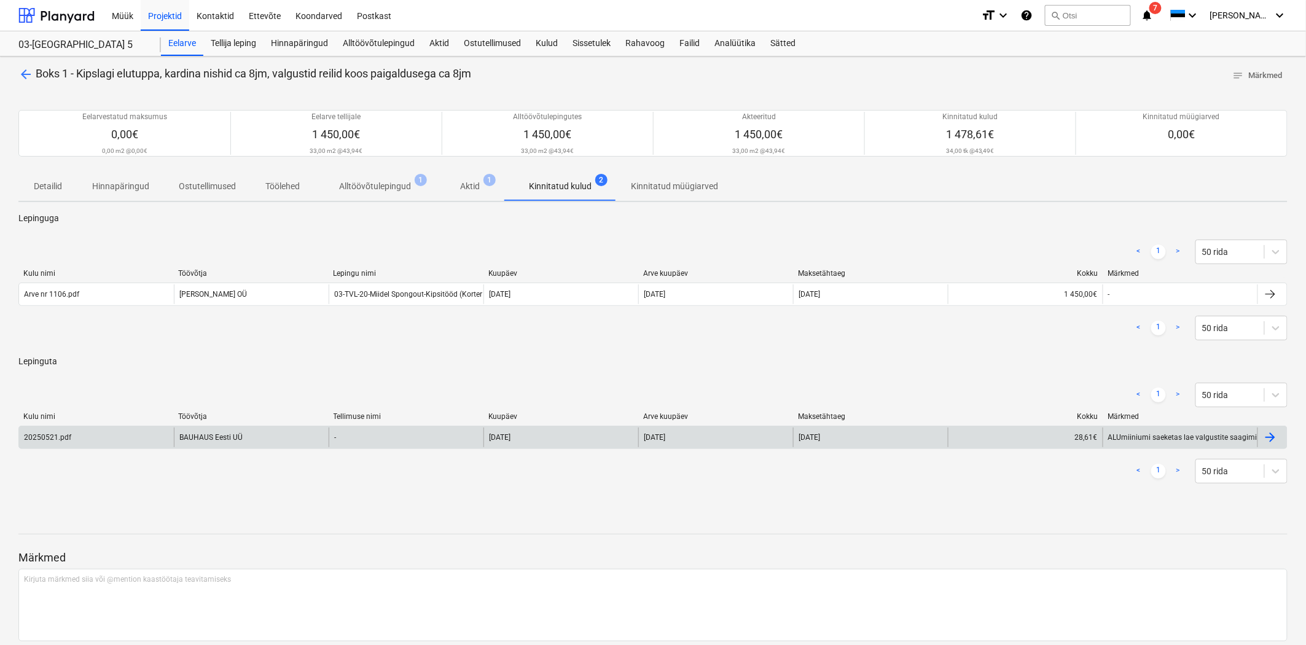
click at [216, 441] on div "BAUHAUS Eesti UÜ" at bounding box center [251, 438] width 155 height 20
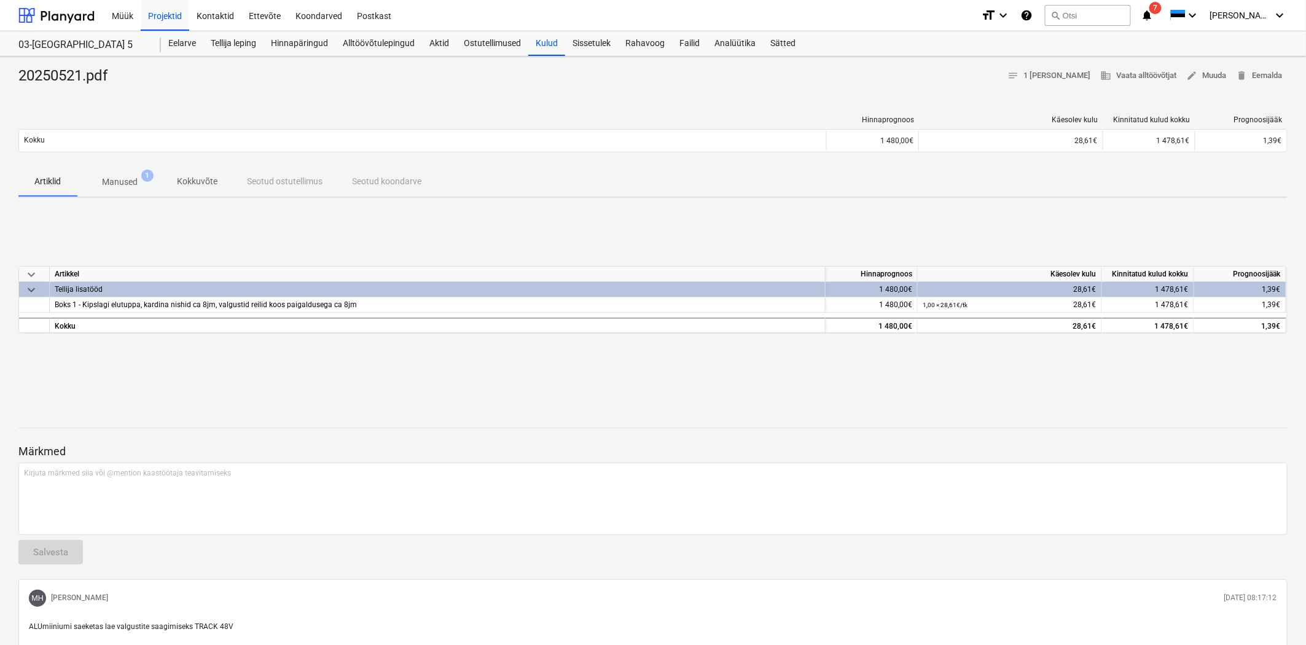
click at [143, 181] on span "Manused 1" at bounding box center [119, 182] width 55 height 13
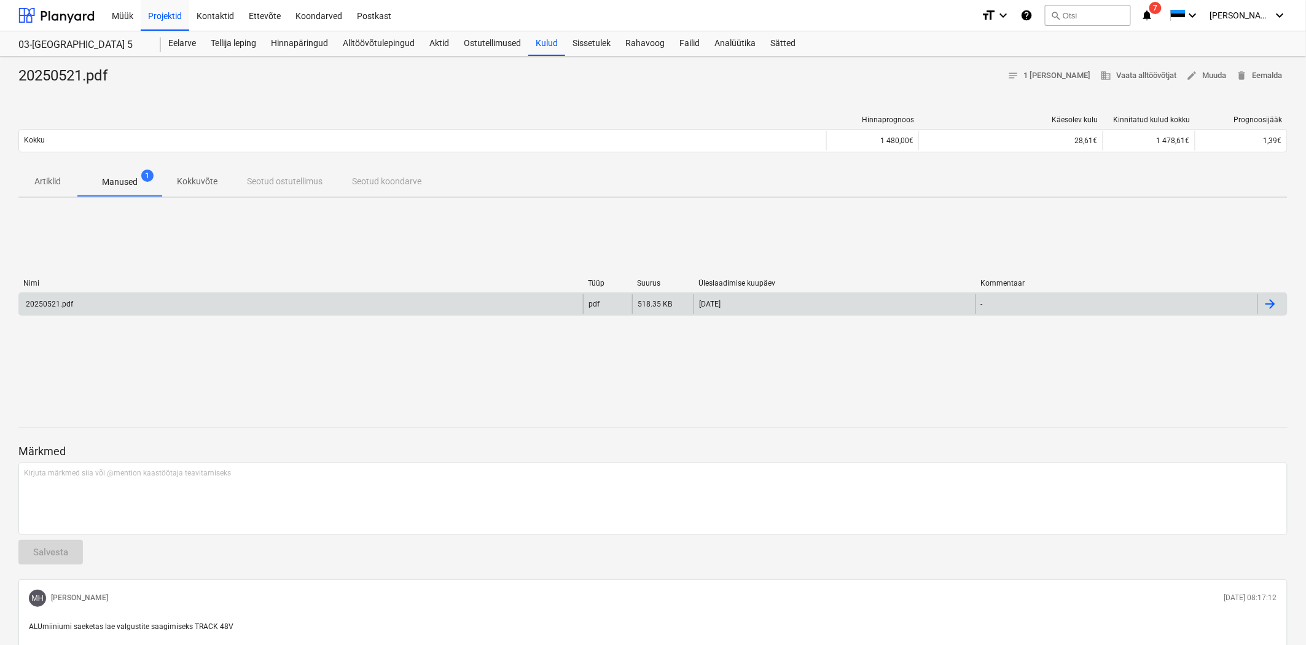
click at [107, 315] on div "20250521.pdf pdf 518.35 KB [DATE] -" at bounding box center [652, 303] width 1269 height 23
click at [50, 297] on div "20250521.pdf" at bounding box center [301, 304] width 564 height 20
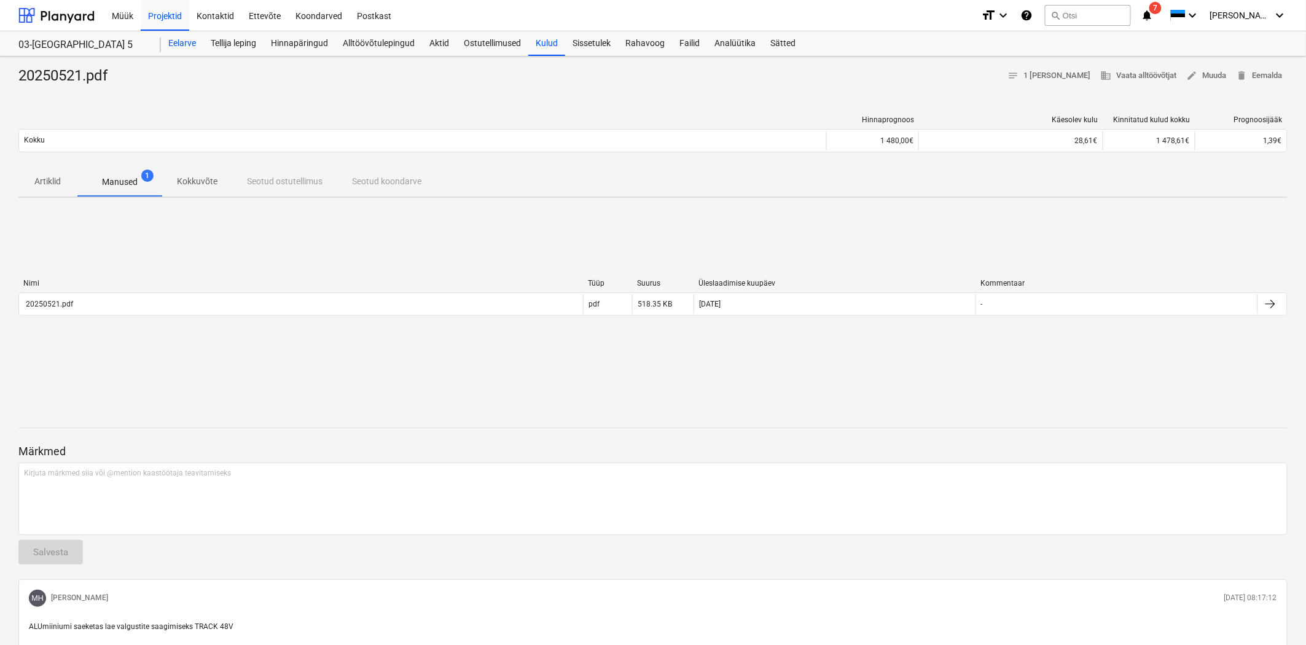
drag, startPoint x: 214, startPoint y: 37, endPoint x: 198, endPoint y: 40, distance: 16.3
click at [213, 37] on div "Tellija leping" at bounding box center [233, 43] width 60 height 25
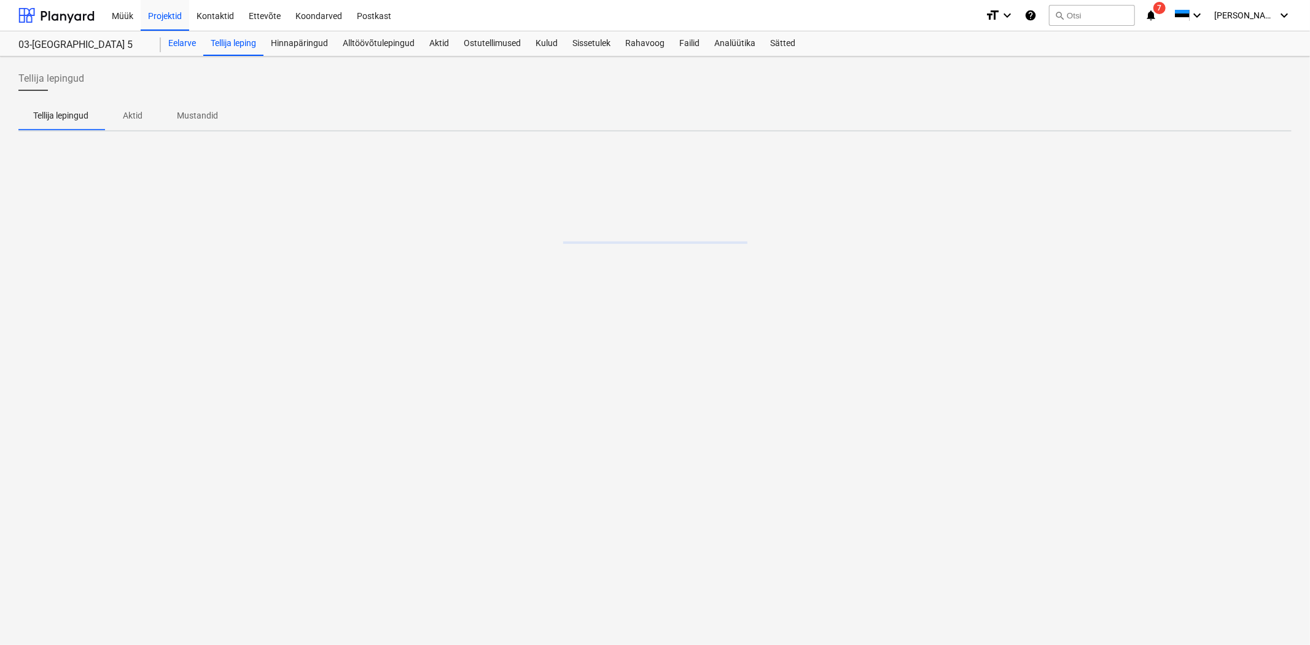
click at [173, 45] on div "Eelarve" at bounding box center [182, 43] width 42 height 25
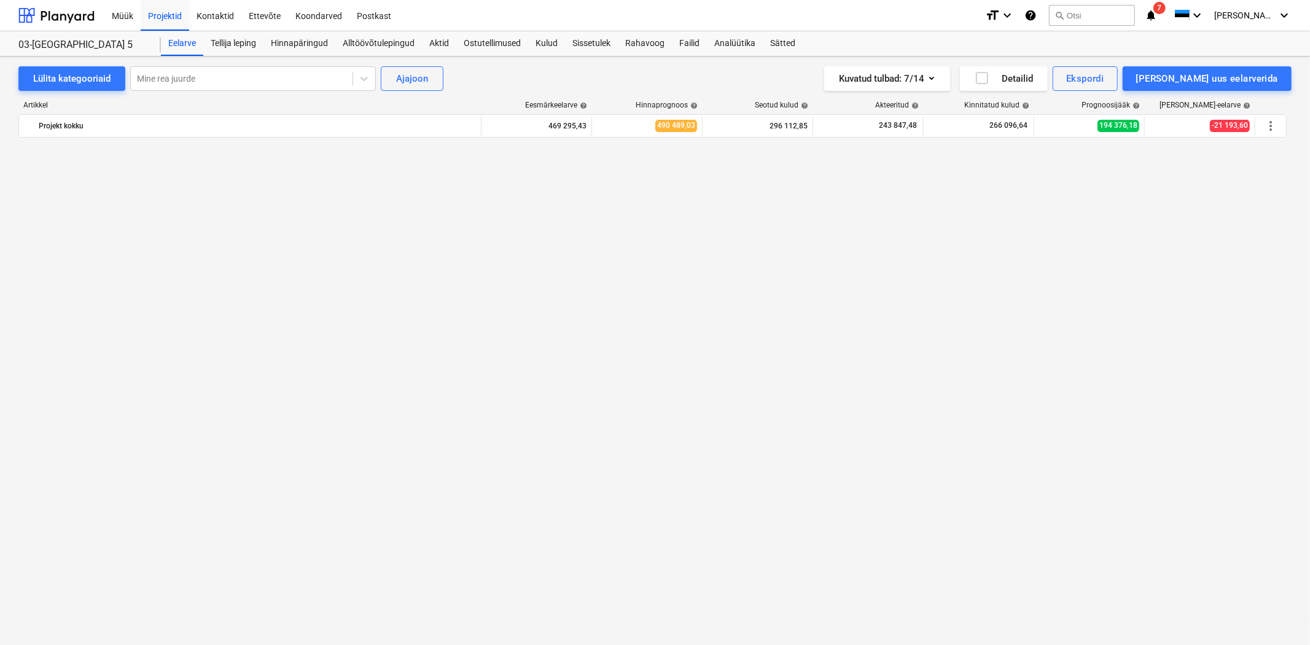
scroll to position [8184, 0]
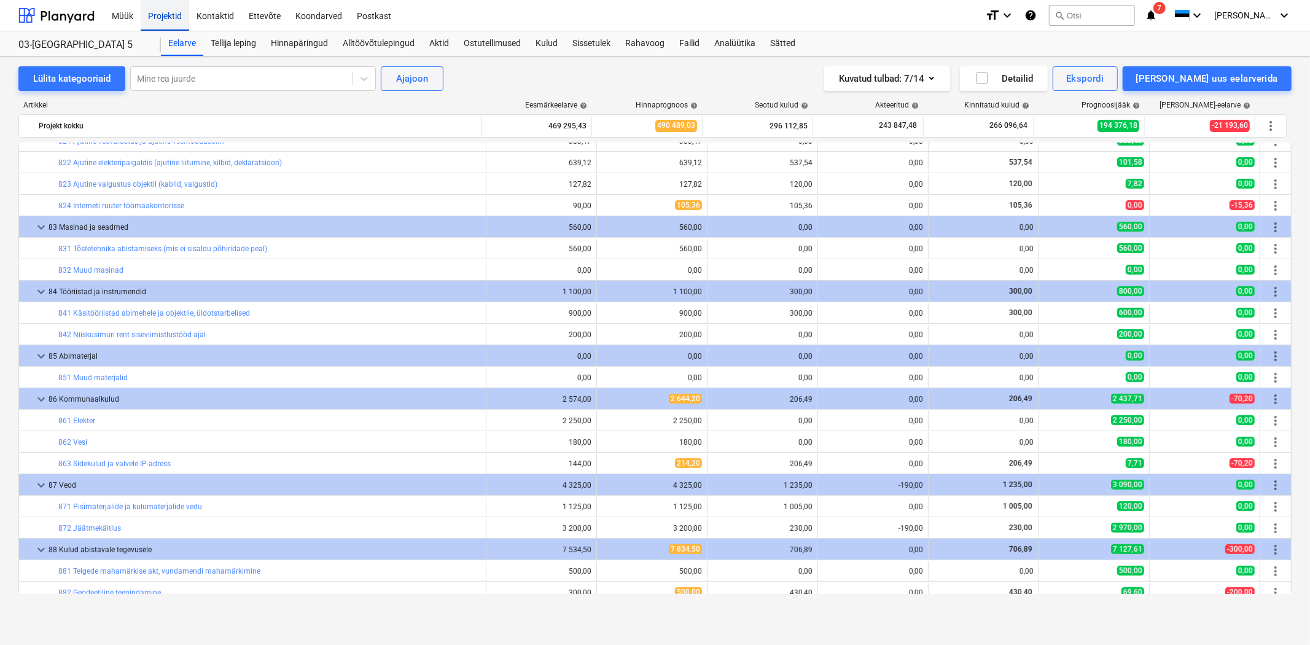
click at [179, 22] on div "Projektid" at bounding box center [165, 14] width 49 height 31
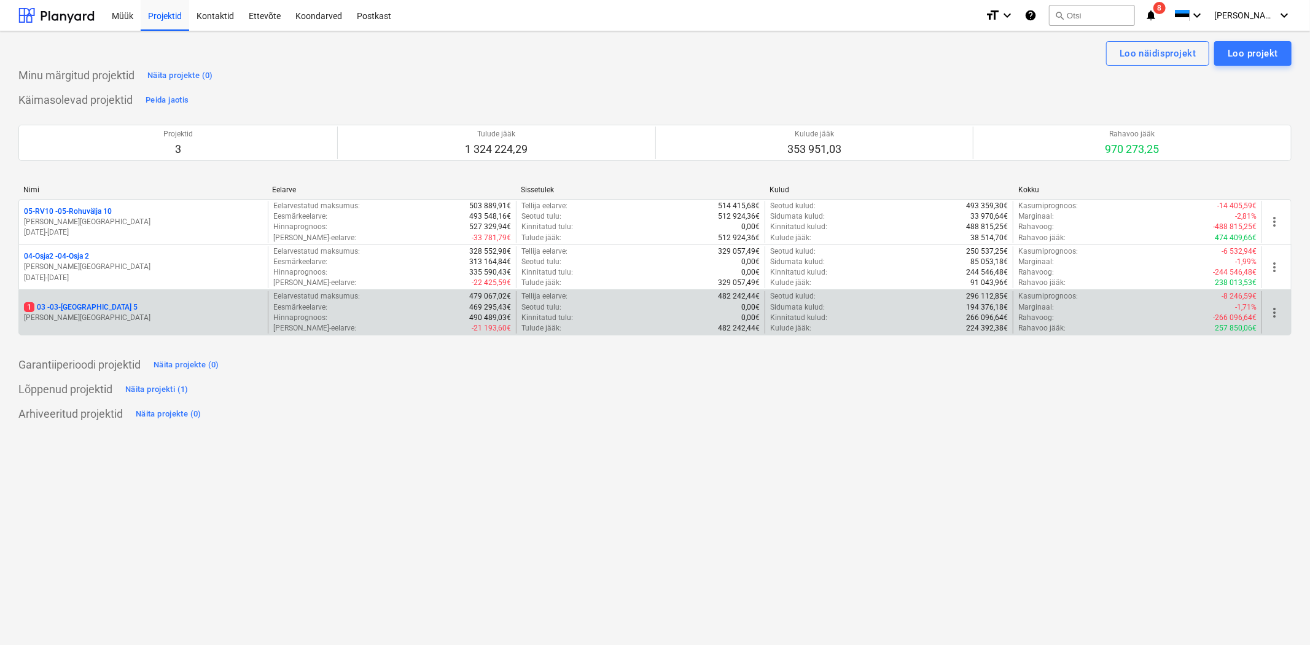
click at [63, 303] on p "1 03 - 03-Riiasöödi 5" at bounding box center [81, 307] width 114 height 10
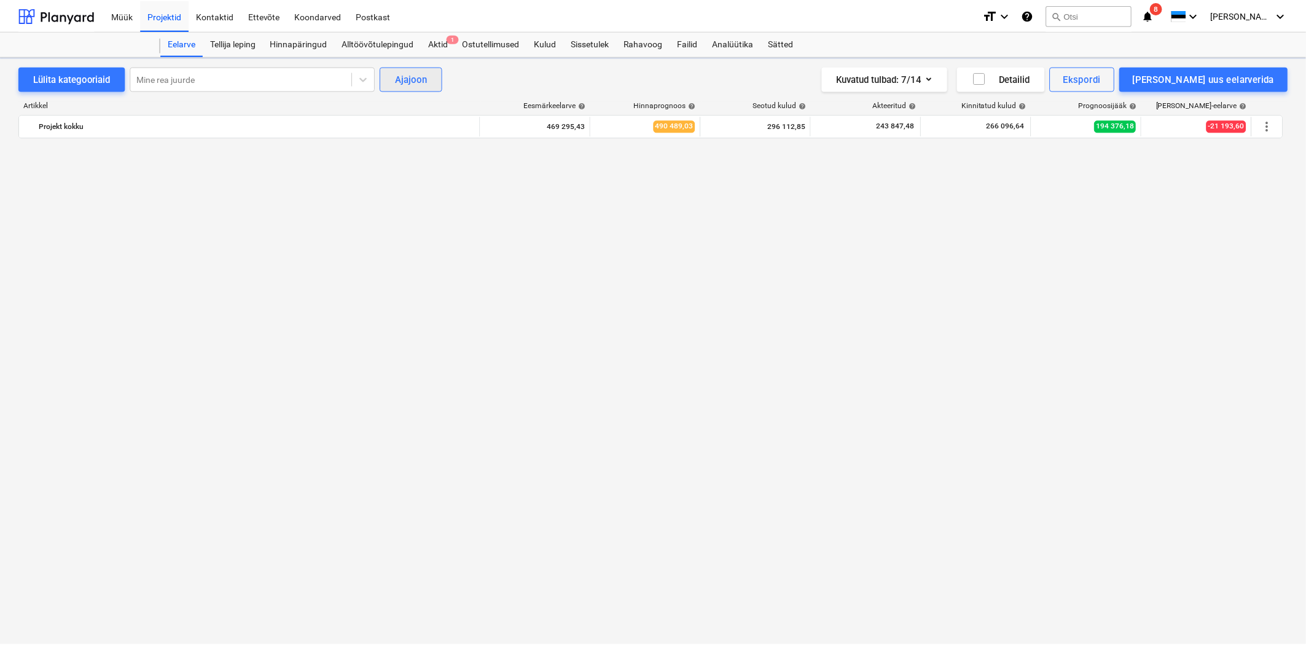
scroll to position [8184, 0]
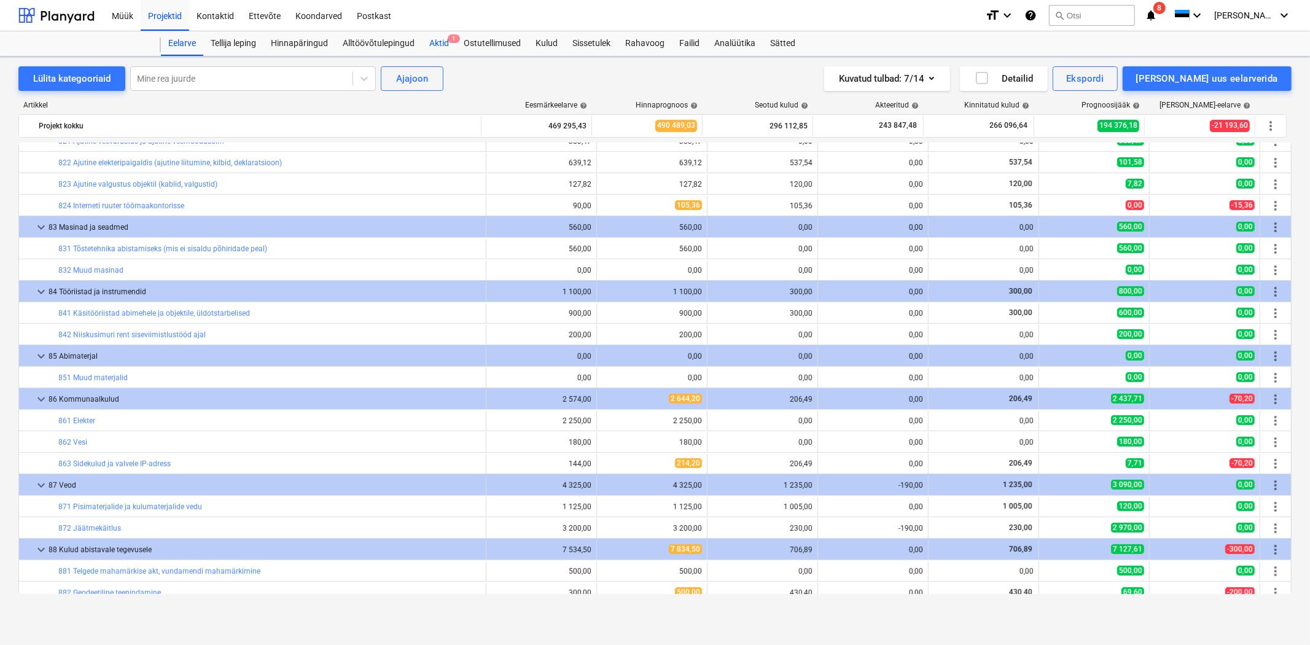
click at [443, 46] on div "Aktid 1" at bounding box center [439, 43] width 34 height 25
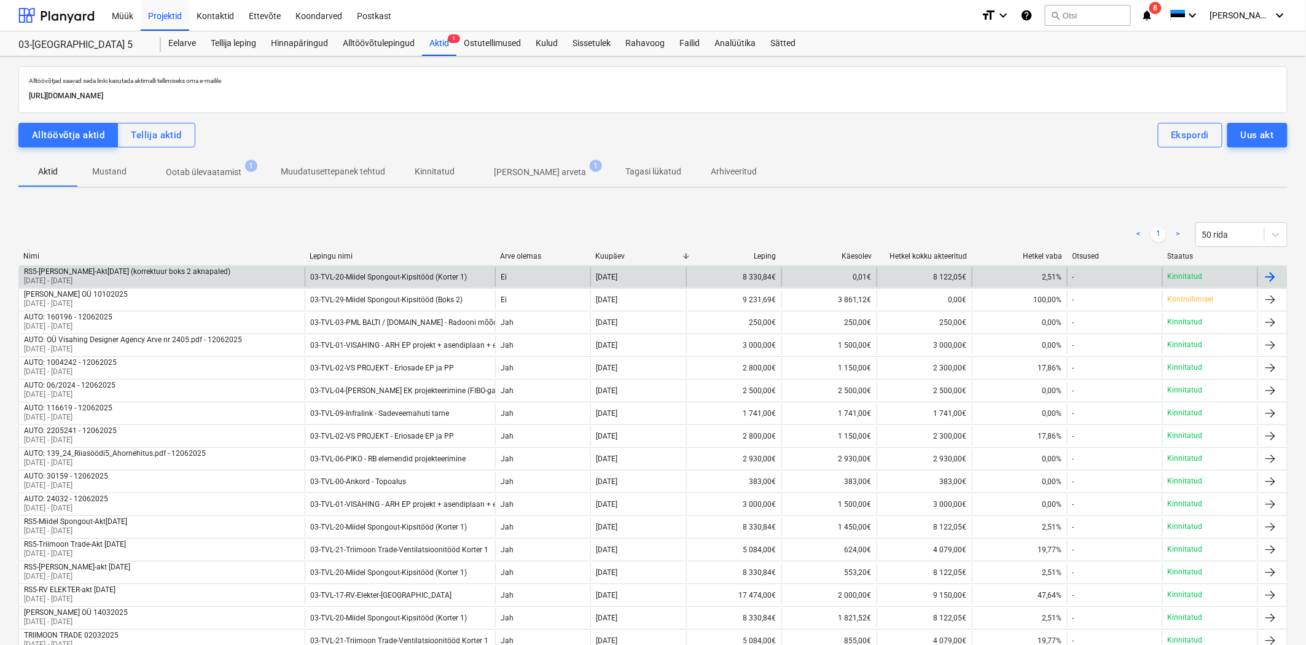
click at [945, 277] on div "8 122,05€" at bounding box center [924, 277] width 95 height 20
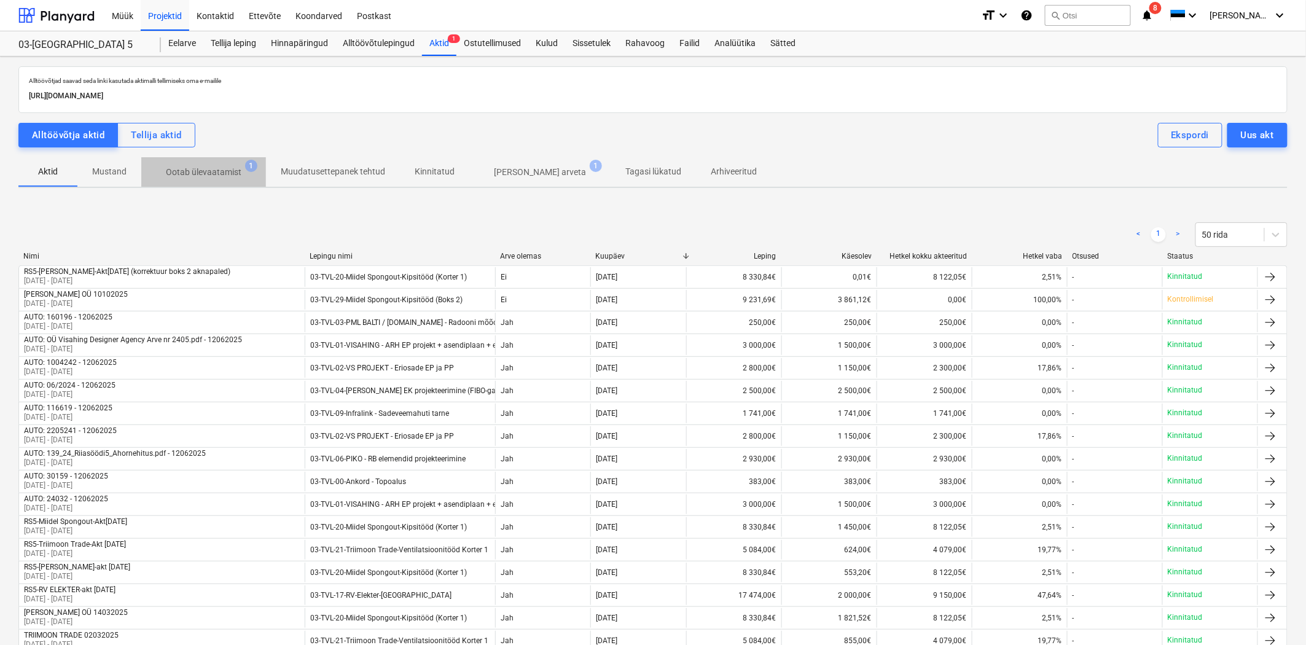
click at [217, 169] on p "Ootab ülevaatamist" at bounding box center [204, 172] width 76 height 13
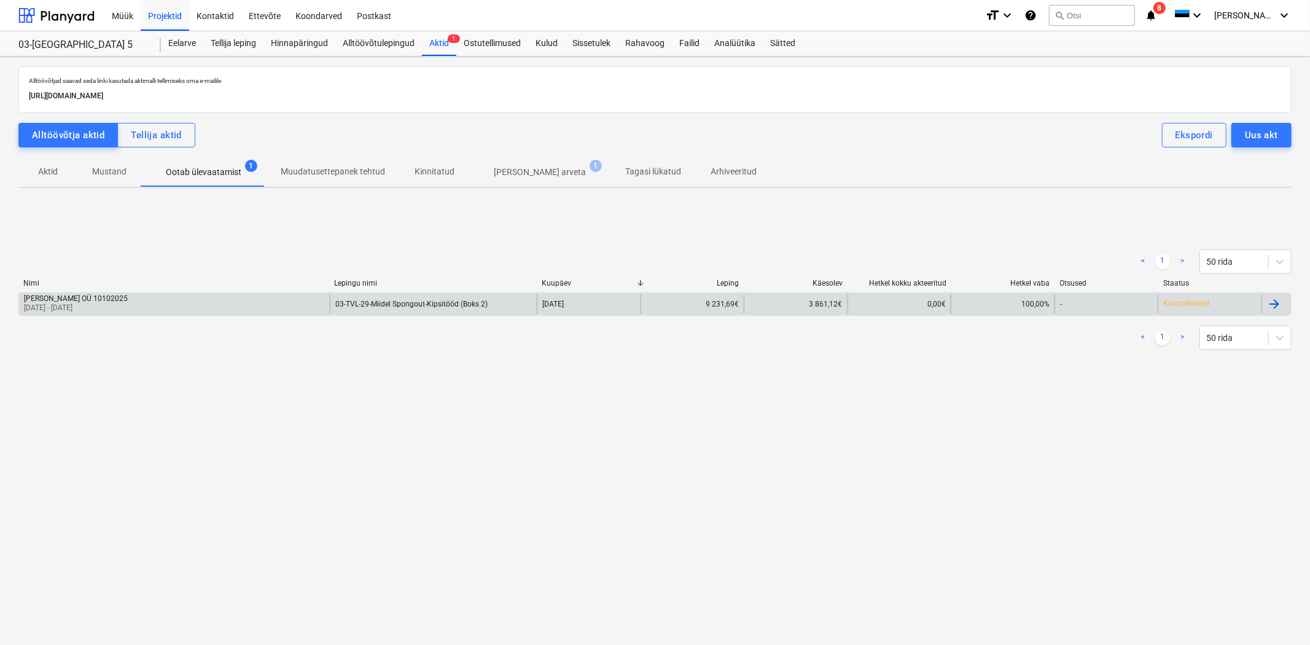
click at [520, 302] on div "03-TVL-29-Miidel Spongout-Kipsitööd (Boks 2)" at bounding box center [433, 304] width 207 height 20
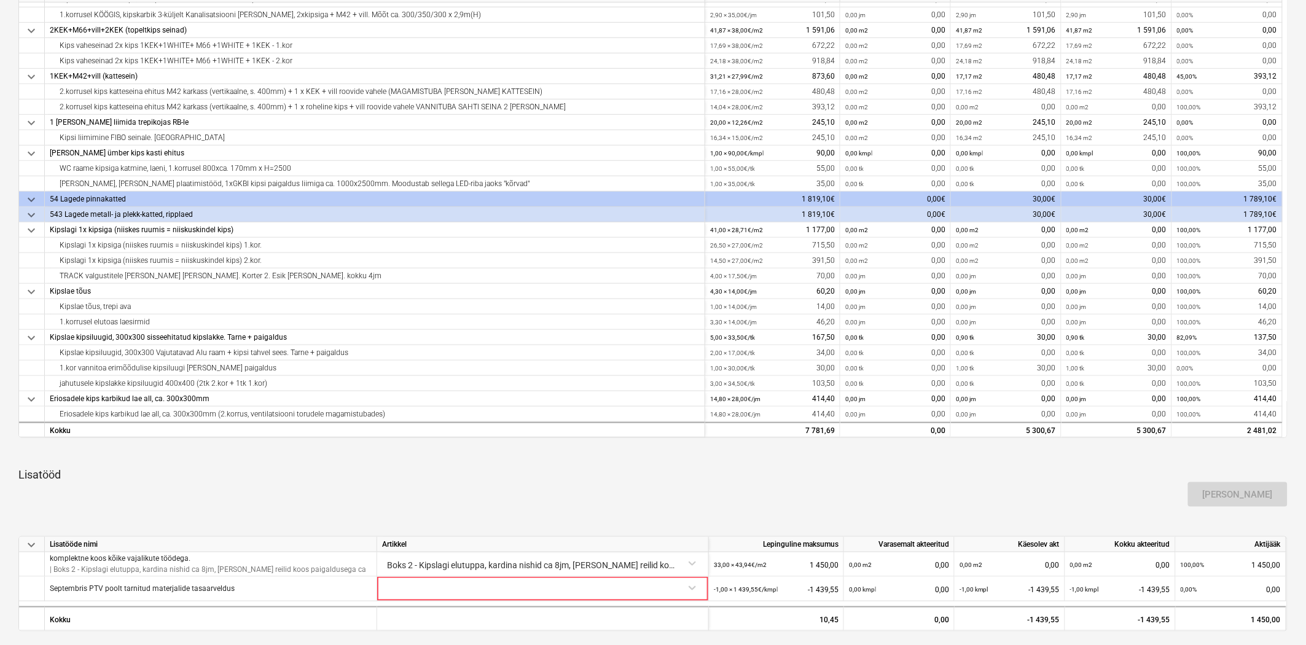
scroll to position [425, 0]
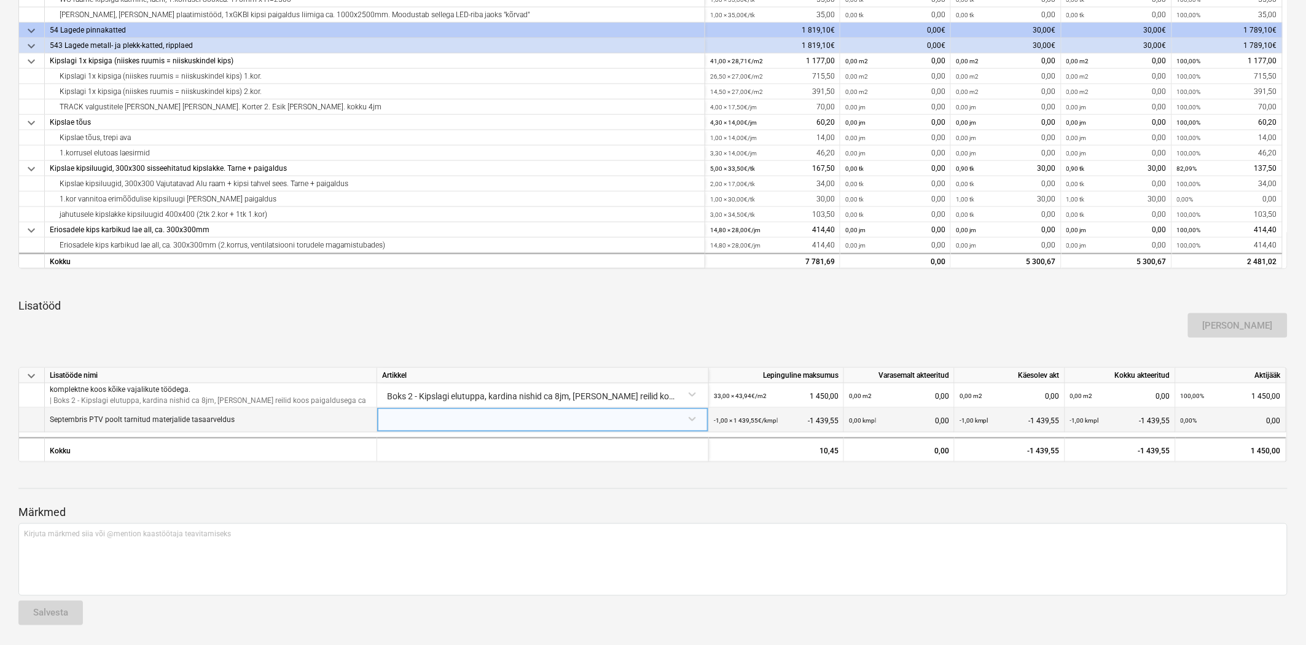
click at [404, 426] on div at bounding box center [542, 419] width 321 height 22
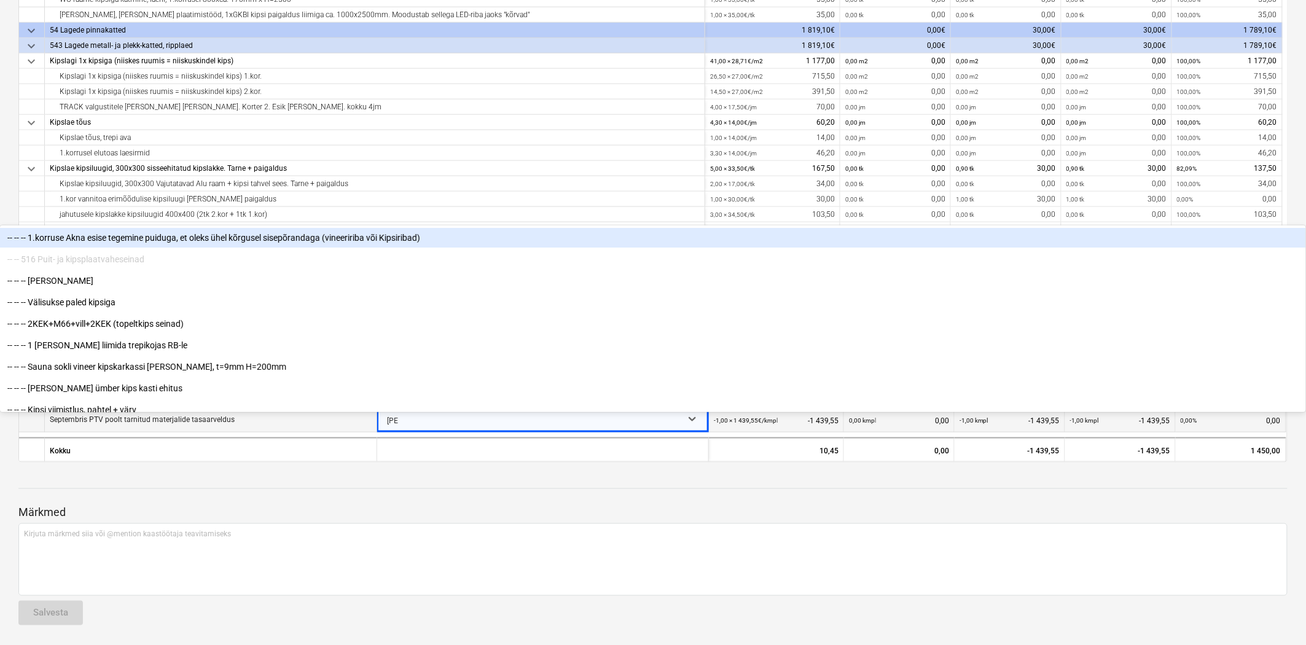
type input "kips"
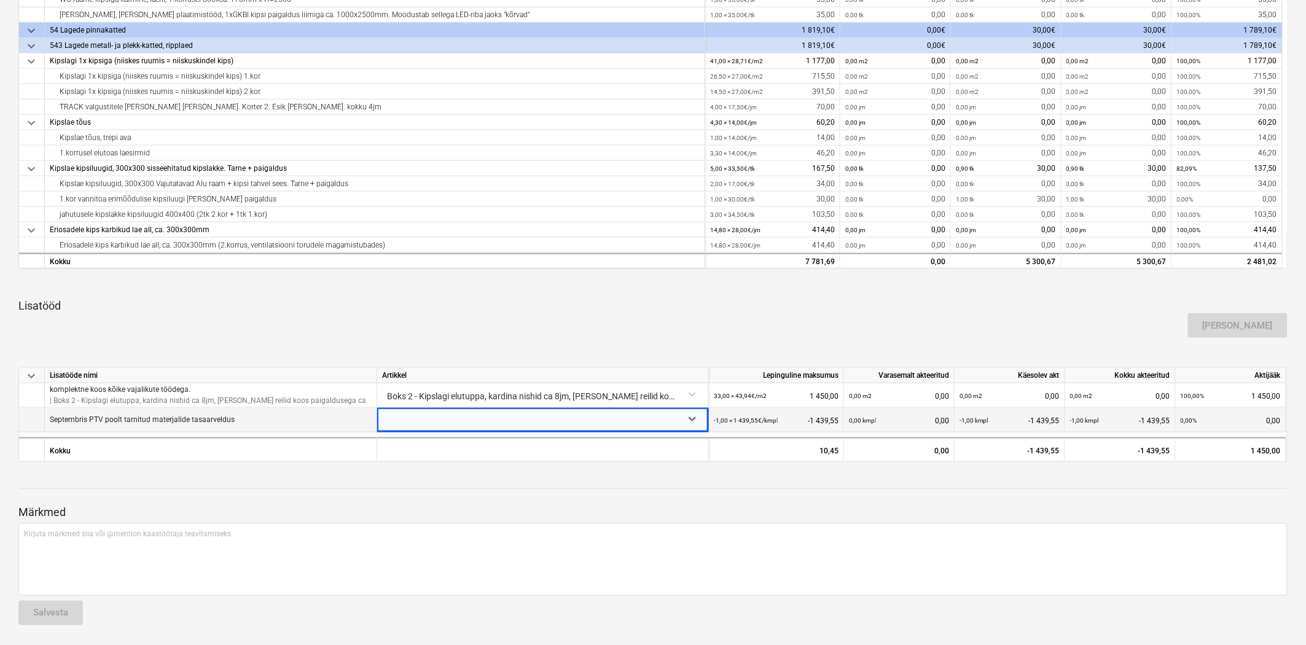
drag, startPoint x: 432, startPoint y: 419, endPoint x: 344, endPoint y: 418, distance: 88.5
click at [0, 0] on div "Septembris PTV poolt tarnitud materjalide tasaarveldus Select is focused ,type …" at bounding box center [0, 0] width 0 height 0
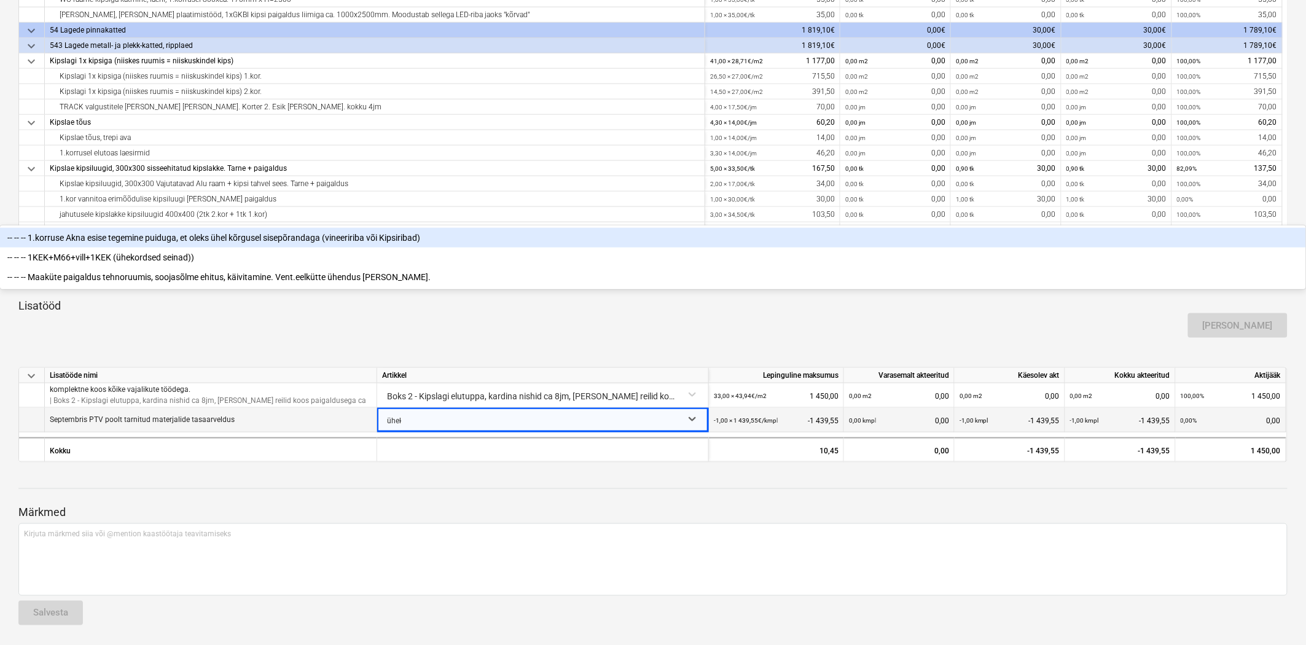
type input "üheko"
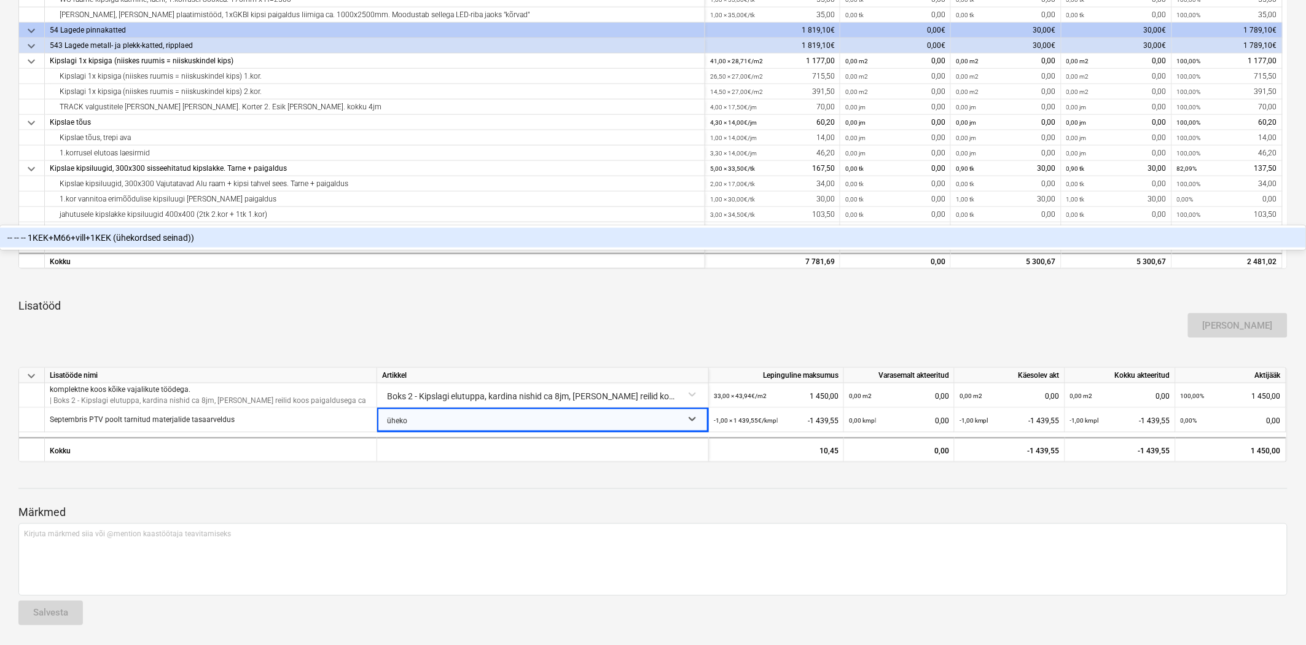
click at [415, 248] on div "-- -- -- 1KEK+M66+vill+1KEK (ühekordsed seinad))" at bounding box center [653, 238] width 1306 height 20
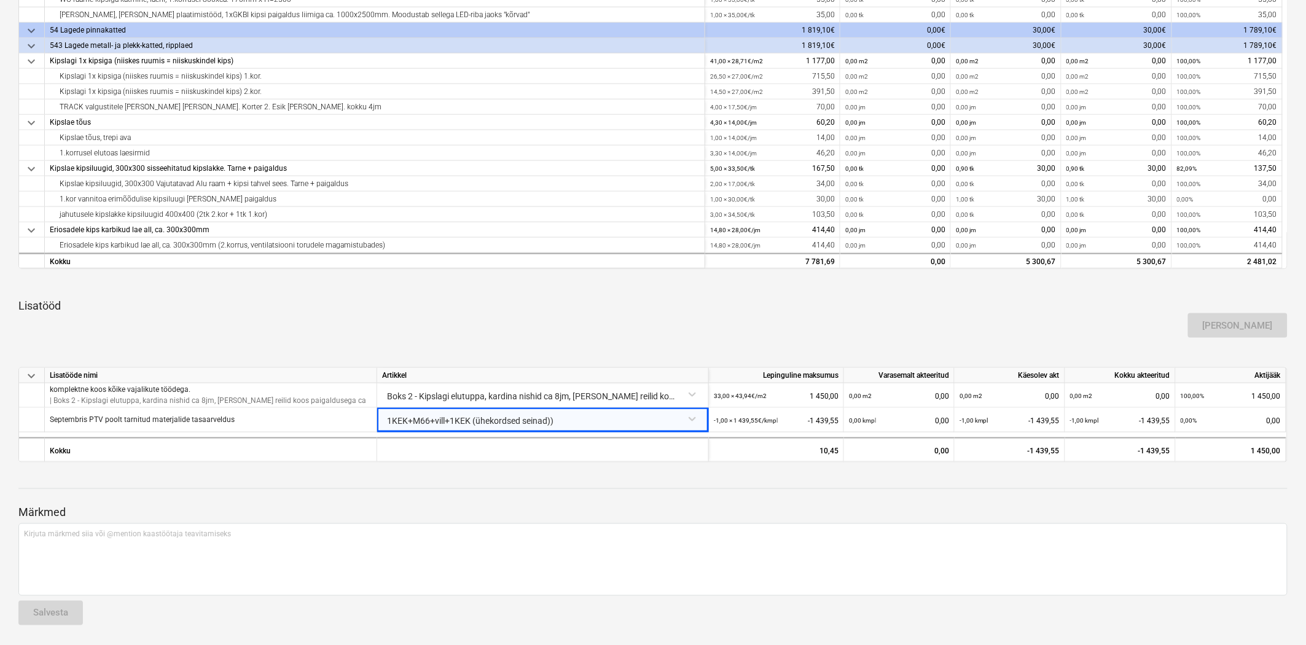
click at [652, 488] on div at bounding box center [652, 488] width 1269 height 1
click at [582, 318] on div "[PERSON_NAME]" at bounding box center [653, 325] width 1279 height 34
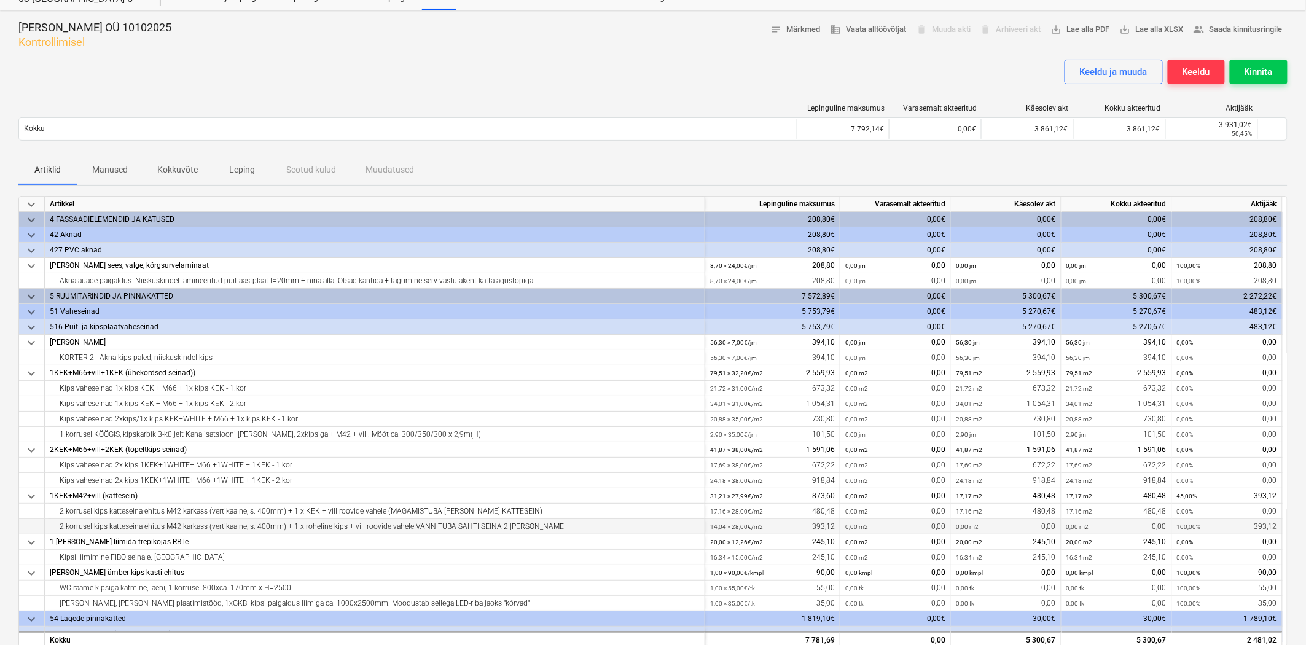
scroll to position [0, 0]
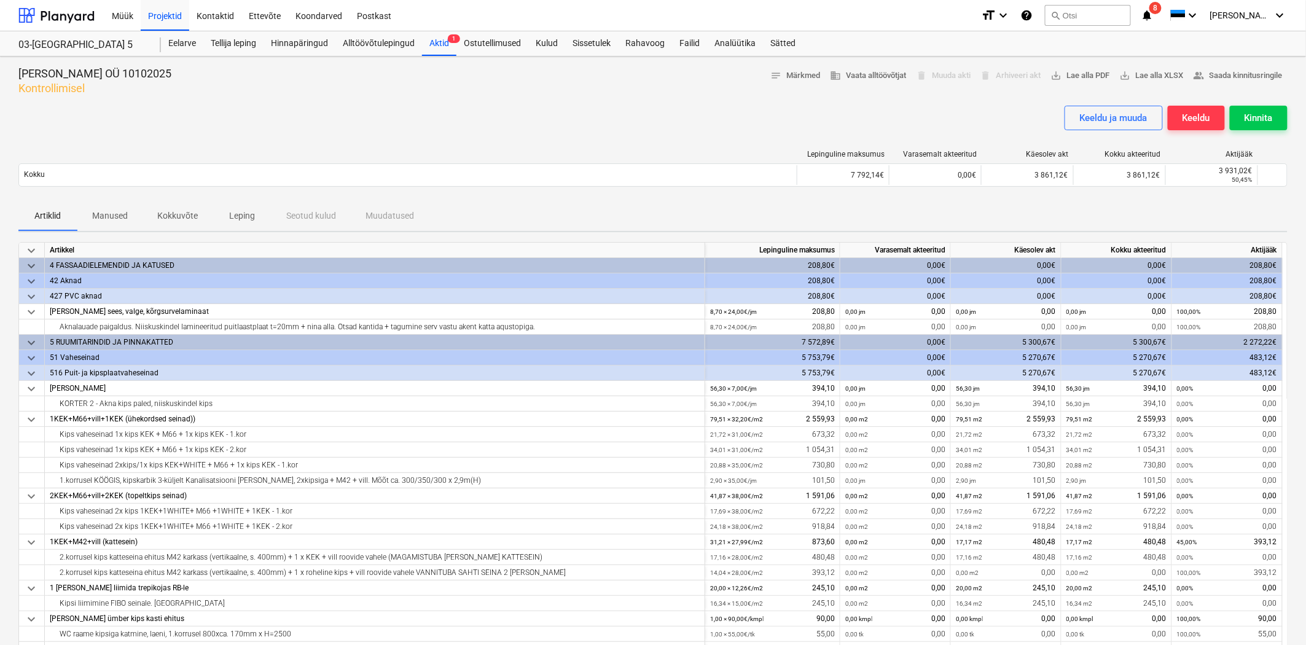
drag, startPoint x: 1266, startPoint y: 123, endPoint x: 959, endPoint y: 109, distance: 306.9
click at [956, 112] on div "Keeldu ja muuda Keeldu Kinnita" at bounding box center [652, 123] width 1269 height 34
click at [188, 227] on button "Kokkuvõte" at bounding box center [178, 216] width 70 height 29
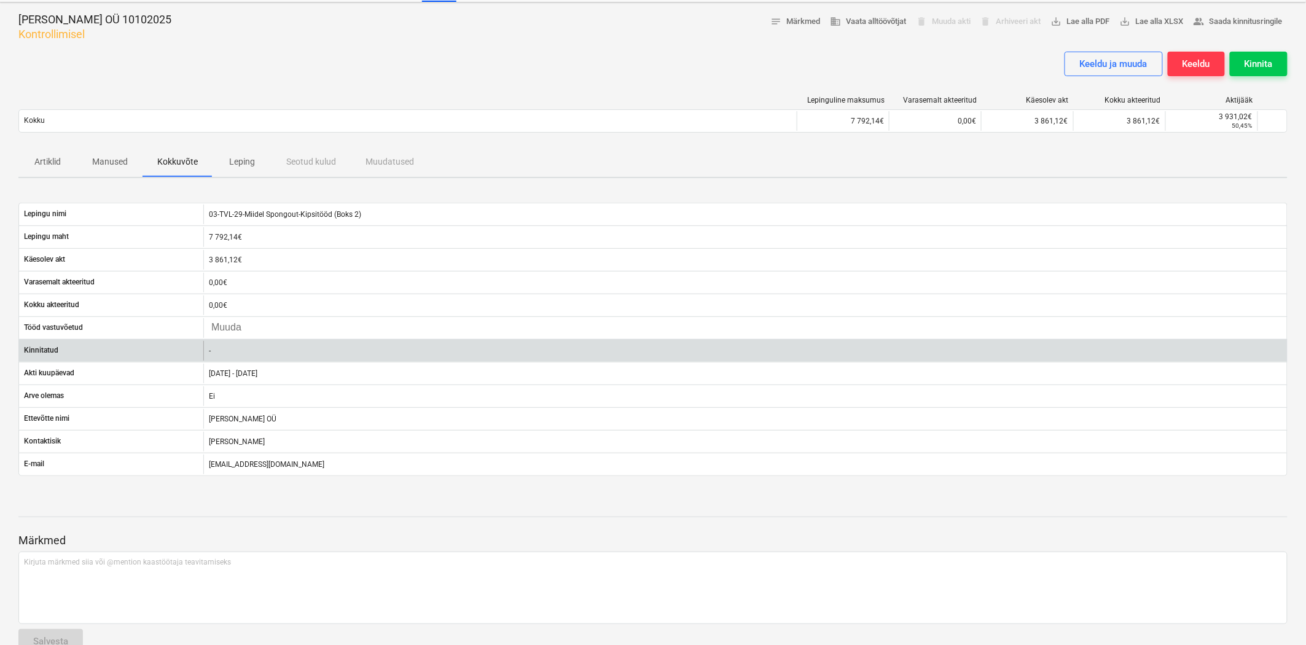
scroll to position [83, 0]
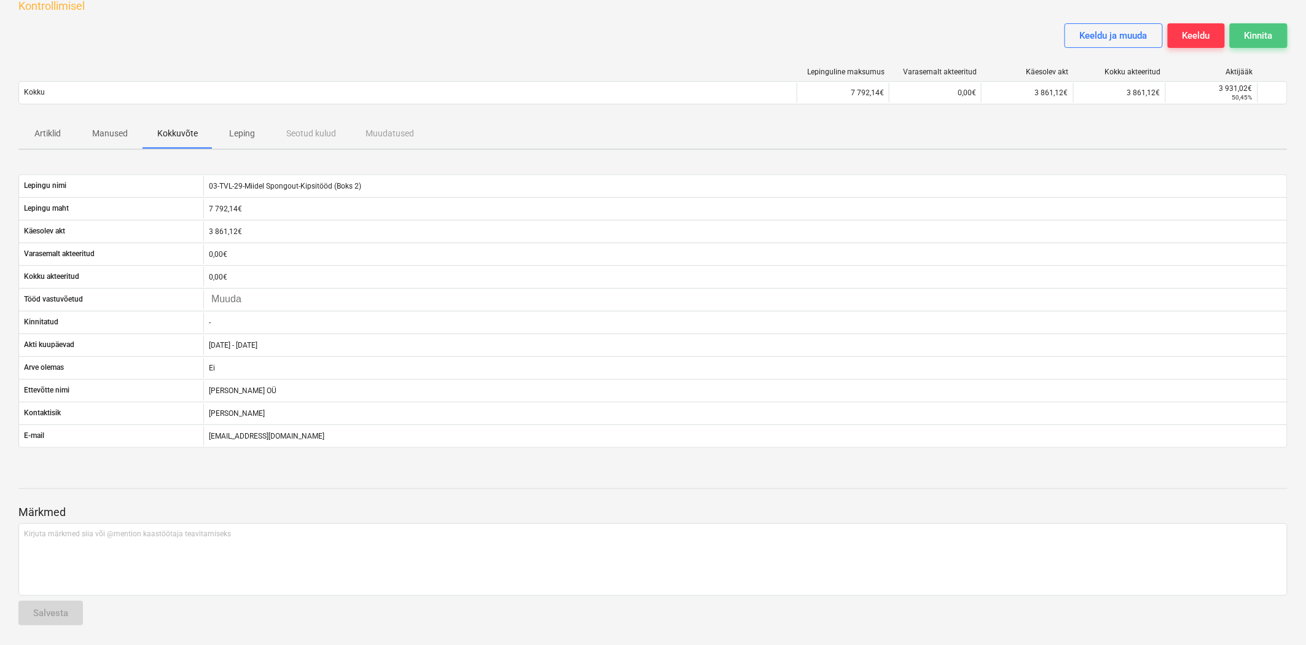
click at [1258, 34] on div "Kinnita" at bounding box center [1259, 36] width 28 height 16
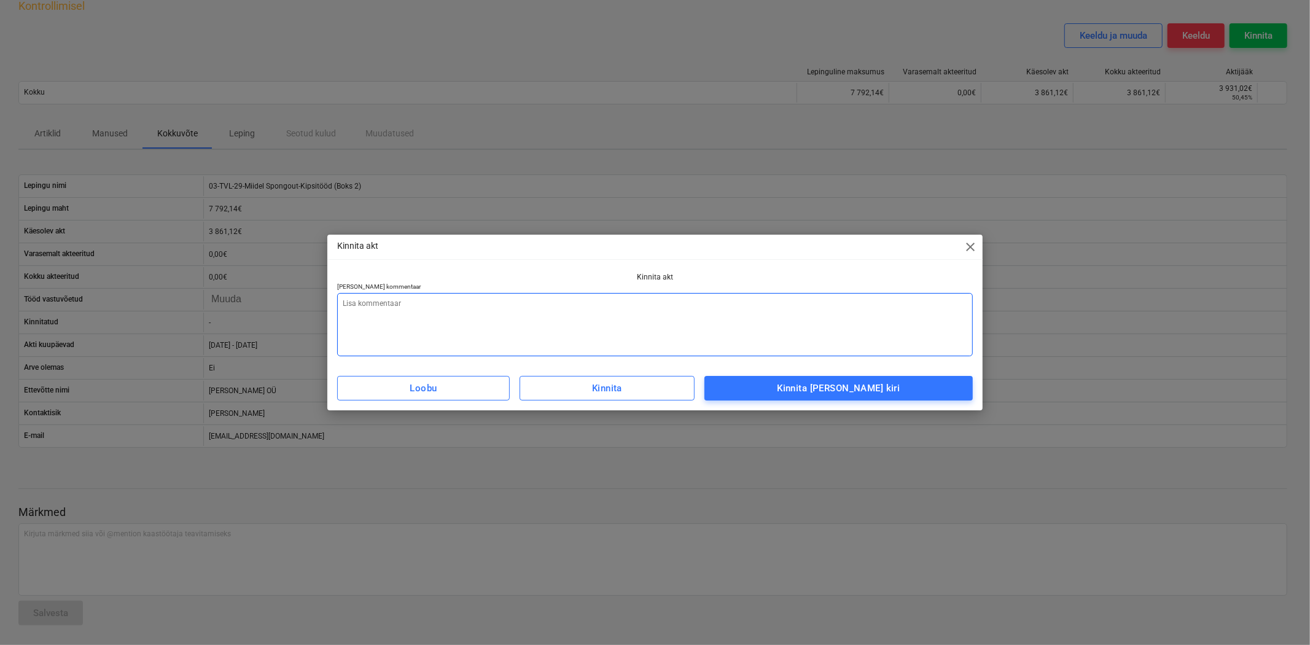
click at [562, 303] on textarea at bounding box center [655, 324] width 636 height 63
type textarea "k"
type textarea "KORRAS"
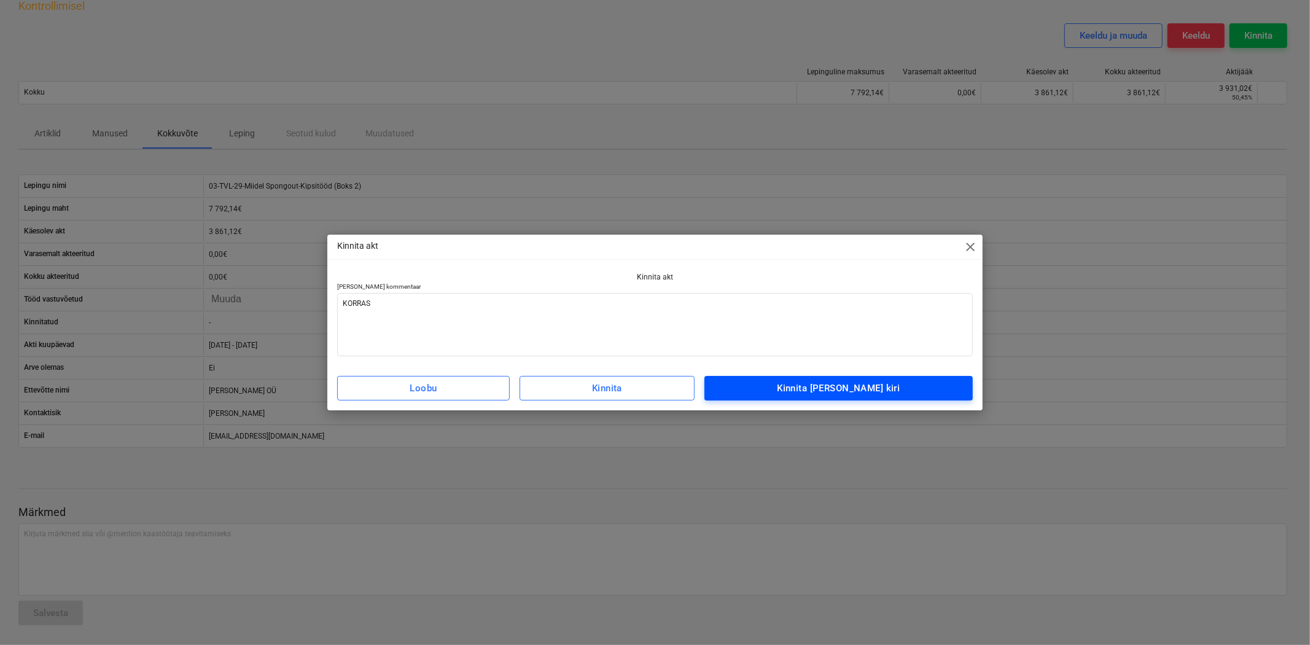
click at [844, 390] on div "Kinnita ja saada kiri" at bounding box center [838, 388] width 123 height 16
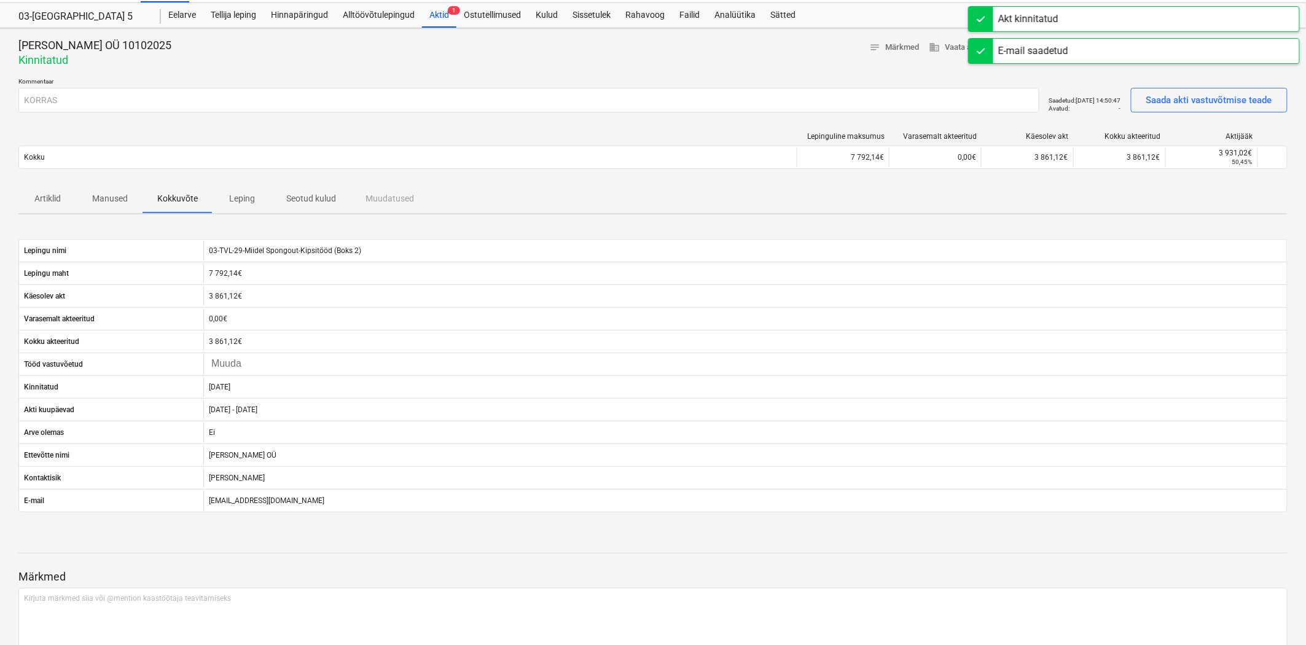
scroll to position [0, 0]
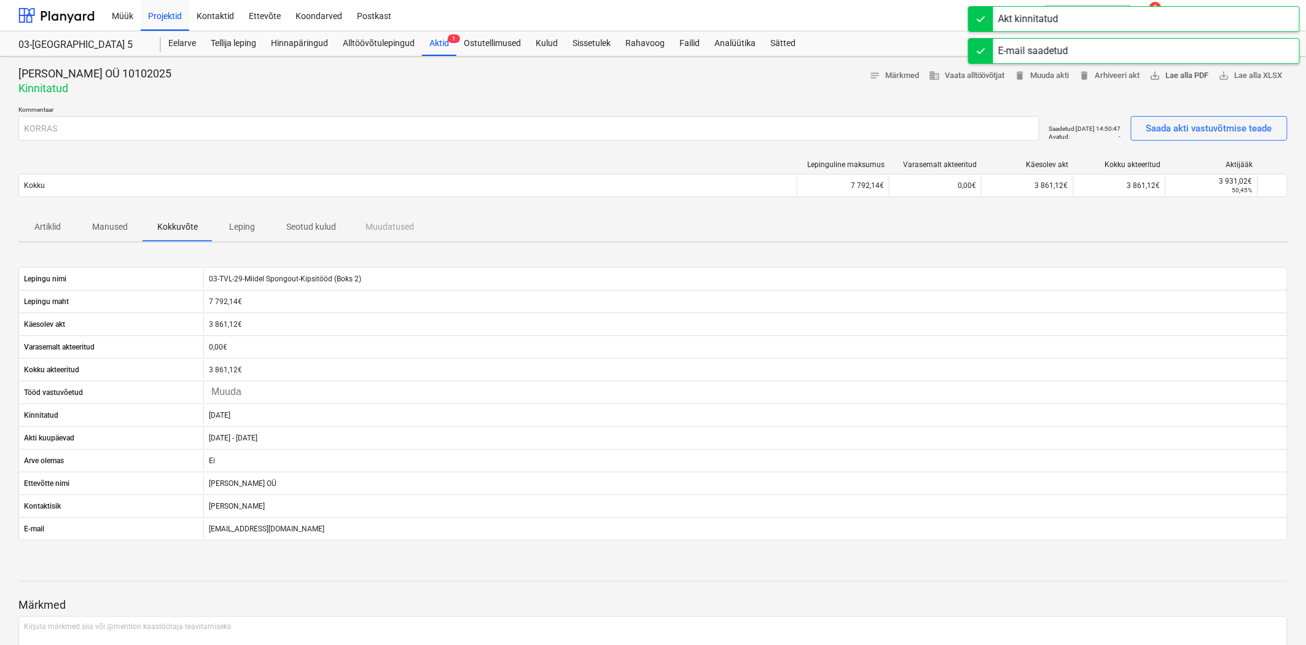
click at [1180, 74] on span "save_alt Lae alla PDF" at bounding box center [1179, 76] width 59 height 14
